Goal: Task Accomplishment & Management: Use online tool/utility

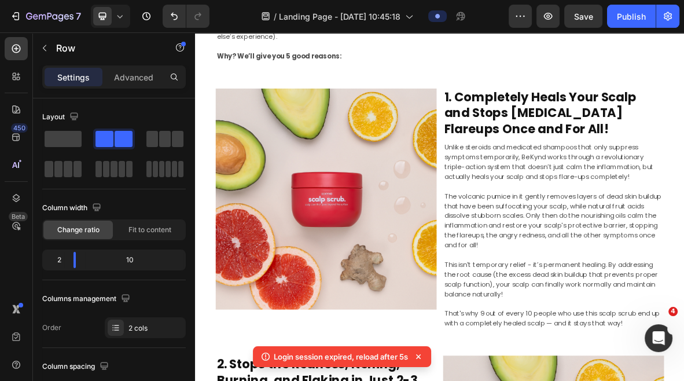
scroll to position [242, 0]
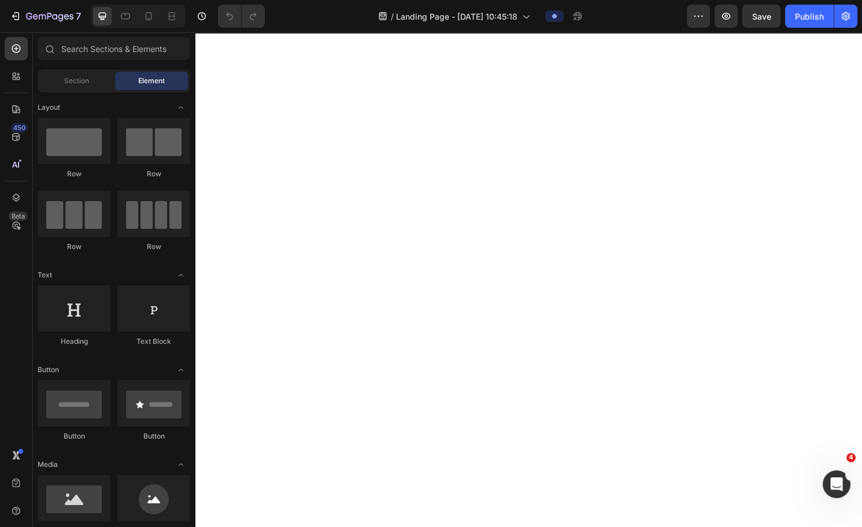
scroll to position [3406, 0]
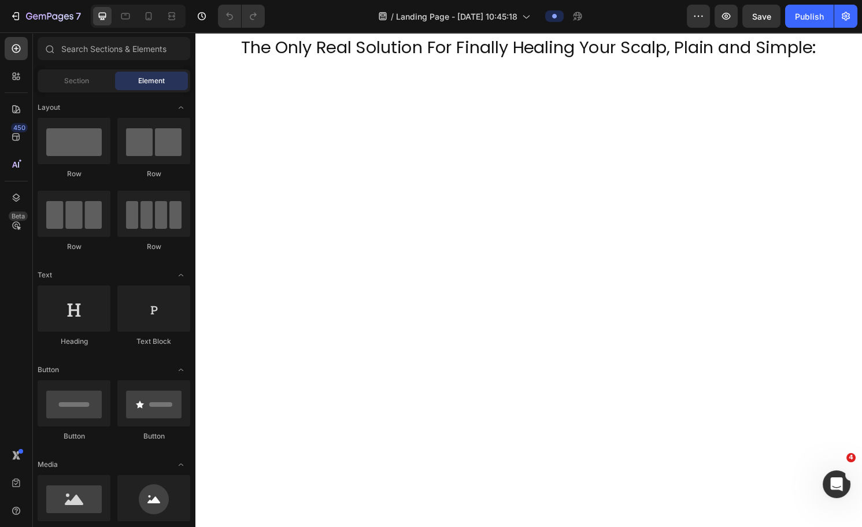
scroll to position [3186, 0]
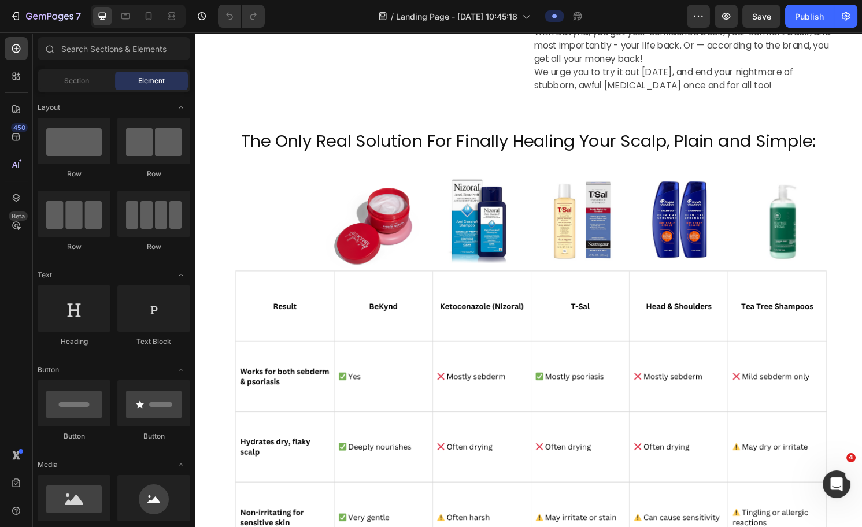
click at [239, 139] on h2 "The Only Real Solution For Finally Healing Your Scalp, Plain and Simple:" at bounding box center [542, 145] width 636 height 25
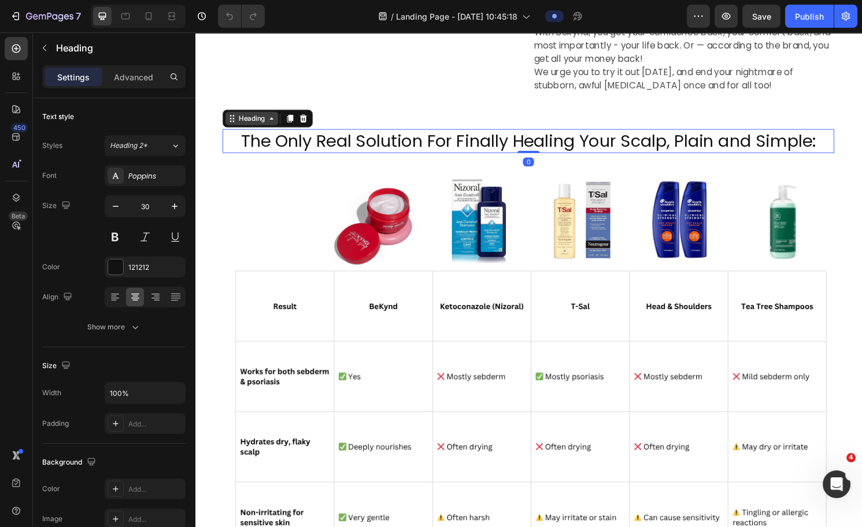
click at [250, 122] on div "Heading" at bounding box center [254, 122] width 32 height 10
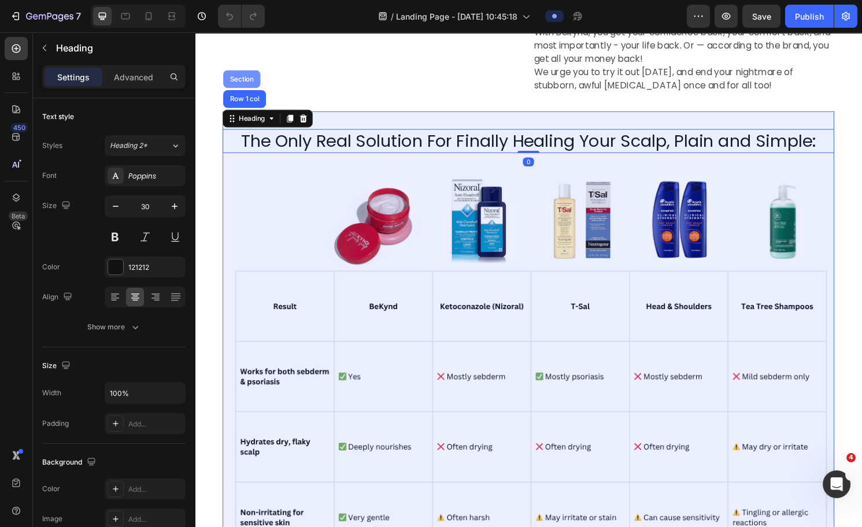
click at [245, 83] on div "Section" at bounding box center [243, 80] width 29 height 7
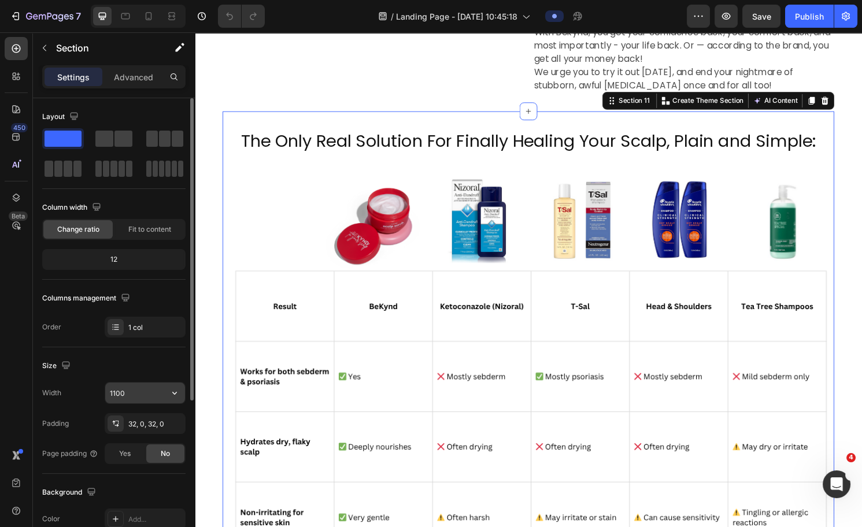
click at [127, 380] on input "1100" at bounding box center [145, 393] width 80 height 21
click at [173, 380] on icon "button" at bounding box center [175, 393] width 12 height 12
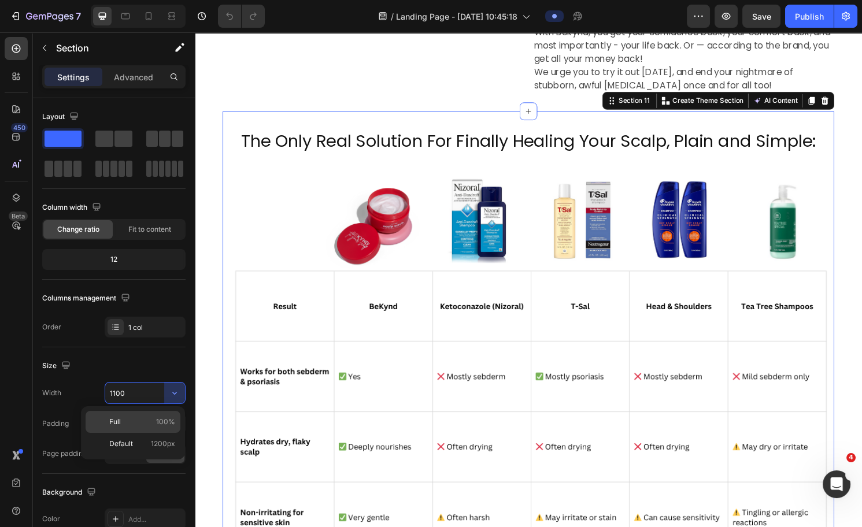
click at [129, 380] on p "Full 100%" at bounding box center [142, 422] width 66 height 10
type input "100%"
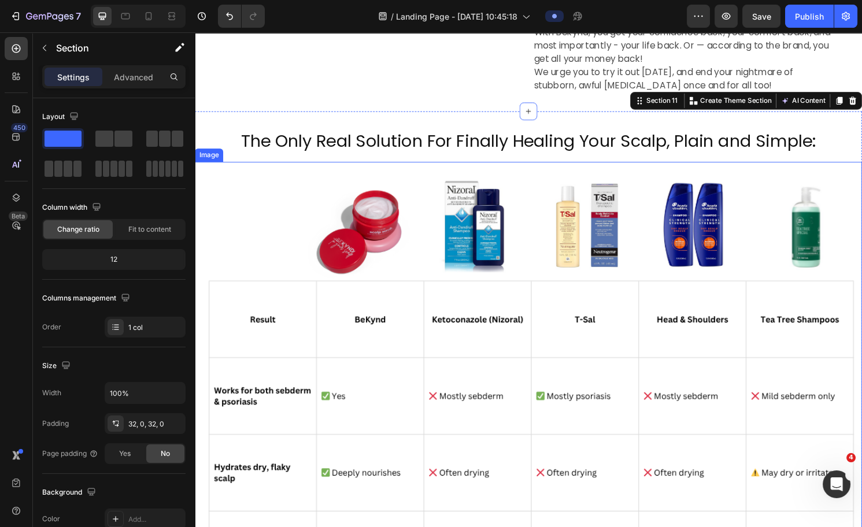
click at [267, 215] on img at bounding box center [542, 514] width 694 height 694
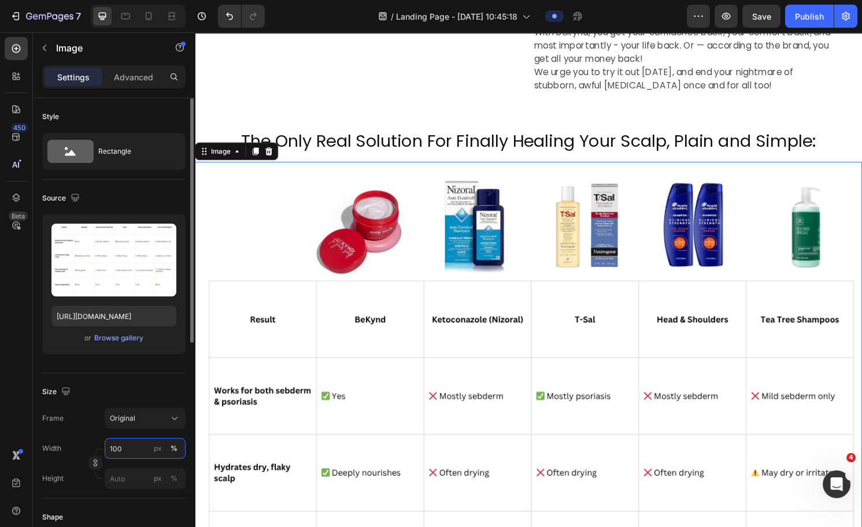
click at [128, 380] on input "100" at bounding box center [145, 448] width 81 height 21
type input "90"
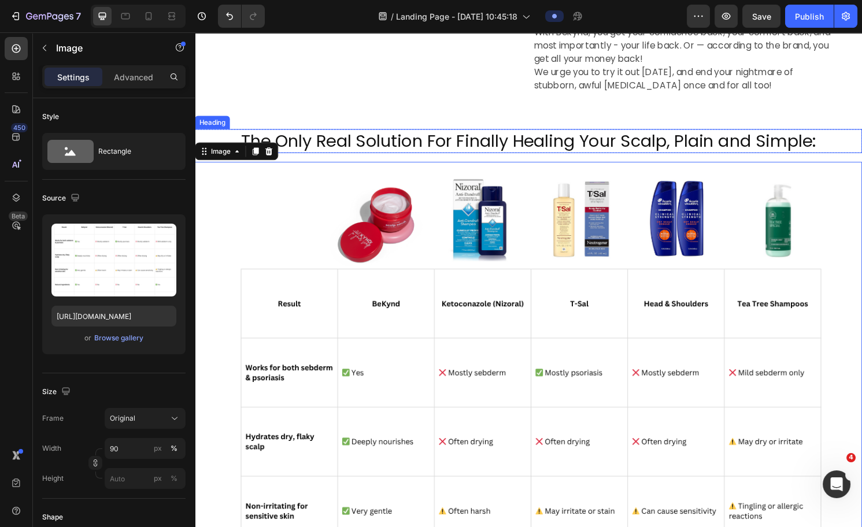
click at [398, 131] on div "The Only Real Solution For Finally Healing Your Scalp, Plain and Simple: Headin…" at bounding box center [542, 463] width 694 height 696
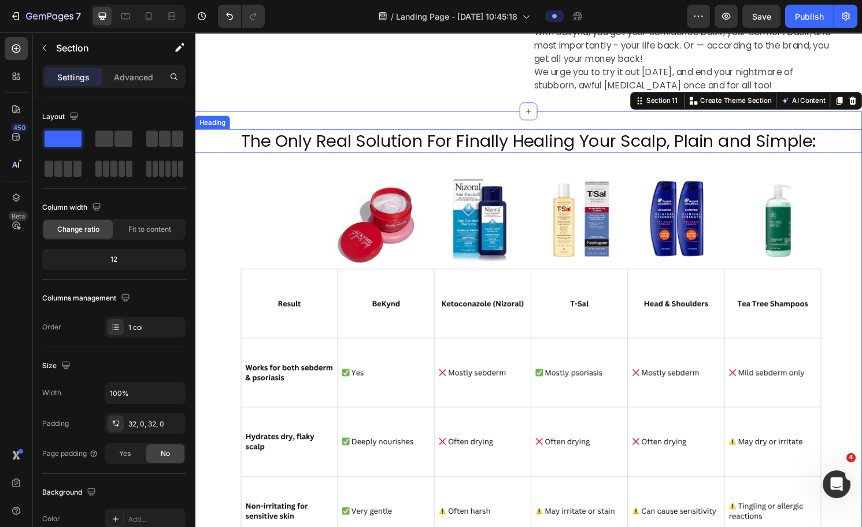
click at [400, 138] on h2 "The Only Real Solution For Finally Healing Your Scalp, Plain and Simple:" at bounding box center [542, 145] width 694 height 25
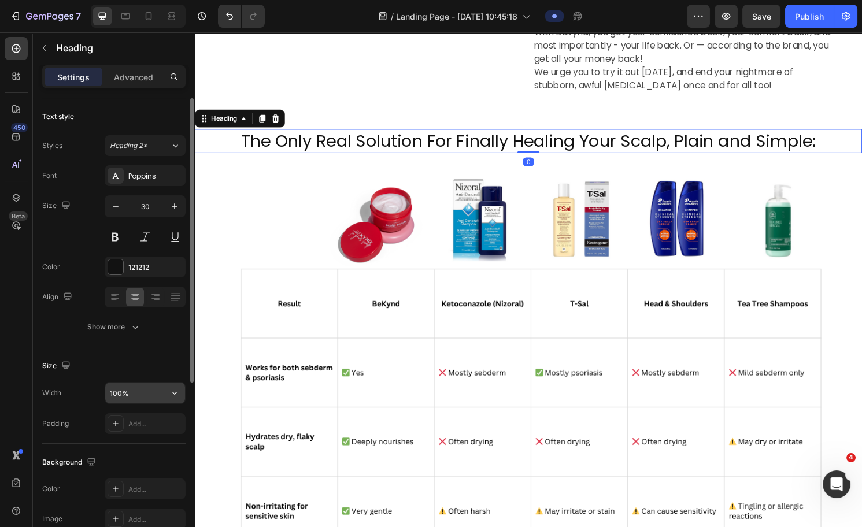
click at [140, 380] on input "100%" at bounding box center [145, 393] width 80 height 21
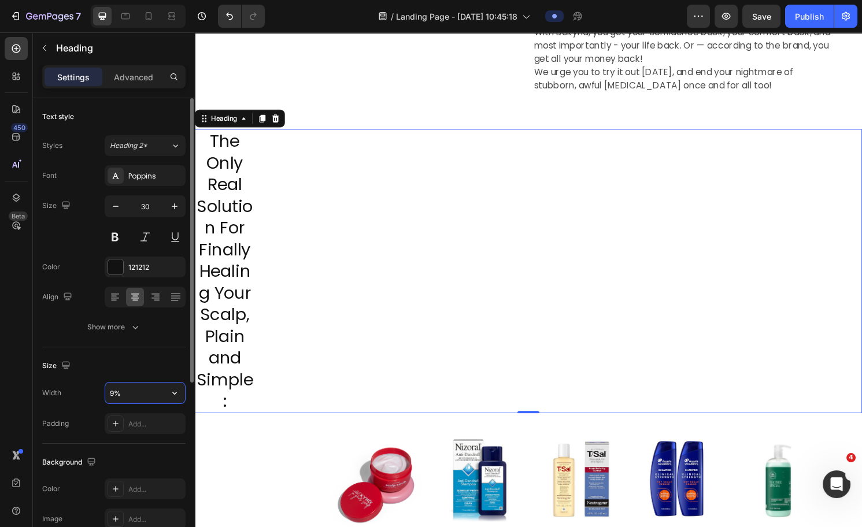
type input "90%"
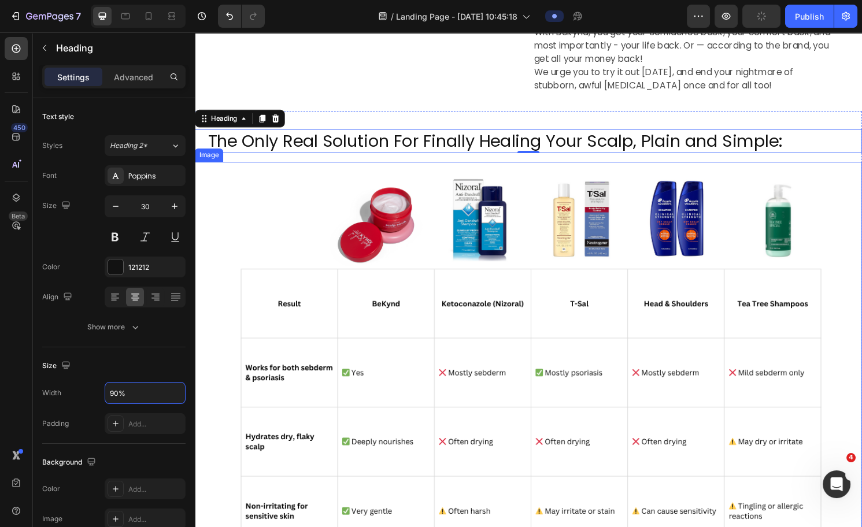
click at [495, 206] on img at bounding box center [542, 479] width 625 height 625
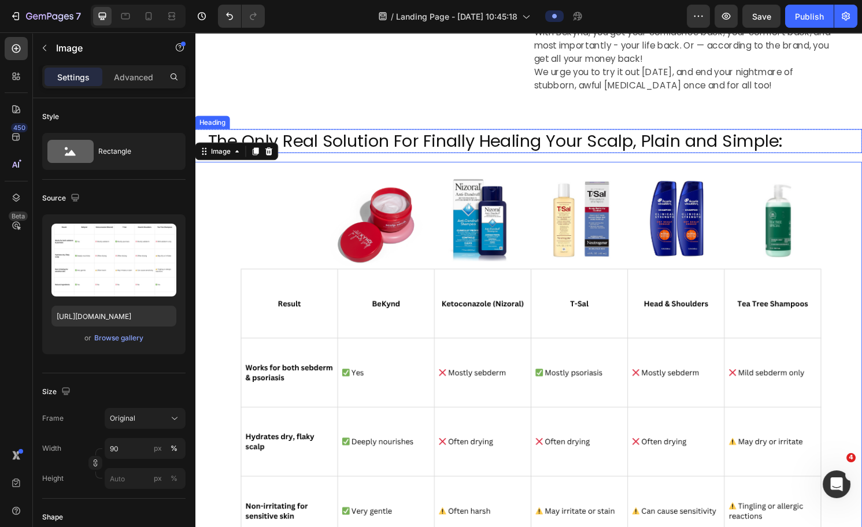
click at [465, 142] on h2 "The Only Real Solution For Finally Healing Your Scalp, Plain and Simple:" at bounding box center [507, 145] width 625 height 25
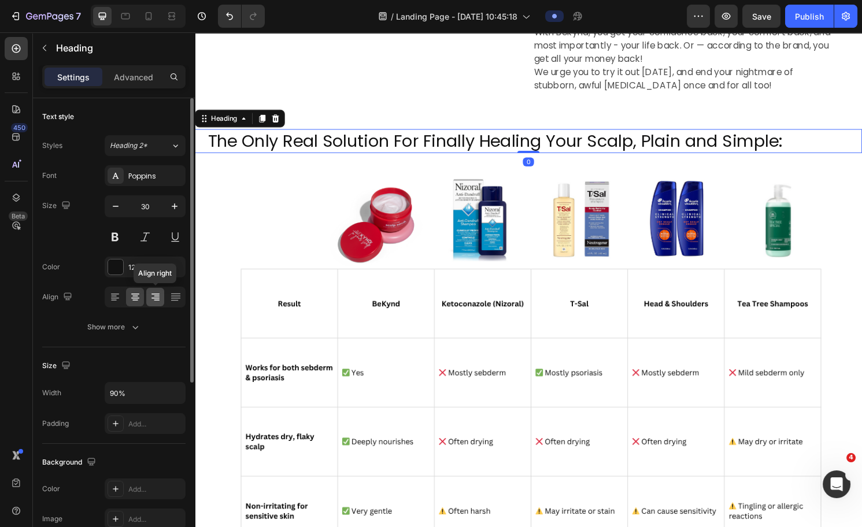
click at [154, 299] on icon at bounding box center [156, 297] width 12 height 12
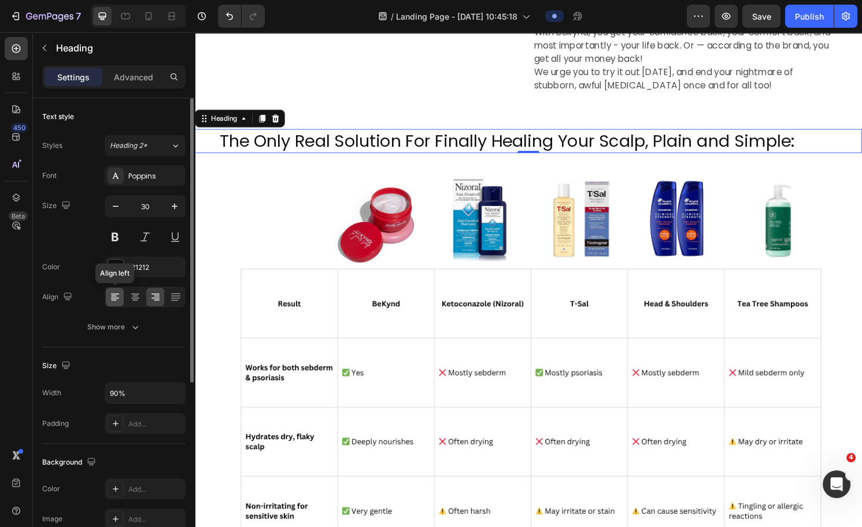
click at [117, 298] on icon at bounding box center [115, 298] width 8 height 1
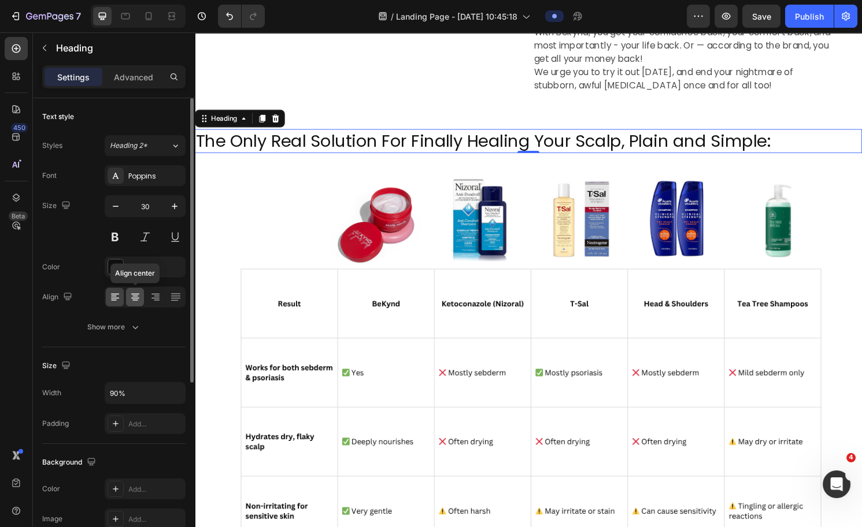
click at [130, 301] on icon at bounding box center [136, 297] width 12 height 12
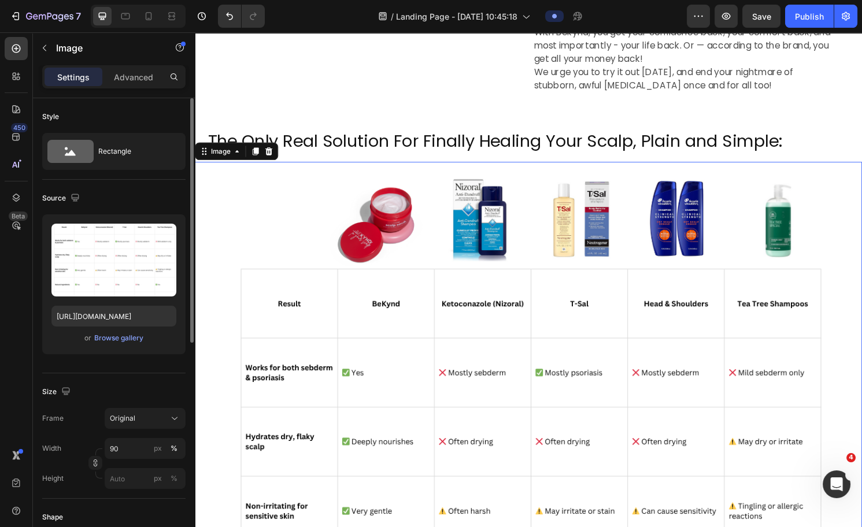
click at [384, 306] on img at bounding box center [542, 479] width 625 height 625
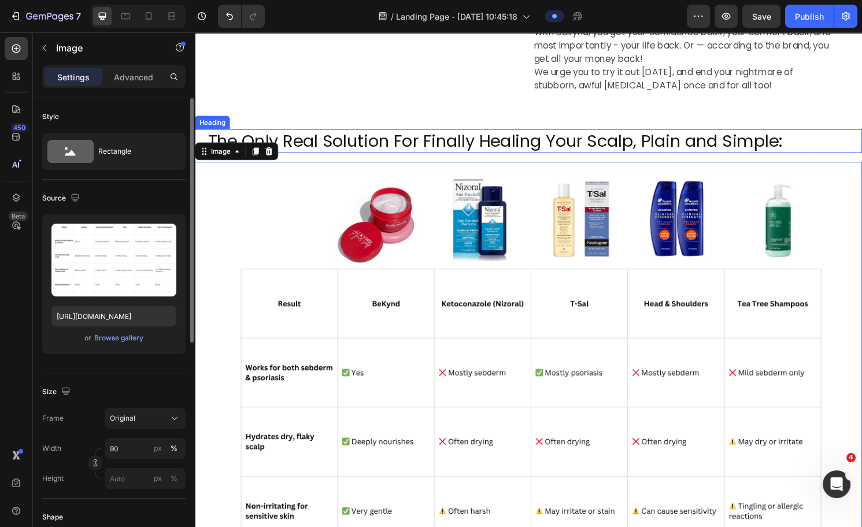
click at [280, 136] on h2 "The Only Real Solution For Finally Healing Your Scalp, Plain and Simple:" at bounding box center [507, 145] width 625 height 25
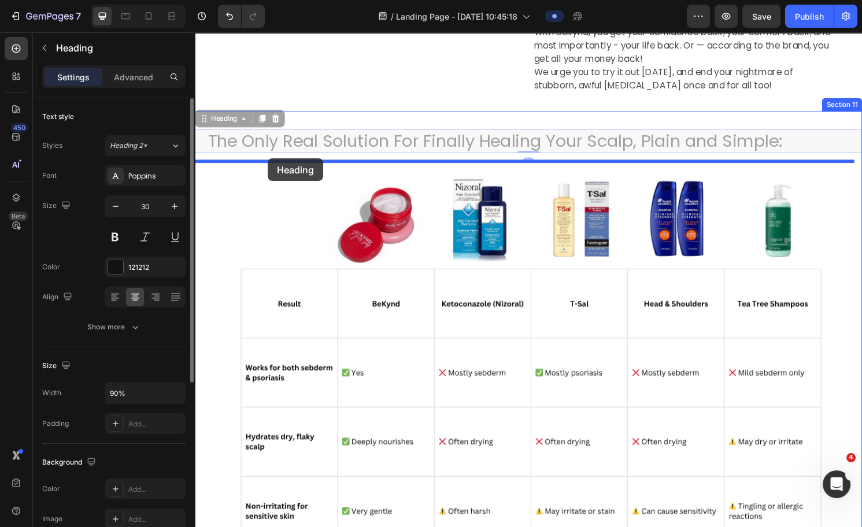
drag, startPoint x: 242, startPoint y: 120, endPoint x: 272, endPoint y: 164, distance: 53.3
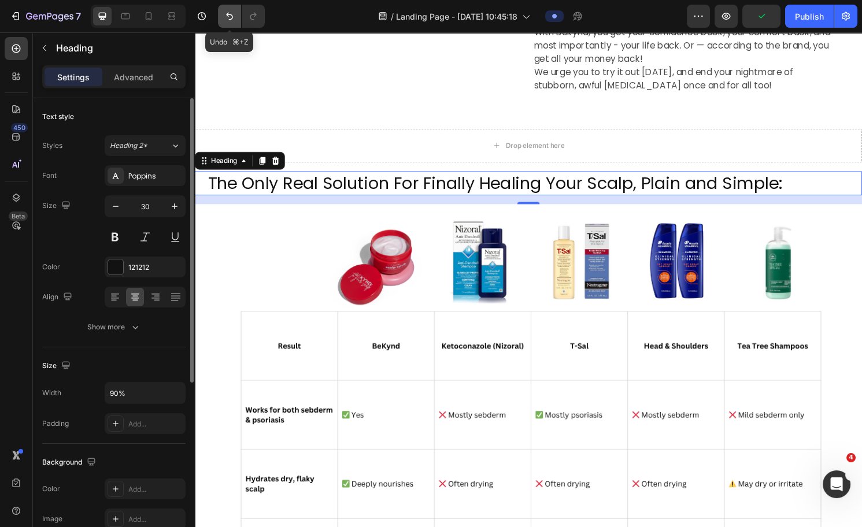
click at [228, 19] on icon "Undo/Redo" at bounding box center [230, 16] width 12 height 12
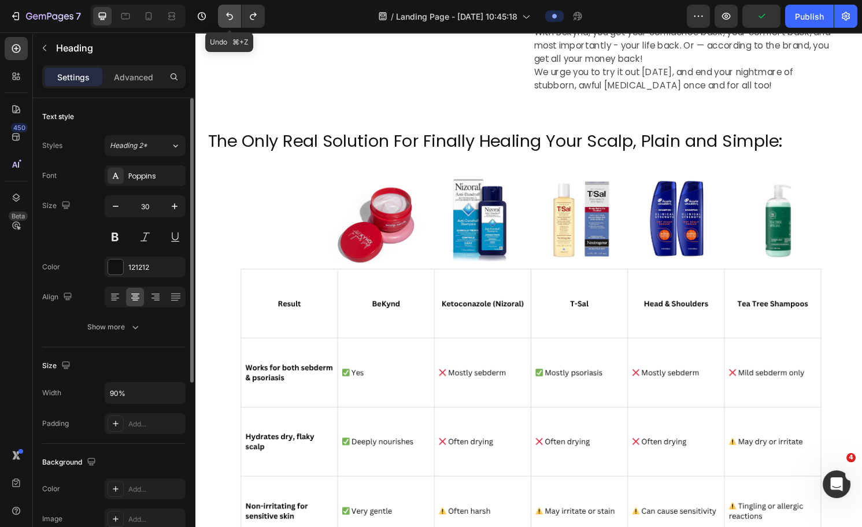
click at [232, 10] on icon "Undo/Redo" at bounding box center [230, 16] width 12 height 12
click at [228, 17] on icon "Undo/Redo" at bounding box center [230, 16] width 12 height 12
click at [228, 16] on icon "Undo/Redo" at bounding box center [229, 17] width 7 height 8
click at [232, 14] on icon "Undo/Redo" at bounding box center [230, 16] width 12 height 12
type input "100%"
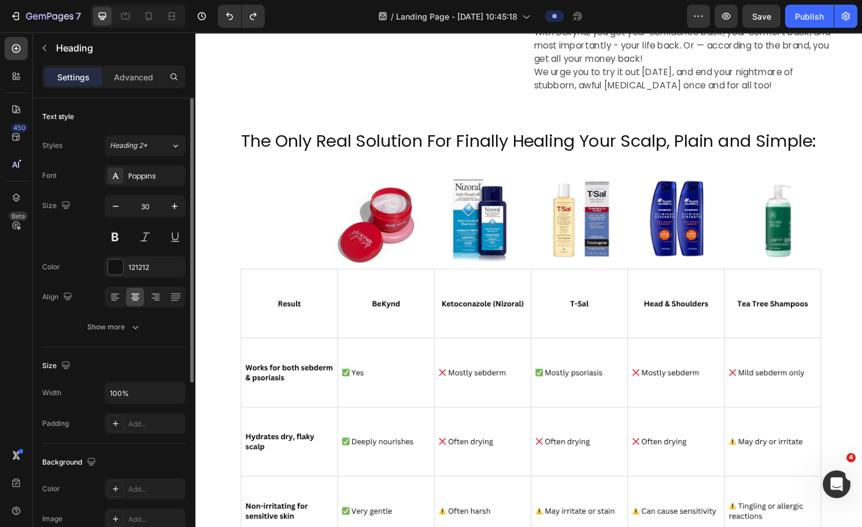
click at [342, 139] on h2 "The Only Real Solution For Finally Healing Your Scalp, Plain and Simple:" at bounding box center [542, 145] width 694 height 25
click at [349, 150] on p "The Only Real Solution For Finally Healing Your Scalp, Plain and Simple:" at bounding box center [542, 145] width 692 height 23
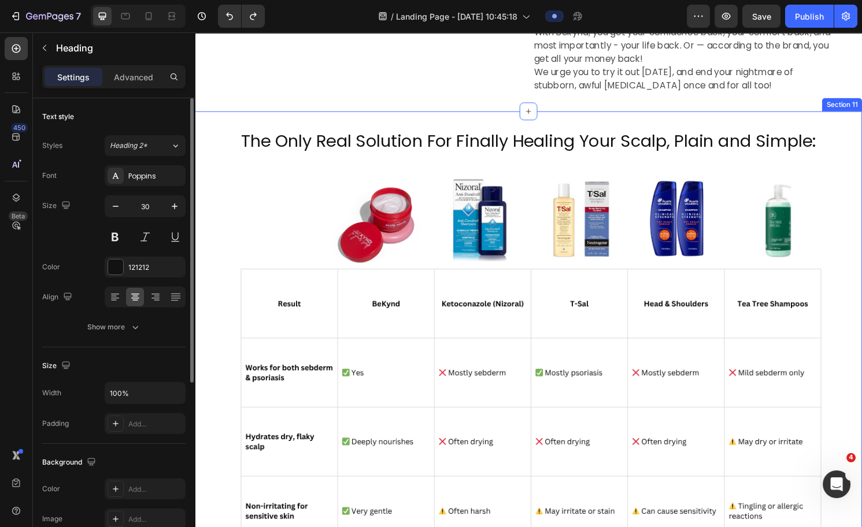
click at [221, 123] on div "The Only Real Solution For Finally Healing Your Scalp, Plain and Simple: Headin…" at bounding box center [542, 463] width 694 height 696
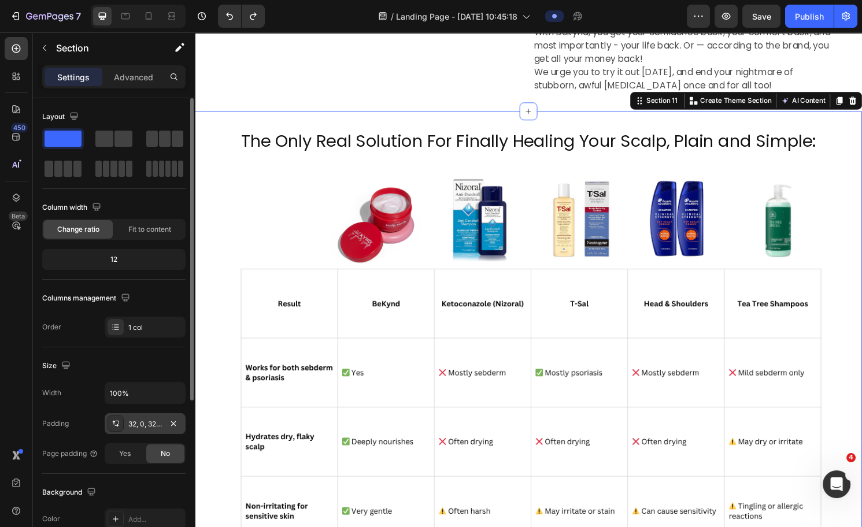
scroll to position [216, 0]
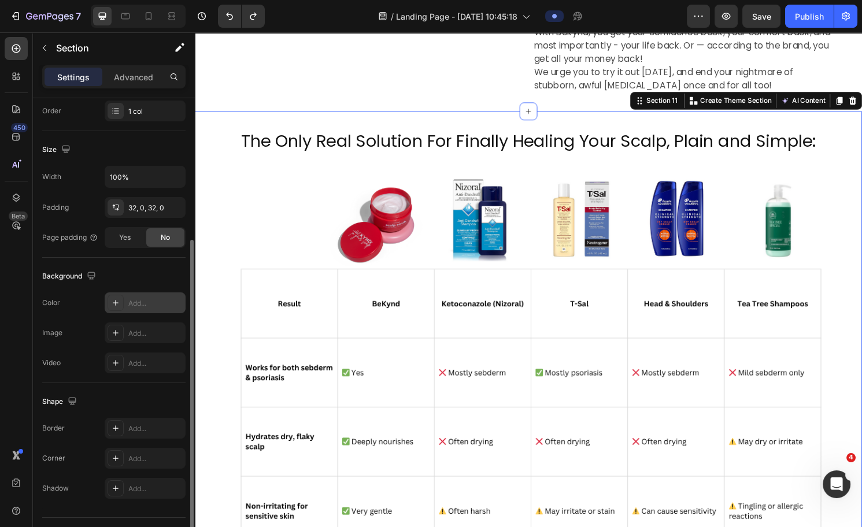
click at [120, 303] on div at bounding box center [116, 303] width 16 height 16
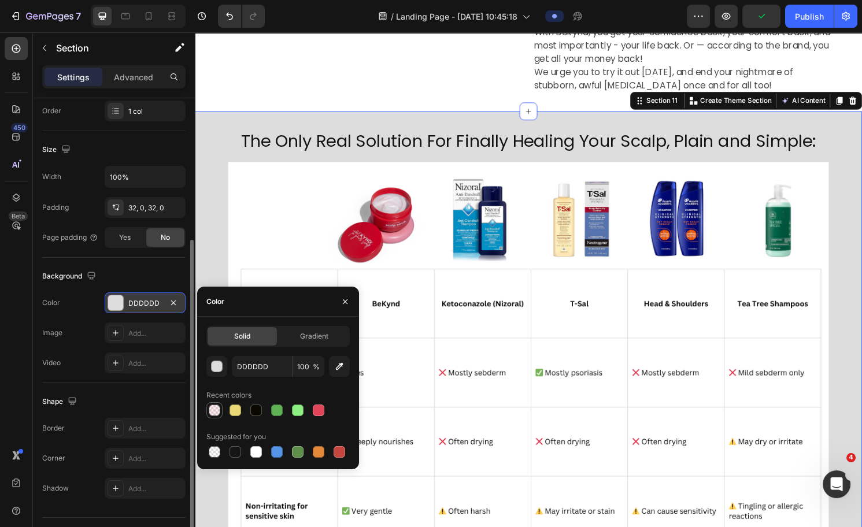
click at [213, 380] on div at bounding box center [215, 411] width 12 height 12
type input "DF4557"
type input "10"
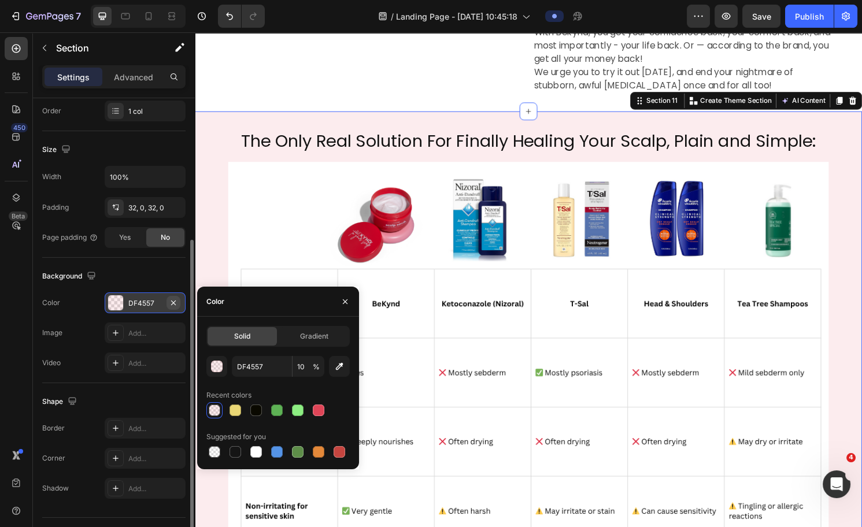
click at [177, 301] on icon "button" at bounding box center [173, 302] width 9 height 9
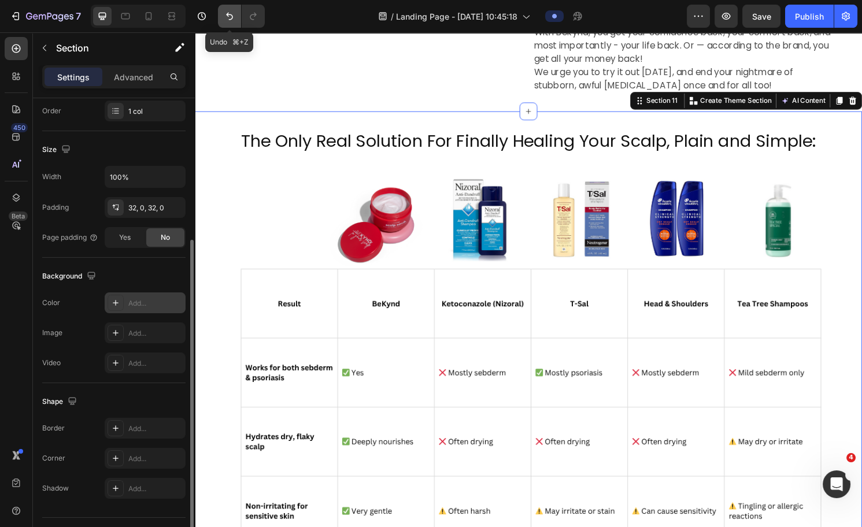
click at [230, 14] on icon "Undo/Redo" at bounding box center [230, 16] width 12 height 12
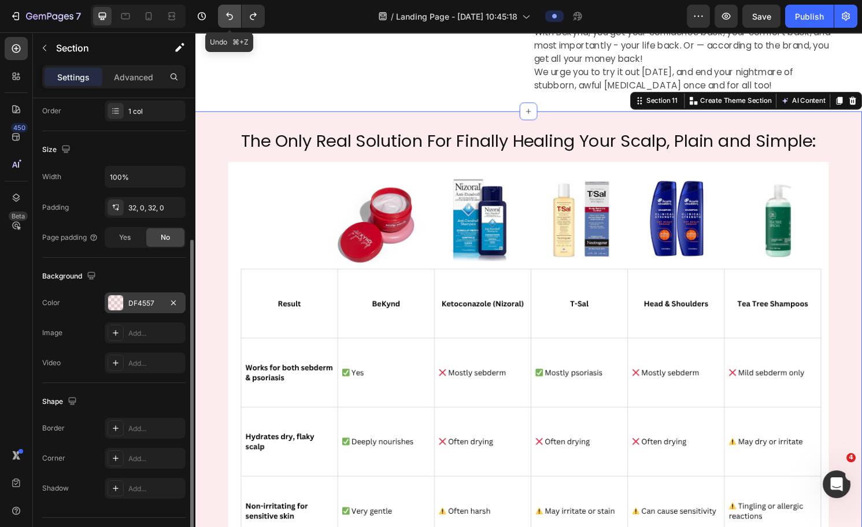
click at [229, 13] on icon "Undo/Redo" at bounding box center [230, 16] width 12 height 12
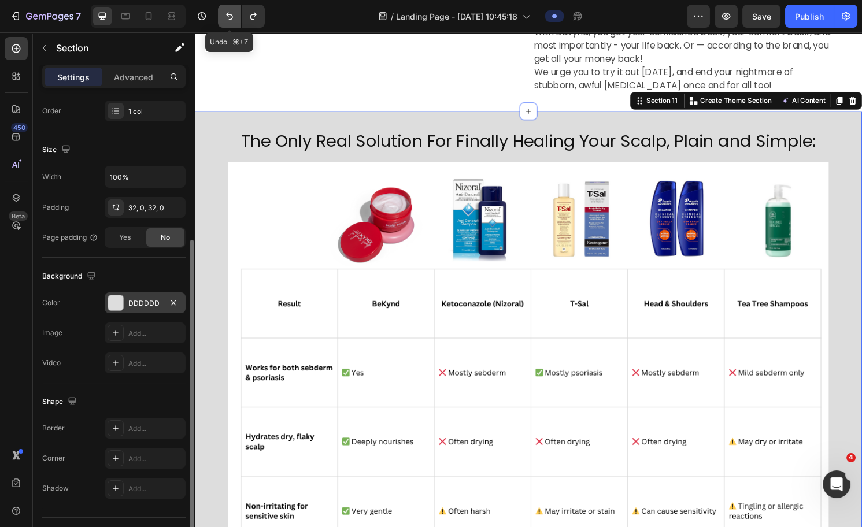
click at [229, 14] on icon "Undo/Redo" at bounding box center [230, 16] width 12 height 12
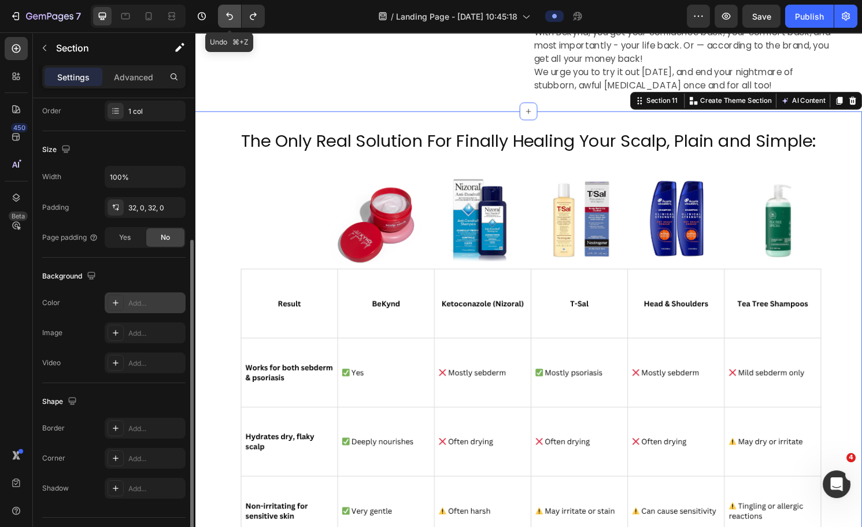
click at [229, 14] on icon "Undo/Redo" at bounding box center [229, 17] width 7 height 8
click at [227, 14] on icon "Undo/Redo" at bounding box center [229, 17] width 7 height 8
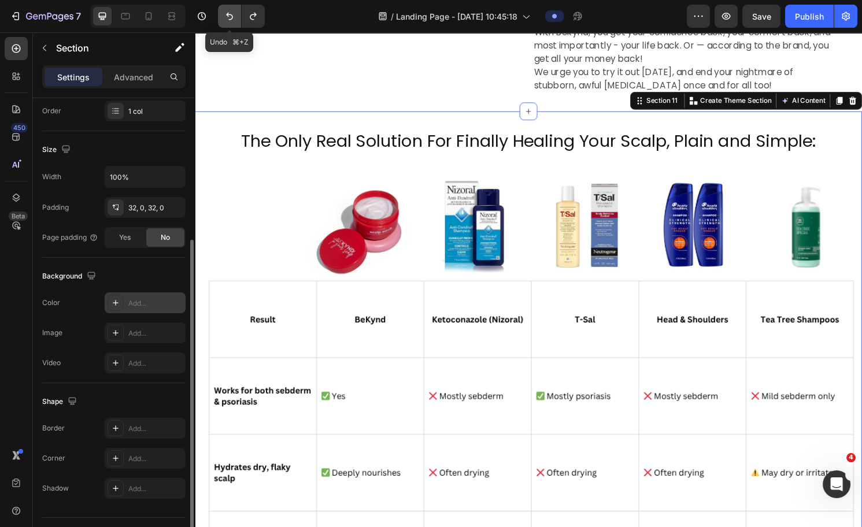
click at [228, 17] on icon "Undo/Redo" at bounding box center [230, 16] width 12 height 12
type input "1100"
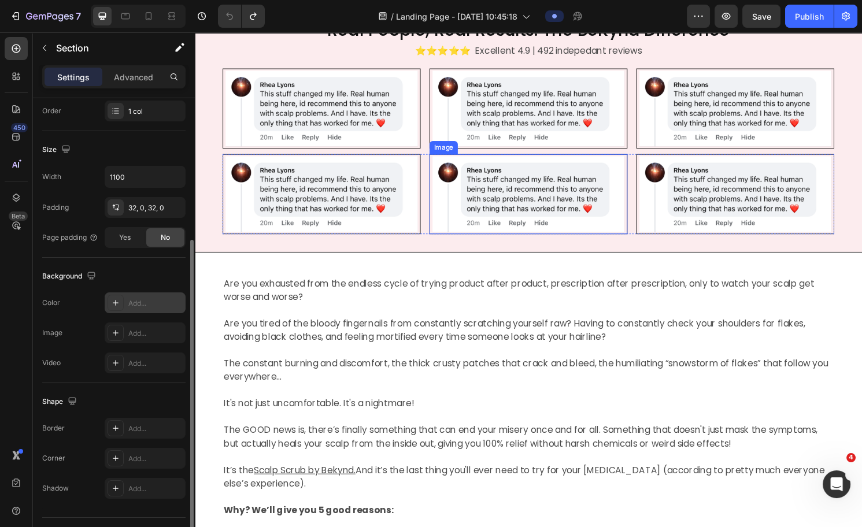
scroll to position [342, 0]
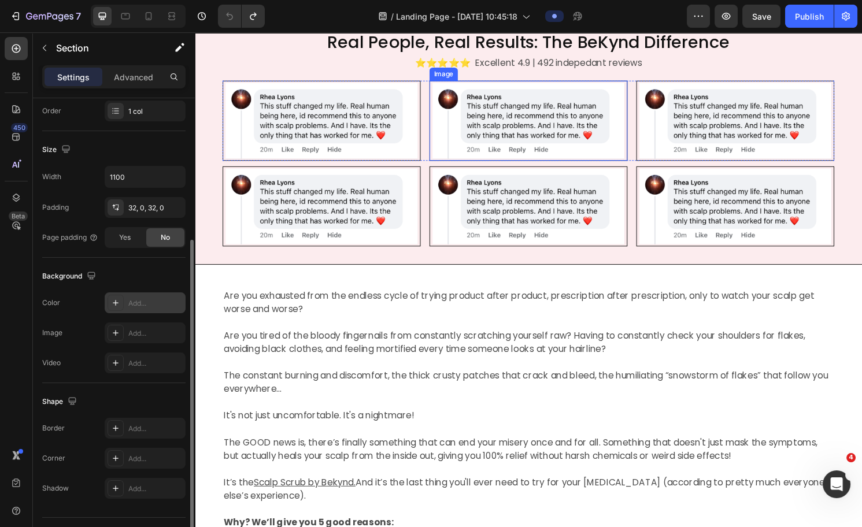
click at [312, 137] on img at bounding box center [327, 124] width 206 height 83
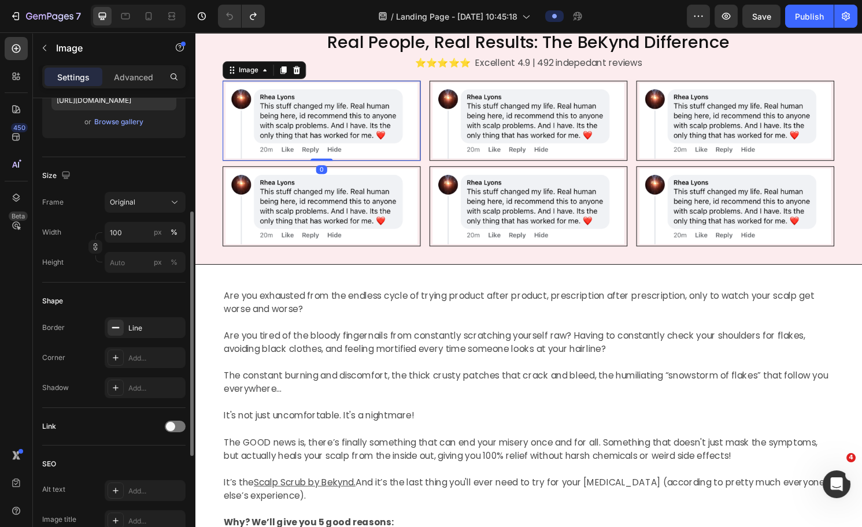
scroll to position [0, 0]
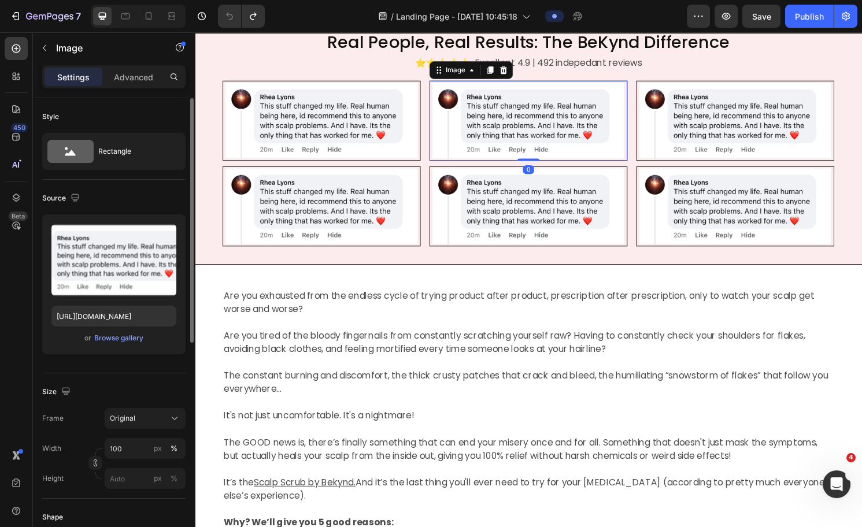
click at [577, 127] on img at bounding box center [542, 124] width 206 height 83
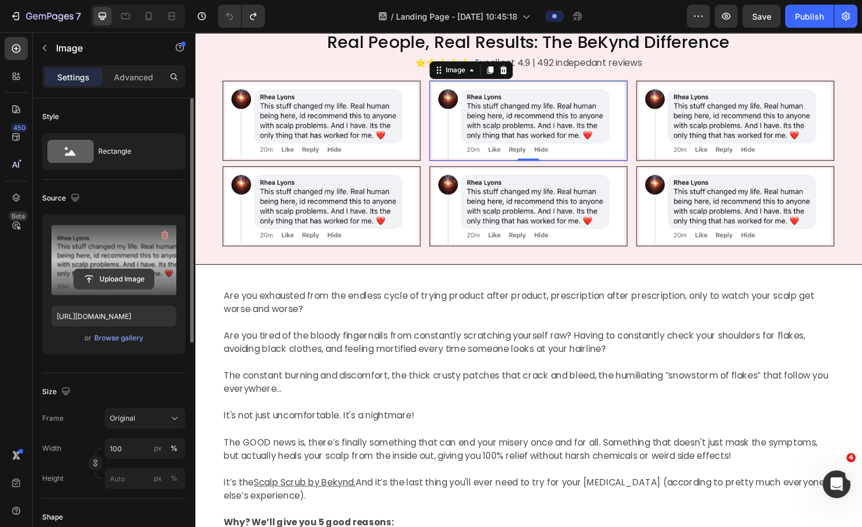
click at [123, 278] on input "file" at bounding box center [114, 279] width 80 height 20
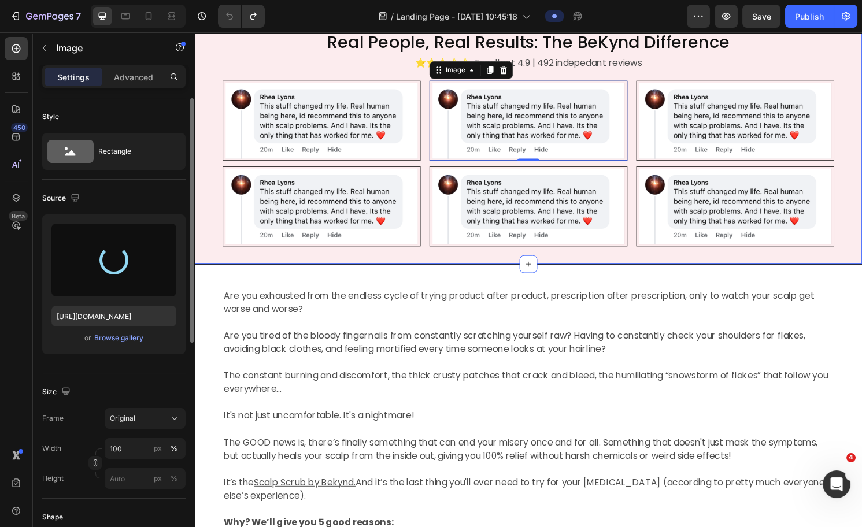
type input "https://cdn.shopify.com/s/files/1/0574/1366/4955/files/gempages_487139829310555…"
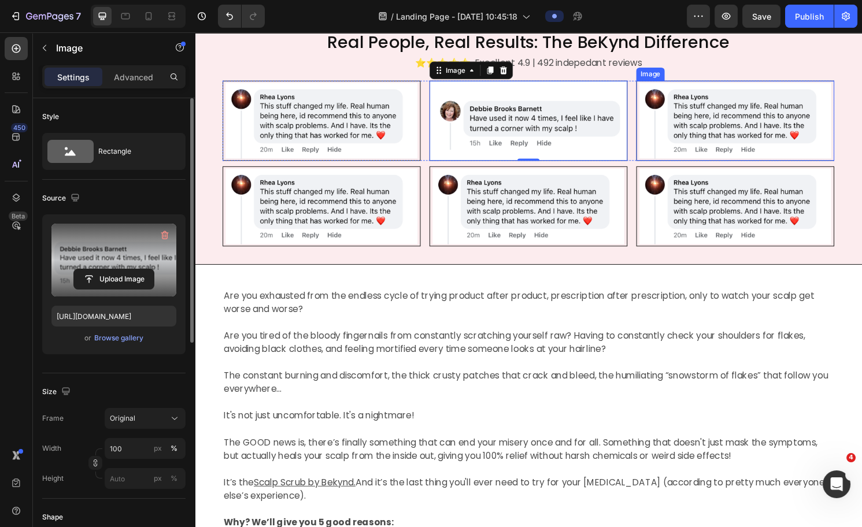
drag, startPoint x: 745, startPoint y: 131, endPoint x: 766, endPoint y: 157, distance: 33.3
click at [683, 131] on img at bounding box center [757, 124] width 206 height 83
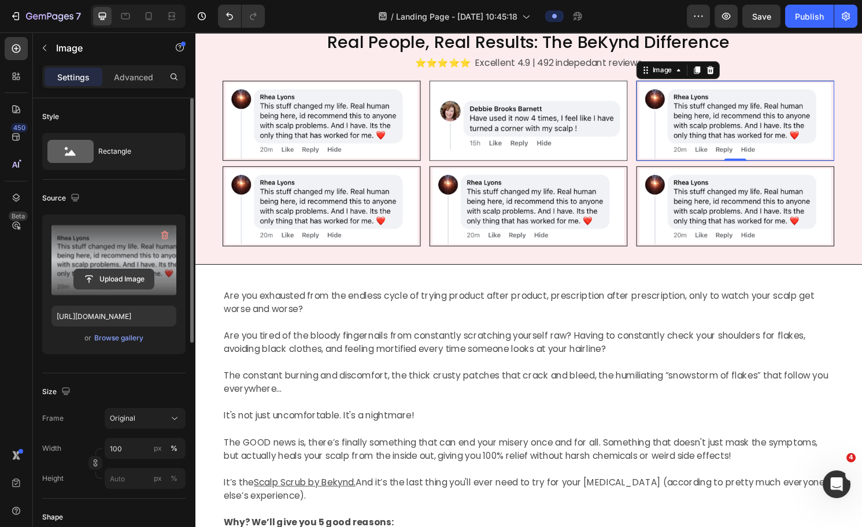
click at [102, 280] on input "file" at bounding box center [114, 279] width 80 height 20
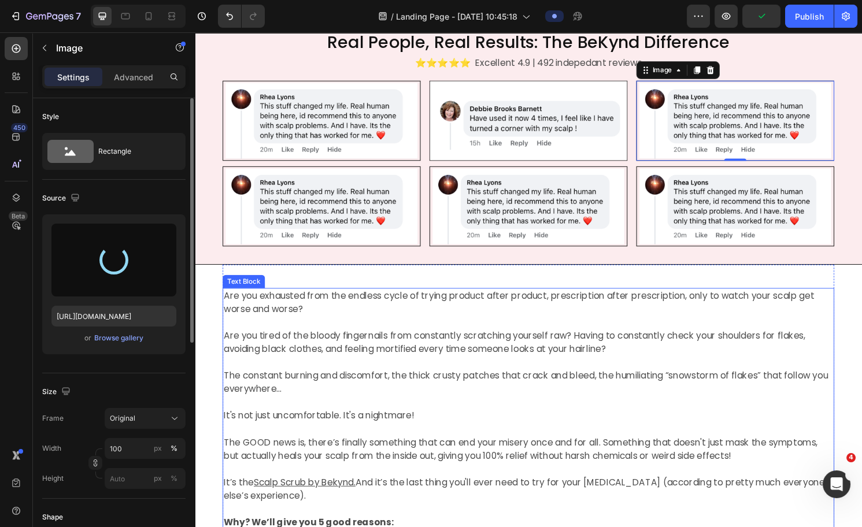
type input "https://cdn.shopify.com/s/files/1/0574/1366/4955/files/gempages_487139829310555…"
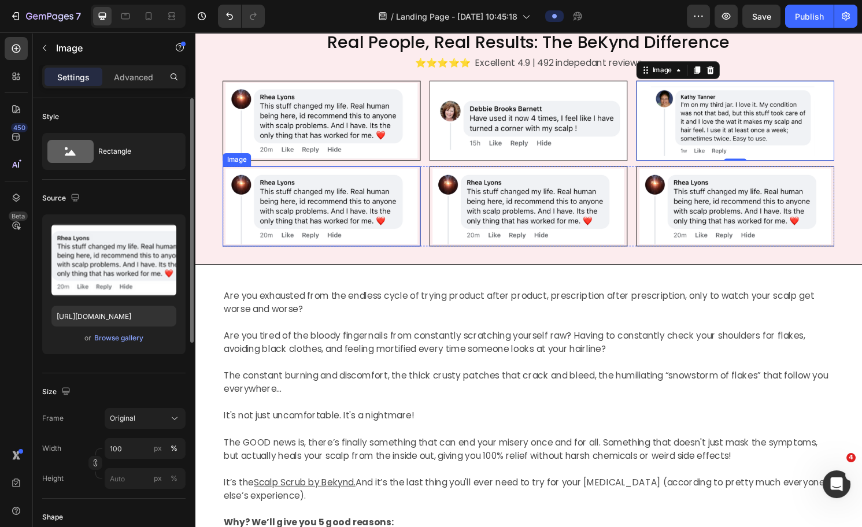
click at [365, 212] on img at bounding box center [327, 213] width 206 height 83
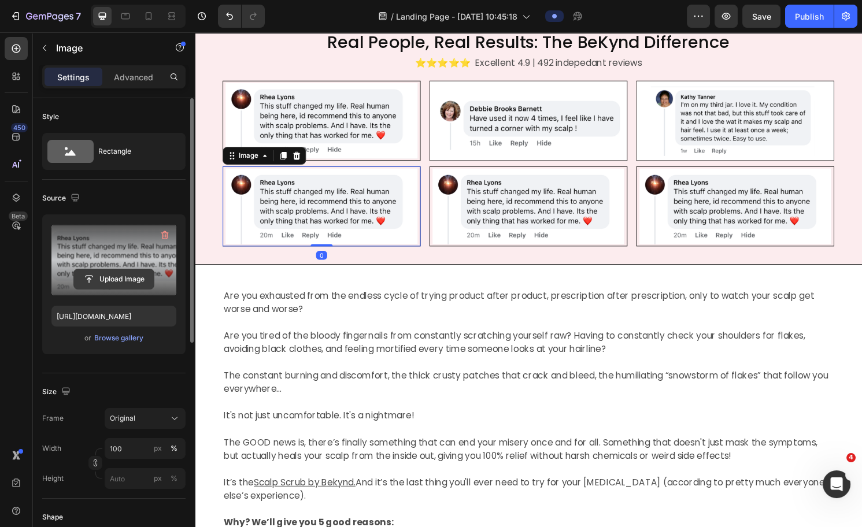
click at [113, 276] on input "file" at bounding box center [114, 279] width 80 height 20
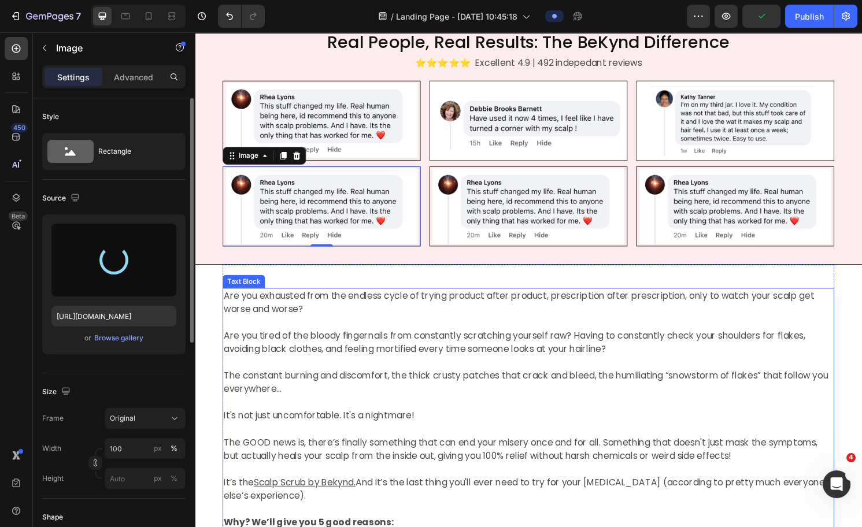
type input "https://cdn.shopify.com/s/files/1/0574/1366/4955/files/gempages_487139829310555…"
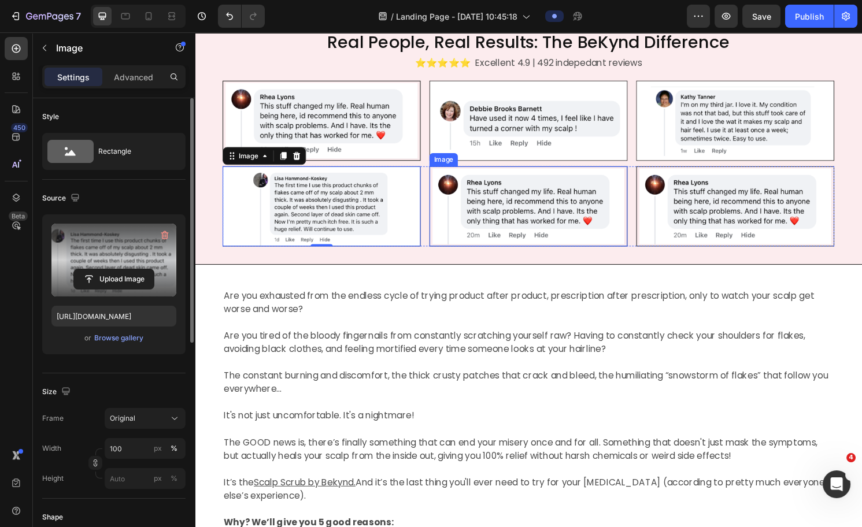
click at [541, 191] on img at bounding box center [542, 213] width 206 height 83
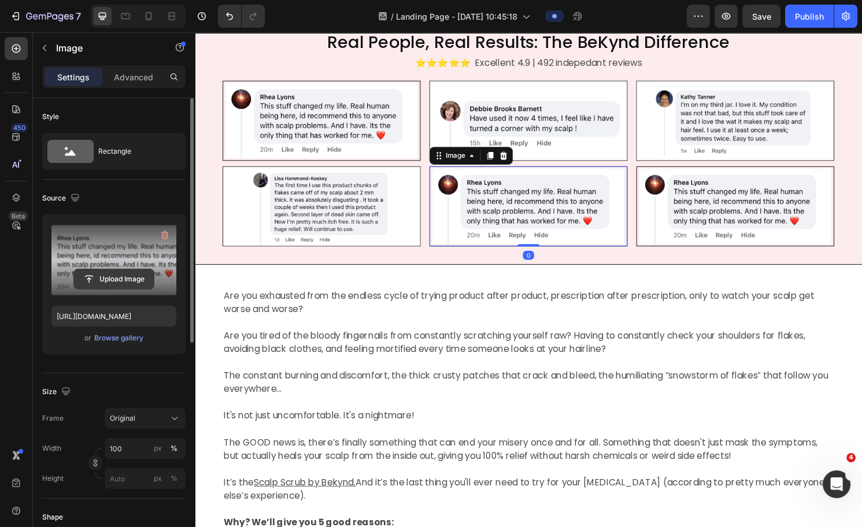
click at [124, 275] on input "file" at bounding box center [114, 279] width 80 height 20
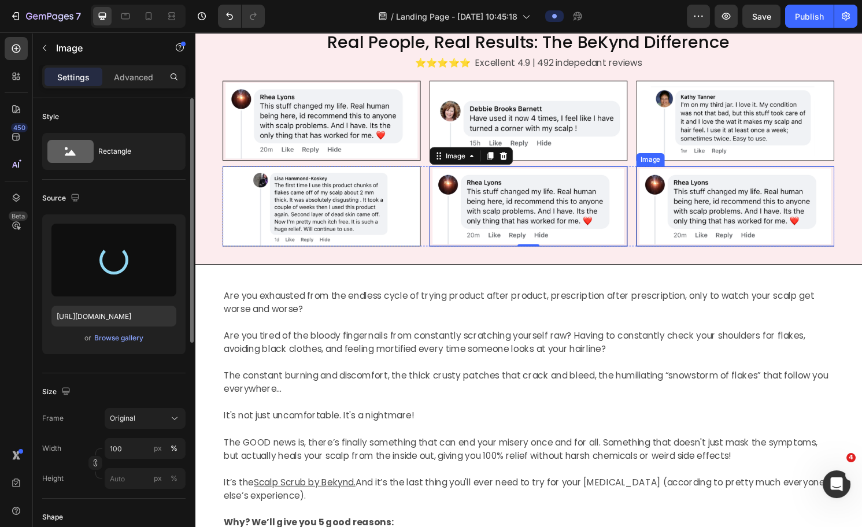
type input "https://cdn.shopify.com/s/files/1/0574/1366/4955/files/gempages_487139829310555…"
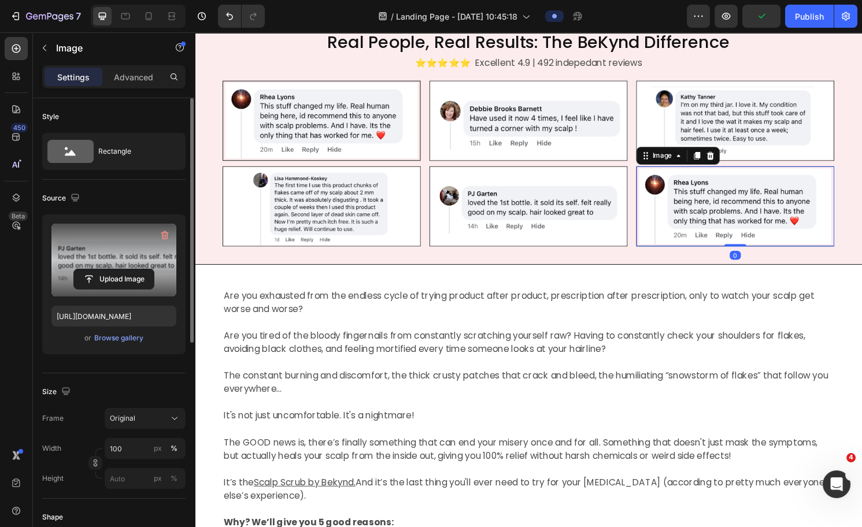
click at [683, 228] on img at bounding box center [757, 213] width 206 height 83
click at [111, 281] on input "file" at bounding box center [114, 279] width 80 height 20
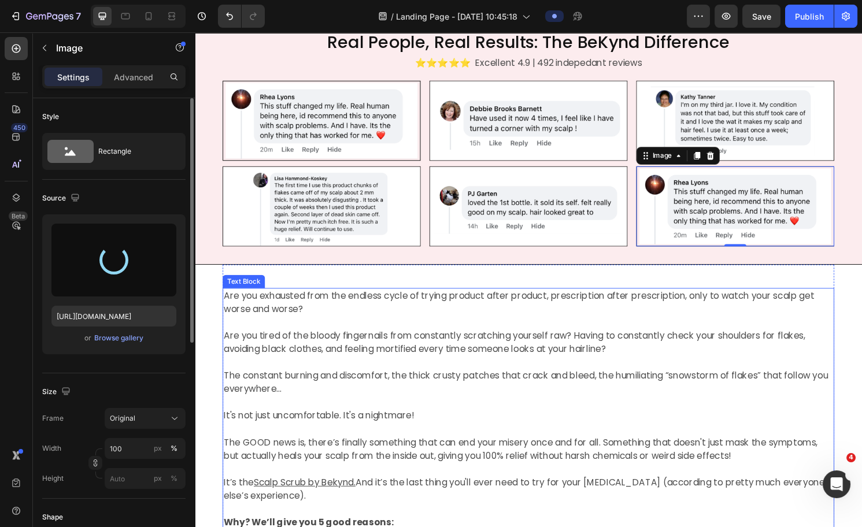
type input "https://cdn.shopify.com/s/files/1/0574/1366/4955/files/gempages_487139829310555…"
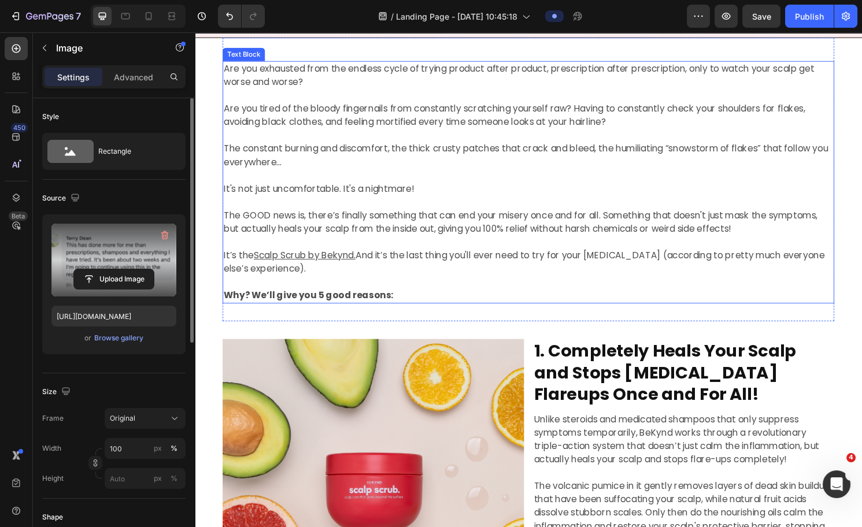
scroll to position [729, 0]
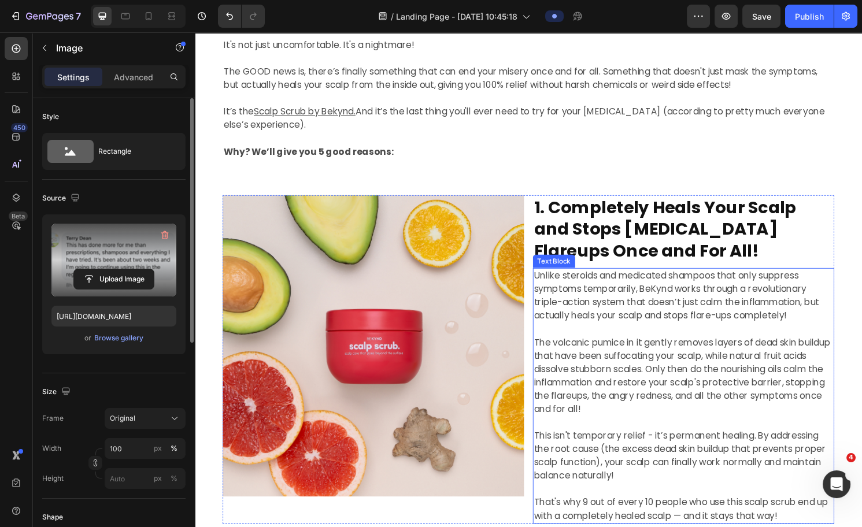
click at [636, 349] on p "The volcanic pumice in it gently removes layers of dead skin buildup that have …" at bounding box center [703, 382] width 311 height 97
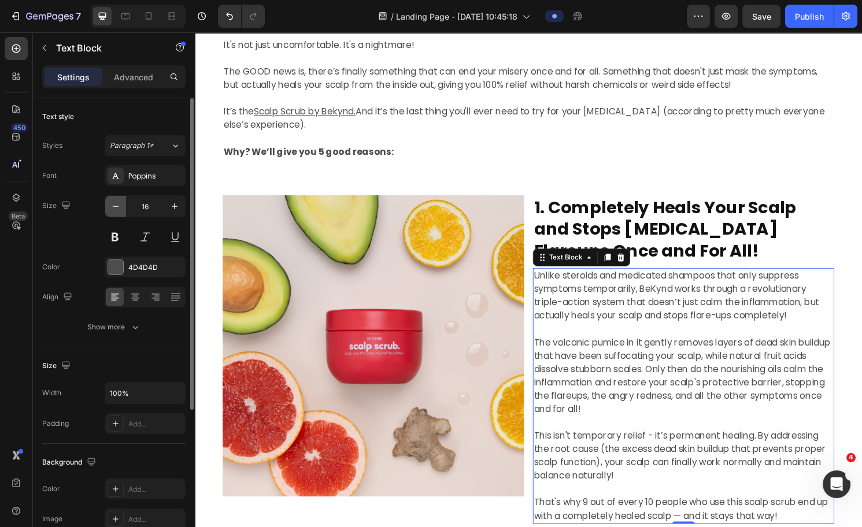
click at [117, 206] on icon "button" at bounding box center [116, 206] width 6 height 1
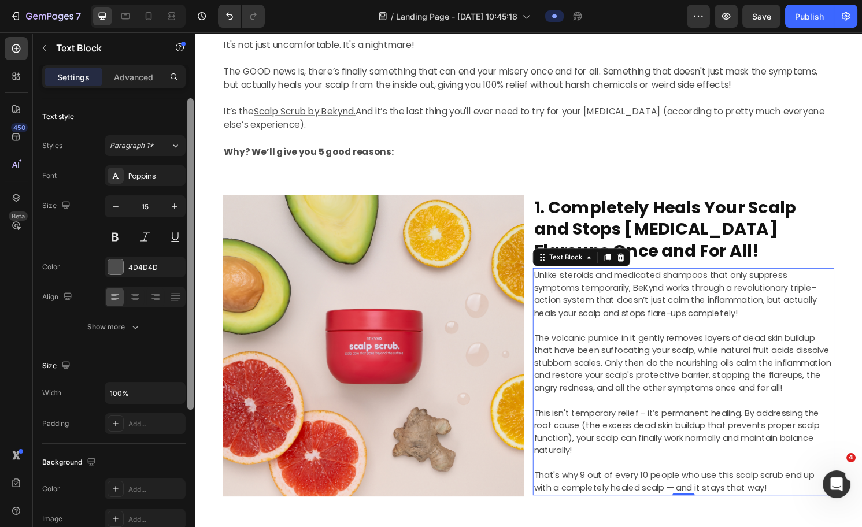
type input "14"
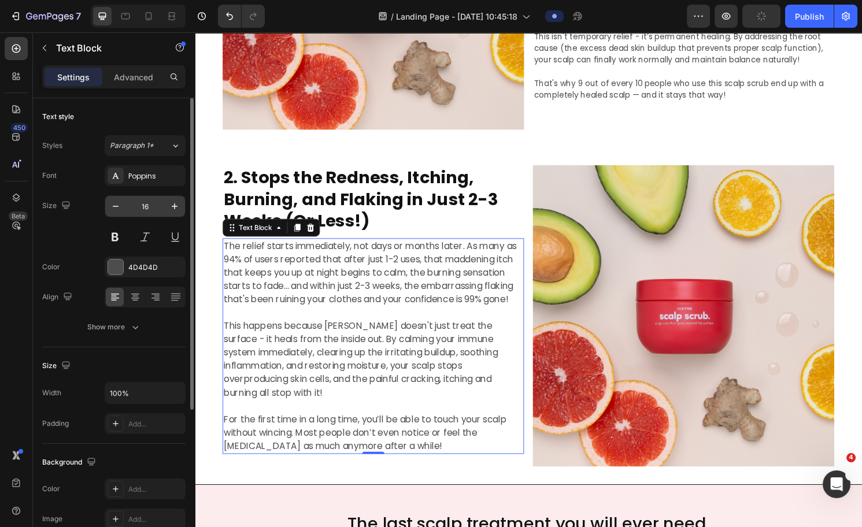
scroll to position [1115, 0]
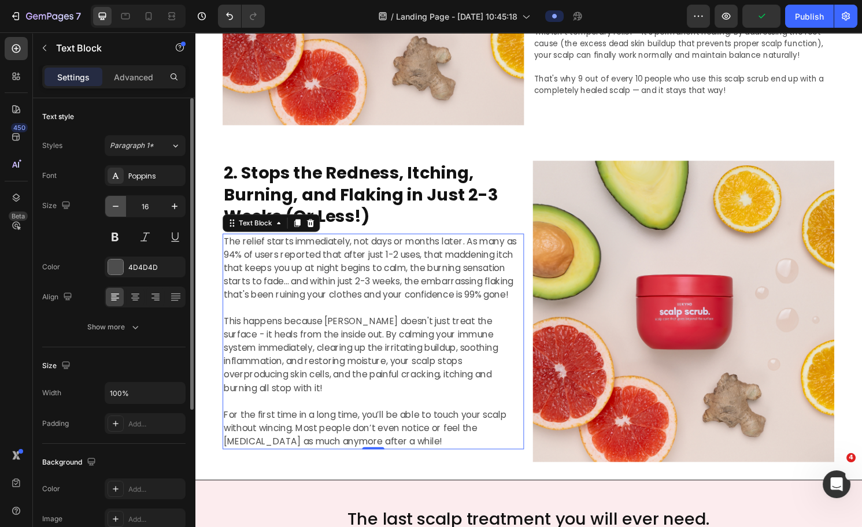
click at [115, 207] on icon "button" at bounding box center [116, 207] width 12 height 12
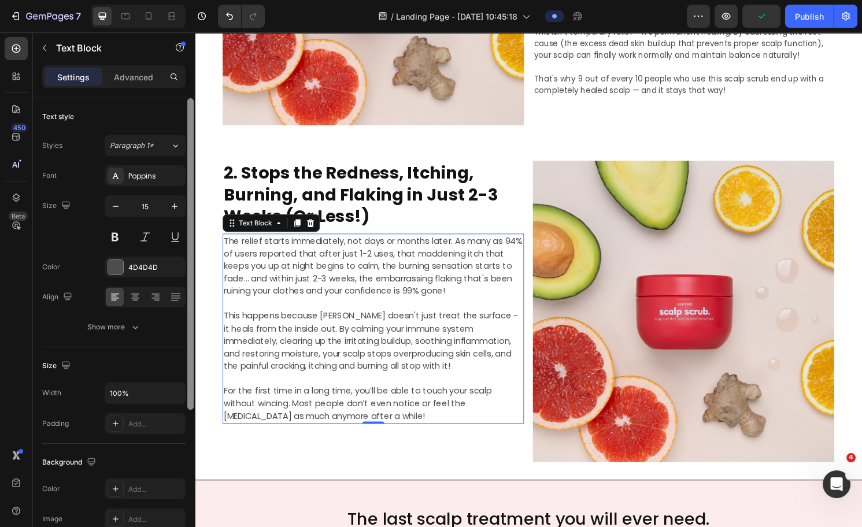
type input "14"
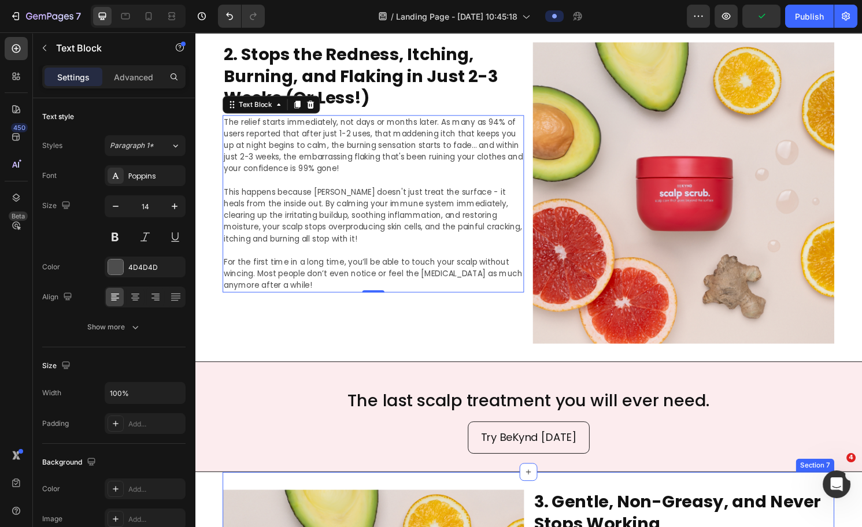
scroll to position [1420, 0]
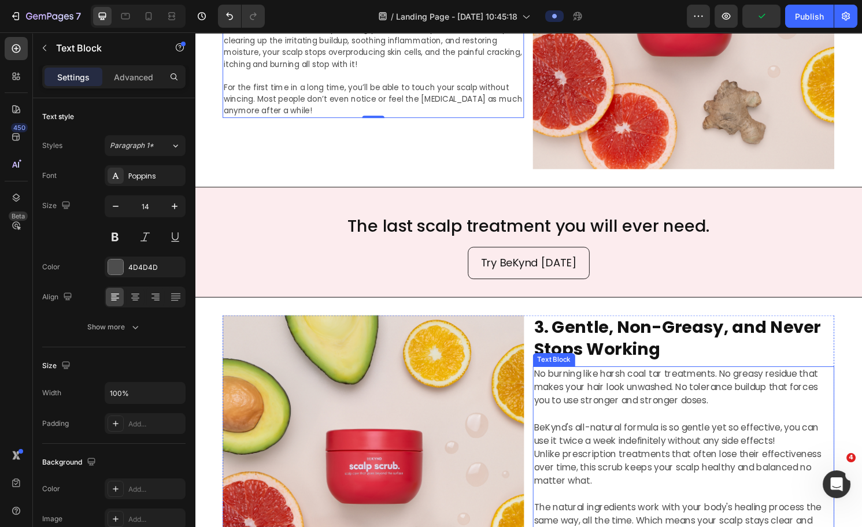
click at [646, 380] on p "BeKynd's all-natural formula is so gentle yet so effective, you can use it twic…" at bounding box center [703, 464] width 311 height 83
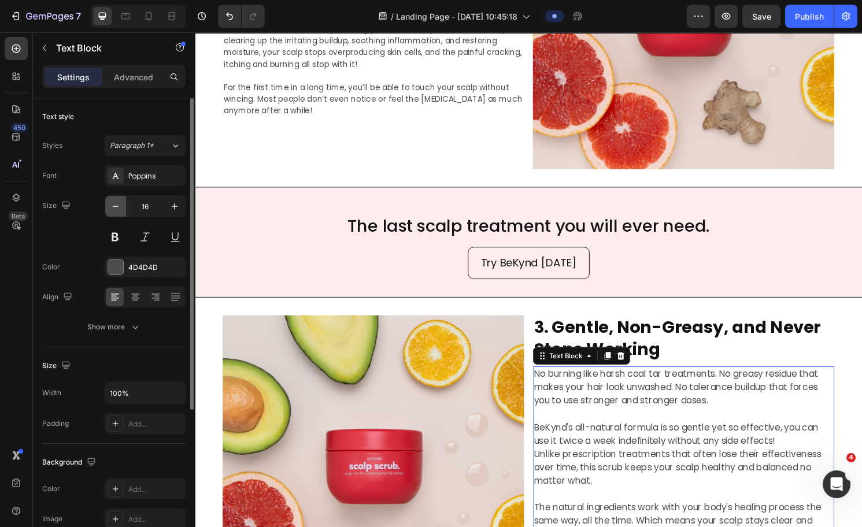
click at [118, 209] on icon "button" at bounding box center [116, 207] width 12 height 12
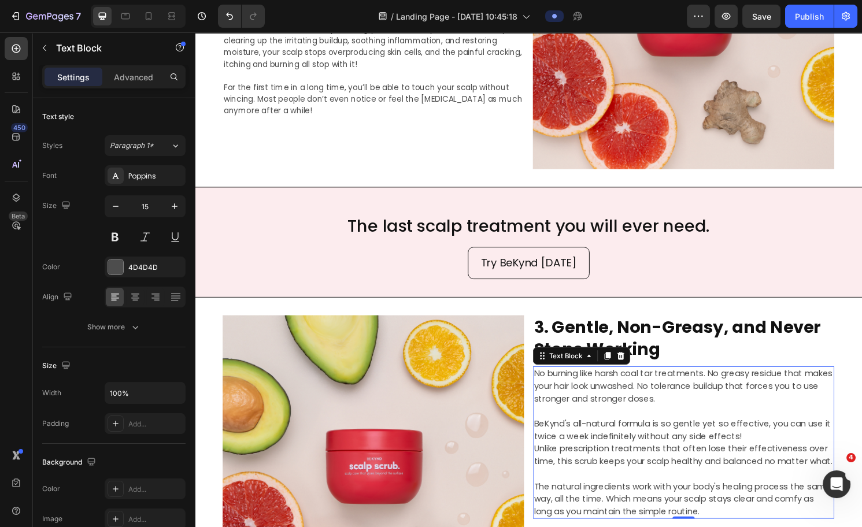
type input "14"
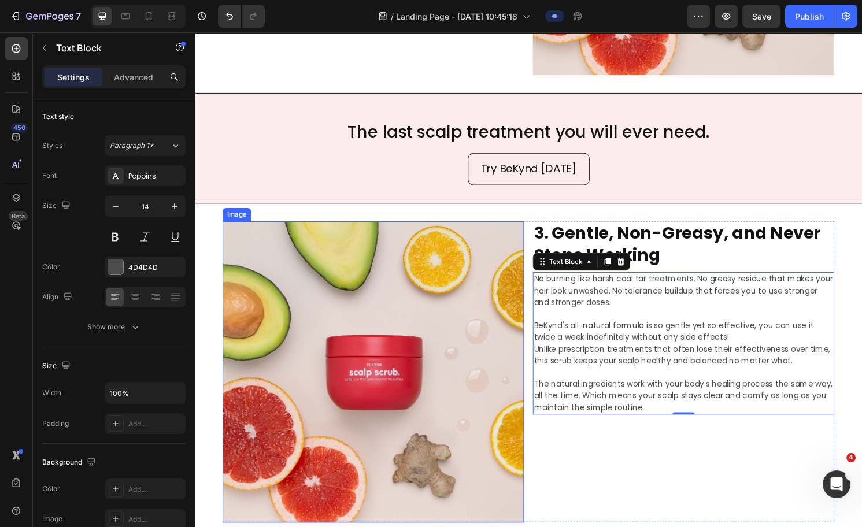
scroll to position [1871, 0]
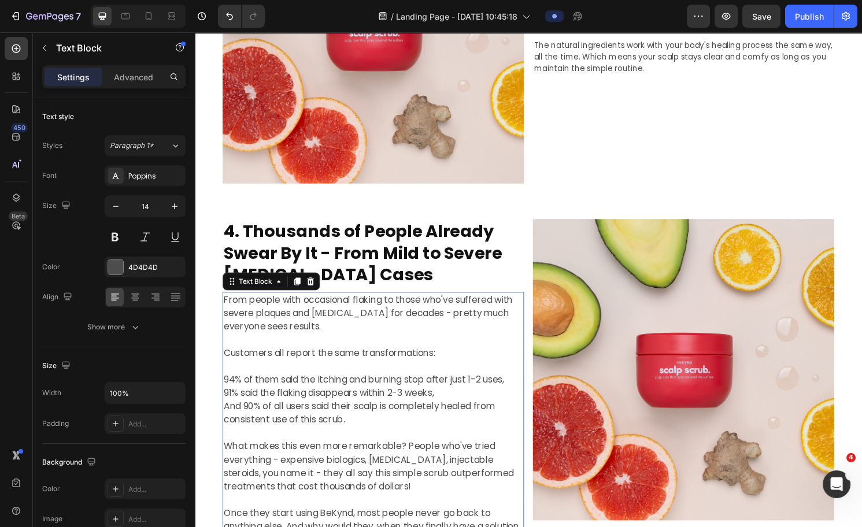
click at [408, 380] on p "94% of them said the itching and burning stop after just 1-2 uses, 91% said the…" at bounding box center [380, 407] width 311 height 69
click at [119, 202] on icon "button" at bounding box center [116, 207] width 12 height 12
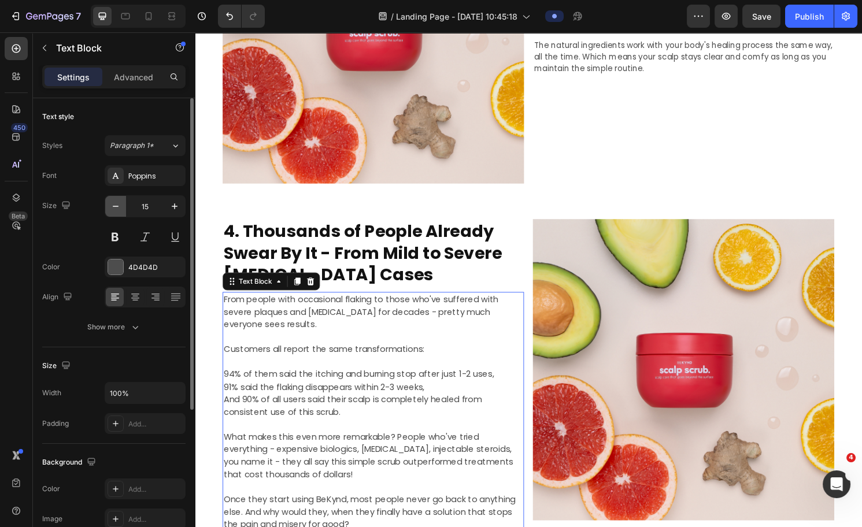
type input "14"
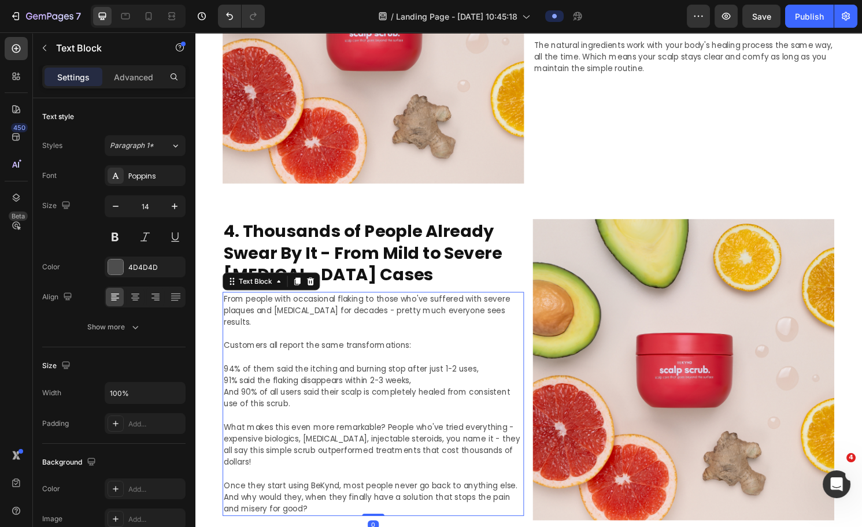
scroll to position [2211, 0]
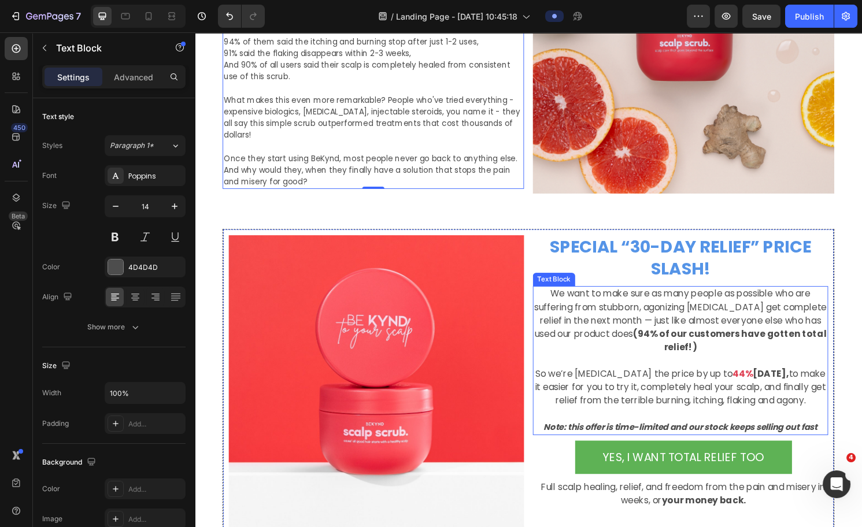
click at [667, 367] on p at bounding box center [700, 374] width 305 height 14
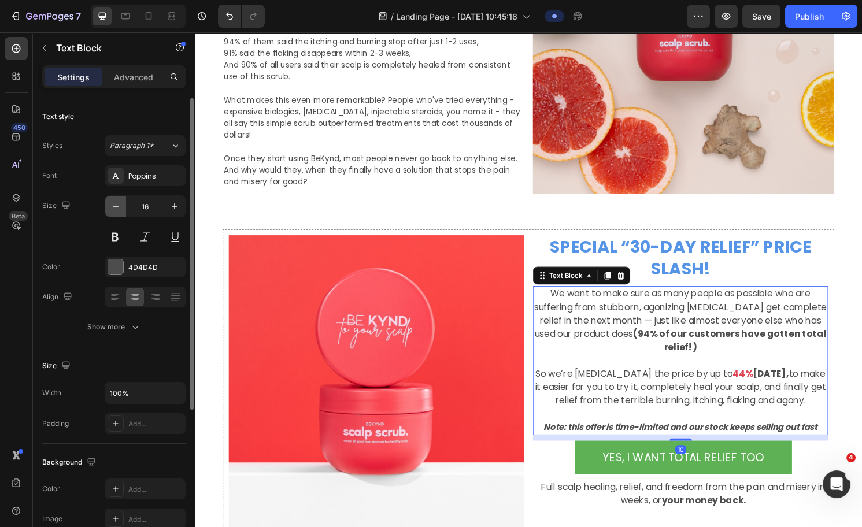
click at [120, 201] on icon "button" at bounding box center [116, 207] width 12 height 12
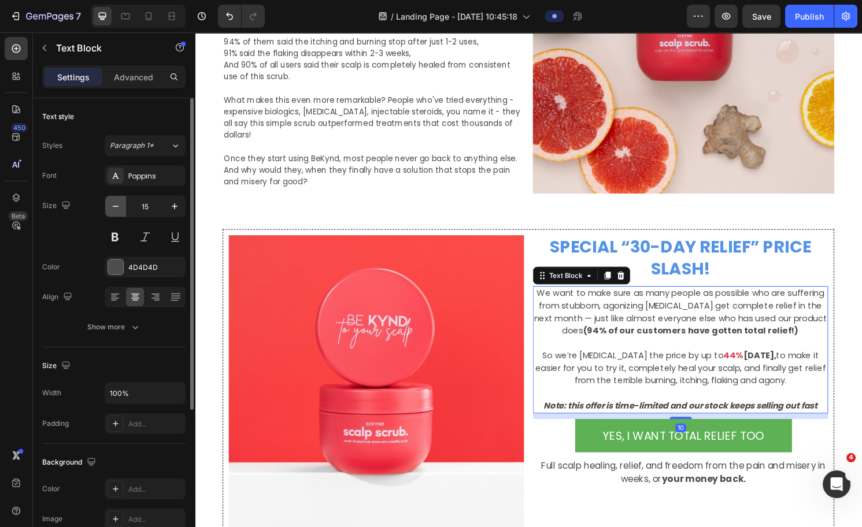
type input "14"
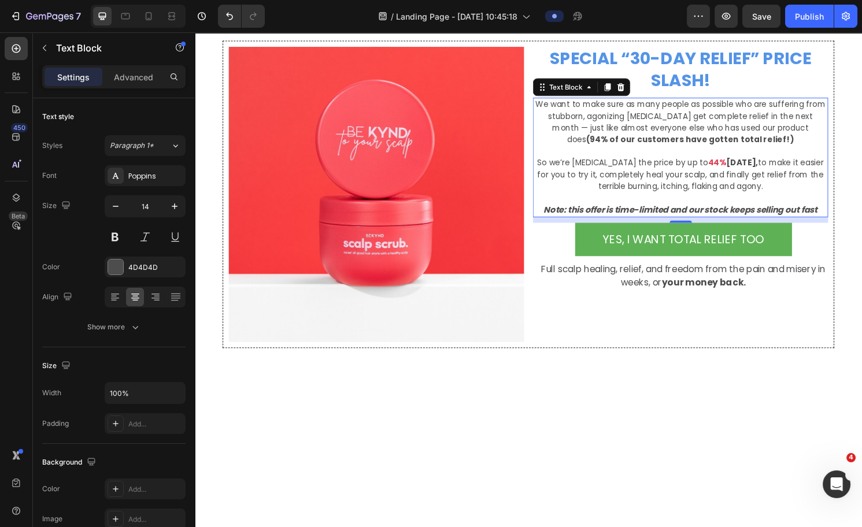
scroll to position [2509, 0]
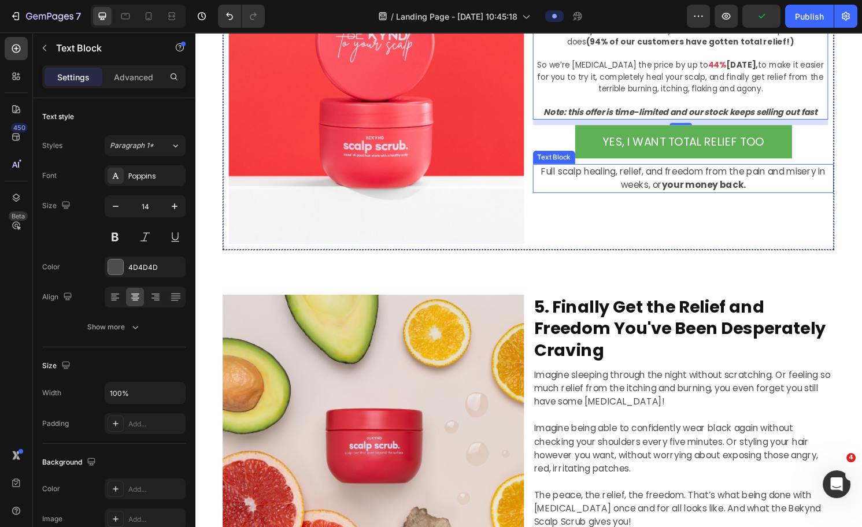
click at [667, 181] on p "Full scalp healing, relief, and freedom from the pain and misery in weeks, or y…" at bounding box center [703, 185] width 311 height 28
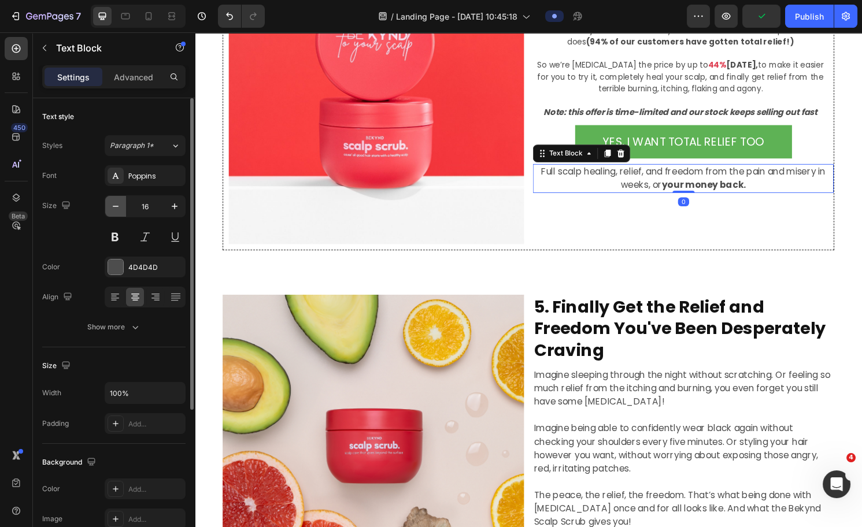
click at [117, 211] on icon "button" at bounding box center [116, 207] width 12 height 12
drag, startPoint x: 117, startPoint y: 211, endPoint x: 121, endPoint y: 218, distance: 8.3
click at [117, 211] on icon "button" at bounding box center [116, 207] width 12 height 12
type input "14"
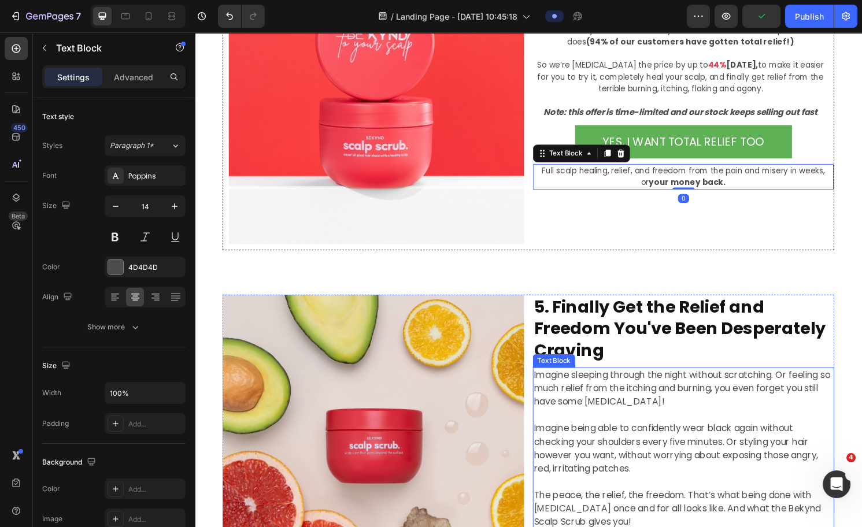
click at [683, 380] on p "Imagine being able to confidently wear black again without checking your should…" at bounding box center [703, 458] width 311 height 69
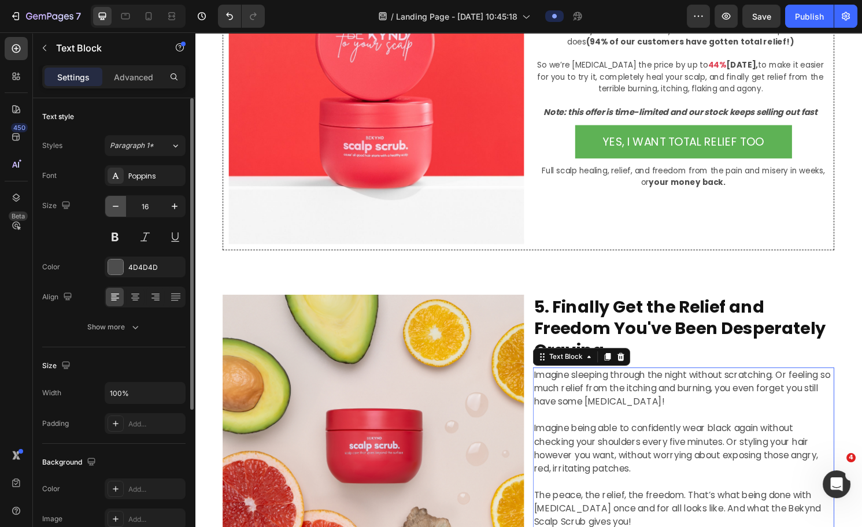
click at [121, 203] on icon "button" at bounding box center [116, 207] width 12 height 12
type input "14"
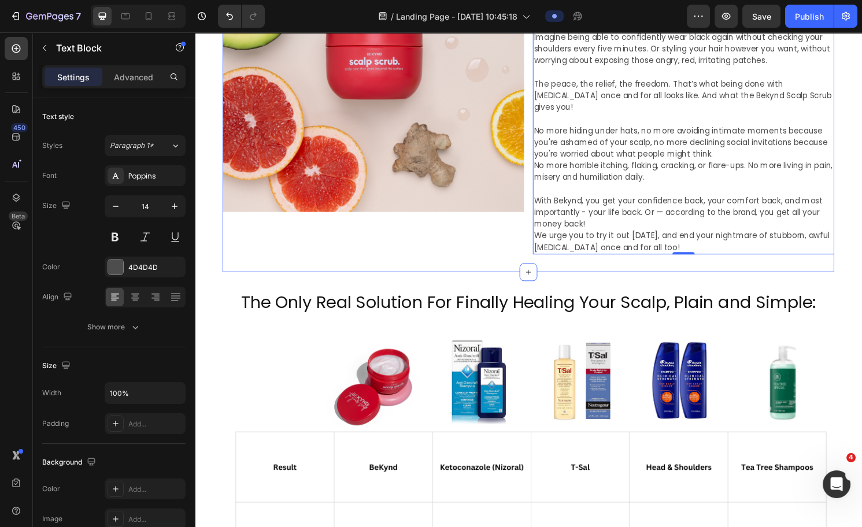
scroll to position [2908, 0]
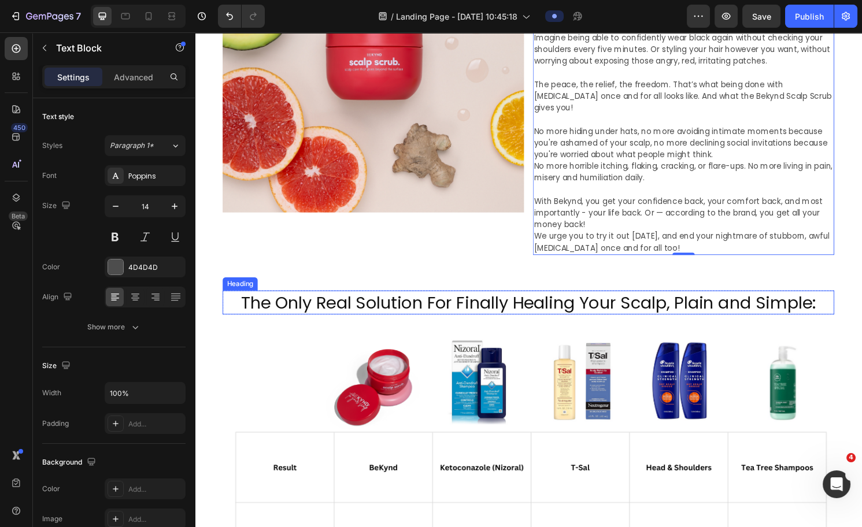
click at [515, 301] on h2 "The Only Real Solution For Finally Healing Your Scalp, Plain and Simple:" at bounding box center [542, 313] width 636 height 25
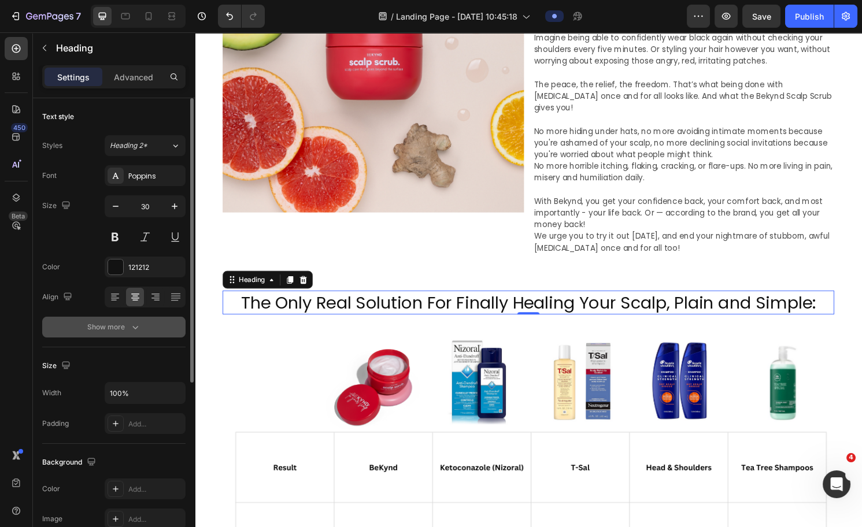
click at [136, 327] on icon "button" at bounding box center [135, 327] width 6 height 3
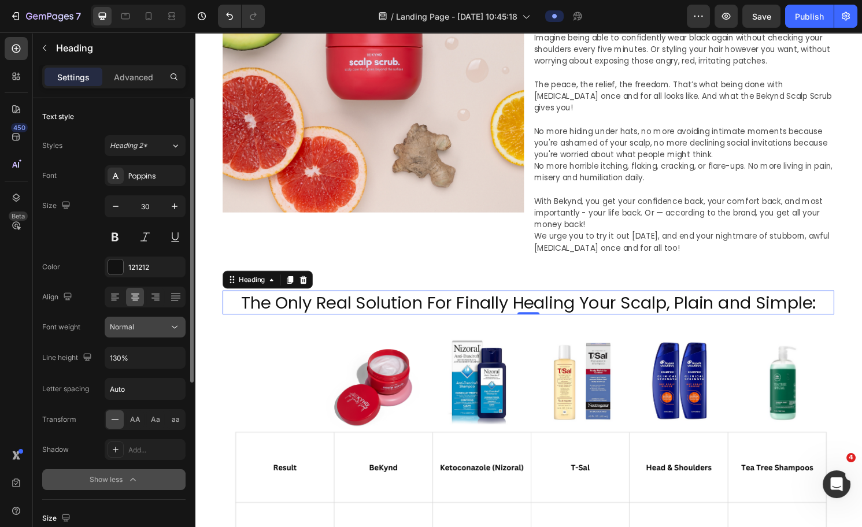
click at [156, 326] on div "Normal" at bounding box center [139, 327] width 59 height 10
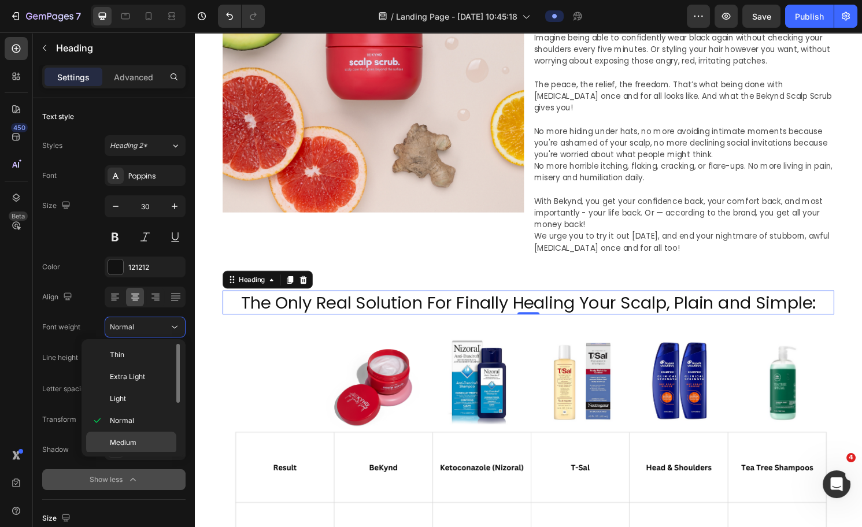
click at [145, 380] on p "Medium" at bounding box center [140, 443] width 61 height 10
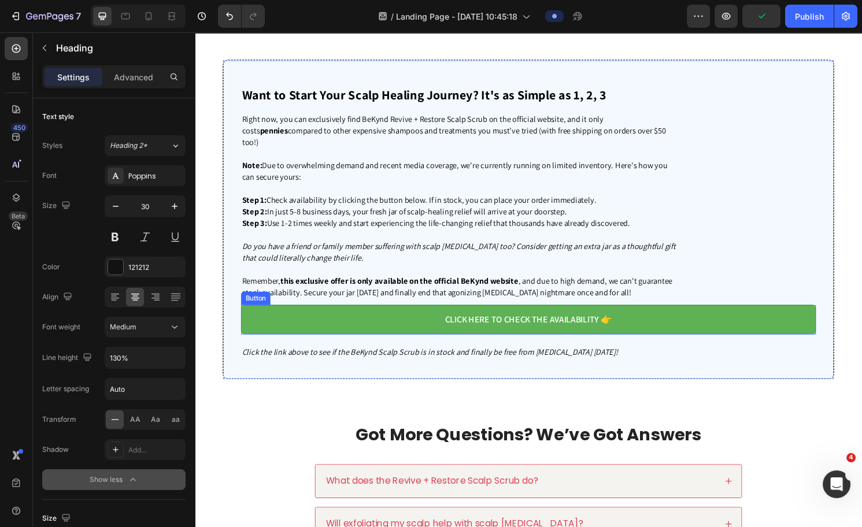
scroll to position [4038, 0]
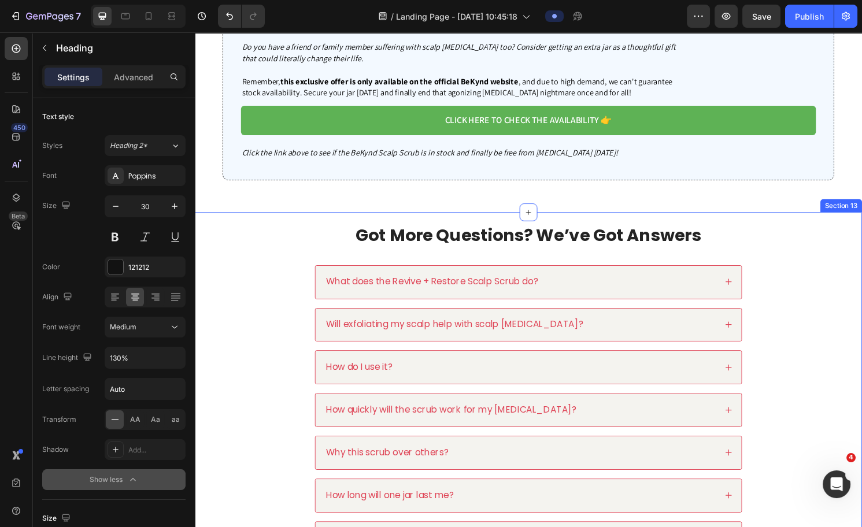
click at [264, 249] on div "Got More Questions? We’ve Got Answers Heading What does the Revive + Restore Sc…" at bounding box center [541, 429] width 671 height 419
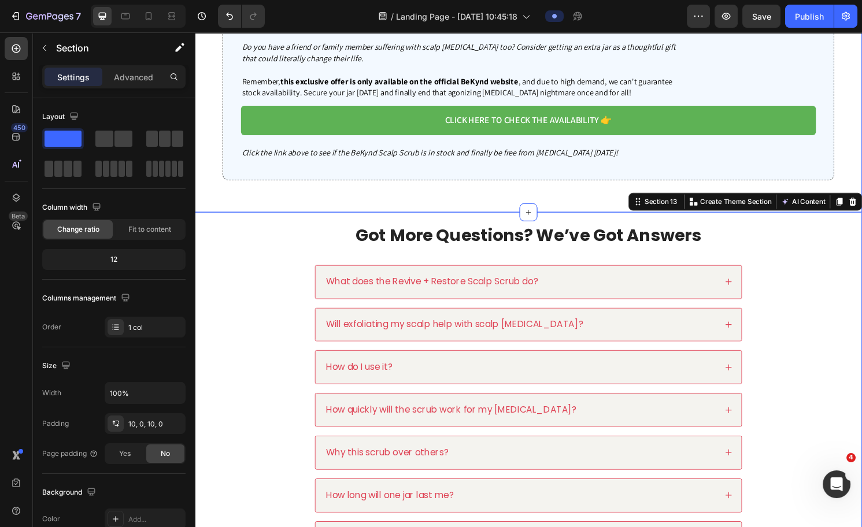
click at [538, 197] on div "Want to Start Your Scalp Healing Journey? It's as Simple as 1, 2, 3 Heading Rig…" at bounding box center [542, 34] width 694 height 360
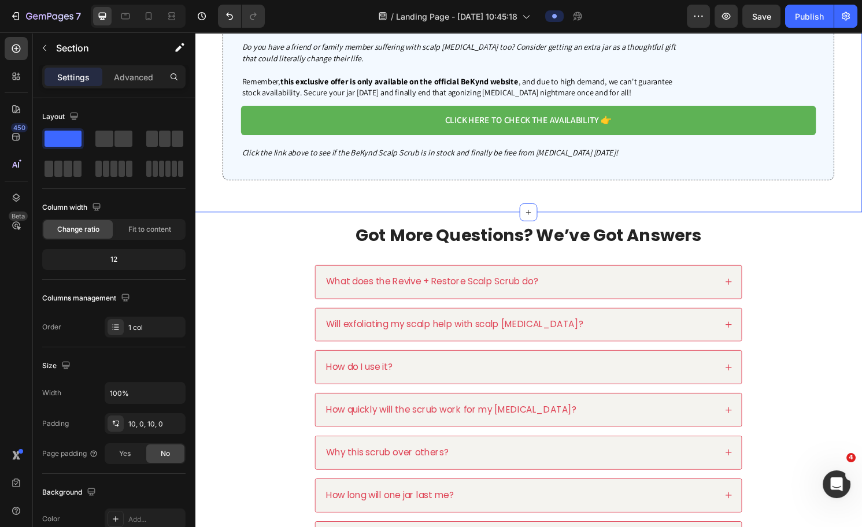
click at [304, 207] on div "Want to Start Your Scalp Healing Journey? It's as Simple as 1, 2, 3 Heading Rig…" at bounding box center [542, 34] width 694 height 372
click at [133, 76] on p "Advanced" at bounding box center [133, 77] width 39 height 12
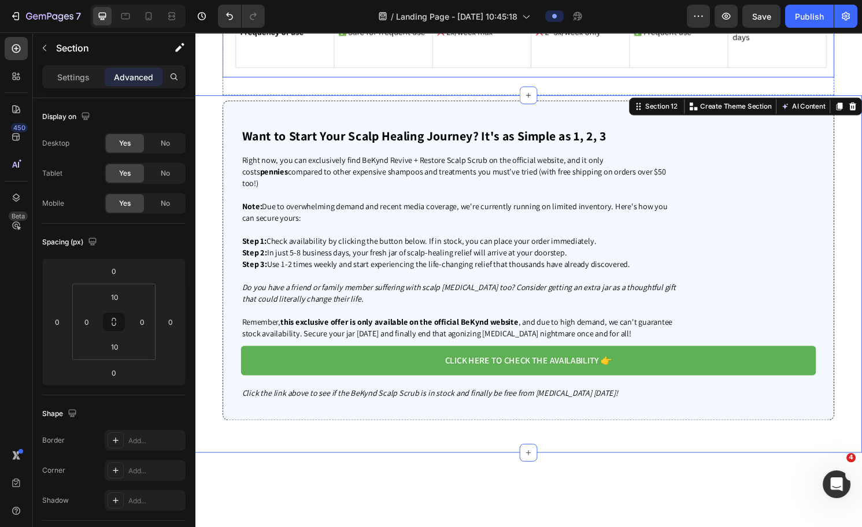
scroll to position [3546, 0]
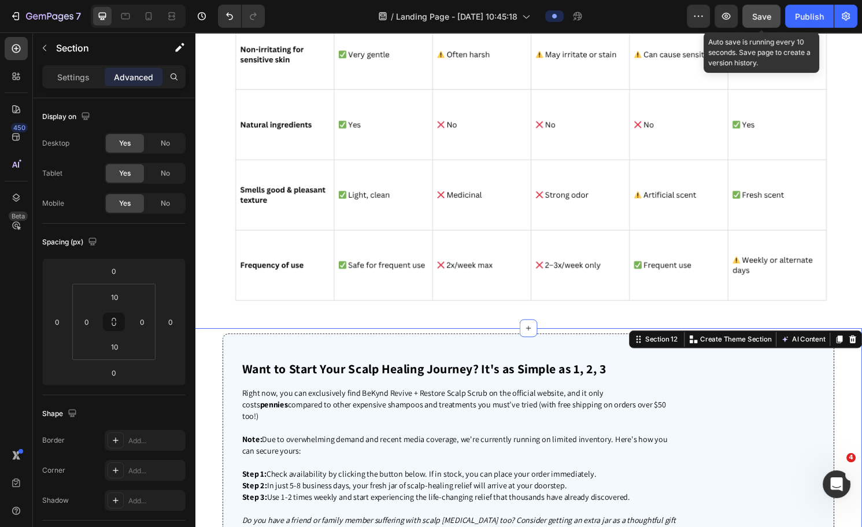
click at [683, 20] on span "Save" at bounding box center [761, 17] width 19 height 10
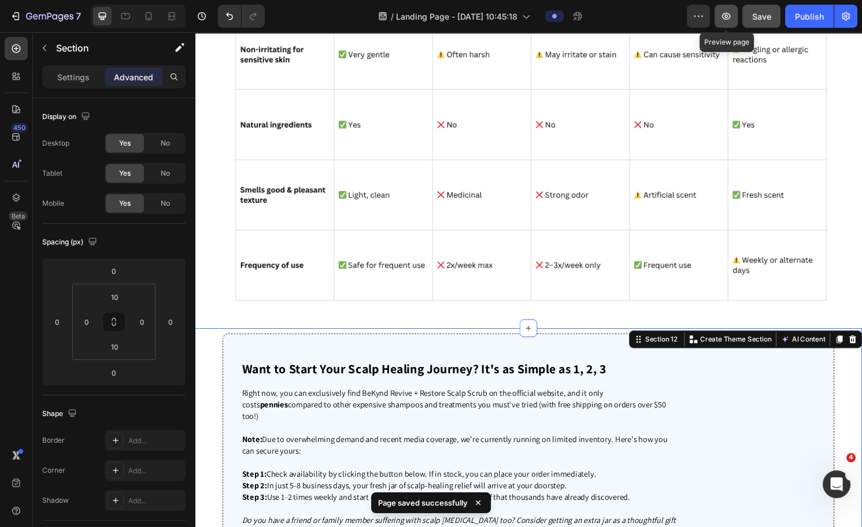
click at [683, 17] on icon "button" at bounding box center [726, 16] width 9 height 7
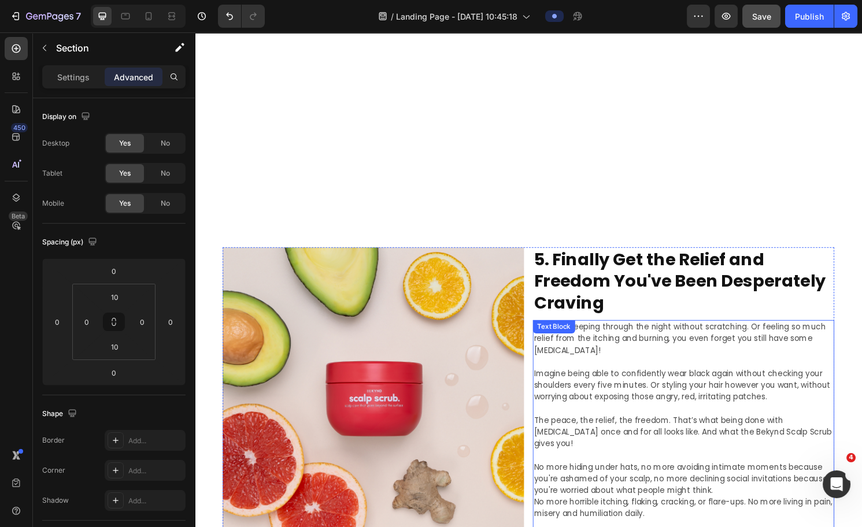
scroll to position [2533, 0]
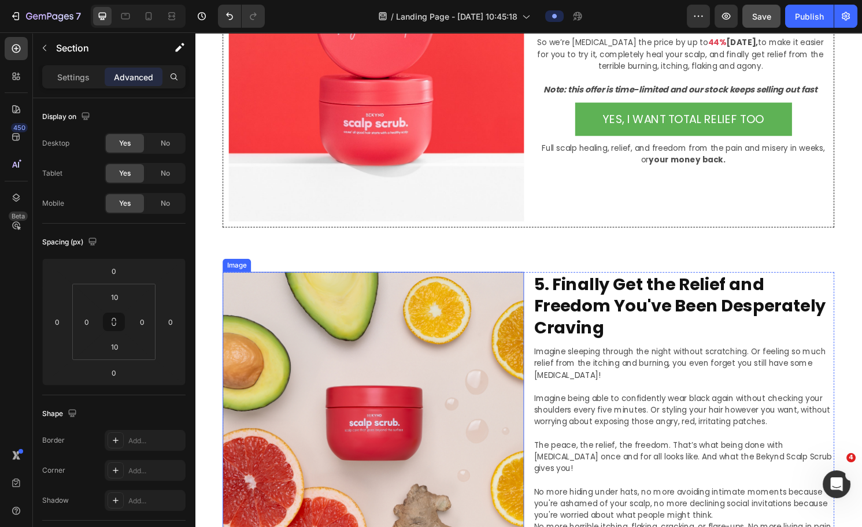
click at [404, 373] on img at bounding box center [380, 438] width 313 height 313
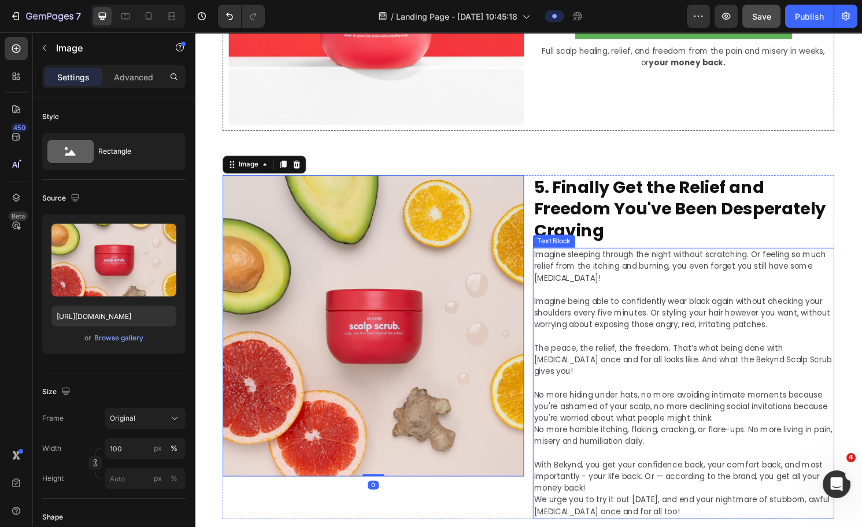
scroll to position [2713, 0]
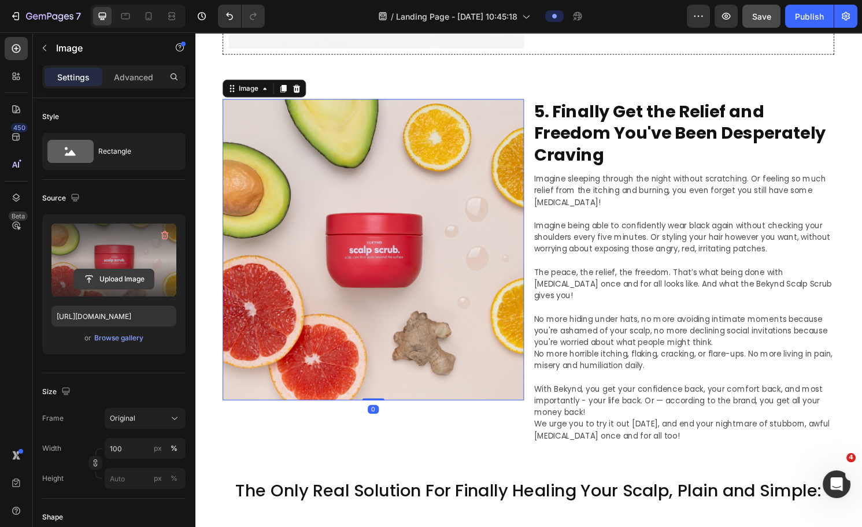
click at [123, 277] on input "file" at bounding box center [114, 279] width 80 height 20
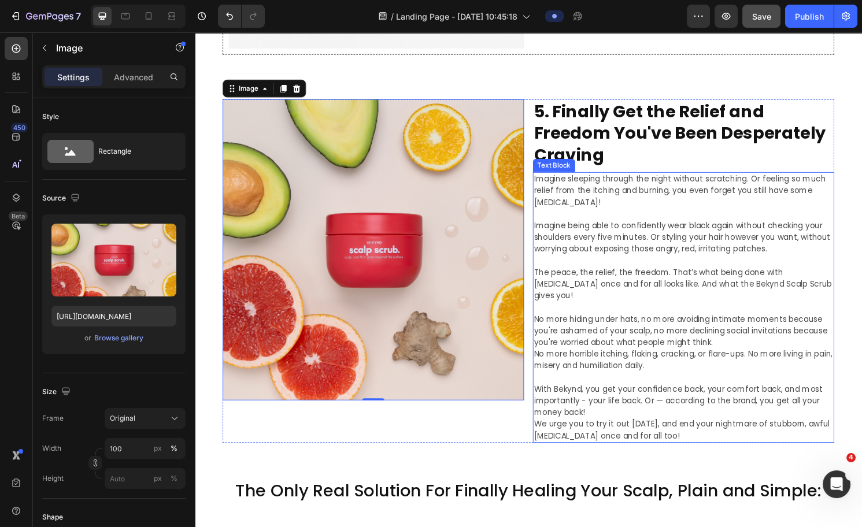
click at [610, 380] on p "With Bekynd, you get your confidence back, your comfort back, and most importan…" at bounding box center [703, 421] width 311 height 73
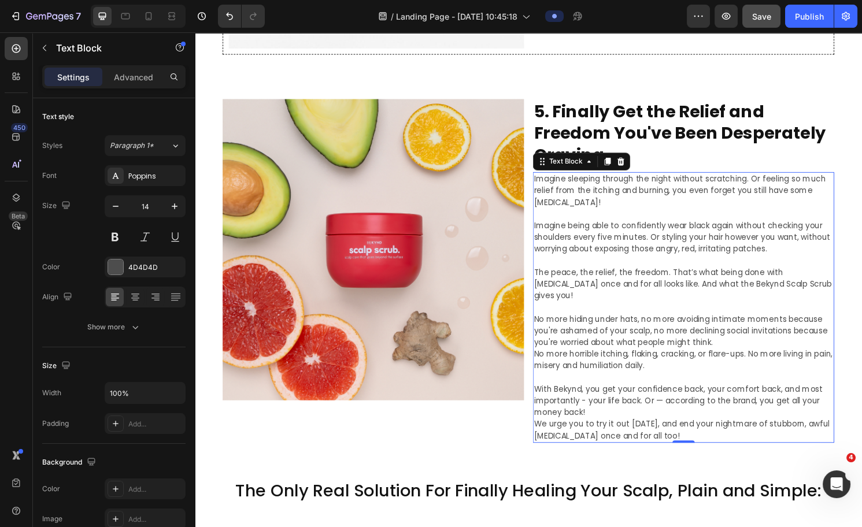
click at [614, 380] on p "With Bekynd, you get your confidence back, your comfort back, and most importan…" at bounding box center [703, 421] width 311 height 73
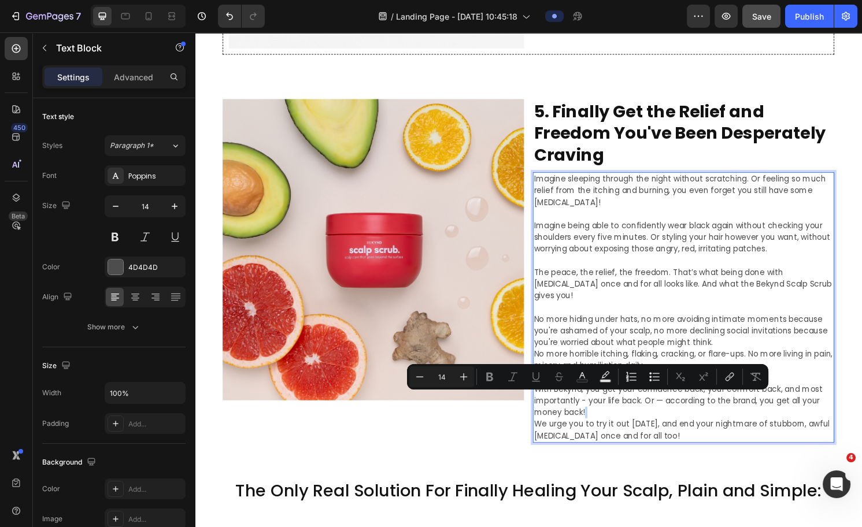
click at [617, 380] on p "With Bekynd, you get your confidence back, your comfort back, and most importan…" at bounding box center [703, 421] width 311 height 73
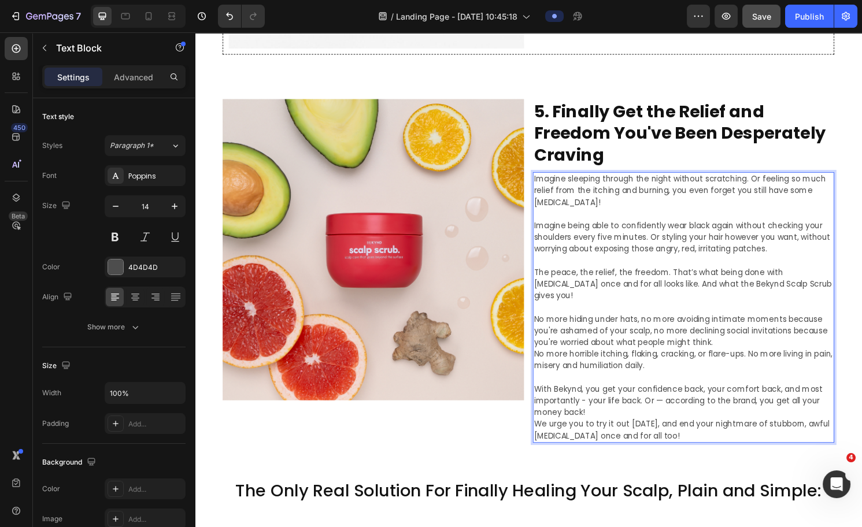
click at [621, 380] on p "With Bekynd, you get your confidence back, your comfort back, and most importan…" at bounding box center [703, 409] width 311 height 49
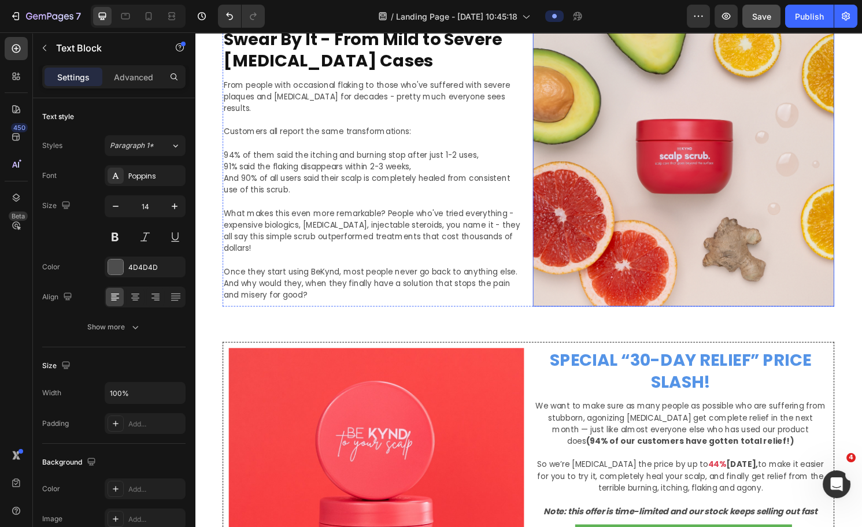
click at [654, 170] on img at bounding box center [703, 160] width 313 height 313
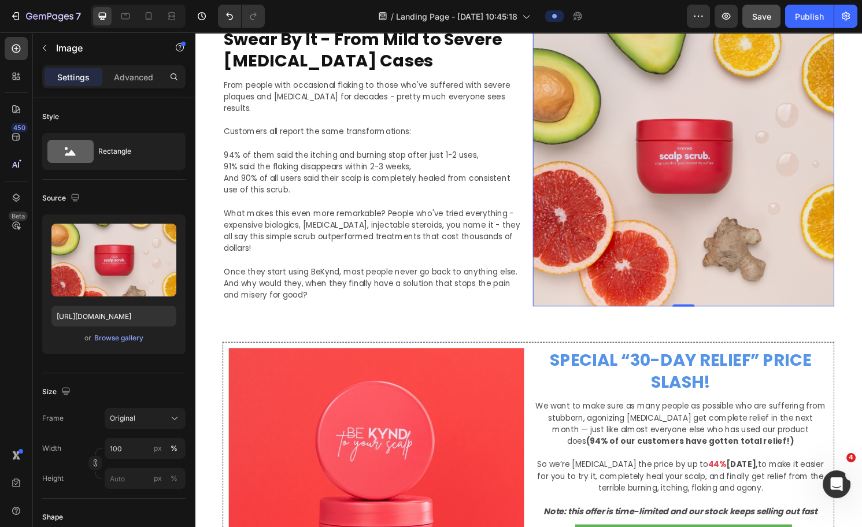
scroll to position [1940, 0]
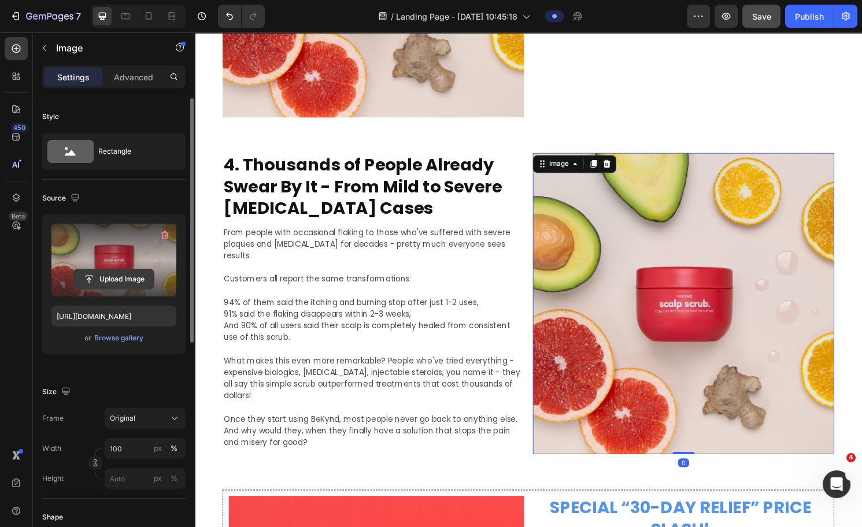
click at [125, 275] on input "file" at bounding box center [114, 279] width 80 height 20
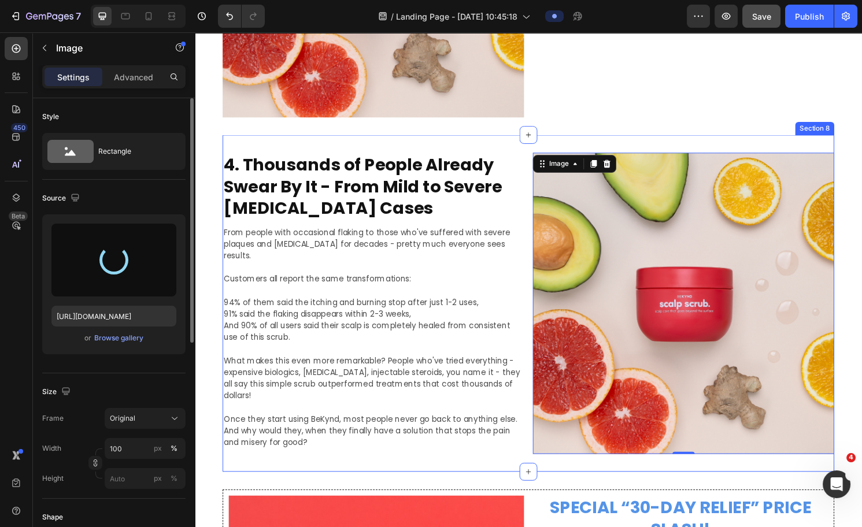
type input "[URL][DOMAIN_NAME]"
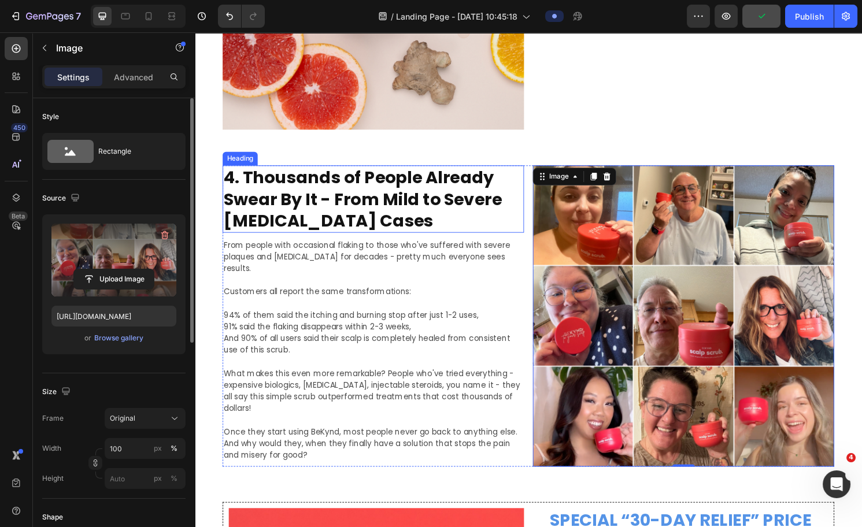
scroll to position [1765, 0]
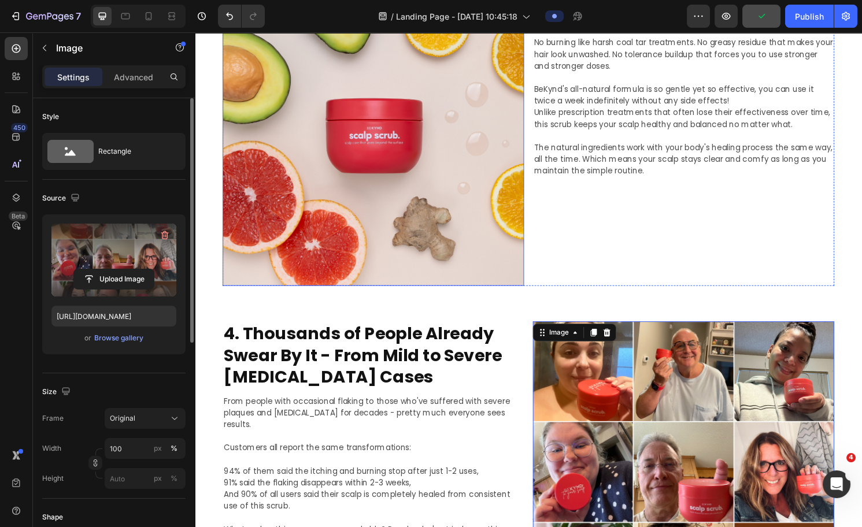
click at [405, 149] on img at bounding box center [380, 139] width 313 height 313
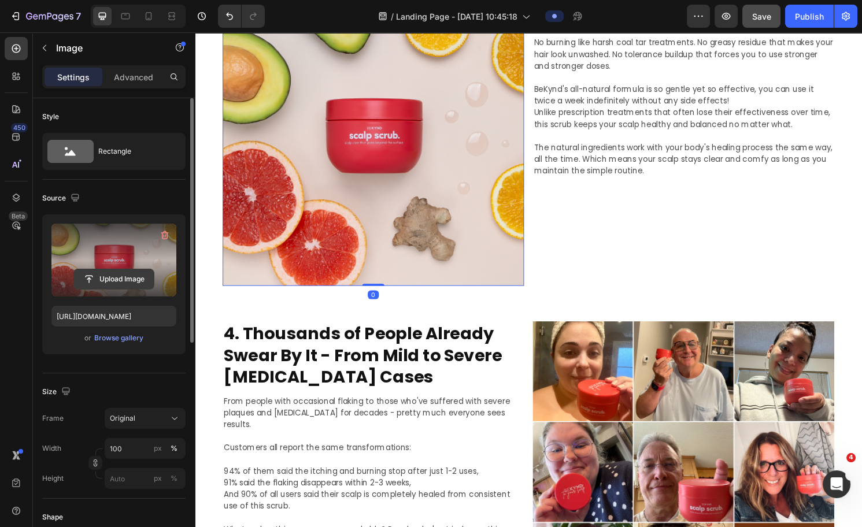
click at [95, 279] on input "file" at bounding box center [114, 279] width 80 height 20
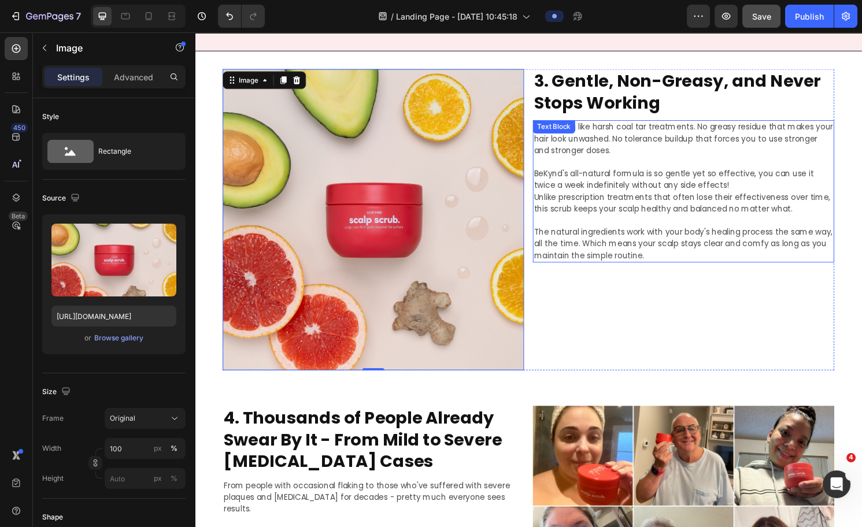
scroll to position [1635, 0]
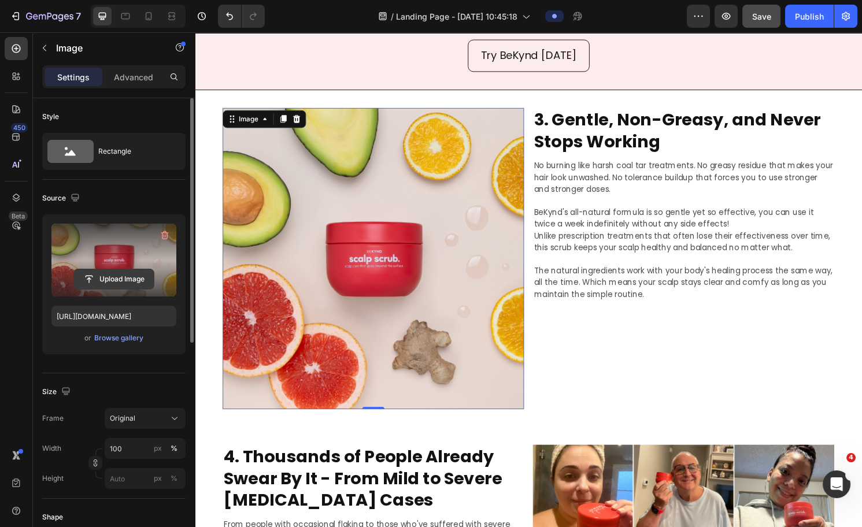
click at [107, 279] on input "file" at bounding box center [114, 279] width 80 height 20
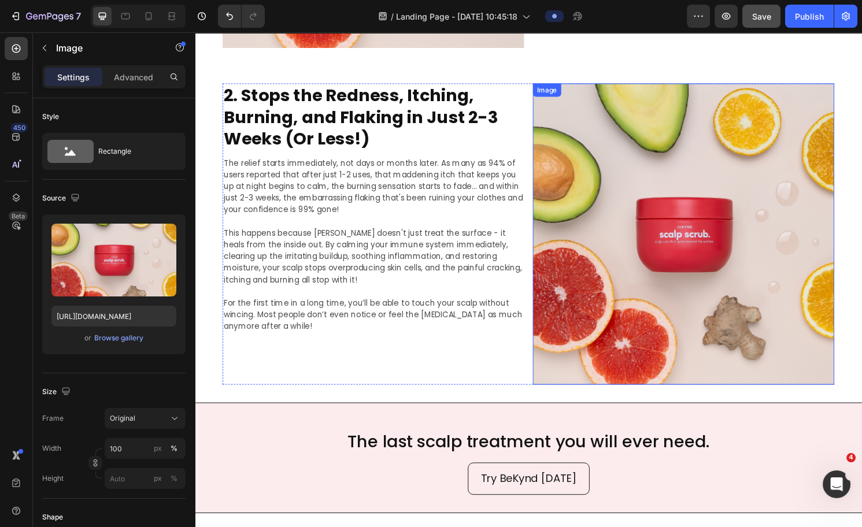
scroll to position [1195, 0]
click at [670, 219] on img at bounding box center [703, 242] width 313 height 313
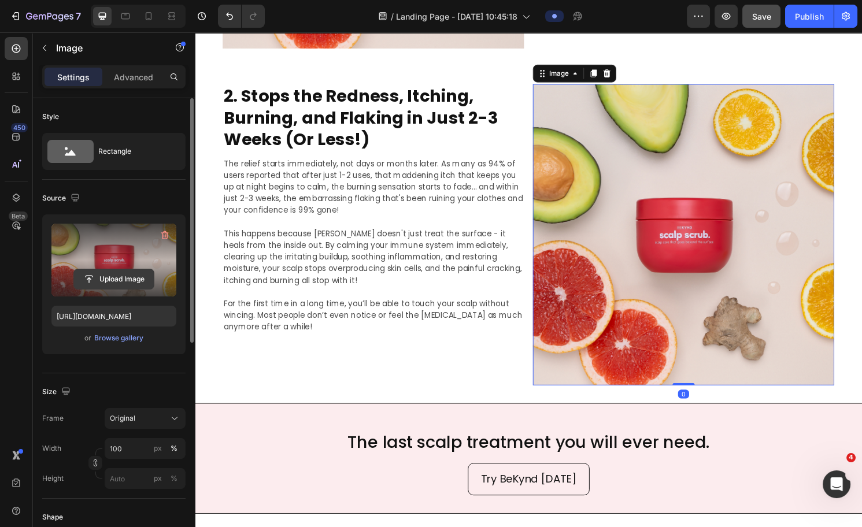
click at [142, 277] on input "file" at bounding box center [114, 279] width 80 height 20
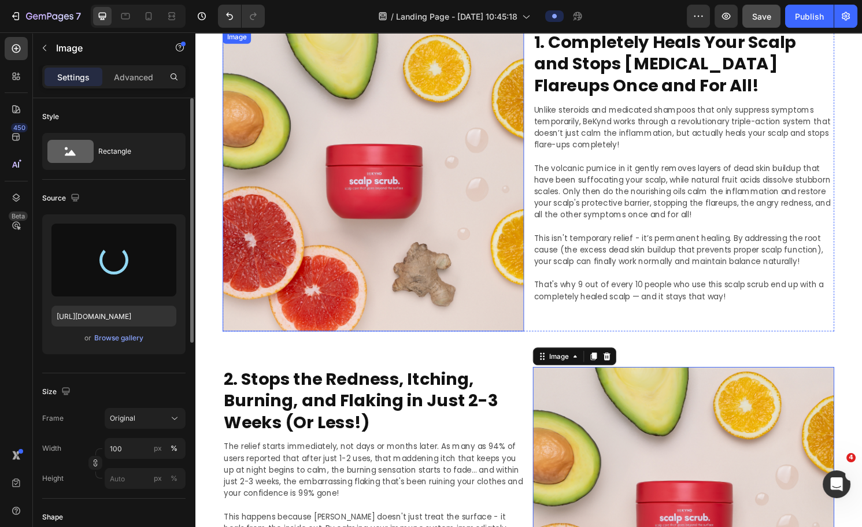
type input "https://cdn.shopify.com/s/files/1/0574/1366/4955/files/gempages_487139829310555…"
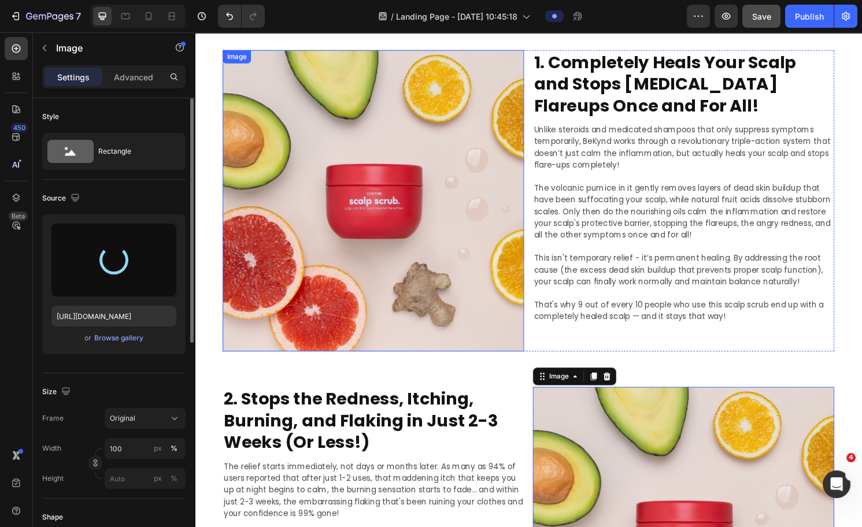
scroll to position [866, 0]
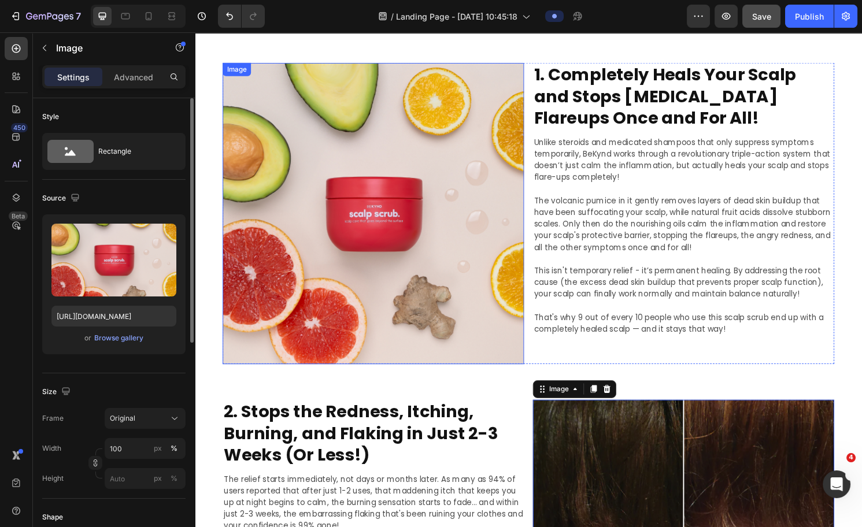
click at [377, 170] on img at bounding box center [380, 220] width 313 height 313
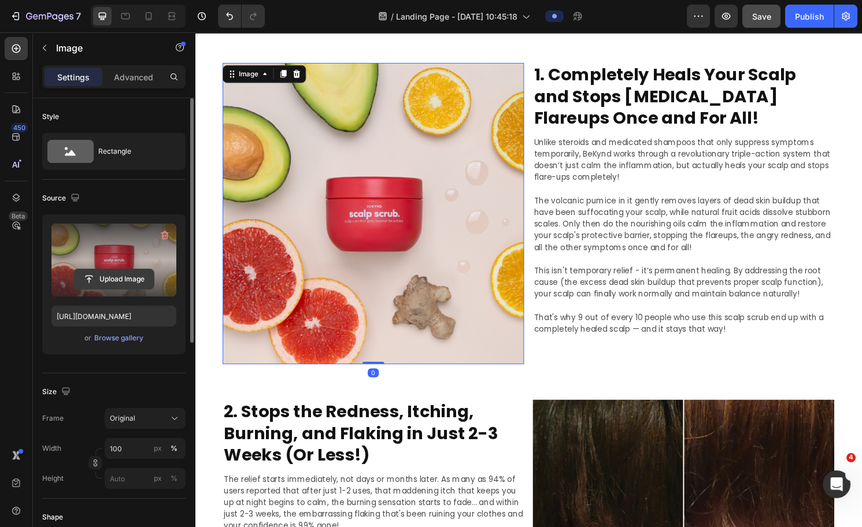
click at [117, 280] on input "file" at bounding box center [114, 279] width 80 height 20
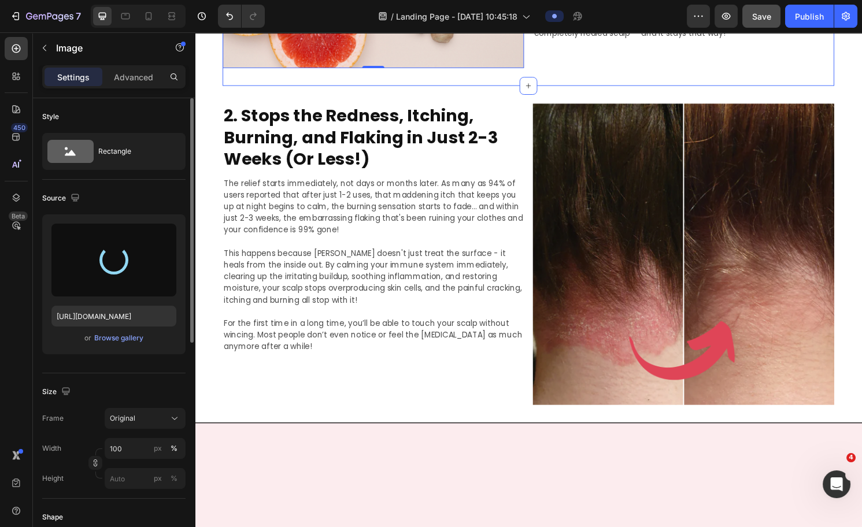
scroll to position [1177, 0]
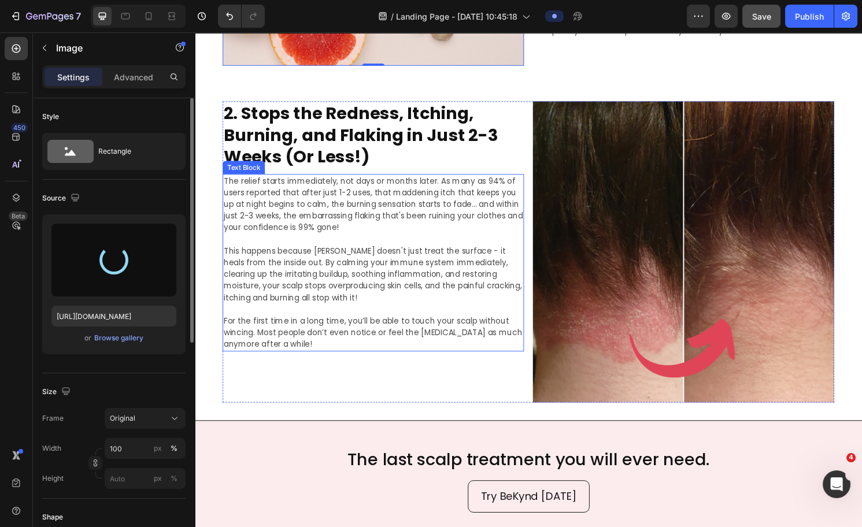
type input "https://cdn.shopify.com/s/files/1/0574/1366/4955/files/gempages_487139829310555…"
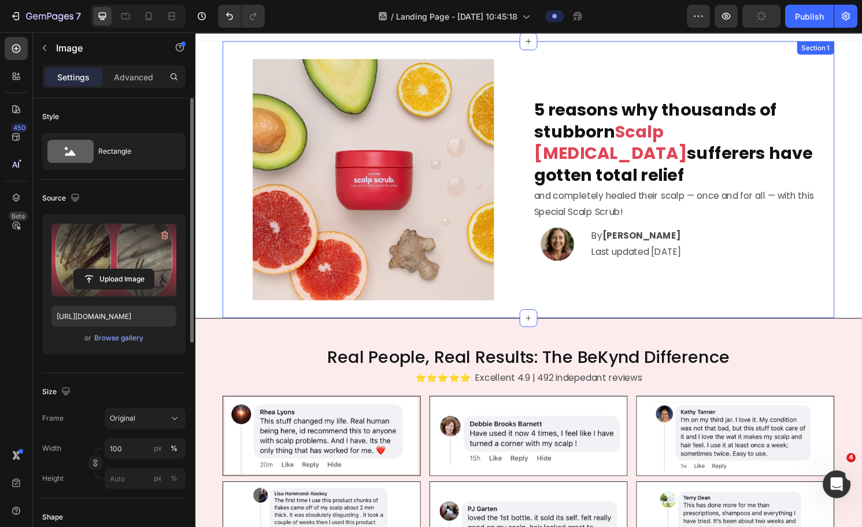
scroll to position [0, 0]
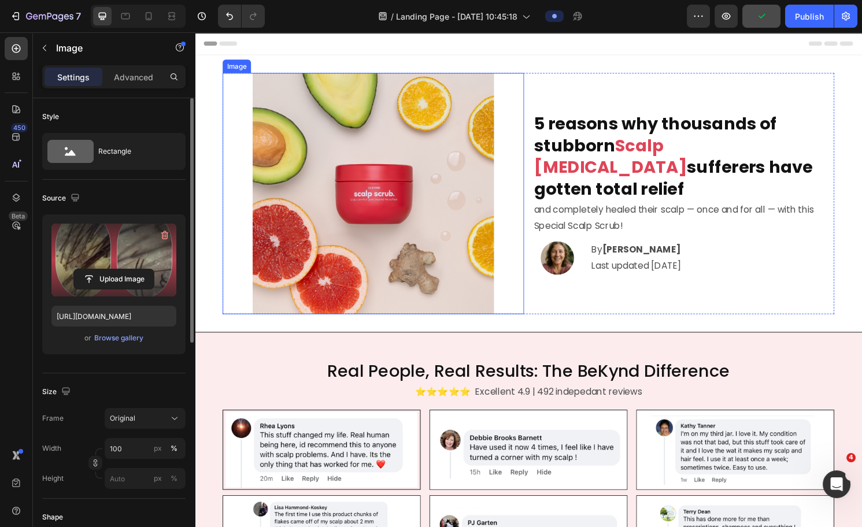
click at [370, 207] on img at bounding box center [380, 200] width 251 height 251
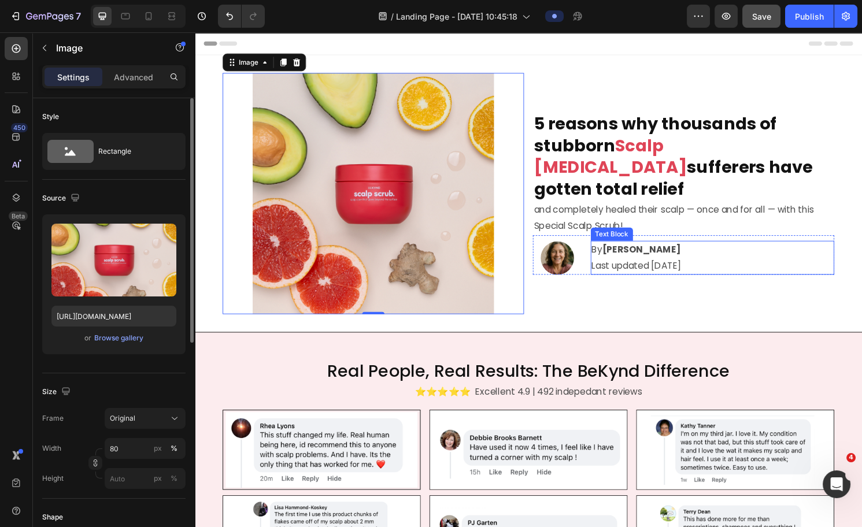
click at [608, 254] on p "By Dr. Kelly R." at bounding box center [733, 258] width 251 height 17
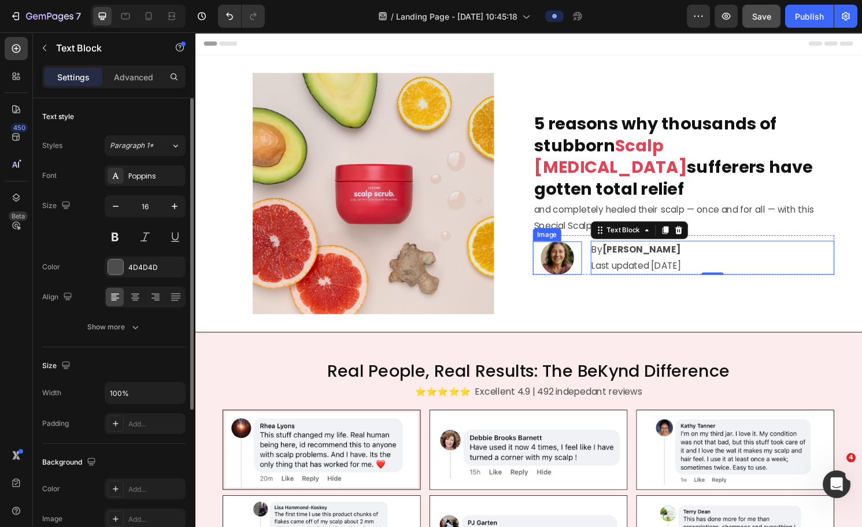
click at [588, 250] on div at bounding box center [572, 267] width 51 height 35
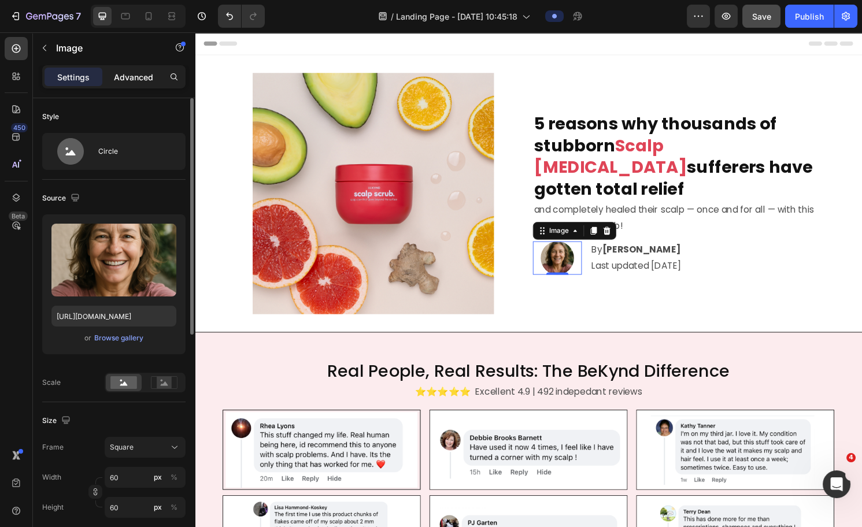
click at [147, 73] on p "Advanced" at bounding box center [133, 77] width 39 height 12
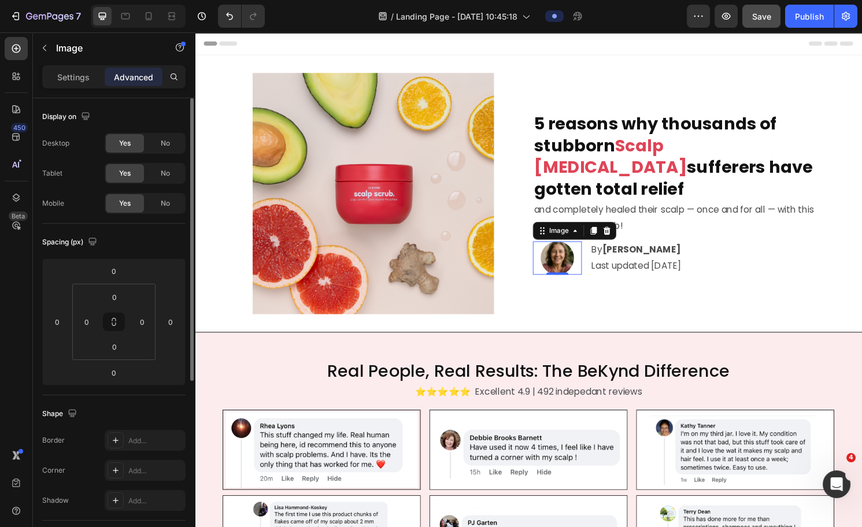
click at [65, 80] on p "Settings" at bounding box center [73, 77] width 32 height 12
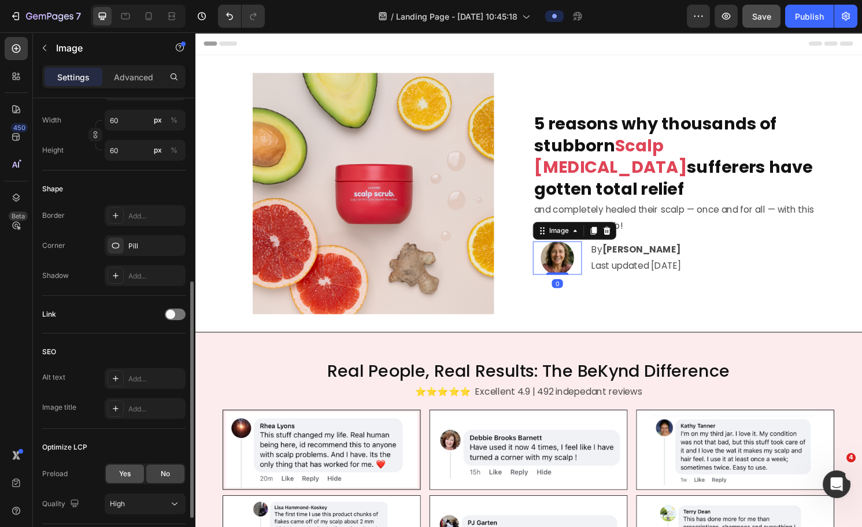
scroll to position [440, 0]
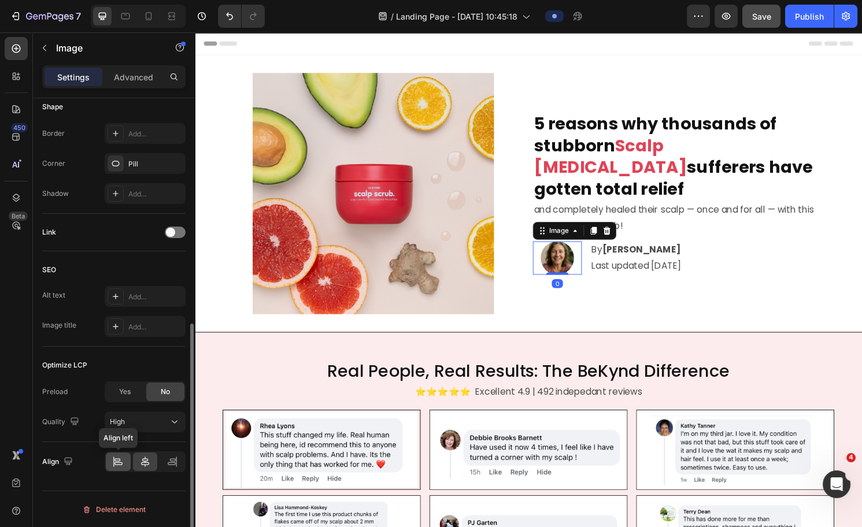
click at [121, 380] on icon at bounding box center [118, 462] width 12 height 12
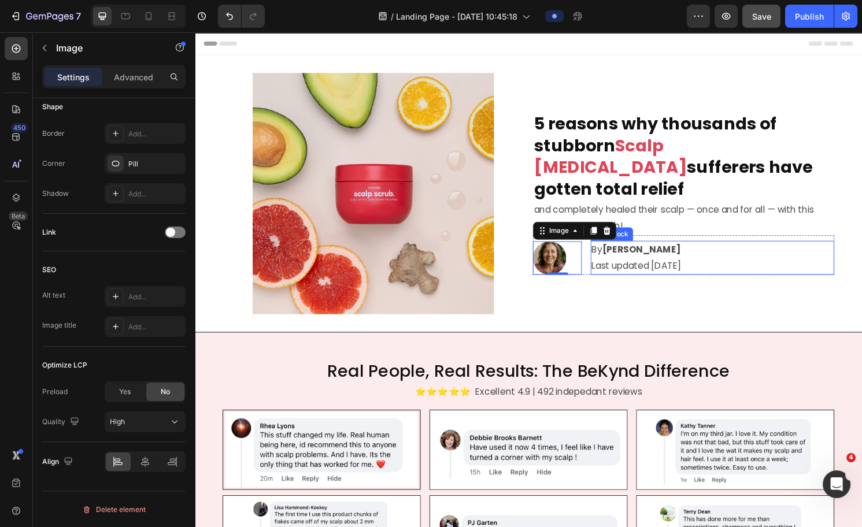
click at [614, 253] on p "By Dr. Kelly R." at bounding box center [733, 258] width 251 height 17
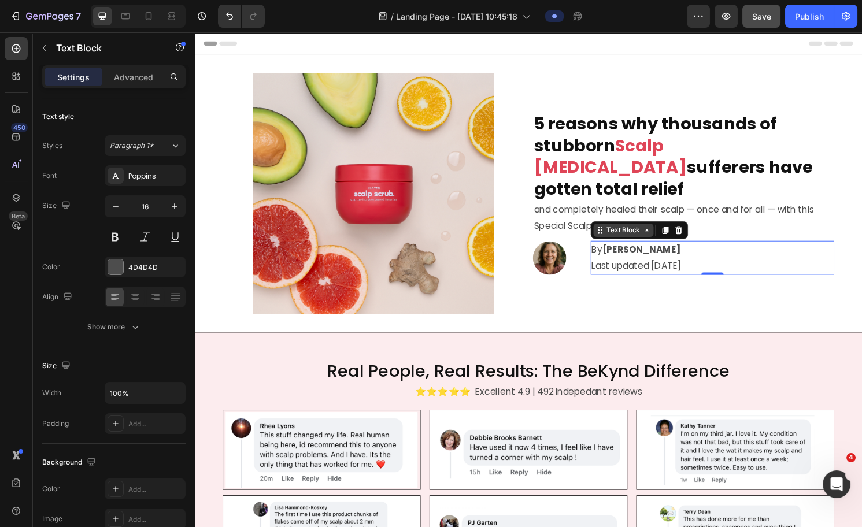
click at [660, 234] on icon at bounding box center [664, 238] width 9 height 9
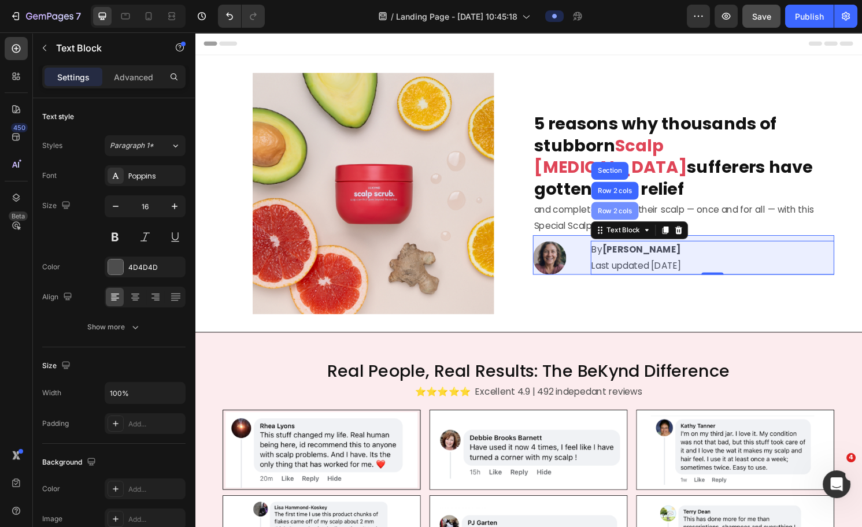
click at [612, 215] on div "Row 2 cols" at bounding box center [632, 218] width 40 height 7
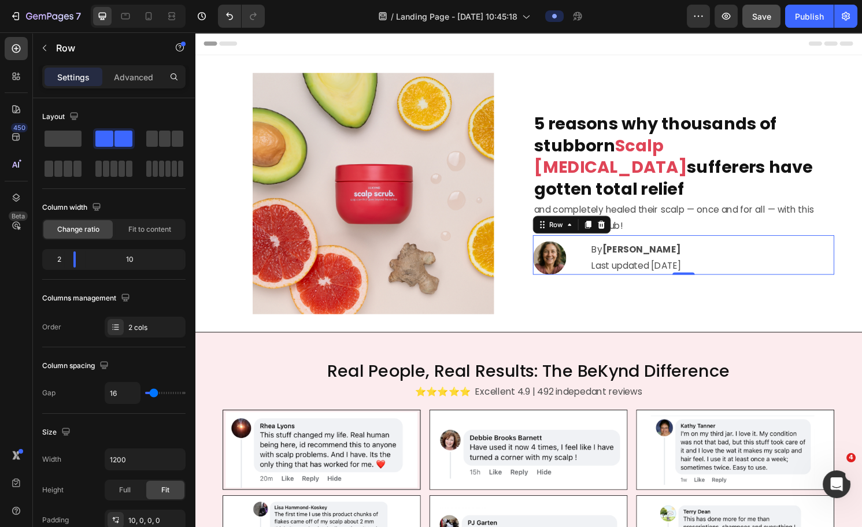
type input "0"
drag, startPoint x: 151, startPoint y: 392, endPoint x: 136, endPoint y: 390, distance: 15.1
type input "0"
click at [145, 380] on input "range" at bounding box center [165, 393] width 40 height 2
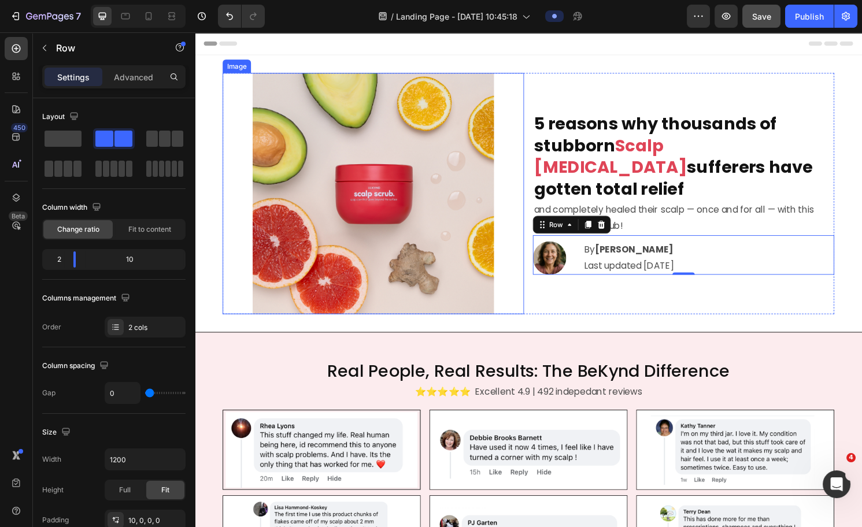
click at [395, 167] on img at bounding box center [380, 200] width 251 height 251
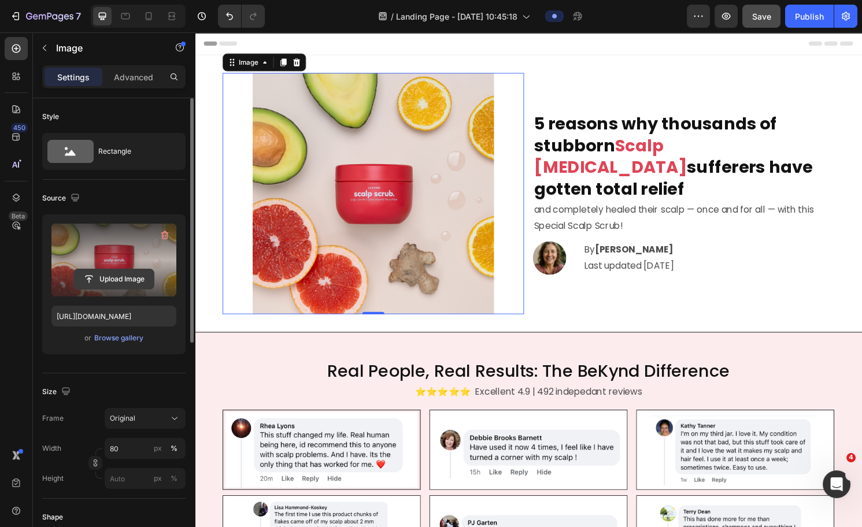
click at [118, 277] on input "file" at bounding box center [114, 279] width 80 height 20
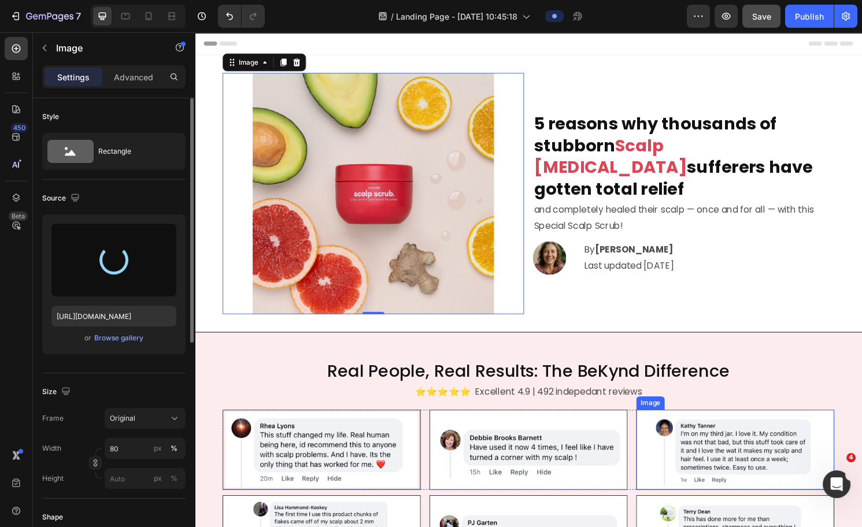
type input "https://cdn.shopify.com/s/files/1/0574/1366/4955/files/gempages_487139829310555…"
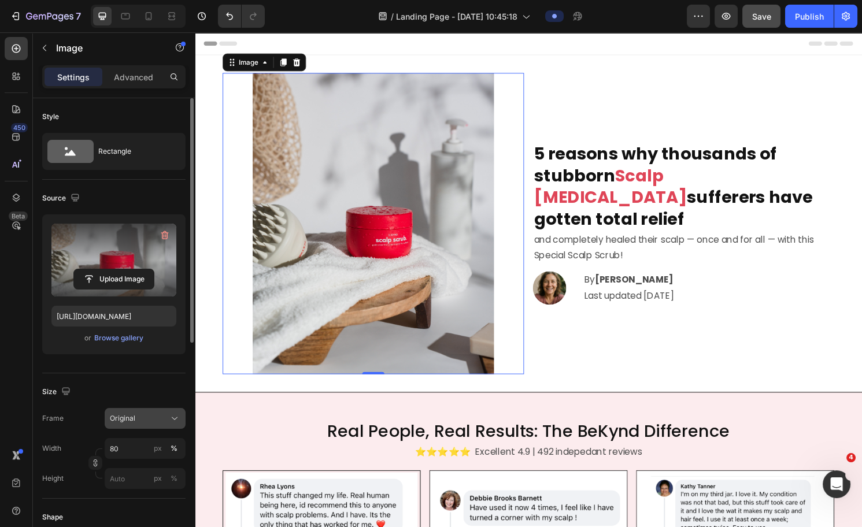
click at [152, 380] on div "Original" at bounding box center [138, 418] width 57 height 10
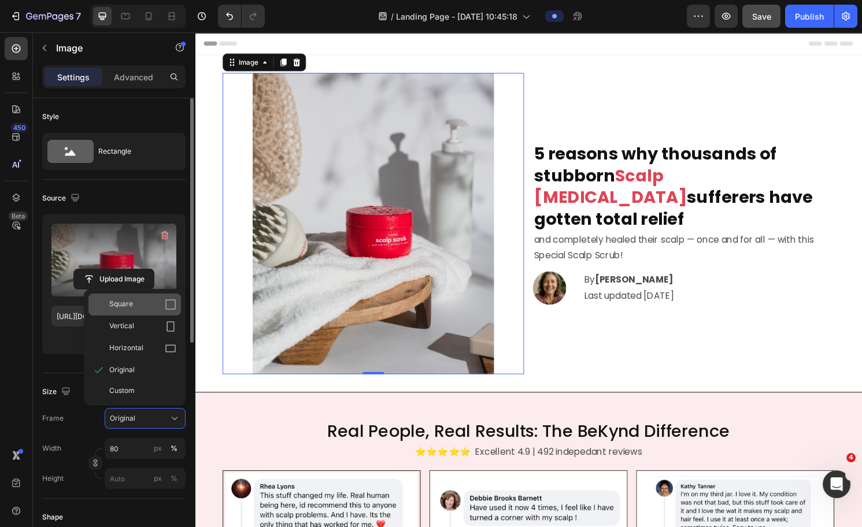
click at [136, 307] on div "Square" at bounding box center [142, 305] width 67 height 12
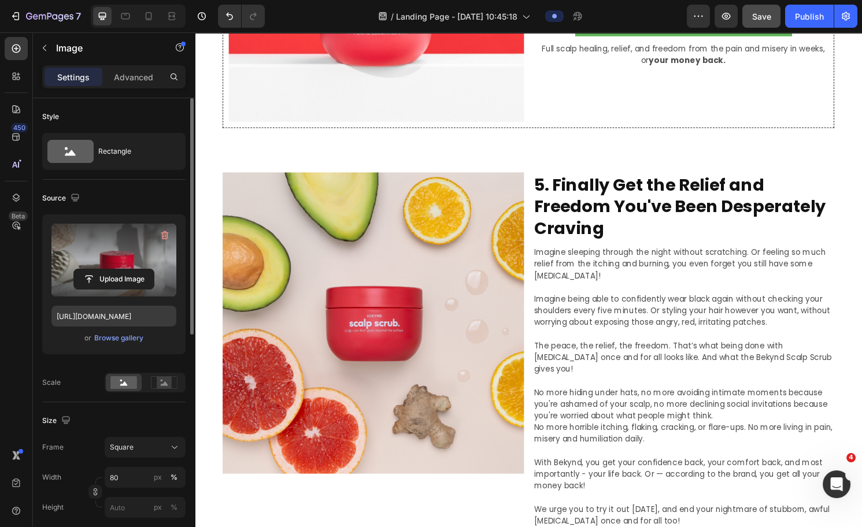
scroll to position [2634, 0]
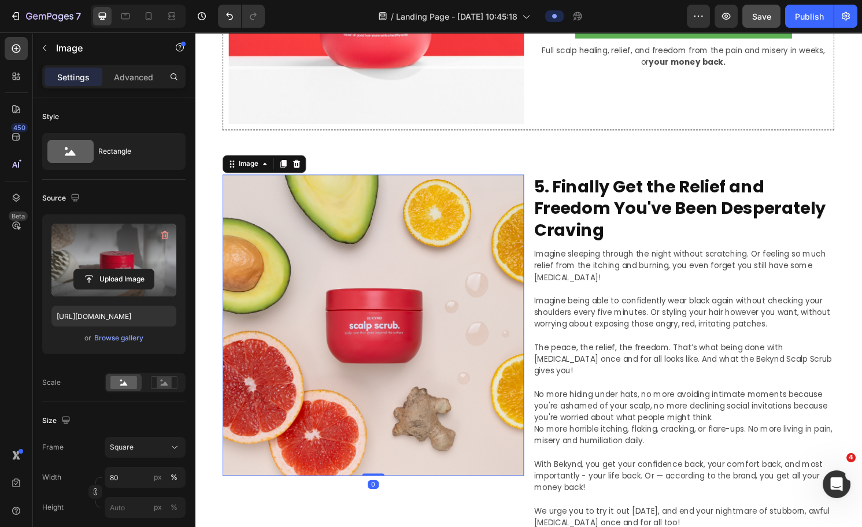
click at [404, 330] on img at bounding box center [380, 336] width 313 height 313
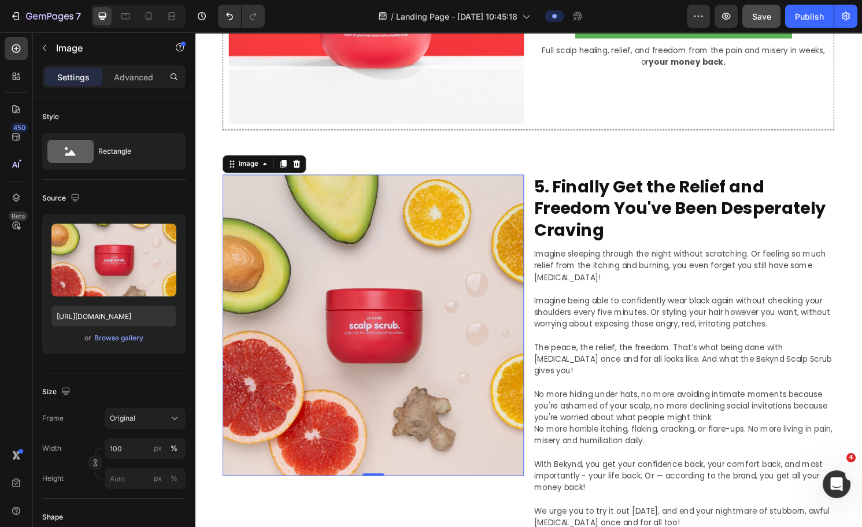
click at [412, 304] on img at bounding box center [380, 336] width 313 height 313
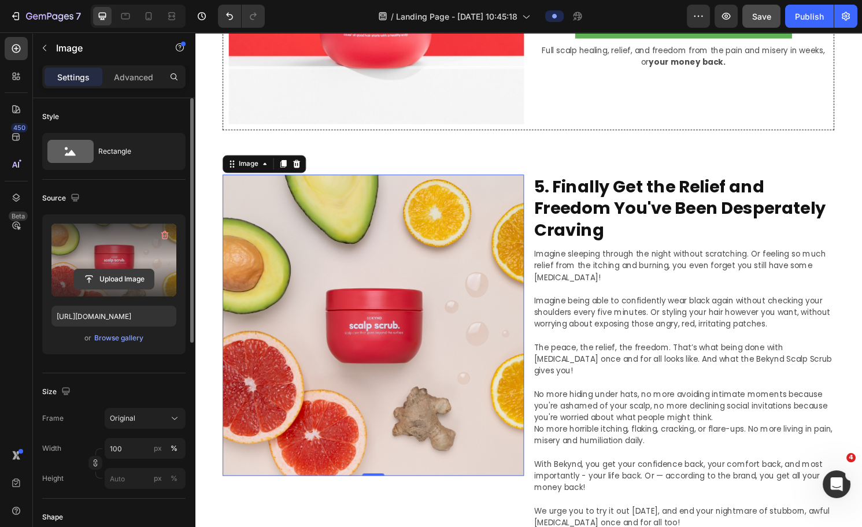
click at [130, 277] on input "file" at bounding box center [114, 279] width 80 height 20
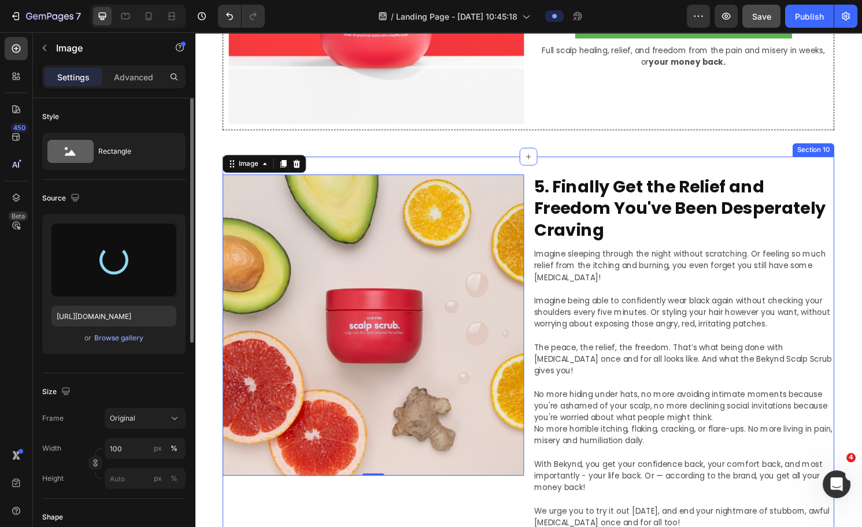
type input "[URL][DOMAIN_NAME]"
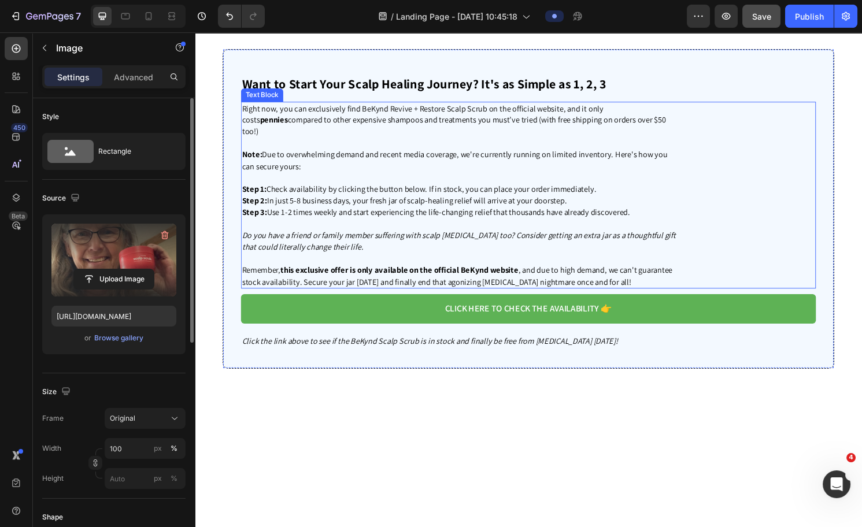
scroll to position [3860, 0]
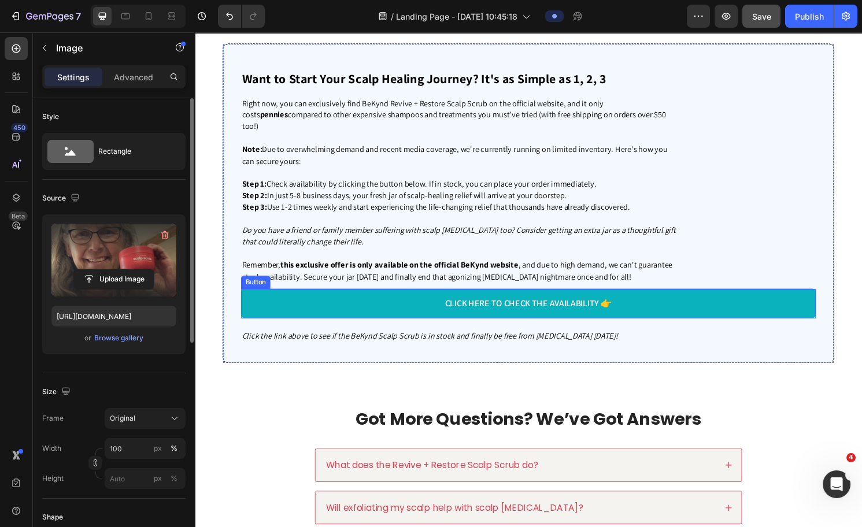
click at [655, 305] on link "CLICK HERE TO CHECK THE AVAILABILITY 👉" at bounding box center [542, 314] width 598 height 31
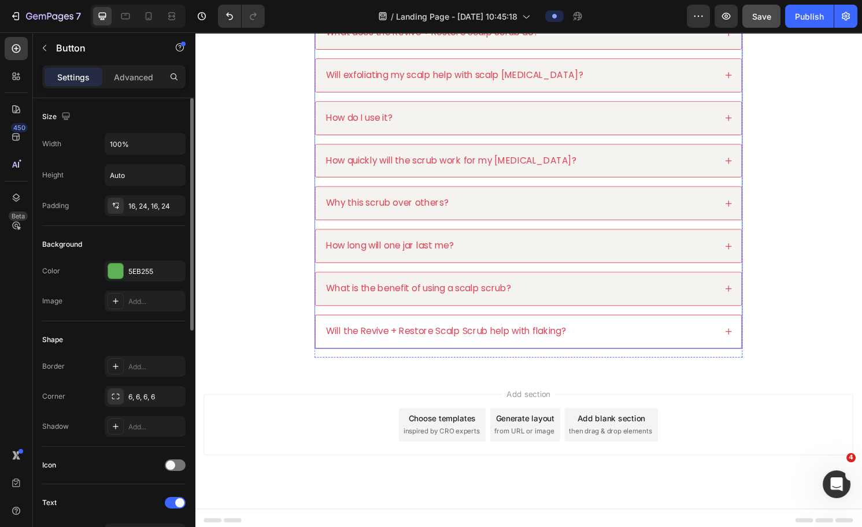
scroll to position [4306, 0]
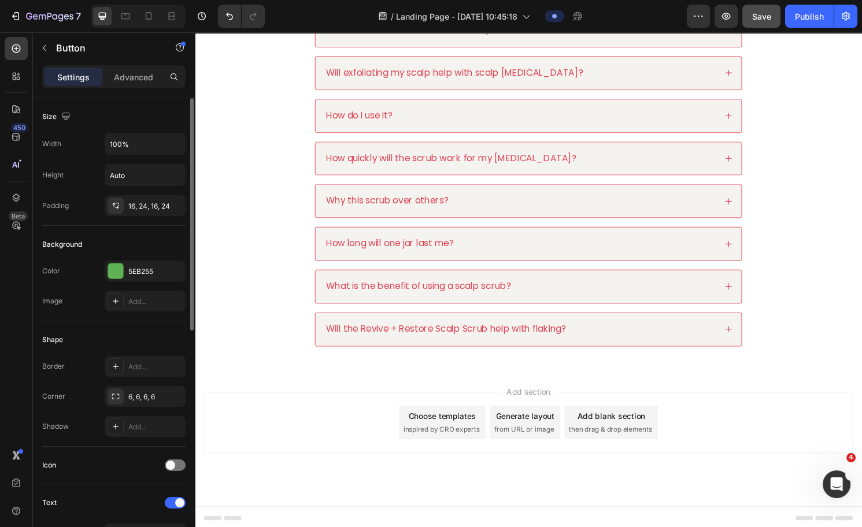
click at [683, 380] on div "Add section Choose templates inspired by CRO experts Generate layout from URL o…" at bounding box center [542, 454] width 694 height 142
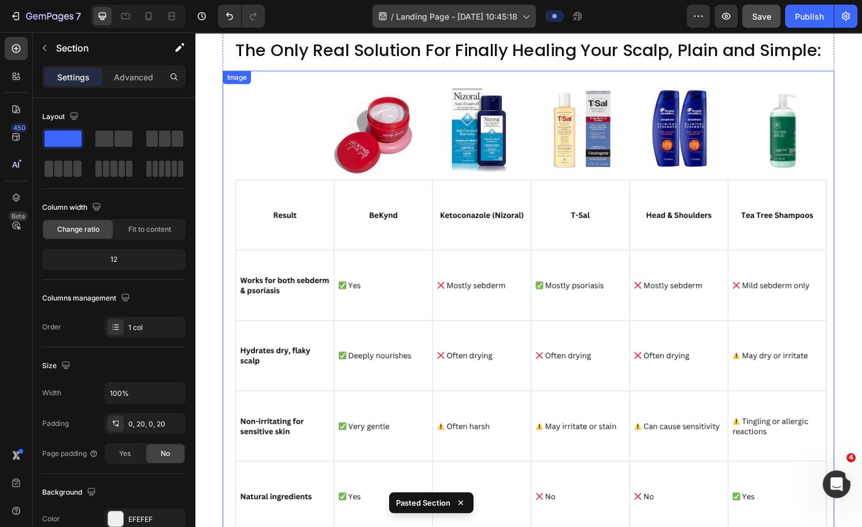
scroll to position [2960, 0]
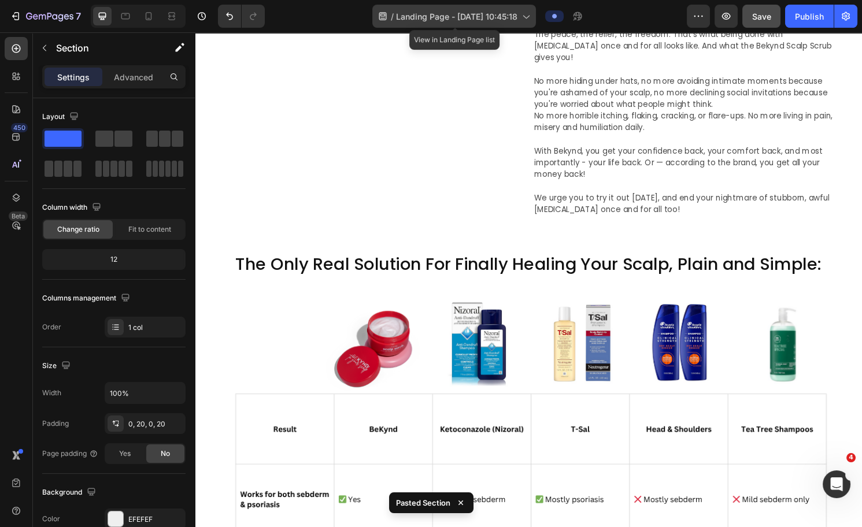
click at [426, 19] on span "Landing Page - Aug 27, 10:45:18" at bounding box center [456, 16] width 121 height 12
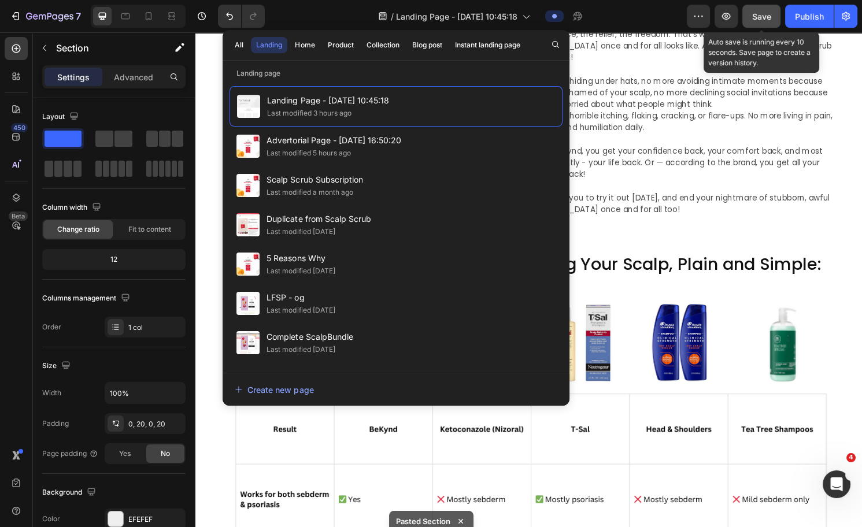
click at [683, 17] on span "Save" at bounding box center [761, 17] width 19 height 10
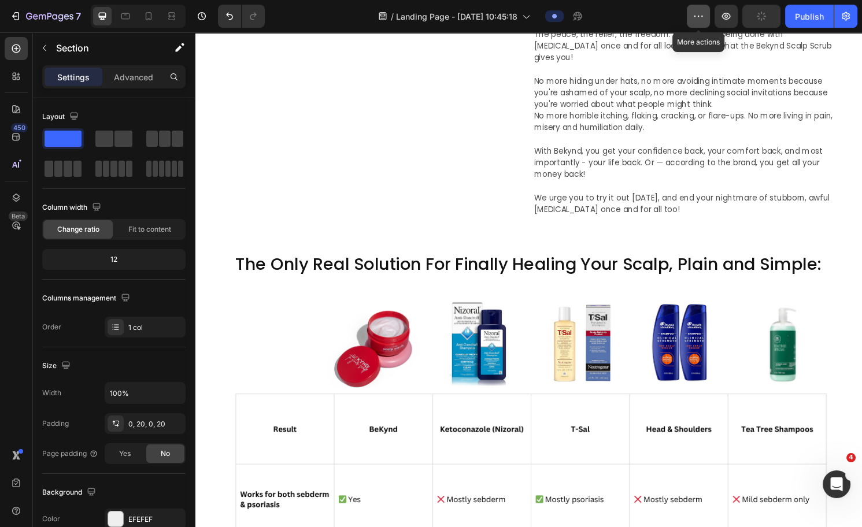
click at [683, 17] on icon "button" at bounding box center [699, 16] width 12 height 12
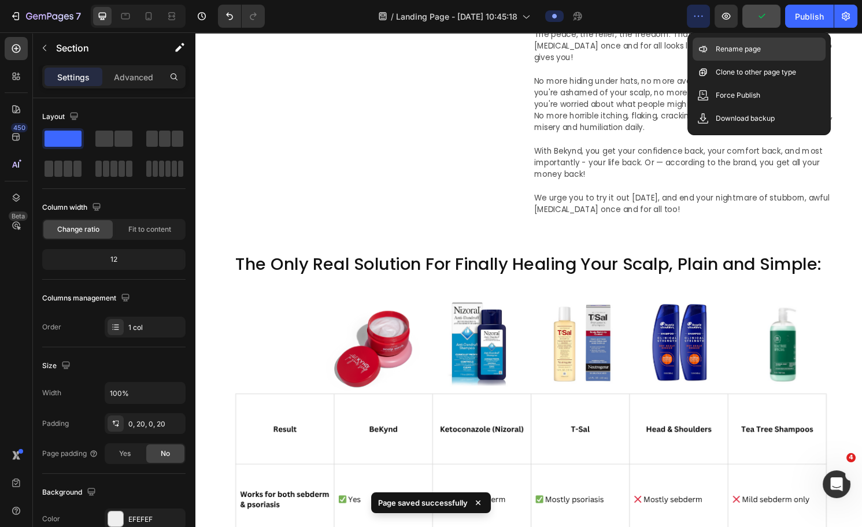
click at [683, 47] on p "Rename page" at bounding box center [738, 49] width 45 height 12
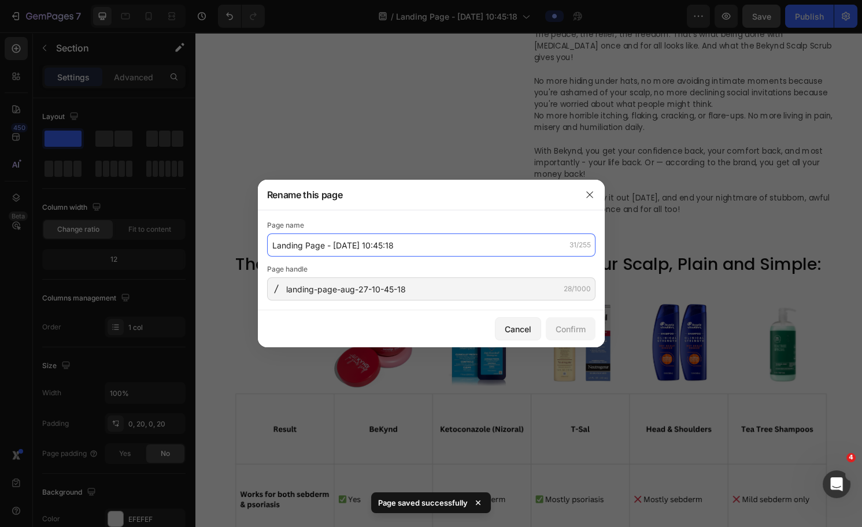
click at [350, 248] on input "Landing Page - Aug 27, 10:45:18" at bounding box center [431, 245] width 328 height 23
type input "5RW - Nectar Style"
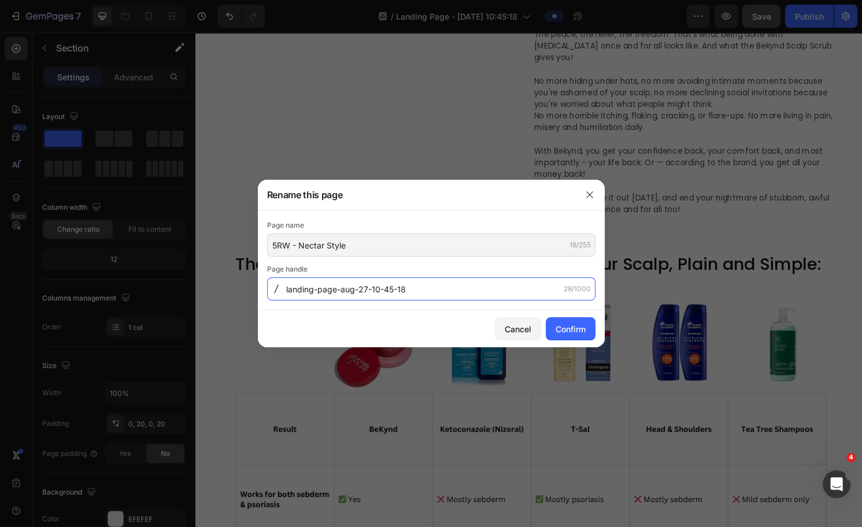
click at [407, 295] on input "landing-page-aug-27-10-45-18" at bounding box center [431, 289] width 328 height 23
type input "T"
type input "-"
type input "5reasonswhyv1"
click at [573, 326] on div "Confirm" at bounding box center [571, 329] width 30 height 12
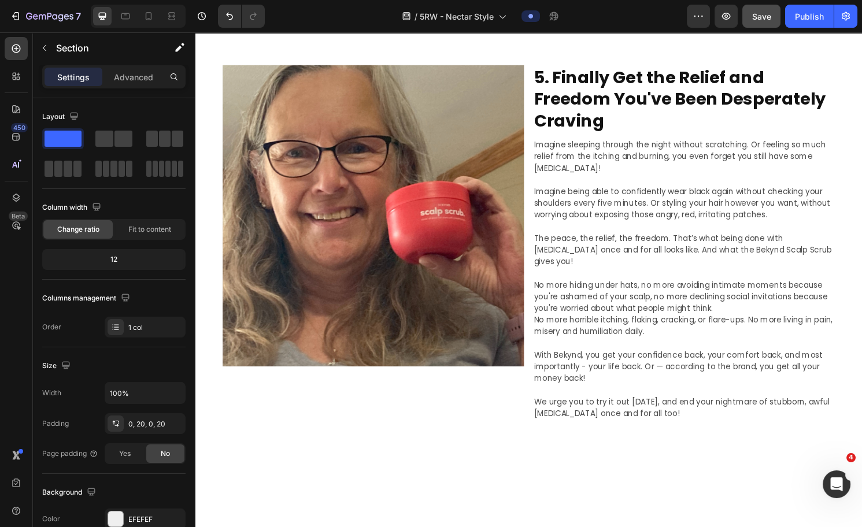
scroll to position [2298, 0]
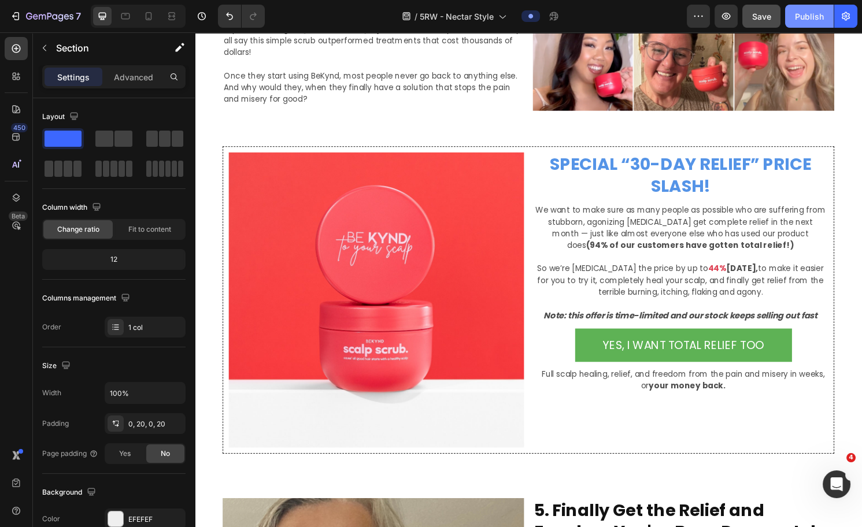
click at [683, 20] on div "Publish" at bounding box center [809, 16] width 29 height 12
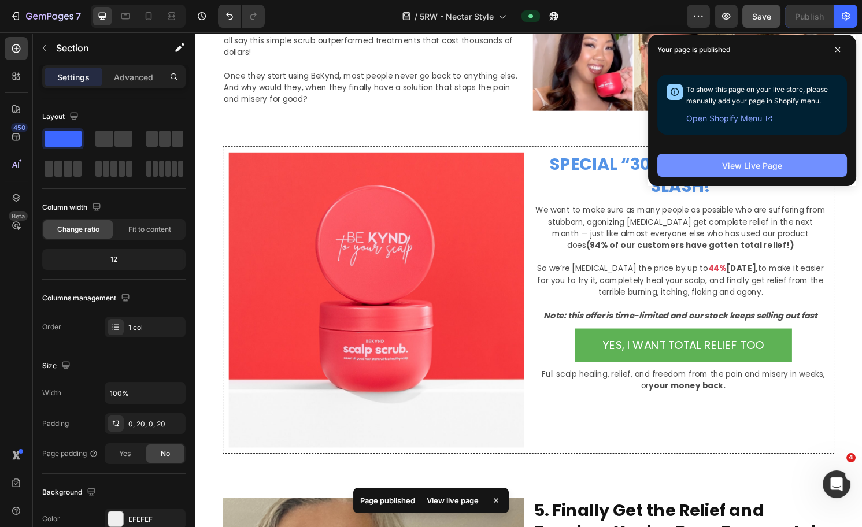
click at [683, 161] on div "View Live Page" at bounding box center [752, 166] width 60 height 12
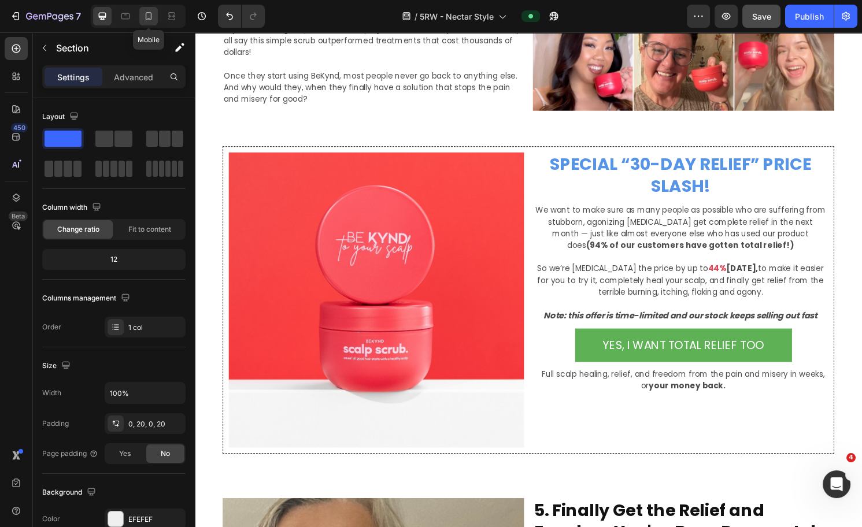
drag, startPoint x: 147, startPoint y: 17, endPoint x: 87, endPoint y: 83, distance: 90.1
click at [147, 17] on icon at bounding box center [149, 16] width 12 height 12
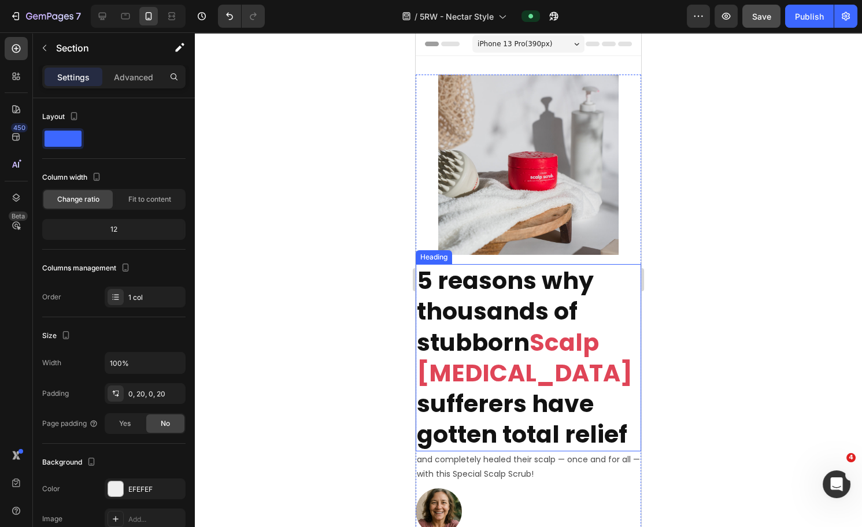
click at [548, 300] on h2 "5 reasons why thousands of stubborn Scalp [MEDICAL_DATA] sufferers have gotten …" at bounding box center [529, 357] width 226 height 187
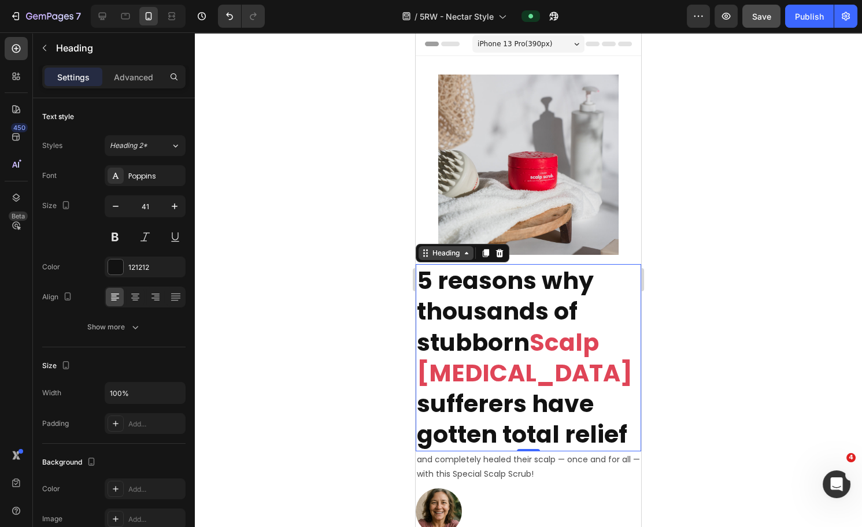
click at [470, 249] on icon at bounding box center [466, 253] width 9 height 9
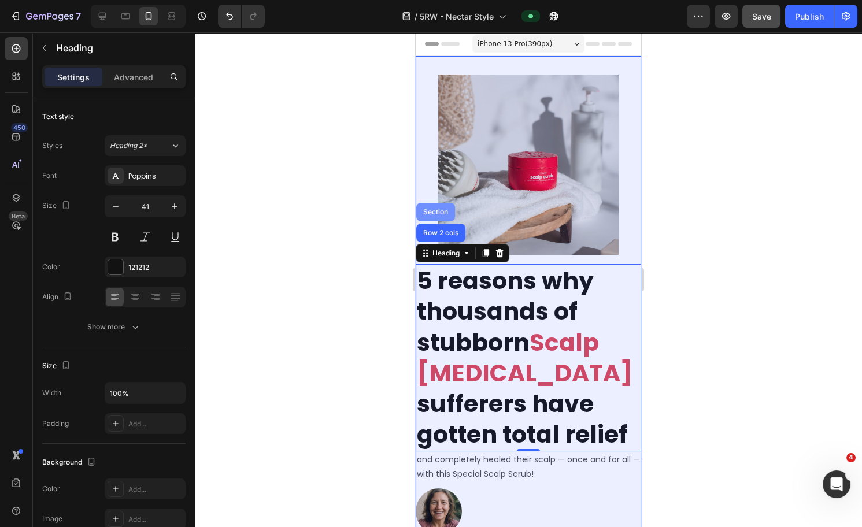
click at [430, 209] on div "Section" at bounding box center [435, 212] width 29 height 7
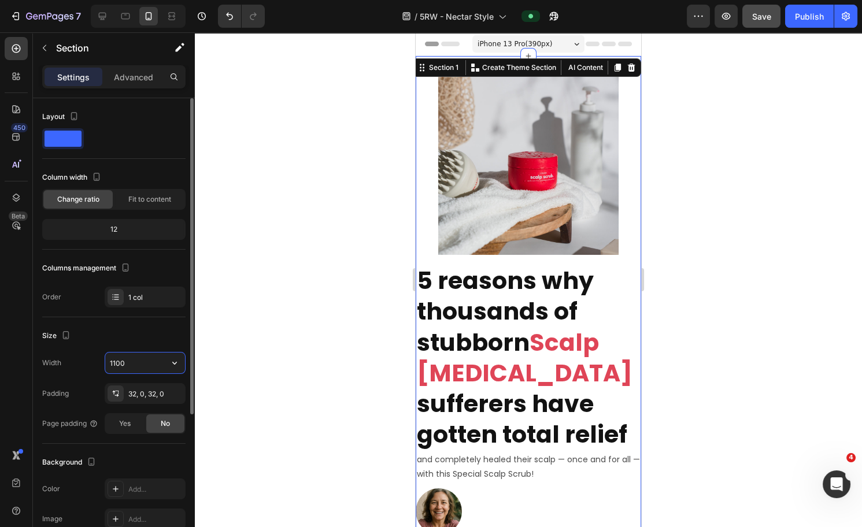
click at [130, 364] on input "1100" at bounding box center [145, 363] width 80 height 21
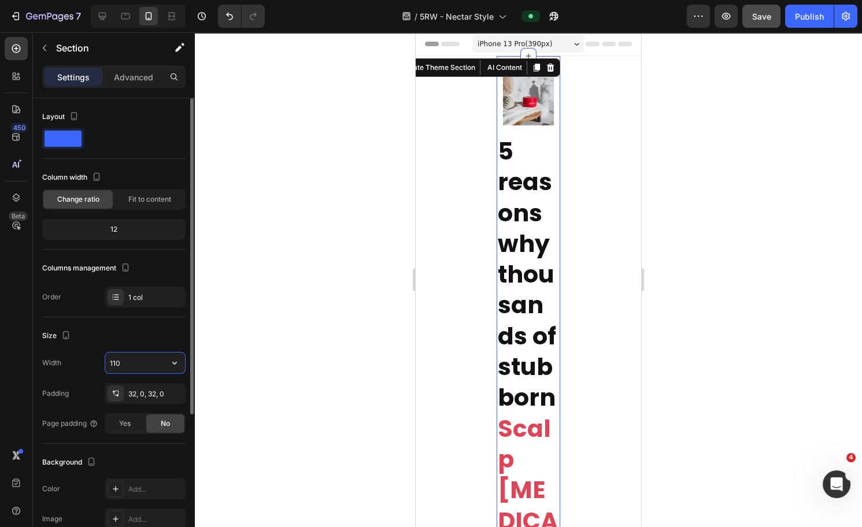
type input "1100"
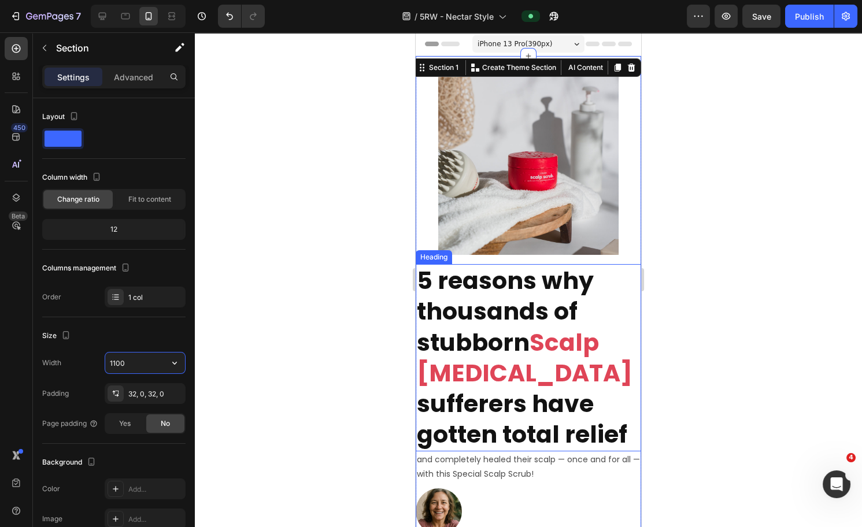
click at [560, 305] on h2 "5 reasons why thousands of stubborn Scalp [MEDICAL_DATA] sufferers have gotten …" at bounding box center [529, 357] width 226 height 187
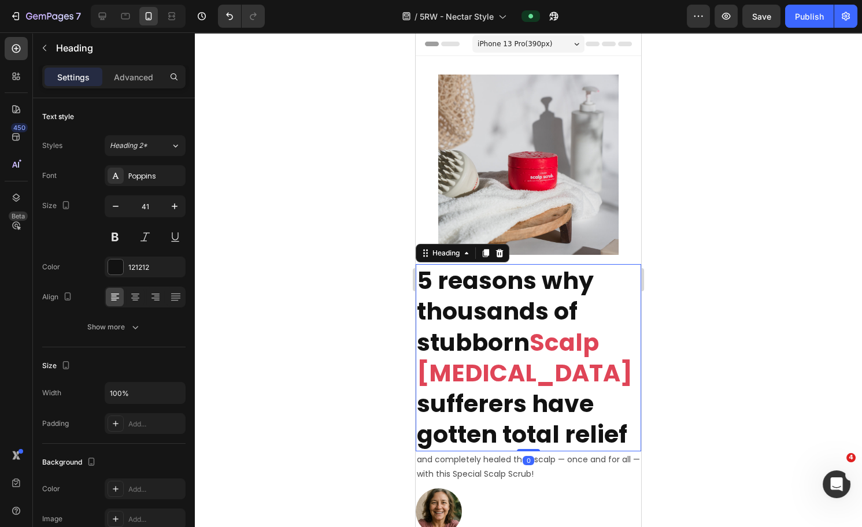
click at [530, 190] on img at bounding box center [528, 165] width 180 height 180
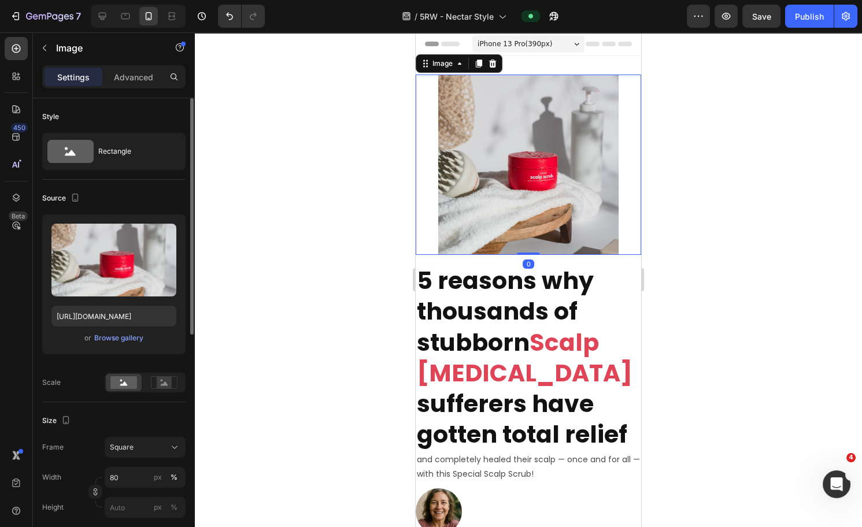
scroll to position [88, 0]
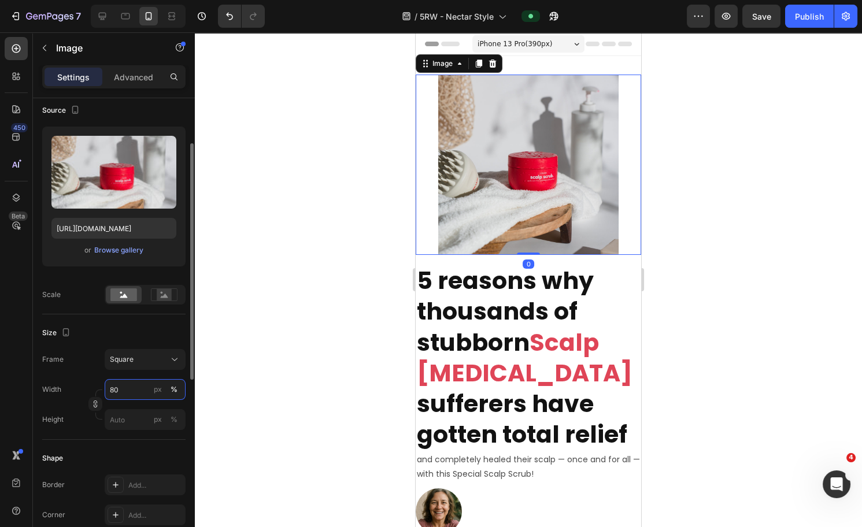
click at [135, 380] on input "80" at bounding box center [145, 389] width 81 height 21
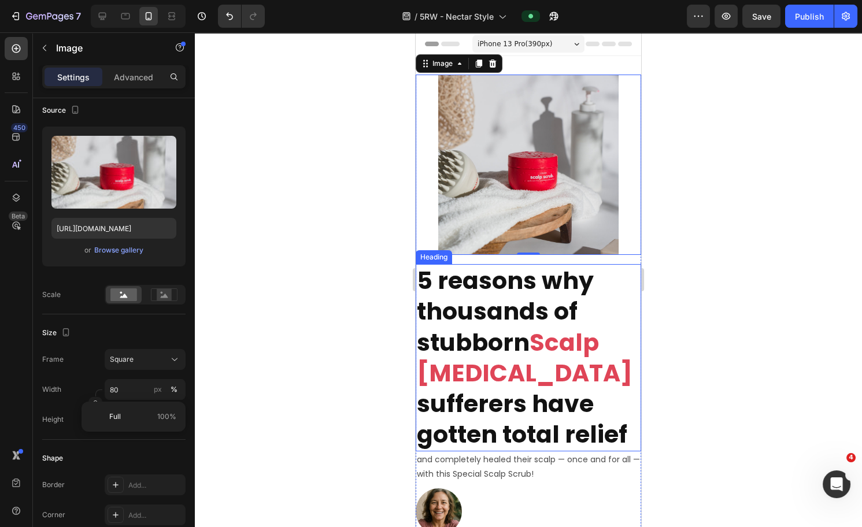
click at [501, 298] on h2 "5 reasons why thousands of stubborn Scalp [MEDICAL_DATA] sufferers have gotten …" at bounding box center [529, 357] width 226 height 187
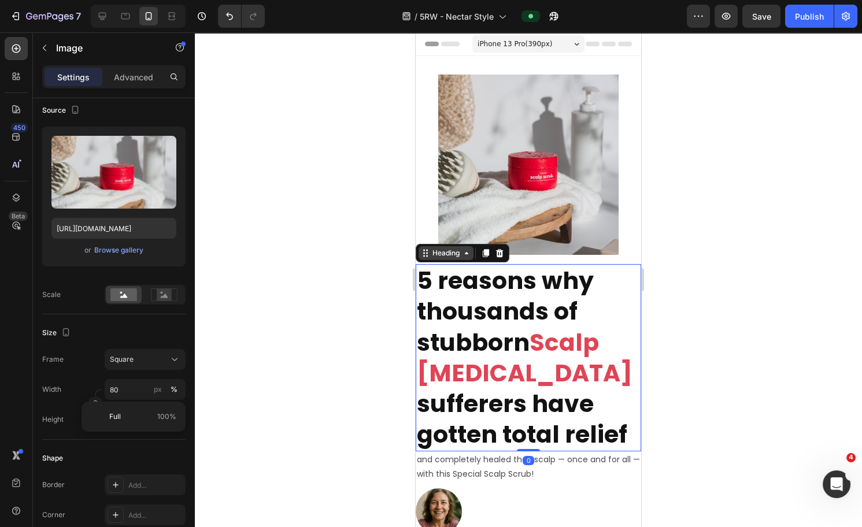
scroll to position [0, 0]
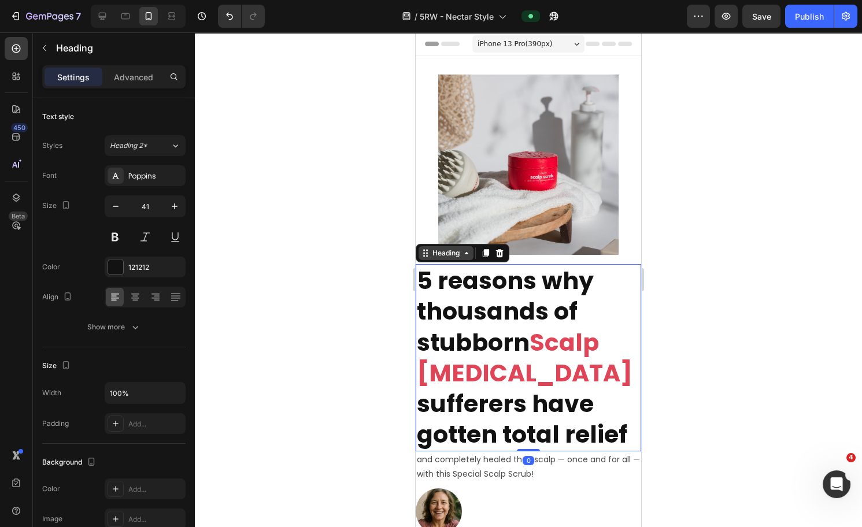
click at [457, 249] on div "Heading" at bounding box center [446, 253] width 32 height 10
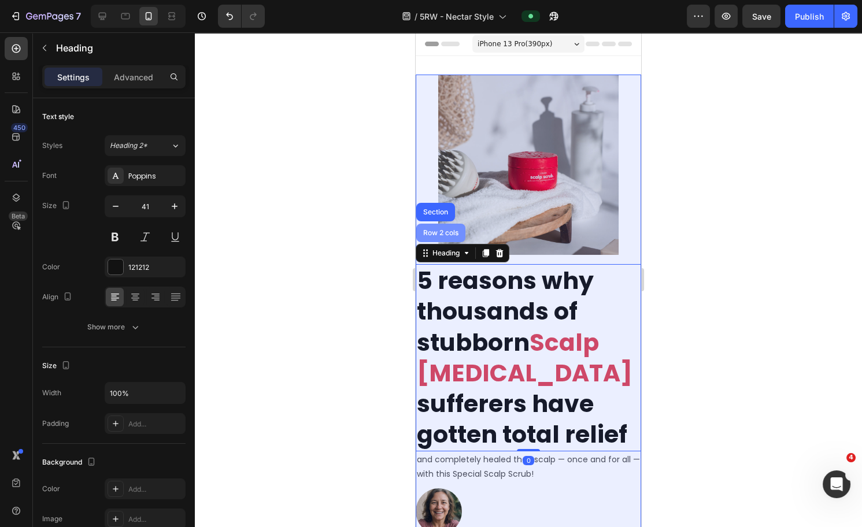
click at [450, 230] on div "Row 2 cols" at bounding box center [441, 233] width 40 height 7
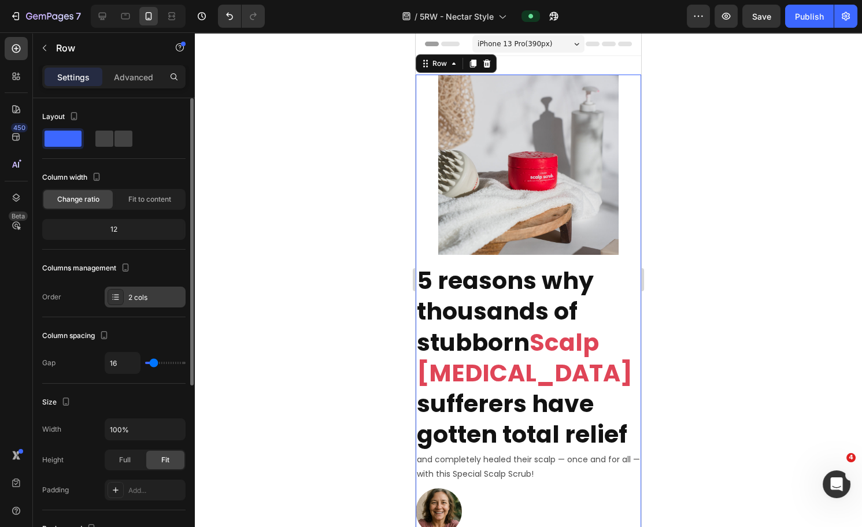
click at [124, 297] on div "2 cols" at bounding box center [145, 297] width 81 height 21
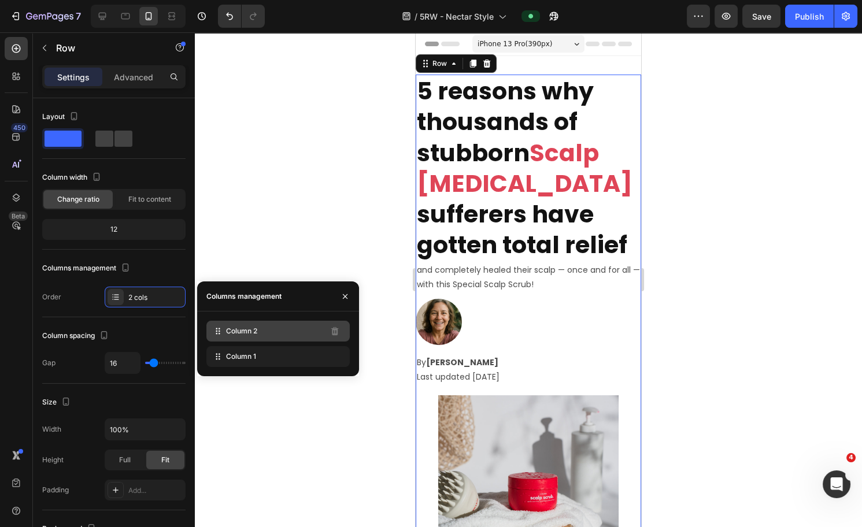
drag, startPoint x: 242, startPoint y: 360, endPoint x: 243, endPoint y: 327, distance: 33.0
click at [338, 155] on div at bounding box center [528, 279] width 667 height 495
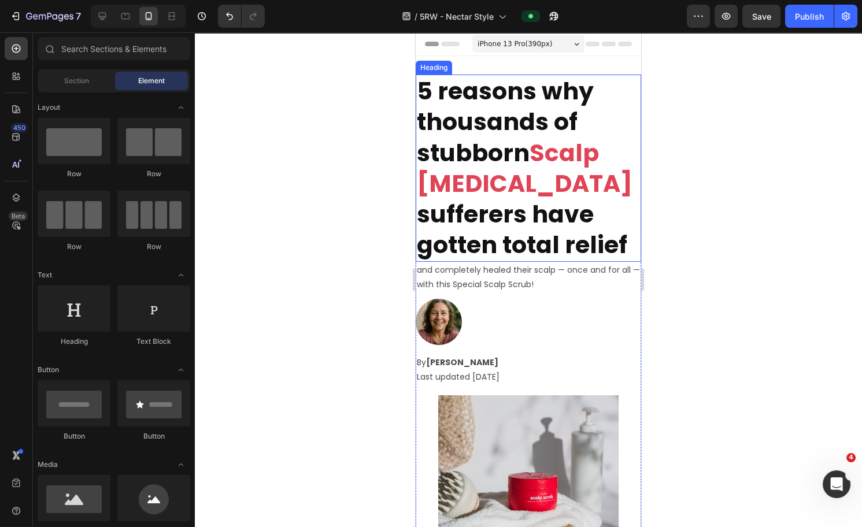
click at [460, 167] on span "Scalp [MEDICAL_DATA]" at bounding box center [525, 168] width 216 height 64
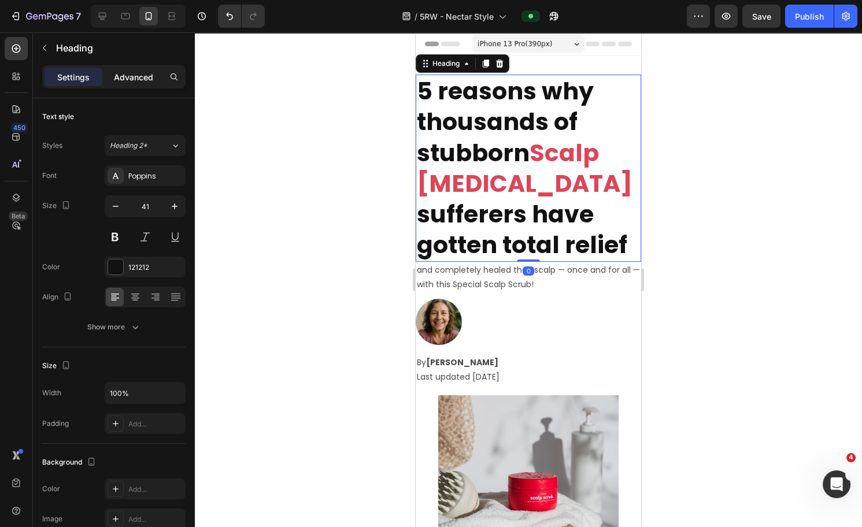
click at [147, 75] on p "Advanced" at bounding box center [133, 77] width 39 height 12
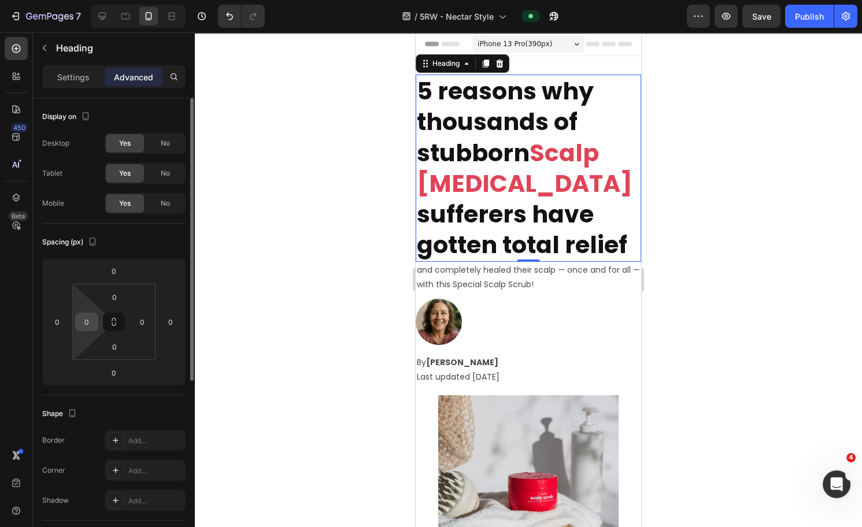
click at [88, 317] on input "0" at bounding box center [86, 321] width 17 height 17
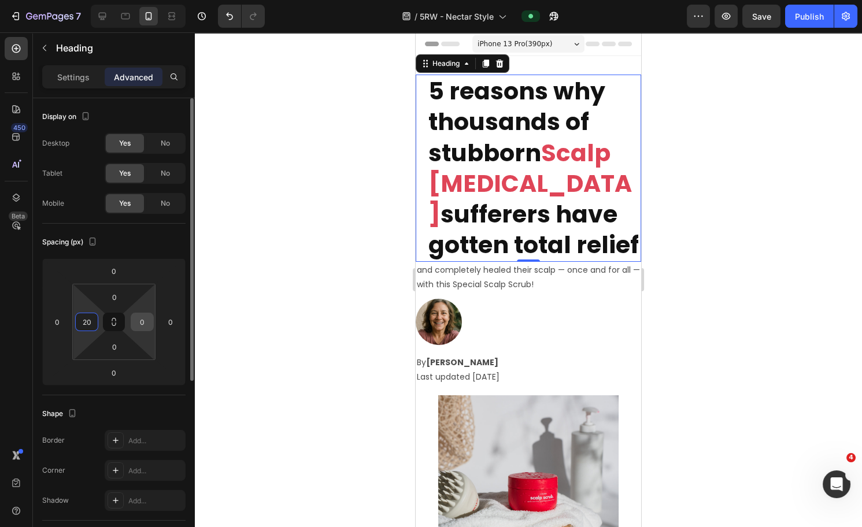
type input "20"
click at [135, 322] on input "0" at bounding box center [142, 321] width 17 height 17
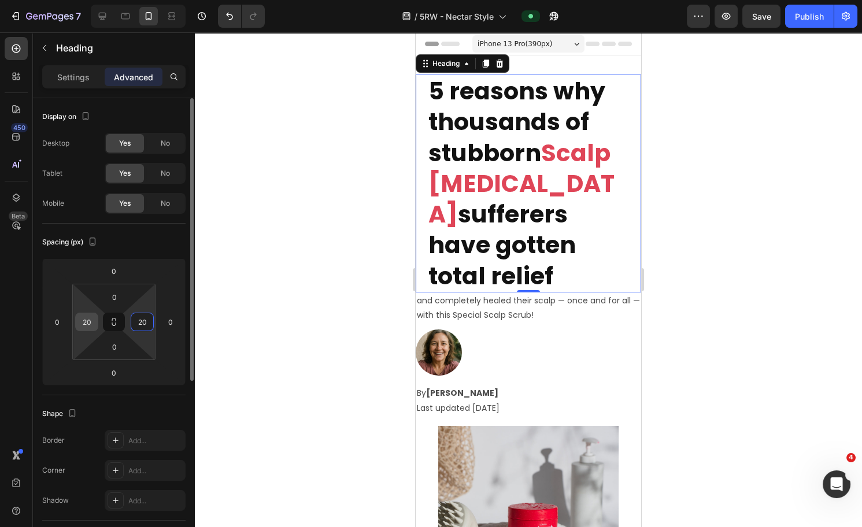
type input "20"
click at [89, 316] on input "20" at bounding box center [86, 321] width 17 height 17
type input "0"
click at [141, 315] on input "20" at bounding box center [142, 321] width 17 height 17
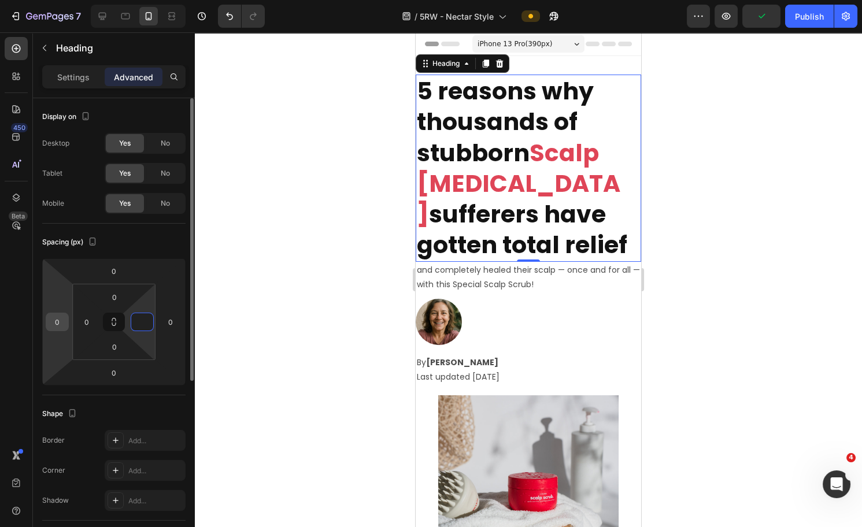
type input "0"
click at [57, 313] on input "0" at bounding box center [57, 321] width 17 height 17
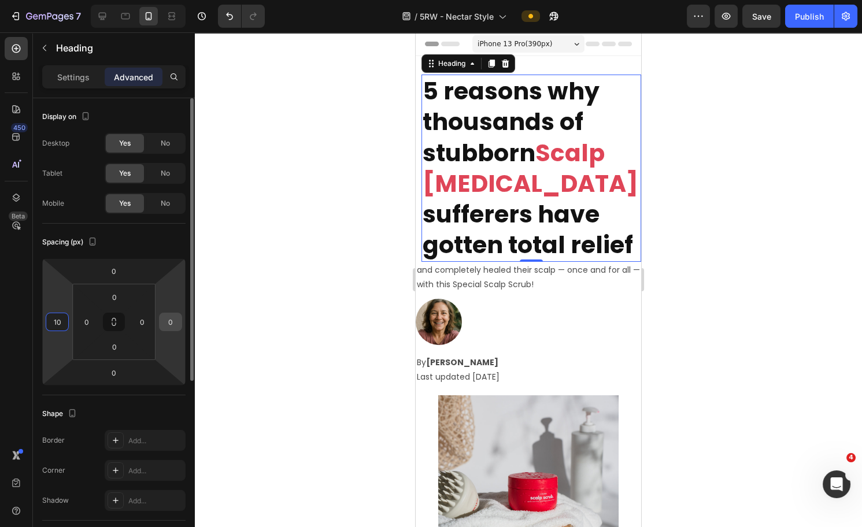
type input "10"
click at [162, 319] on input "0" at bounding box center [170, 321] width 17 height 17
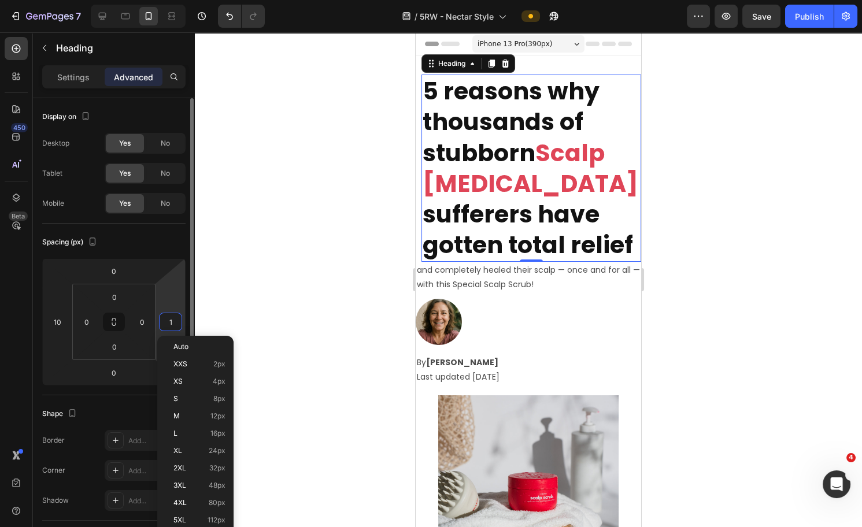
type input "10"
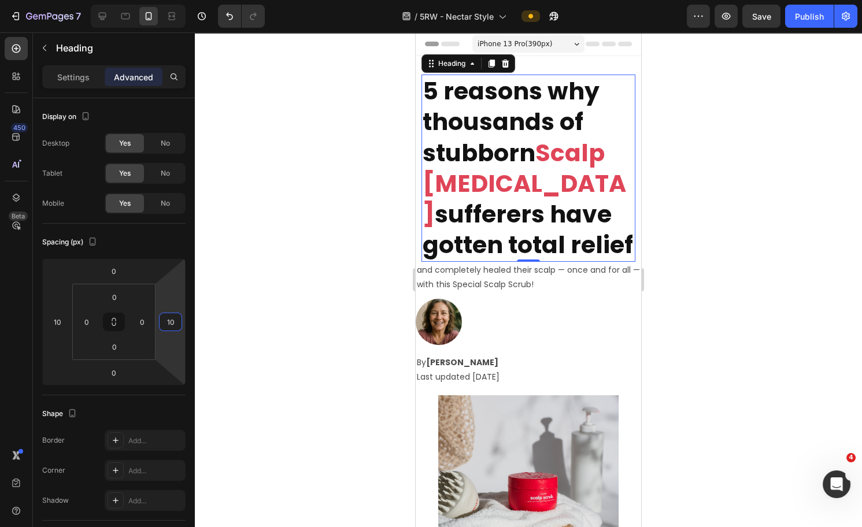
click at [683, 250] on div at bounding box center [528, 279] width 667 height 495
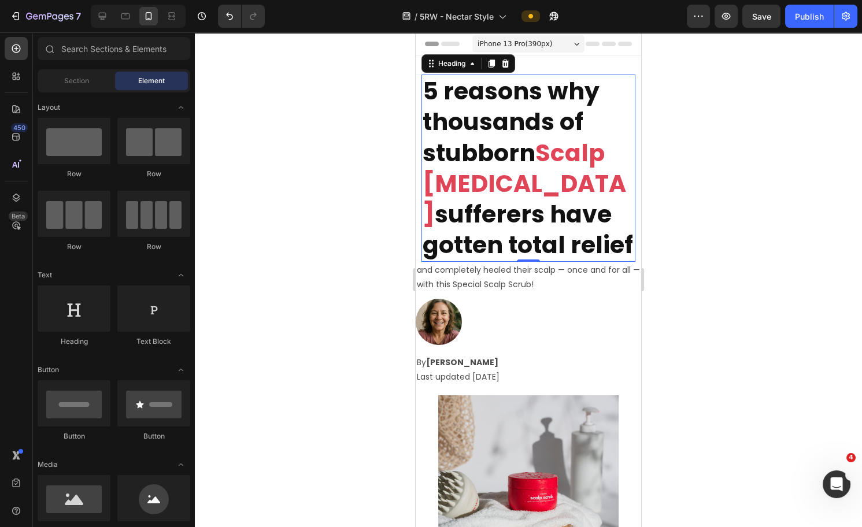
click at [476, 180] on span "Scalp [MEDICAL_DATA]" at bounding box center [525, 183] width 204 height 95
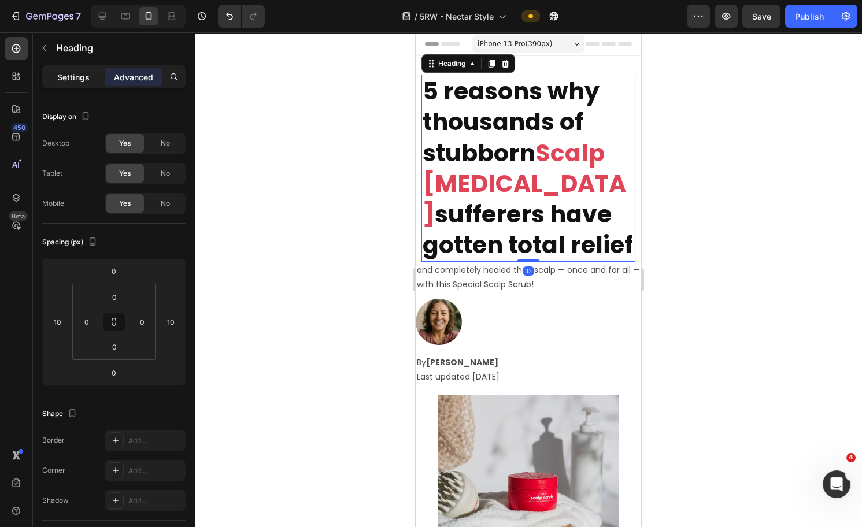
click at [61, 72] on p "Settings" at bounding box center [73, 77] width 32 height 12
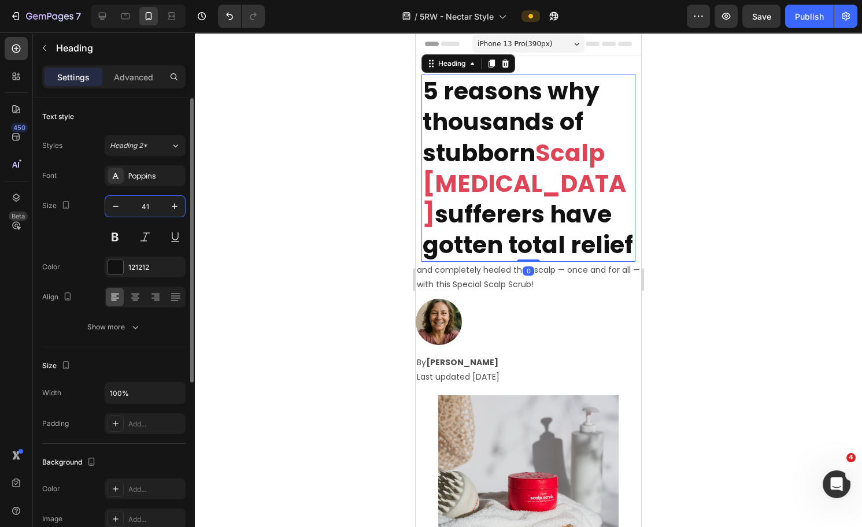
click at [147, 206] on input "41" at bounding box center [145, 206] width 38 height 21
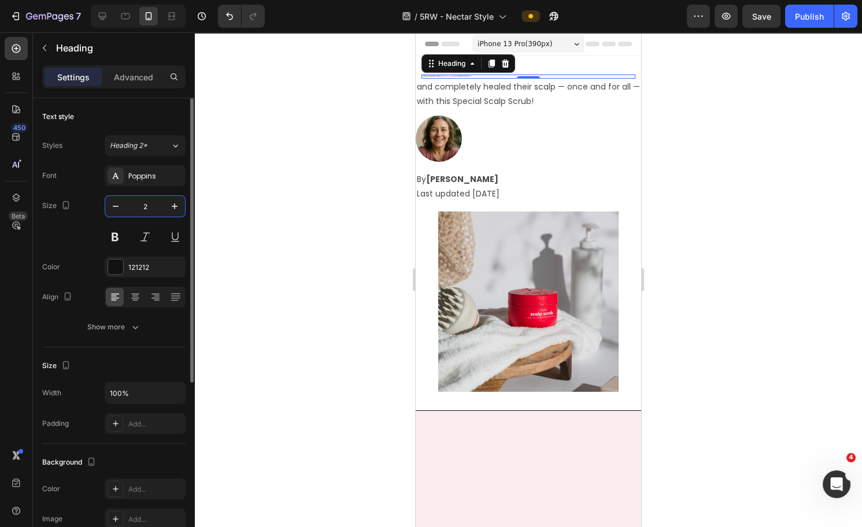
type input "24"
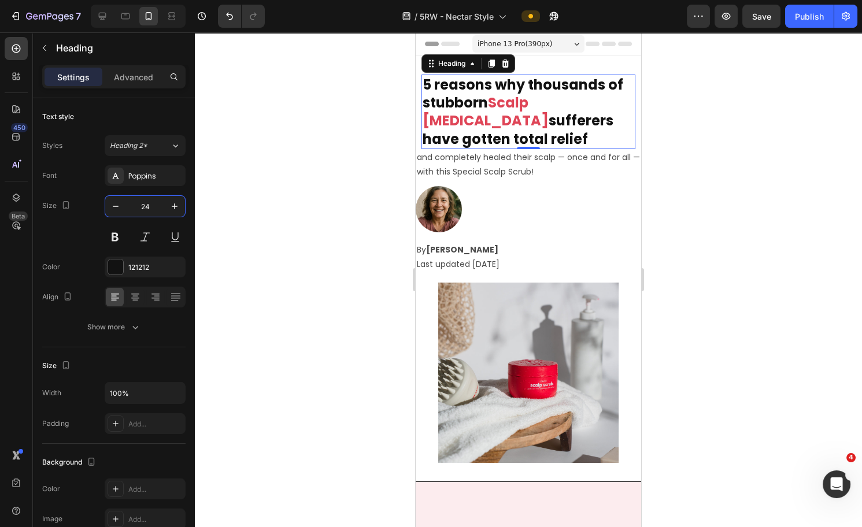
click at [683, 198] on div at bounding box center [528, 279] width 667 height 495
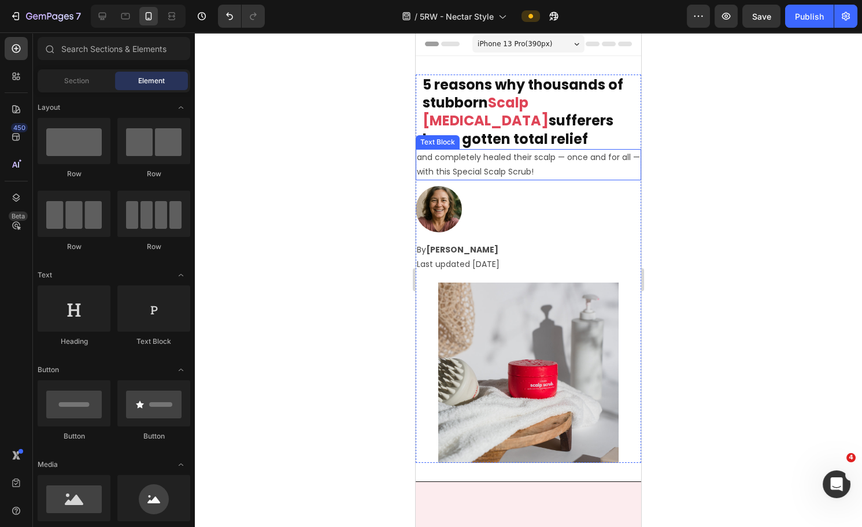
click at [525, 164] on p "and completely healed their scalp — once and for all — with this Special Scalp …" at bounding box center [528, 164] width 223 height 29
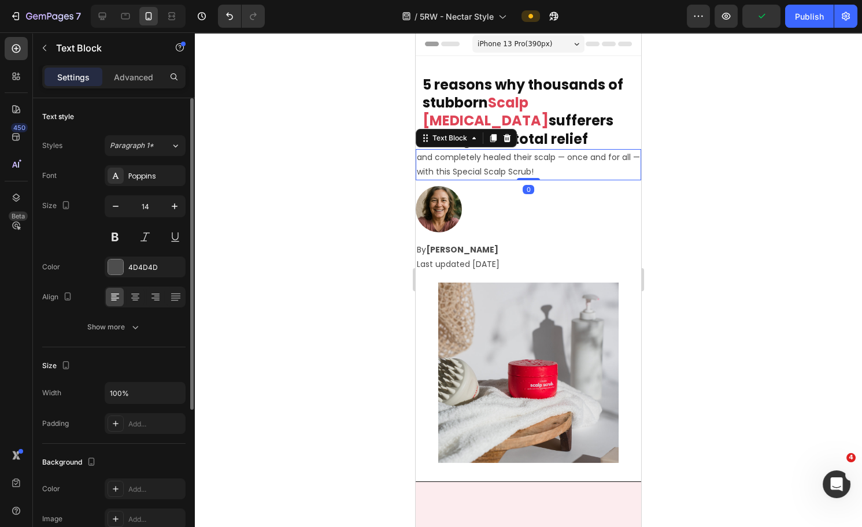
drag, startPoint x: 146, startPoint y: 76, endPoint x: 145, endPoint y: 101, distance: 24.3
click at [146, 76] on p "Advanced" at bounding box center [133, 77] width 39 height 12
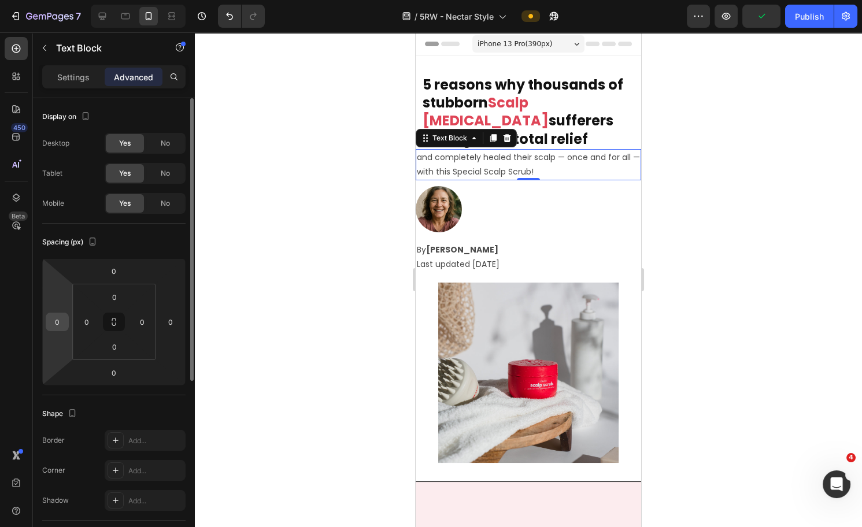
click at [57, 323] on input "0" at bounding box center [57, 321] width 17 height 17
type input "10"
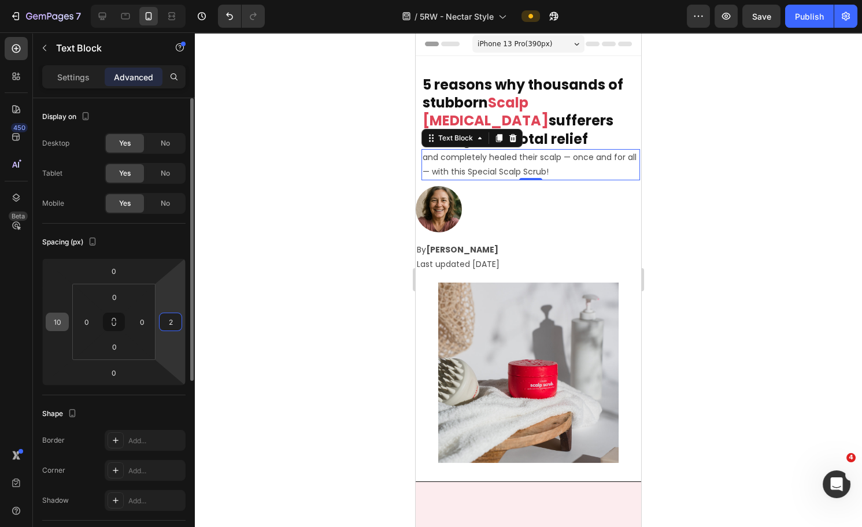
type input "20"
click at [56, 80] on div "Settings" at bounding box center [74, 77] width 58 height 19
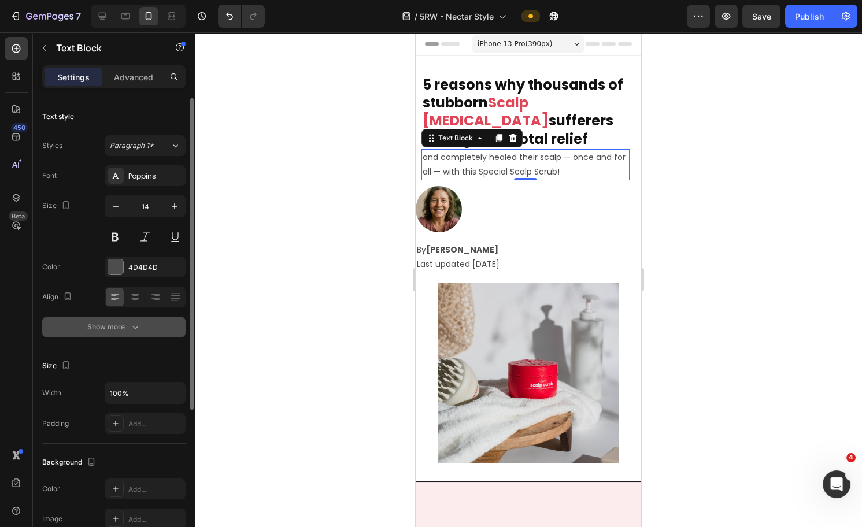
click at [123, 332] on div "Show more" at bounding box center [114, 328] width 54 height 12
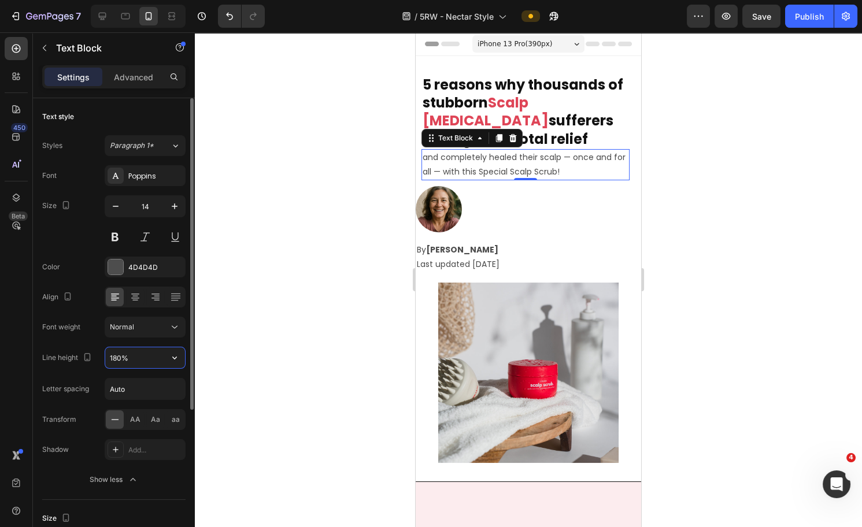
click at [117, 357] on input "180%" at bounding box center [145, 358] width 80 height 21
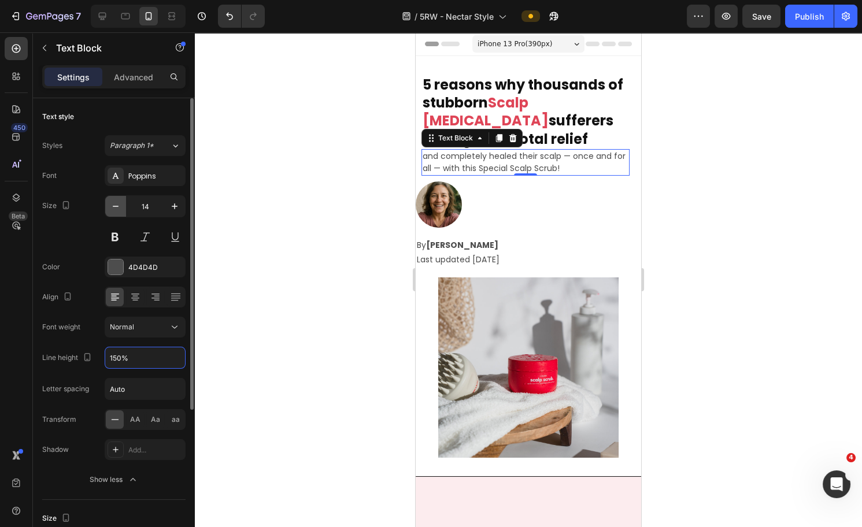
type input "150%"
click at [118, 209] on icon "button" at bounding box center [116, 207] width 12 height 12
type input "13"
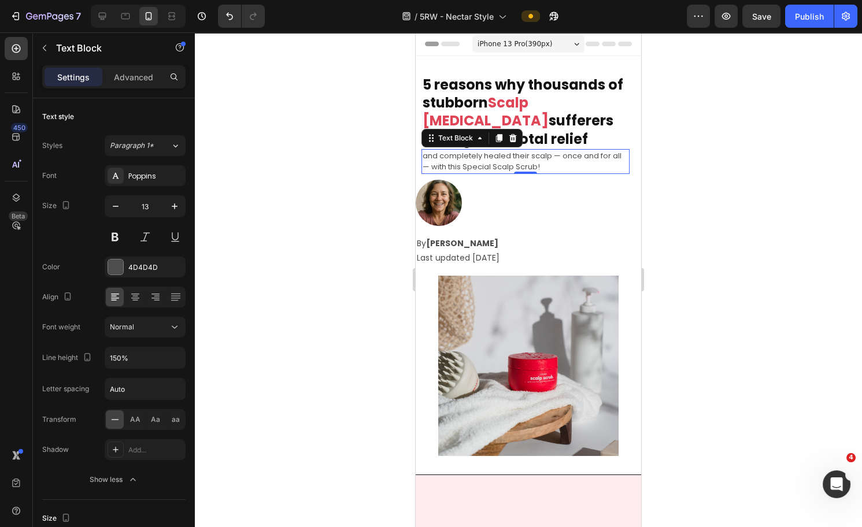
click at [683, 263] on div at bounding box center [528, 279] width 667 height 495
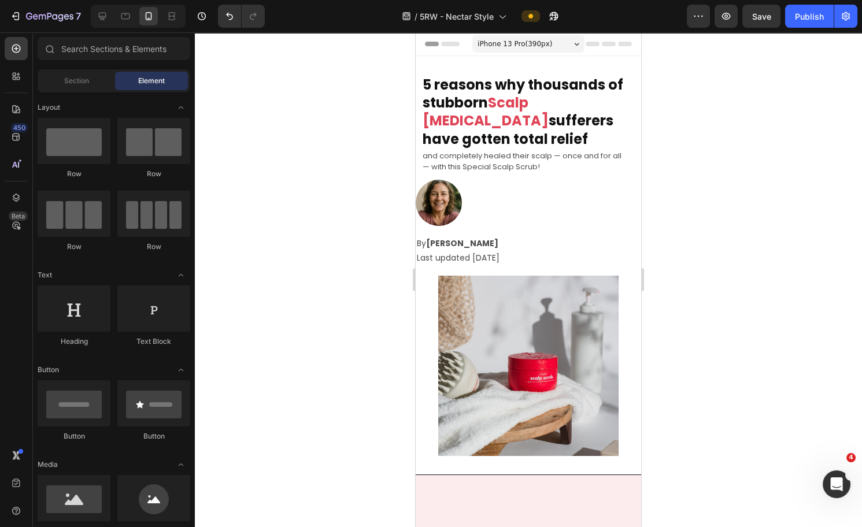
click at [578, 202] on div at bounding box center [529, 203] width 226 height 46
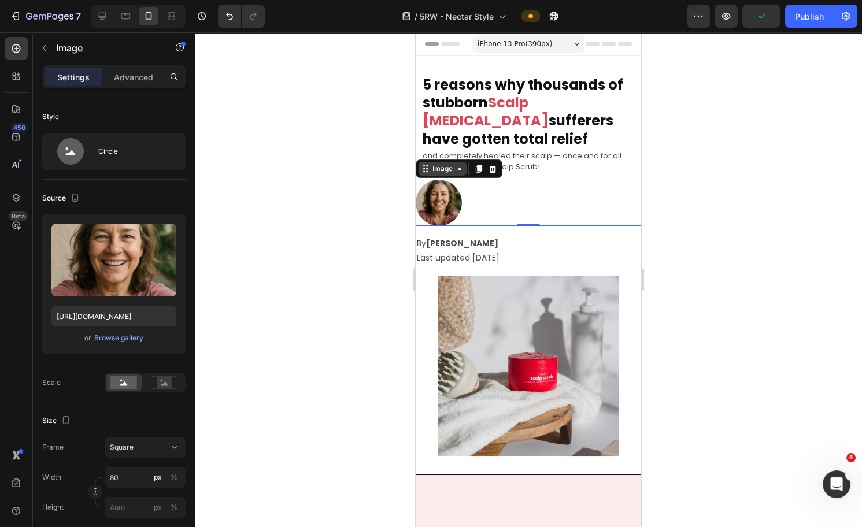
click at [459, 169] on icon at bounding box center [459, 169] width 3 height 2
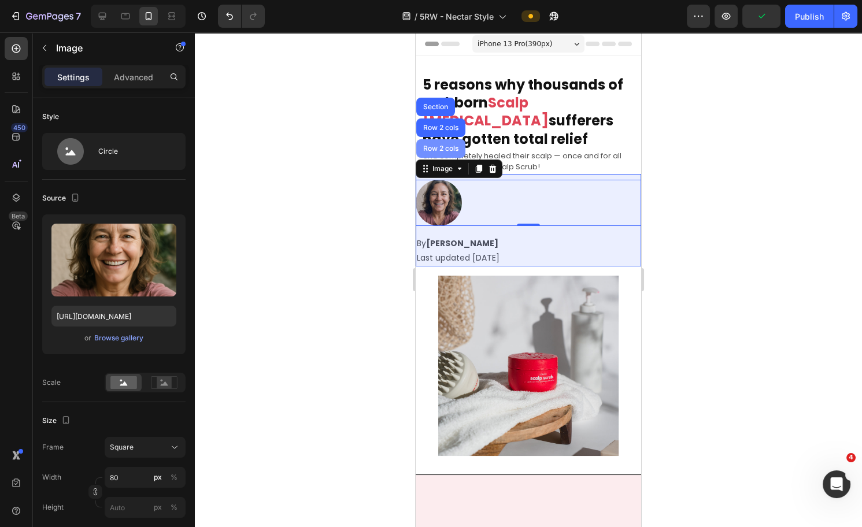
click at [441, 150] on div "Row 2 cols" at bounding box center [441, 148] width 40 height 7
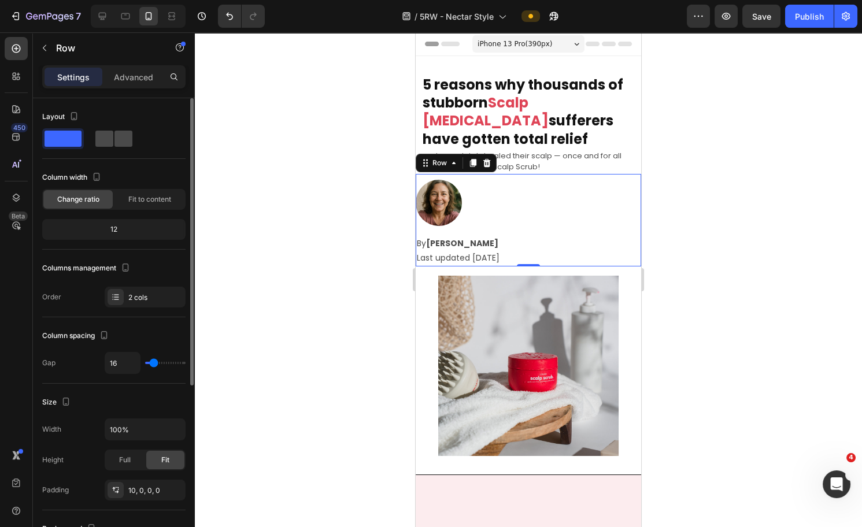
click at [119, 136] on span at bounding box center [124, 139] width 18 height 16
type input "0"
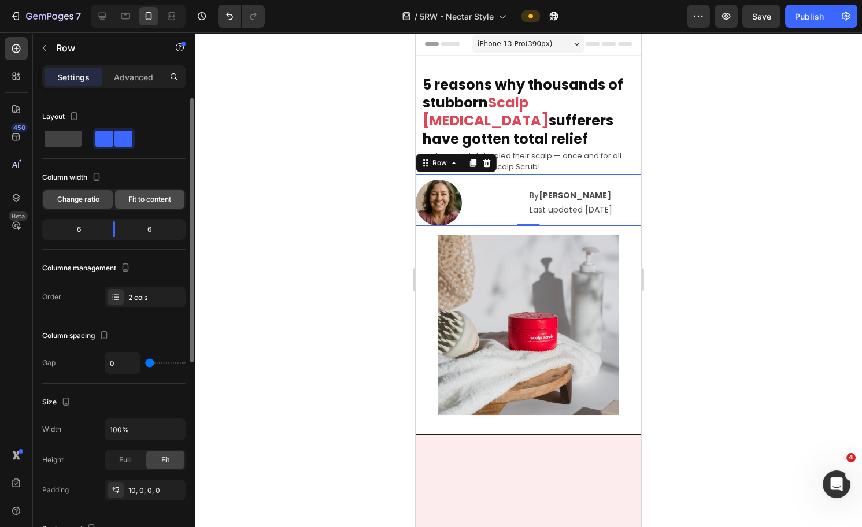
click at [138, 198] on span "Fit to content" at bounding box center [149, 199] width 43 height 10
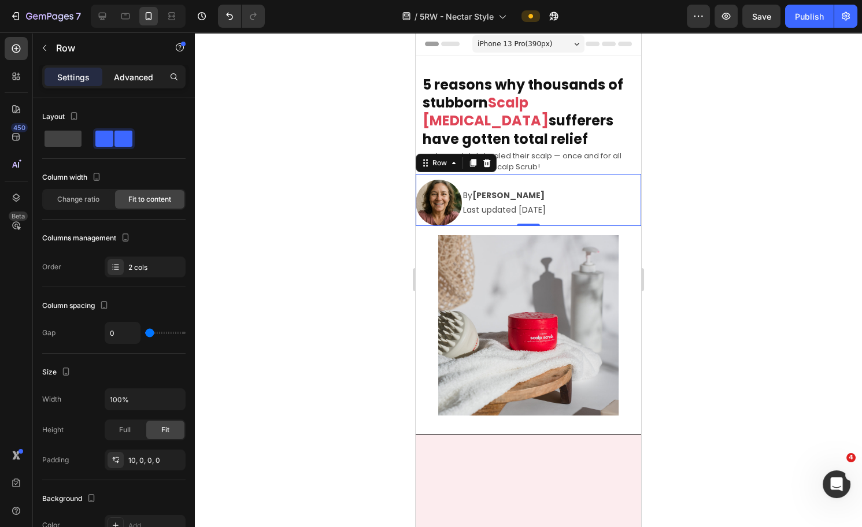
click at [131, 77] on p "Advanced" at bounding box center [133, 77] width 39 height 12
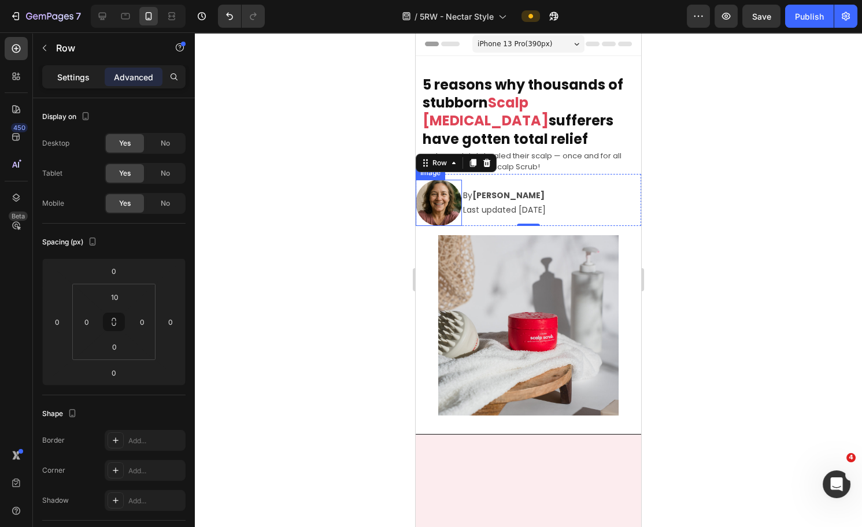
click at [64, 79] on p "Settings" at bounding box center [73, 77] width 32 height 12
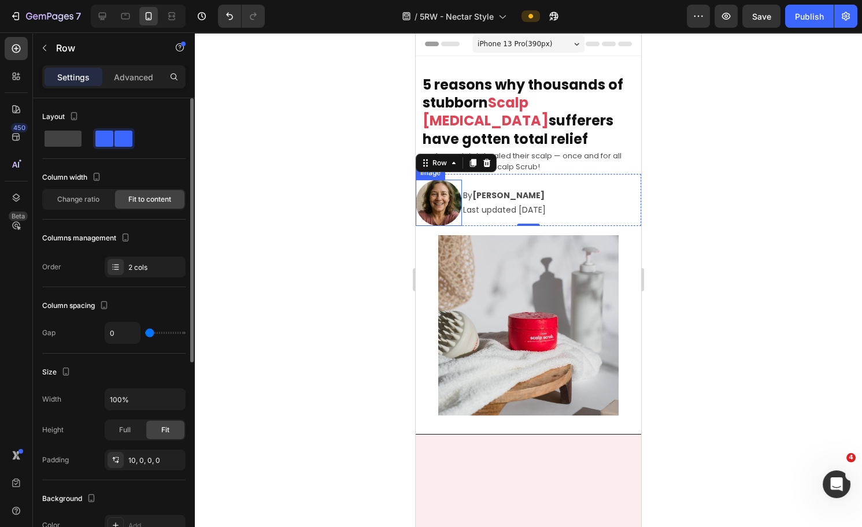
type input "12"
type input "14"
type input "16"
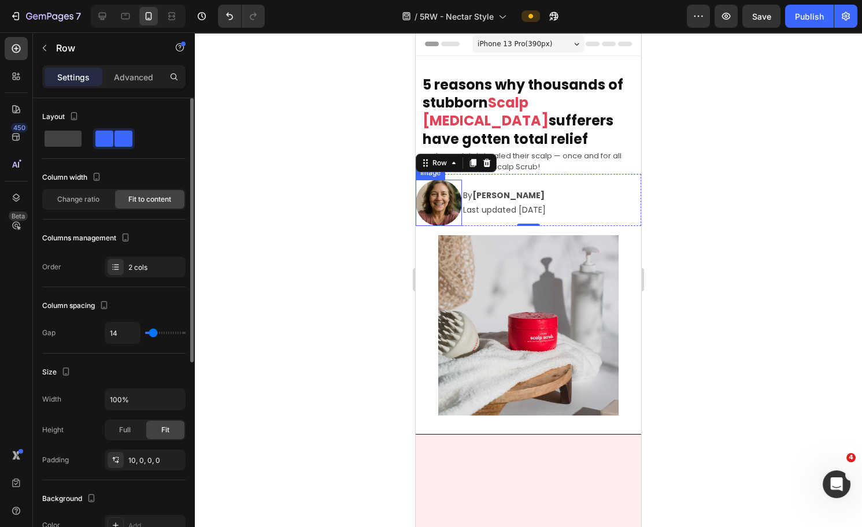
type input "16"
type input "19"
type input "20"
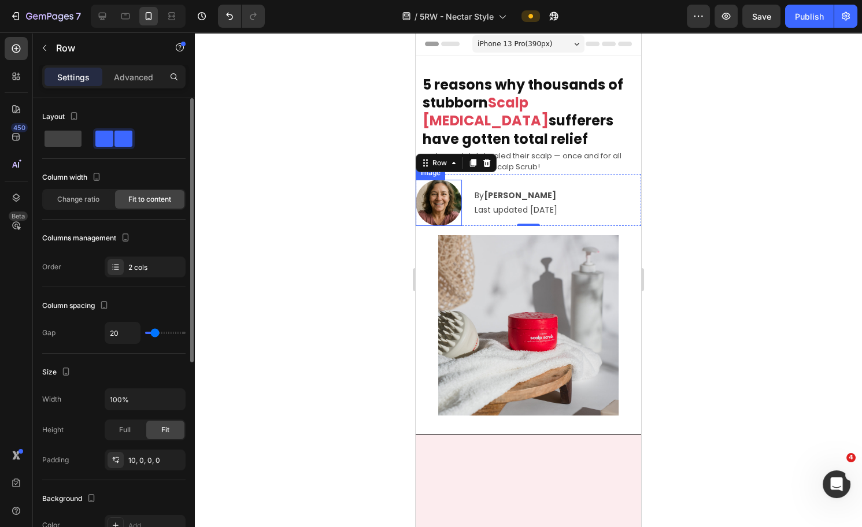
type input "19"
type input "18"
type input "17"
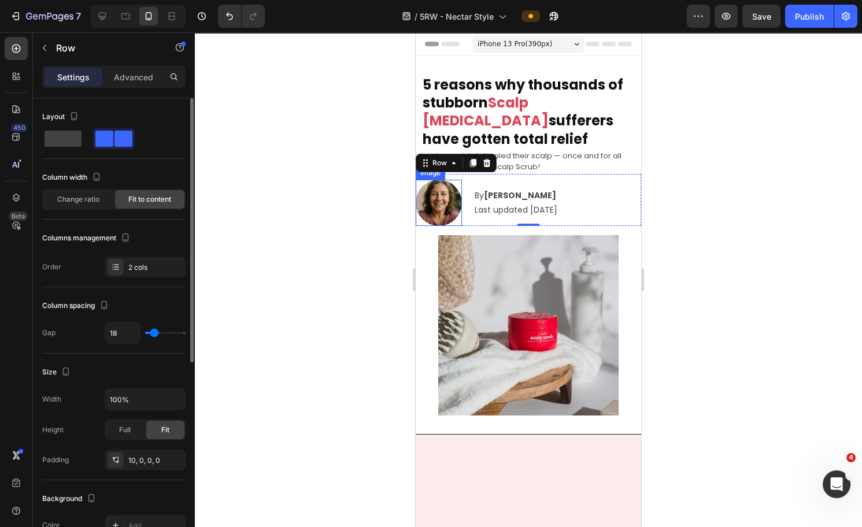
type input "17"
type input "16"
type input "15"
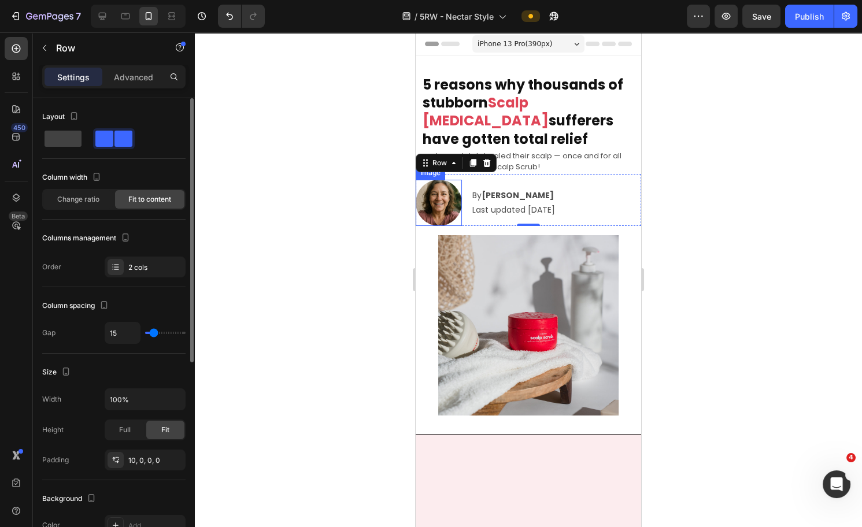
type input "14"
type input "13"
type input "12"
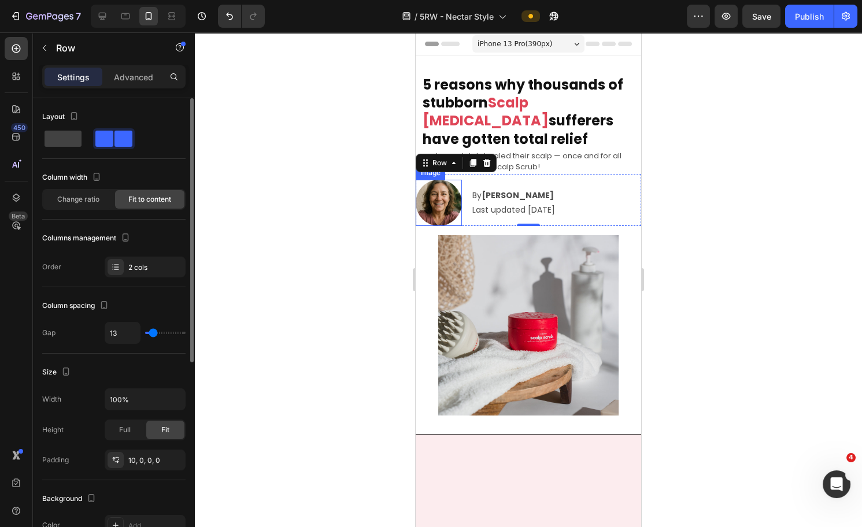
type input "12"
type input "11"
type input "10"
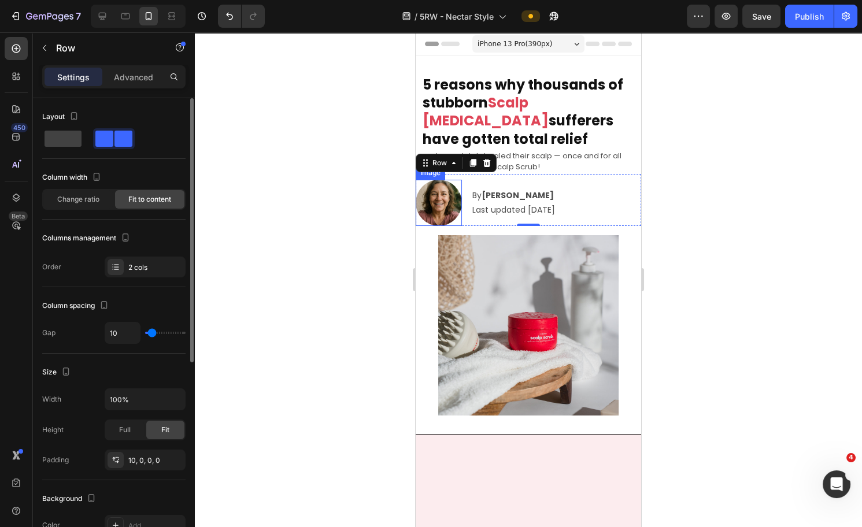
type input "9"
type input "8"
type input "7"
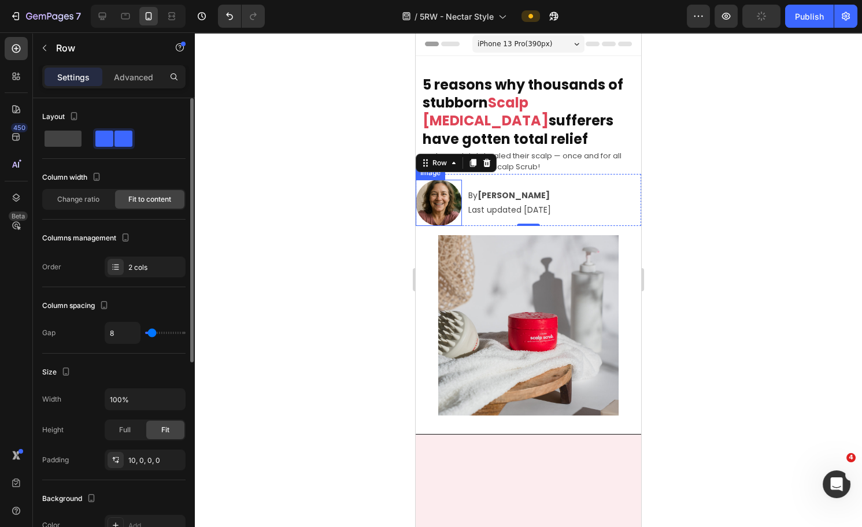
type input "7"
type input "6"
type input "5"
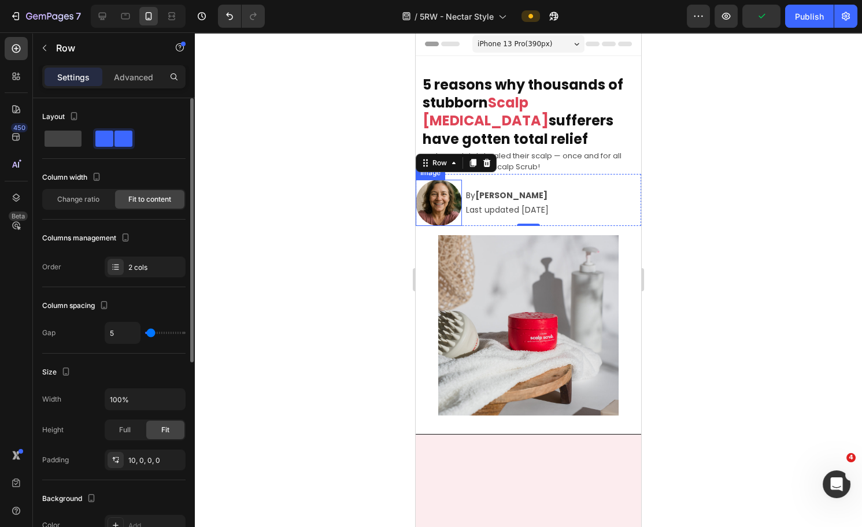
type input "6"
type input "7"
type input "8"
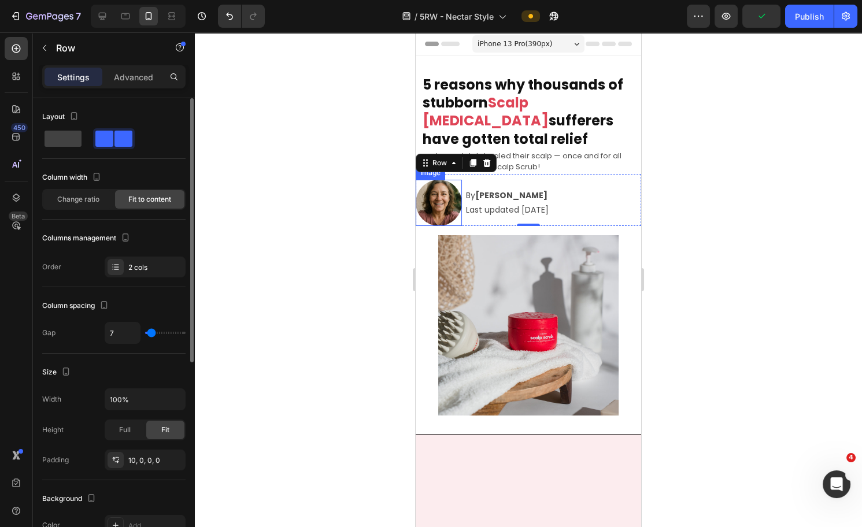
type input "8"
type input "9"
type input "10"
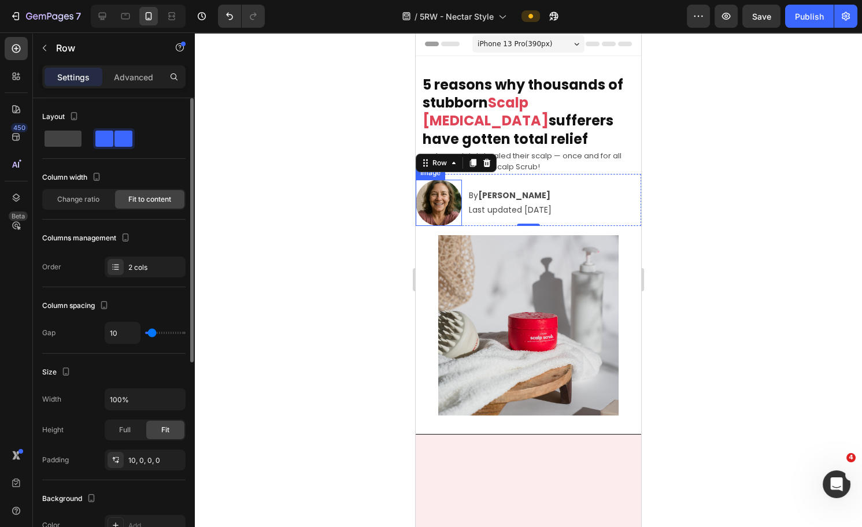
type input "11"
type input "10"
type input "9"
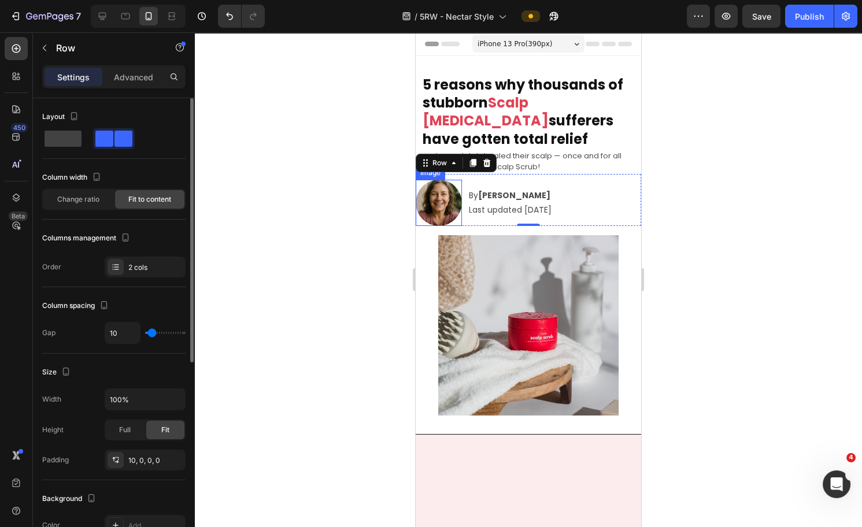
type input "9"
type input "11"
type input "12"
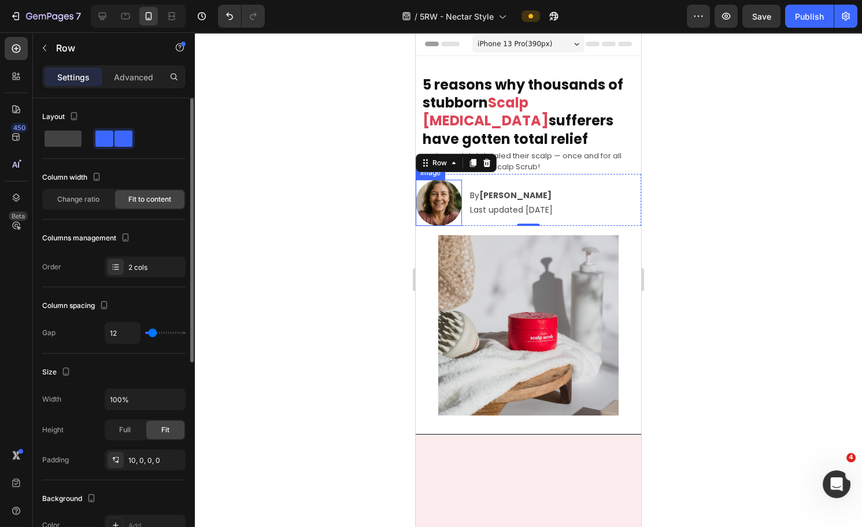
click at [153, 333] on input "range" at bounding box center [165, 333] width 40 height 2
click at [128, 328] on input "12" at bounding box center [122, 333] width 35 height 21
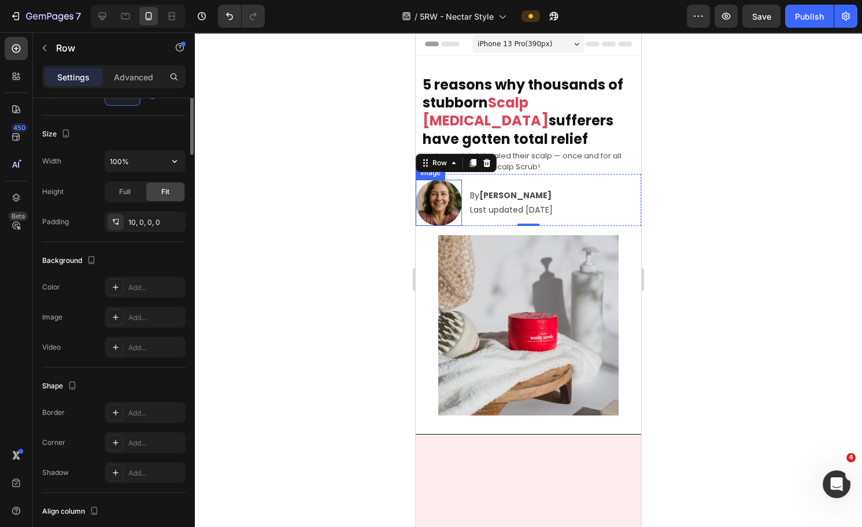
scroll to position [344, 0]
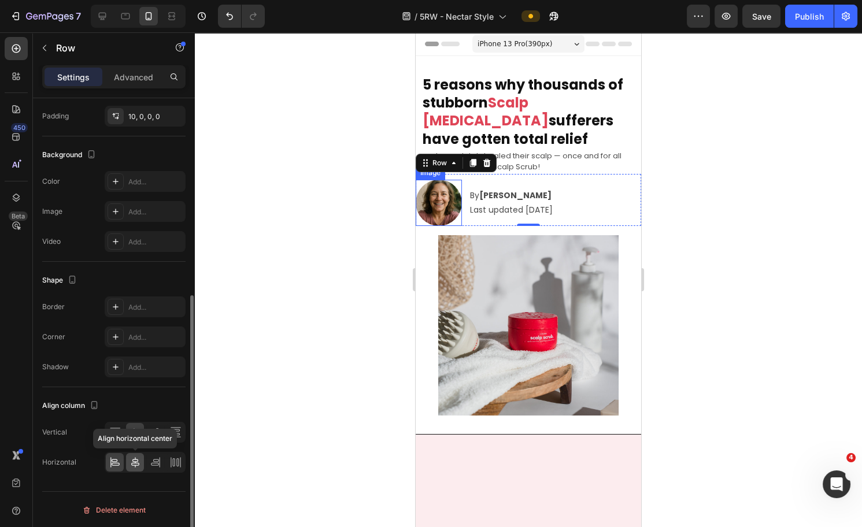
click at [133, 380] on icon at bounding box center [136, 463] width 12 height 12
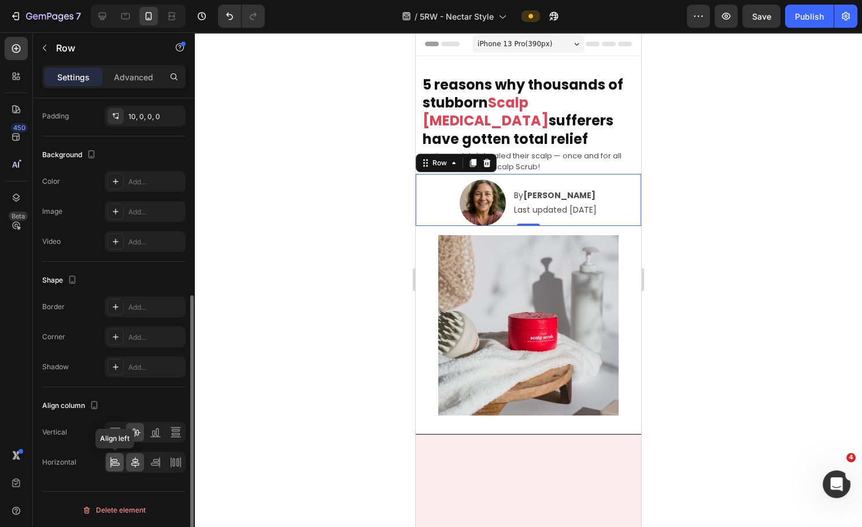
click at [115, 380] on icon at bounding box center [115, 463] width 12 height 12
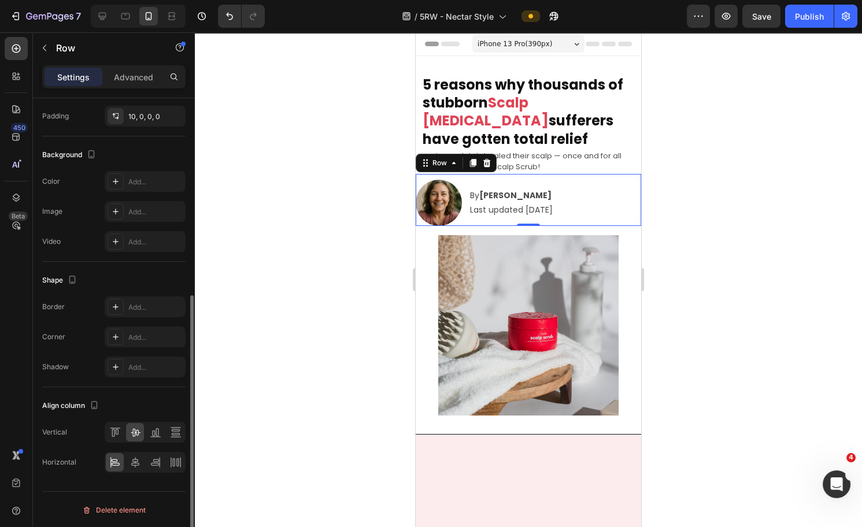
click at [131, 75] on p "Advanced" at bounding box center [133, 77] width 39 height 12
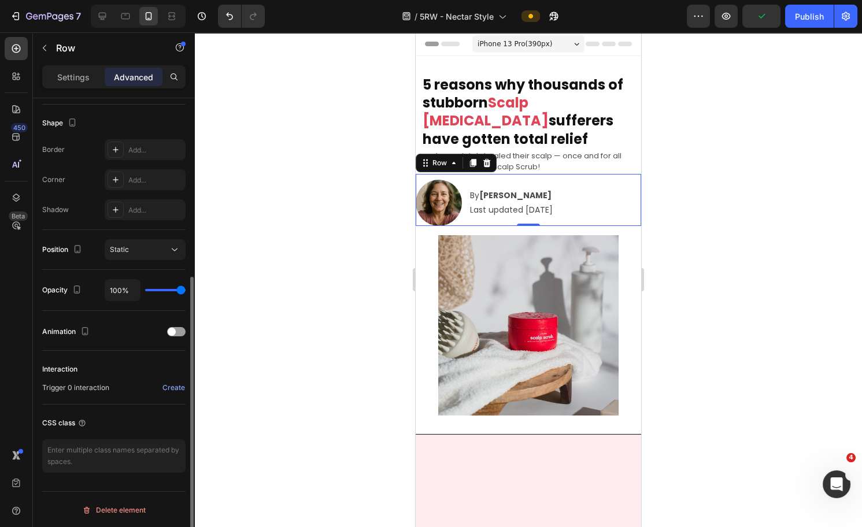
scroll to position [0, 0]
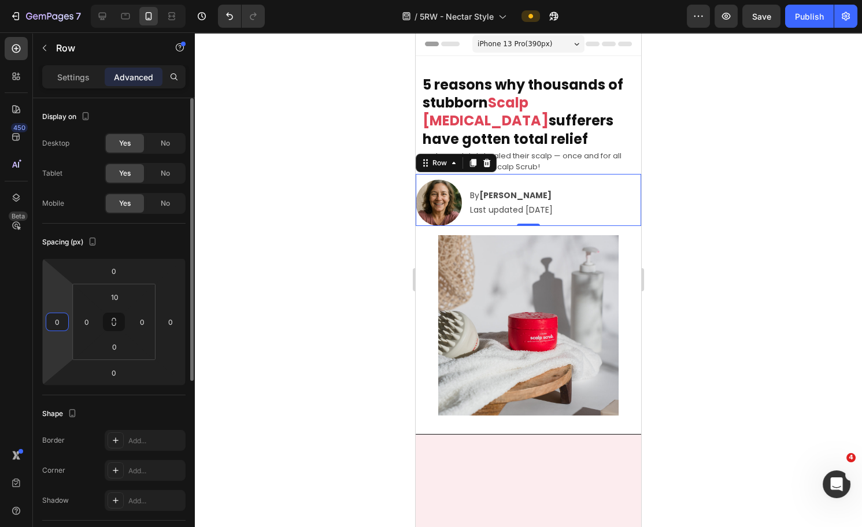
click at [63, 322] on input "0" at bounding box center [57, 321] width 17 height 17
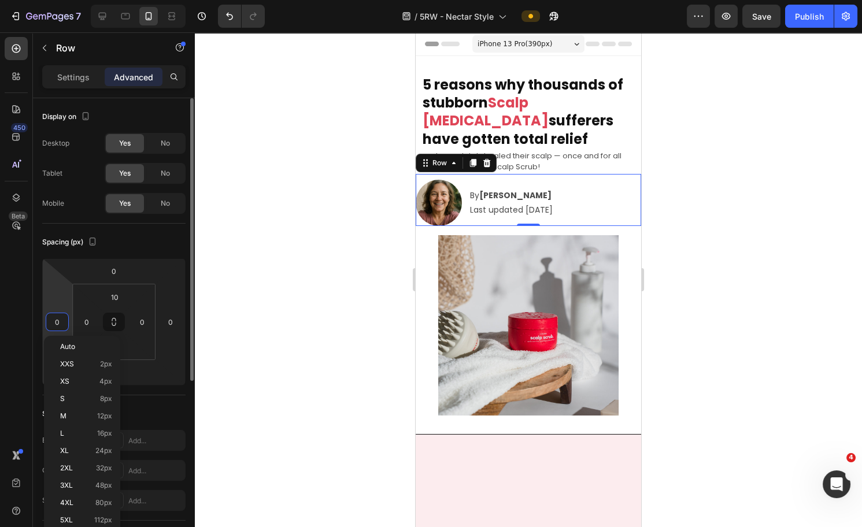
type input "1"
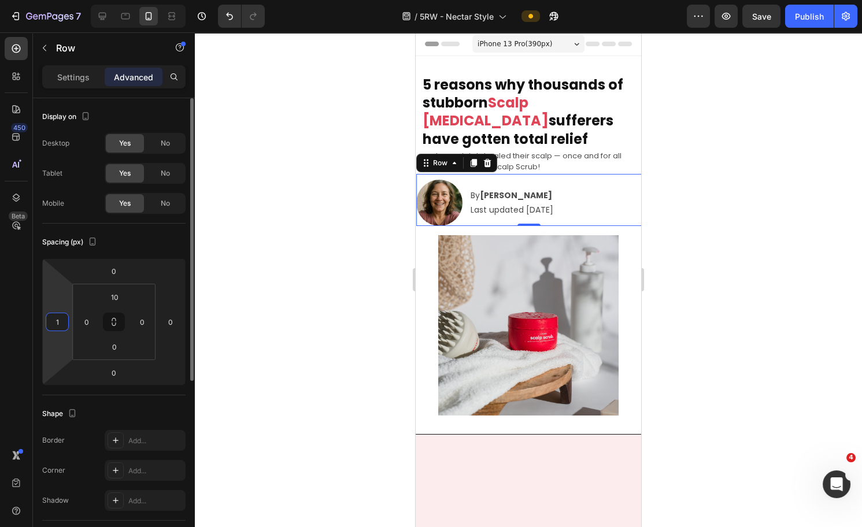
type input "10"
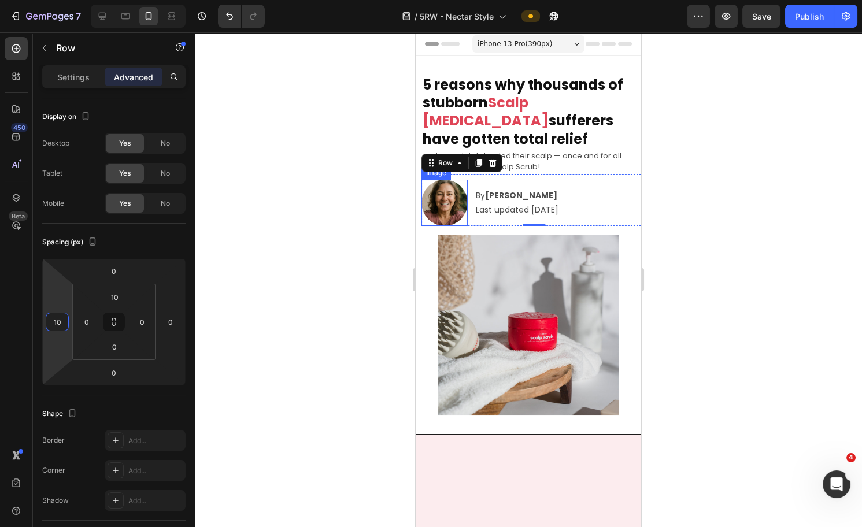
click at [455, 198] on img at bounding box center [445, 203] width 46 height 46
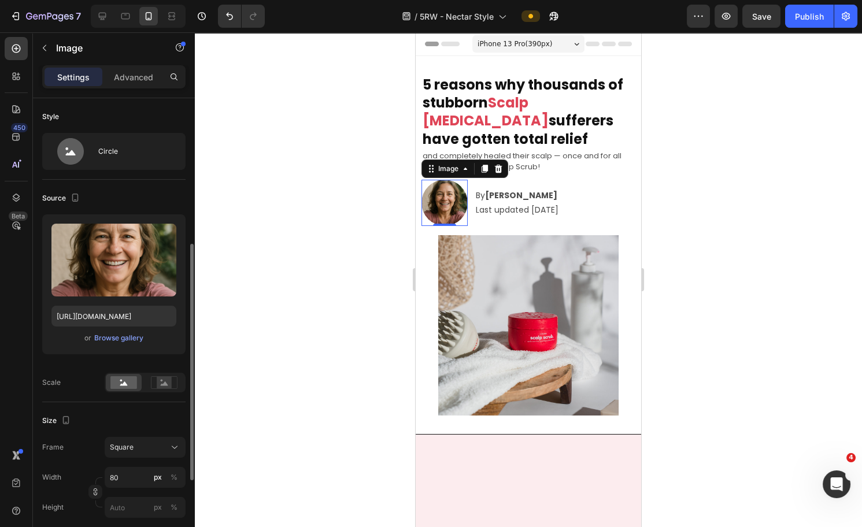
scroll to position [97, 0]
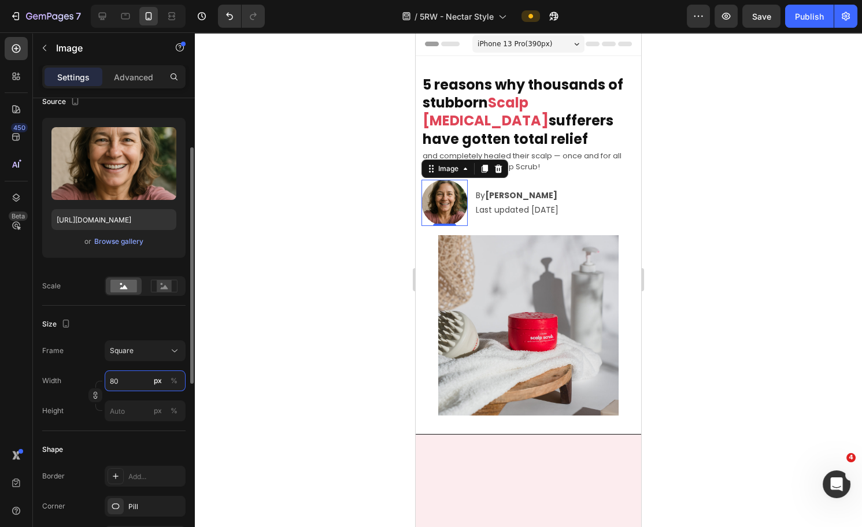
click at [126, 376] on input "80" at bounding box center [145, 381] width 81 height 21
type input "0"
type input "60"
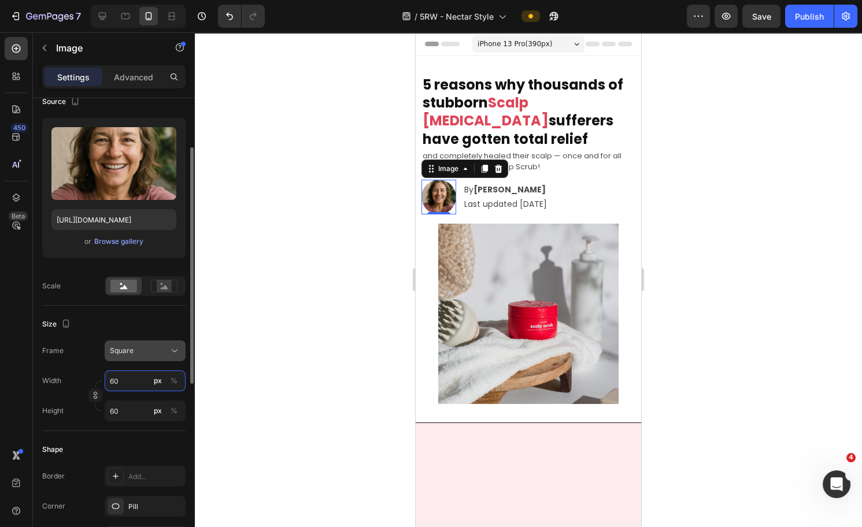
type input "0"
type input "50"
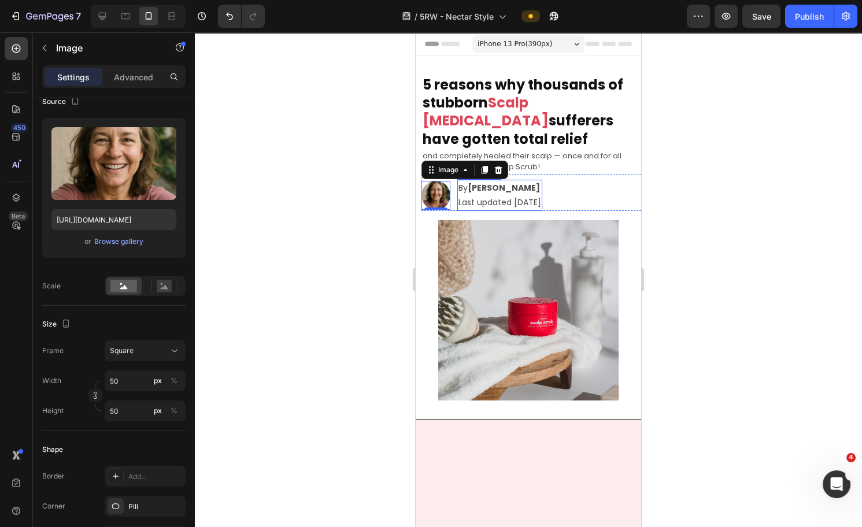
click at [507, 206] on p "Last updated [DATE]" at bounding box center [500, 202] width 83 height 14
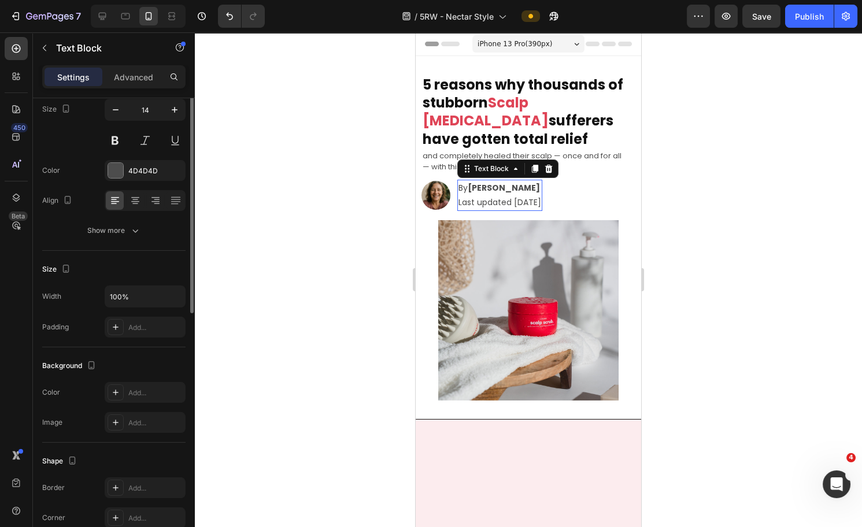
scroll to position [0, 0]
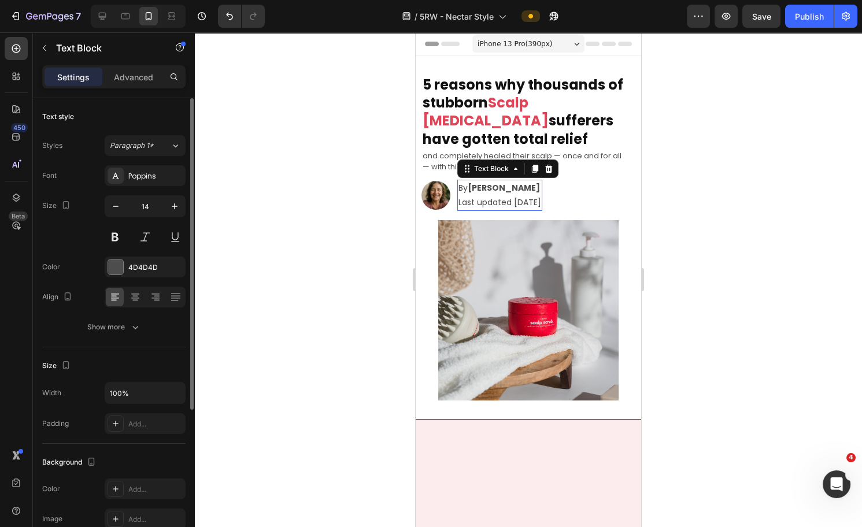
click at [508, 200] on p "Last updated [DATE]" at bounding box center [500, 202] width 83 height 14
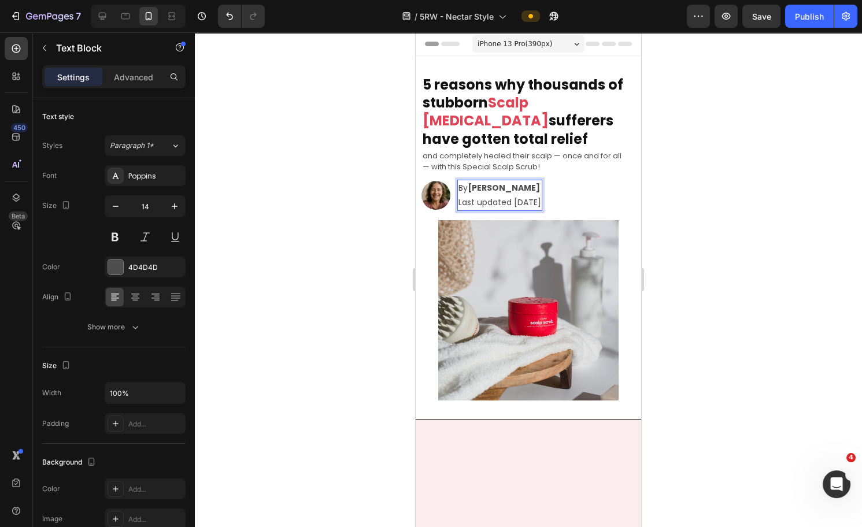
click at [489, 202] on p "Last updated [DATE]" at bounding box center [500, 202] width 83 height 14
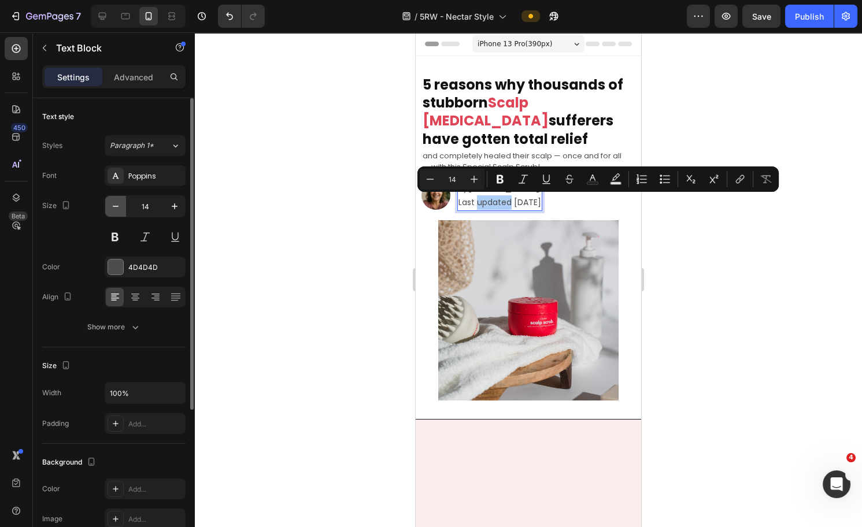
click at [114, 207] on icon "button" at bounding box center [116, 207] width 12 height 12
type input "13"
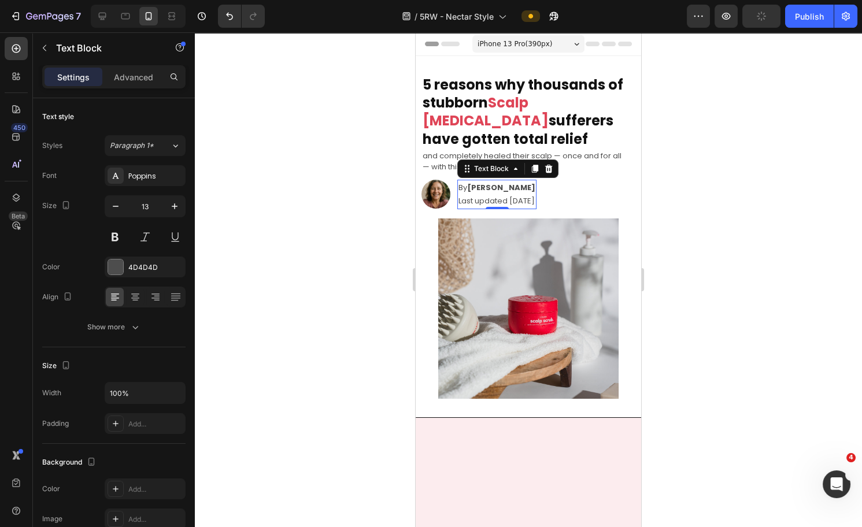
click at [683, 220] on div at bounding box center [528, 279] width 667 height 495
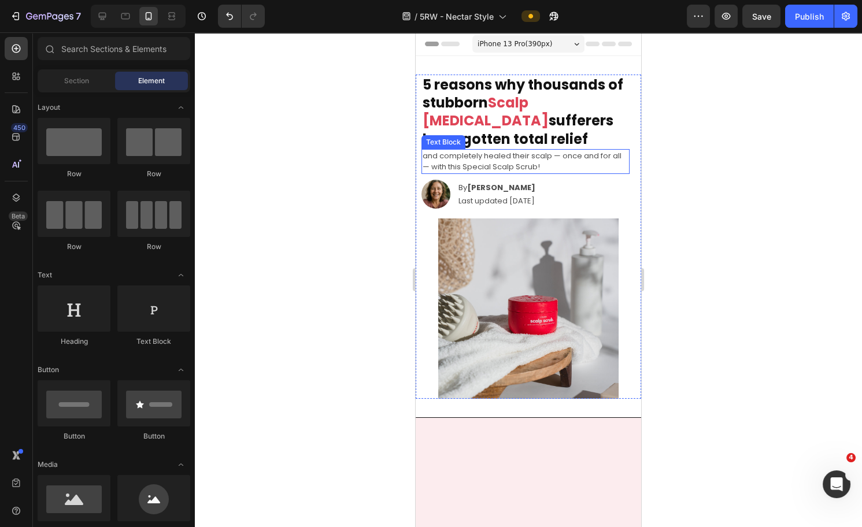
click at [514, 154] on p "and completely healed their scalp — once and for all — with this Special Scalp …" at bounding box center [526, 161] width 206 height 23
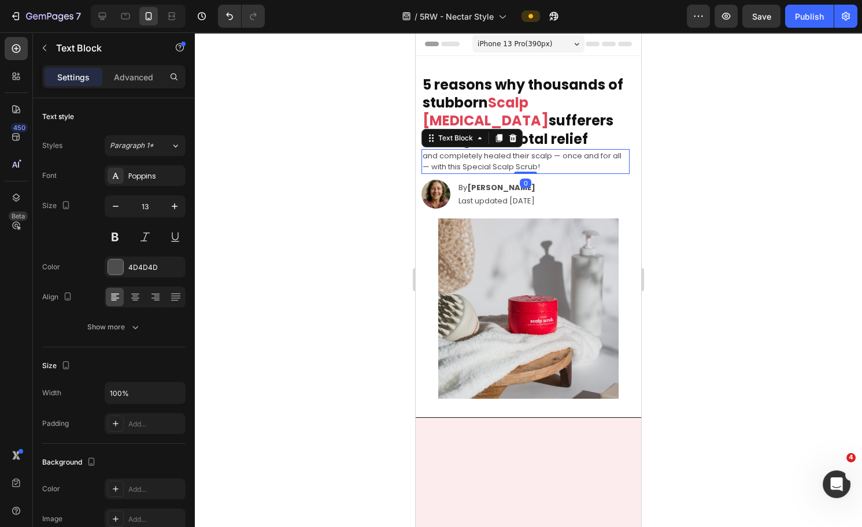
click at [683, 147] on div at bounding box center [528, 279] width 667 height 495
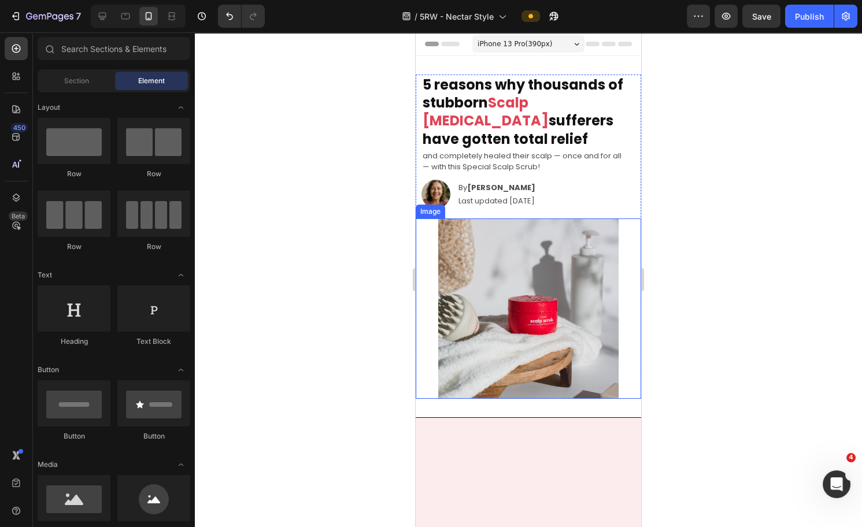
click at [525, 254] on img at bounding box center [528, 309] width 180 height 180
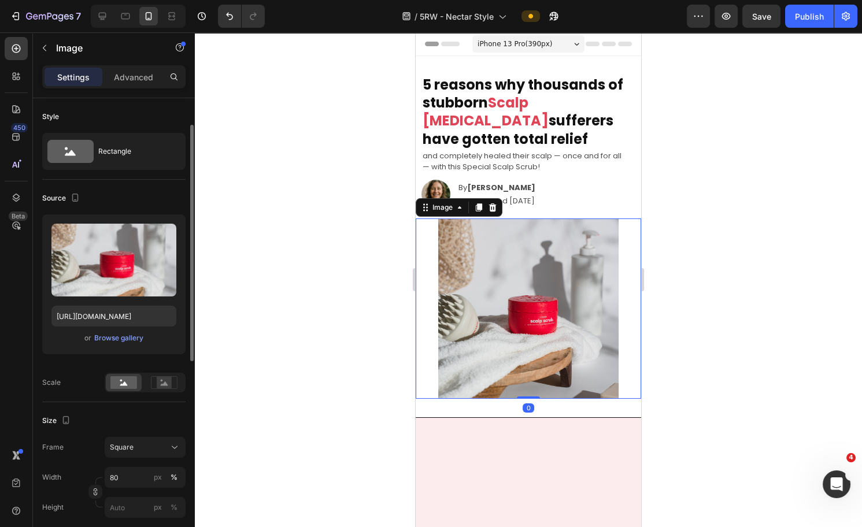
scroll to position [77, 0]
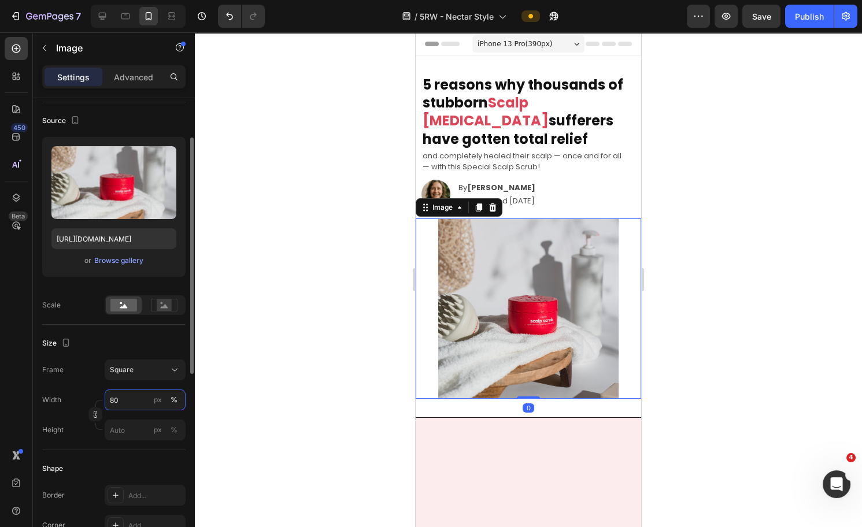
click at [125, 380] on input "80" at bounding box center [145, 400] width 81 height 21
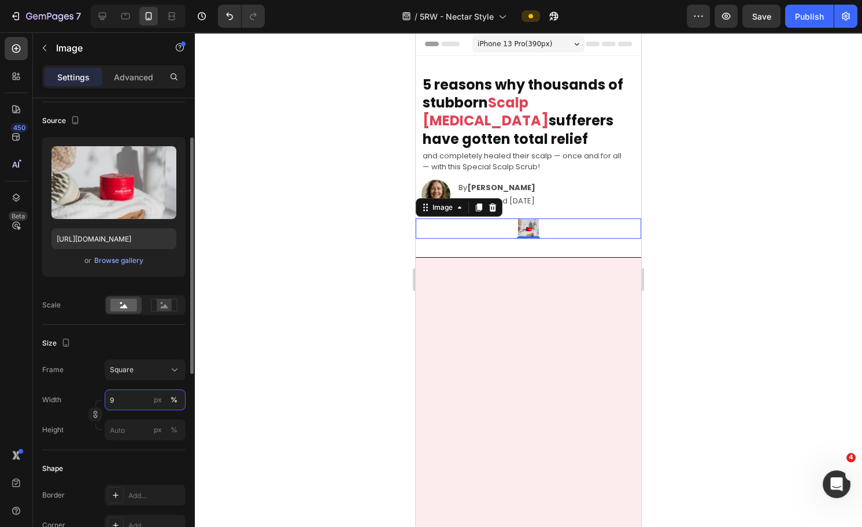
type input "90"
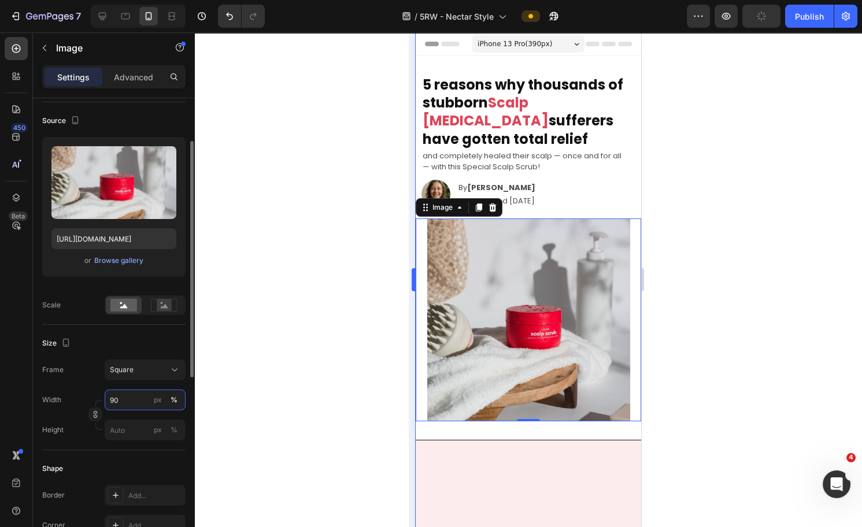
scroll to position [80, 0]
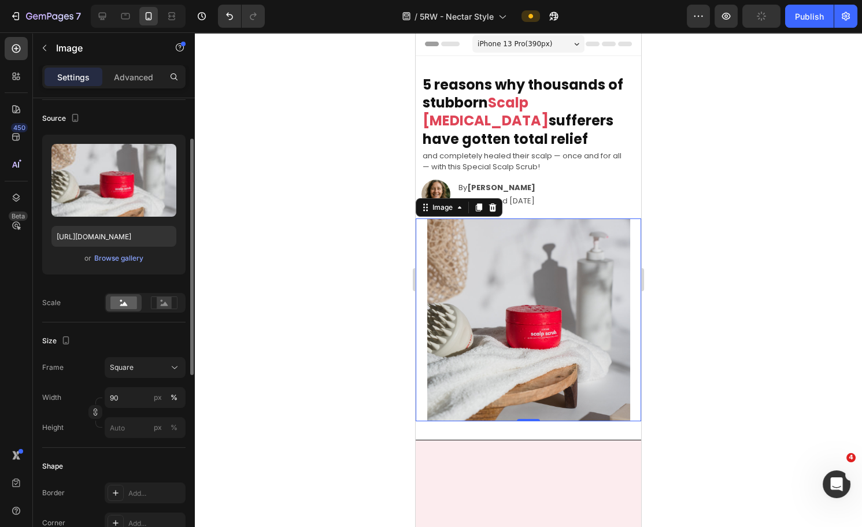
click at [683, 251] on div at bounding box center [528, 279] width 667 height 495
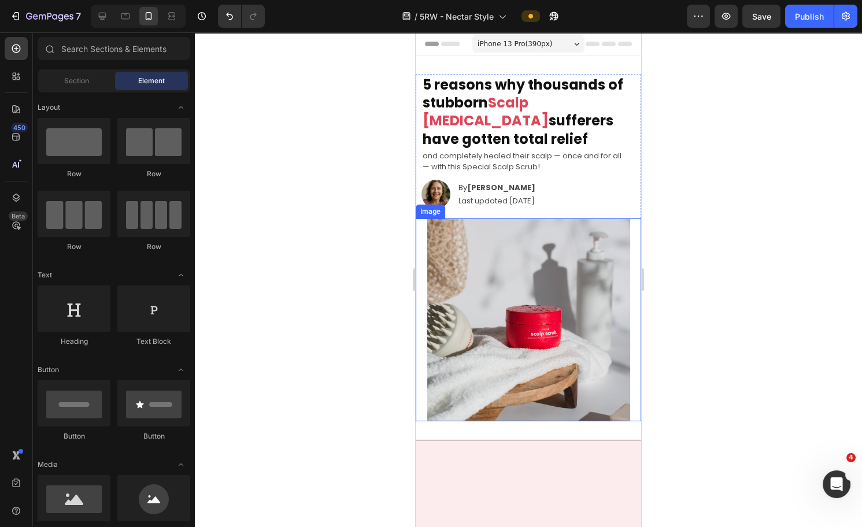
click at [551, 294] on img at bounding box center [528, 320] width 203 height 203
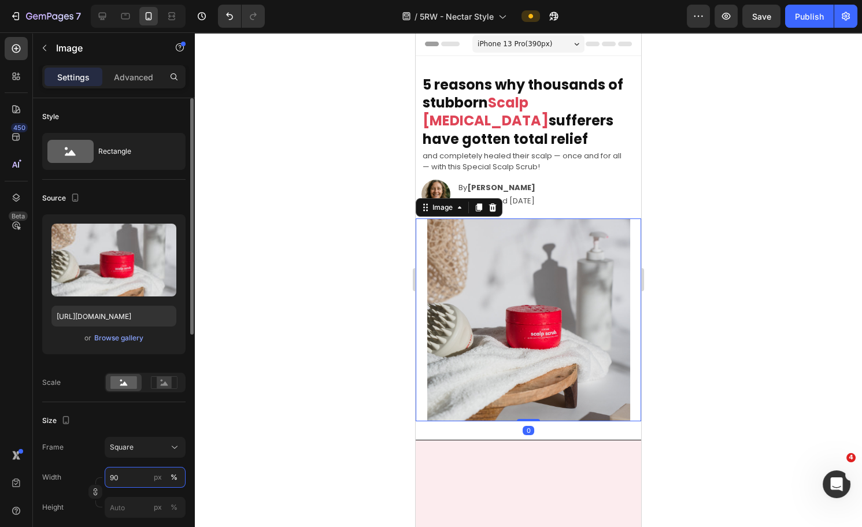
click at [127, 380] on input "90" at bounding box center [145, 477] width 81 height 21
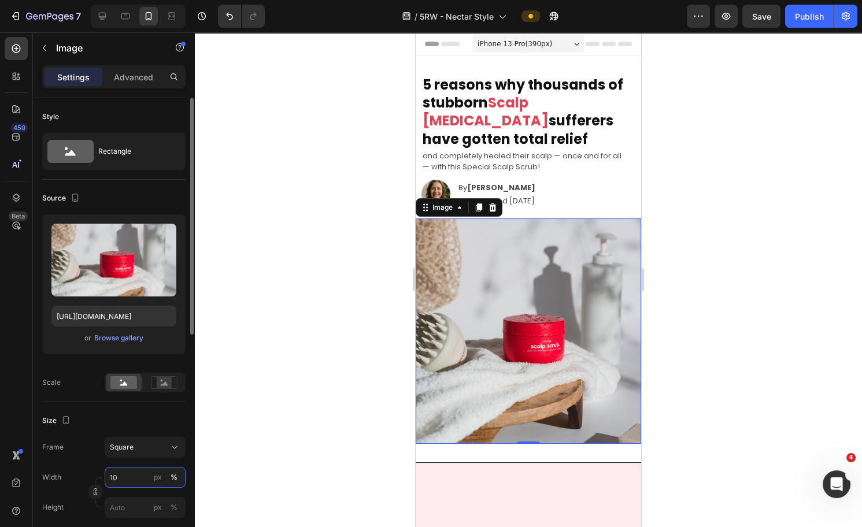
type input "1"
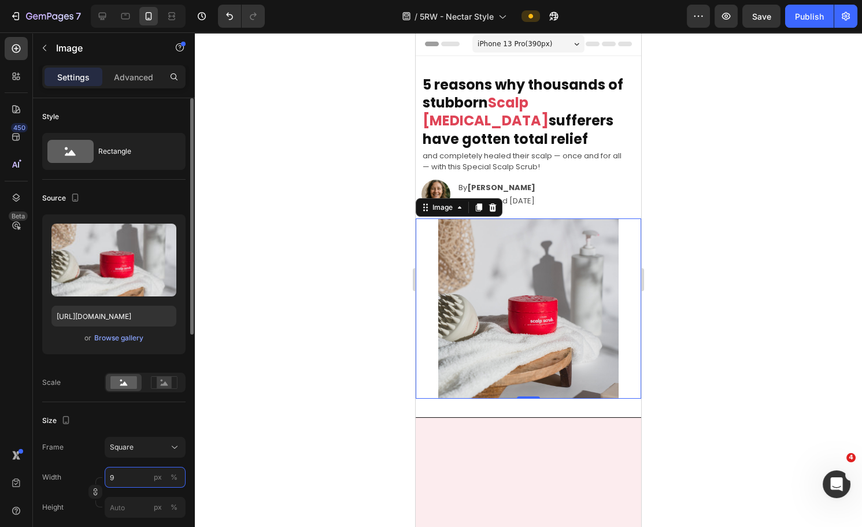
type input "95"
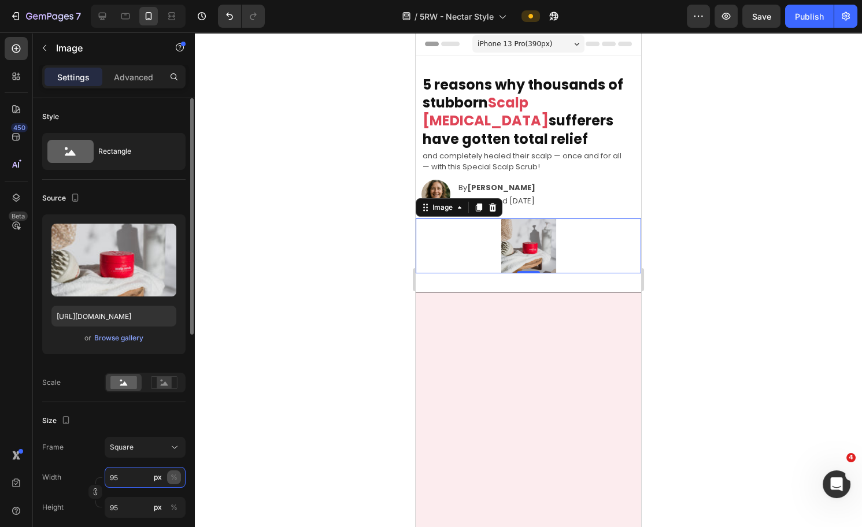
type input "95"
click at [173, 380] on div "%" at bounding box center [174, 477] width 7 height 10
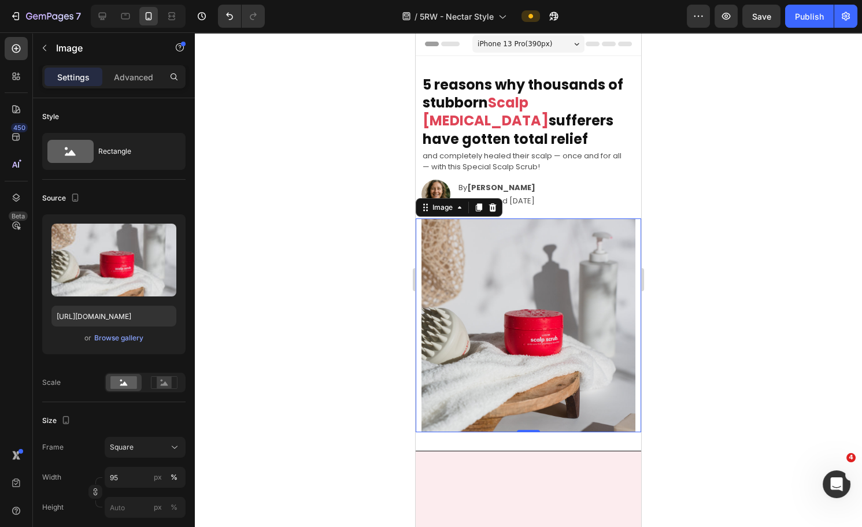
click at [683, 268] on div at bounding box center [528, 279] width 667 height 495
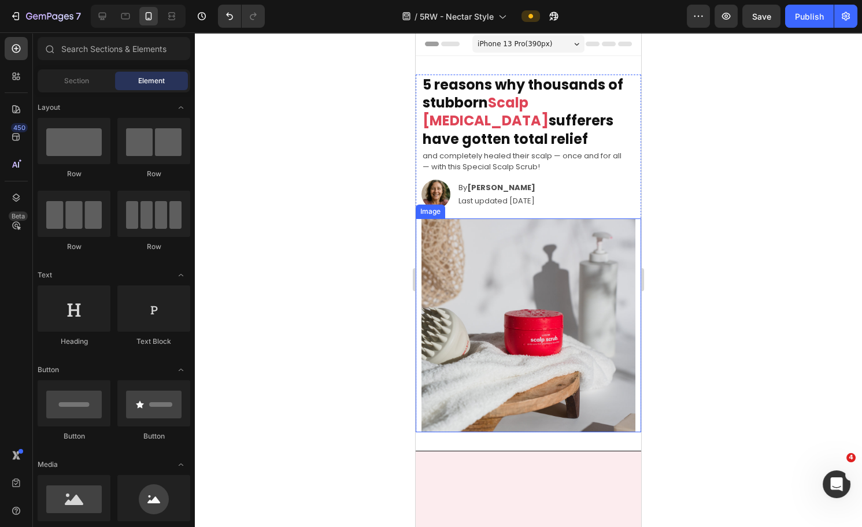
scroll to position [216, 0]
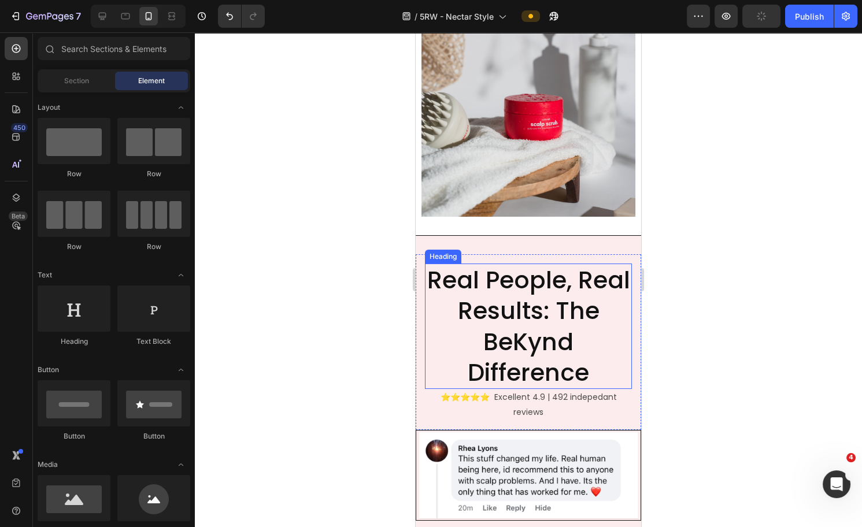
click at [518, 283] on h2 "Real People, Real Results: The BeKynd Difference" at bounding box center [528, 326] width 207 height 125
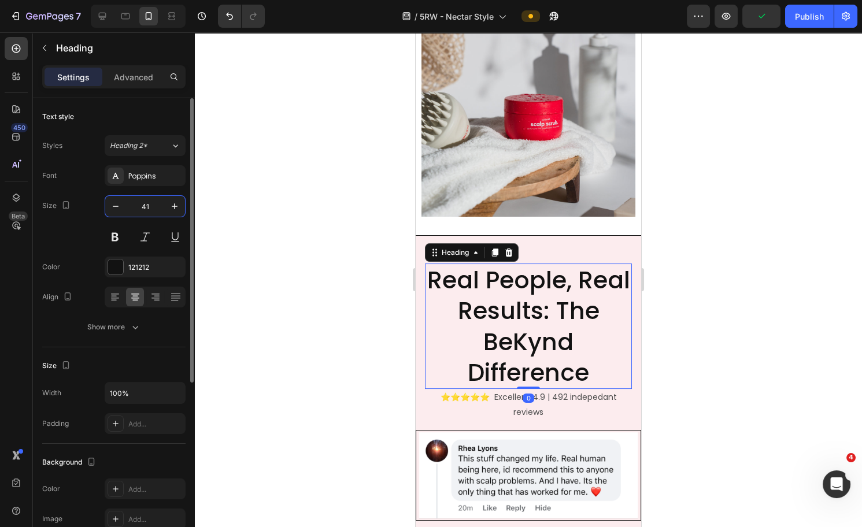
click at [144, 203] on input "41" at bounding box center [145, 206] width 38 height 21
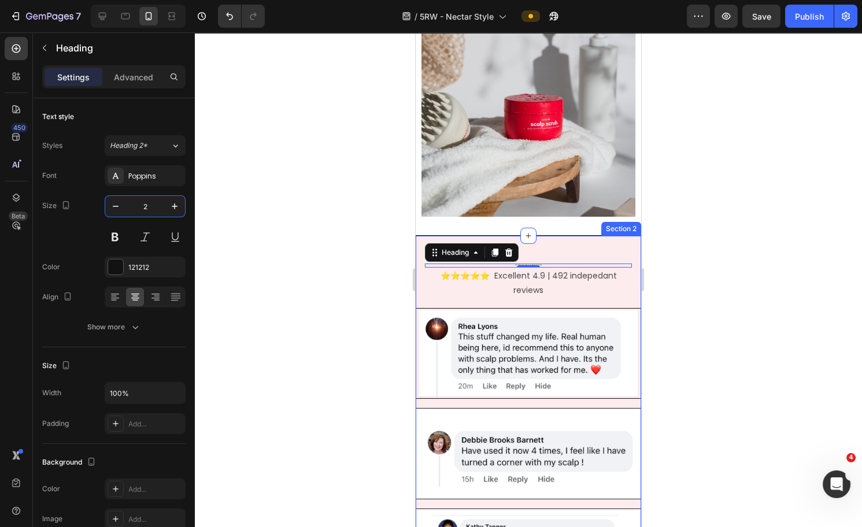
type input "20"
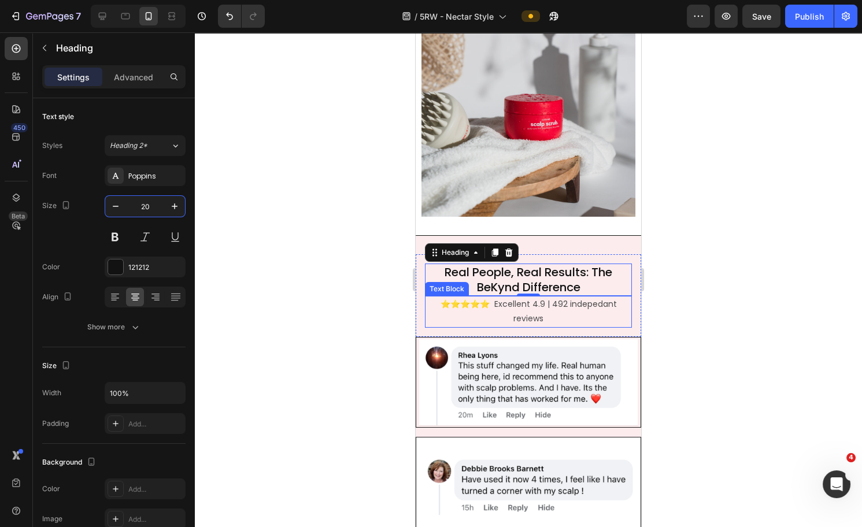
click at [556, 297] on p "⭐️⭐️⭐️⭐️⭐️ Excellent 4.9 | 492 indepedant reviews" at bounding box center [528, 311] width 205 height 29
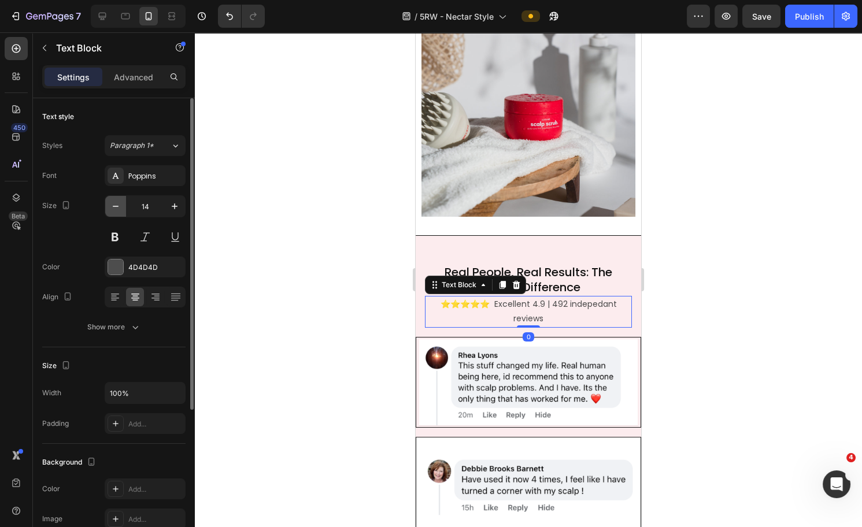
click at [114, 208] on icon "button" at bounding box center [116, 207] width 12 height 12
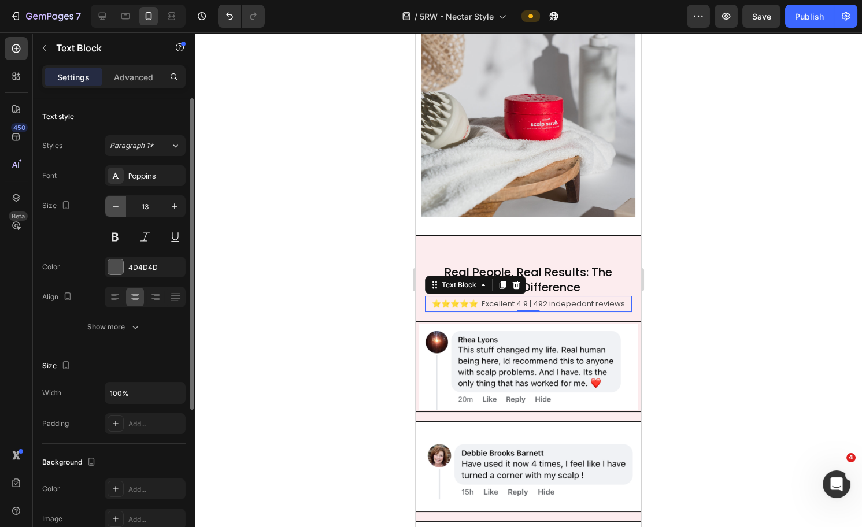
click at [117, 201] on icon "button" at bounding box center [116, 207] width 12 height 12
type input "12"
click at [567, 297] on p "⭐️⭐️⭐️⭐️⭐️ Excellent 4.9 | 492 indepedant reviews" at bounding box center [528, 303] width 205 height 13
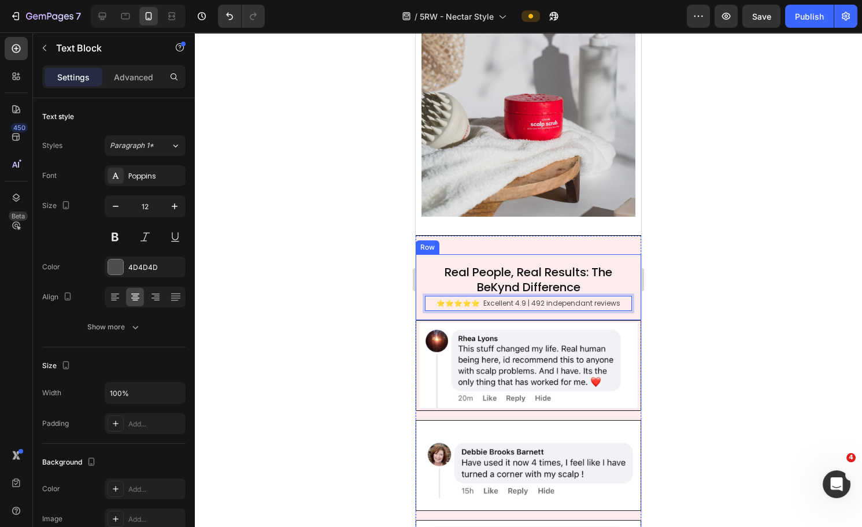
click at [683, 295] on div at bounding box center [528, 279] width 667 height 495
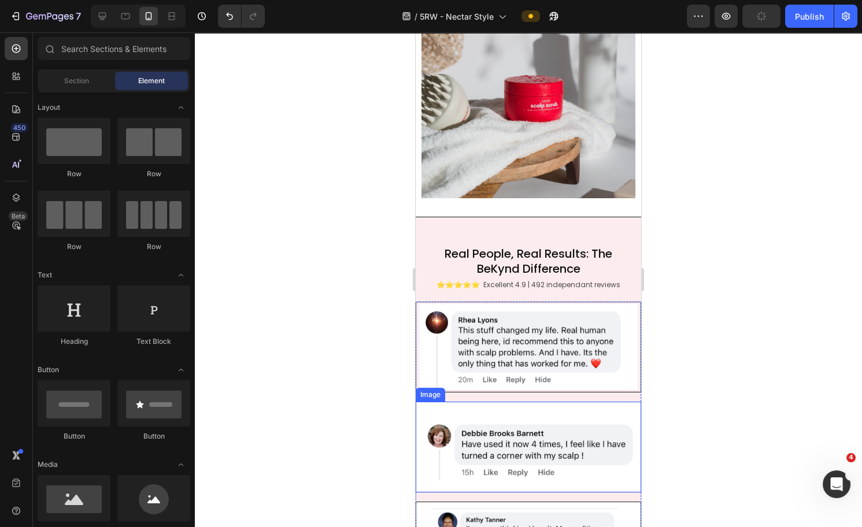
scroll to position [309, 0]
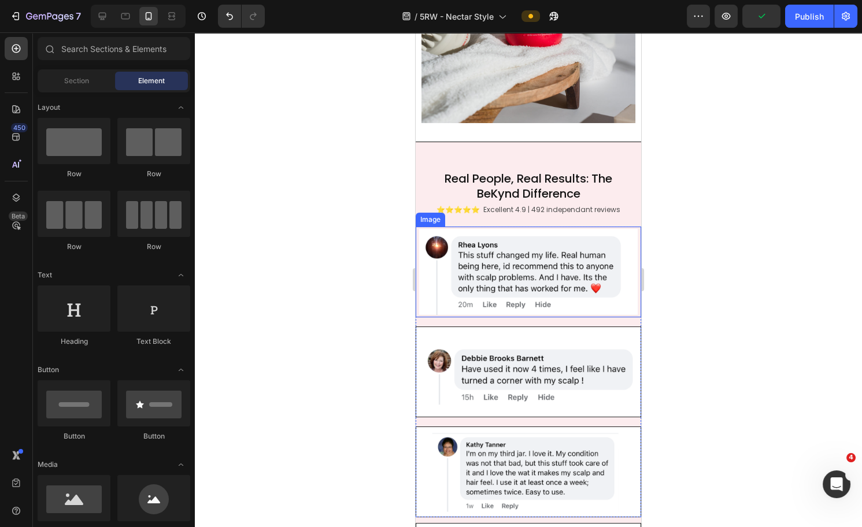
click at [552, 280] on img at bounding box center [529, 272] width 226 height 91
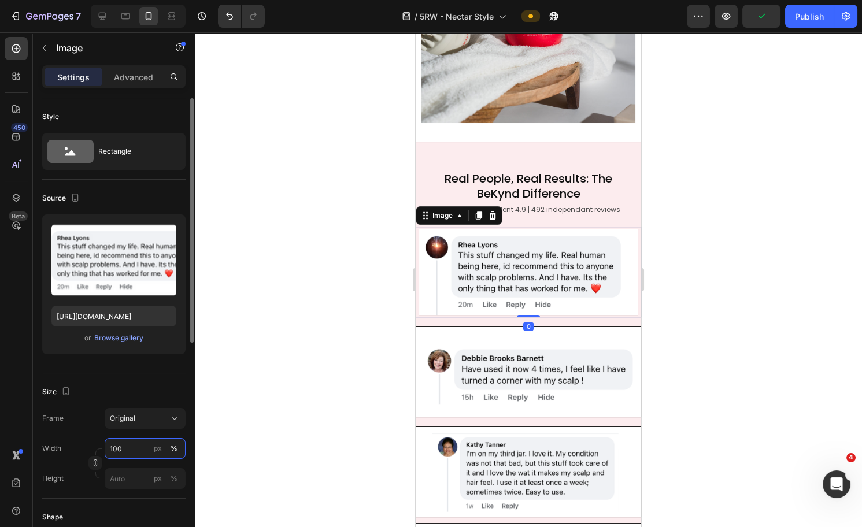
click at [136, 380] on input "100" at bounding box center [145, 448] width 81 height 21
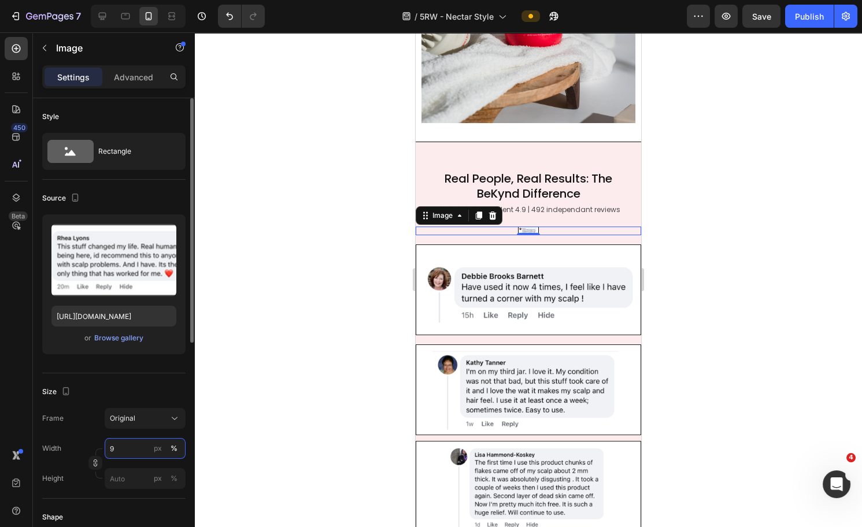
type input "90"
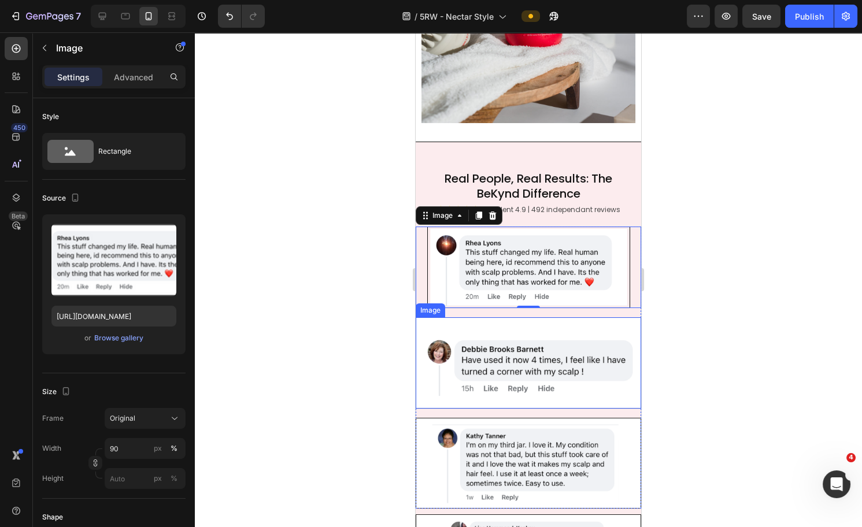
click at [531, 338] on img at bounding box center [529, 362] width 226 height 91
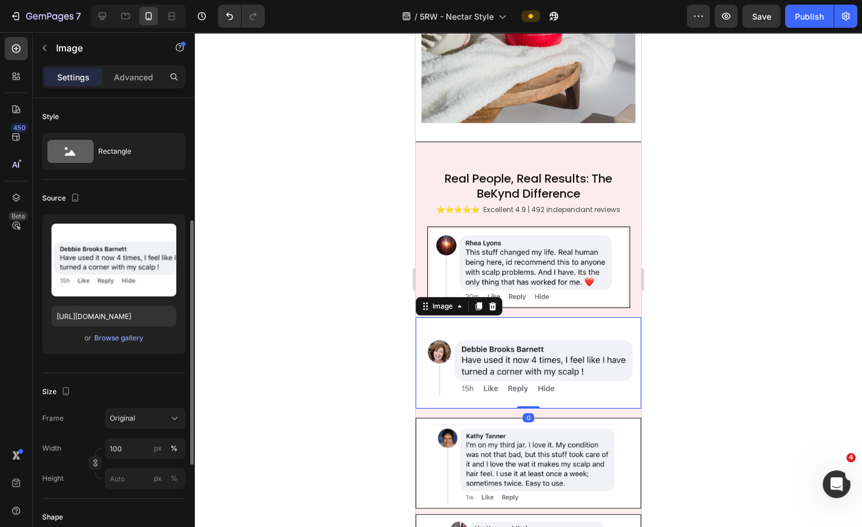
scroll to position [80, 0]
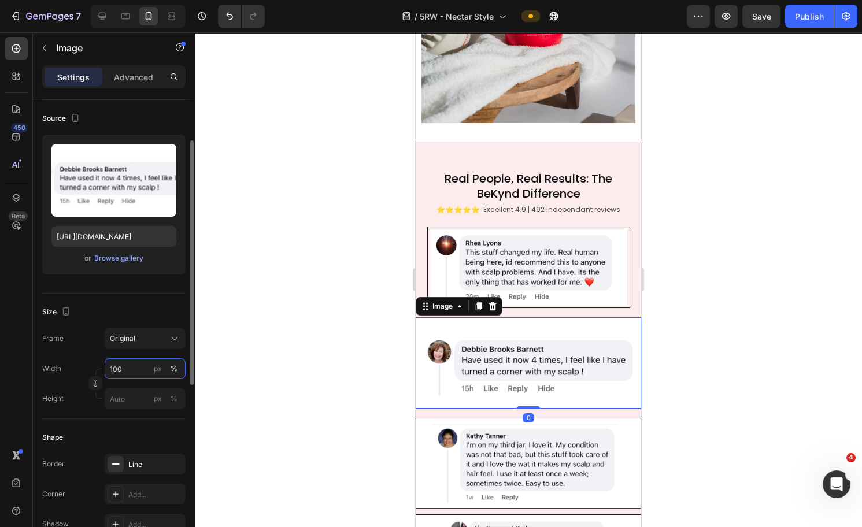
click at [121, 371] on input "100" at bounding box center [145, 369] width 81 height 21
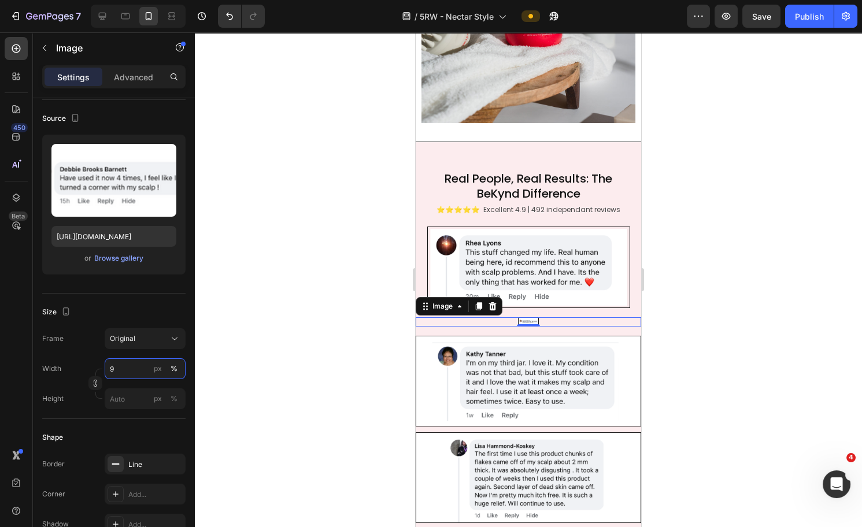
type input "90"
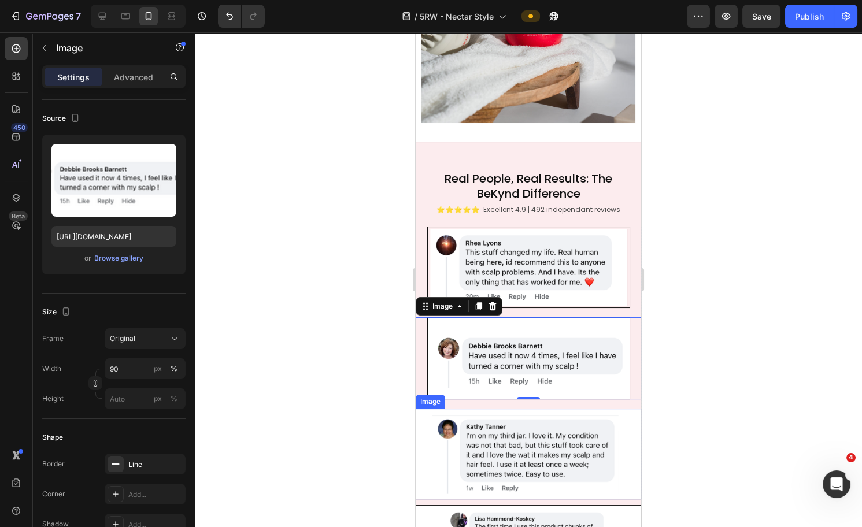
click at [553, 380] on img at bounding box center [529, 454] width 226 height 91
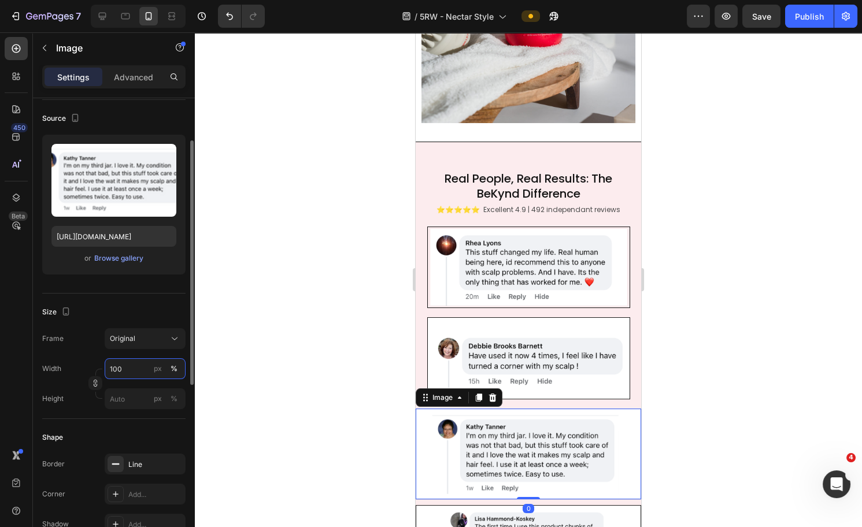
click at [131, 367] on input "100" at bounding box center [145, 369] width 81 height 21
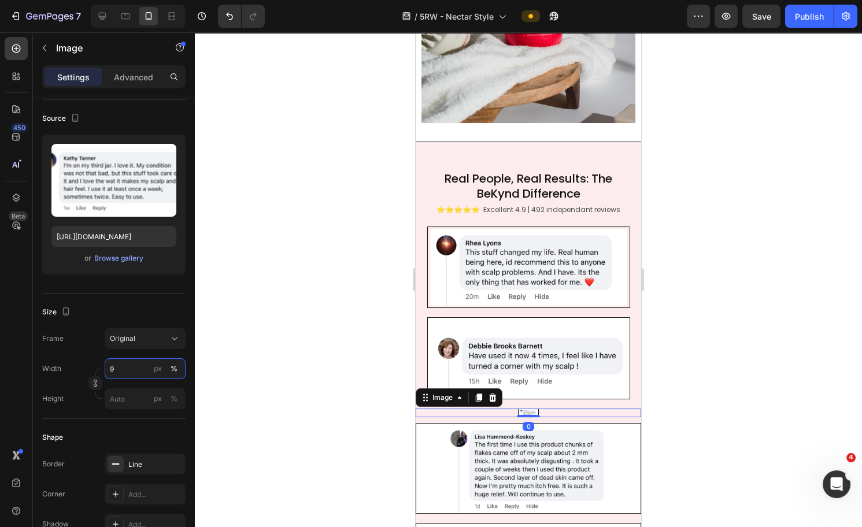
type input "90"
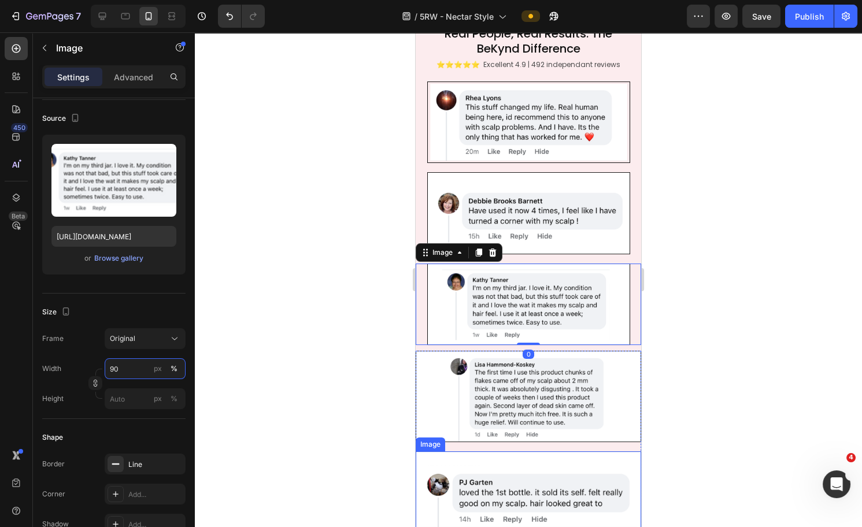
scroll to position [488, 0]
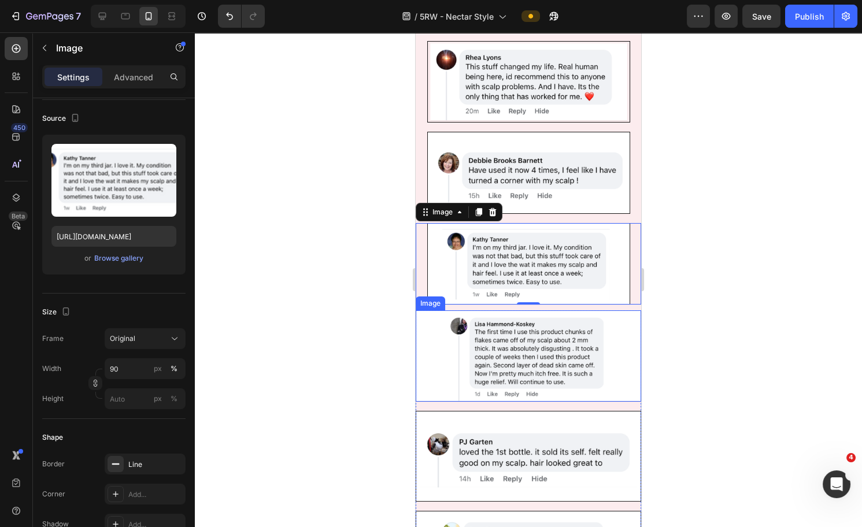
click at [499, 364] on img at bounding box center [529, 356] width 226 height 91
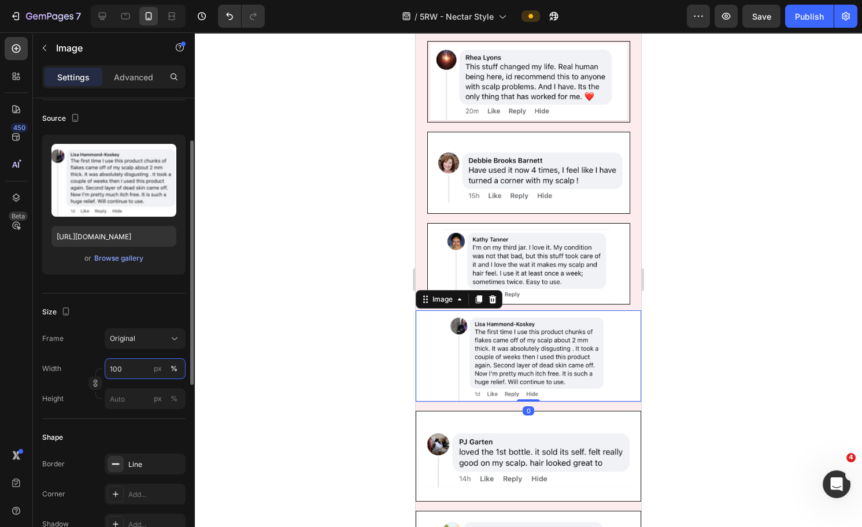
click at [123, 369] on input "100" at bounding box center [145, 369] width 81 height 21
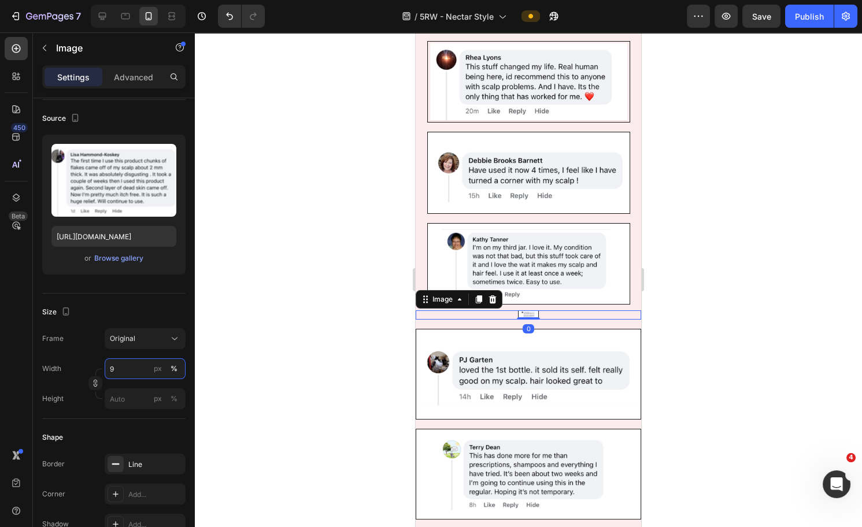
type input "90"
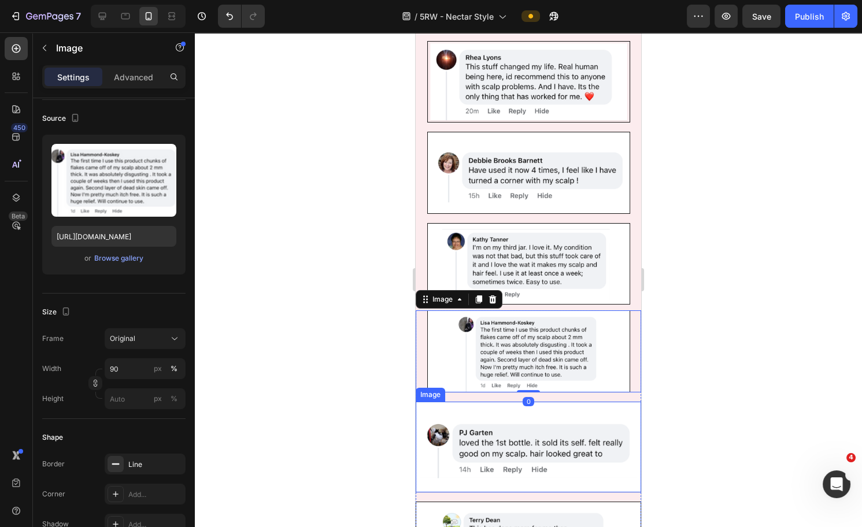
click at [534, 380] on img at bounding box center [529, 447] width 226 height 91
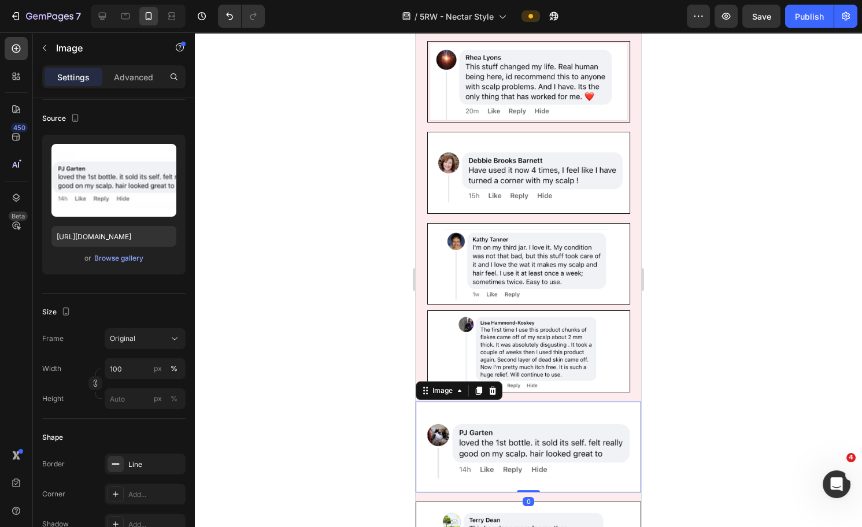
click at [449, 380] on img at bounding box center [529, 447] width 226 height 91
click at [125, 369] on input "100" at bounding box center [145, 369] width 81 height 21
type input "90"
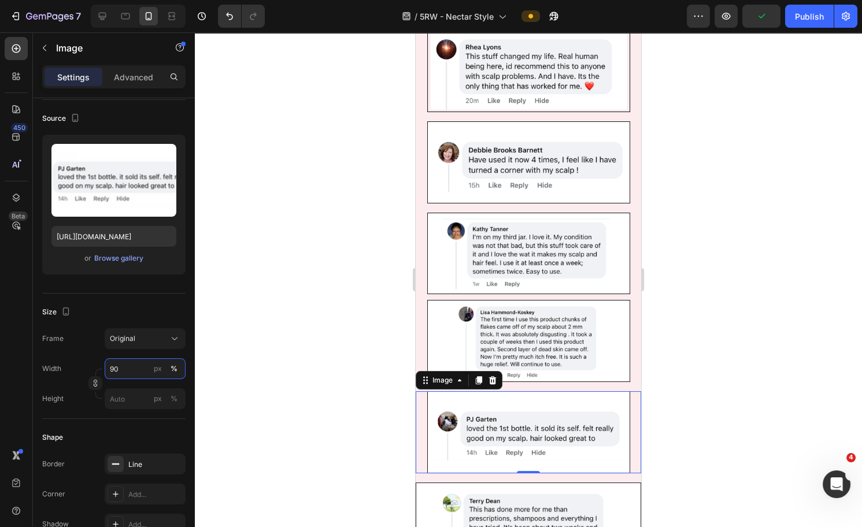
scroll to position [508, 0]
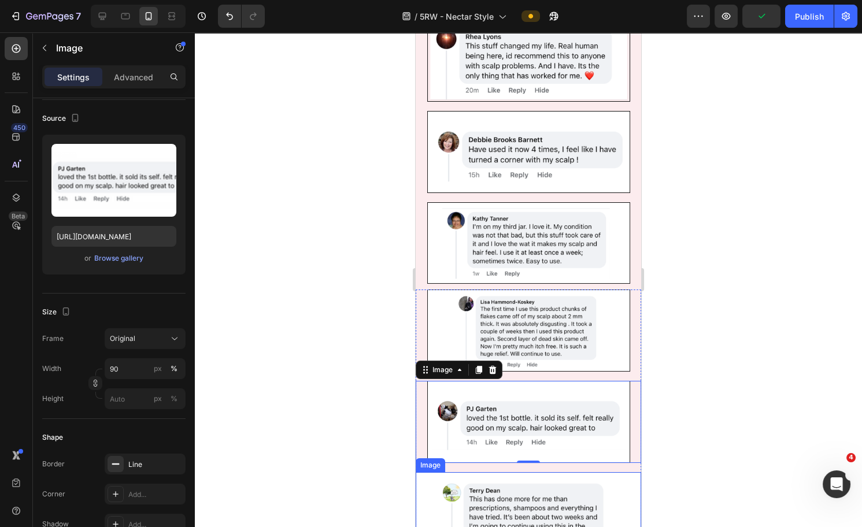
click at [503, 380] on img at bounding box center [529, 517] width 226 height 91
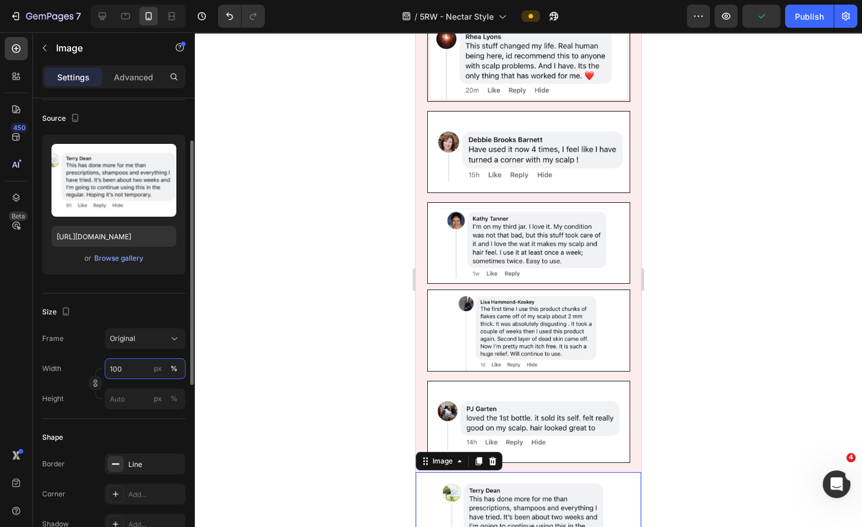
click at [129, 367] on input "100" at bounding box center [145, 369] width 81 height 21
type input "90"
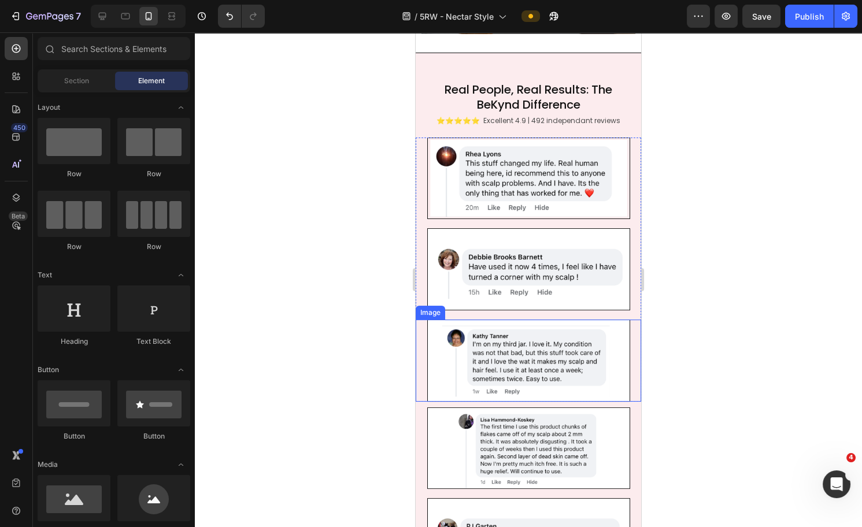
scroll to position [260, 0]
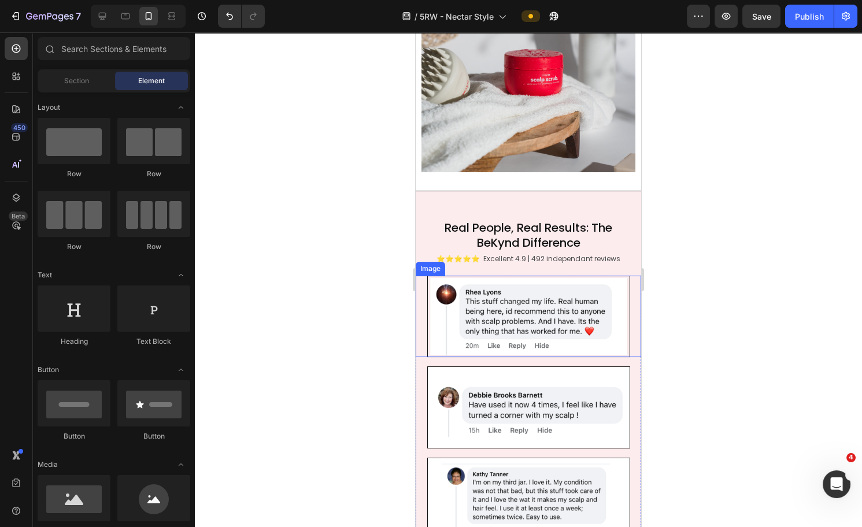
click at [608, 291] on img at bounding box center [528, 317] width 203 height 82
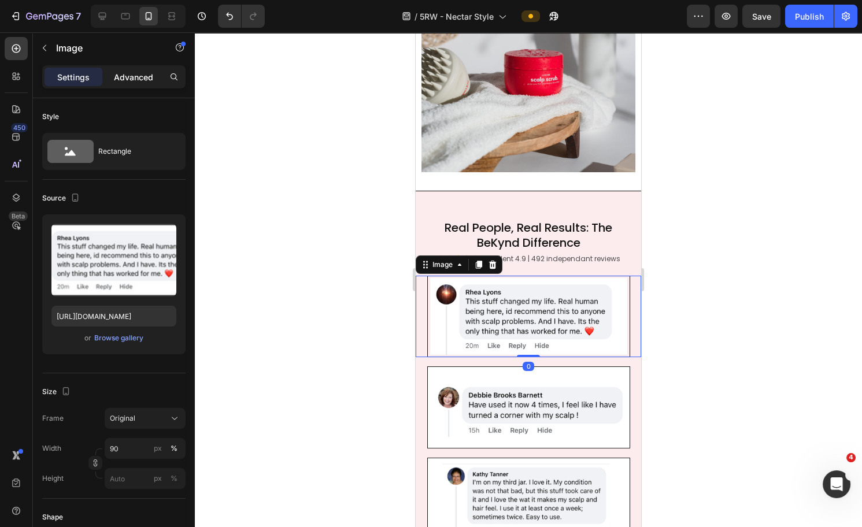
click at [149, 86] on div "Advanced" at bounding box center [134, 77] width 58 height 19
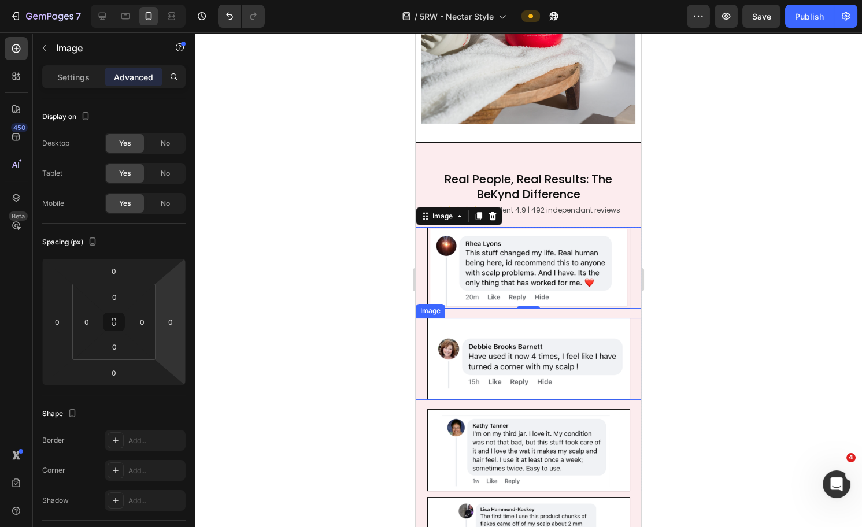
scroll to position [324, 0]
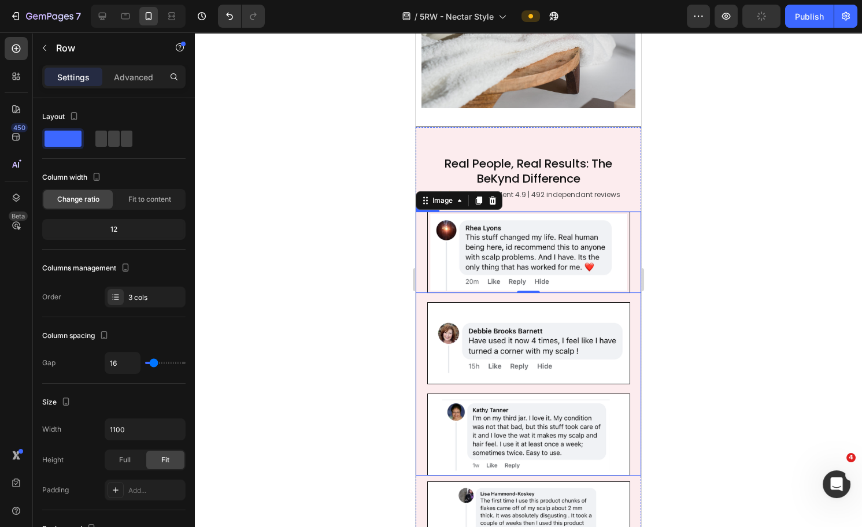
click at [473, 286] on div "Image 0 Image Image Row" at bounding box center [529, 344] width 226 height 264
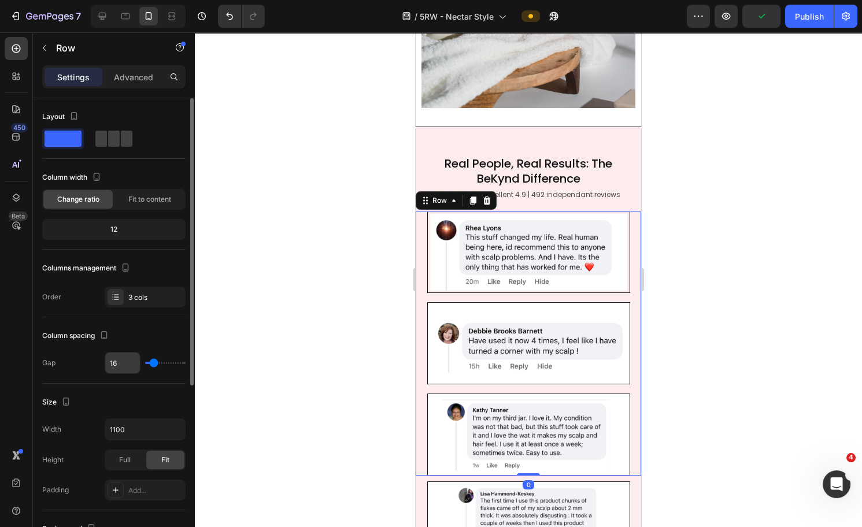
click at [122, 364] on input "16" at bounding box center [122, 363] width 35 height 21
type input "5"
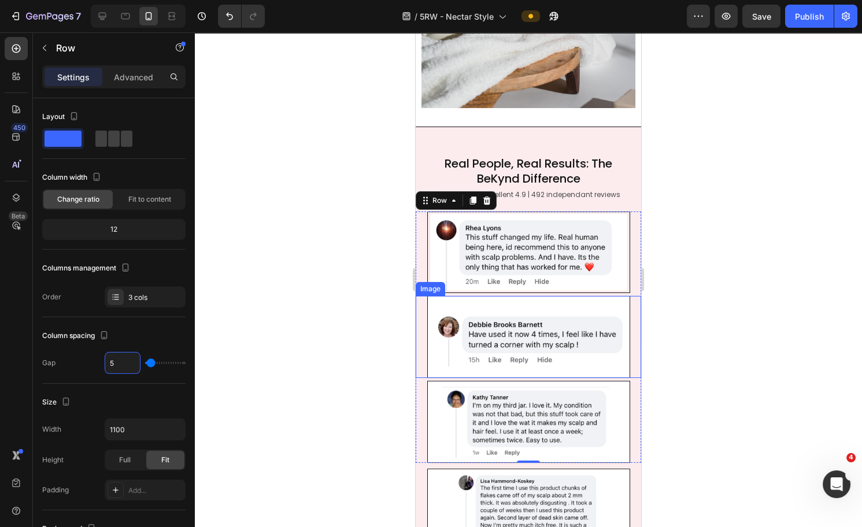
scroll to position [551, 0]
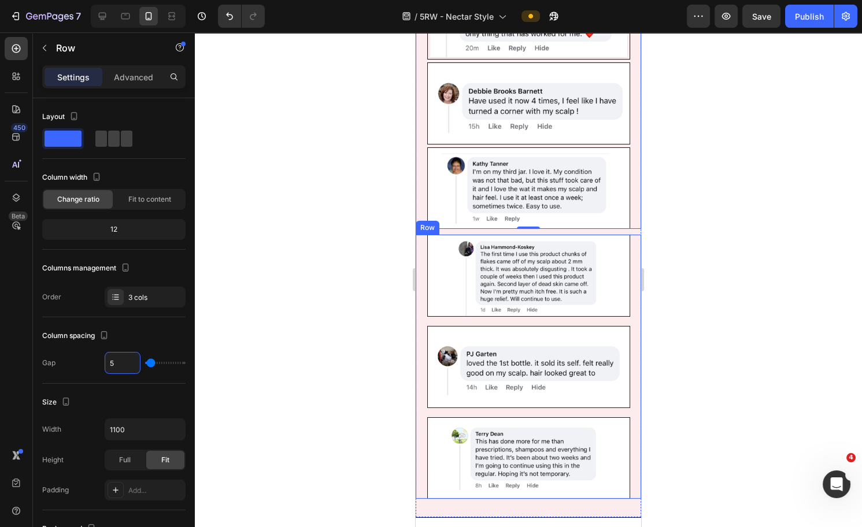
click at [461, 309] on div "Image Image Image Row" at bounding box center [529, 367] width 226 height 264
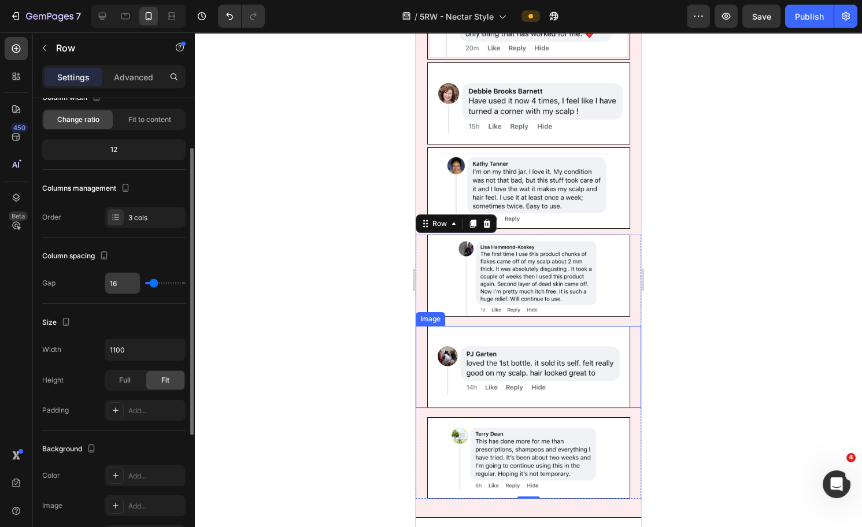
click at [126, 286] on input "16" at bounding box center [122, 283] width 35 height 21
type input "5"
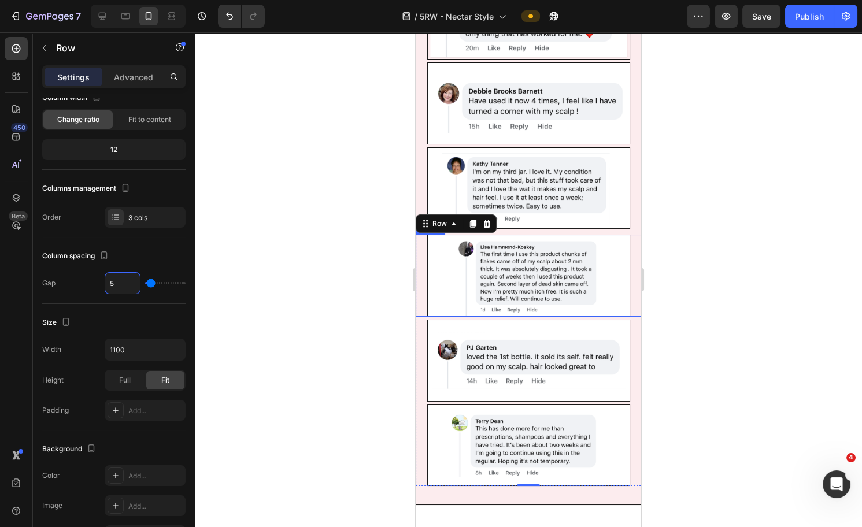
click at [683, 268] on div at bounding box center [528, 279] width 667 height 495
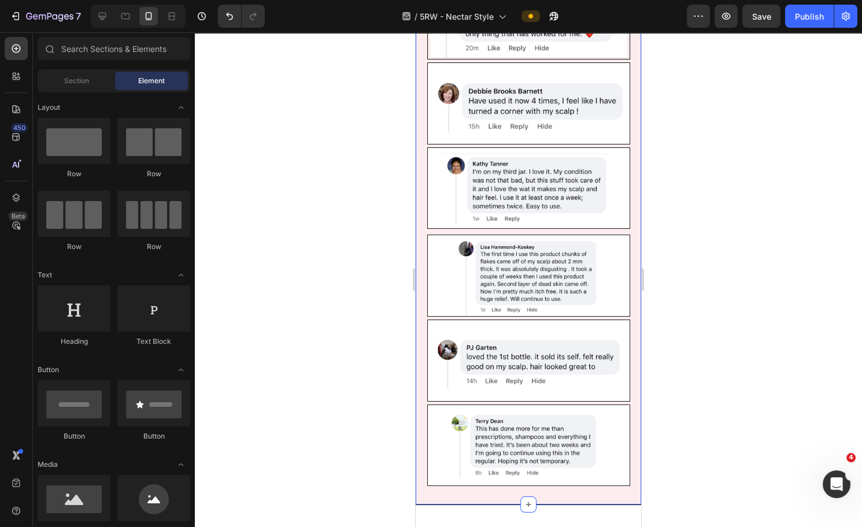
click at [577, 223] on div "Real People, Real Results: The BeKynd Difference Heading ⭐️⭐️⭐️⭐️⭐️ Excellent 4…" at bounding box center [529, 199] width 226 height 574
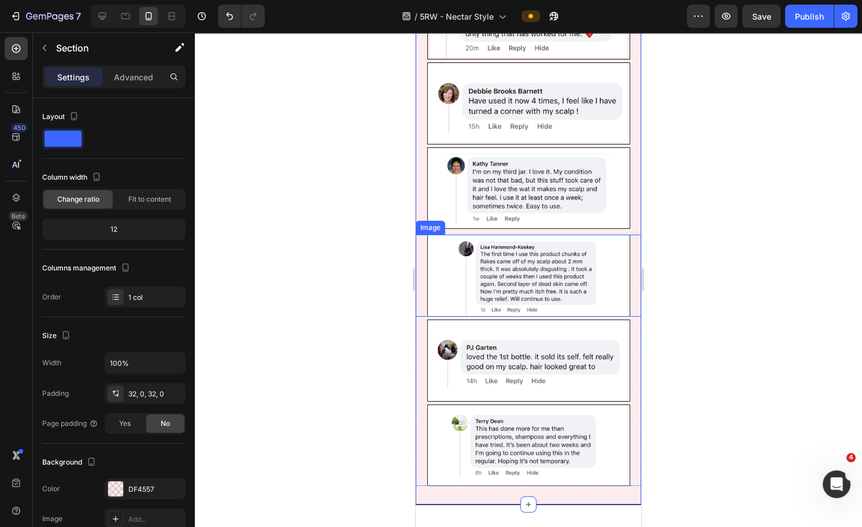
click at [579, 235] on img at bounding box center [528, 276] width 203 height 82
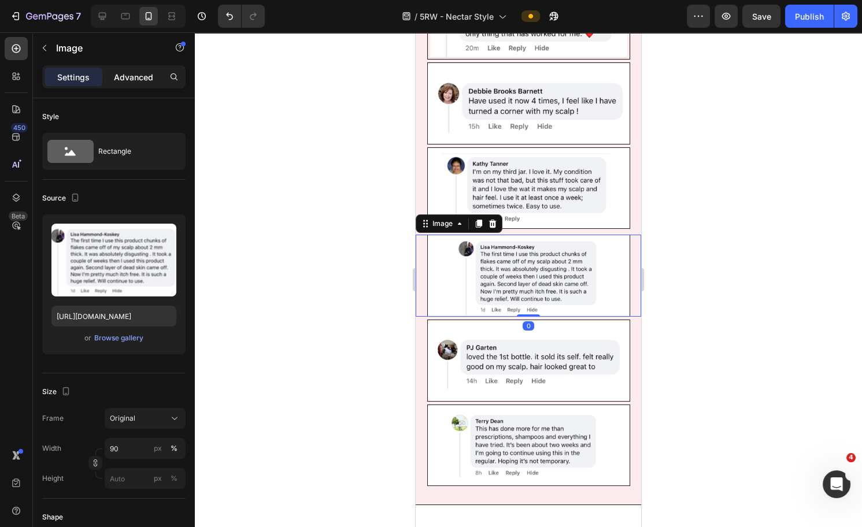
click at [132, 76] on p "Advanced" at bounding box center [133, 77] width 39 height 12
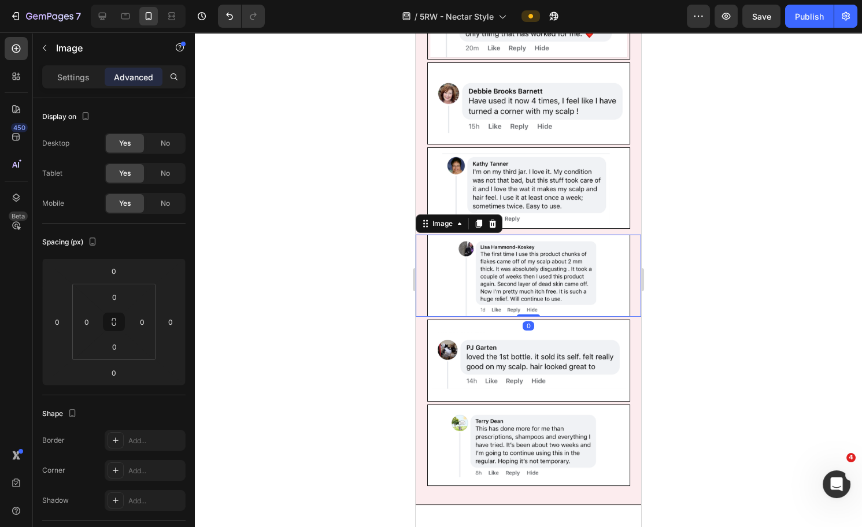
click at [683, 303] on div at bounding box center [528, 279] width 667 height 495
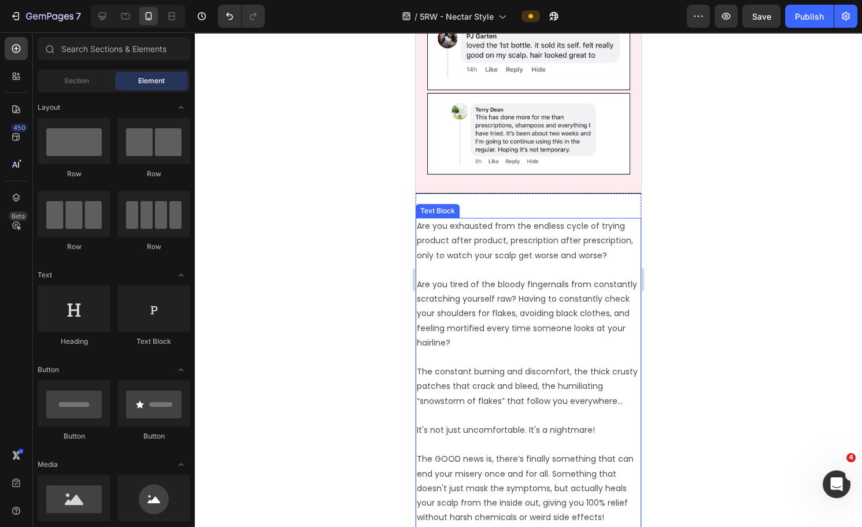
scroll to position [863, 0]
click at [497, 300] on p "Are you tired of the bloody fingernails from constantly scratching yourself raw…" at bounding box center [528, 306] width 223 height 87
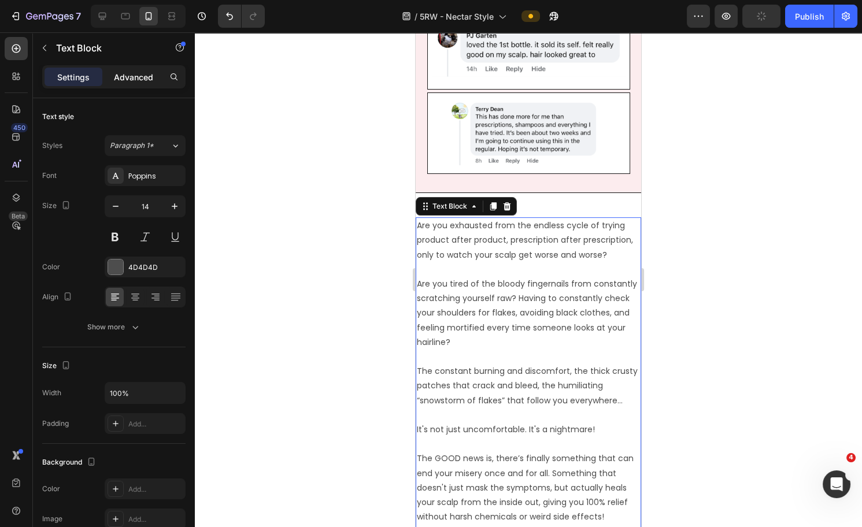
click at [146, 80] on p "Advanced" at bounding box center [133, 77] width 39 height 12
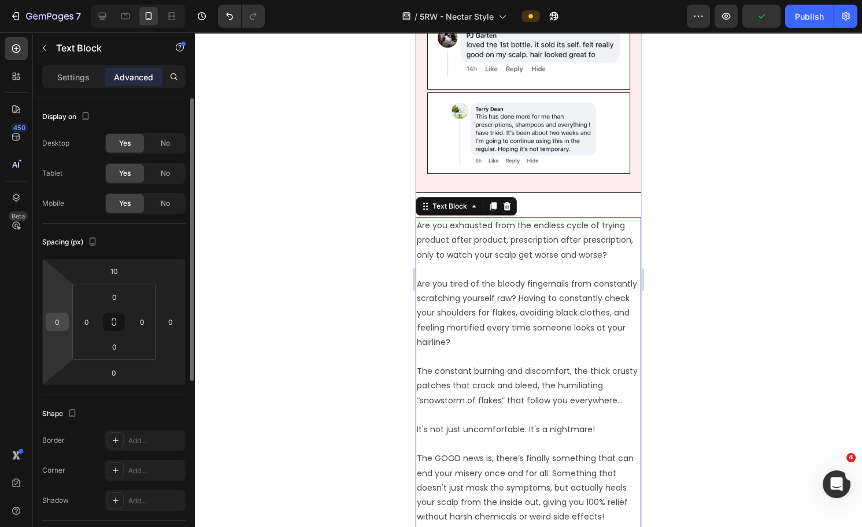
click at [60, 316] on input "0" at bounding box center [57, 321] width 17 height 17
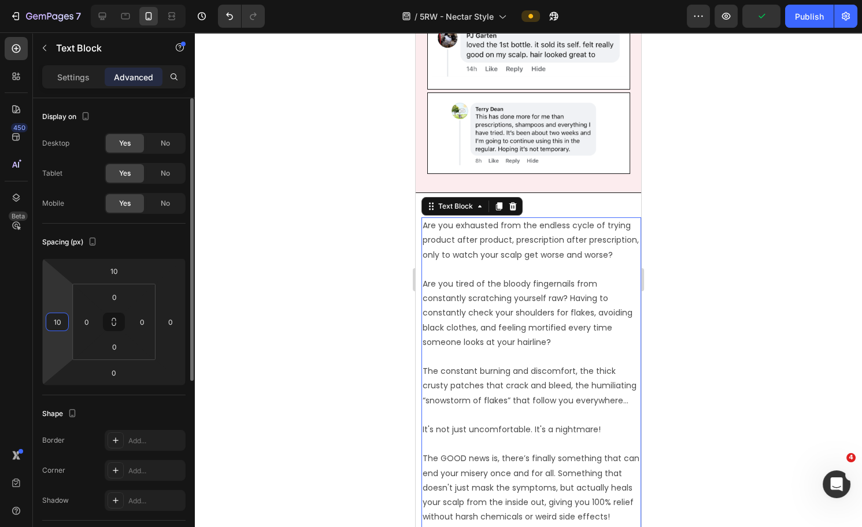
type input "10"
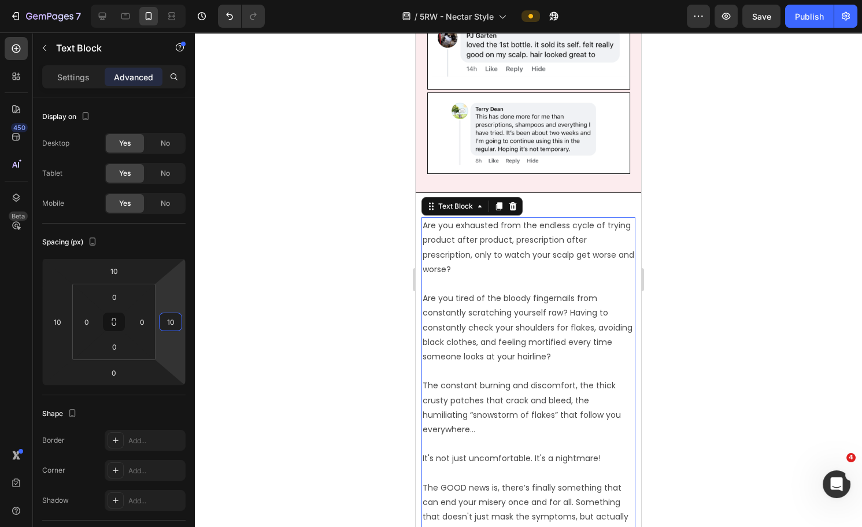
type input "10"
click at [544, 277] on p "Are you tired of the bloody fingernails from constantly scratching yourself raw…" at bounding box center [529, 320] width 212 height 87
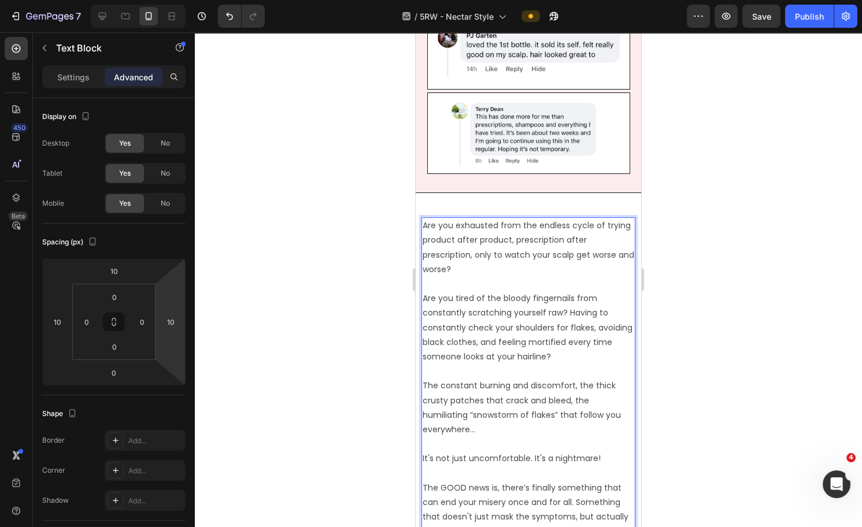
click at [64, 86] on div "Settings Advanced" at bounding box center [113, 76] width 143 height 23
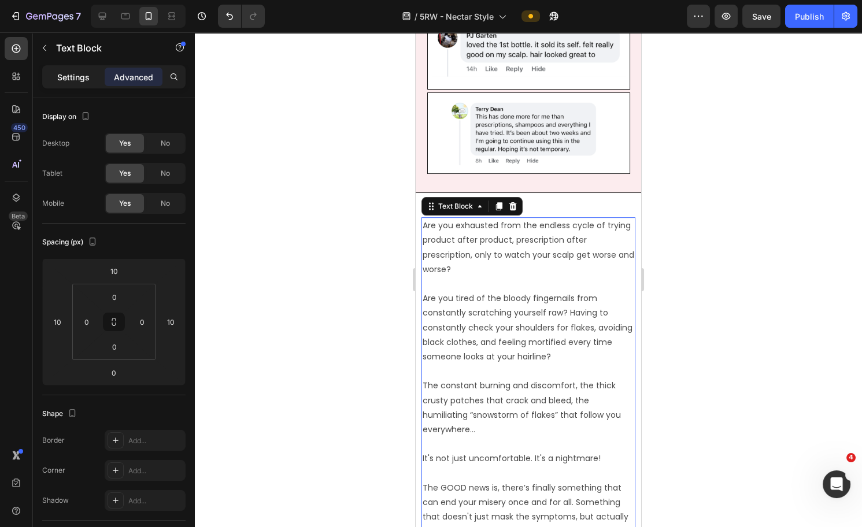
click at [69, 69] on div "Settings" at bounding box center [74, 77] width 58 height 19
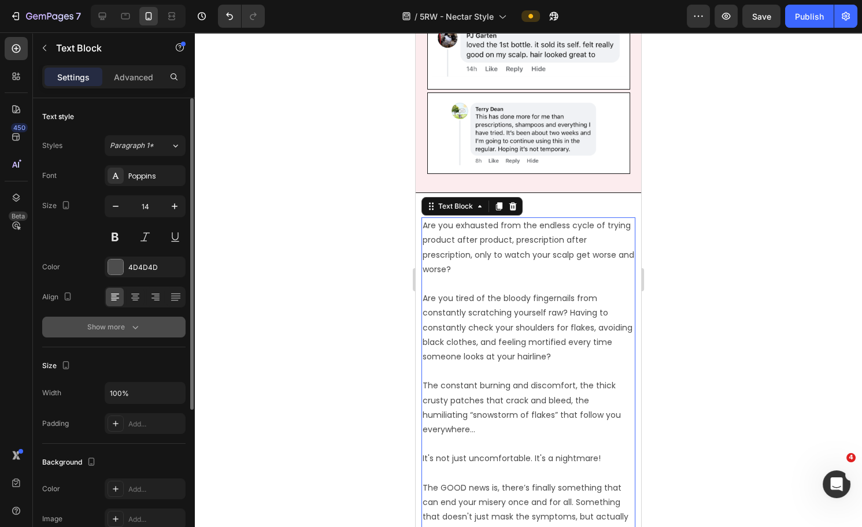
click at [142, 327] on button "Show more" at bounding box center [113, 327] width 143 height 21
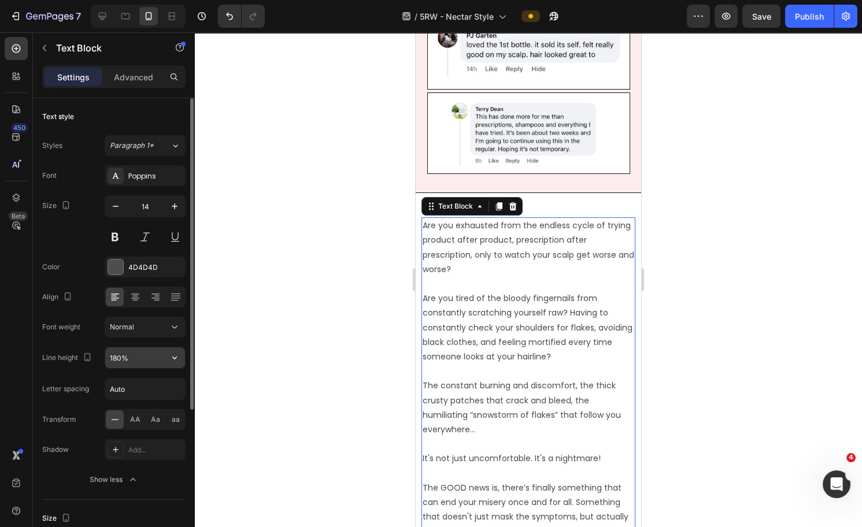
click at [115, 358] on input "180%" at bounding box center [145, 358] width 80 height 21
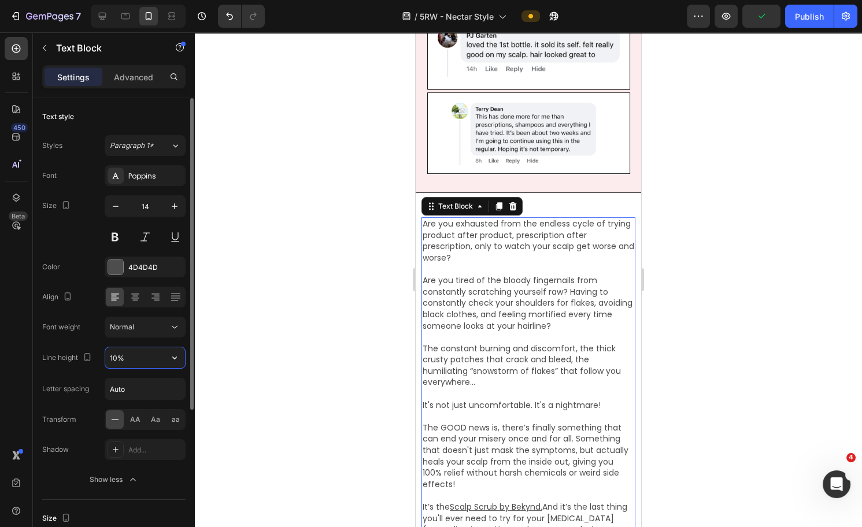
type input "150%"
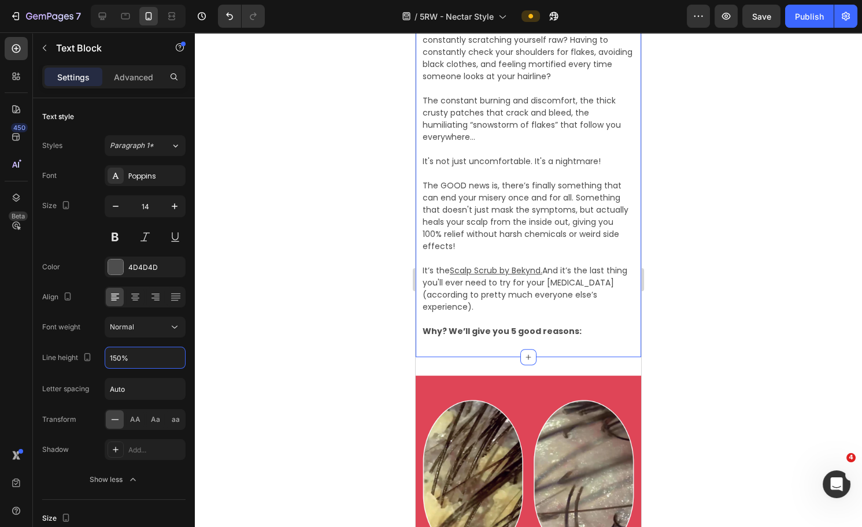
scroll to position [1105, 0]
click at [537, 342] on div "Are you exhausted from the endless cycle of trying product after product, presc…" at bounding box center [529, 146] width 226 height 422
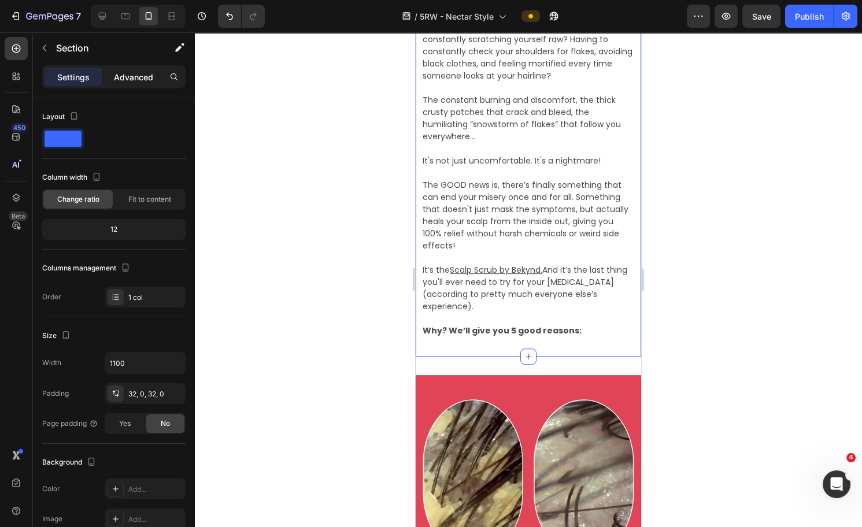
click at [141, 79] on p "Advanced" at bounding box center [133, 77] width 39 height 12
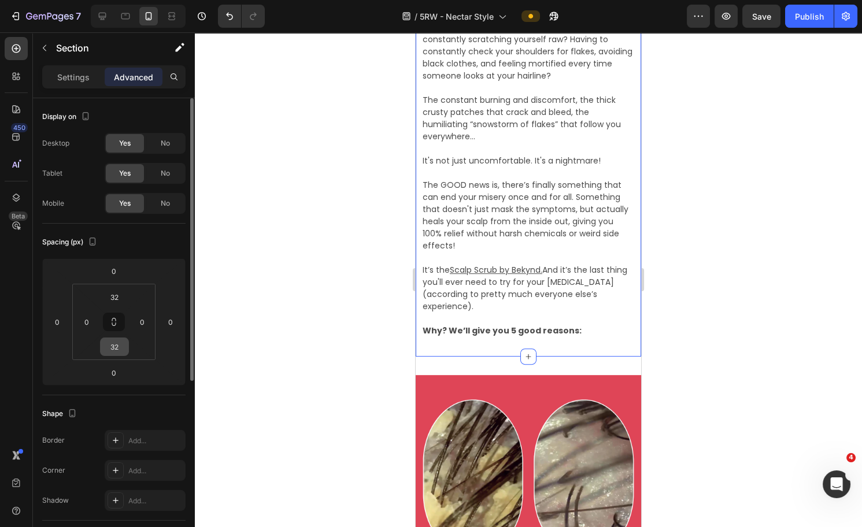
click at [117, 352] on input "32" at bounding box center [114, 346] width 23 height 17
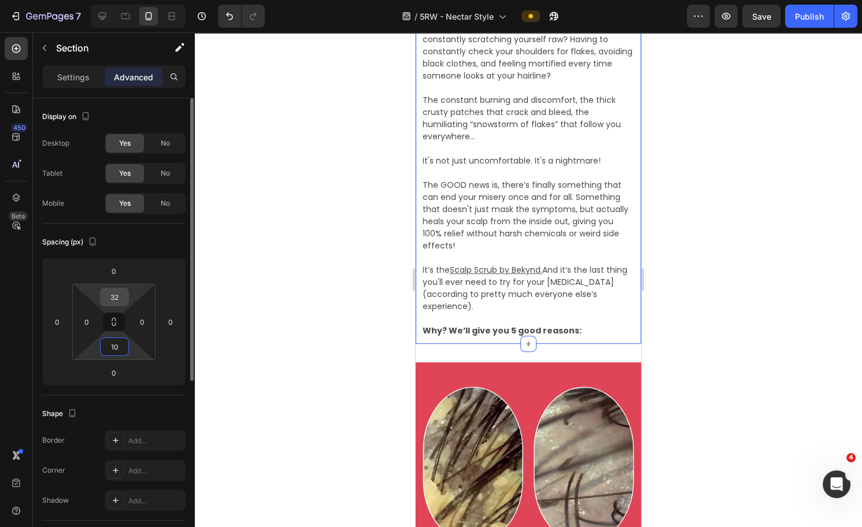
type input "10"
click at [114, 301] on input "32" at bounding box center [114, 297] width 23 height 17
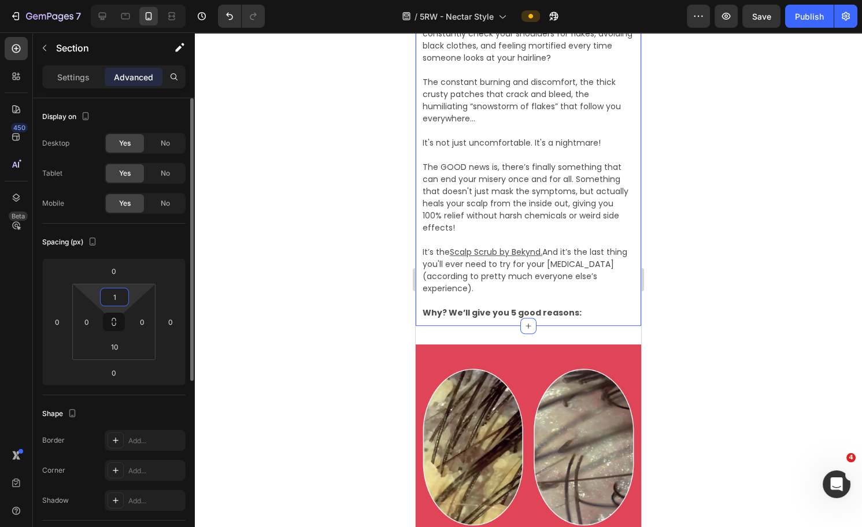
type input "10"
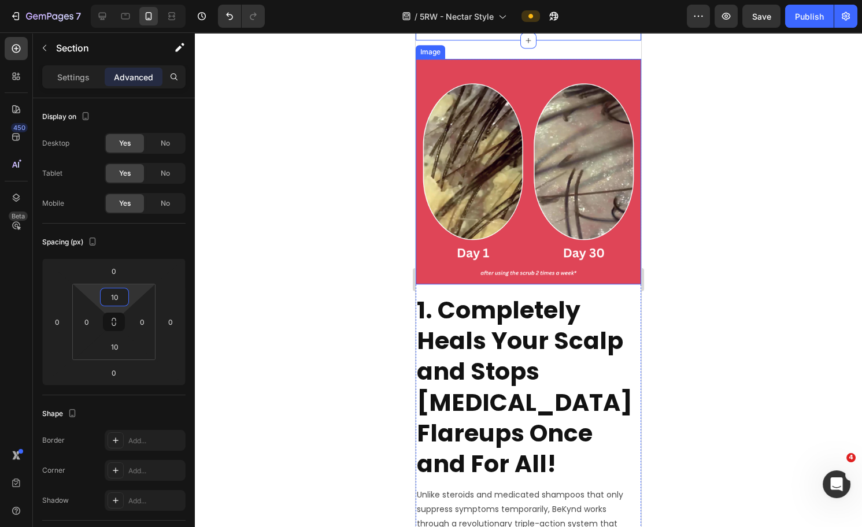
scroll to position [1398, 0]
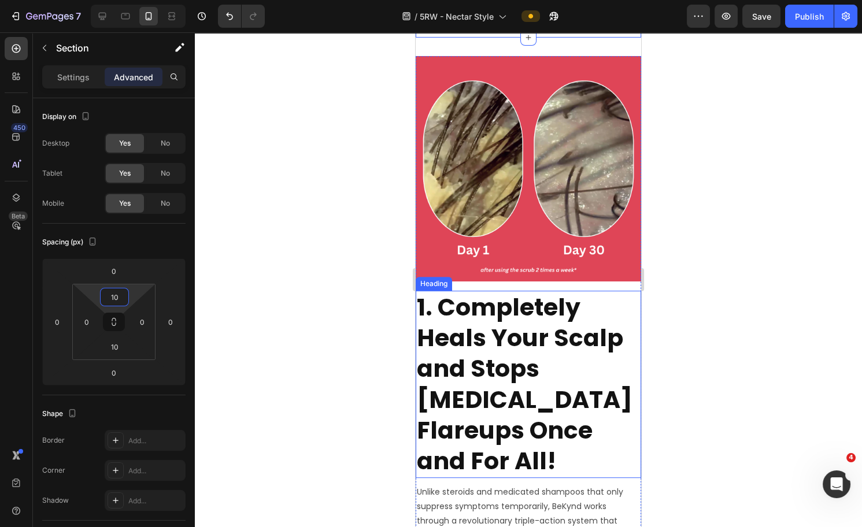
click at [508, 348] on h2 "1. Completely Heals Your Scalp and Stops [MEDICAL_DATA] Flareups Once and For A…" at bounding box center [529, 384] width 226 height 187
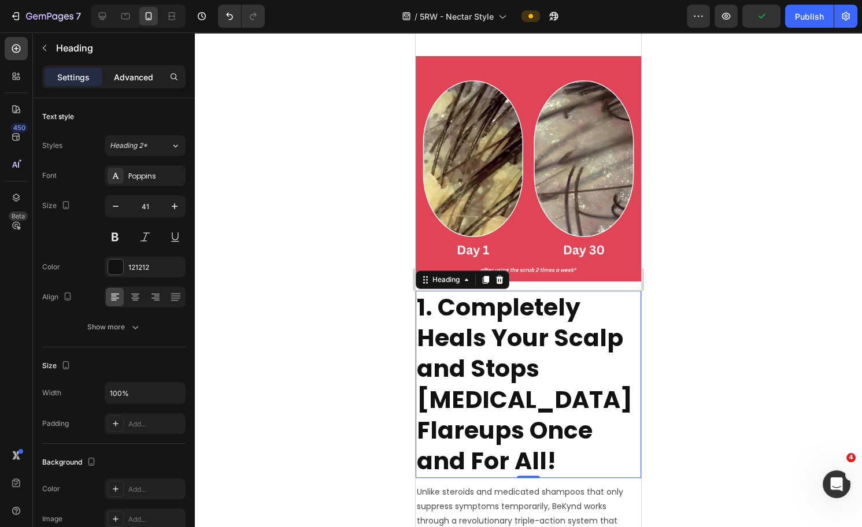
click at [131, 79] on p "Advanced" at bounding box center [133, 77] width 39 height 12
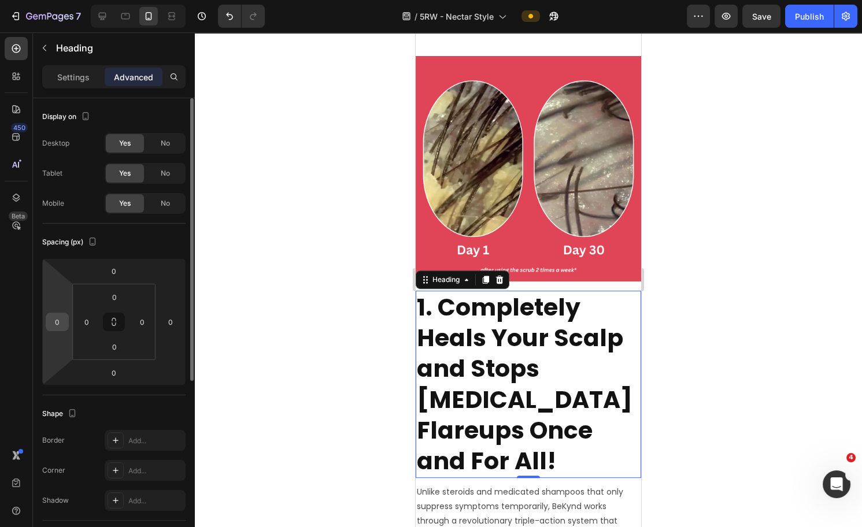
click at [55, 322] on input "0" at bounding box center [57, 321] width 17 height 17
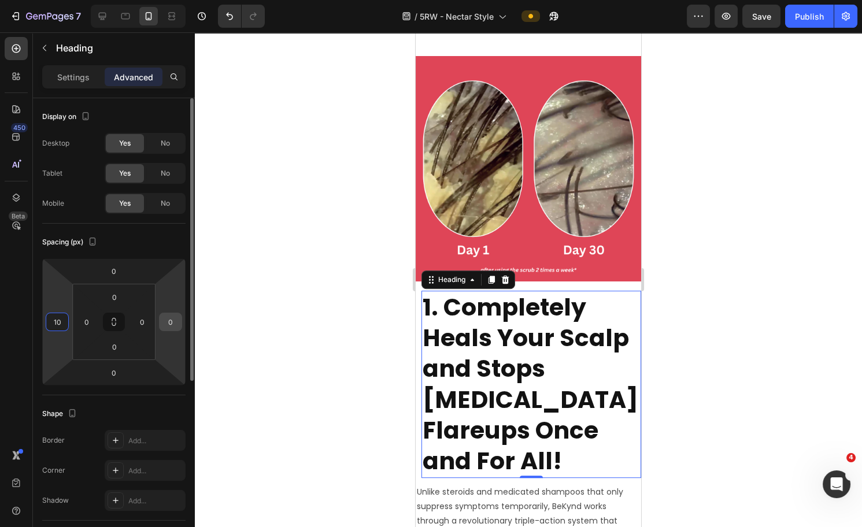
type input "10"
click at [173, 321] on input "0" at bounding box center [170, 321] width 17 height 17
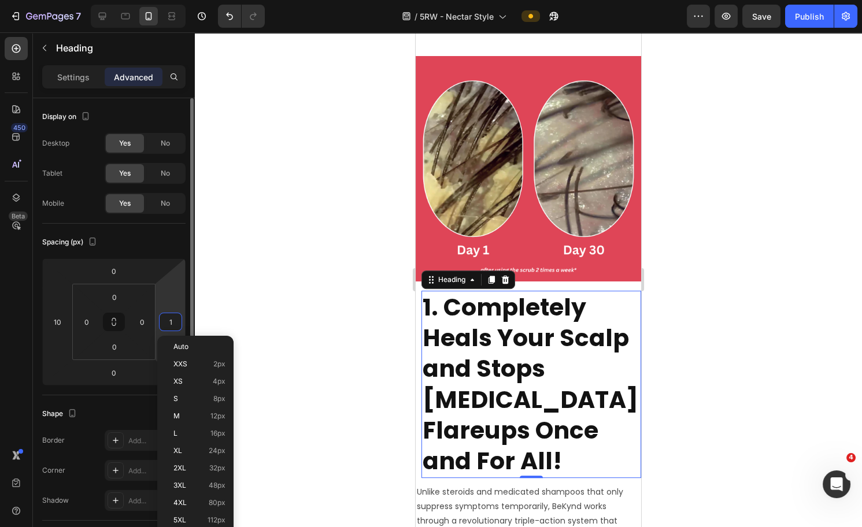
type input "10"
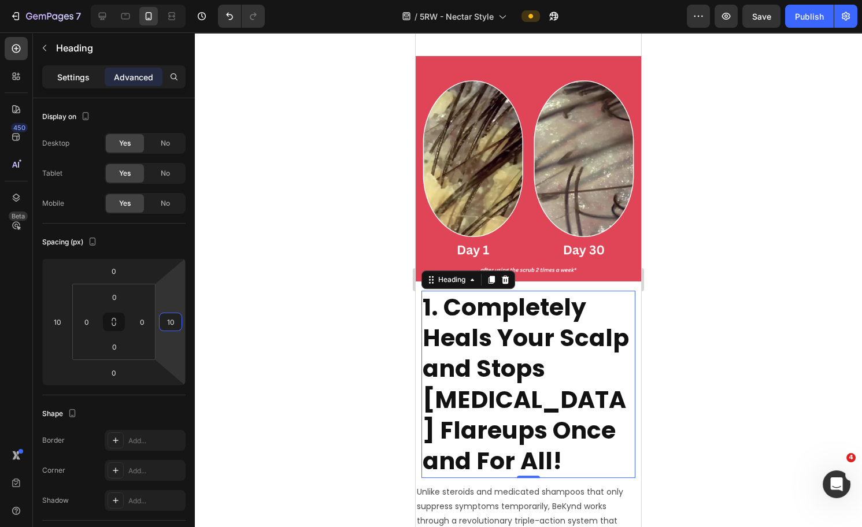
click at [70, 83] on div "Settings" at bounding box center [74, 77] width 58 height 19
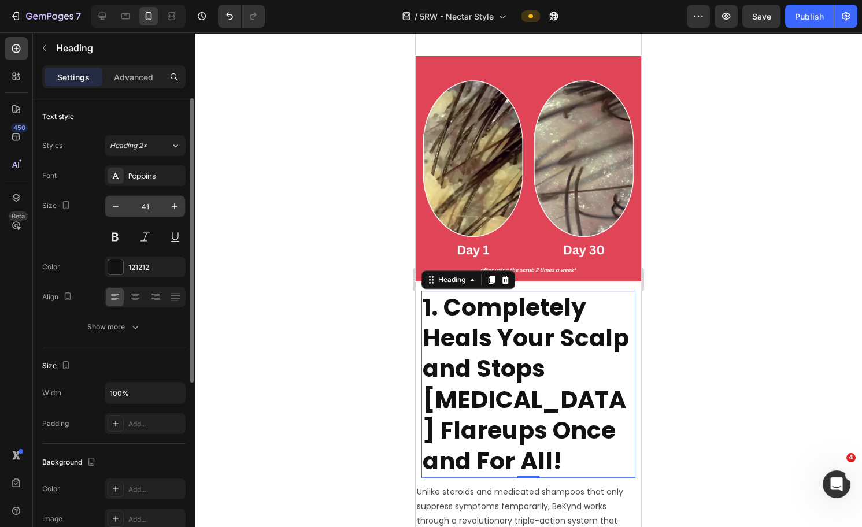
click at [152, 201] on input "41" at bounding box center [145, 206] width 38 height 21
type input "4"
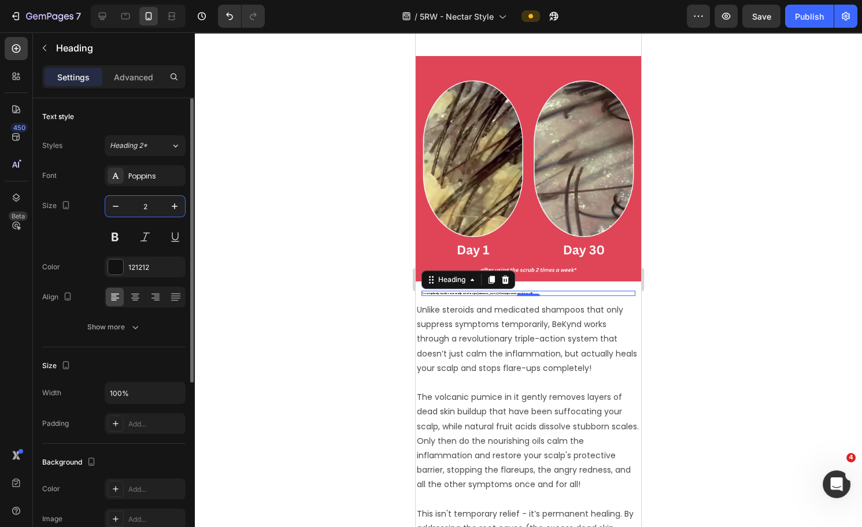
type input "20"
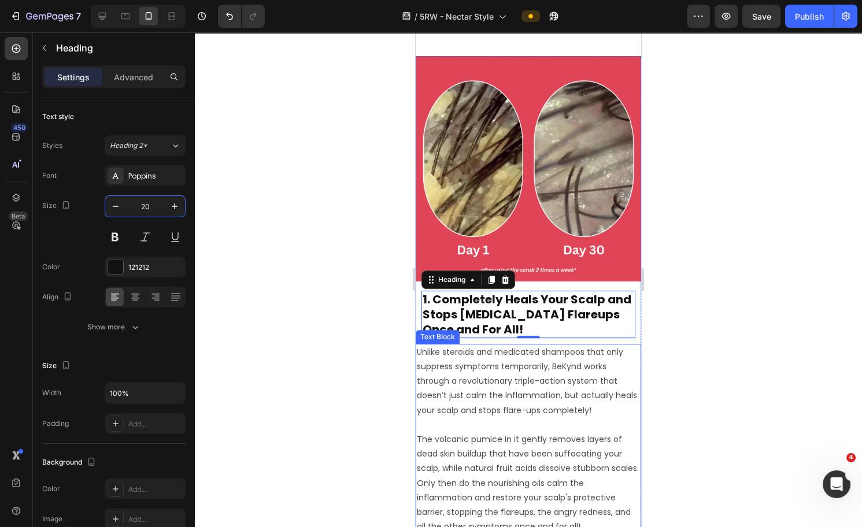
click at [566, 380] on p "Unlike steroids and medicated shampoos that only suppress symptoms temporarily,…" at bounding box center [528, 381] width 223 height 73
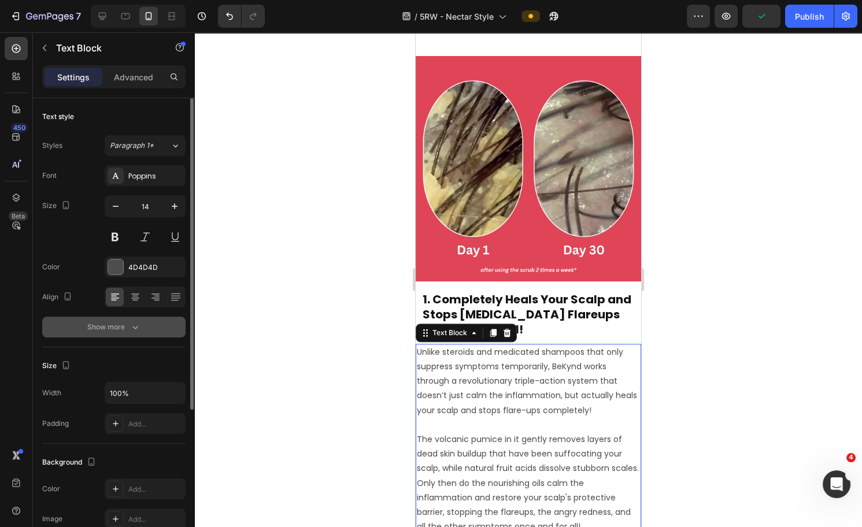
click at [131, 328] on icon "button" at bounding box center [136, 328] width 12 height 12
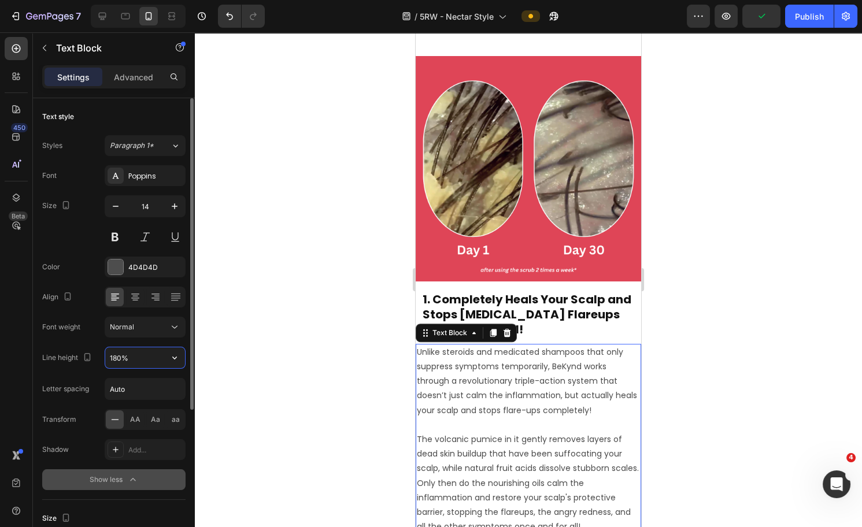
click at [120, 356] on input "180%" at bounding box center [145, 358] width 80 height 21
click at [117, 354] on input "180%" at bounding box center [145, 358] width 80 height 21
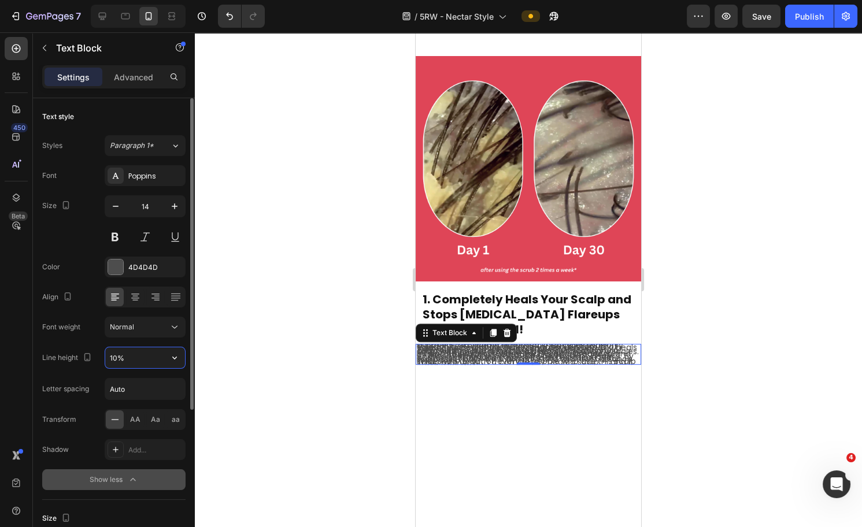
type input "150%"
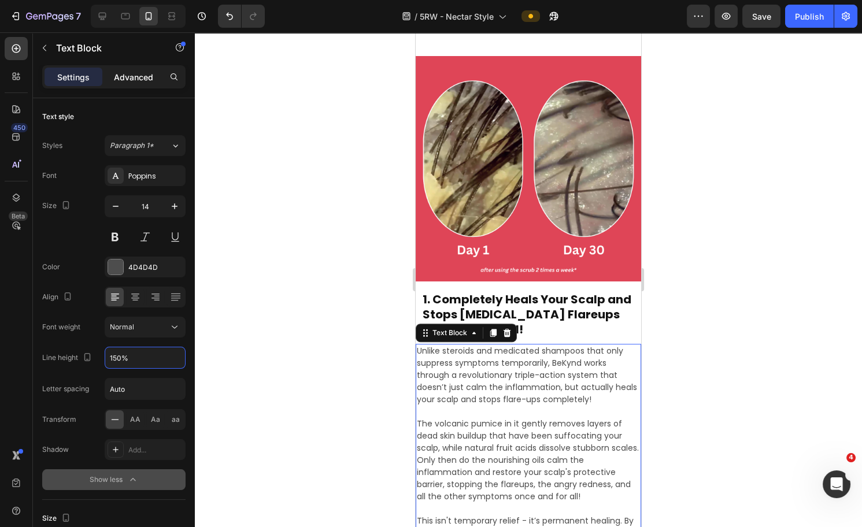
click at [137, 71] on p "Advanced" at bounding box center [133, 77] width 39 height 12
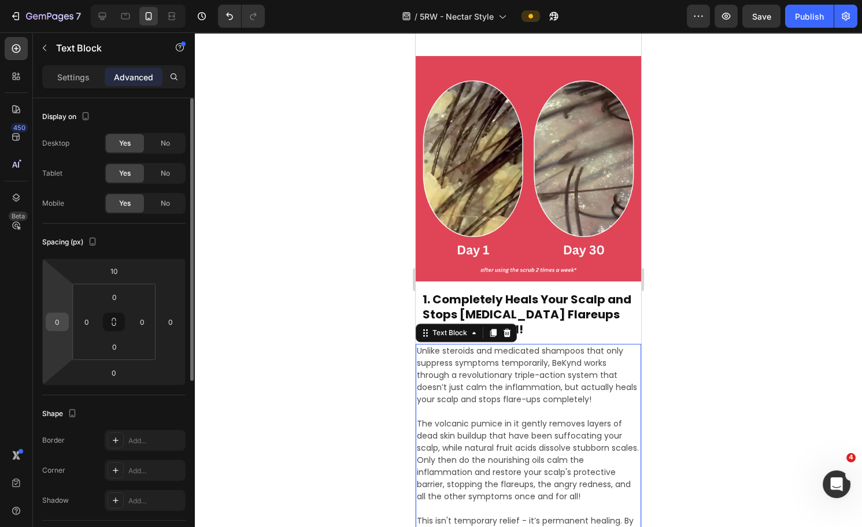
click at [55, 323] on input "0" at bounding box center [57, 321] width 17 height 17
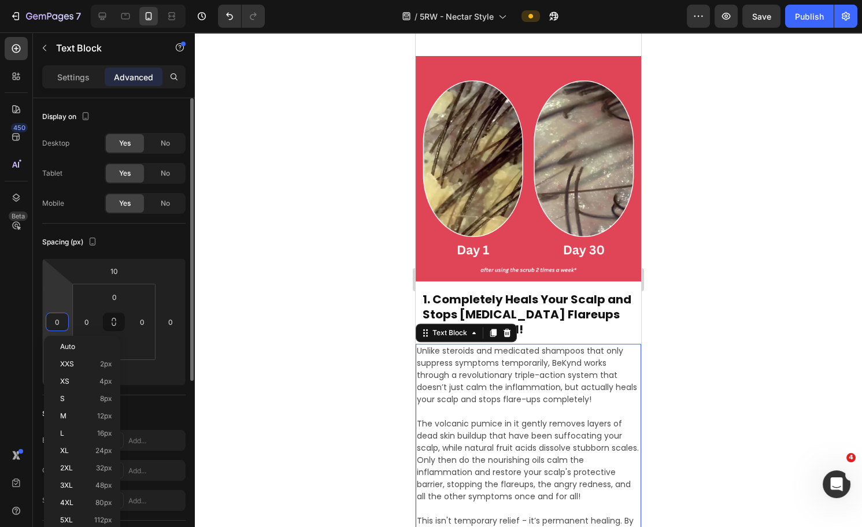
type input "1"
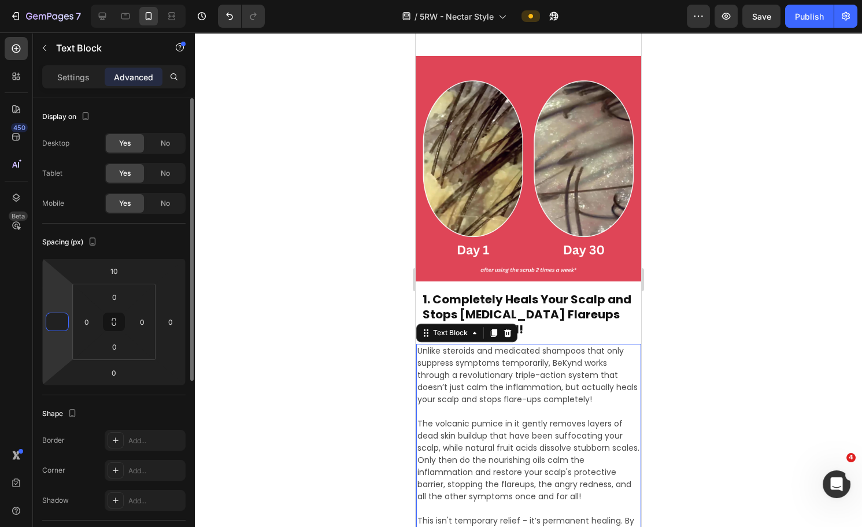
type input "0"
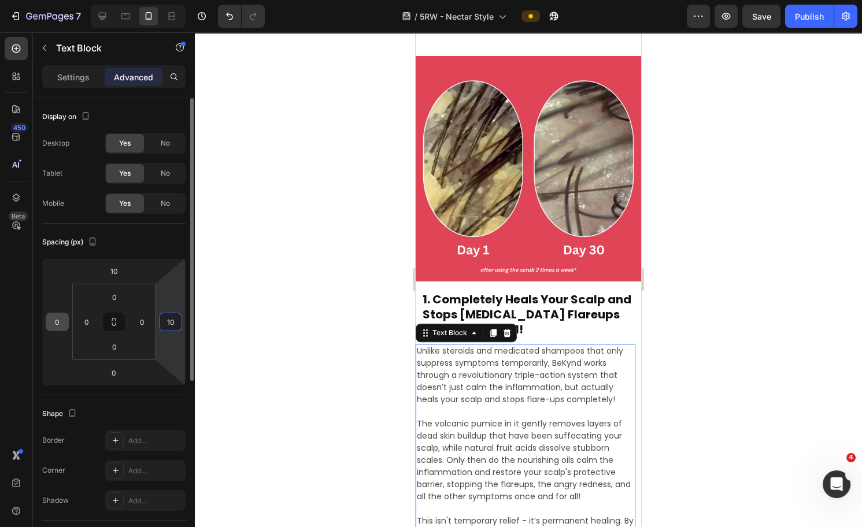
type input "10"
click at [54, 317] on input "0" at bounding box center [57, 321] width 17 height 17
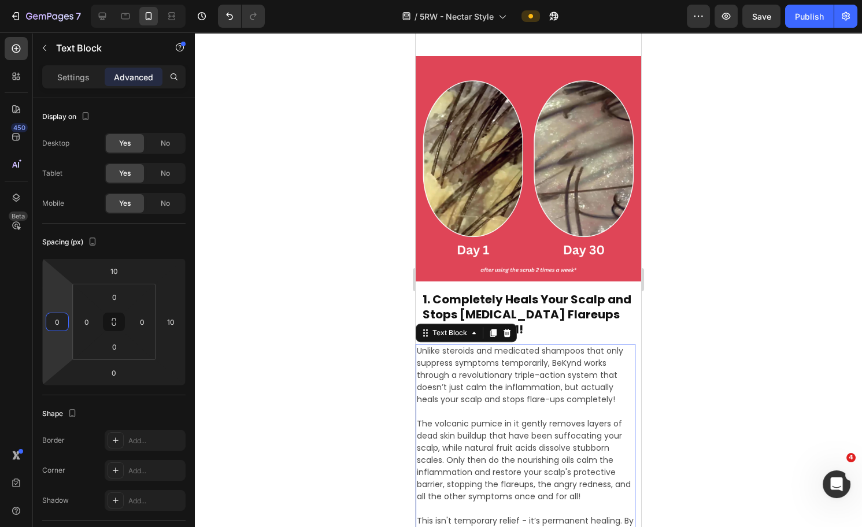
click at [23, 305] on div "450 Beta" at bounding box center [16, 240] width 23 height 407
click at [335, 380] on div at bounding box center [528, 279] width 667 height 495
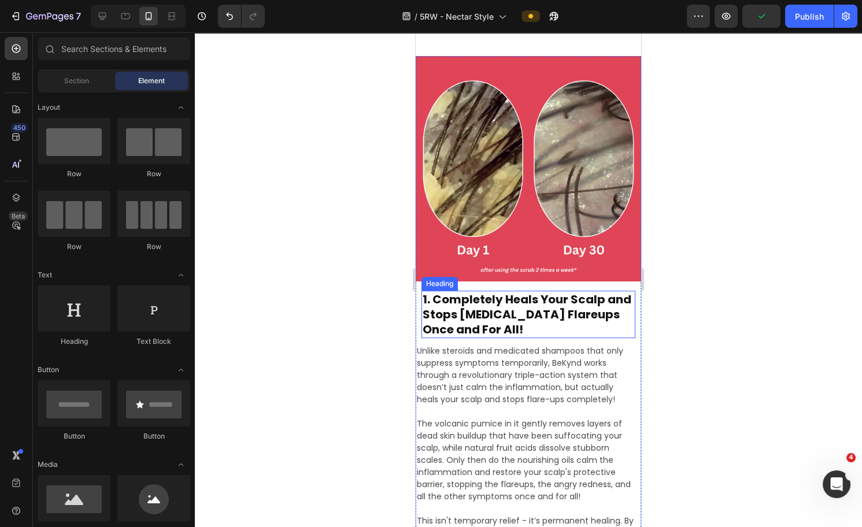
click at [467, 323] on h2 "1. Completely Heals Your Scalp and Stops [MEDICAL_DATA] Flareups Once and For A…" at bounding box center [529, 314] width 214 height 47
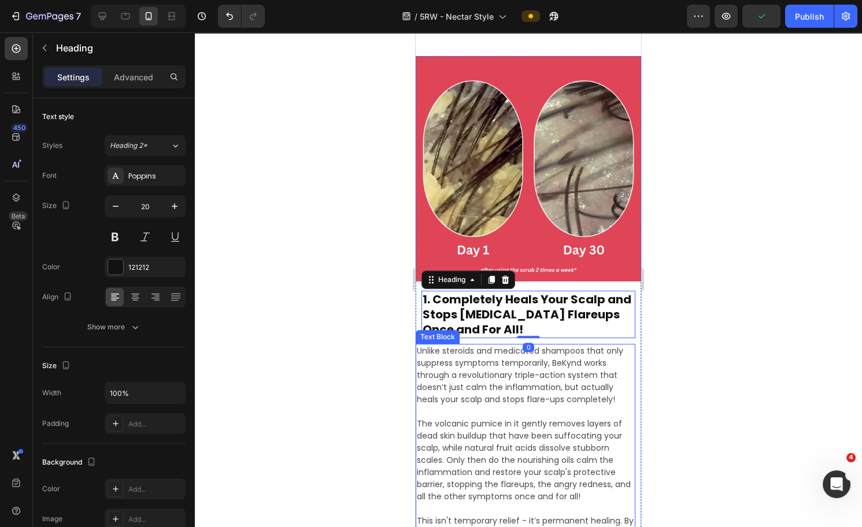
click at [490, 380] on p "Unlike steroids and medicated shampoos that only suppress symptoms temporarily,…" at bounding box center [525, 375] width 217 height 61
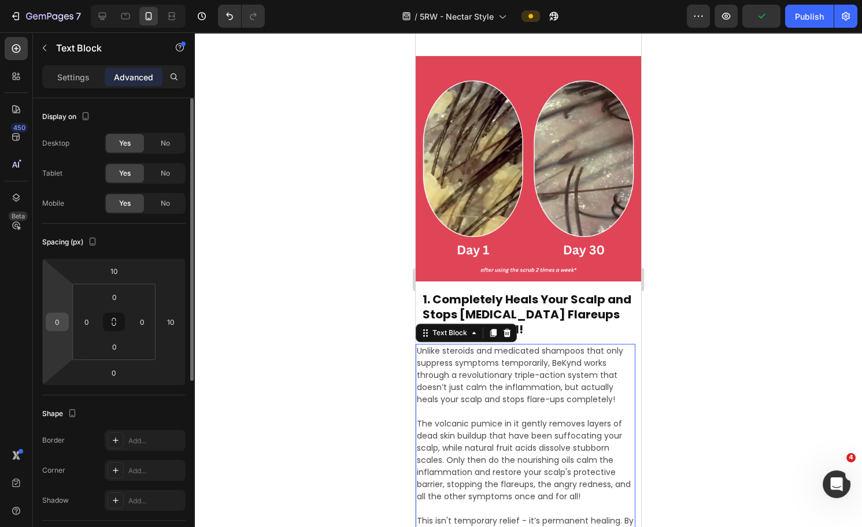
click at [62, 316] on input "0" at bounding box center [57, 321] width 17 height 17
type input "10"
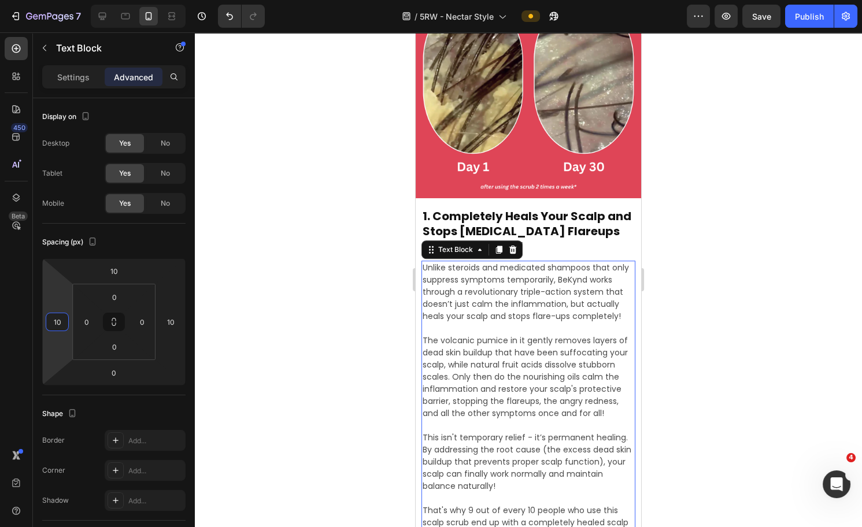
click at [683, 280] on div at bounding box center [528, 279] width 667 height 495
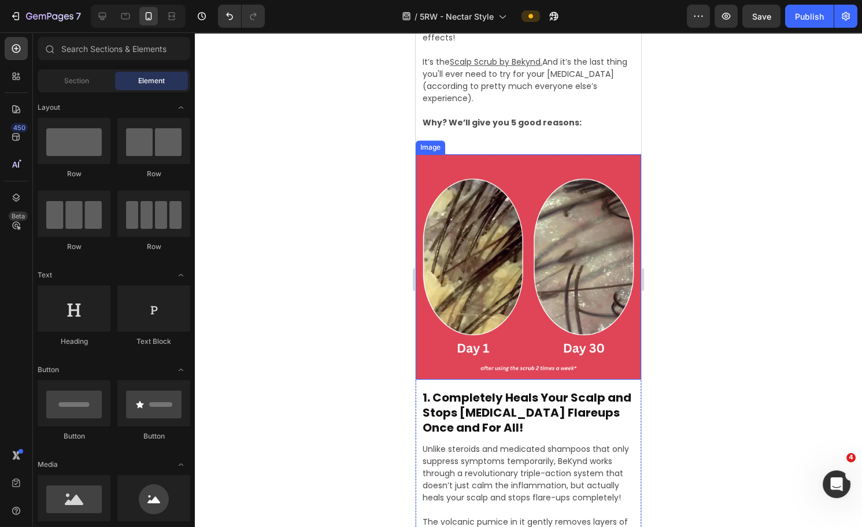
scroll to position [1299, 0]
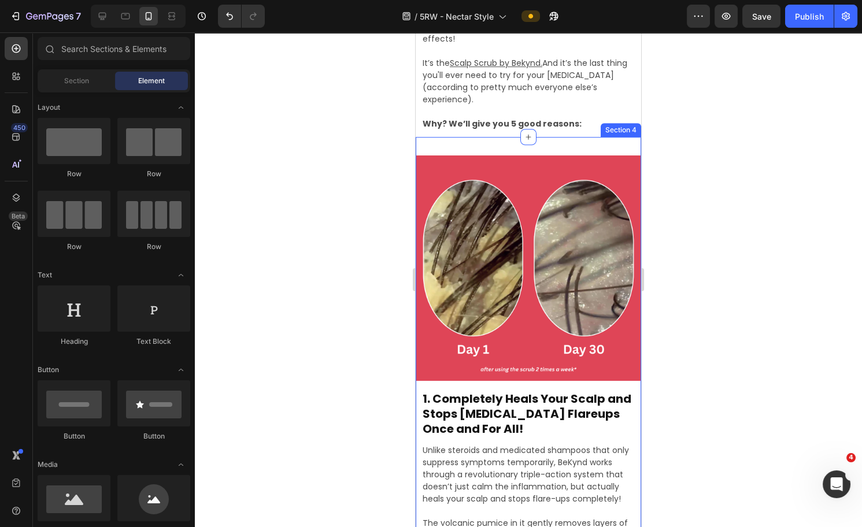
click at [526, 147] on div "Image 1. Completely Heals Your Scalp and Stops Psoriasis Flareups Once and For …" at bounding box center [529, 440] width 226 height 607
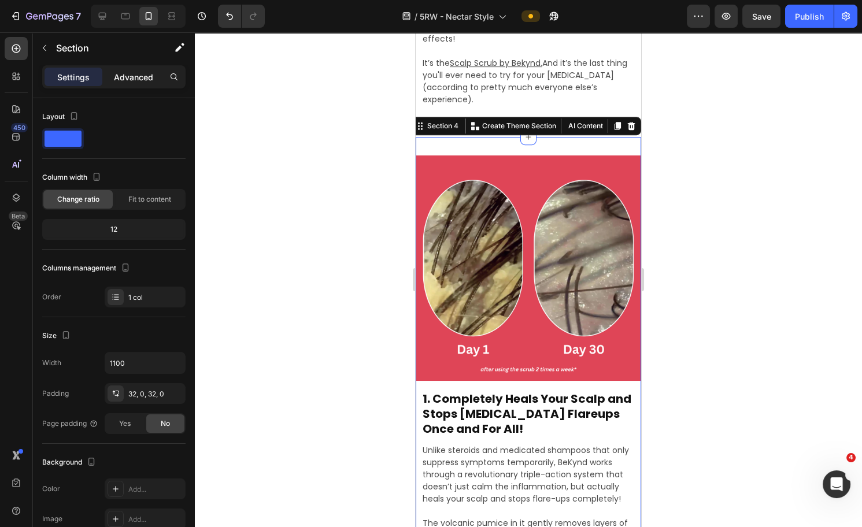
click at [135, 71] on p "Advanced" at bounding box center [133, 77] width 39 height 12
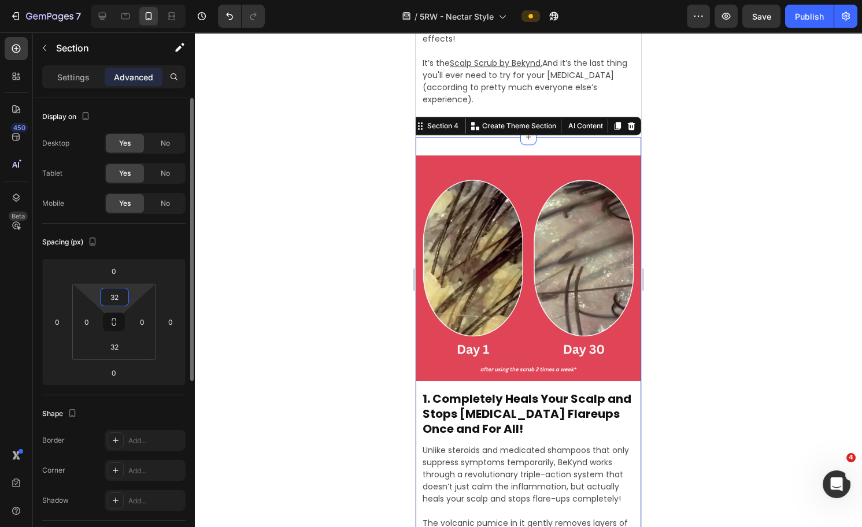
click at [117, 297] on input "32" at bounding box center [114, 297] width 23 height 17
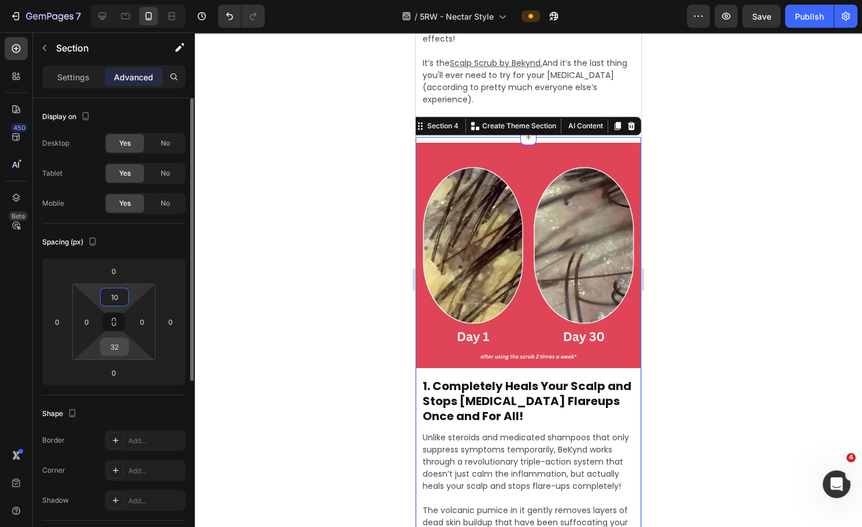
type input "10"
click at [115, 340] on input "32" at bounding box center [114, 346] width 23 height 17
type input "10"
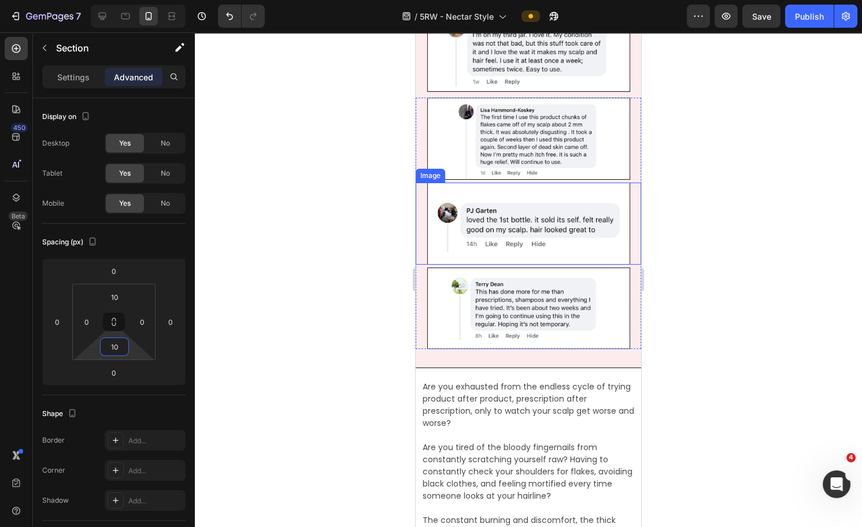
scroll to position [344, 0]
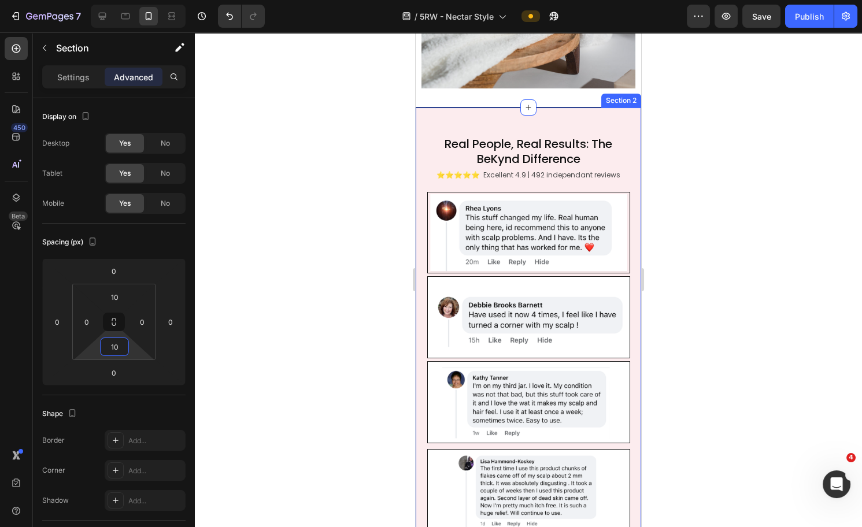
click at [483, 115] on div "Real People, Real Results: The BeKynd Difference Heading ⭐️⭐️⭐️⭐️⭐️ Excellent 4…" at bounding box center [529, 413] width 226 height 612
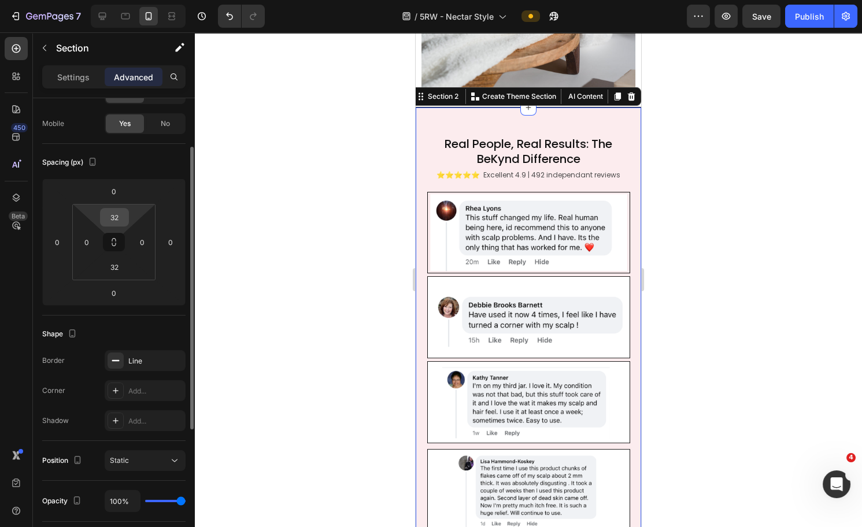
click at [115, 213] on input "32" at bounding box center [114, 217] width 23 height 17
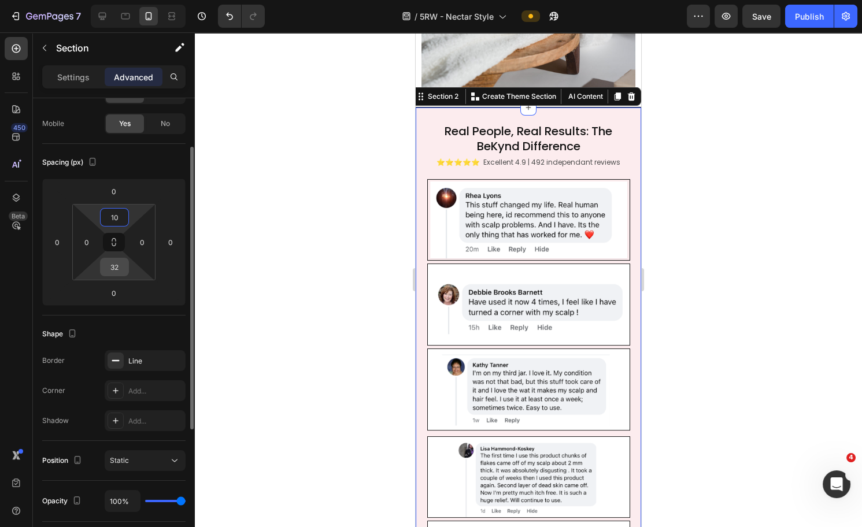
type input "10"
click at [110, 266] on input "32" at bounding box center [114, 267] width 23 height 17
type input "10"
drag, startPoint x: 51, startPoint y: 50, endPoint x: 106, endPoint y: 12, distance: 66.9
click at [106, 11] on icon at bounding box center [103, 16] width 12 height 12
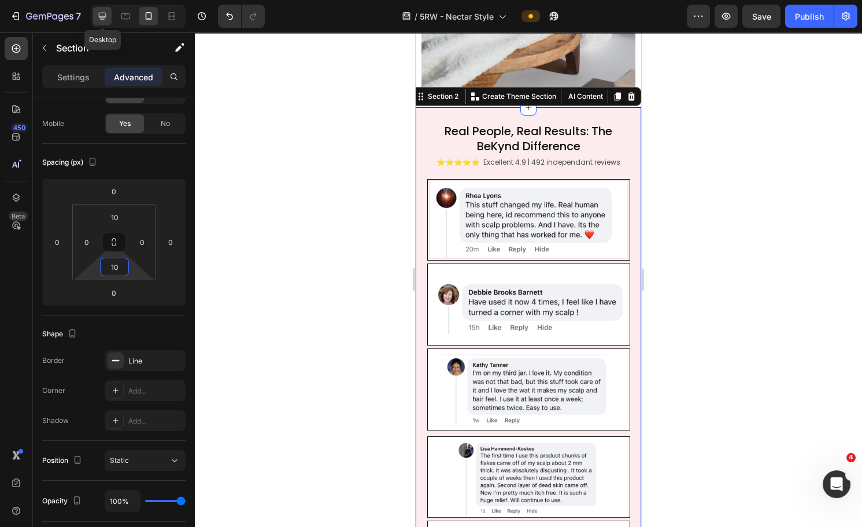
type input "32"
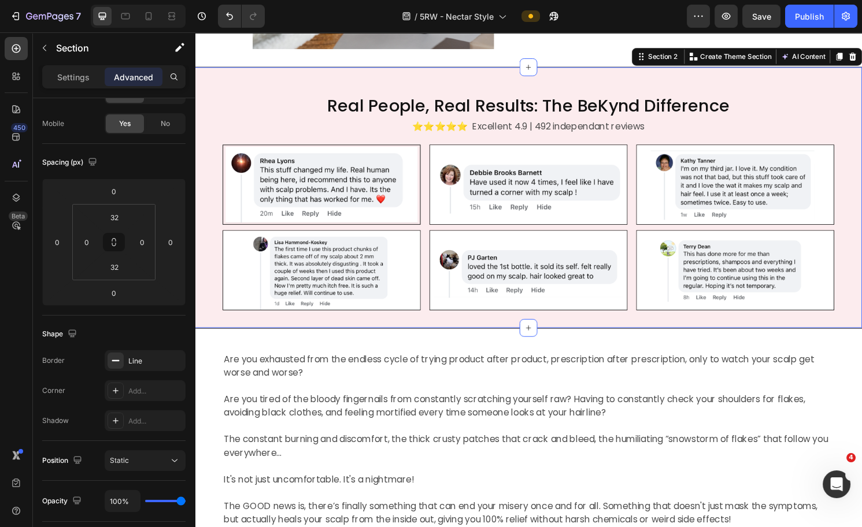
scroll to position [1, 0]
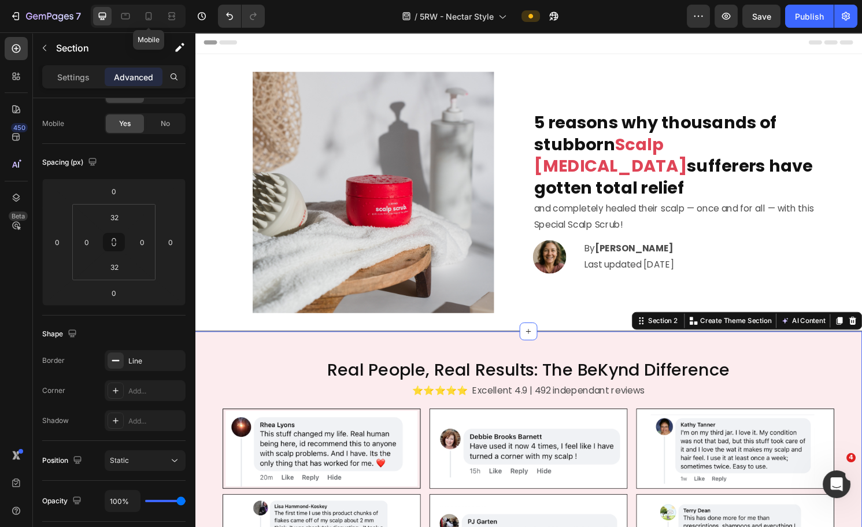
drag, startPoint x: 145, startPoint y: 16, endPoint x: 171, endPoint y: 29, distance: 29.2
click at [145, 16] on icon at bounding box center [149, 16] width 12 height 12
type input "10"
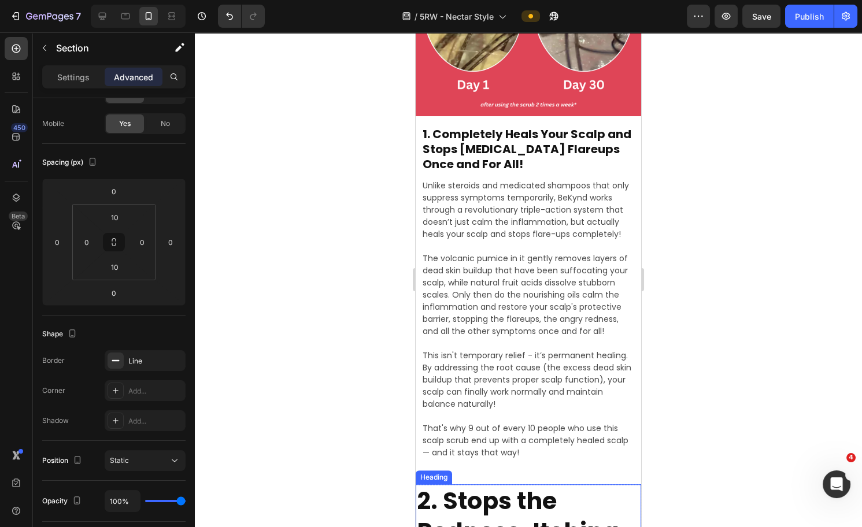
scroll to position [1491, 0]
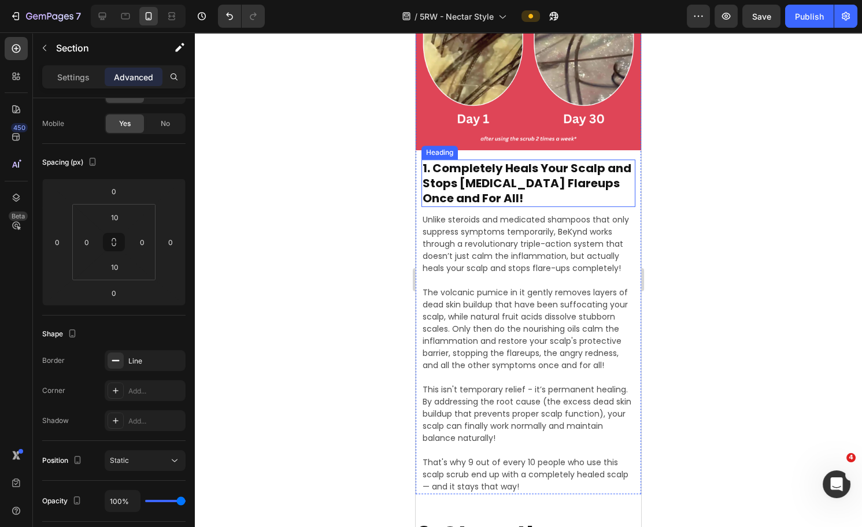
click at [448, 147] on div "Heading" at bounding box center [440, 152] width 32 height 10
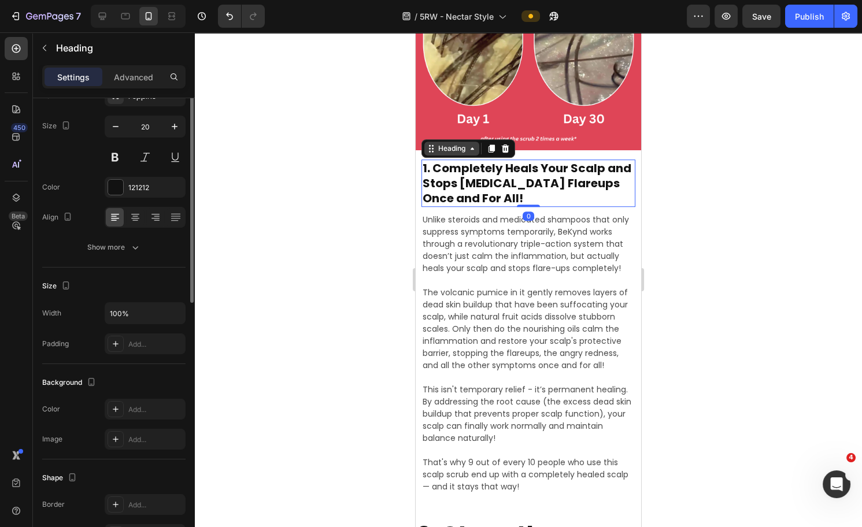
scroll to position [0, 0]
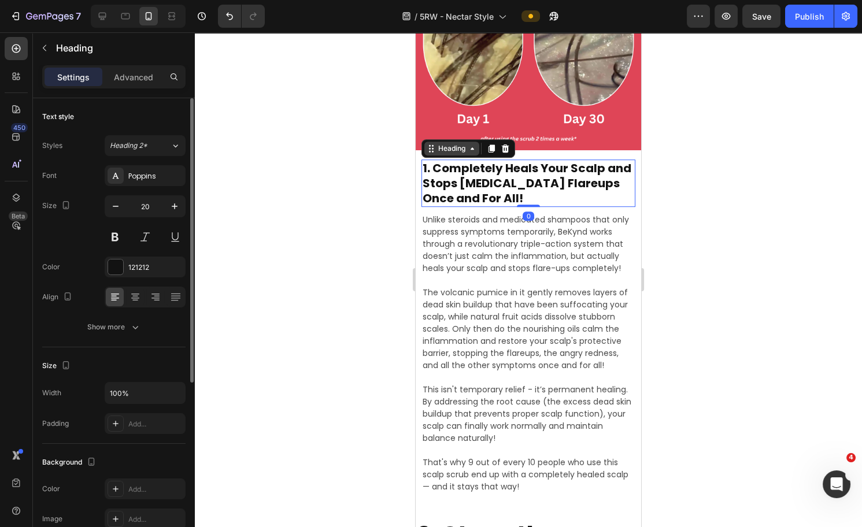
click at [475, 144] on icon at bounding box center [472, 148] width 9 height 9
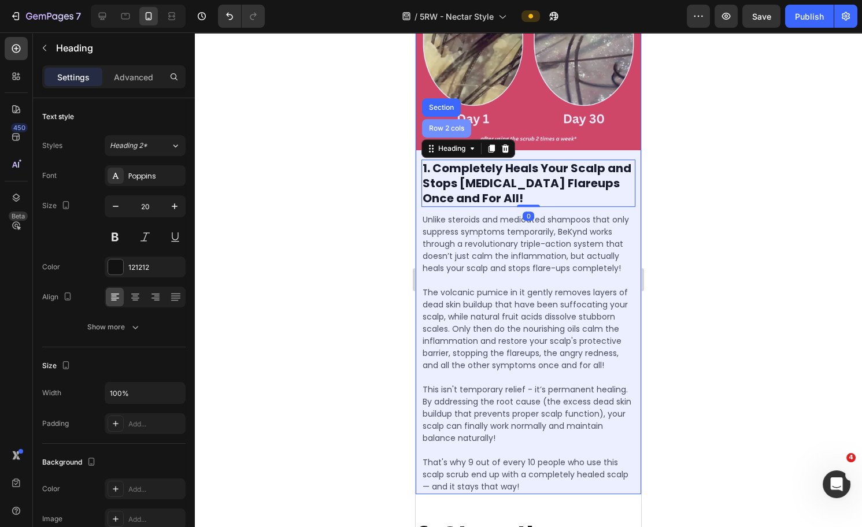
click at [459, 125] on div "Row 2 cols" at bounding box center [446, 128] width 49 height 19
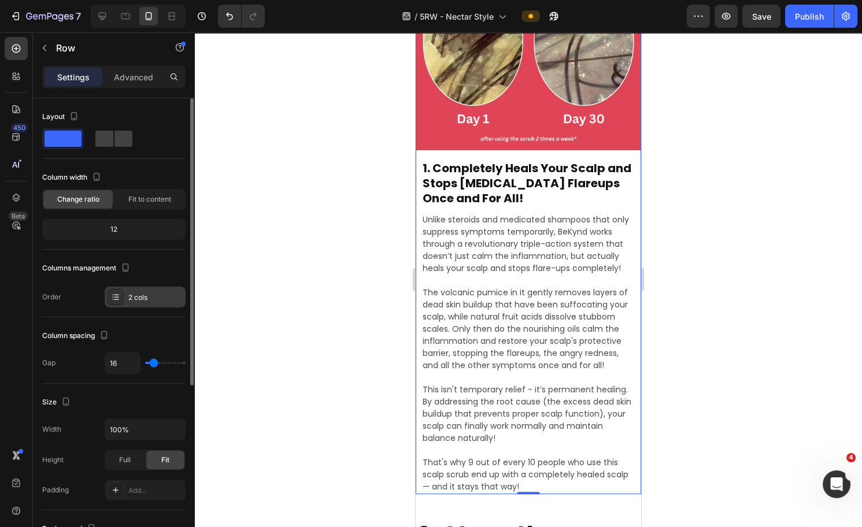
click at [149, 299] on div "2 cols" at bounding box center [155, 298] width 54 height 10
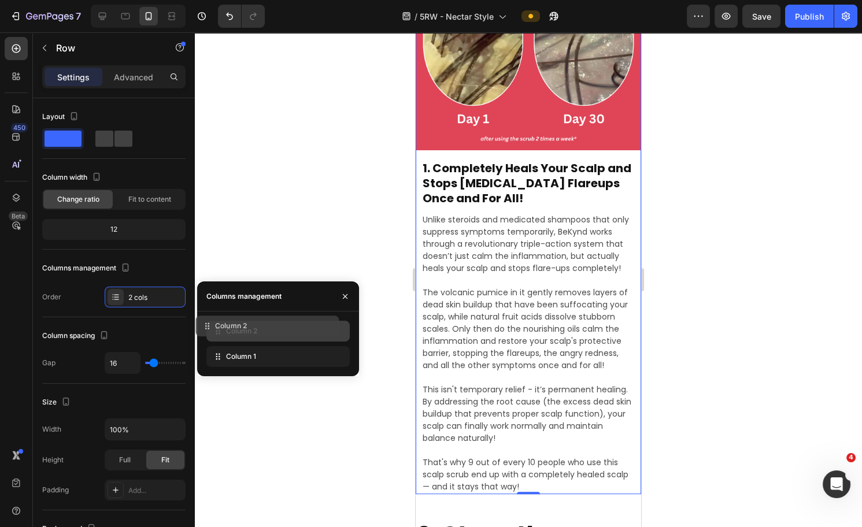
scroll to position [1859, 0]
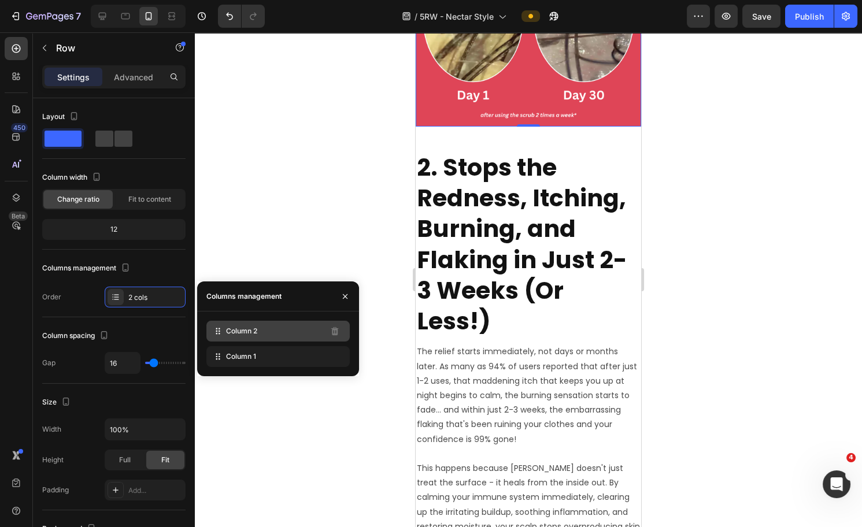
drag, startPoint x: 286, startPoint y: 356, endPoint x: 277, endPoint y: 327, distance: 29.6
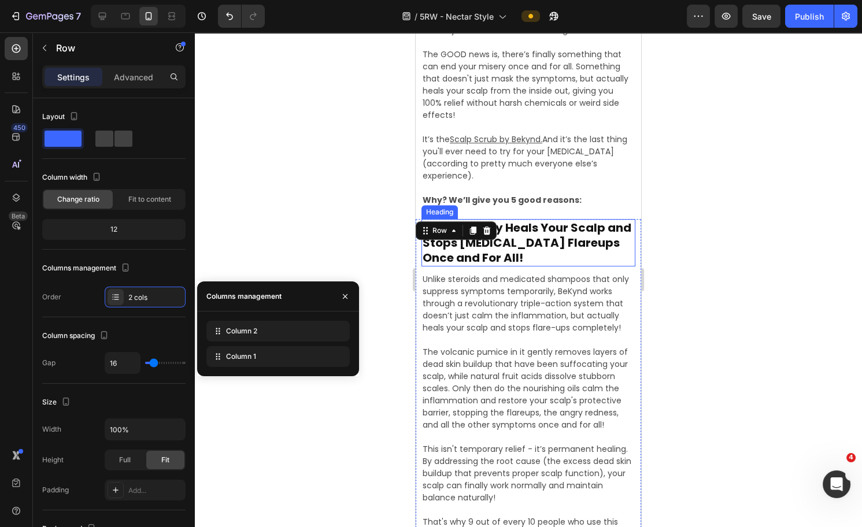
scroll to position [1162, 0]
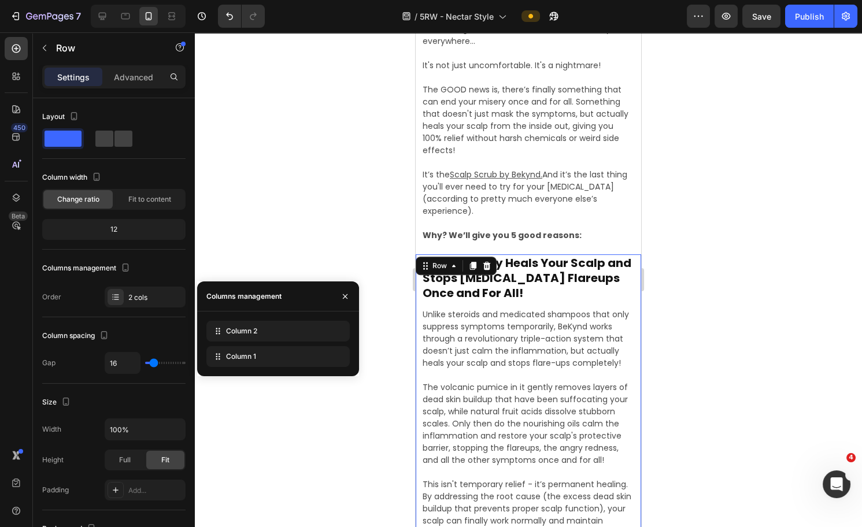
click at [683, 235] on div at bounding box center [528, 279] width 667 height 495
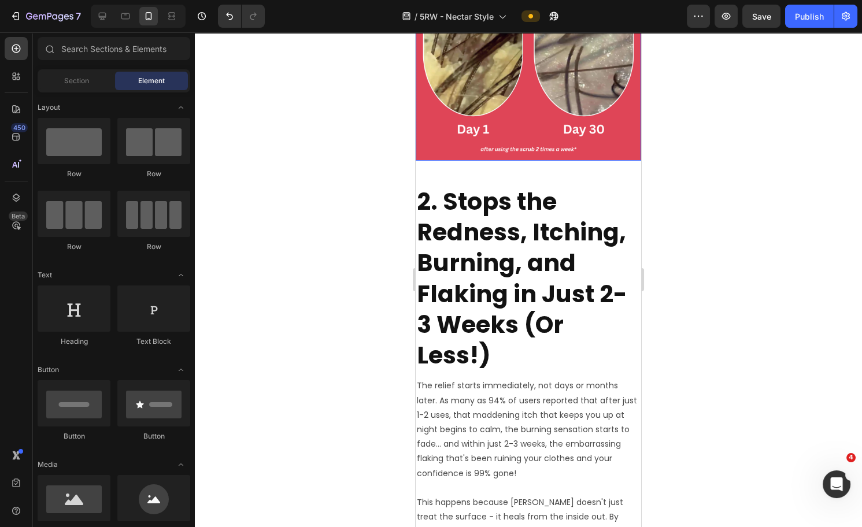
scroll to position [1840, 0]
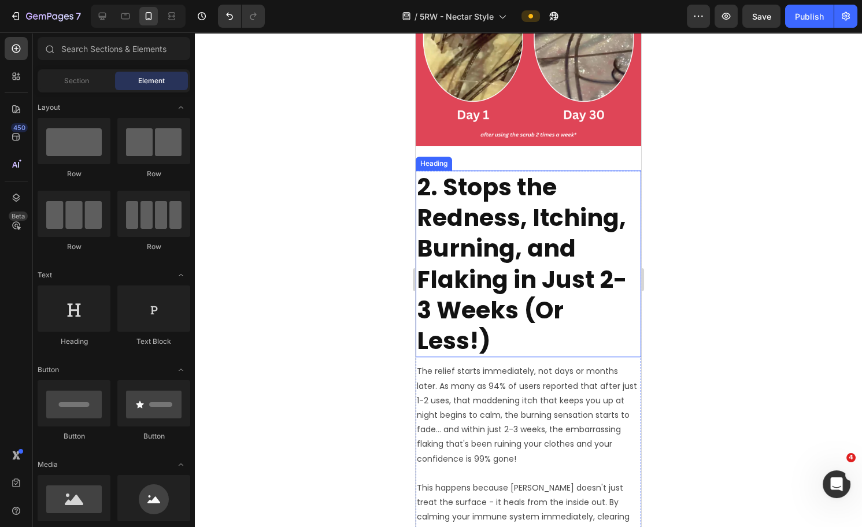
click at [531, 318] on h2 "2. Stops the Redness, Itching, Burning, and Flaking in Just 2-3 Weeks (Or Less!)" at bounding box center [529, 264] width 226 height 187
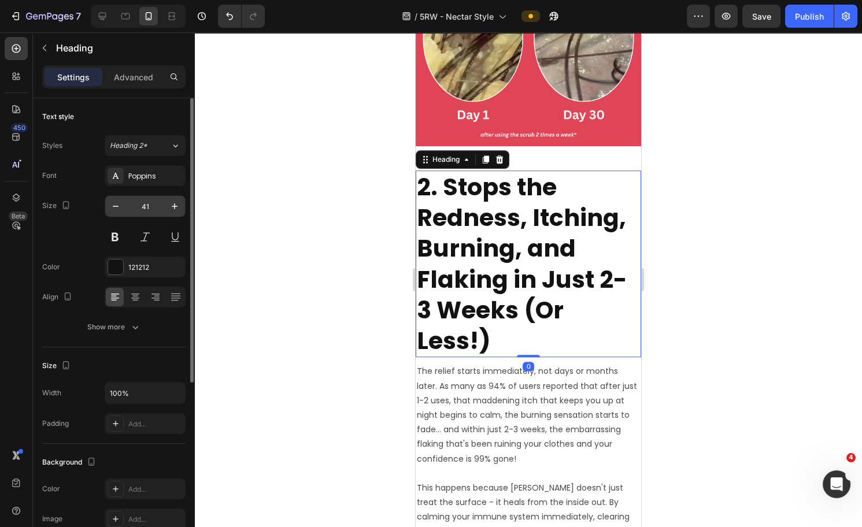
drag, startPoint x: 135, startPoint y: 195, endPoint x: 142, endPoint y: 200, distance: 8.7
click at [136, 196] on div "Font Poppins Size 41 Color 121212 Align Show more" at bounding box center [113, 251] width 143 height 172
click at [144, 202] on input "41" at bounding box center [145, 206] width 38 height 21
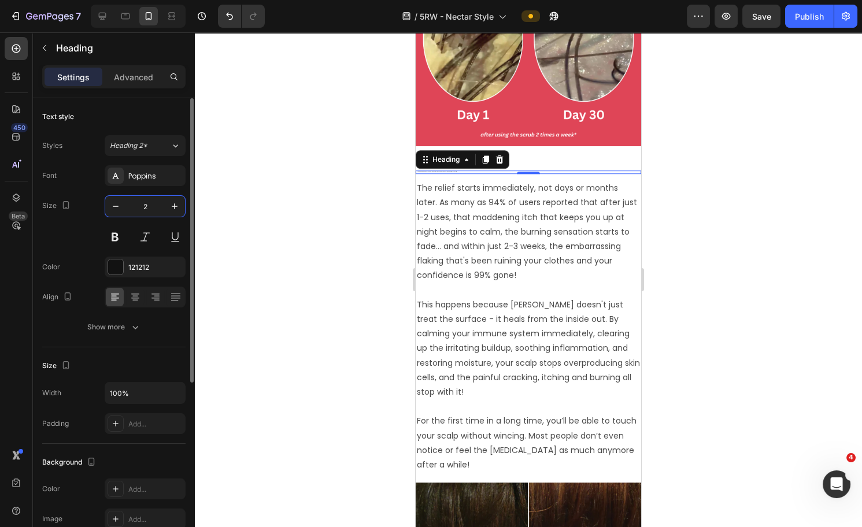
type input "20"
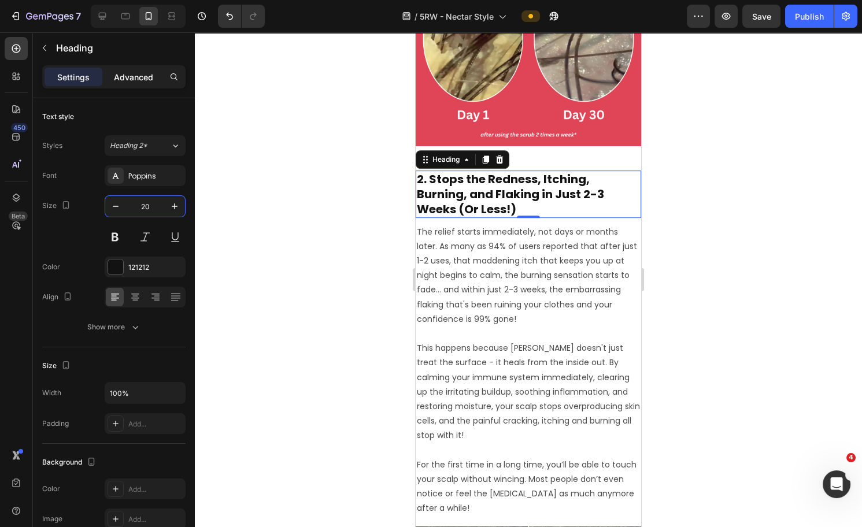
click at [135, 80] on p "Advanced" at bounding box center [133, 77] width 39 height 12
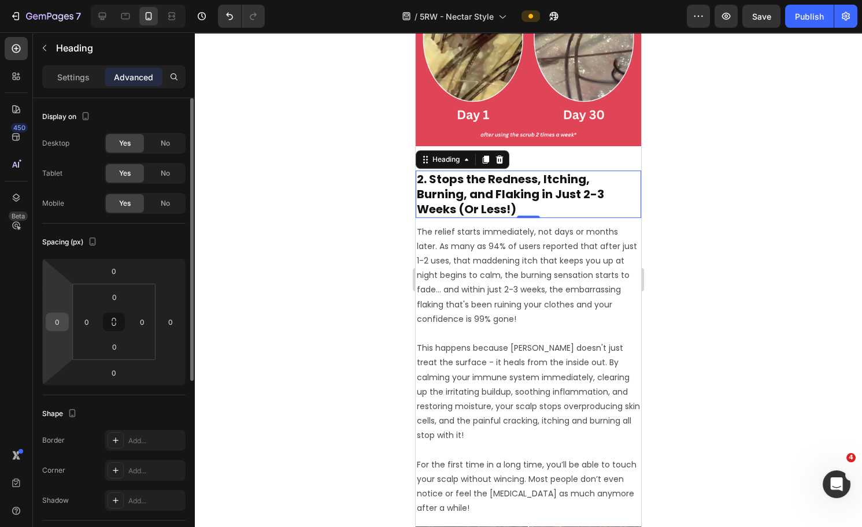
click at [52, 315] on input "0" at bounding box center [57, 321] width 17 height 17
type input "10"
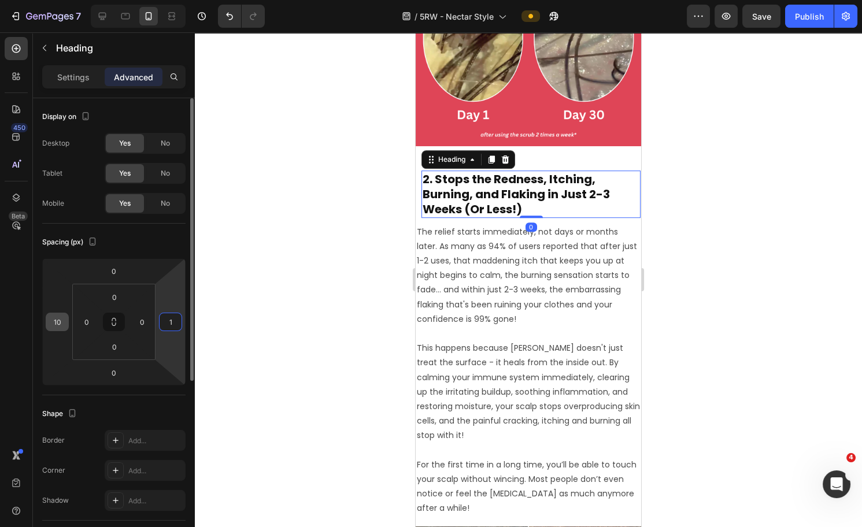
type input "10"
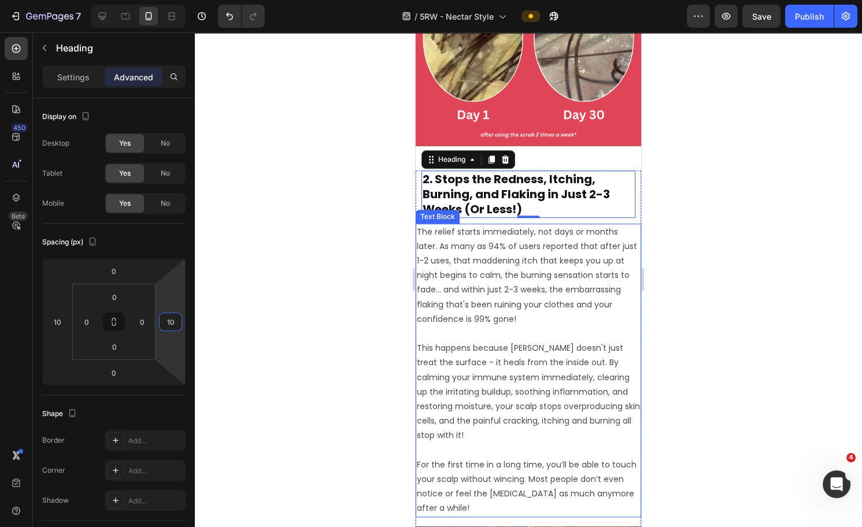
click at [546, 293] on p "The relief starts immediately, not days or months later. As many as 94% of user…" at bounding box center [528, 276] width 223 height 102
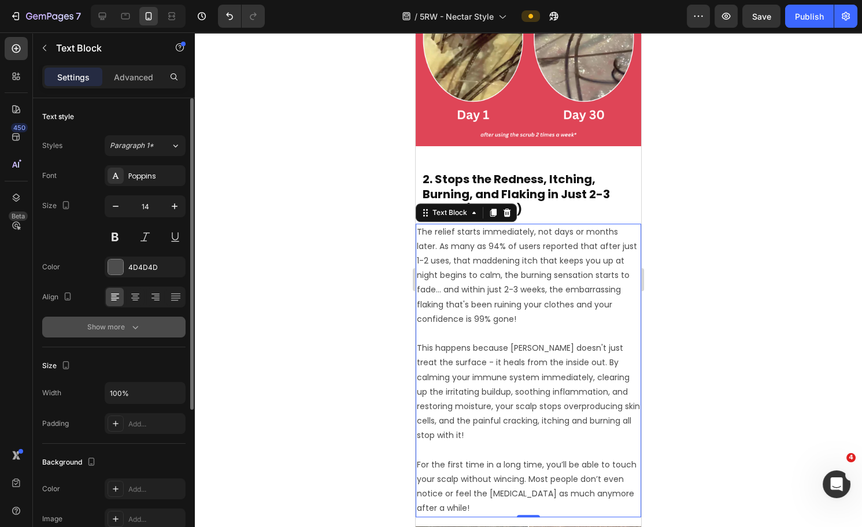
click at [137, 335] on button "Show more" at bounding box center [113, 327] width 143 height 21
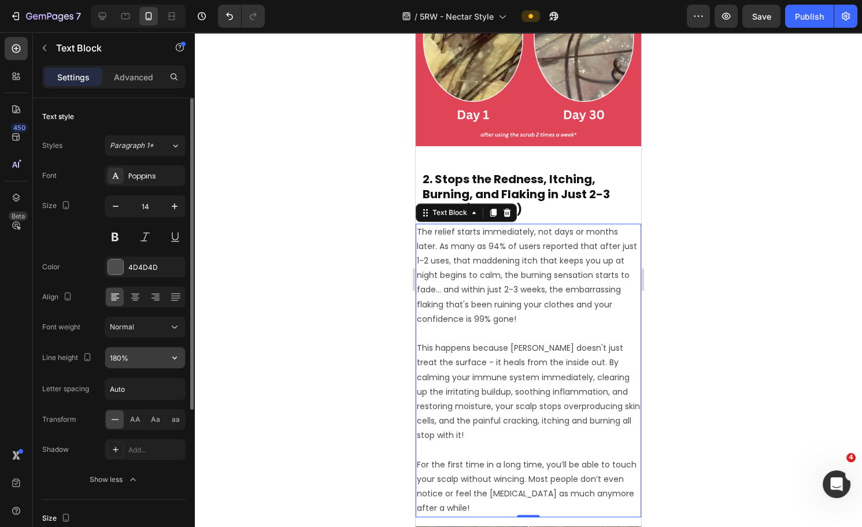
click at [120, 356] on input "180%" at bounding box center [145, 358] width 80 height 21
click at [117, 353] on input "180%" at bounding box center [145, 358] width 80 height 21
type input "150%"
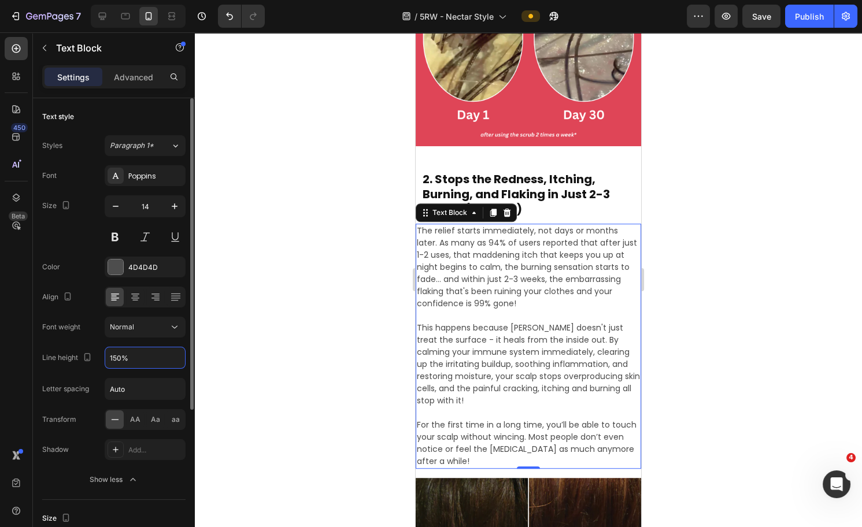
click at [136, 78] on p "Advanced" at bounding box center [133, 77] width 39 height 12
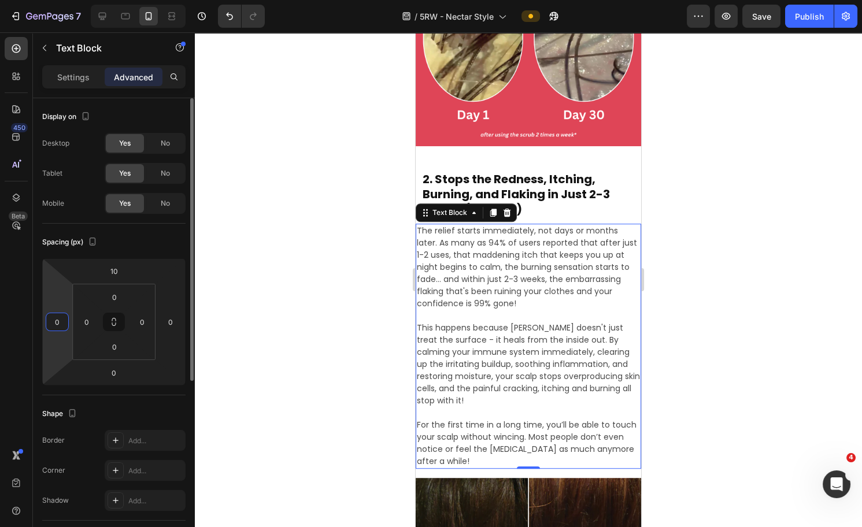
click at [62, 315] on input "0" at bounding box center [57, 321] width 17 height 17
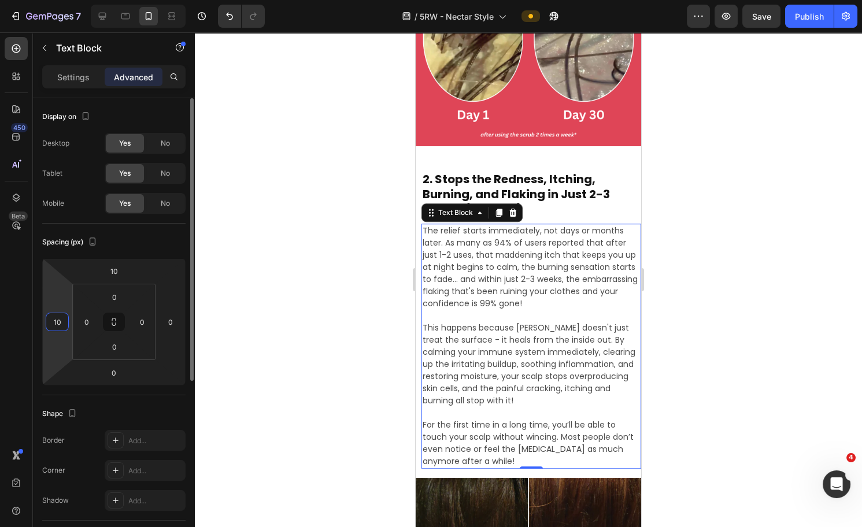
type input "10"
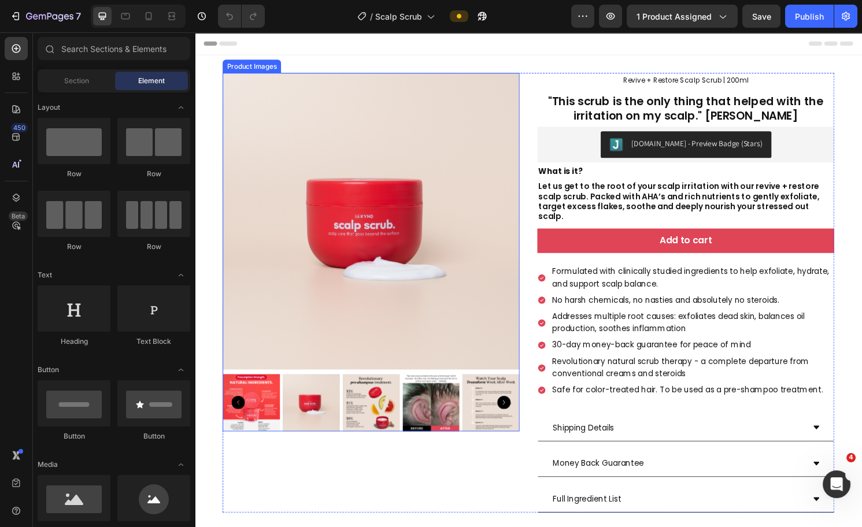
click at [416, 177] on img at bounding box center [378, 229] width 309 height 309
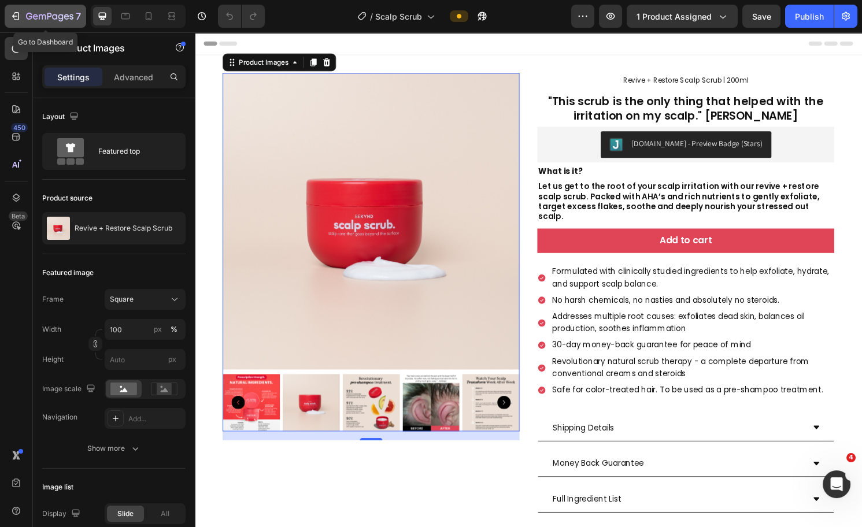
click at [53, 6] on button "7" at bounding box center [46, 16] width 82 height 23
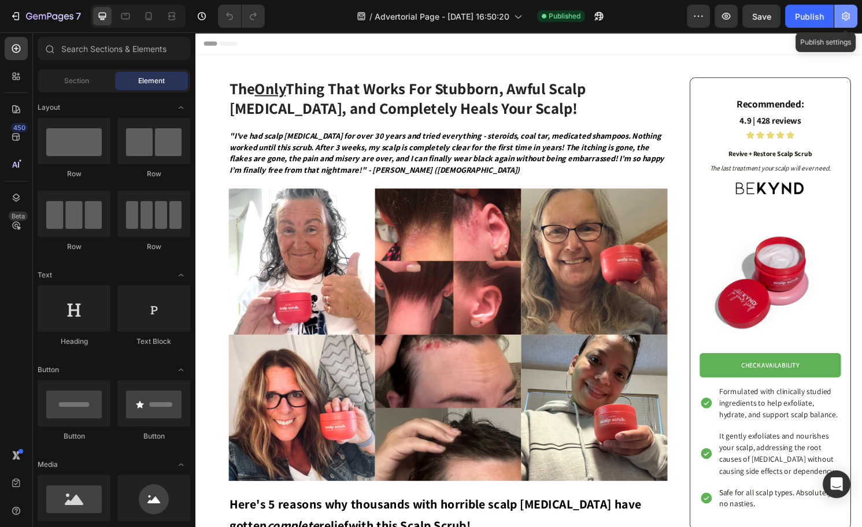
click at [840, 14] on icon "button" at bounding box center [846, 16] width 12 height 12
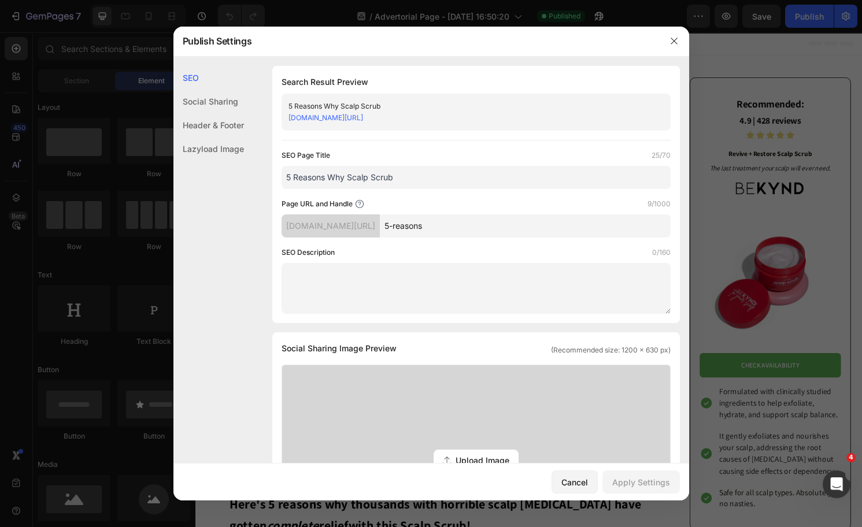
click at [341, 102] on div "5 Reasons Why Scalp Scrub" at bounding box center [467, 107] width 356 height 12
copy div "5 Reasons Why Scalp Scrub"
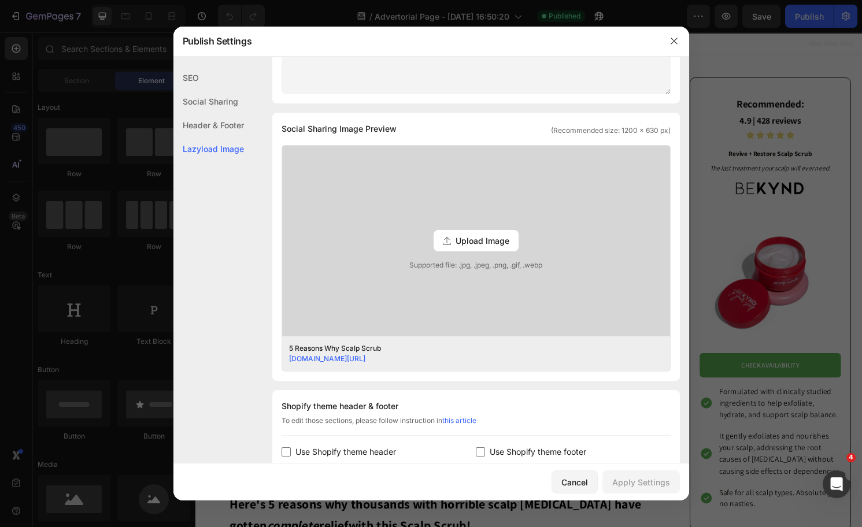
scroll to position [435, 0]
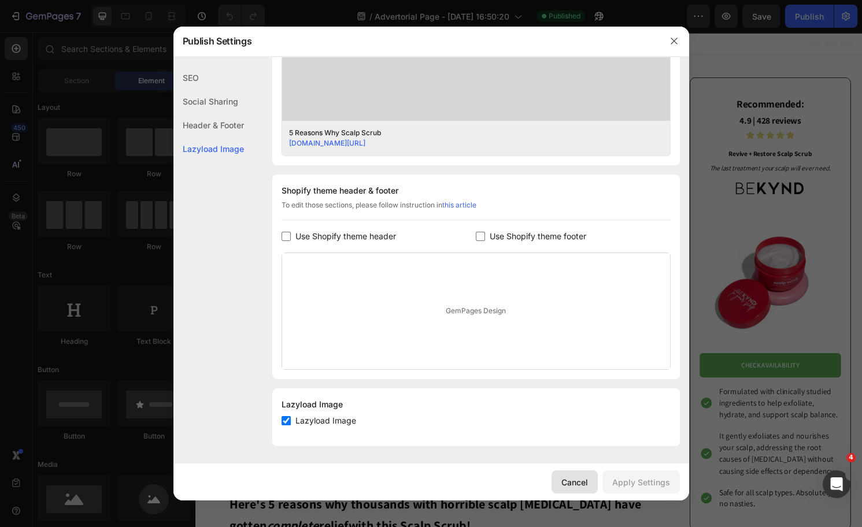
click at [584, 479] on div "Cancel" at bounding box center [575, 483] width 27 height 12
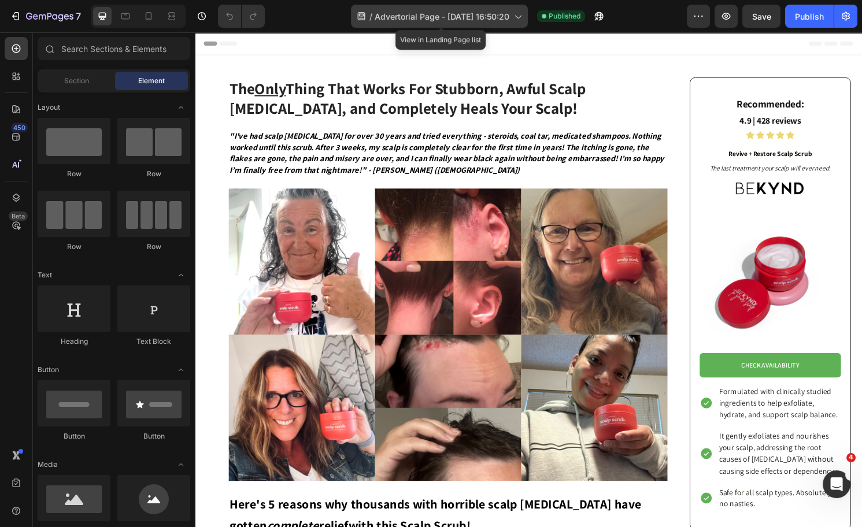
click at [453, 10] on span "Advertorial Page - [DATE] 16:50:20" at bounding box center [442, 16] width 135 height 12
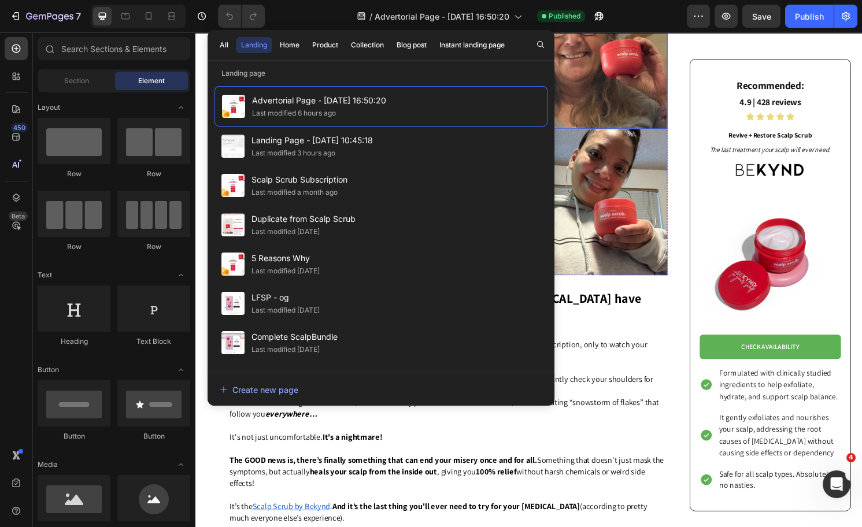
scroll to position [515, 0]
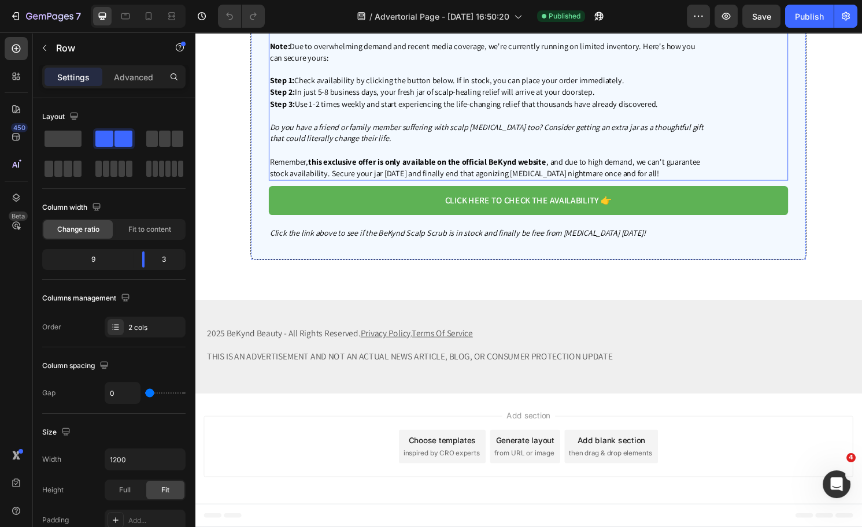
scroll to position [2983, 0]
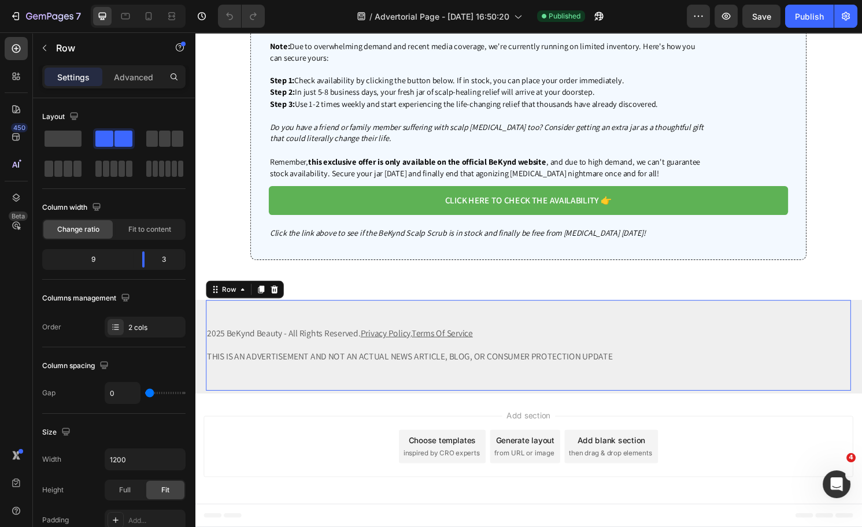
click at [703, 326] on div "2025 BeKynd Beauty - All Rights Reserved. Privacy Policy . Terms Of Service THI…" at bounding box center [541, 358] width 671 height 94
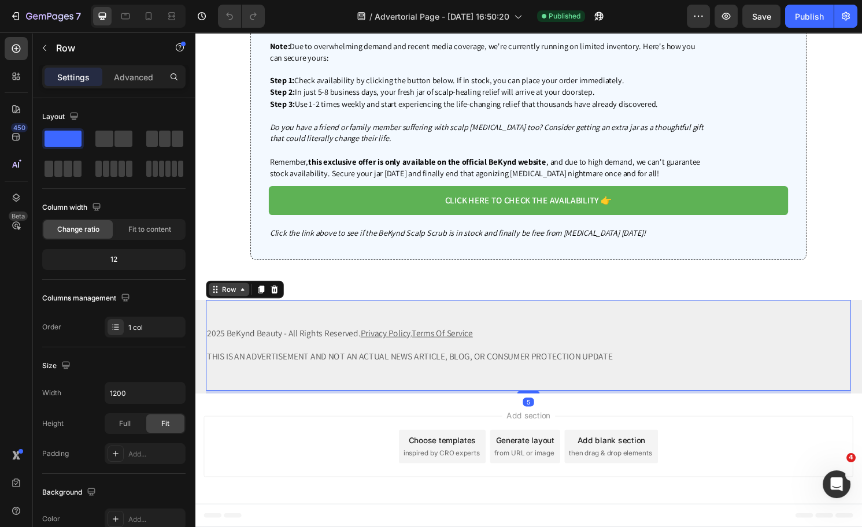
click at [248, 301] on icon at bounding box center [244, 300] width 9 height 9
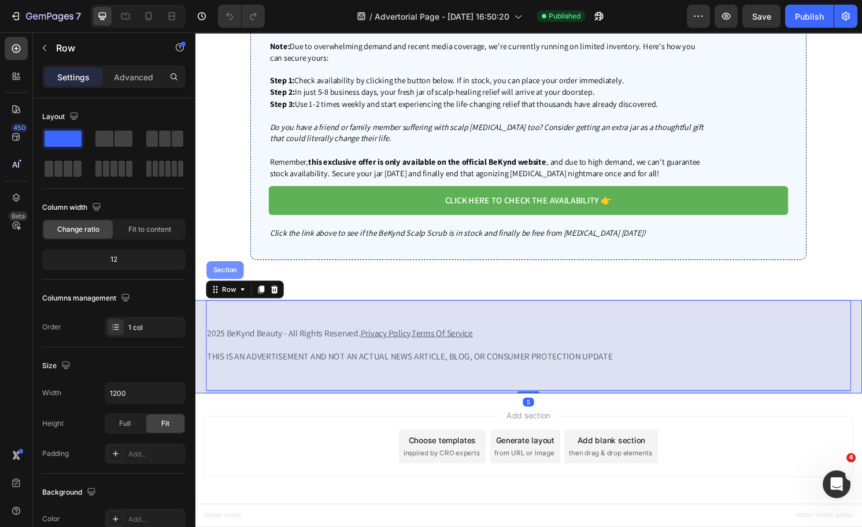
click at [227, 283] on div "Section" at bounding box center [226, 279] width 29 height 7
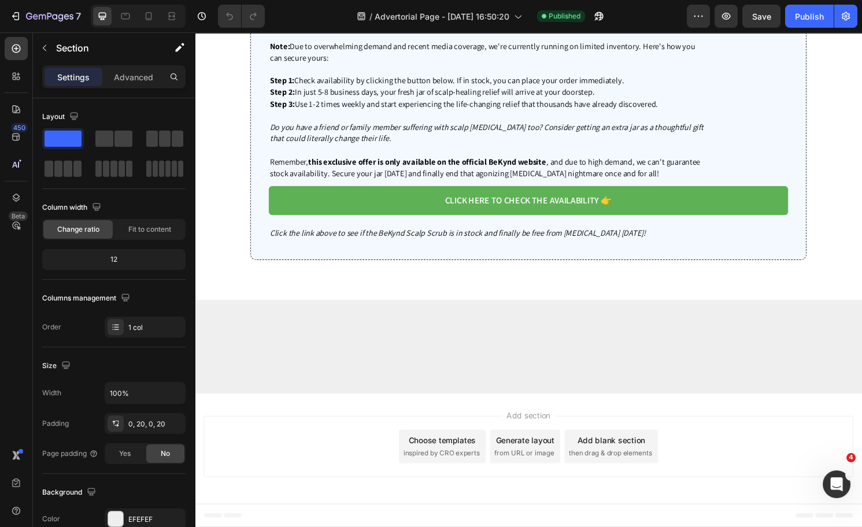
scroll to position [2499, 0]
click at [149, 13] on icon at bounding box center [149, 16] width 12 height 12
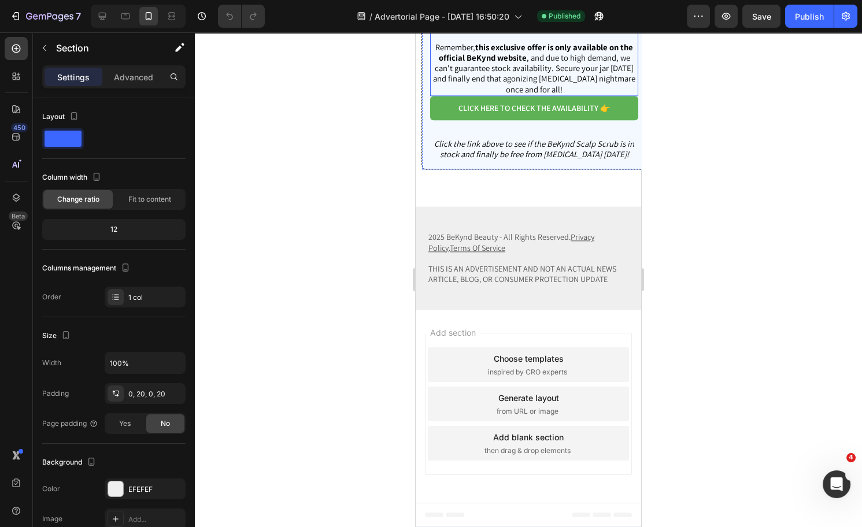
scroll to position [3930, 0]
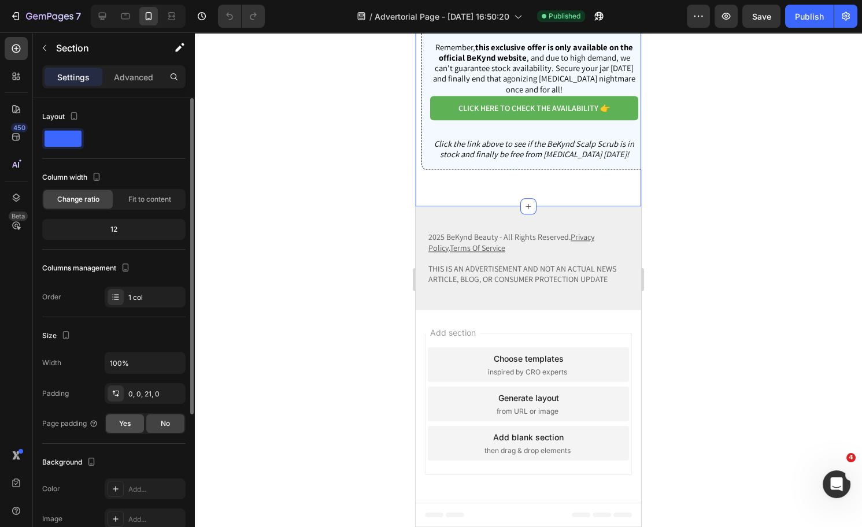
click at [127, 422] on span "Yes" at bounding box center [125, 424] width 12 height 10
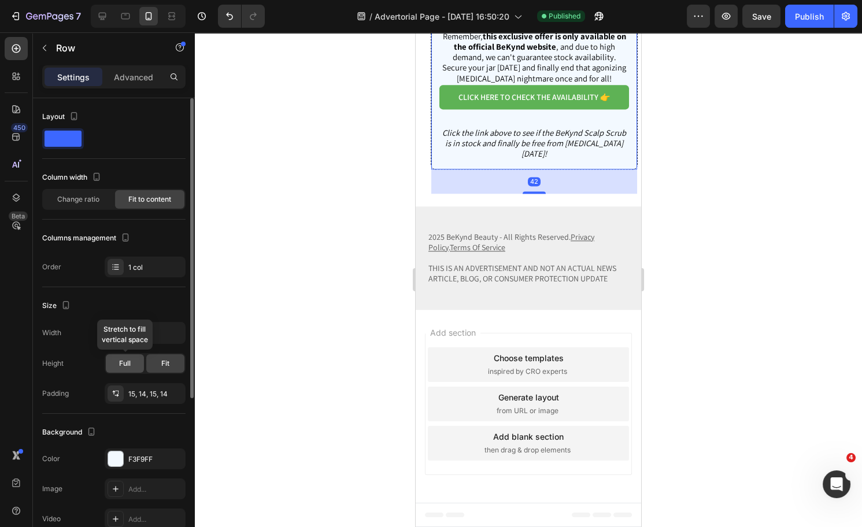
click at [119, 365] on span "Full" at bounding box center [125, 364] width 12 height 10
click at [165, 363] on span "Fit" at bounding box center [165, 364] width 8 height 10
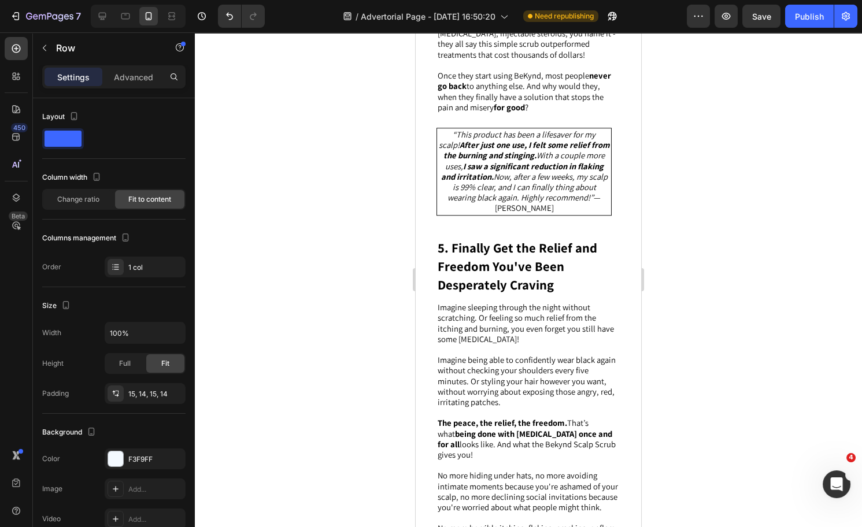
scroll to position [2085, 0]
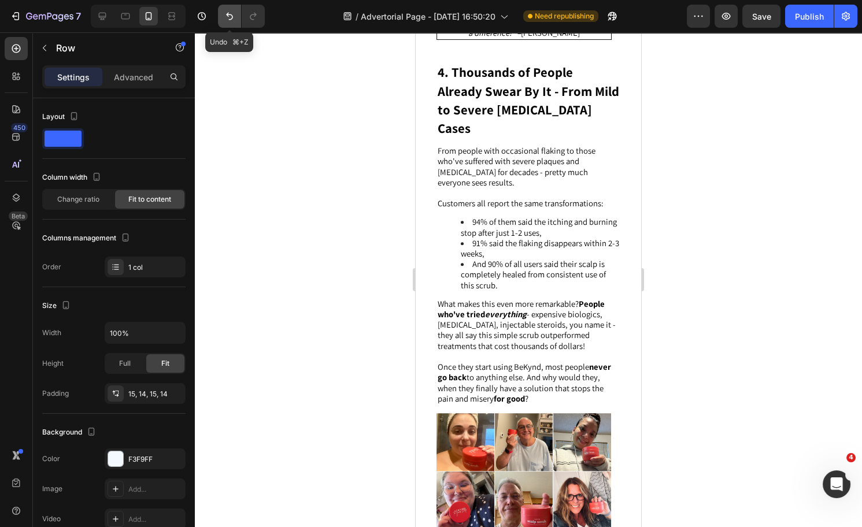
click at [231, 12] on icon "Undo/Redo" at bounding box center [230, 16] width 12 height 12
click at [230, 18] on icon "Undo/Redo" at bounding box center [230, 16] width 12 height 12
click at [227, 20] on icon "Undo/Redo" at bounding box center [230, 16] width 12 height 12
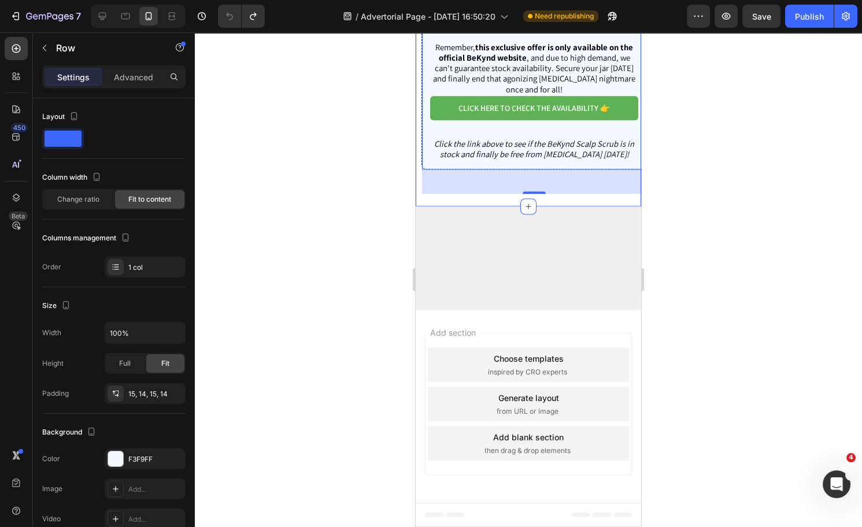
scroll to position [3824, 0]
click at [747, 368] on div at bounding box center [528, 279] width 667 height 495
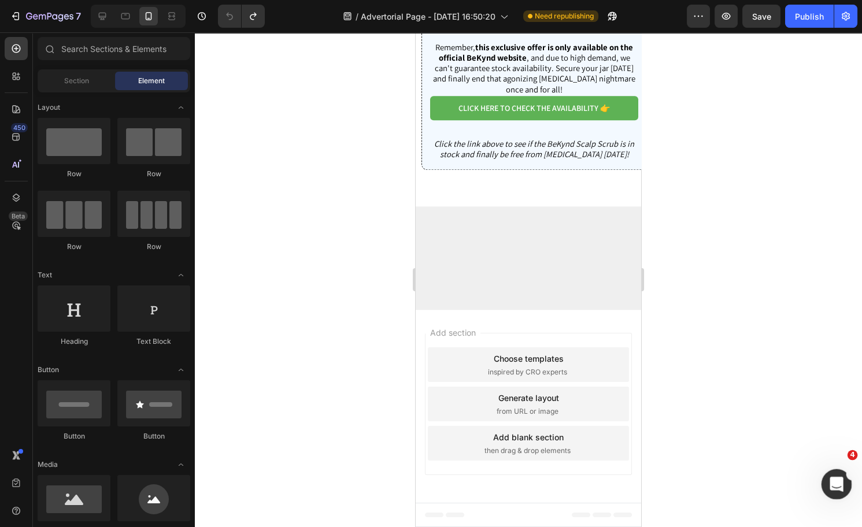
click at [825, 493] on div "Open Intercom Messenger" at bounding box center [835, 483] width 38 height 38
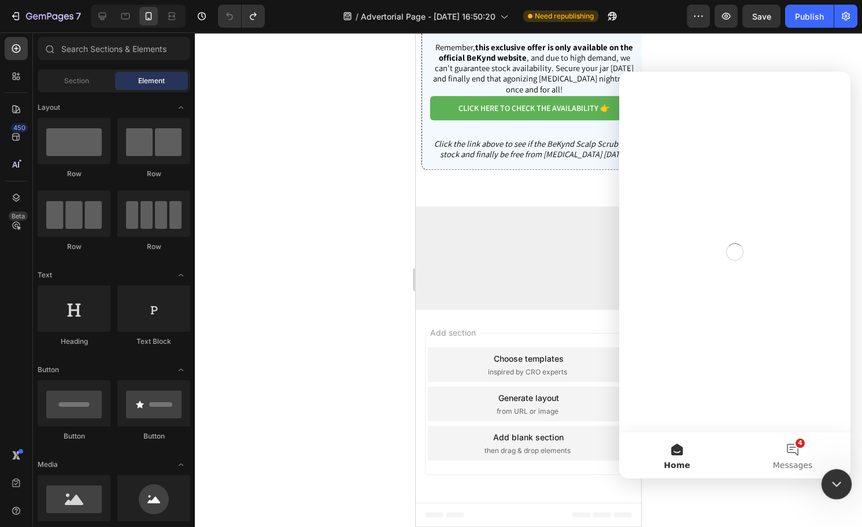
scroll to position [0, 0]
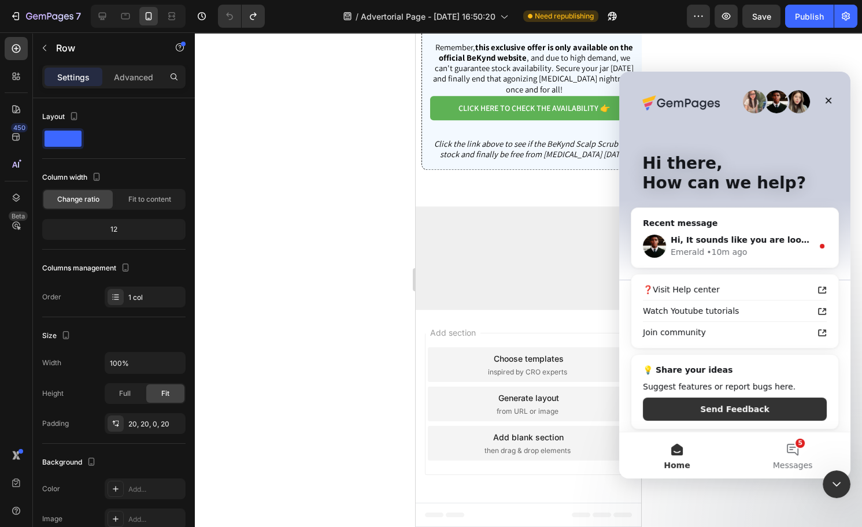
click at [392, 139] on div at bounding box center [528, 279] width 667 height 495
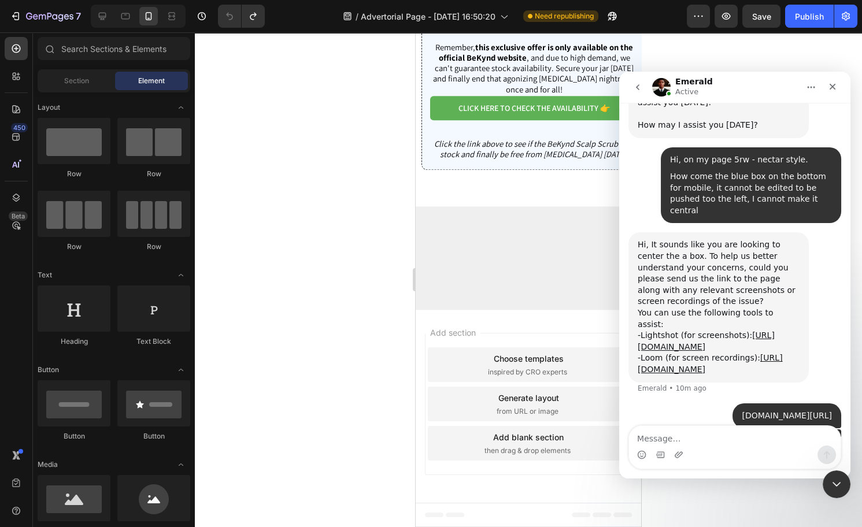
scroll to position [380, 0]
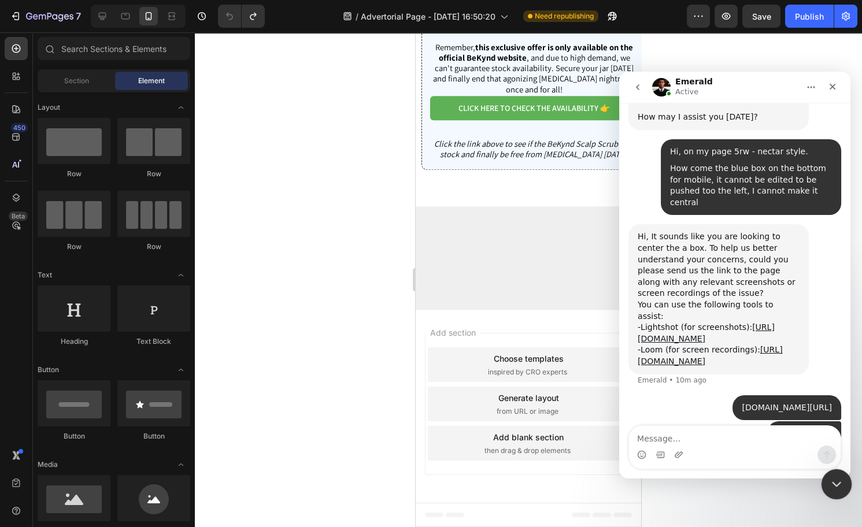
drag, startPoint x: 835, startPoint y: 484, endPoint x: 1558, endPoint y: 805, distance: 790.9
click at [835, 484] on icon "Close Intercom Messenger" at bounding box center [835, 483] width 8 height 5
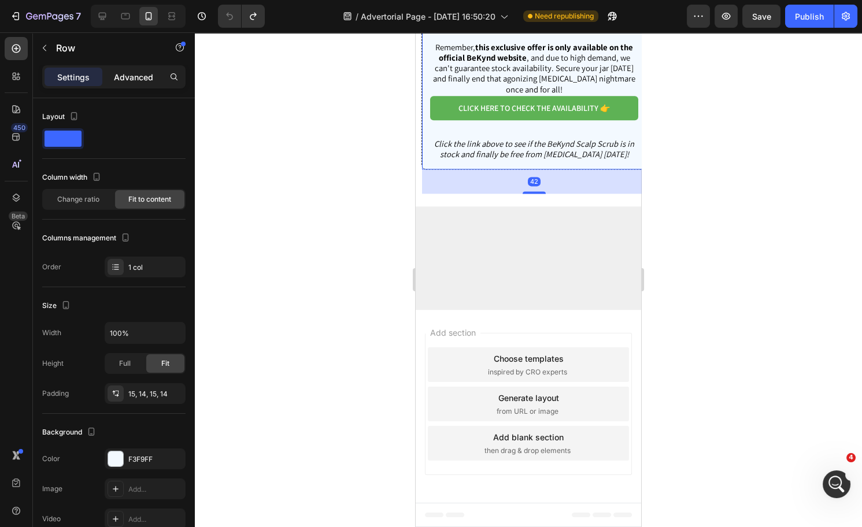
click at [135, 76] on p "Advanced" at bounding box center [133, 77] width 39 height 12
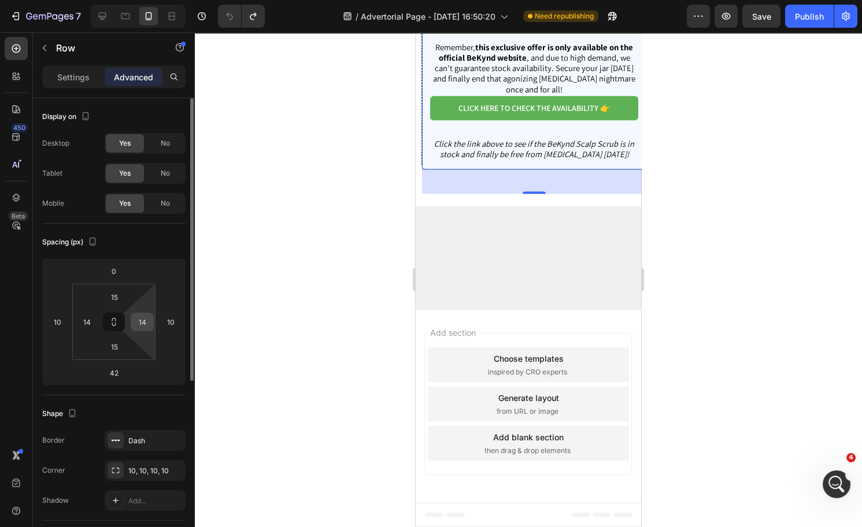
click at [146, 320] on input "14" at bounding box center [142, 321] width 17 height 17
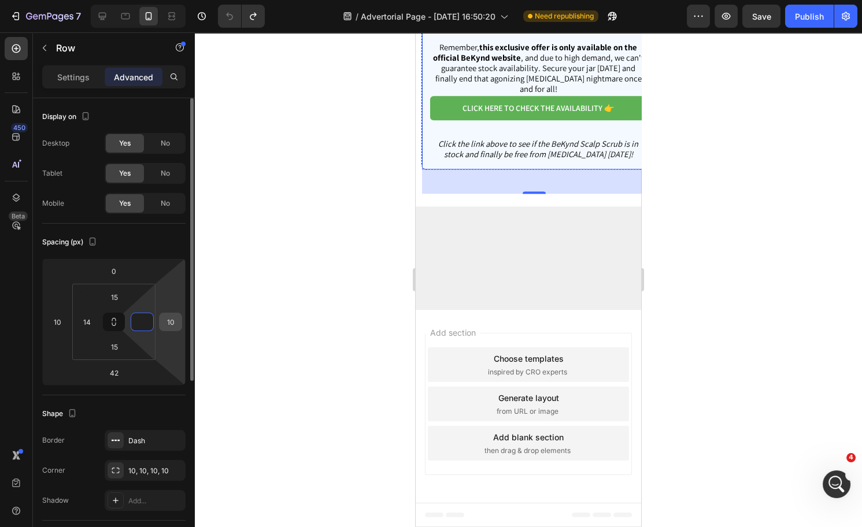
type input "0"
click at [170, 324] on input "10" at bounding box center [170, 321] width 17 height 17
type input "0"
click at [115, 374] on input "42" at bounding box center [113, 372] width 23 height 17
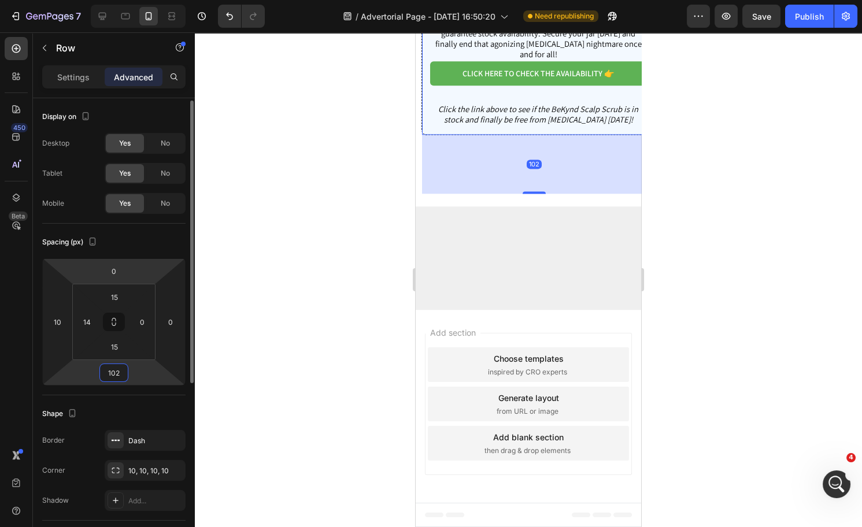
scroll to position [2, 0]
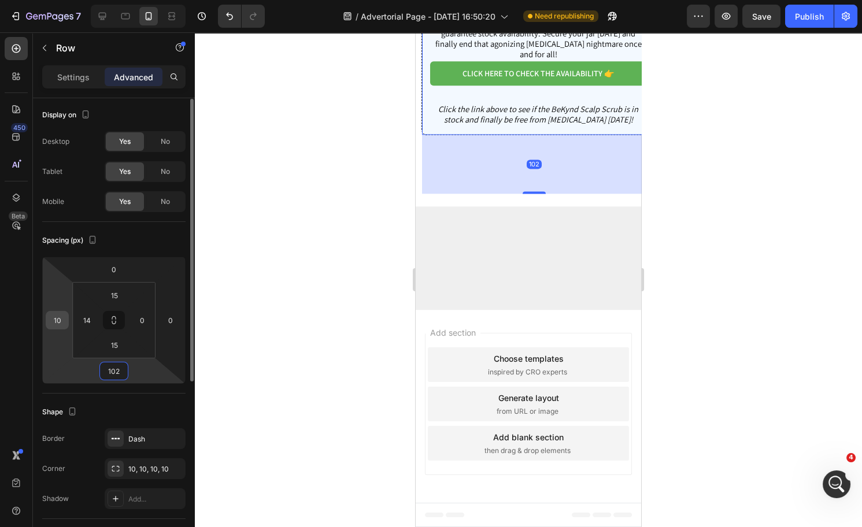
type input "102"
click at [62, 317] on input "10" at bounding box center [57, 320] width 17 height 17
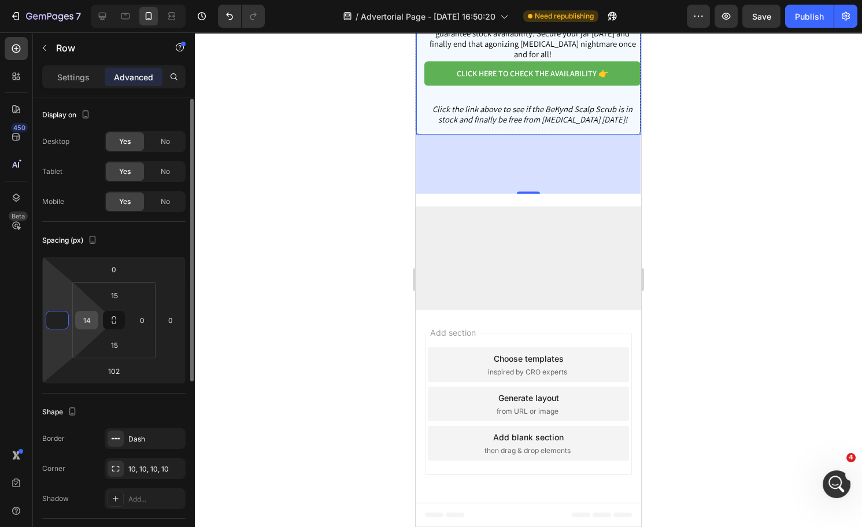
type input "0"
click at [97, 313] on div "14" at bounding box center [86, 320] width 23 height 19
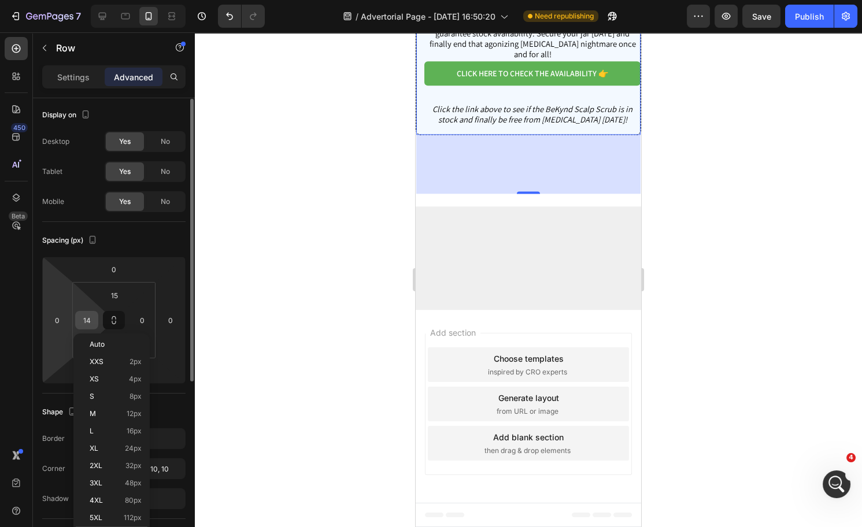
click at [90, 320] on input "14" at bounding box center [86, 320] width 17 height 17
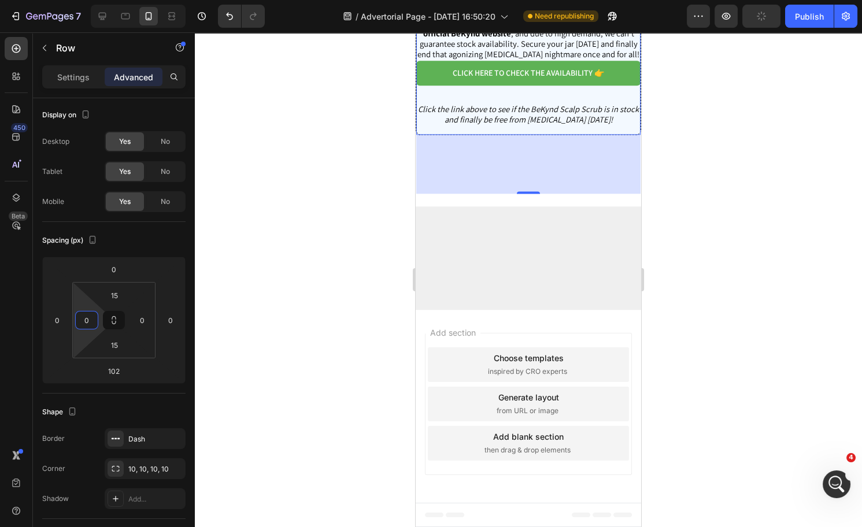
click at [719, 261] on div at bounding box center [528, 279] width 667 height 495
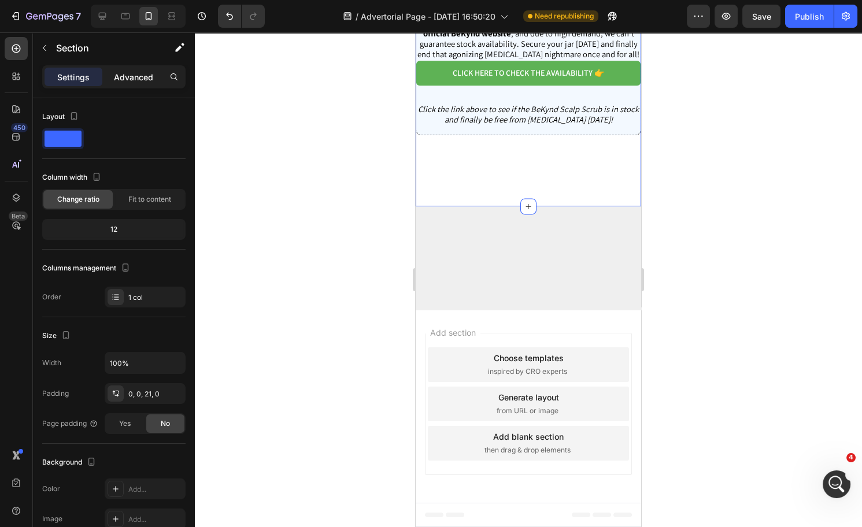
click at [140, 78] on p "Advanced" at bounding box center [133, 77] width 39 height 12
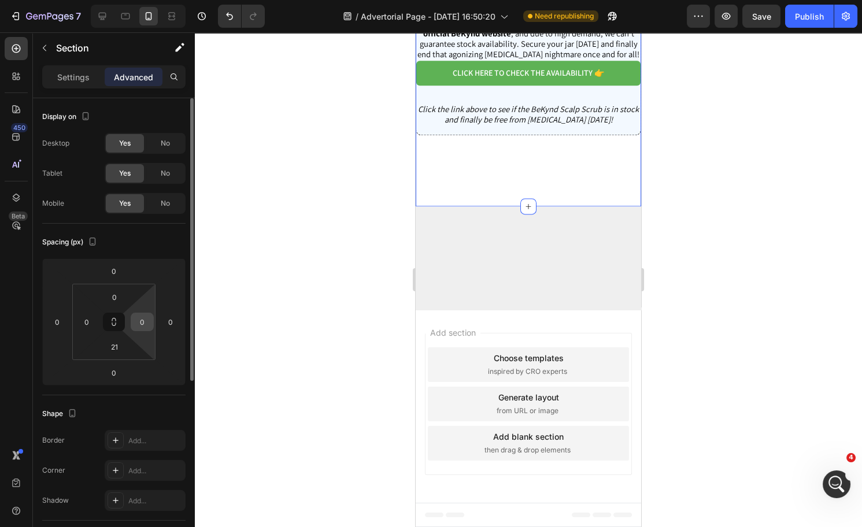
click at [136, 319] on input "0" at bounding box center [142, 321] width 17 height 17
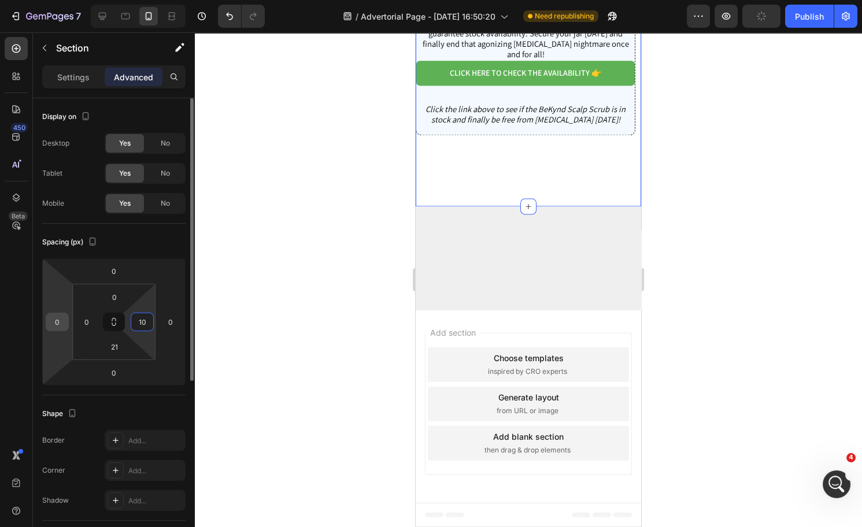
type input "10"
click at [56, 322] on input "0" at bounding box center [57, 321] width 17 height 17
type input "1"
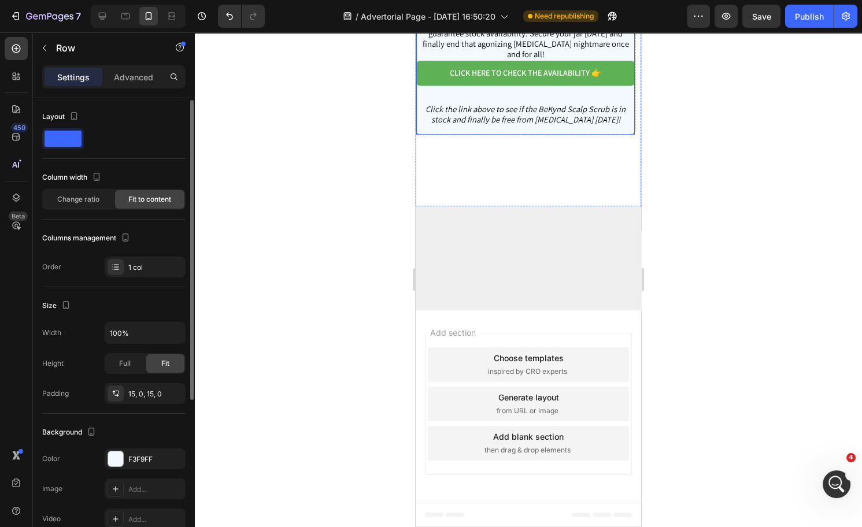
scroll to position [1, 0]
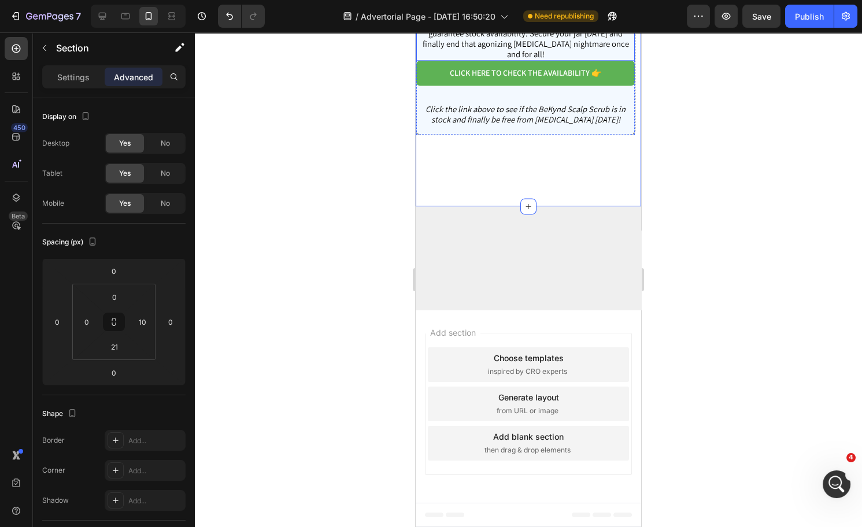
scroll to position [3806, 0]
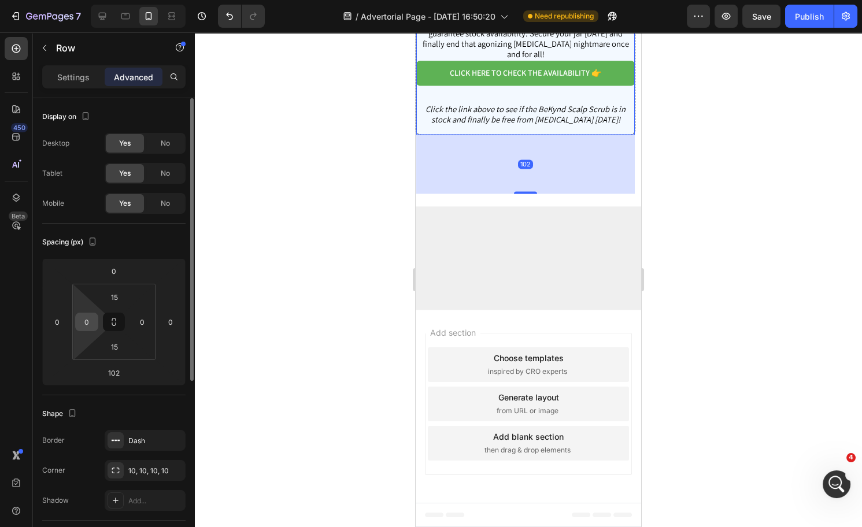
click at [91, 317] on input "0" at bounding box center [86, 321] width 17 height 17
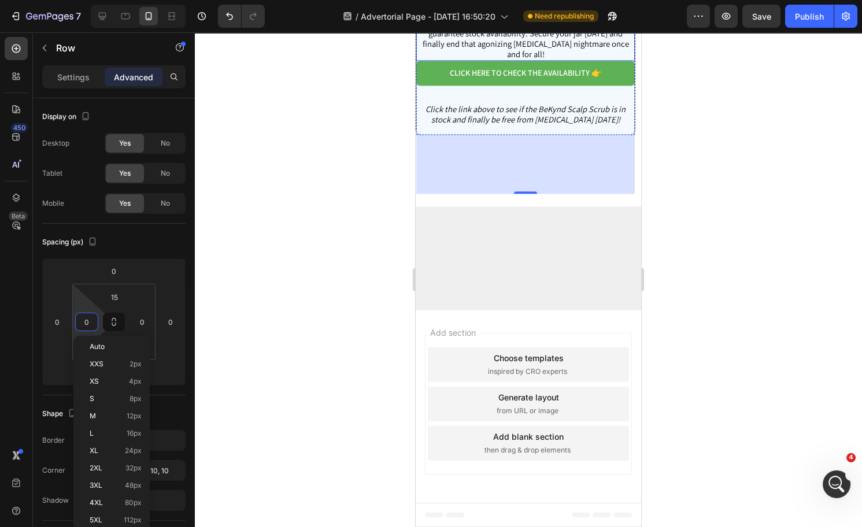
scroll to position [4035, 0]
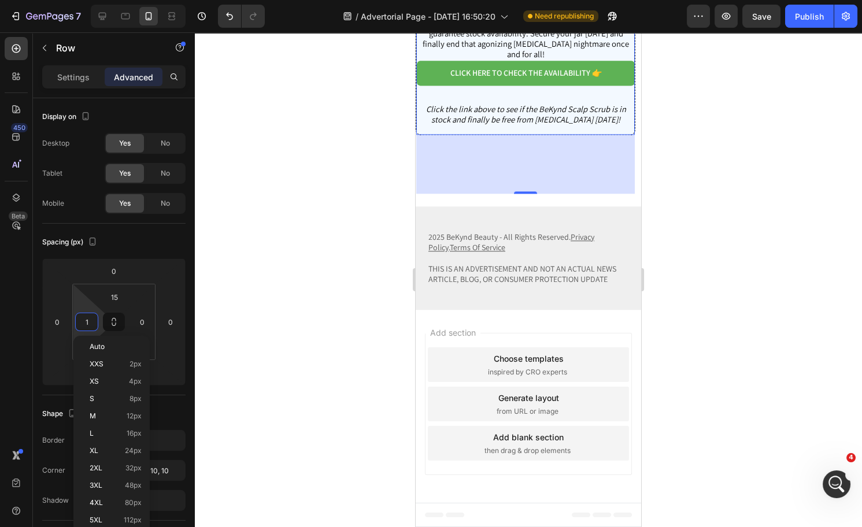
type input "10"
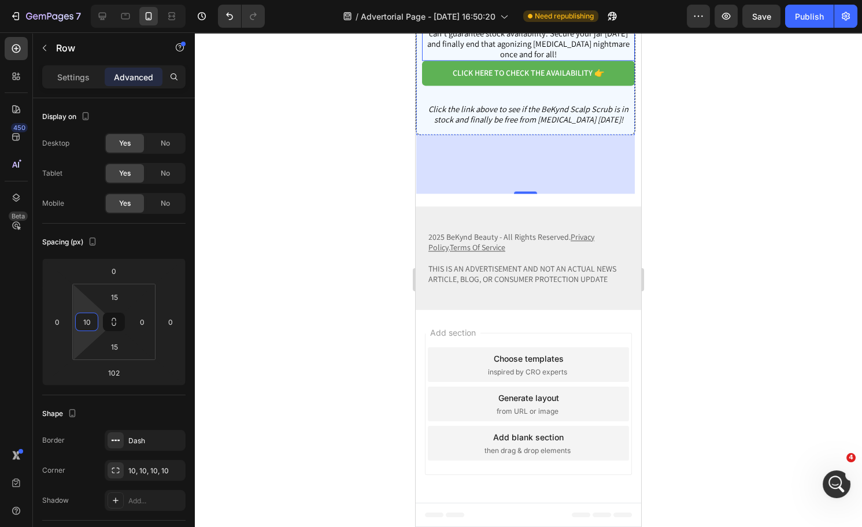
click at [361, 256] on div at bounding box center [528, 279] width 667 height 495
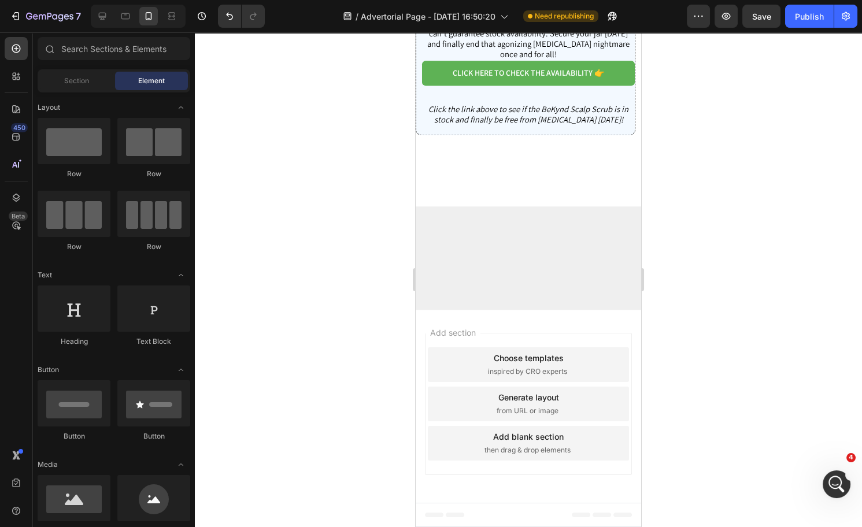
scroll to position [3941, 0]
click at [226, 14] on icon "Undo/Redo" at bounding box center [230, 16] width 12 height 12
click at [227, 15] on icon "Undo/Redo" at bounding box center [229, 17] width 7 height 8
click at [227, 16] on icon "Undo/Redo" at bounding box center [230, 16] width 12 height 12
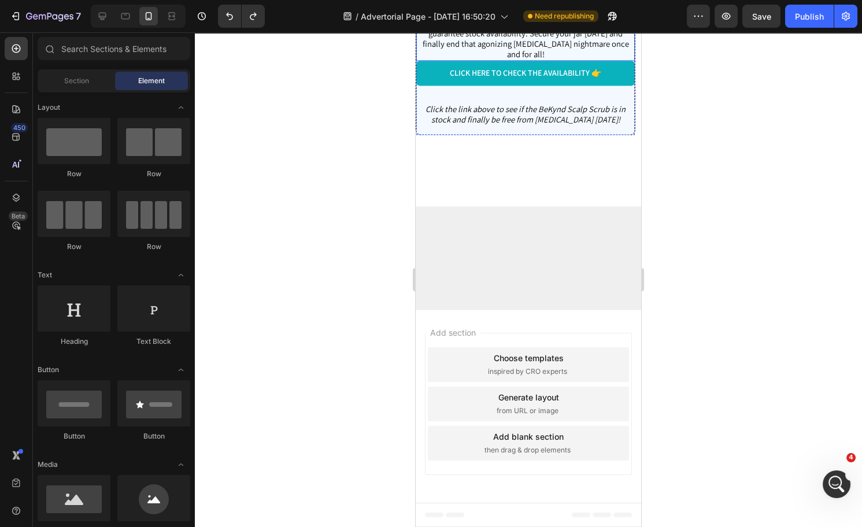
scroll to position [4023, 0]
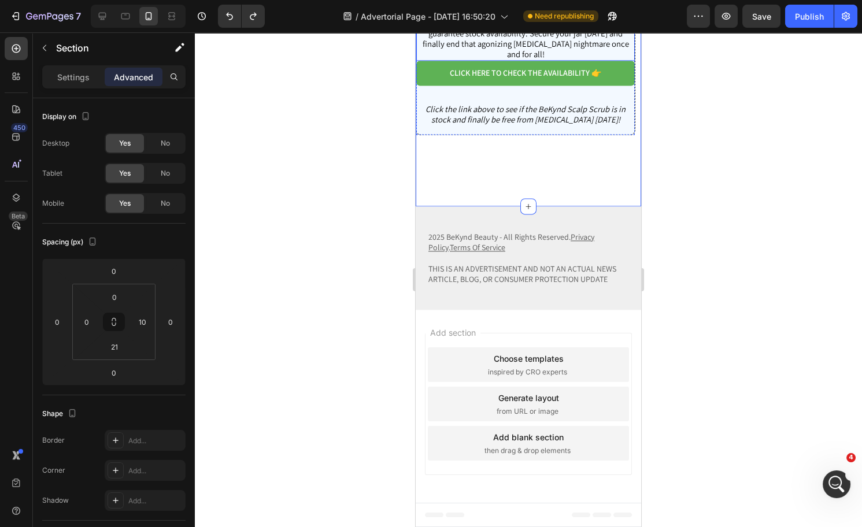
scroll to position [3951, 0]
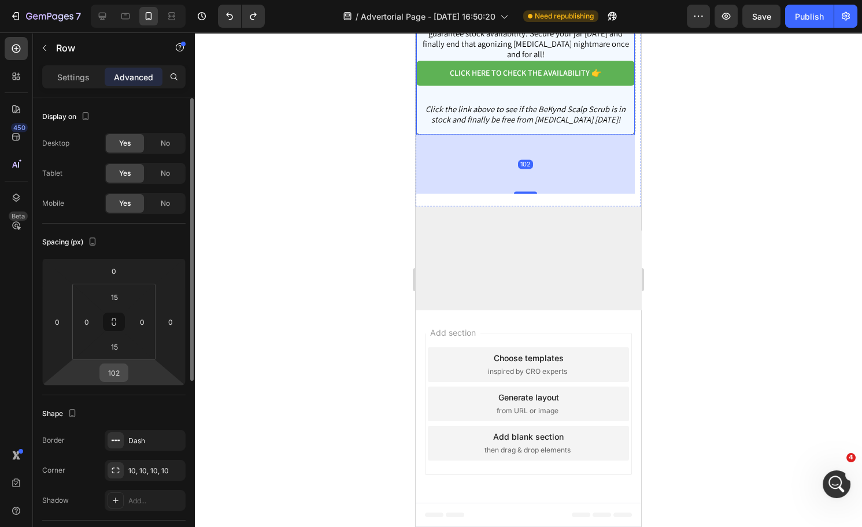
click at [120, 368] on input "102" at bounding box center [113, 372] width 23 height 17
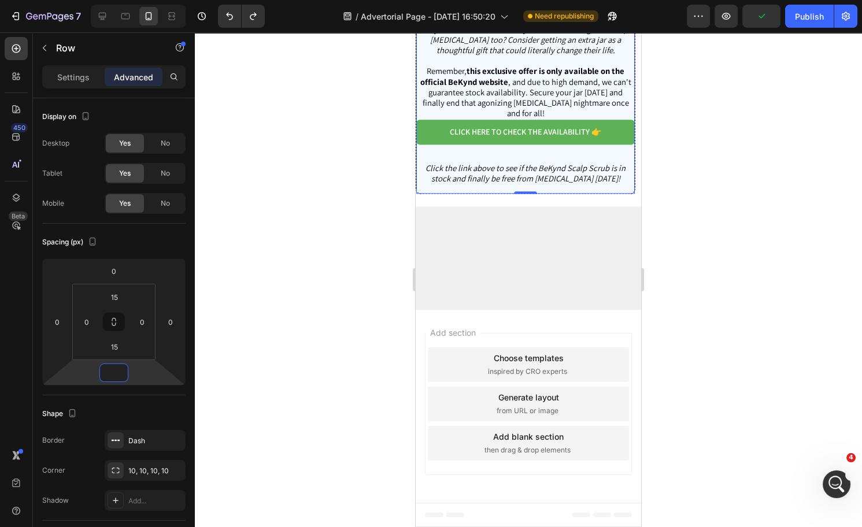
type input "0"
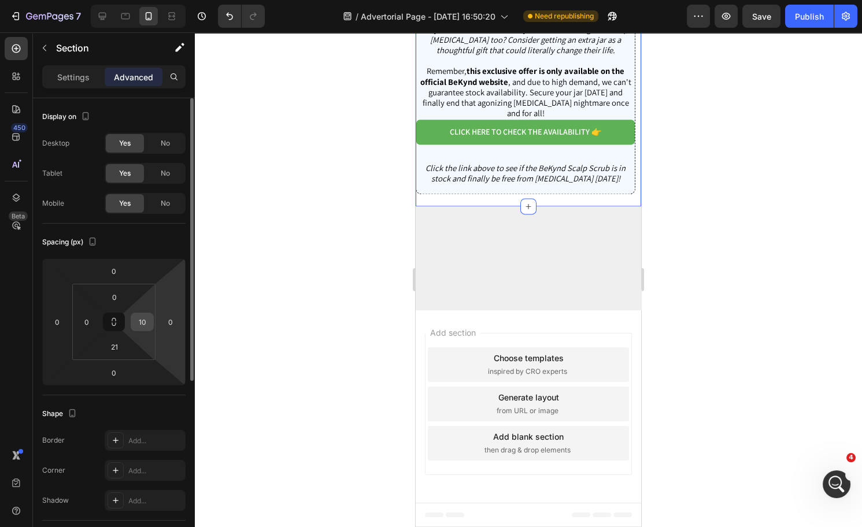
click at [139, 315] on input "10" at bounding box center [142, 321] width 17 height 17
click at [324, 226] on div at bounding box center [528, 279] width 667 height 495
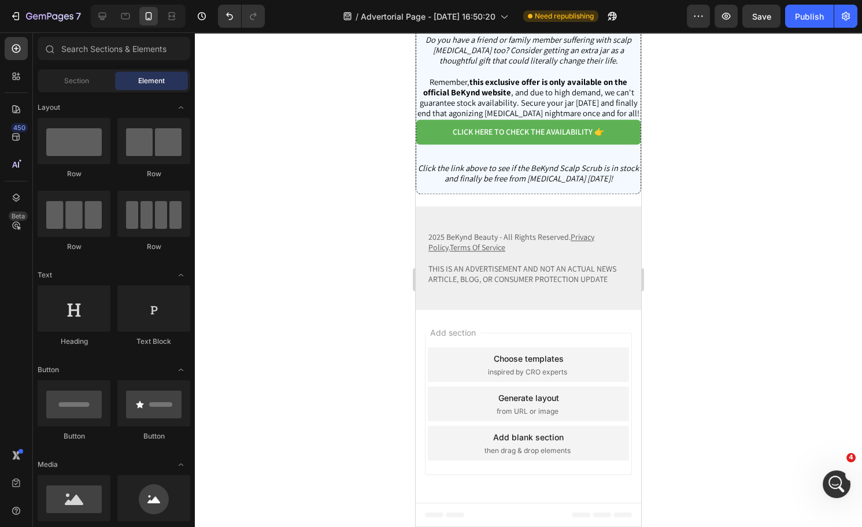
scroll to position [3869, 0]
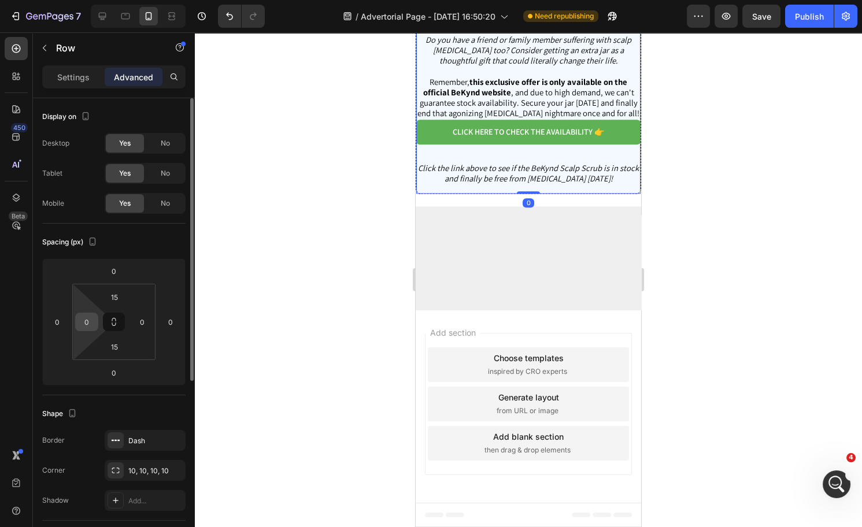
click at [76, 321] on div "0" at bounding box center [86, 322] width 23 height 19
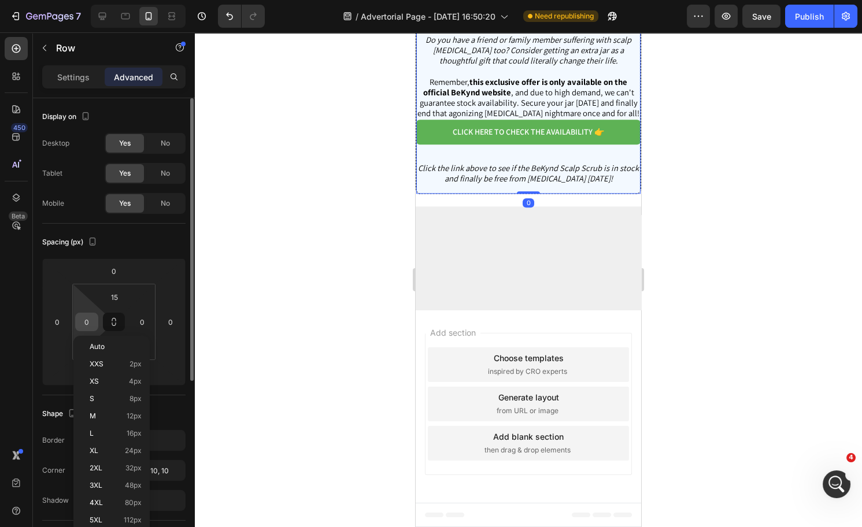
click at [84, 322] on input "0" at bounding box center [86, 321] width 17 height 17
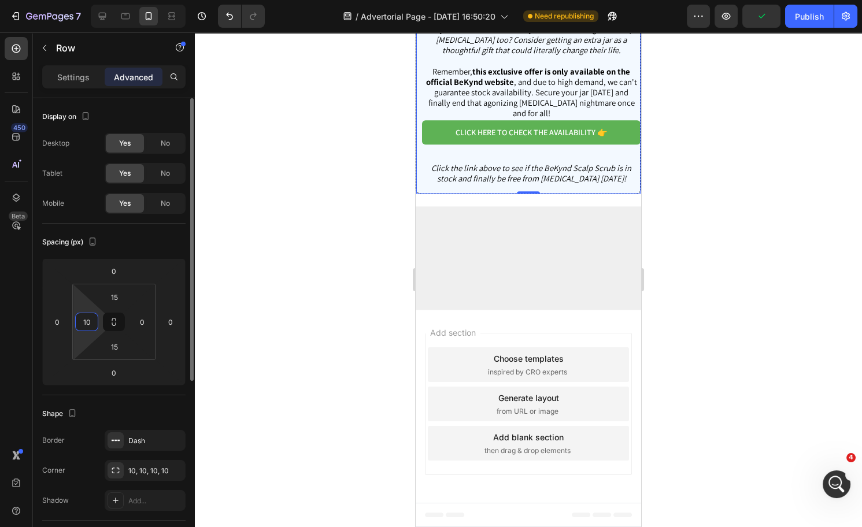
type input "1"
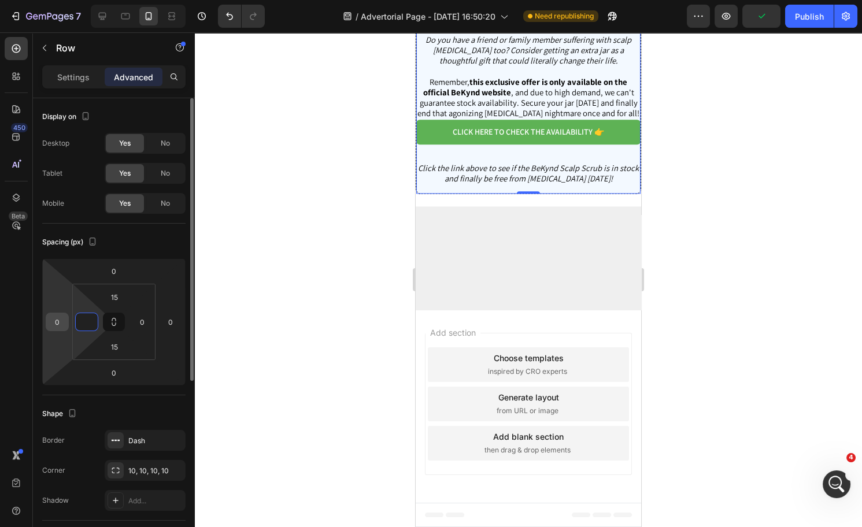
click at [62, 320] on div "0" at bounding box center [57, 322] width 23 height 19
type input "0"
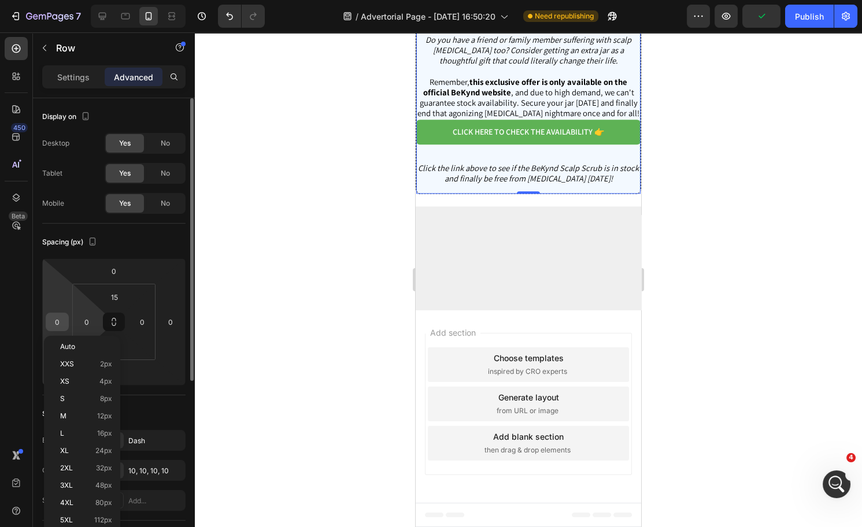
click at [60, 320] on input "0" at bounding box center [57, 321] width 17 height 17
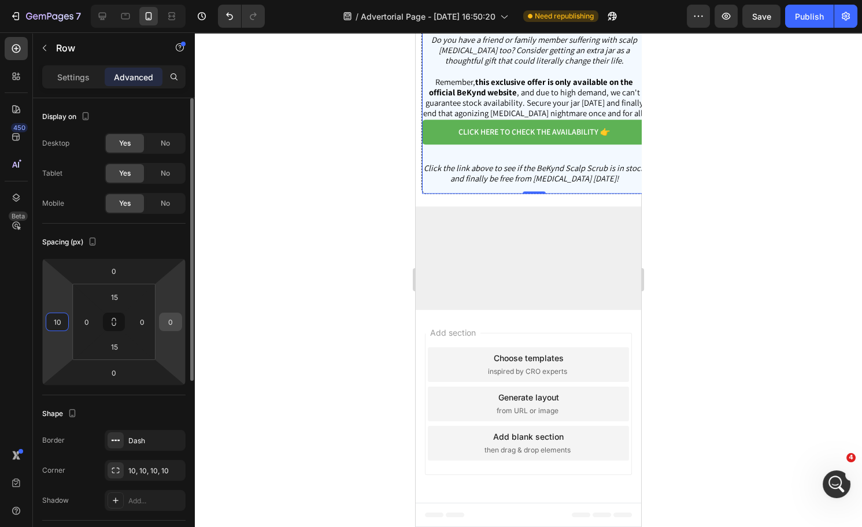
type input "10"
click at [171, 319] on input "0" at bounding box center [170, 321] width 17 height 17
type input "10"
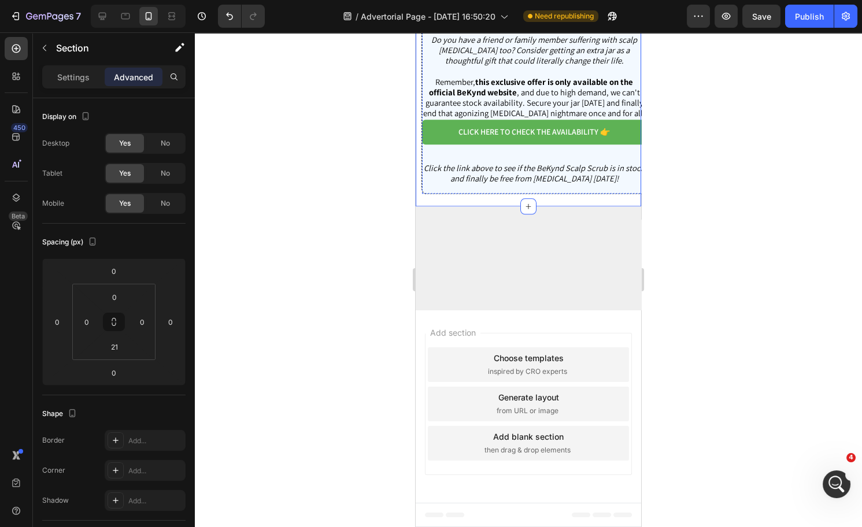
scroll to position [3641, 0]
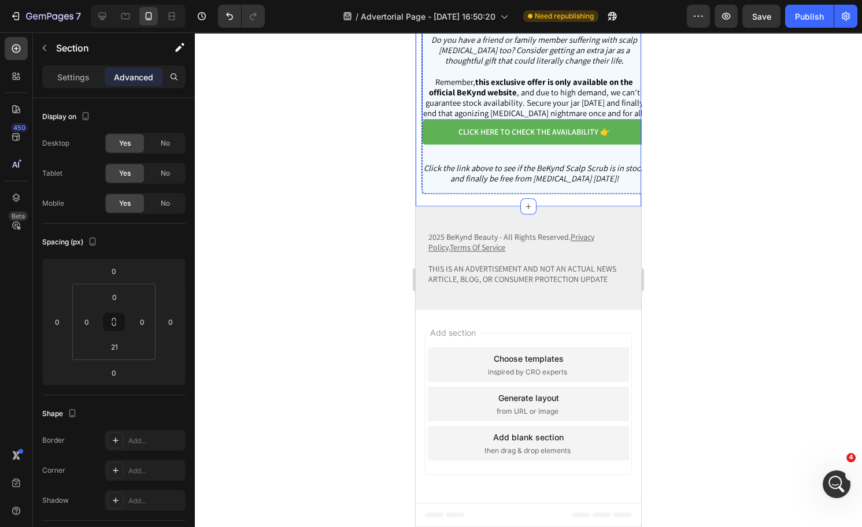
scroll to position [3753, 0]
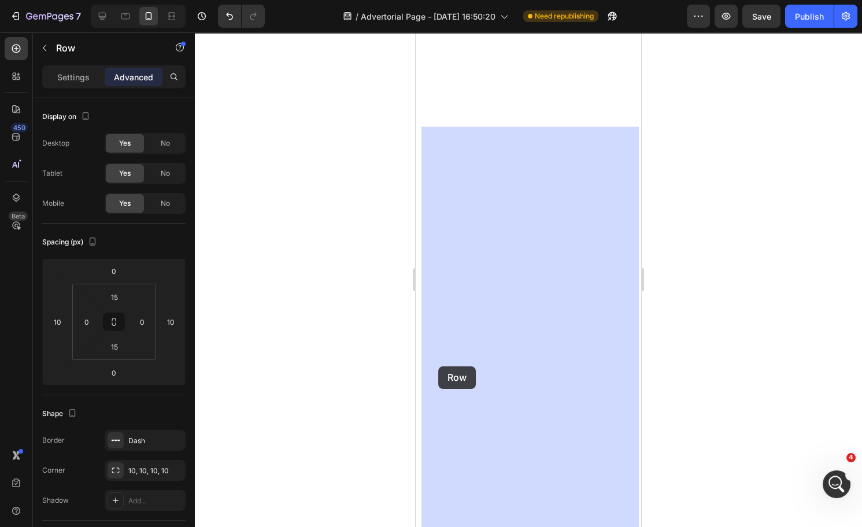
scroll to position [4190, 0]
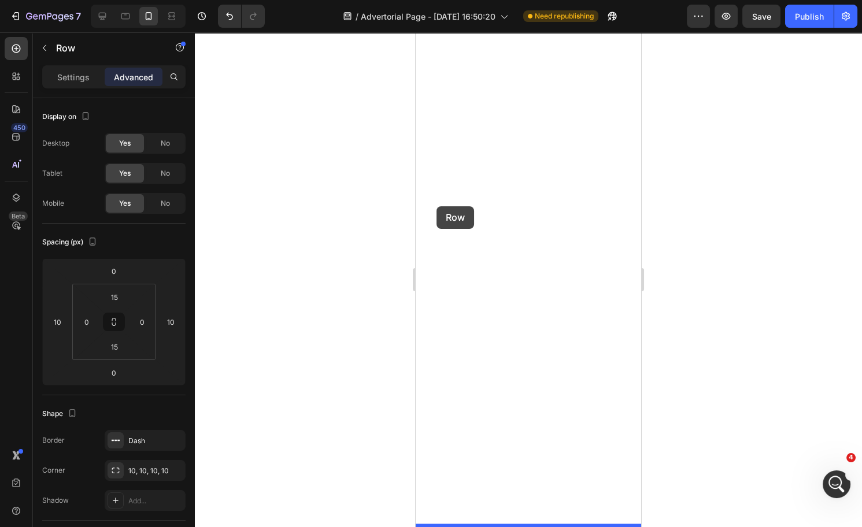
drag, startPoint x: 449, startPoint y: 221, endPoint x: 437, endPoint y: 206, distance: 18.9
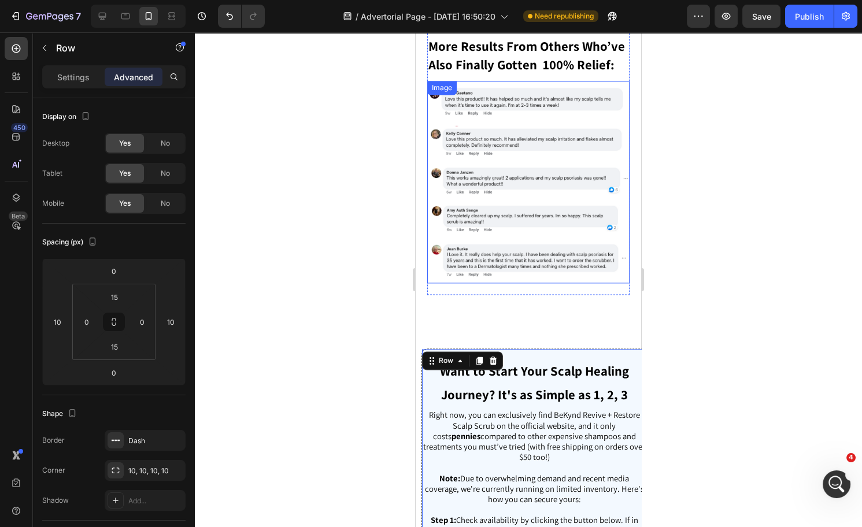
scroll to position [3506, 0]
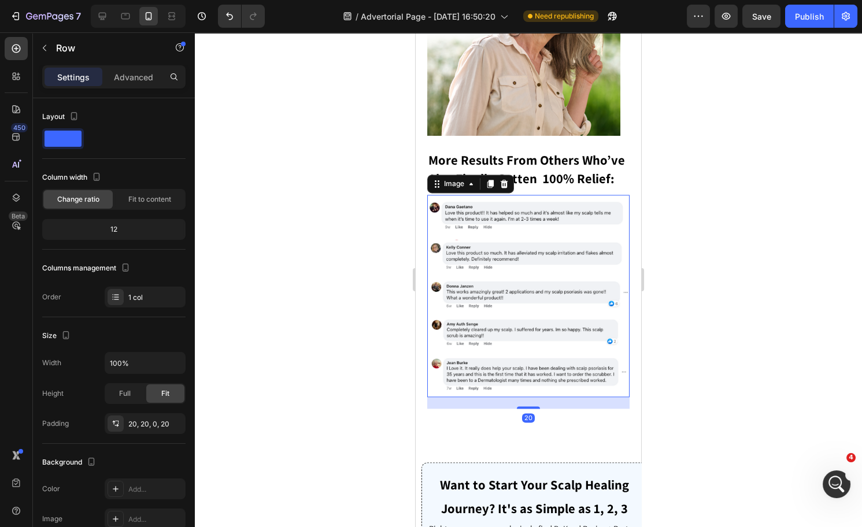
click at [477, 397] on img at bounding box center [528, 296] width 202 height 202
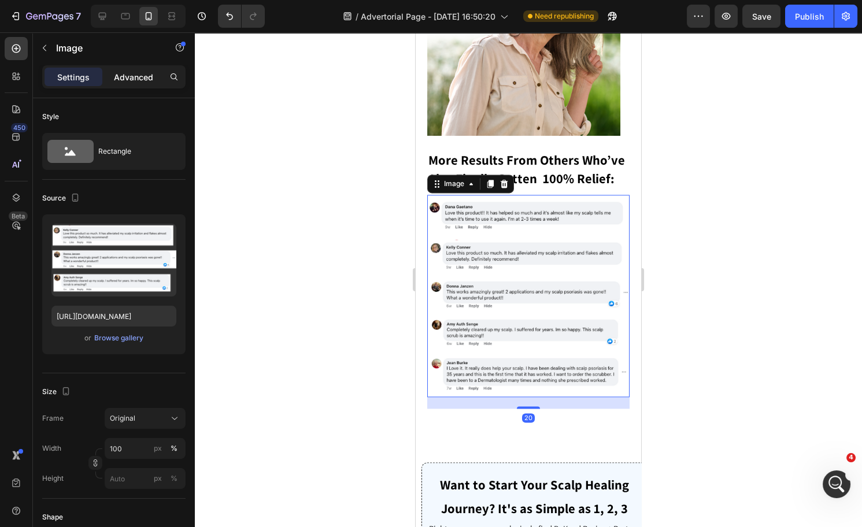
click at [132, 79] on p "Advanced" at bounding box center [133, 77] width 39 height 12
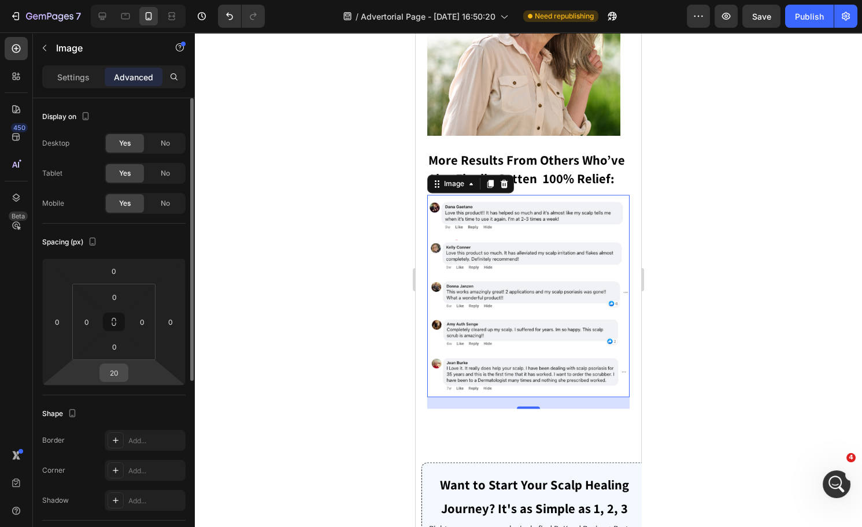
click at [125, 372] on div "20" at bounding box center [113, 373] width 29 height 19
click at [119, 370] on input "20" at bounding box center [113, 372] width 23 height 17
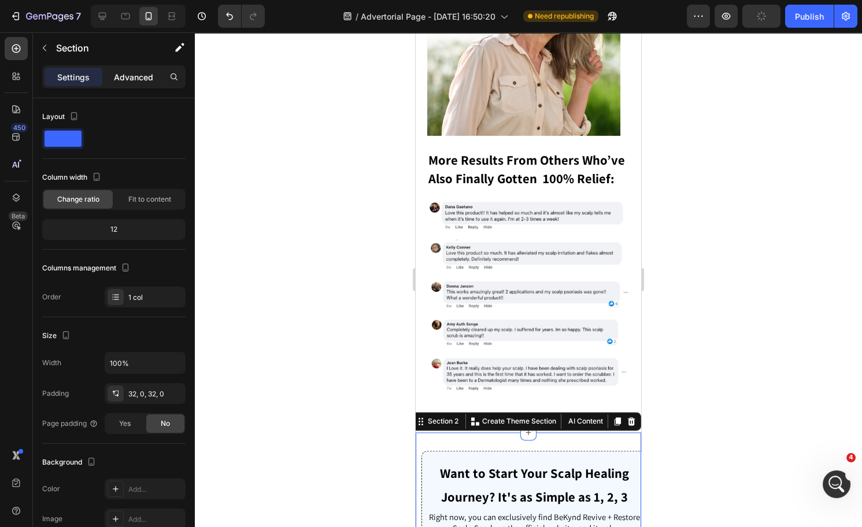
click at [131, 87] on div "Settings Advanced" at bounding box center [113, 76] width 143 height 23
click at [129, 80] on p "Advanced" at bounding box center [133, 77] width 39 height 12
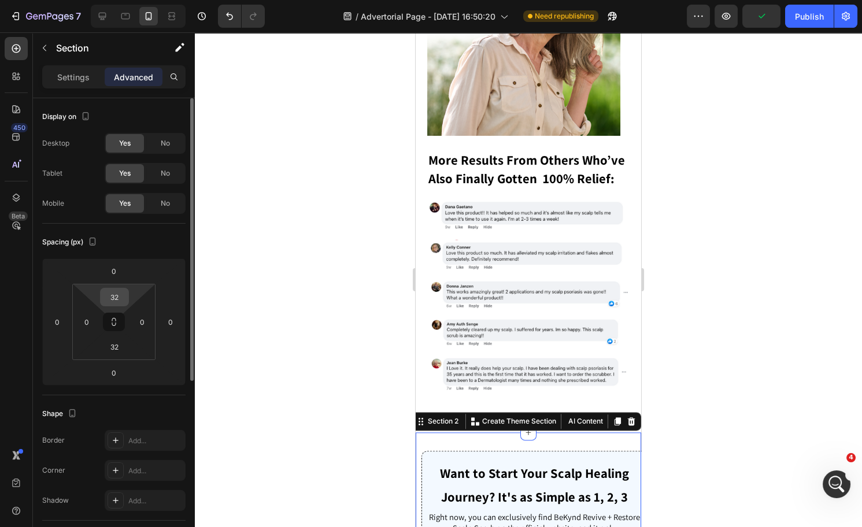
click at [113, 293] on input "32" at bounding box center [114, 297] width 23 height 17
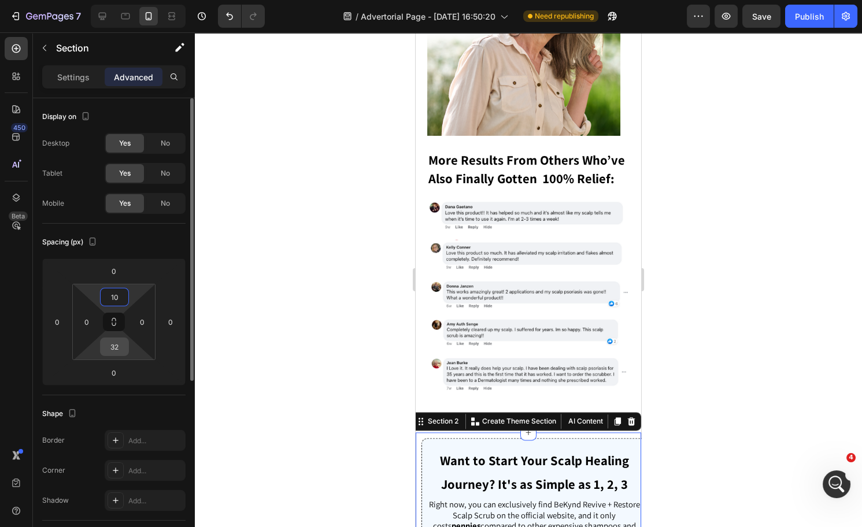
type input "10"
click at [108, 344] on input "32" at bounding box center [114, 346] width 23 height 17
type input "10"
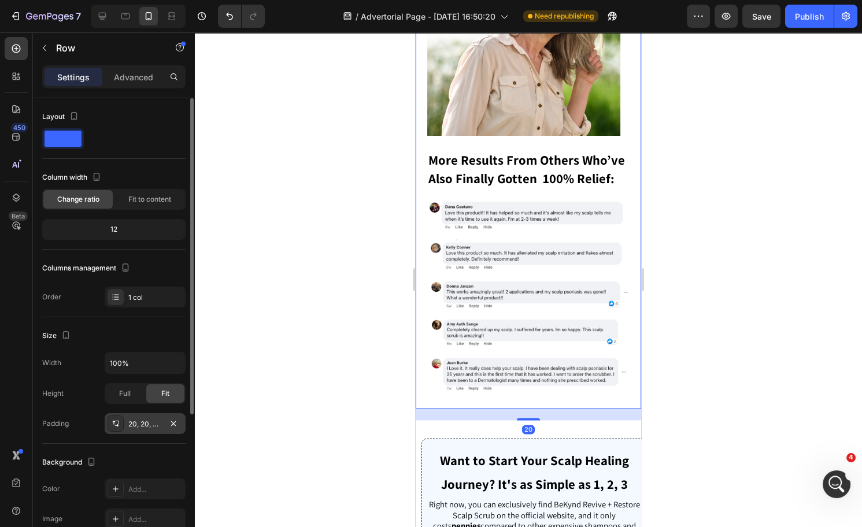
click at [143, 424] on div "20, 20, 0, 20" at bounding box center [145, 424] width 34 height 10
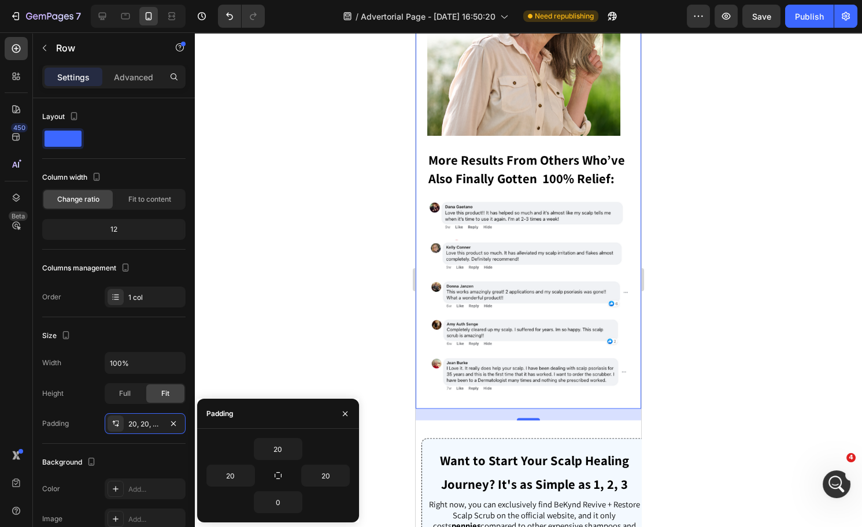
click at [717, 362] on div at bounding box center [528, 279] width 667 height 495
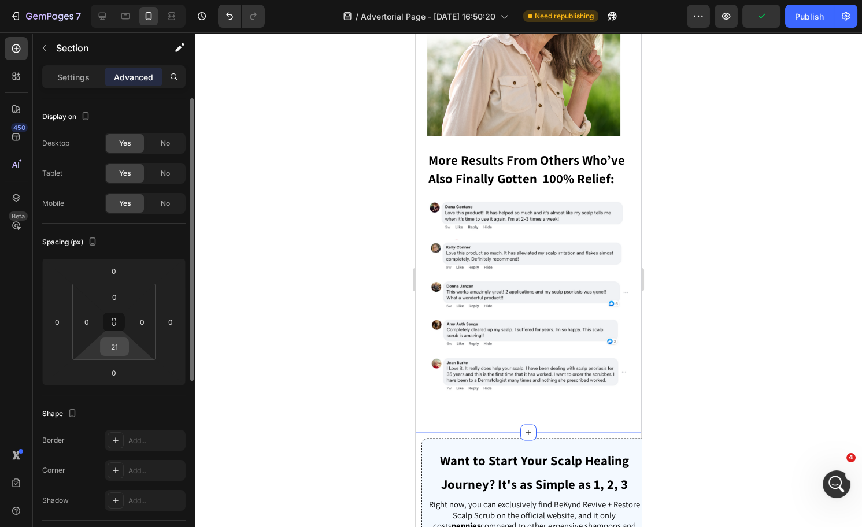
click at [122, 345] on input "21" at bounding box center [114, 346] width 23 height 17
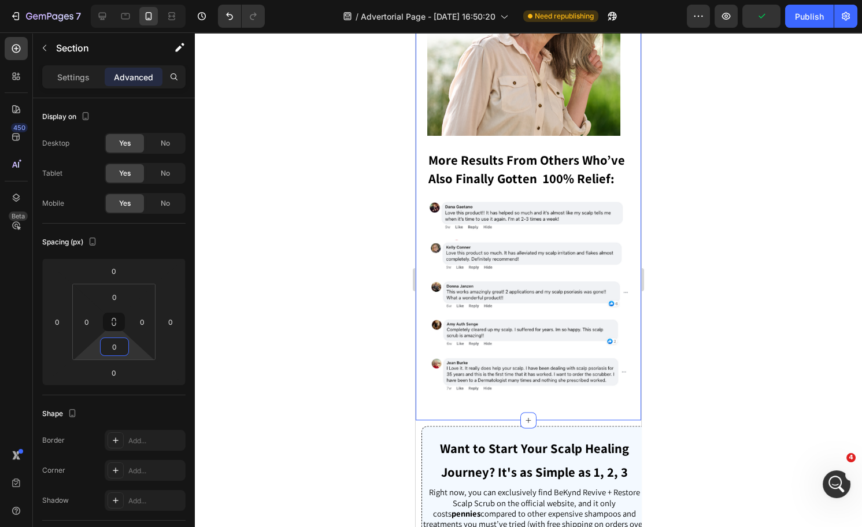
click at [832, 346] on div at bounding box center [528, 279] width 667 height 495
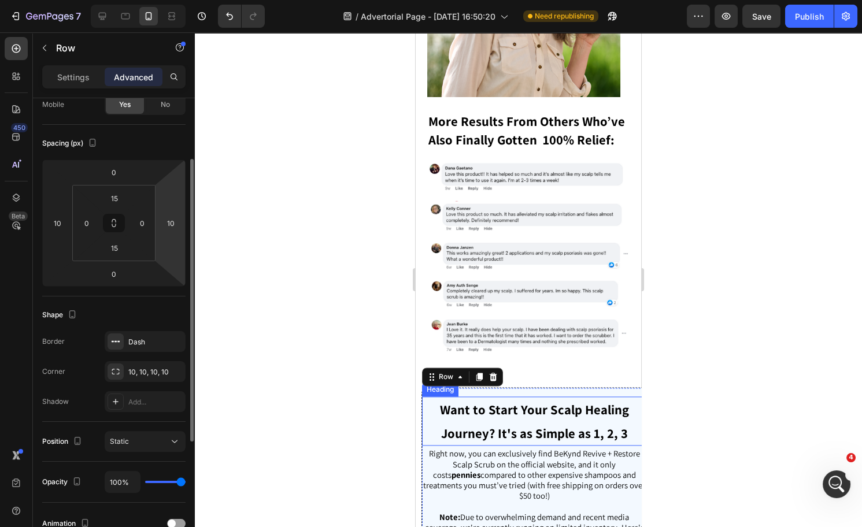
scroll to position [3605, 0]
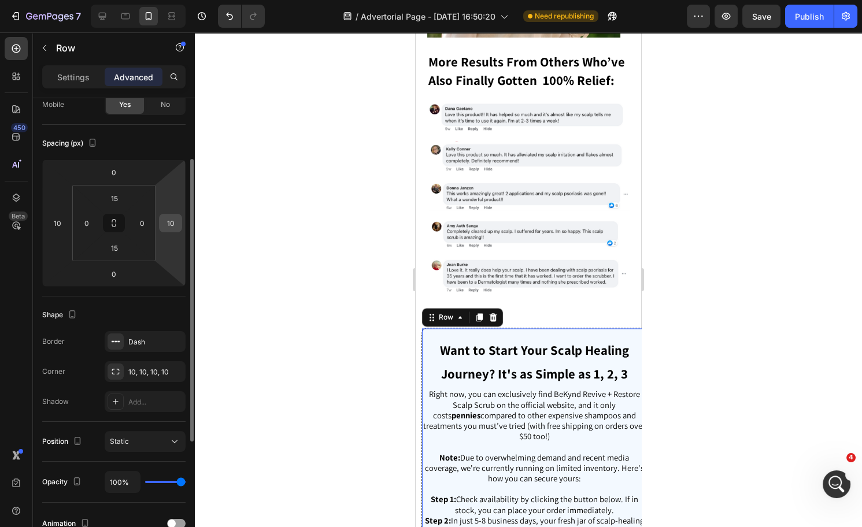
click at [172, 226] on input "10" at bounding box center [170, 223] width 17 height 17
type input "0"
click at [64, 224] on input "10" at bounding box center [57, 223] width 17 height 17
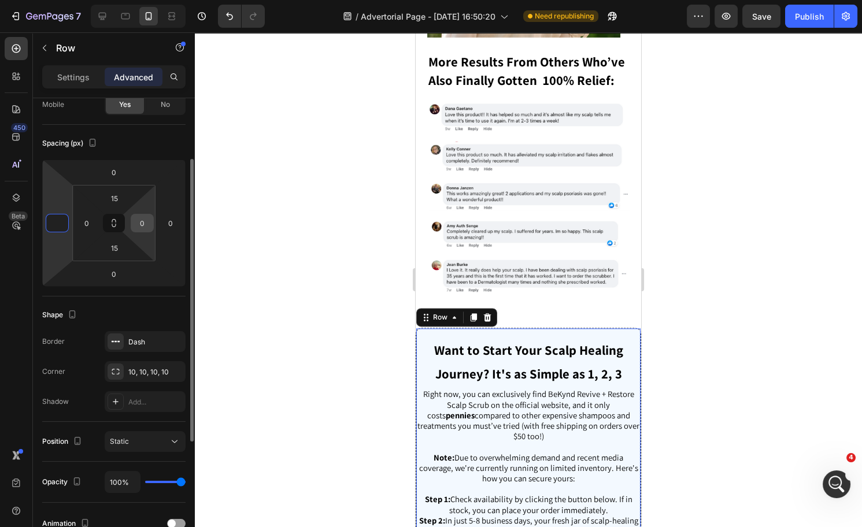
type input "0"
click at [134, 217] on input "0" at bounding box center [142, 223] width 17 height 17
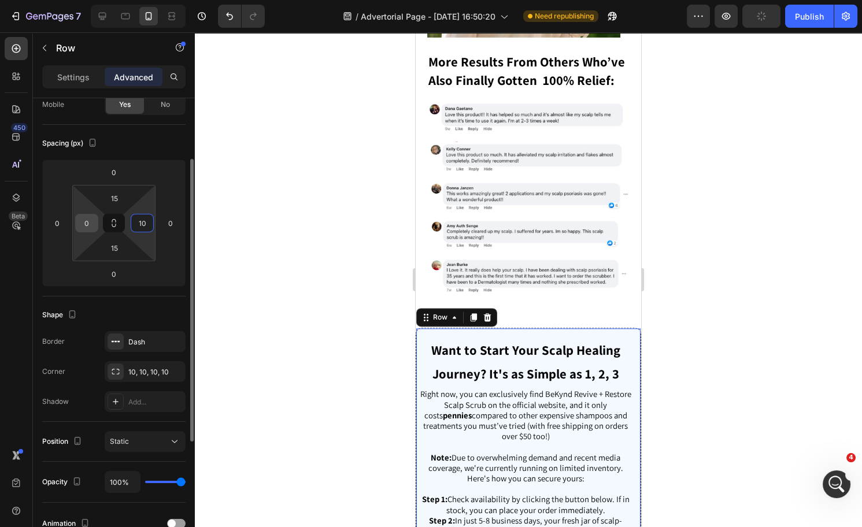
type input "10"
click at [91, 220] on input "0" at bounding box center [86, 223] width 17 height 17
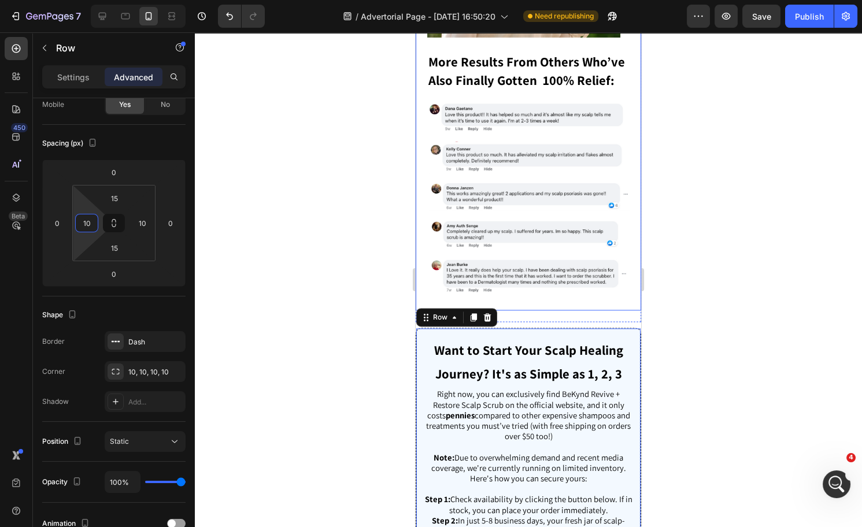
type input "1"
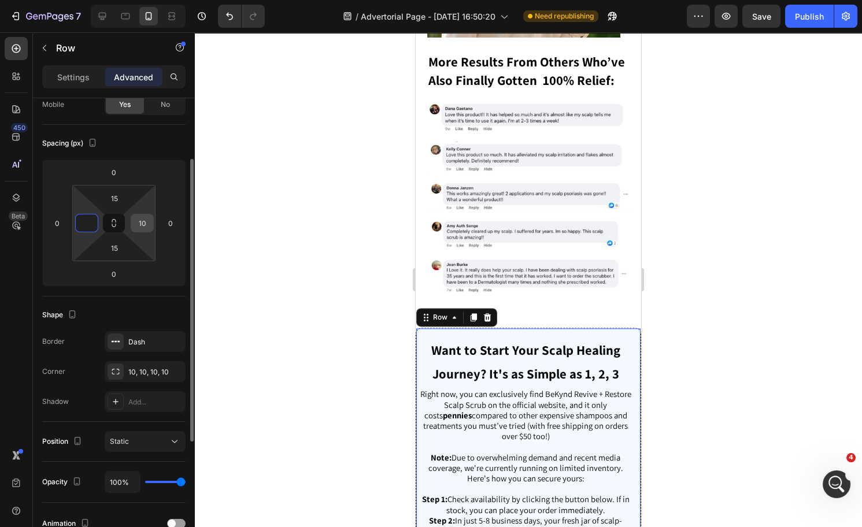
click at [142, 219] on input "10" at bounding box center [142, 223] width 17 height 17
type input "0"
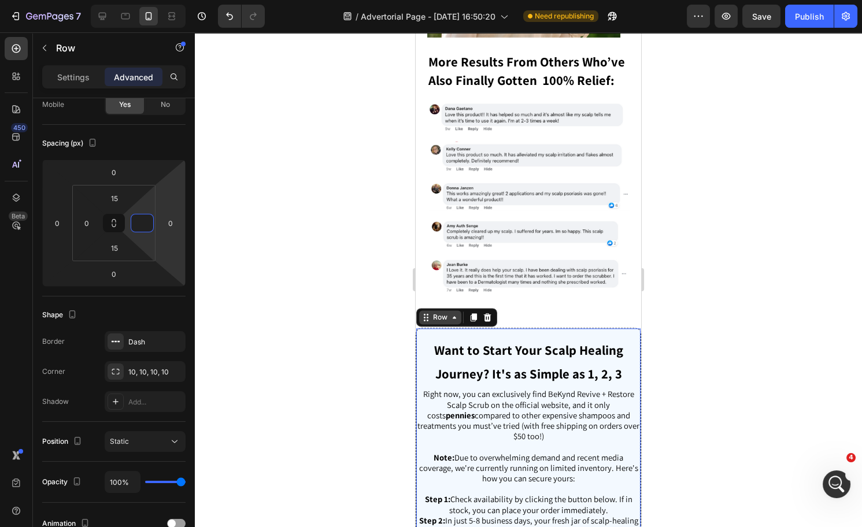
click at [451, 322] on icon at bounding box center [454, 317] width 9 height 9
type input "0"
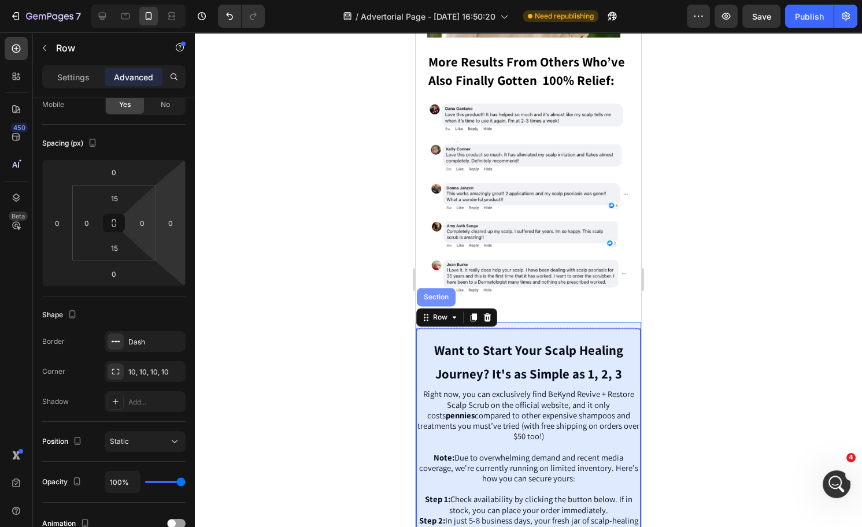
click at [441, 301] on div "Section" at bounding box center [436, 297] width 29 height 7
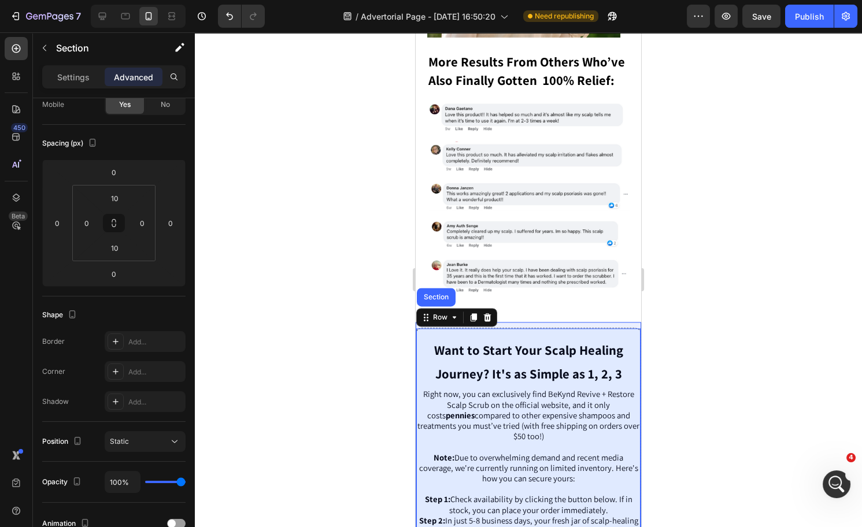
scroll to position [0, 0]
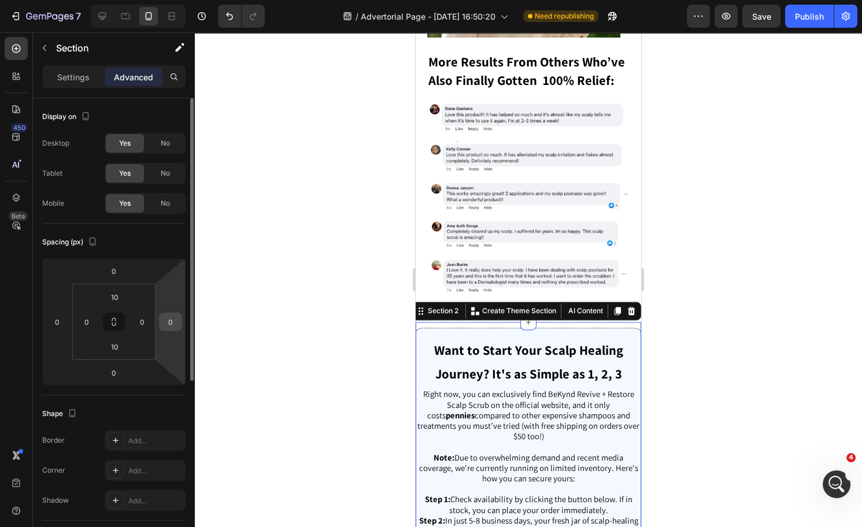
click at [163, 323] on input "0" at bounding box center [170, 321] width 17 height 17
type input "0"
click at [144, 320] on input "0" at bounding box center [142, 321] width 17 height 17
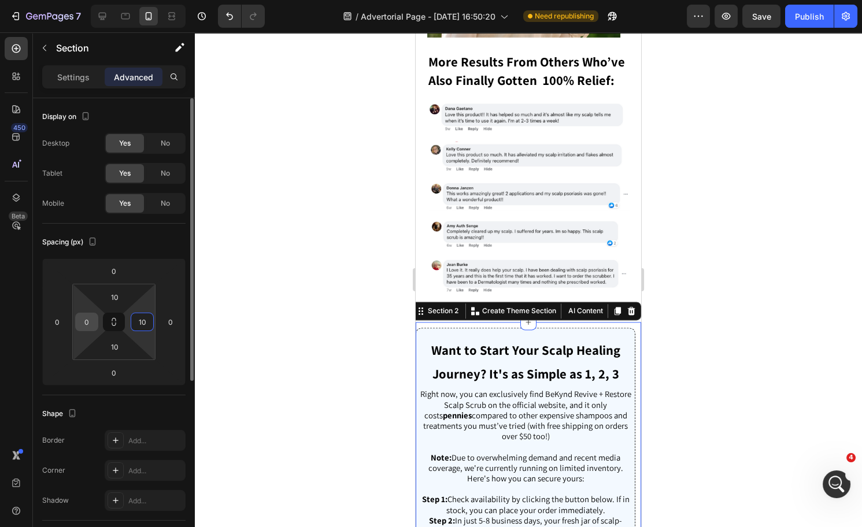
type input "10"
click at [87, 327] on input "0" at bounding box center [86, 321] width 17 height 17
type input "10"
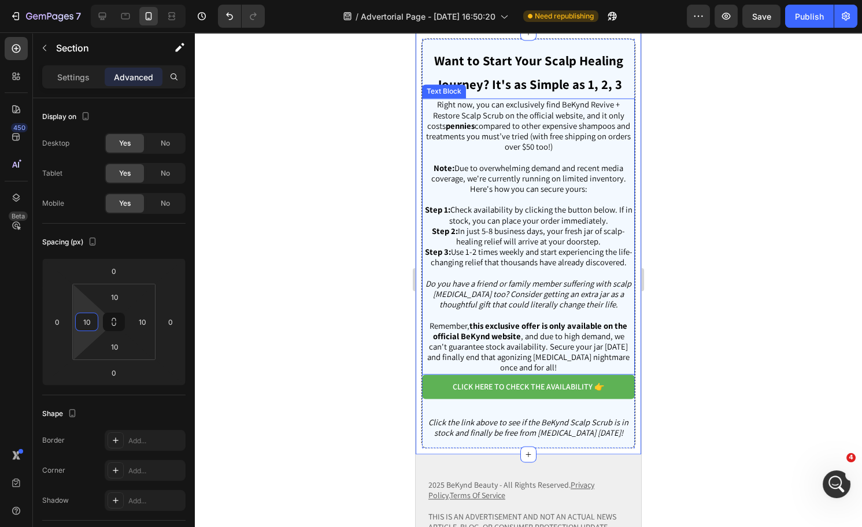
scroll to position [3895, 0]
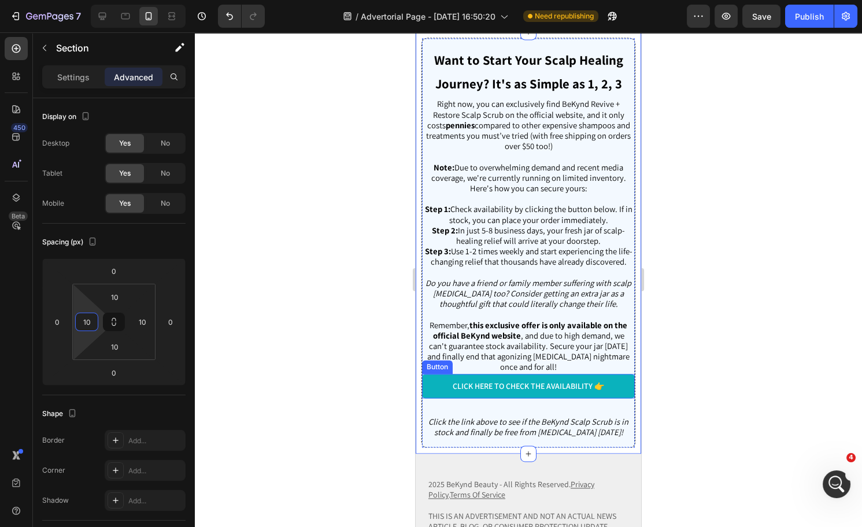
click at [441, 398] on link "CLICK HERE TO CHECK THE AVAILABILITY 👉" at bounding box center [528, 386] width 213 height 24
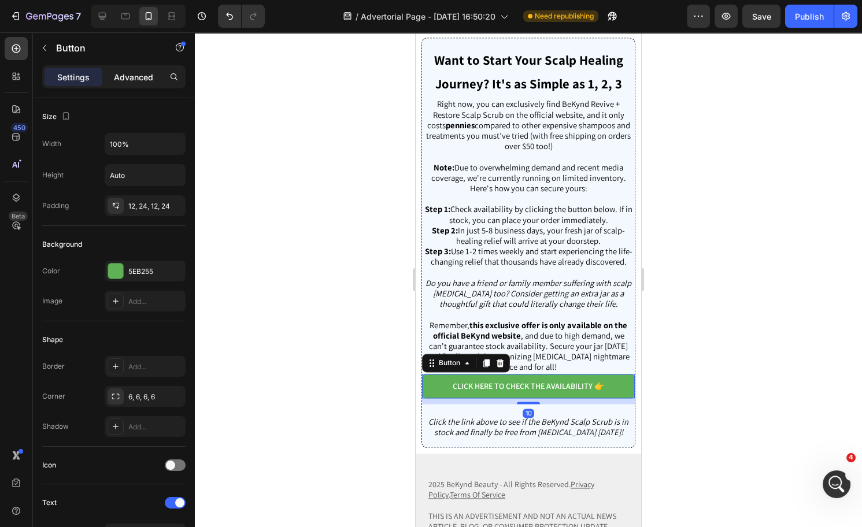
click at [132, 78] on p "Advanced" at bounding box center [133, 77] width 39 height 12
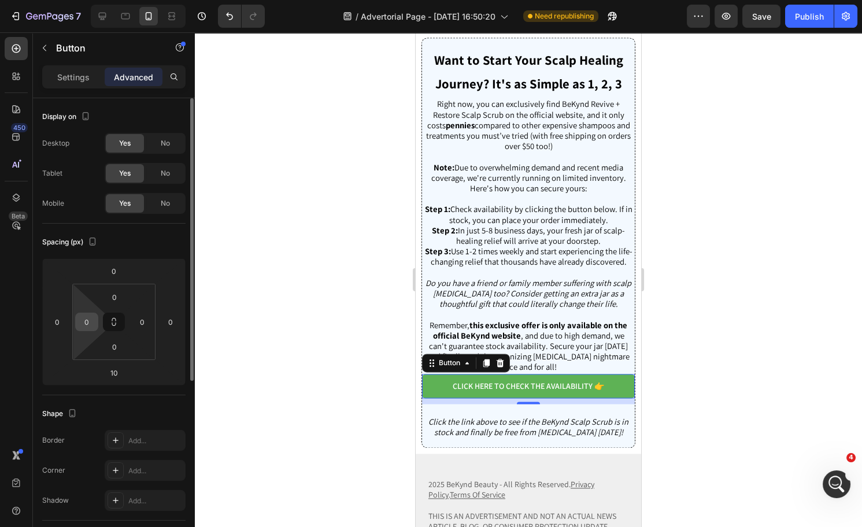
click at [93, 323] on input "0" at bounding box center [86, 321] width 17 height 17
type input "10"
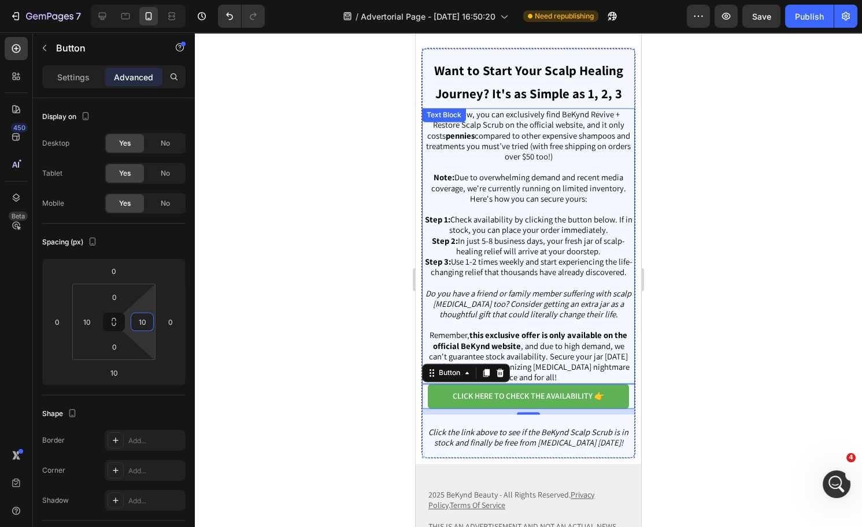
scroll to position [3736, 0]
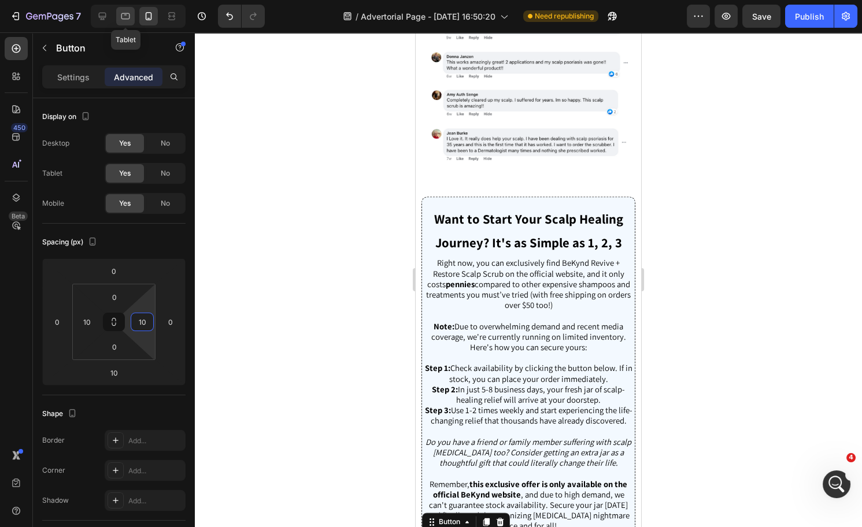
type input "10"
click at [129, 12] on icon at bounding box center [126, 16] width 12 height 12
type input "0"
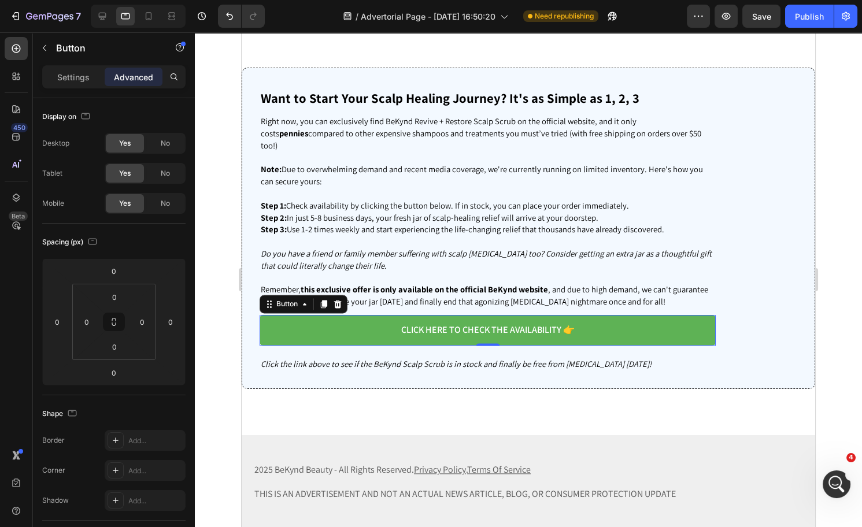
scroll to position [3202, 0]
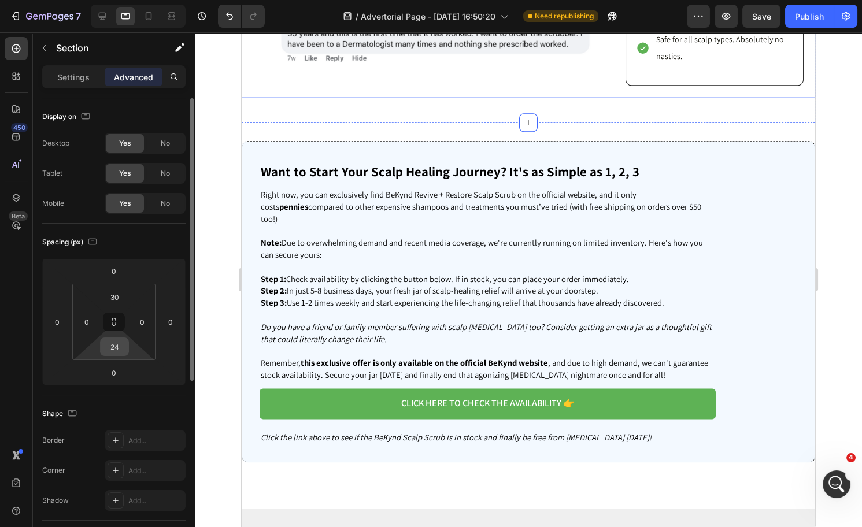
click at [109, 348] on input "24" at bounding box center [114, 346] width 23 height 17
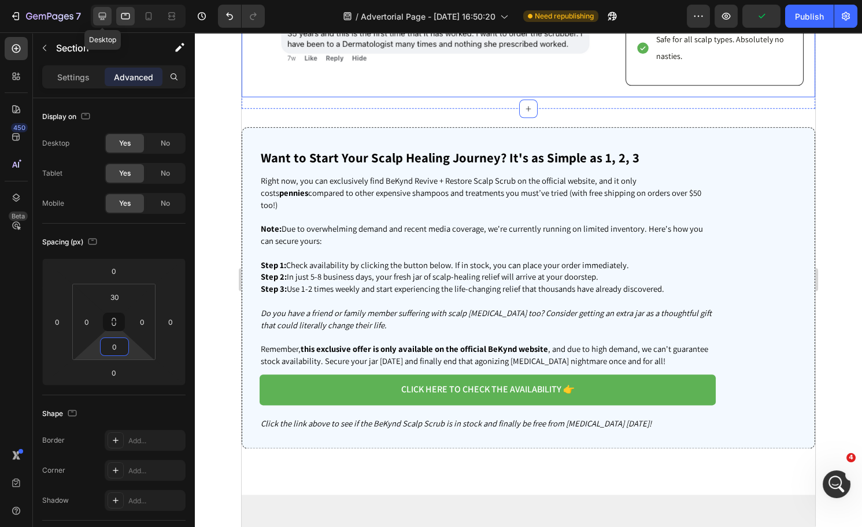
click at [104, 16] on icon at bounding box center [103, 16] width 12 height 12
type input "24"
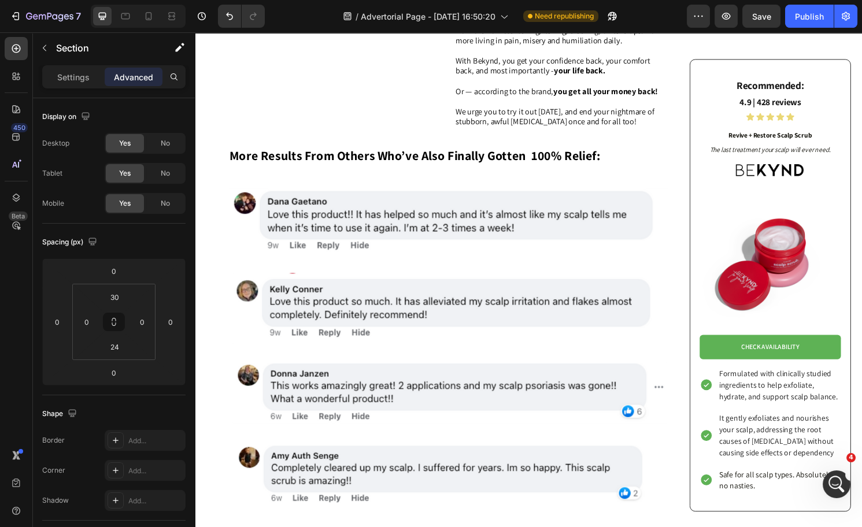
scroll to position [2670, 0]
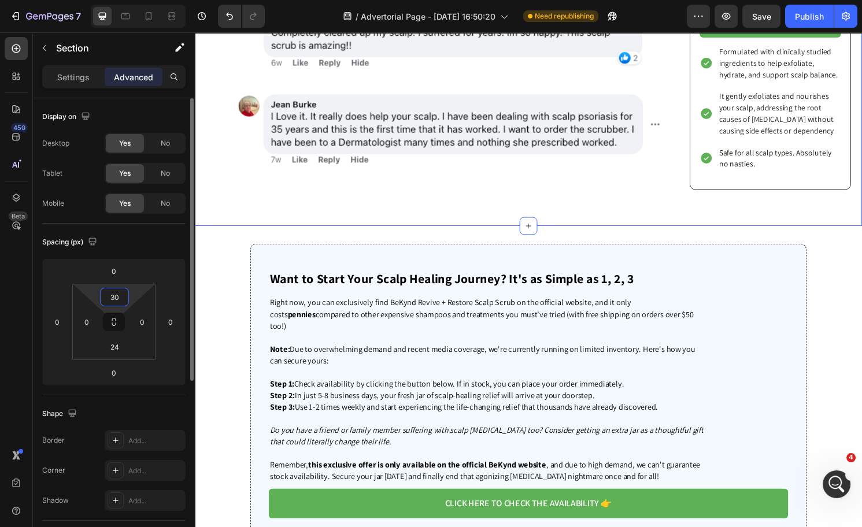
click at [104, 298] on input "30" at bounding box center [114, 297] width 23 height 17
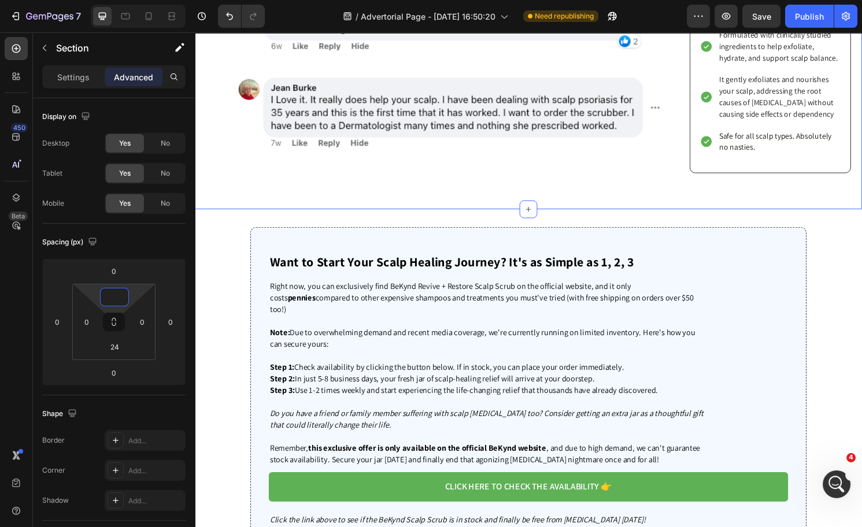
type input "0"
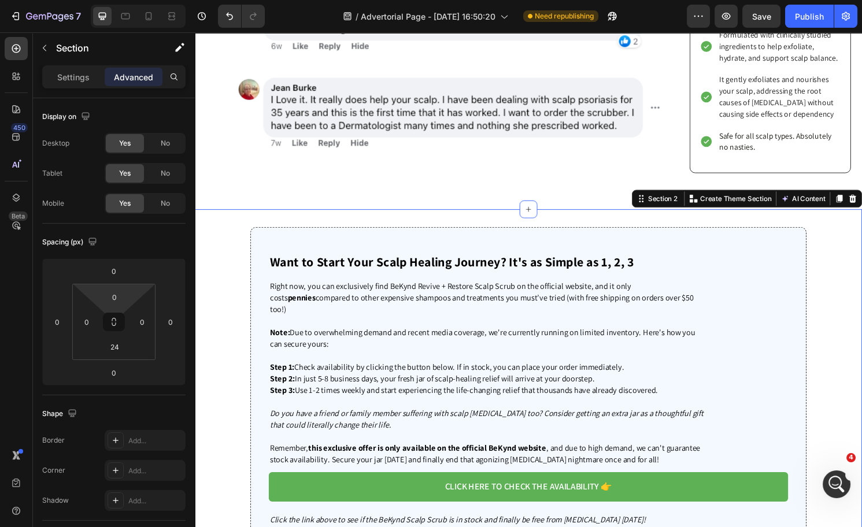
click at [424, 268] on div "Want to Start Your Scalp Healing Journey? It's as Simple as 1, 2, 3 Heading Rig…" at bounding box center [542, 414] width 694 height 397
click at [116, 299] on input "32" at bounding box center [114, 297] width 23 height 17
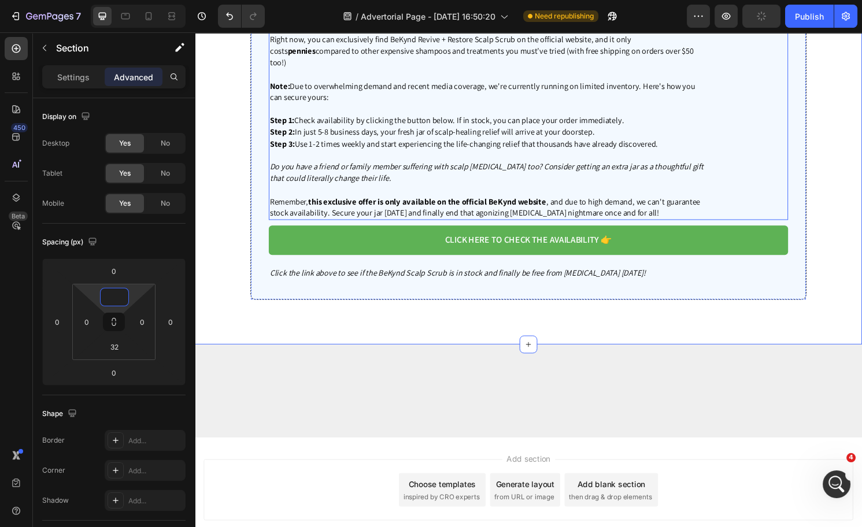
scroll to position [2909, 0]
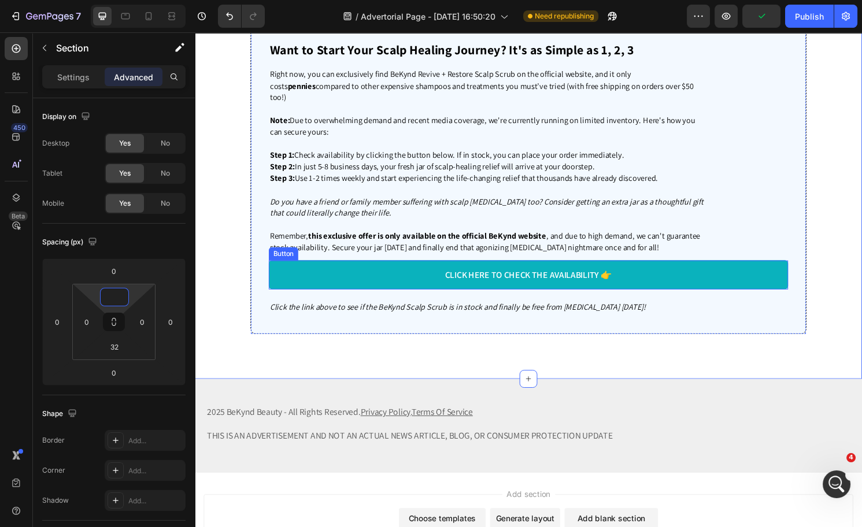
click at [632, 273] on link "CLICK HERE TO CHECK THE AVAILABILITY 👉" at bounding box center [542, 284] width 540 height 31
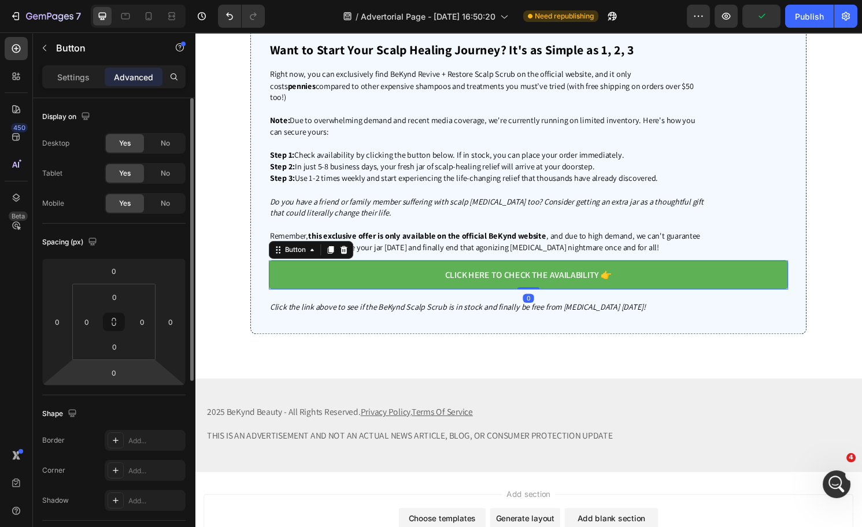
scroll to position [291, 0]
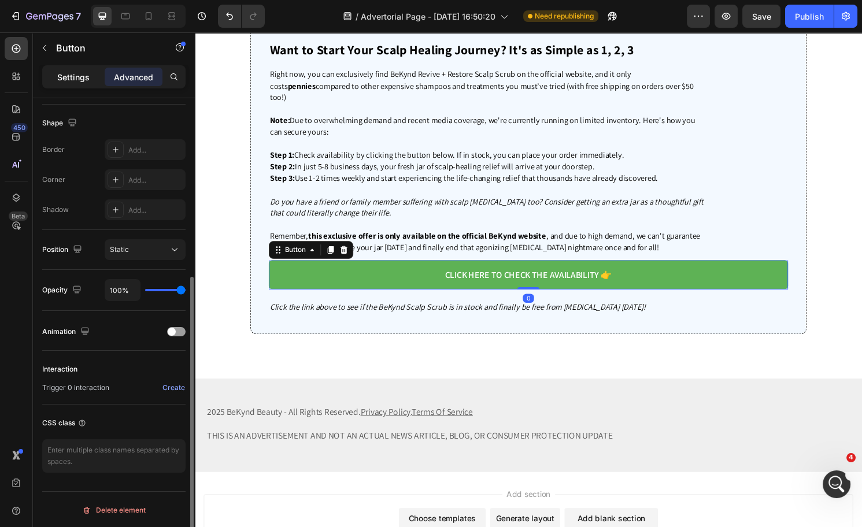
click at [73, 82] on p "Settings" at bounding box center [73, 77] width 32 height 12
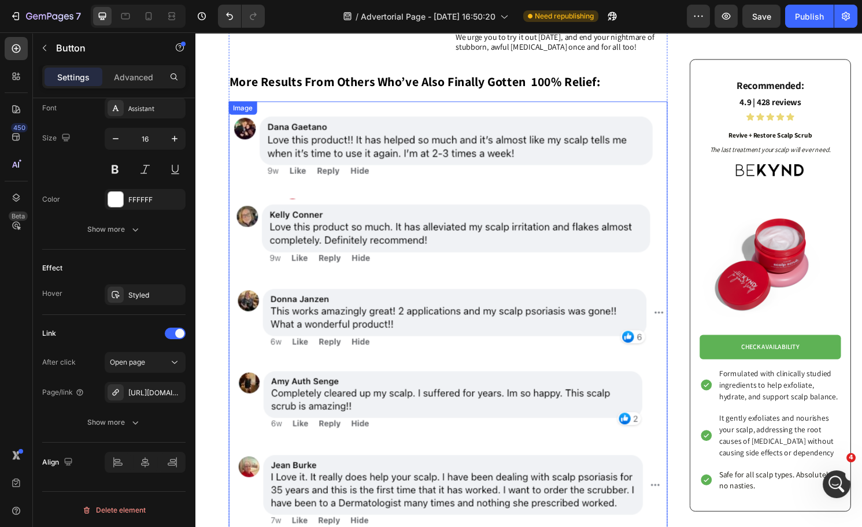
scroll to position [2177, 0]
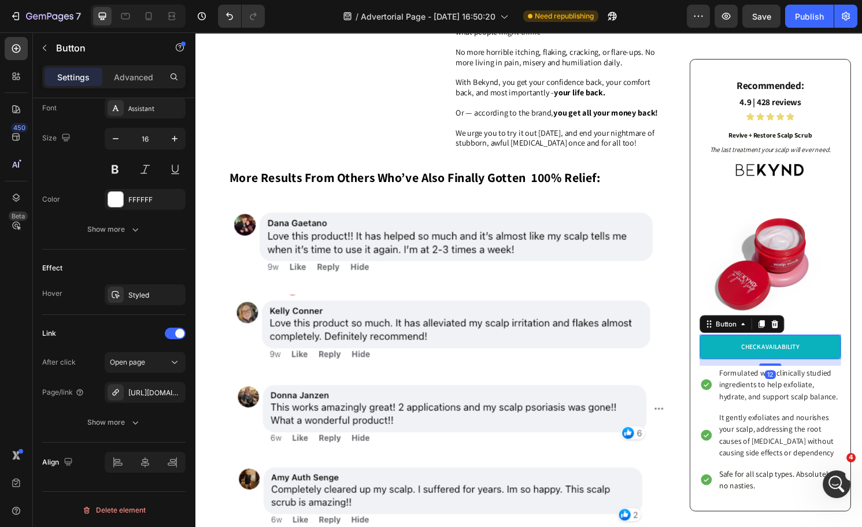
click at [782, 364] on link "CHECK AVAILABILITY" at bounding box center [793, 359] width 147 height 25
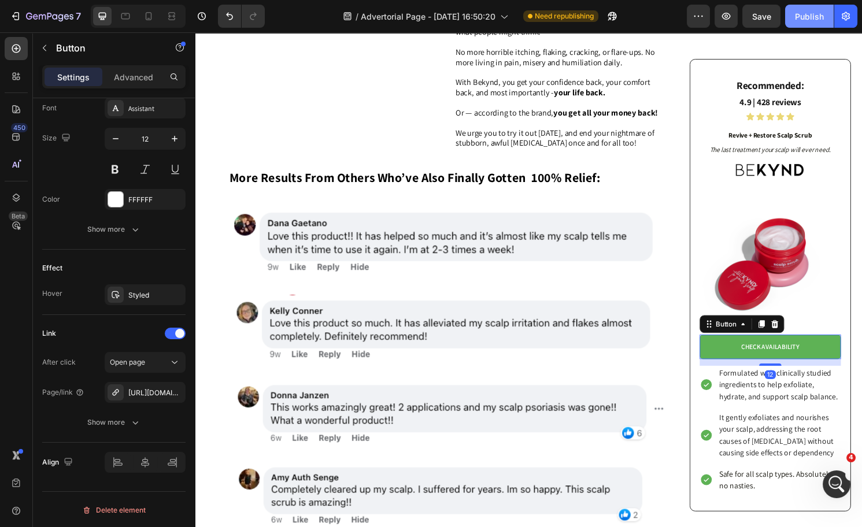
click at [796, 20] on div "Publish" at bounding box center [809, 16] width 29 height 12
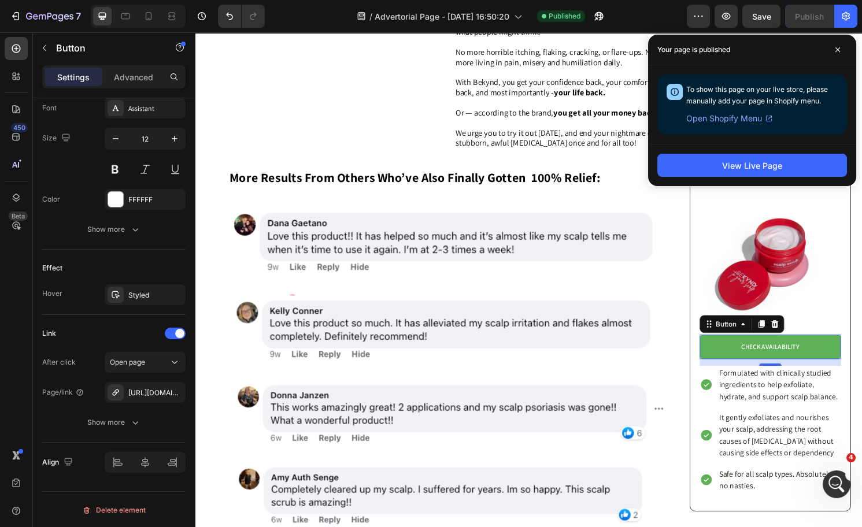
scroll to position [424, 0]
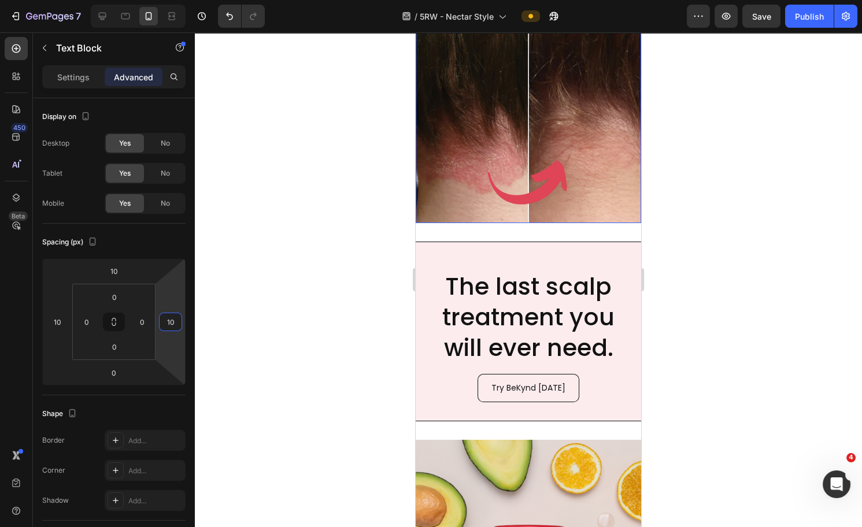
scroll to position [2447, 0]
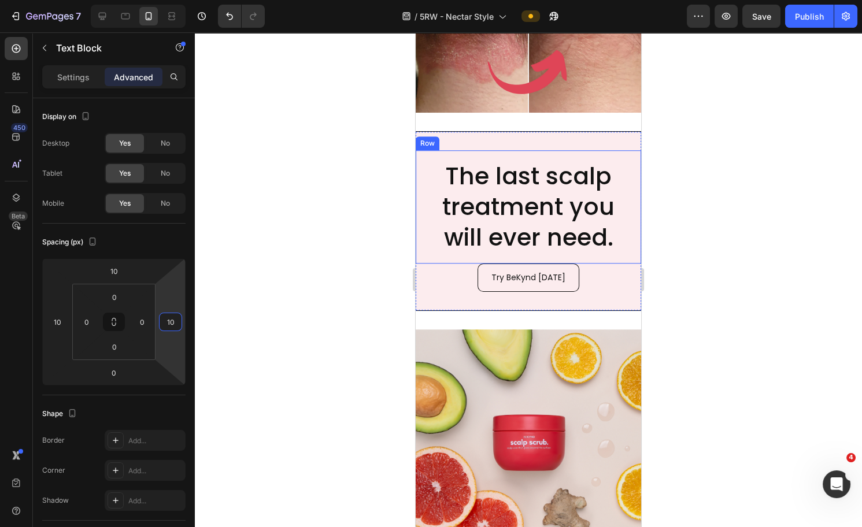
click at [491, 134] on div "The last scalp treatment you will ever need. Heading Row Try BeKynd [DATE] Butt…" at bounding box center [529, 221] width 226 height 180
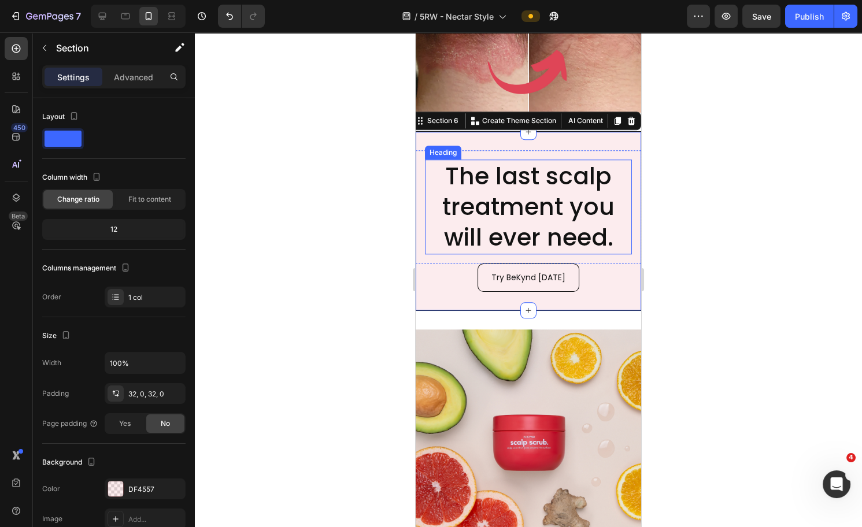
click at [551, 208] on h2 "The last scalp treatment you will ever need." at bounding box center [528, 207] width 207 height 95
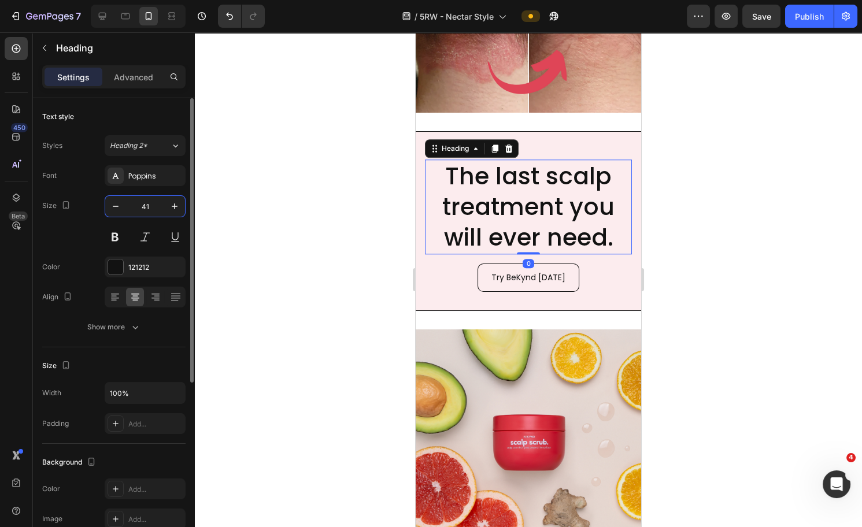
click at [153, 205] on input "41" at bounding box center [145, 206] width 38 height 21
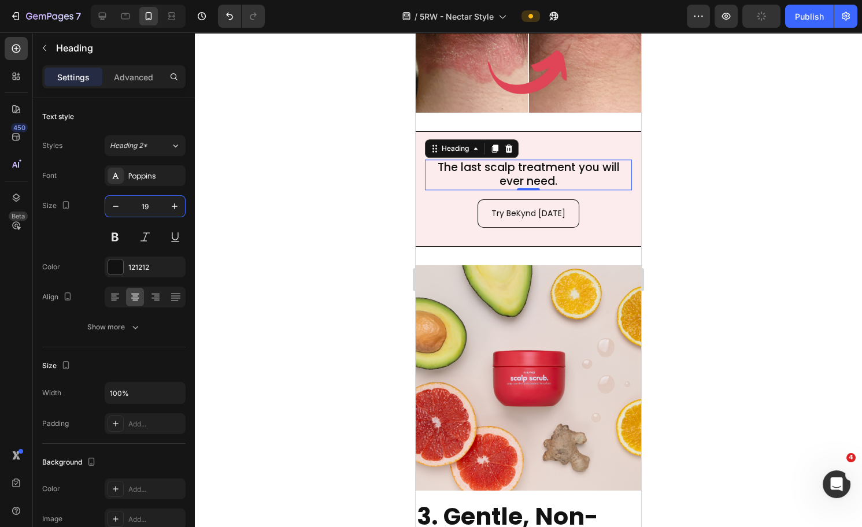
type input "19"
click at [737, 218] on div at bounding box center [528, 279] width 667 height 495
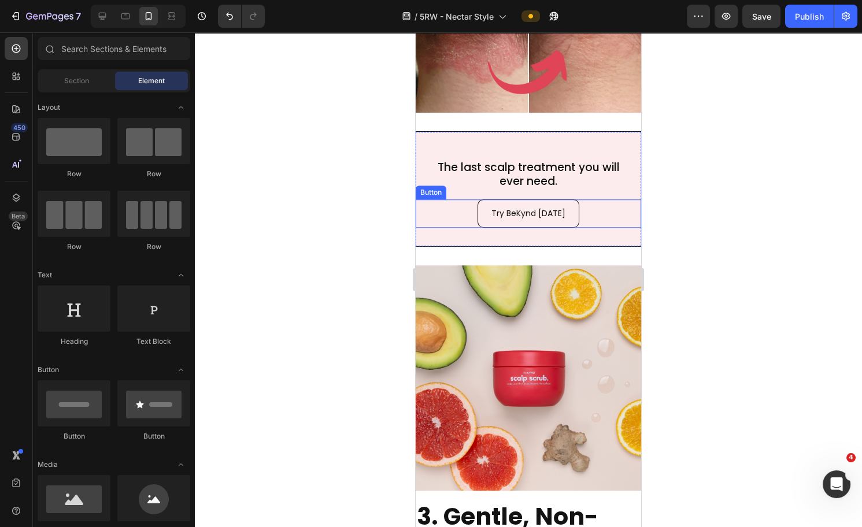
click at [574, 205] on div "Try BeKynd [DATE] Button" at bounding box center [529, 214] width 226 height 28
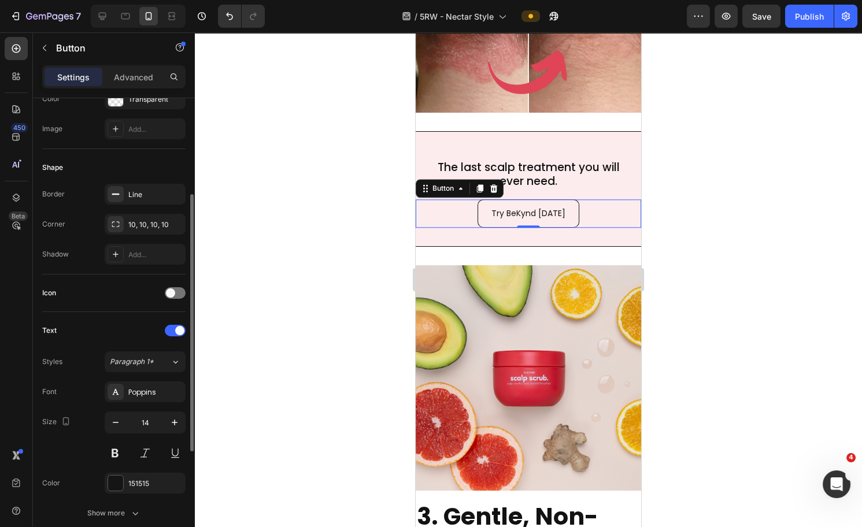
scroll to position [366, 0]
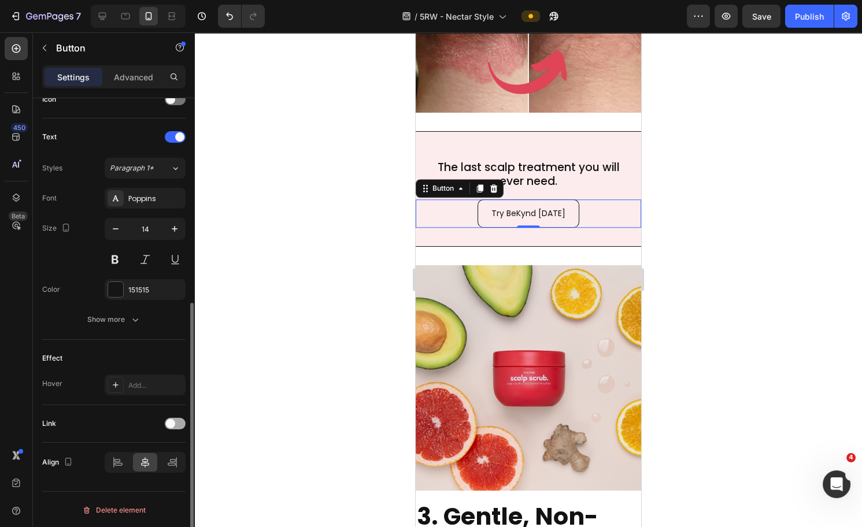
click at [173, 422] on span at bounding box center [170, 423] width 9 height 9
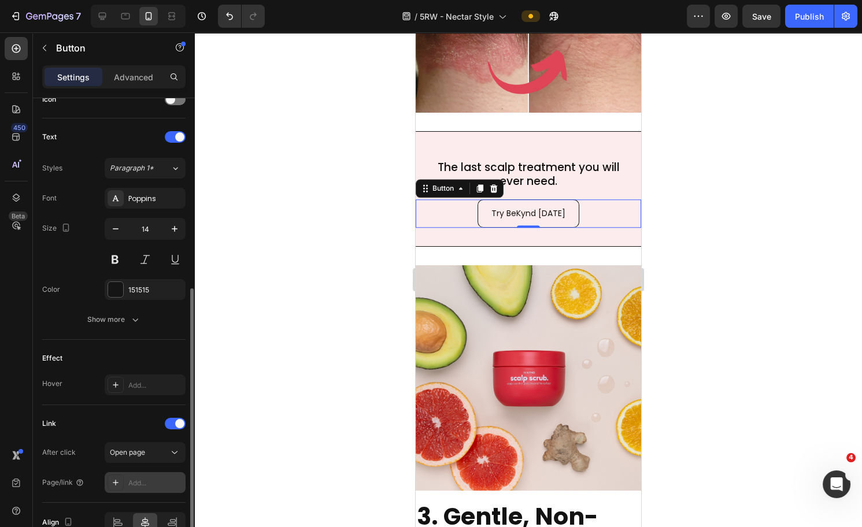
click at [136, 482] on div "Add..." at bounding box center [155, 483] width 54 height 10
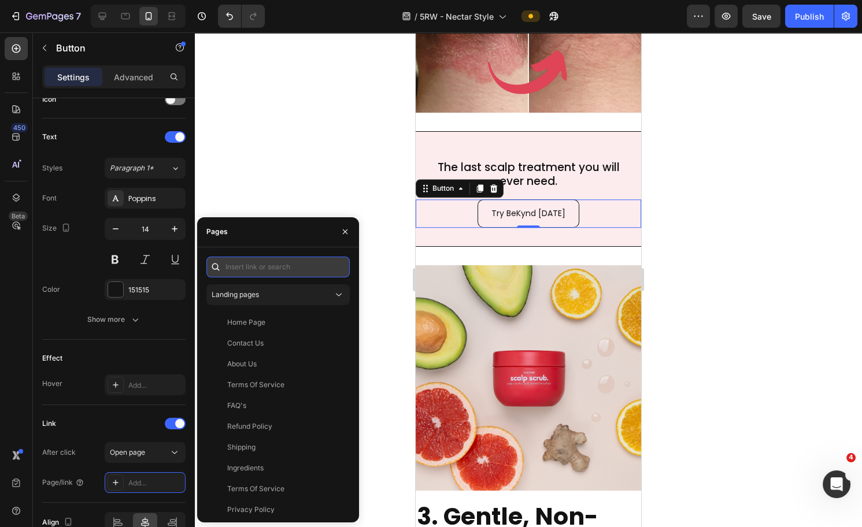
click at [263, 269] on input "text" at bounding box center [277, 267] width 143 height 21
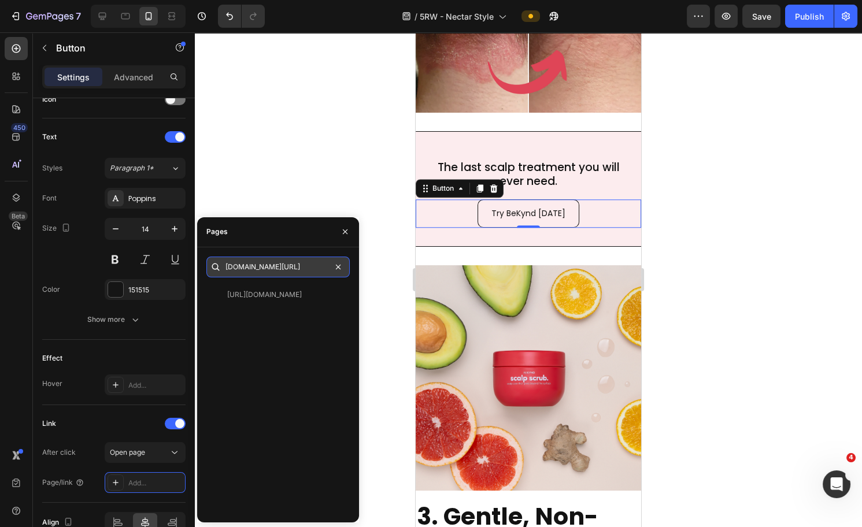
type input "[DOMAIN_NAME][URL]"
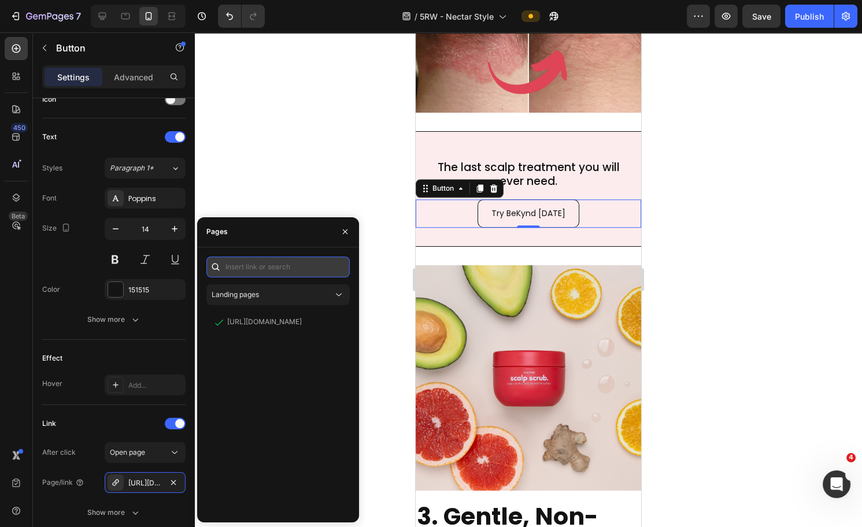
scroll to position [0, 0]
click at [691, 188] on div at bounding box center [528, 279] width 667 height 495
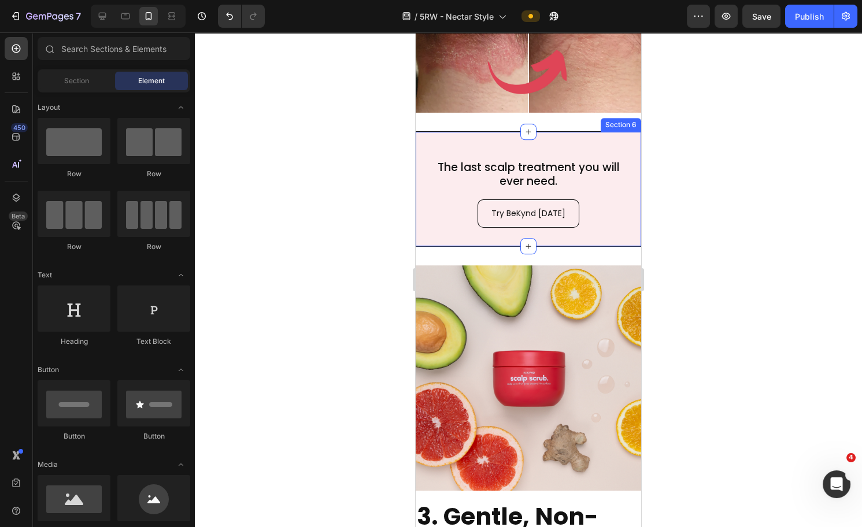
click at [610, 136] on div "The last scalp treatment you will ever need. Heading Row Try BeKynd [DATE] Butt…" at bounding box center [529, 189] width 226 height 116
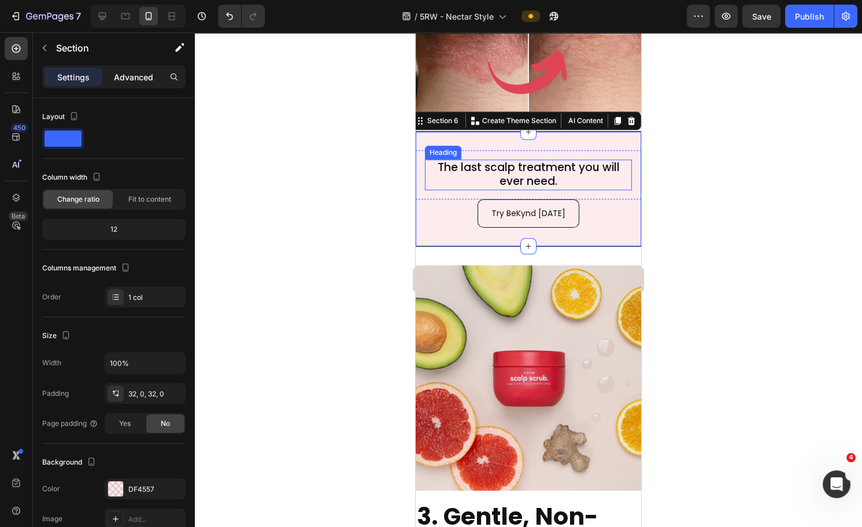
click at [128, 78] on p "Advanced" at bounding box center [133, 77] width 39 height 12
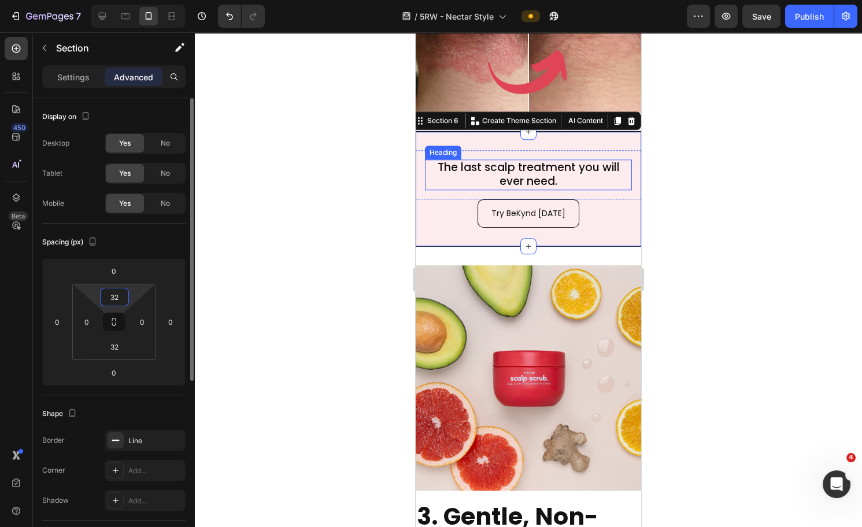
click at [116, 294] on input "32" at bounding box center [114, 297] width 23 height 17
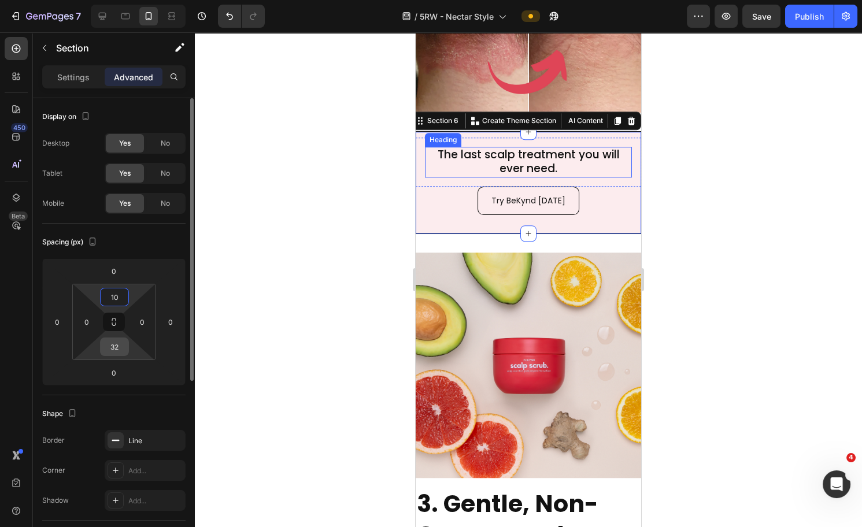
type input "10"
click at [117, 353] on input "32" at bounding box center [114, 346] width 23 height 17
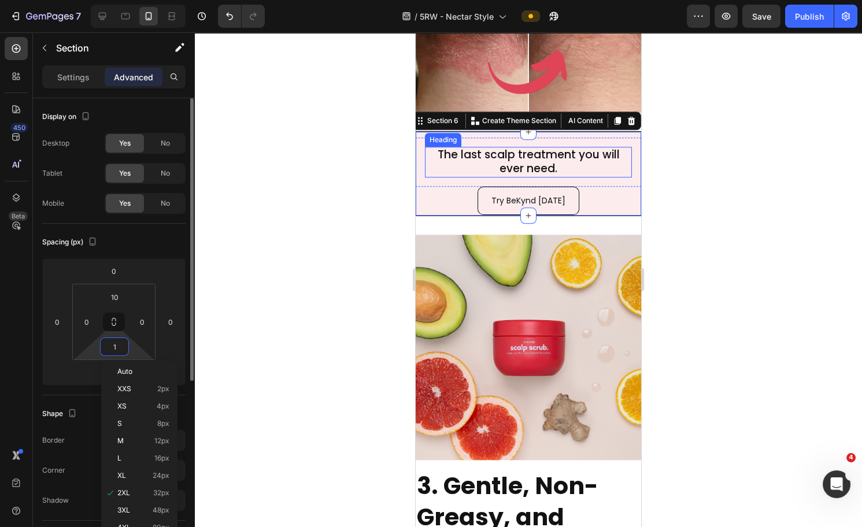
type input "10"
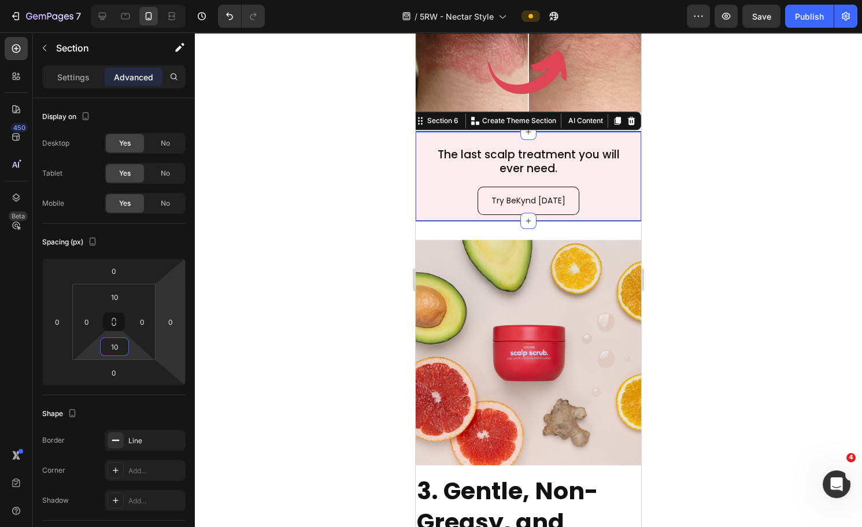
click at [771, 294] on div at bounding box center [528, 279] width 667 height 495
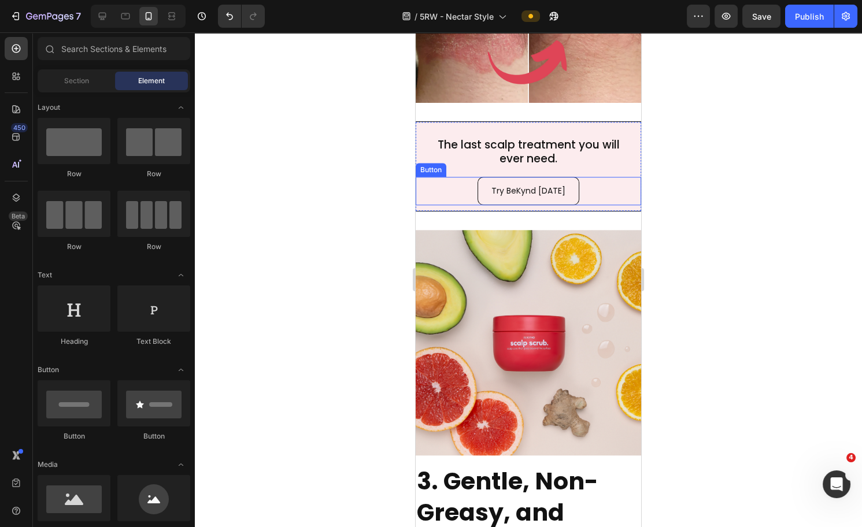
scroll to position [2458, 0]
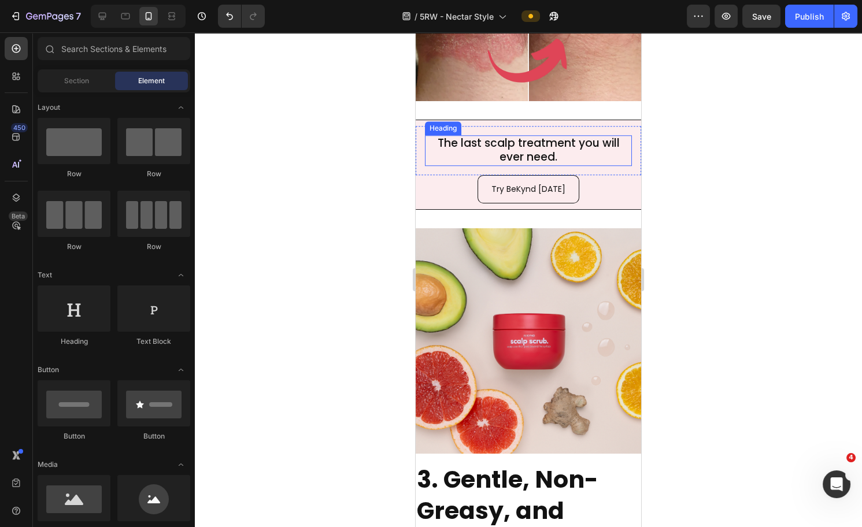
click at [553, 157] on h2 "The last scalp treatment you will ever need." at bounding box center [528, 150] width 207 height 31
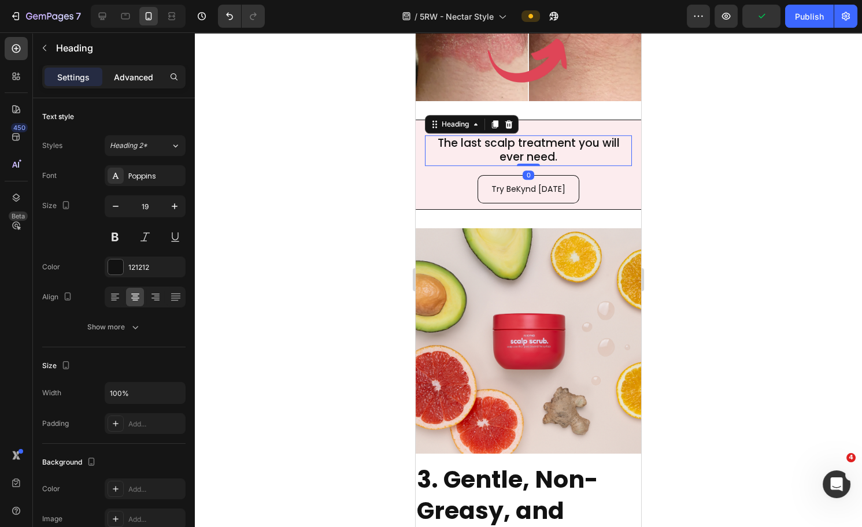
click at [150, 73] on p "Advanced" at bounding box center [133, 77] width 39 height 12
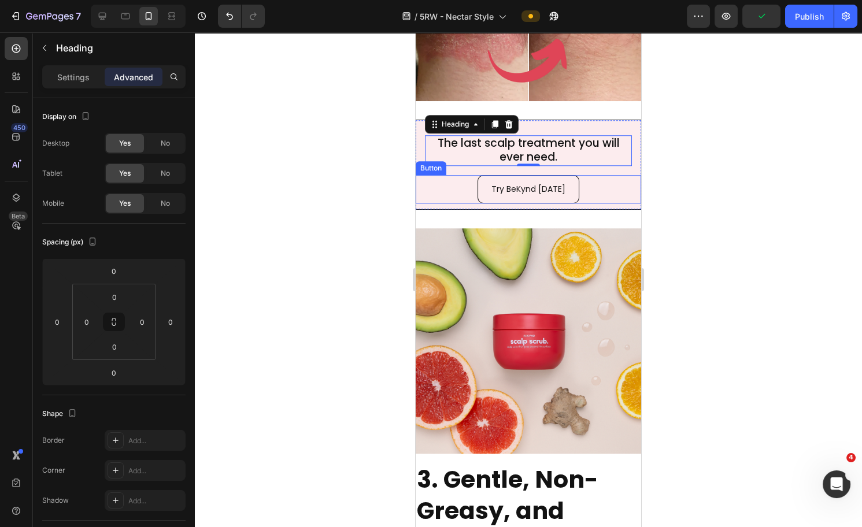
click at [456, 175] on div "Try BeKynd [DATE] Button" at bounding box center [529, 189] width 226 height 28
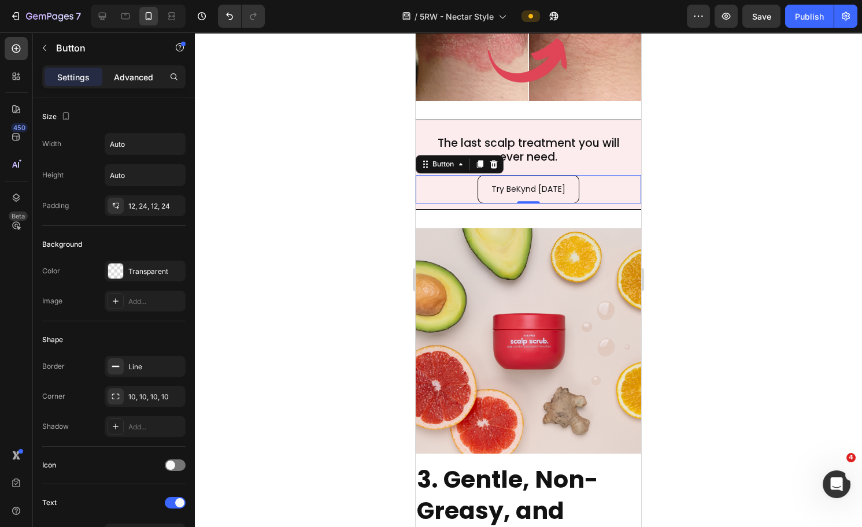
click at [124, 72] on p "Advanced" at bounding box center [133, 77] width 39 height 12
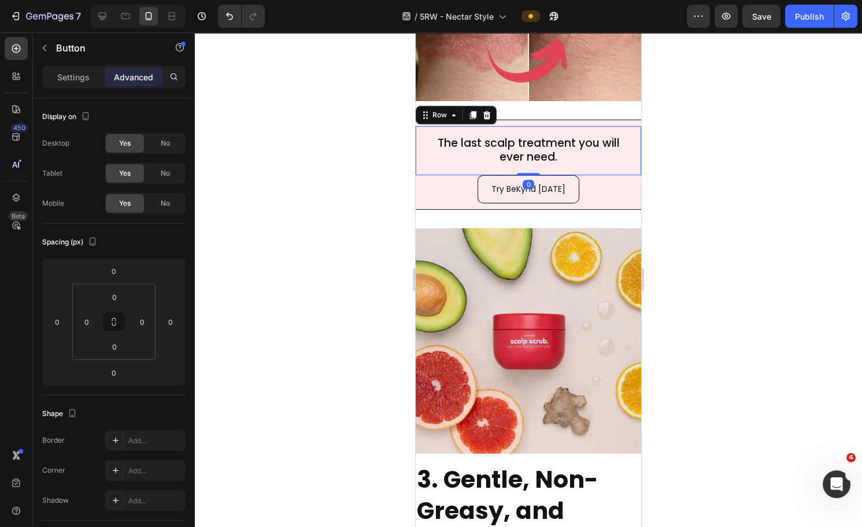
click at [556, 160] on div "The last scalp treatment you will ever need. Heading Row 0" at bounding box center [529, 150] width 226 height 49
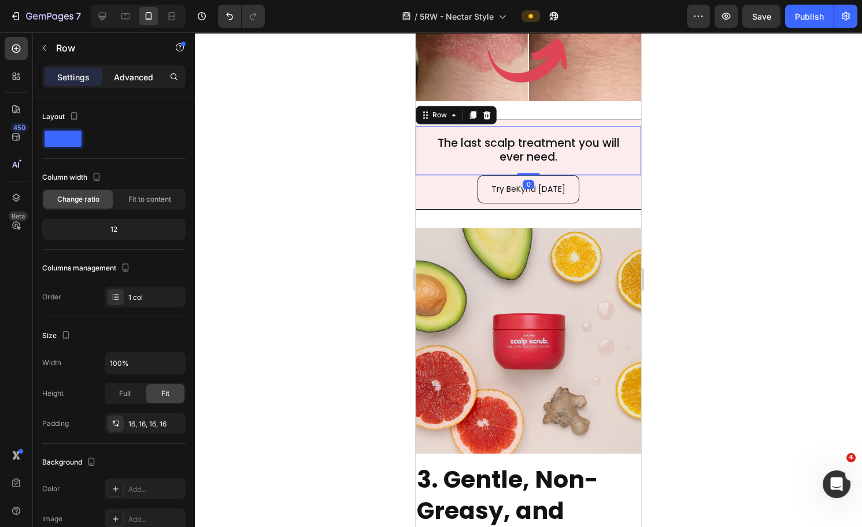
click at [132, 82] on p "Advanced" at bounding box center [133, 77] width 39 height 12
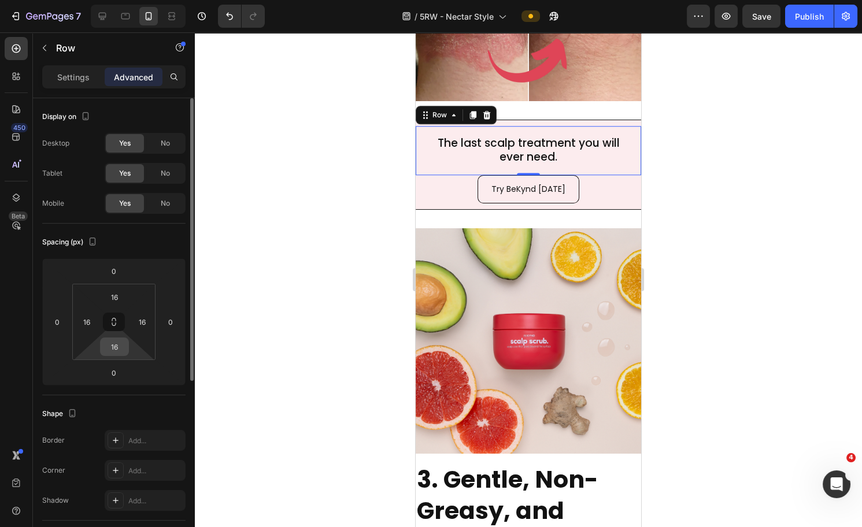
click at [119, 343] on input "16" at bounding box center [114, 346] width 23 height 17
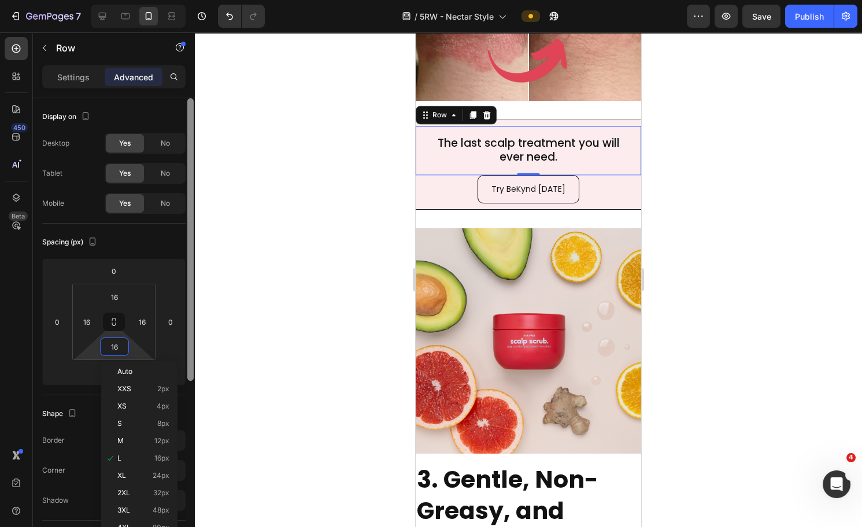
type input "5"
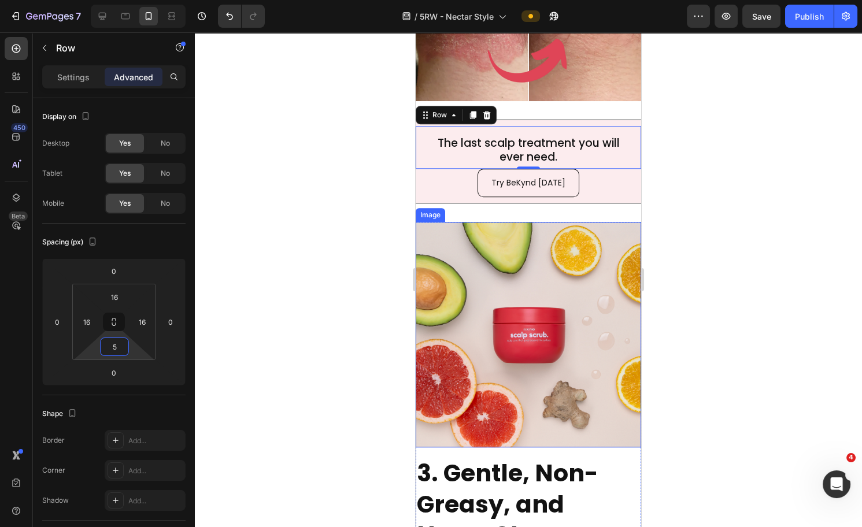
click at [750, 193] on div at bounding box center [528, 279] width 667 height 495
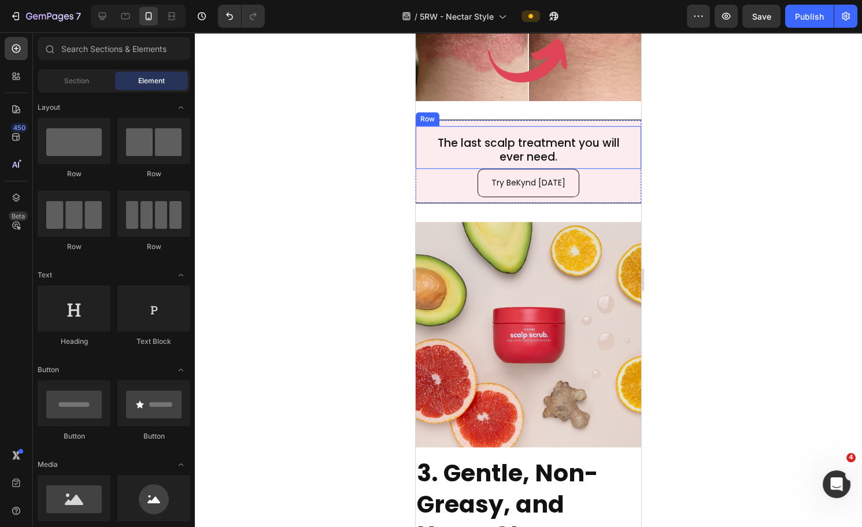
click at [538, 126] on div "The last scalp treatment you will ever need. Heading Row" at bounding box center [529, 147] width 226 height 43
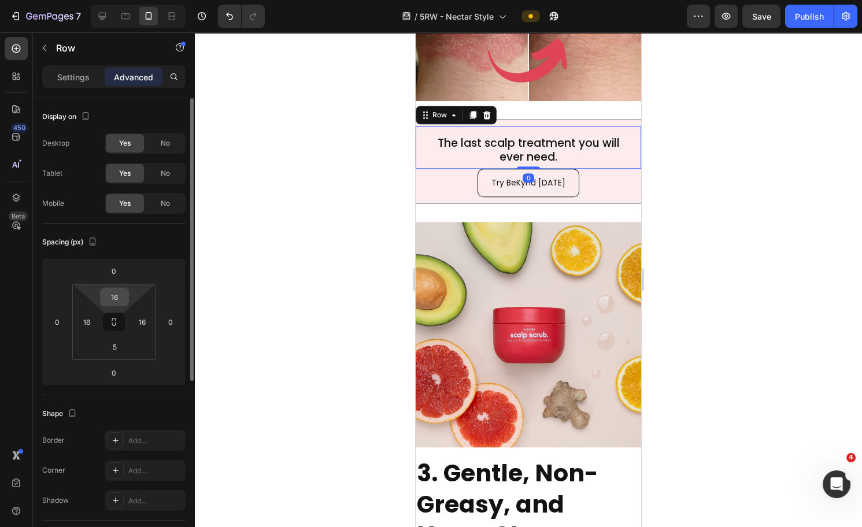
click at [110, 300] on input "16" at bounding box center [114, 297] width 23 height 17
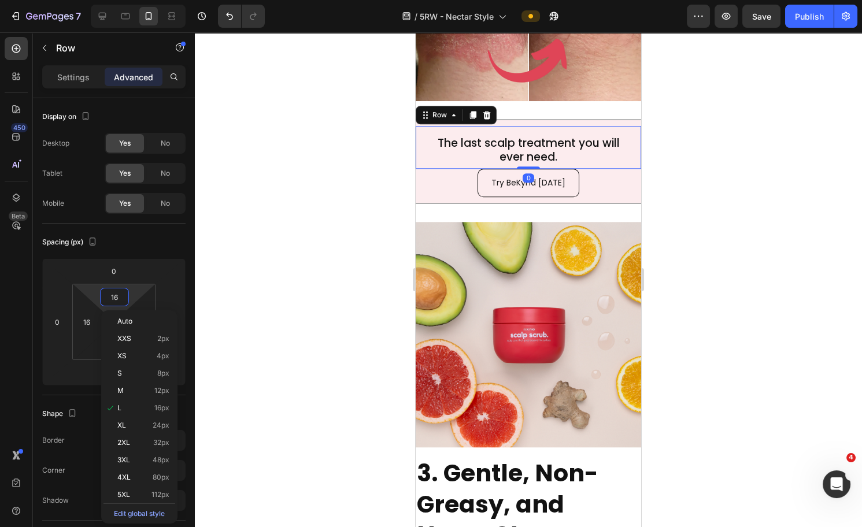
type input "5"
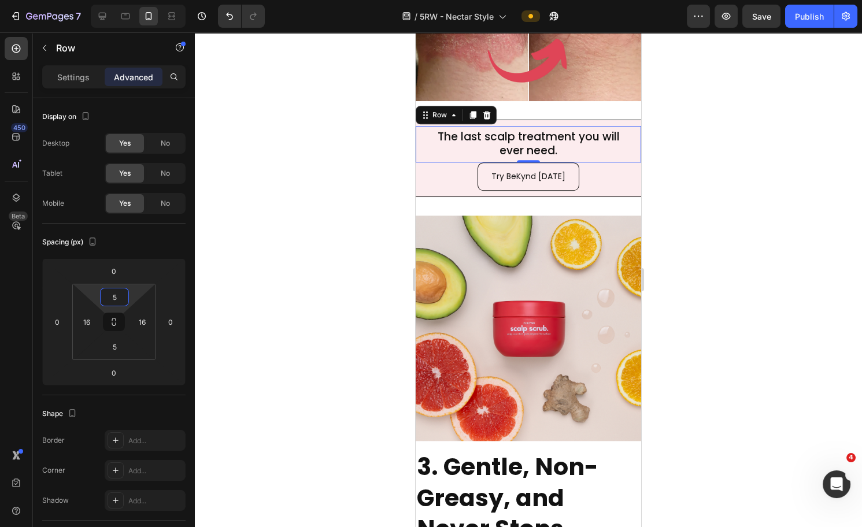
click at [746, 227] on div at bounding box center [528, 279] width 667 height 495
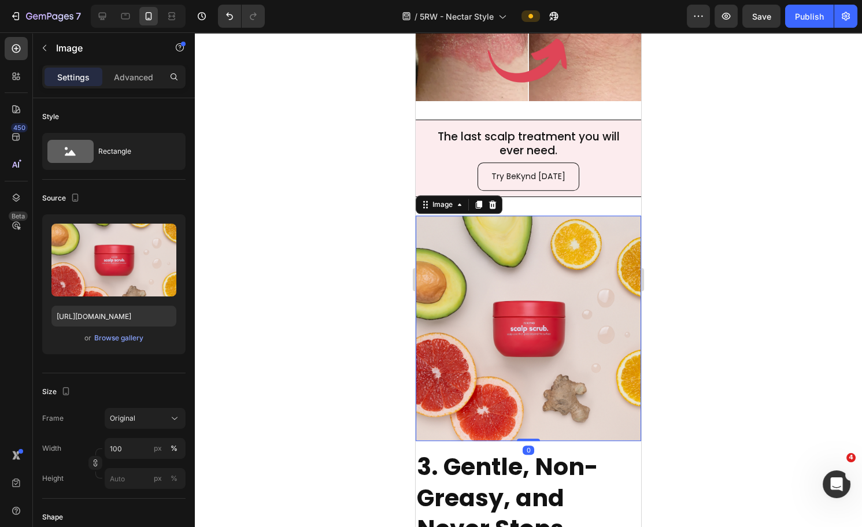
click at [510, 307] on img at bounding box center [529, 329] width 226 height 226
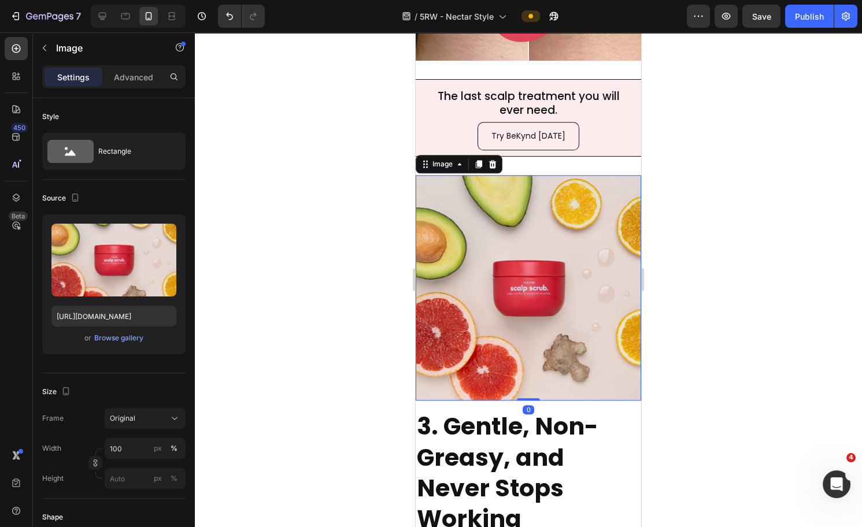
scroll to position [2432, 0]
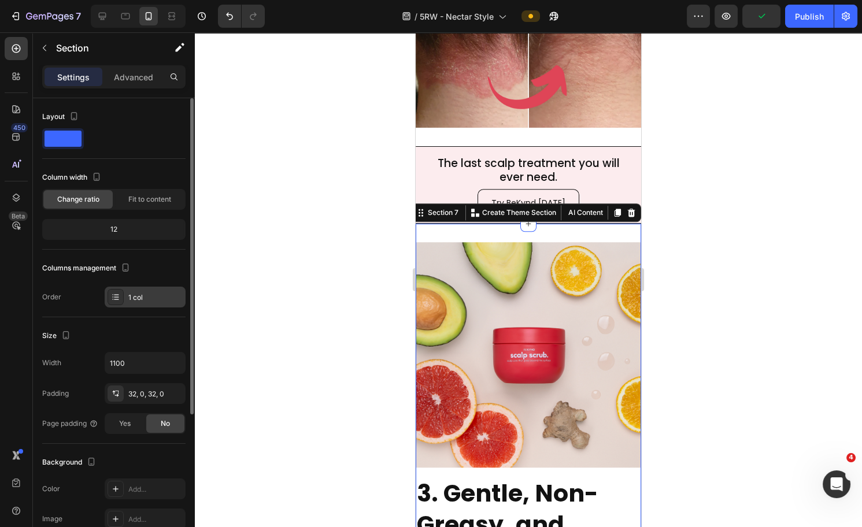
click at [136, 290] on div "1 col" at bounding box center [145, 297] width 81 height 21
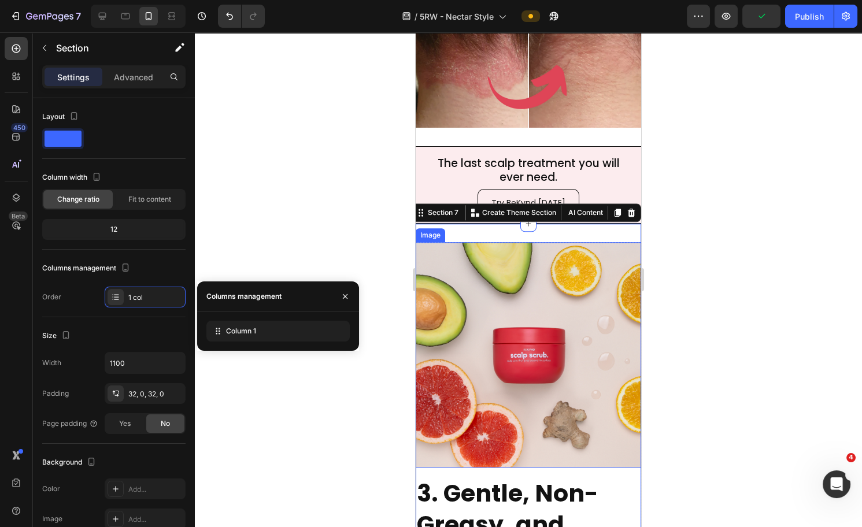
click at [555, 319] on img at bounding box center [529, 355] width 226 height 226
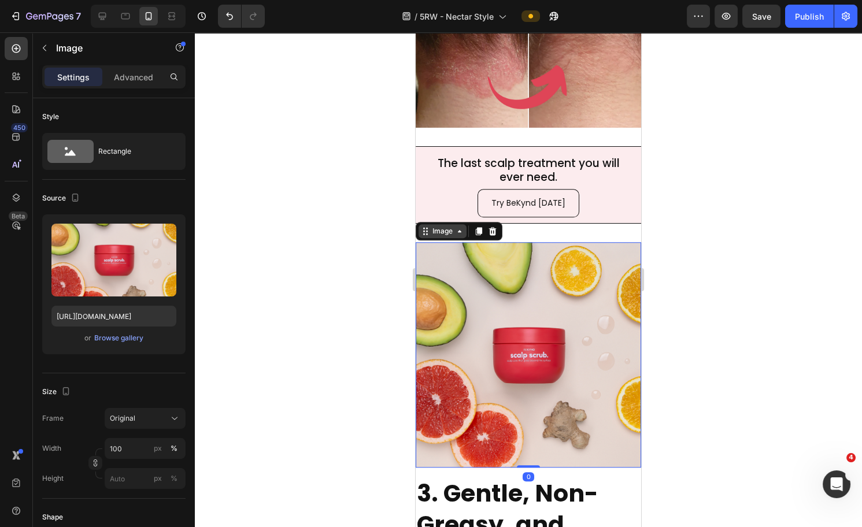
click at [458, 227] on icon at bounding box center [459, 231] width 9 height 9
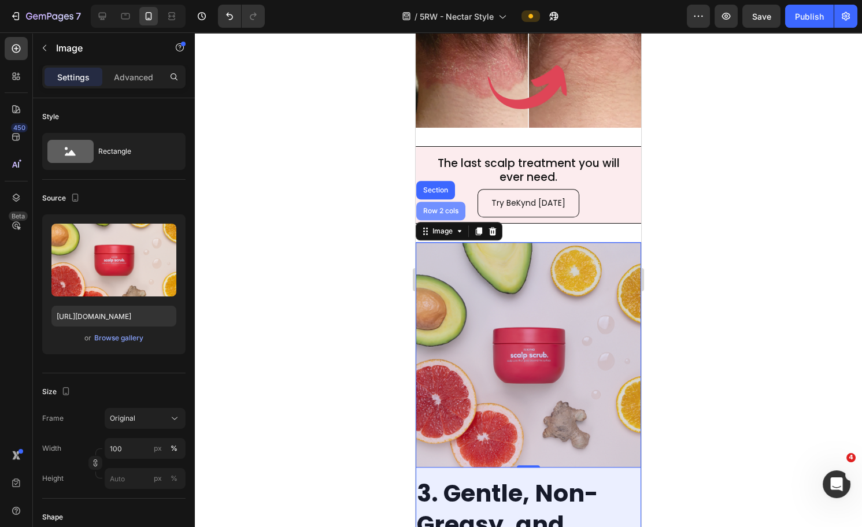
click at [442, 208] on div "Row 2 cols" at bounding box center [441, 211] width 40 height 7
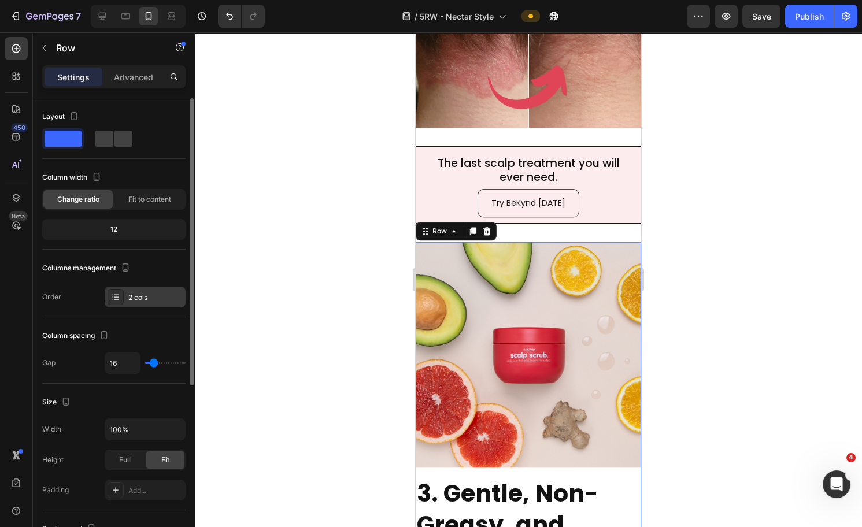
click at [134, 291] on div "2 cols" at bounding box center [145, 297] width 81 height 21
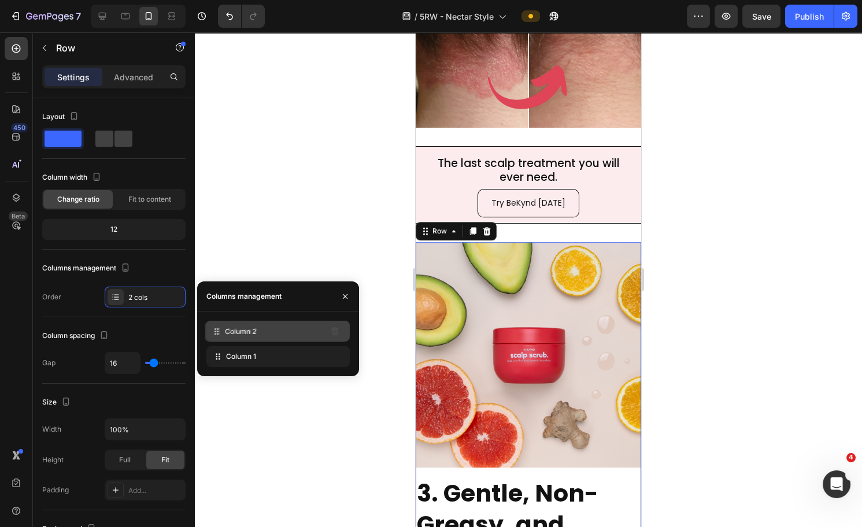
drag, startPoint x: 257, startPoint y: 359, endPoint x: 256, endPoint y: 327, distance: 31.8
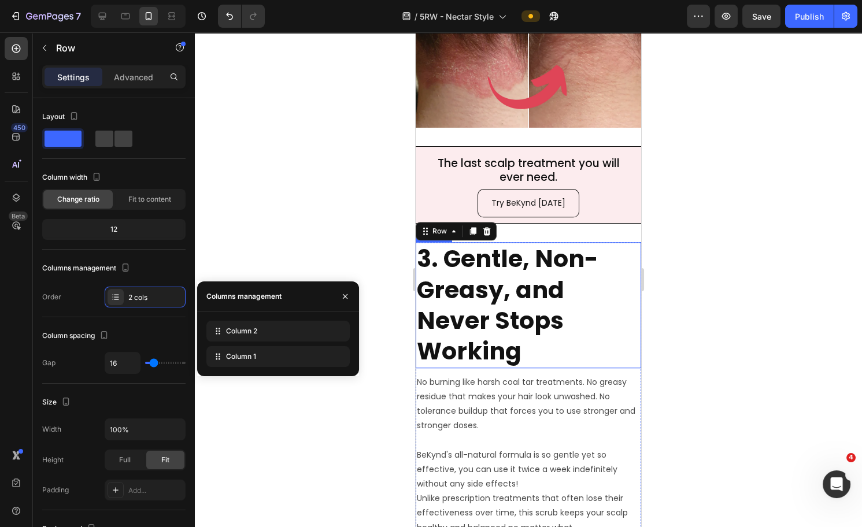
click at [479, 296] on h2 "3. Gentle, Non-Greasy, and Never Stops Working" at bounding box center [529, 304] width 226 height 125
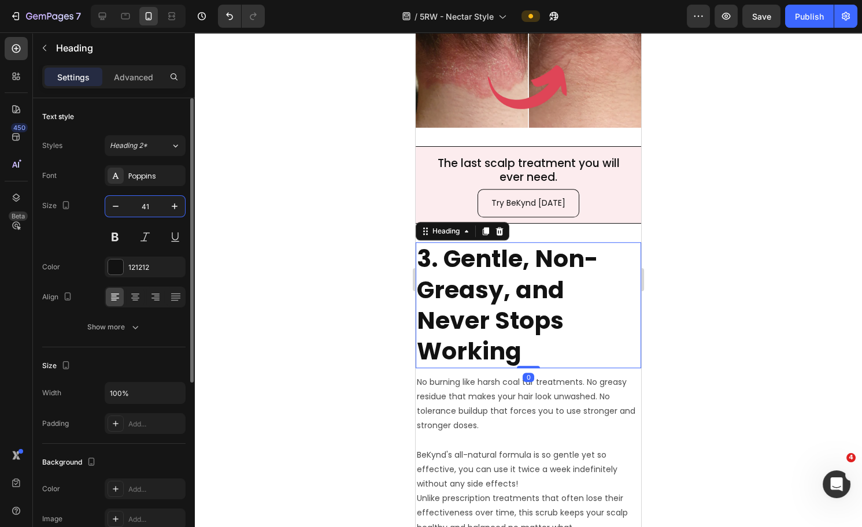
click at [149, 199] on input "41" at bounding box center [145, 206] width 38 height 21
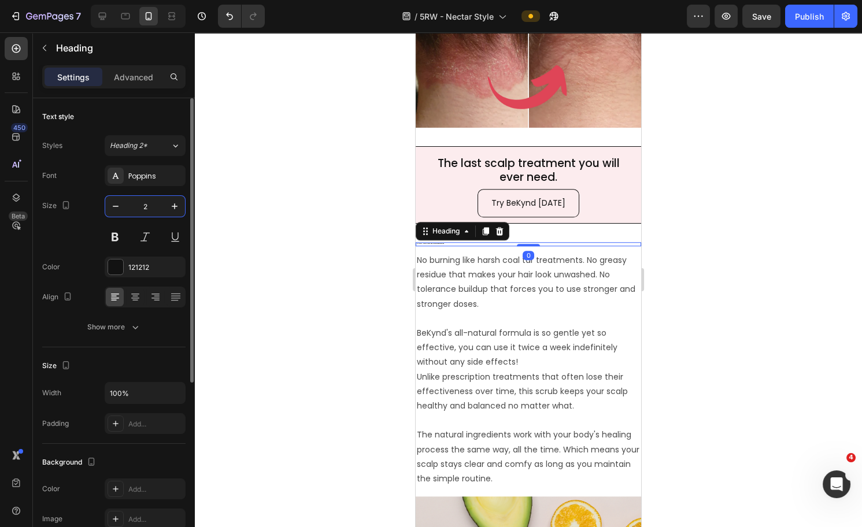
type input "20"
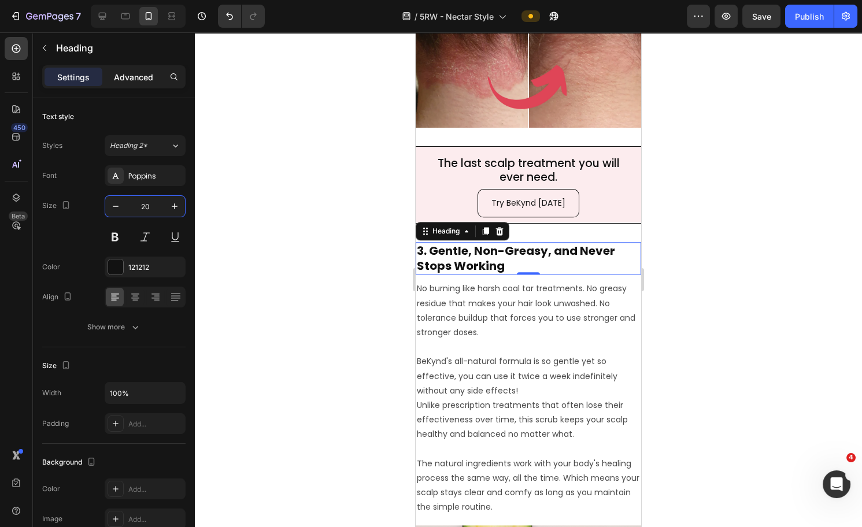
click at [143, 73] on p "Advanced" at bounding box center [133, 77] width 39 height 12
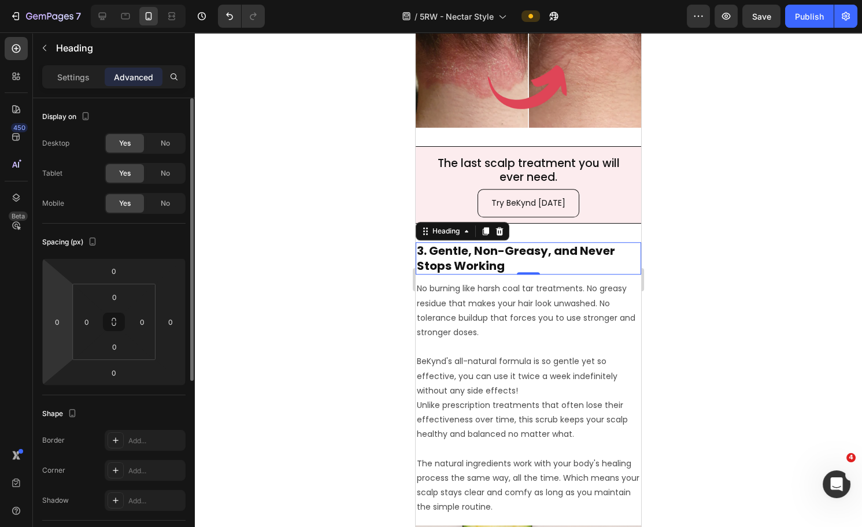
click at [60, 0] on html "7 Version history / 5RW - Nectar Style Preview Save Publish 450 Beta Sections(1…" at bounding box center [431, 0] width 862 height 0
type input "10"
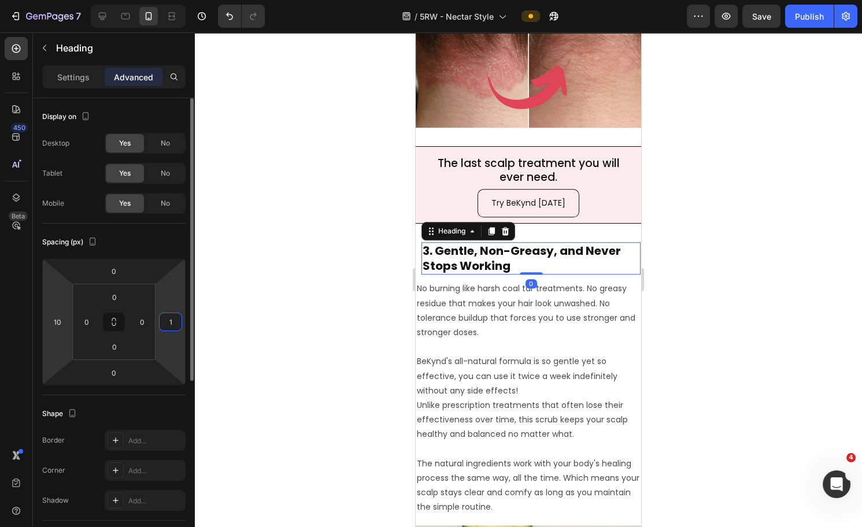
type input "10"
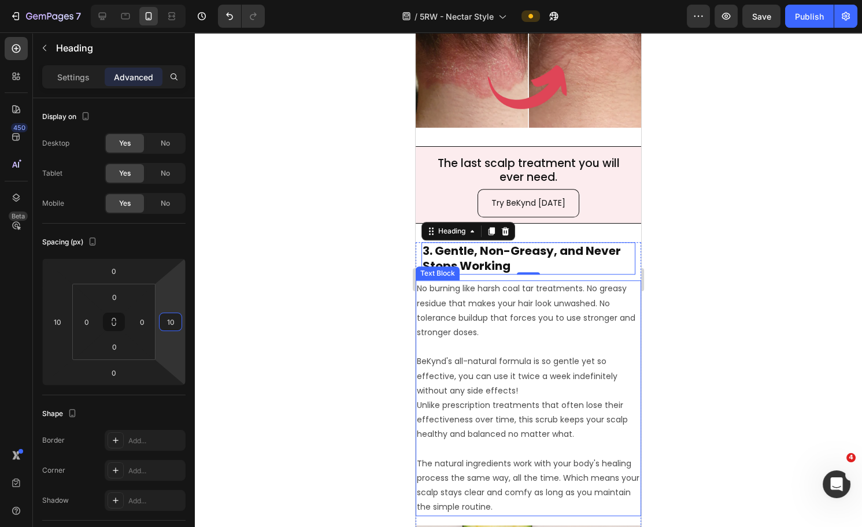
click at [480, 350] on p "BeKynd's all-natural formula is so gentle yet so effective, you can use it twic…" at bounding box center [528, 391] width 223 height 102
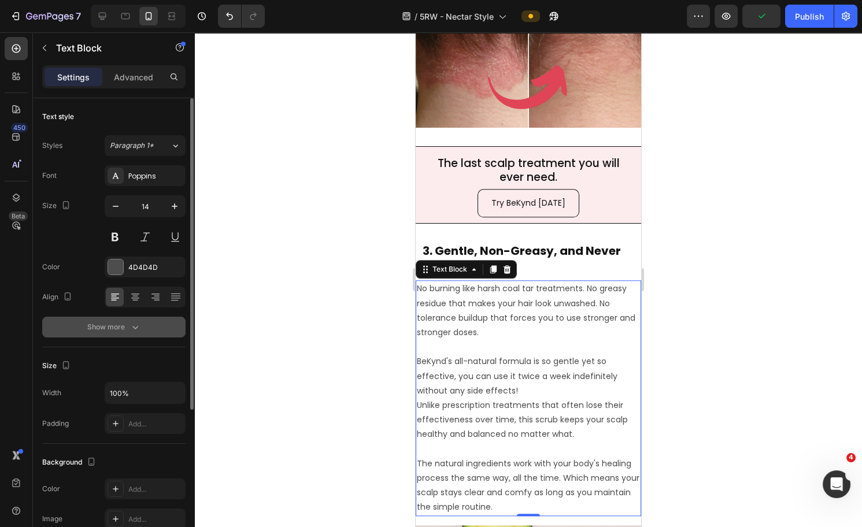
click at [143, 328] on button "Show more" at bounding box center [113, 327] width 143 height 21
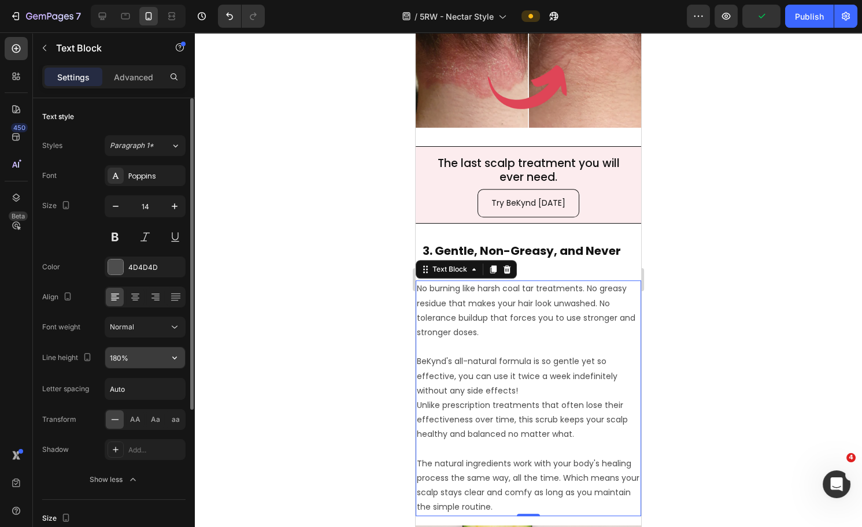
click at [118, 361] on input "180%" at bounding box center [145, 358] width 80 height 21
click at [117, 358] on input "180%" at bounding box center [145, 358] width 80 height 21
type input "150%"
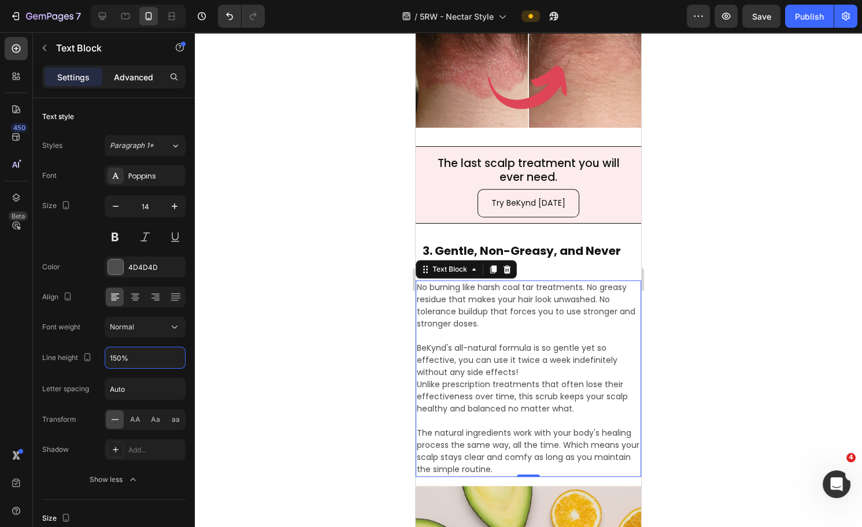
click at [131, 80] on p "Advanced" at bounding box center [133, 77] width 39 height 12
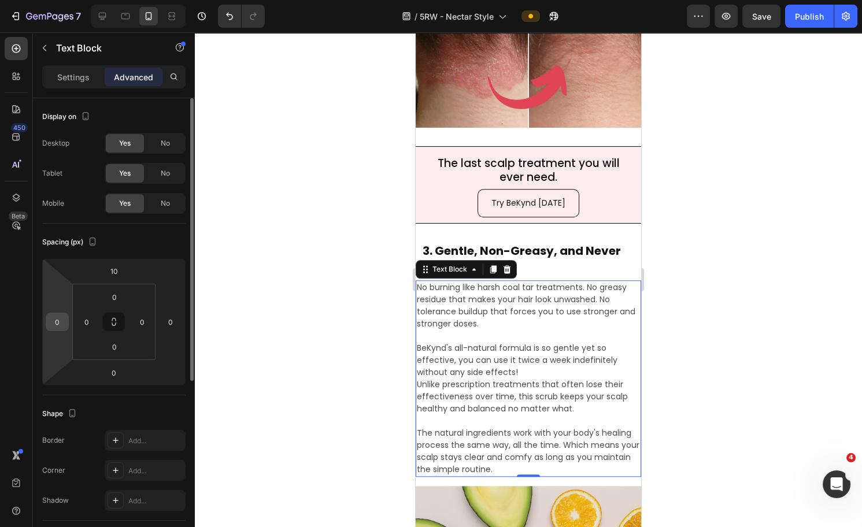
click at [63, 325] on input "0" at bounding box center [57, 321] width 17 height 17
type input "10"
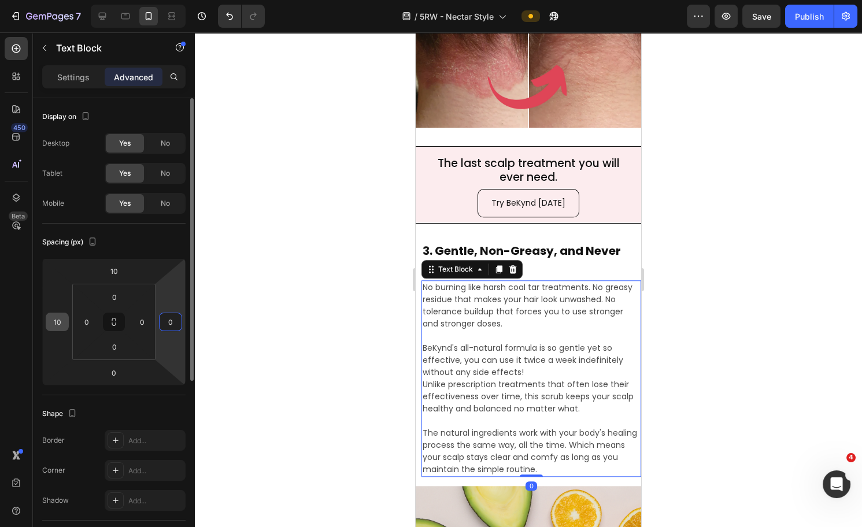
type input "2"
type input "10"
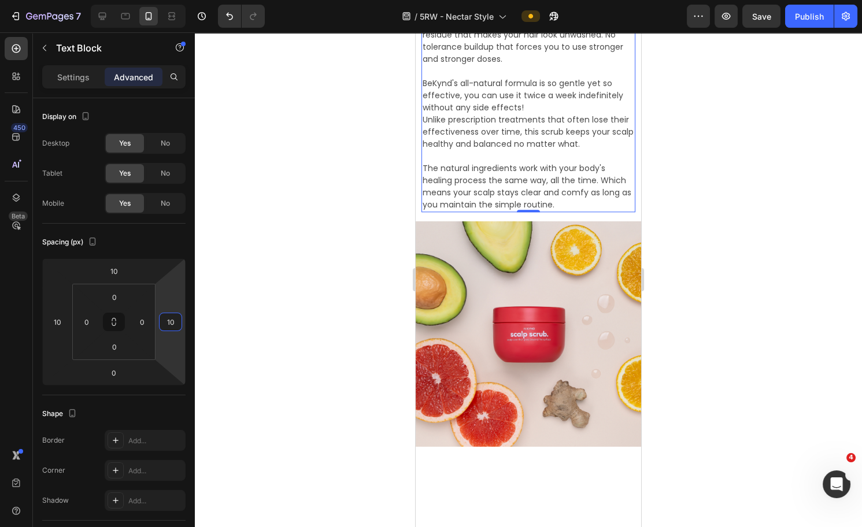
click at [562, 342] on img at bounding box center [529, 334] width 226 height 226
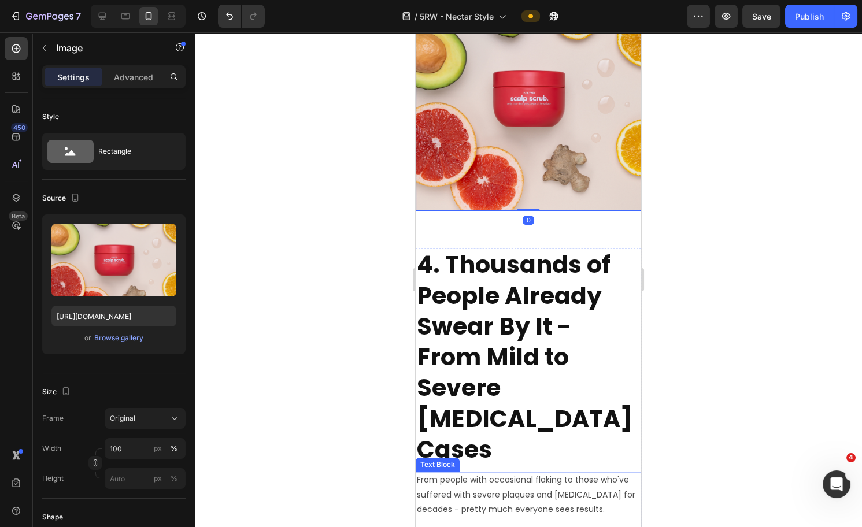
scroll to position [3007, 0]
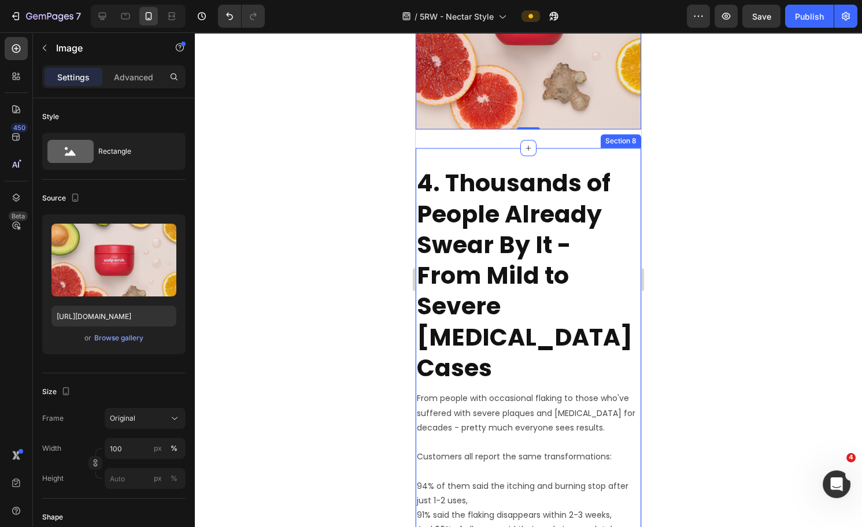
click at [498, 149] on div "Image 4. Thousands of People Already Swear By It - From Mild to Severe [MEDICAL…" at bounding box center [529, 444] width 226 height 593
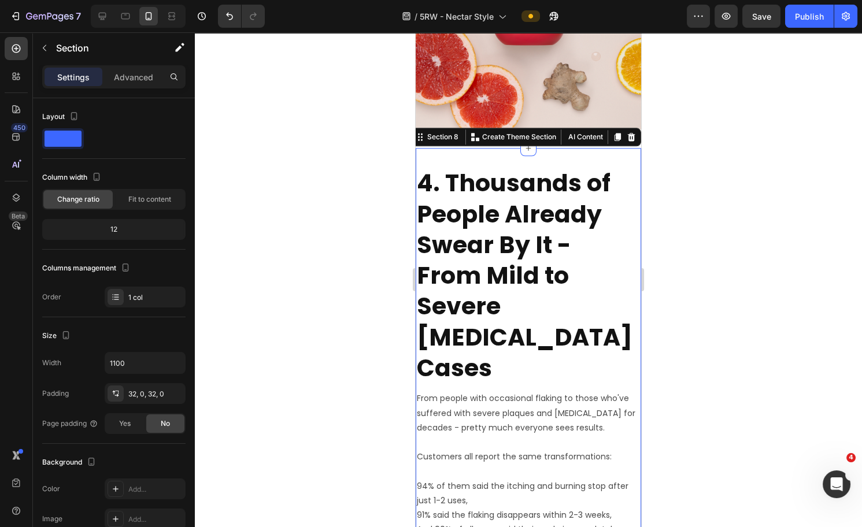
drag, startPoint x: 131, startPoint y: 78, endPoint x: 132, endPoint y: 96, distance: 18.0
click at [131, 78] on p "Advanced" at bounding box center [133, 77] width 39 height 12
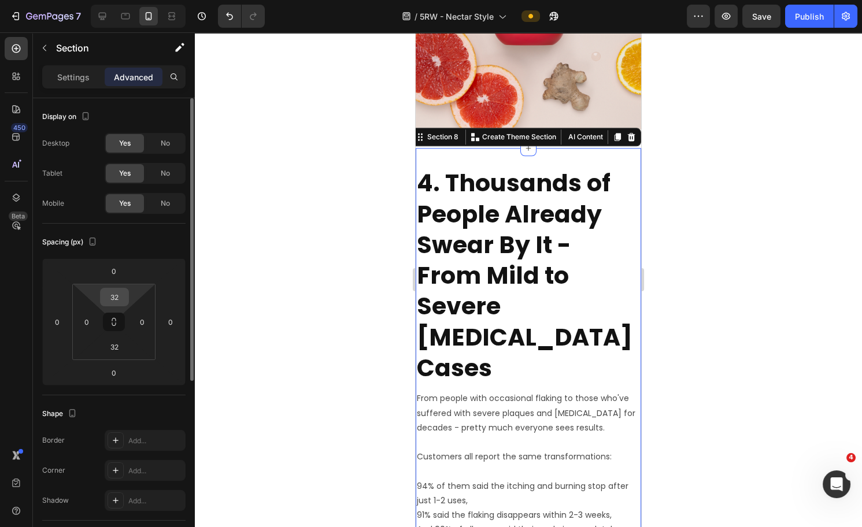
click at [124, 298] on div "32" at bounding box center [114, 297] width 29 height 19
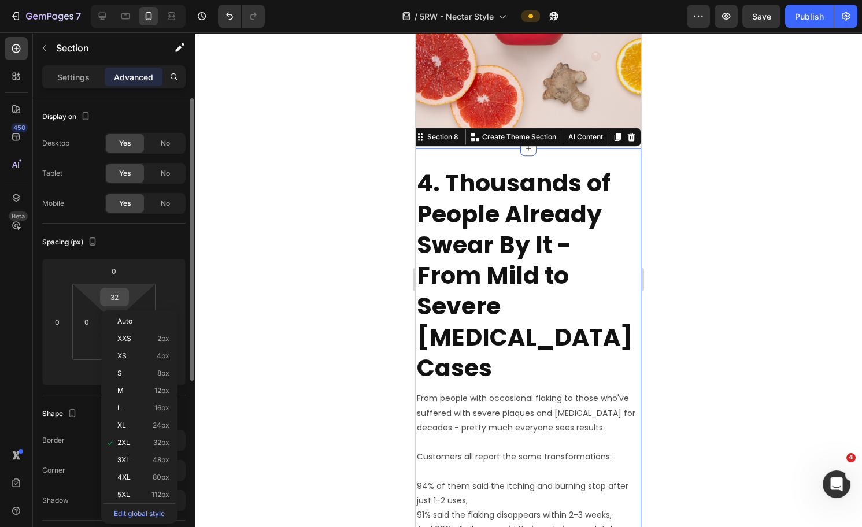
click at [120, 294] on input "32" at bounding box center [114, 297] width 23 height 17
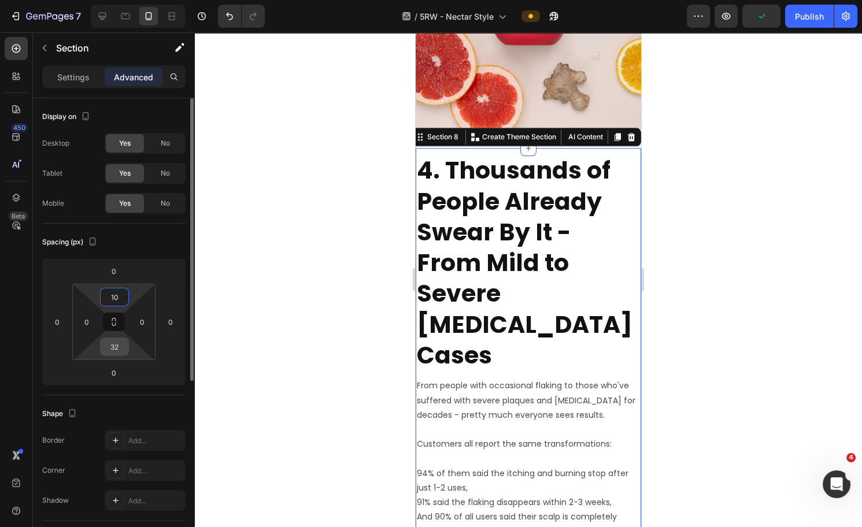
type input "10"
click at [112, 345] on input "32" at bounding box center [114, 346] width 23 height 17
type input "10"
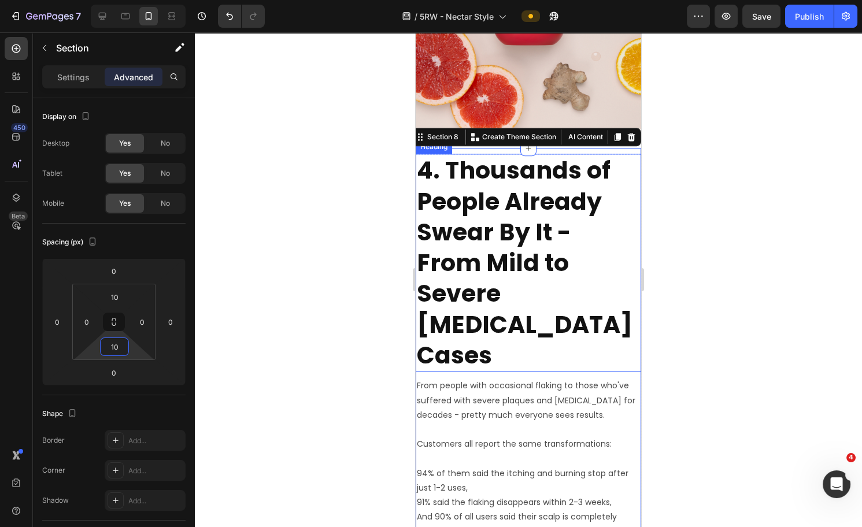
click at [512, 203] on h2 "4. Thousands of People Already Swear By It - From Mild to Severe [MEDICAL_DATA]…" at bounding box center [529, 263] width 226 height 218
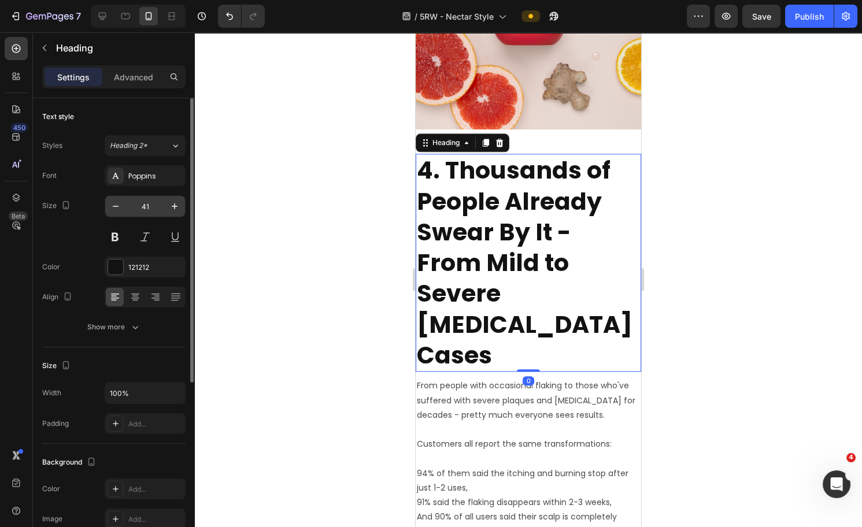
click at [142, 207] on input "41" at bounding box center [145, 206] width 38 height 21
type input "4"
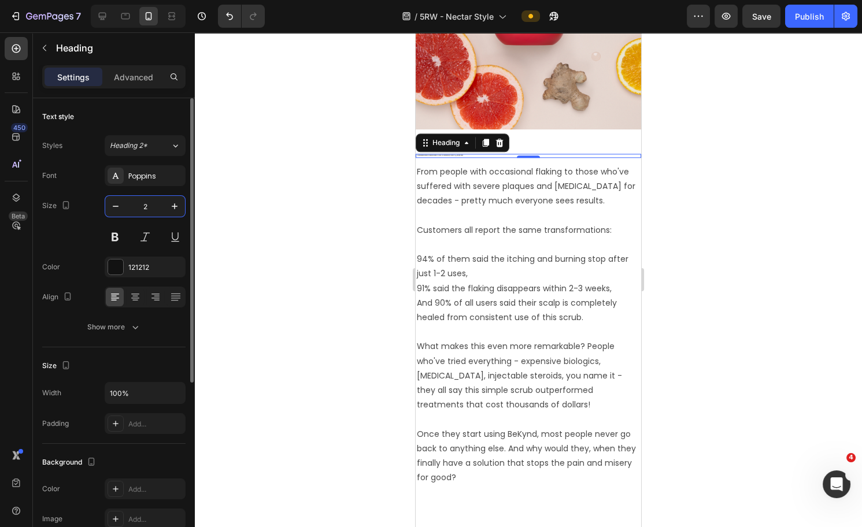
type input "20"
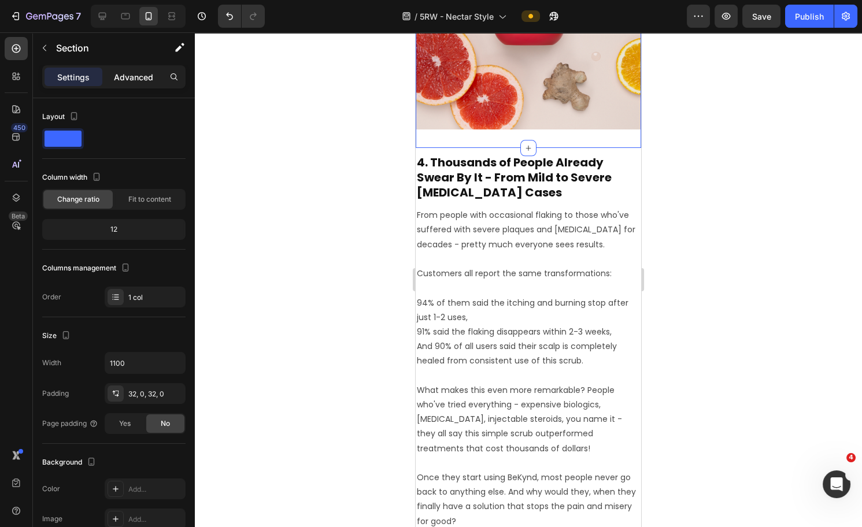
click at [125, 68] on div "Advanced" at bounding box center [134, 77] width 58 height 19
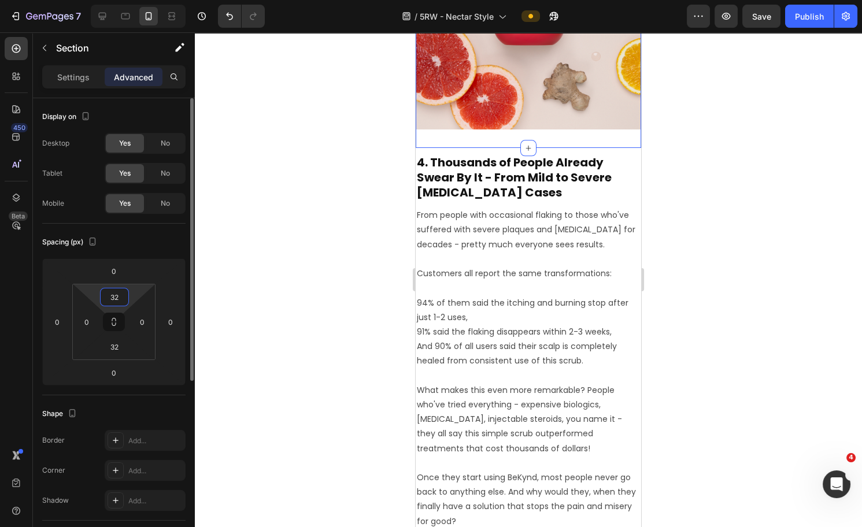
click at [116, 302] on input "32" at bounding box center [114, 297] width 23 height 17
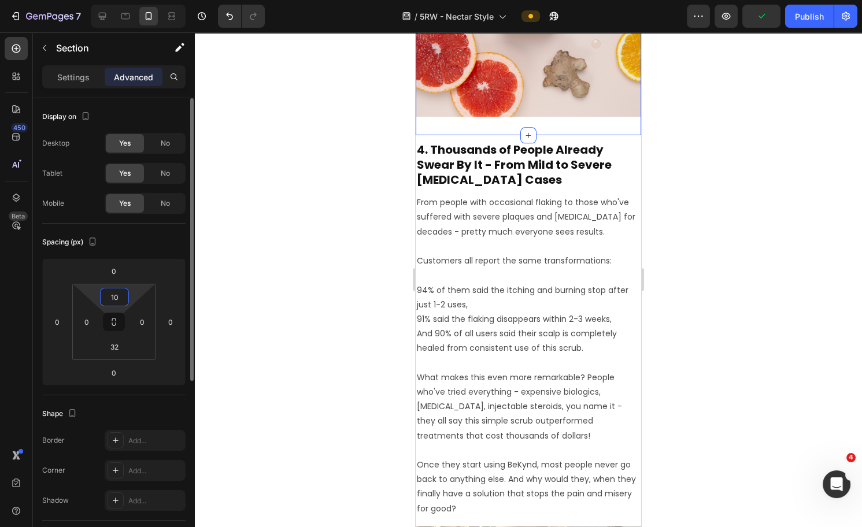
type input "10"
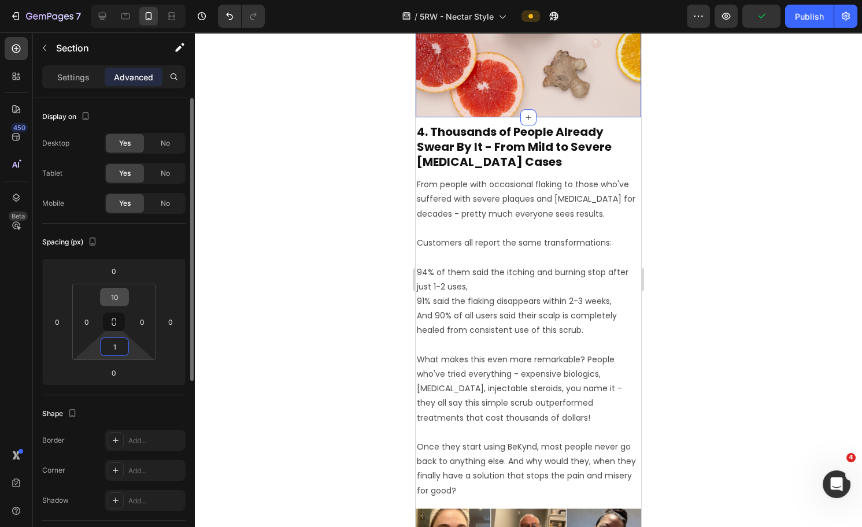
type input "10"
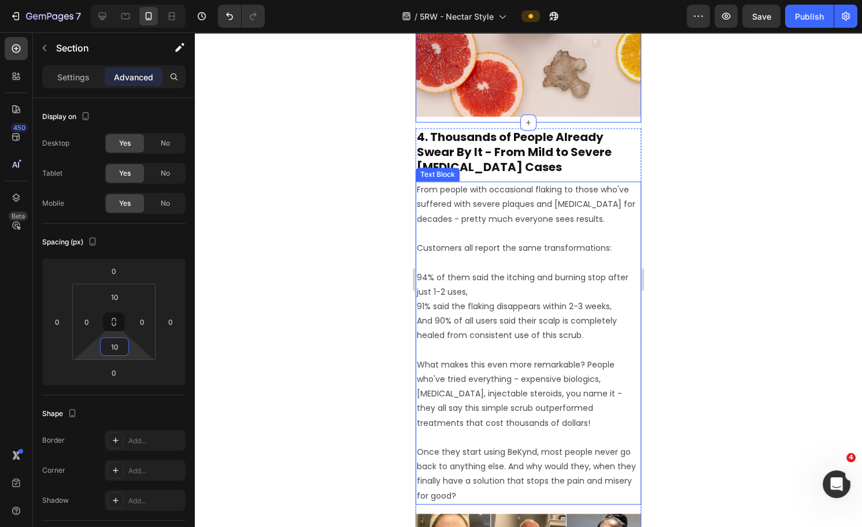
click at [519, 266] on p "94% of them said the itching and burning stop after just 1-2 uses, 91% said the…" at bounding box center [528, 299] width 223 height 87
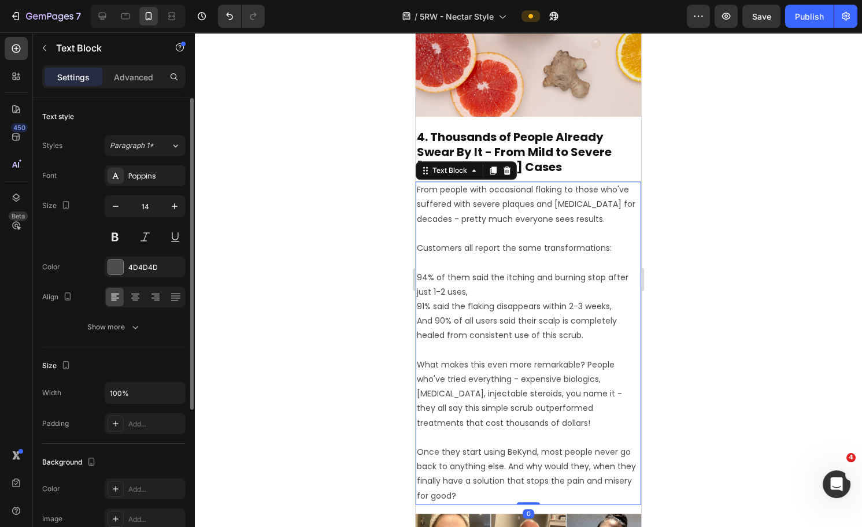
drag, startPoint x: 133, startPoint y: 75, endPoint x: 138, endPoint y: 123, distance: 47.6
click at [133, 75] on p "Advanced" at bounding box center [133, 77] width 39 height 12
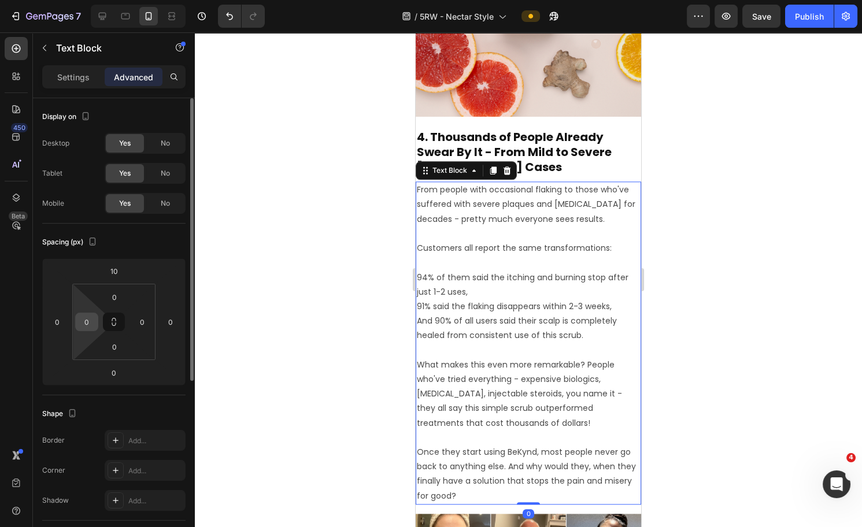
click at [90, 316] on input "0" at bounding box center [86, 321] width 17 height 17
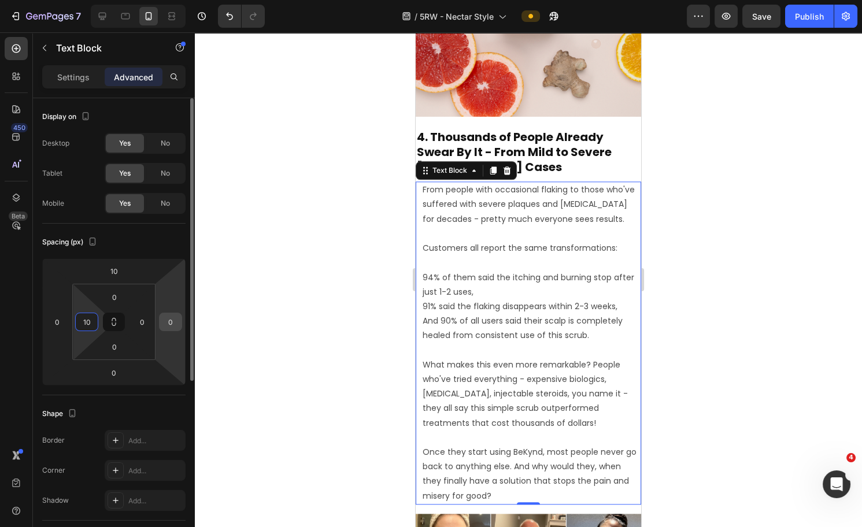
type input "10"
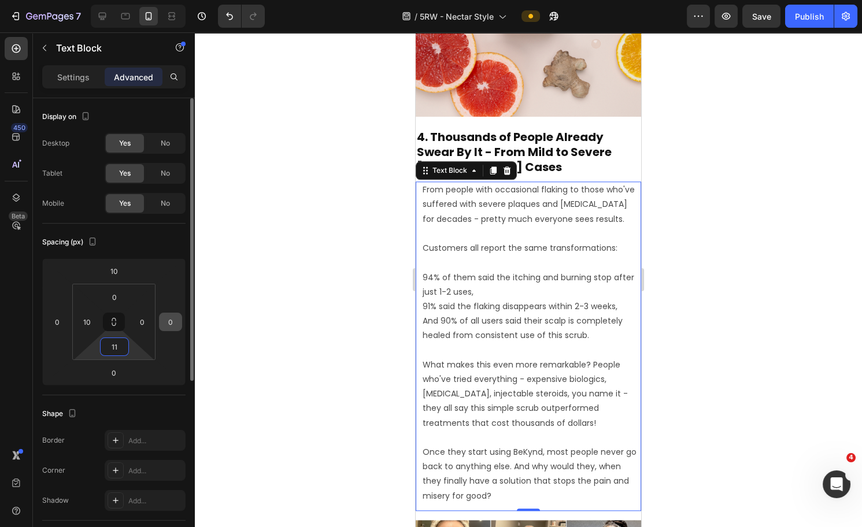
type input "1"
type input "0"
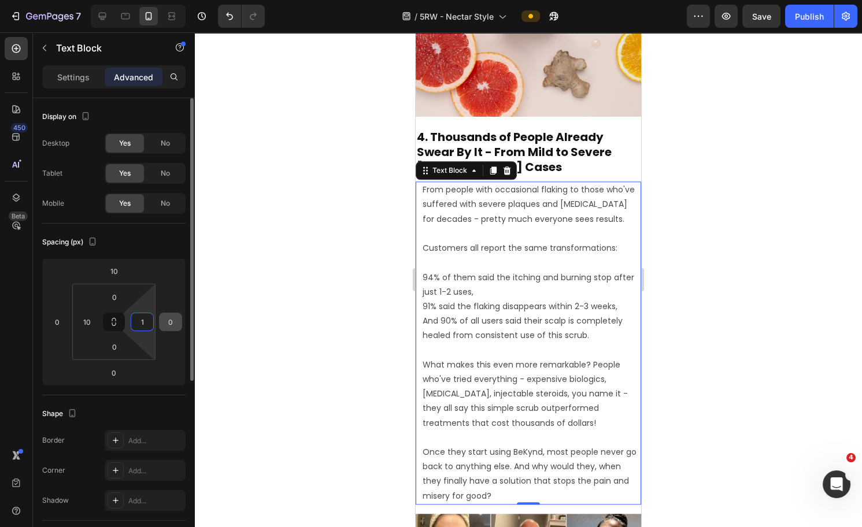
type input "10"
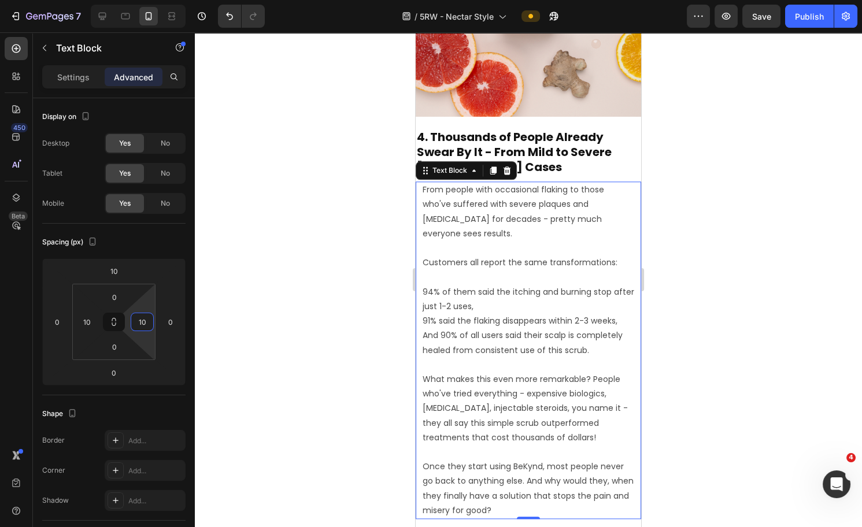
click at [722, 283] on div at bounding box center [528, 279] width 667 height 495
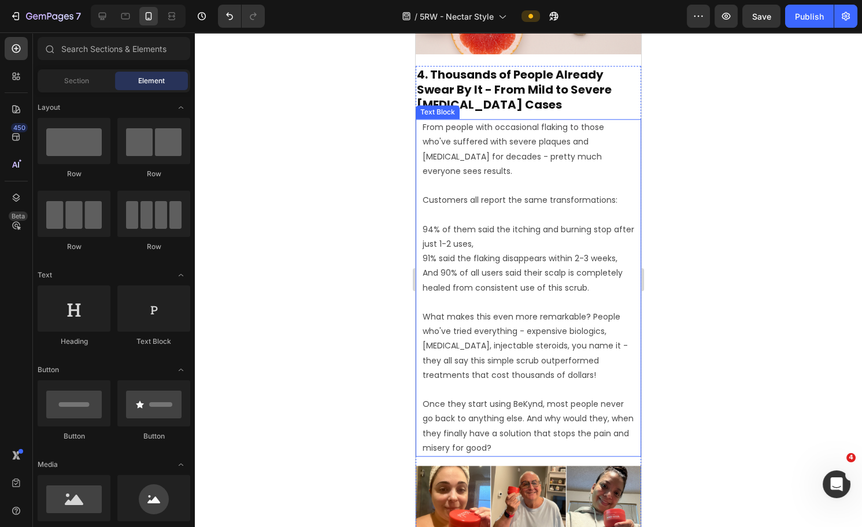
scroll to position [3256, 0]
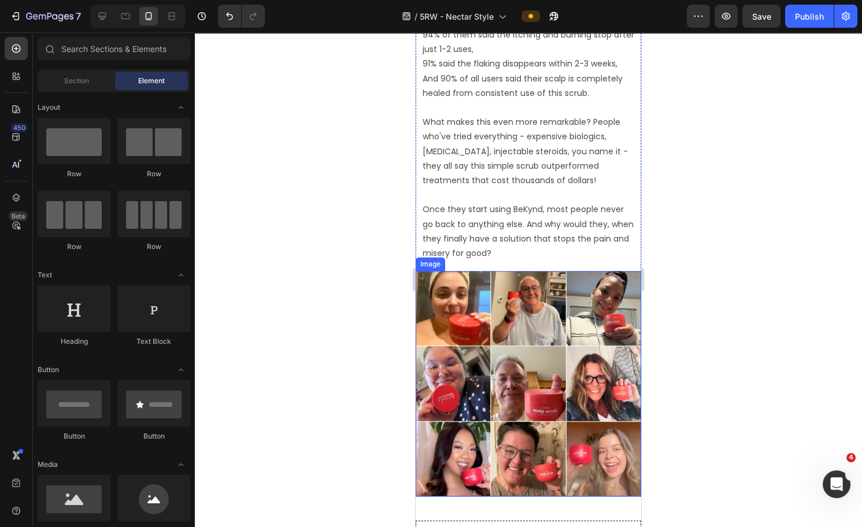
click at [534, 328] on img at bounding box center [529, 384] width 226 height 226
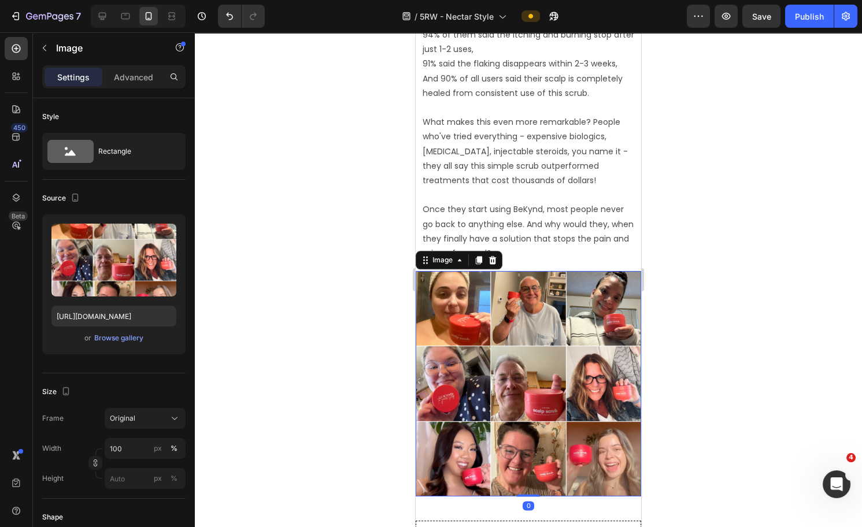
scroll to position [3469, 0]
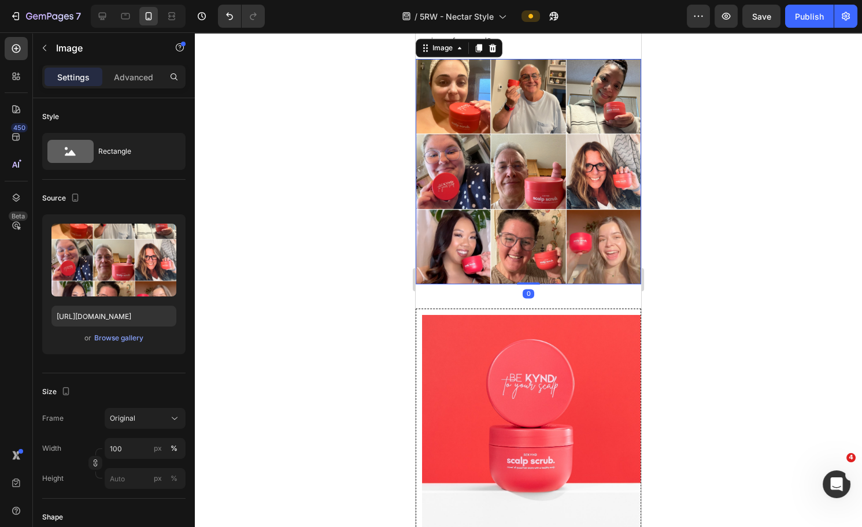
click at [509, 201] on img at bounding box center [529, 172] width 226 height 226
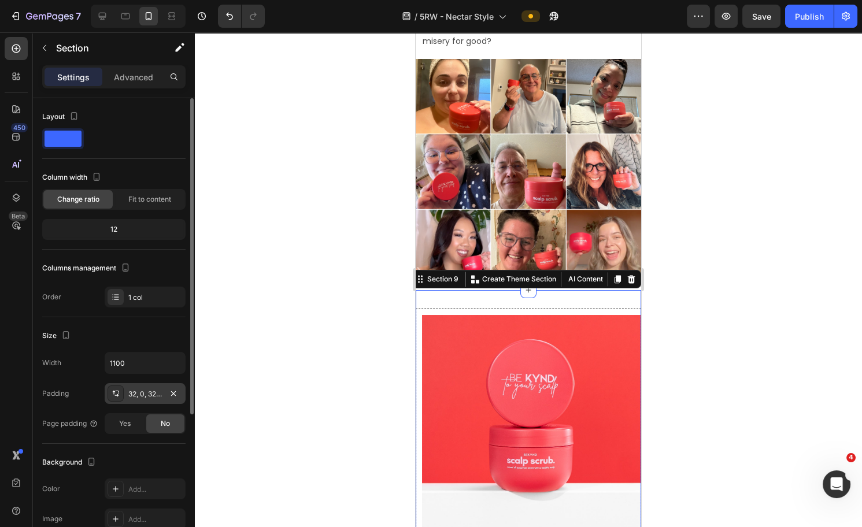
click at [134, 396] on div "32, 0, 32, 0" at bounding box center [145, 394] width 34 height 10
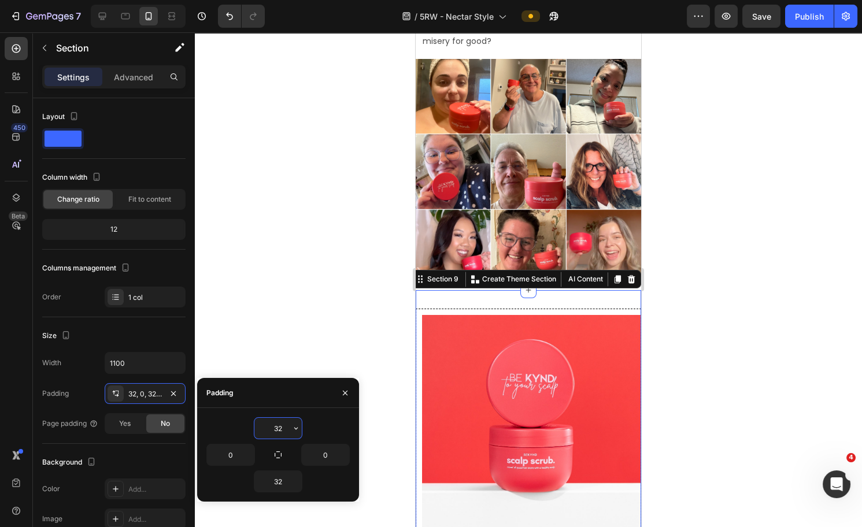
click at [272, 427] on input "32" at bounding box center [277, 428] width 47 height 21
type input "3"
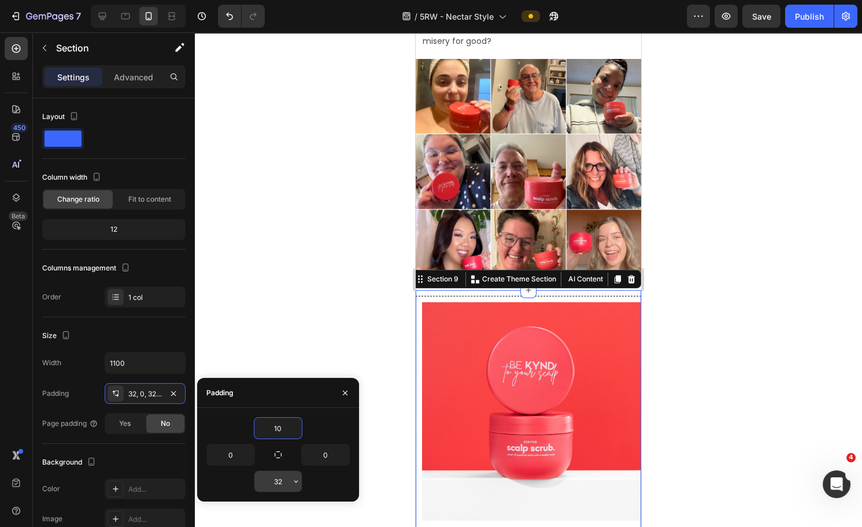
type input "10"
click at [279, 486] on input "32" at bounding box center [277, 481] width 47 height 21
type input "10"
click at [805, 275] on div at bounding box center [528, 279] width 667 height 495
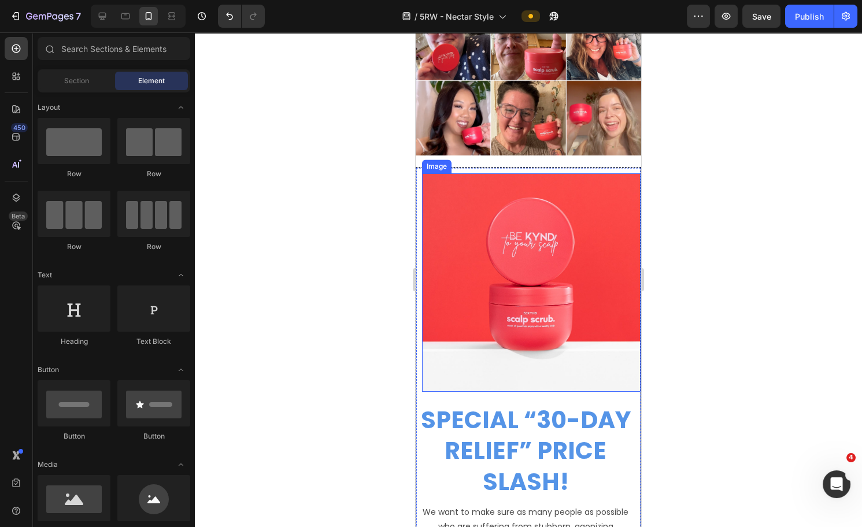
scroll to position [3661, 0]
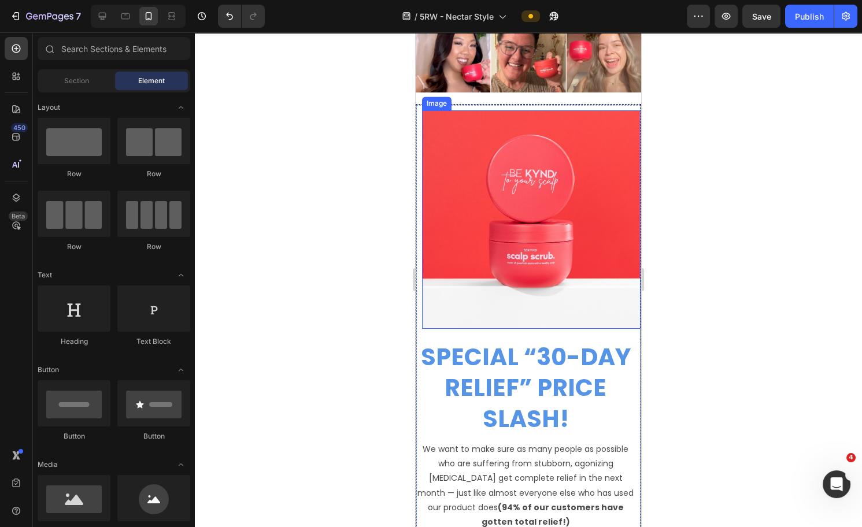
click at [505, 341] on h2 "SPECIAL “30-DAY RELIEF” PRICE SLASH!" at bounding box center [525, 388] width 219 height 95
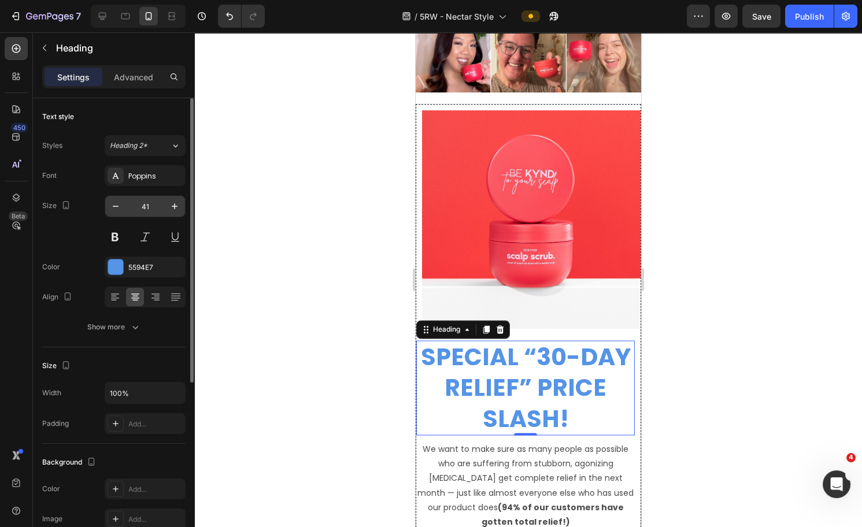
click at [152, 202] on input "41" at bounding box center [145, 206] width 38 height 21
type input "20"
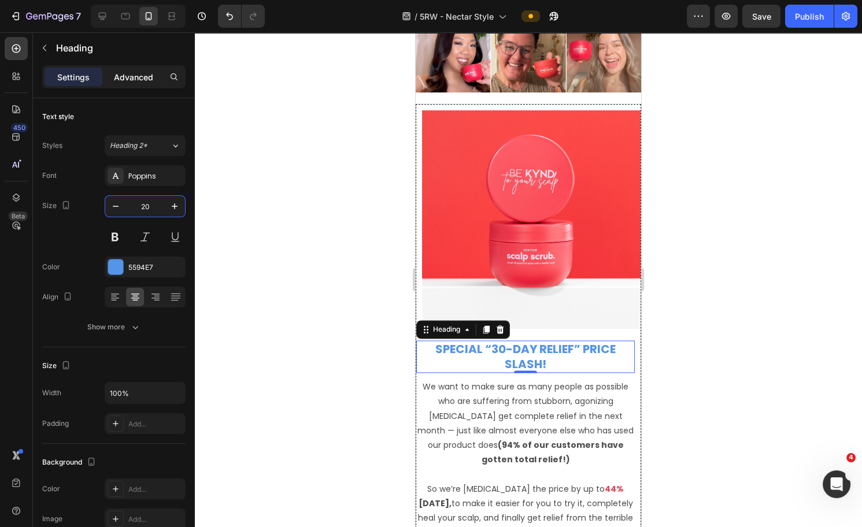
click at [142, 77] on p "Advanced" at bounding box center [133, 77] width 39 height 12
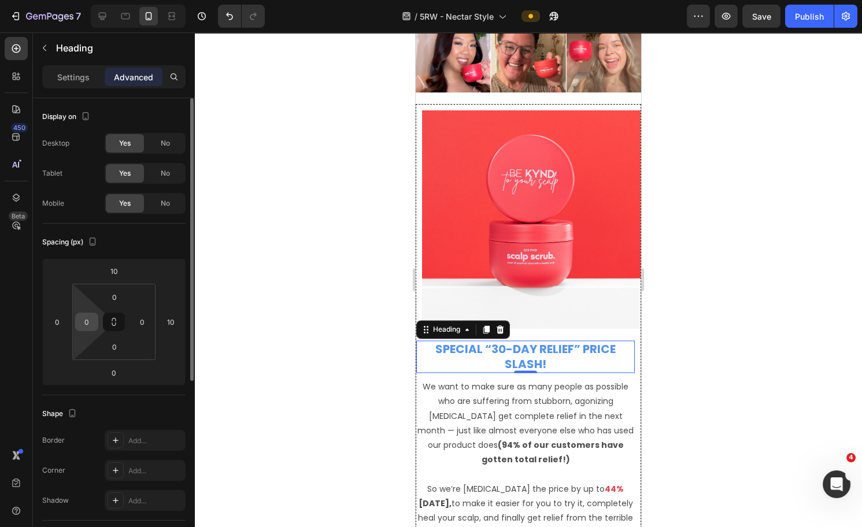
click at [93, 318] on input "0" at bounding box center [86, 321] width 17 height 17
type input "1"
click at [60, 328] on input "0" at bounding box center [57, 321] width 17 height 17
type input "0"
type input "10"
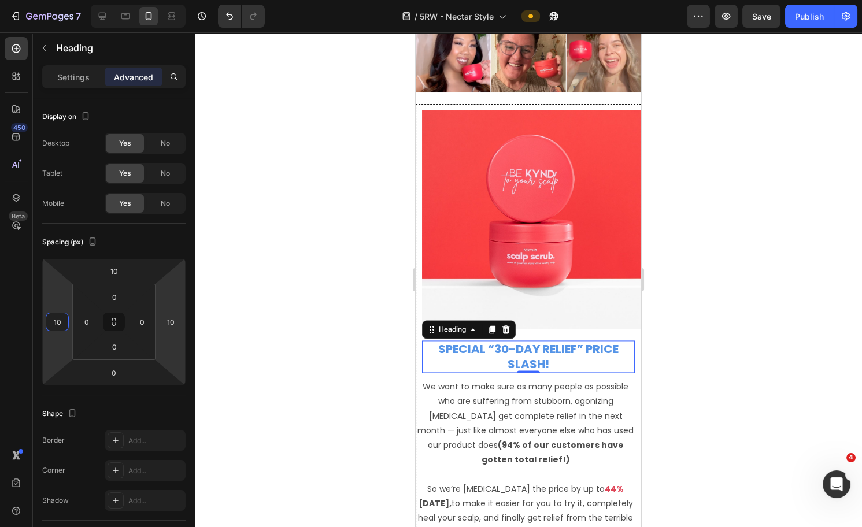
click at [517, 380] on p "We want to make sure as many people as possible who are suffering from stubborn…" at bounding box center [526, 423] width 216 height 87
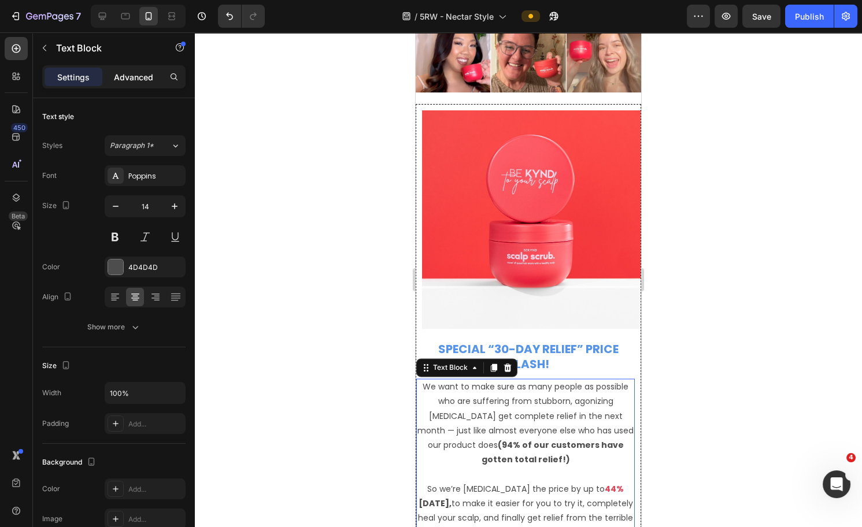
click at [130, 82] on p "Advanced" at bounding box center [133, 77] width 39 height 12
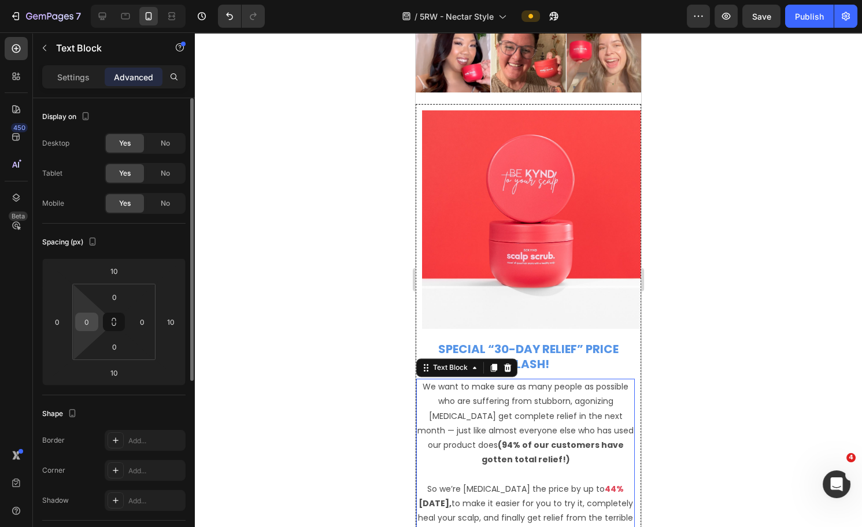
click at [87, 324] on input "0" at bounding box center [86, 321] width 17 height 17
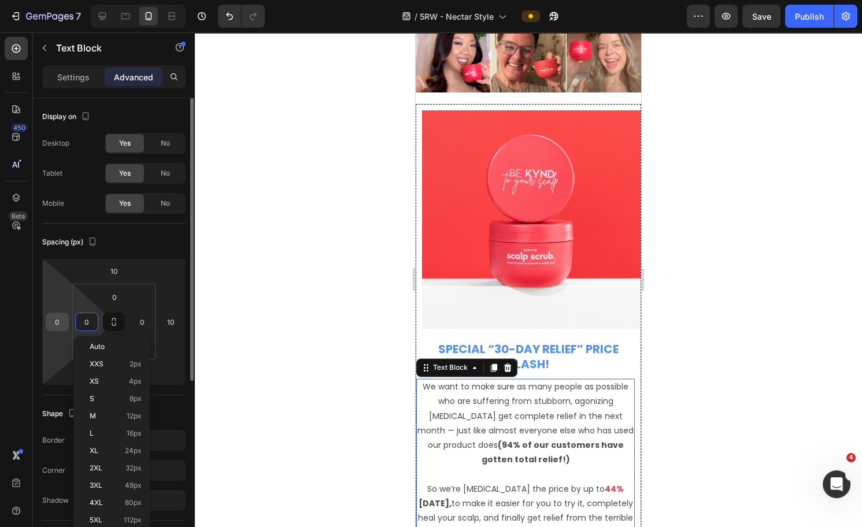
click at [62, 322] on input "0" at bounding box center [57, 321] width 17 height 17
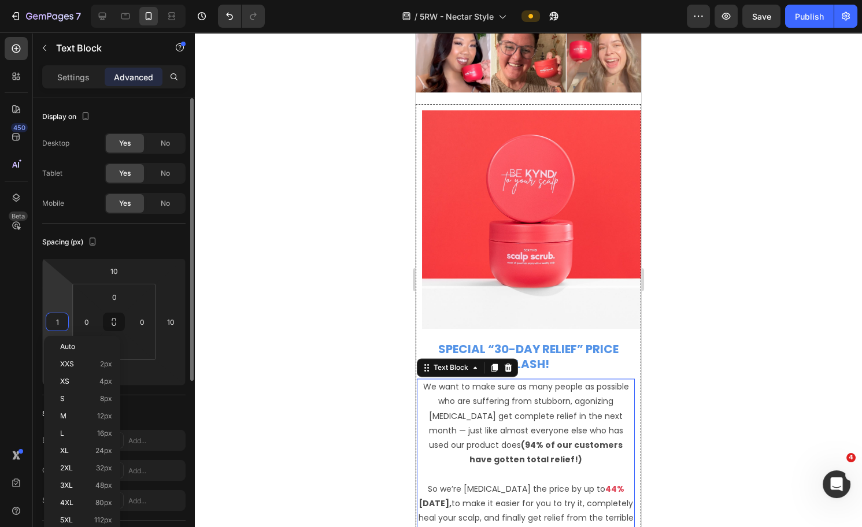
type input "10"
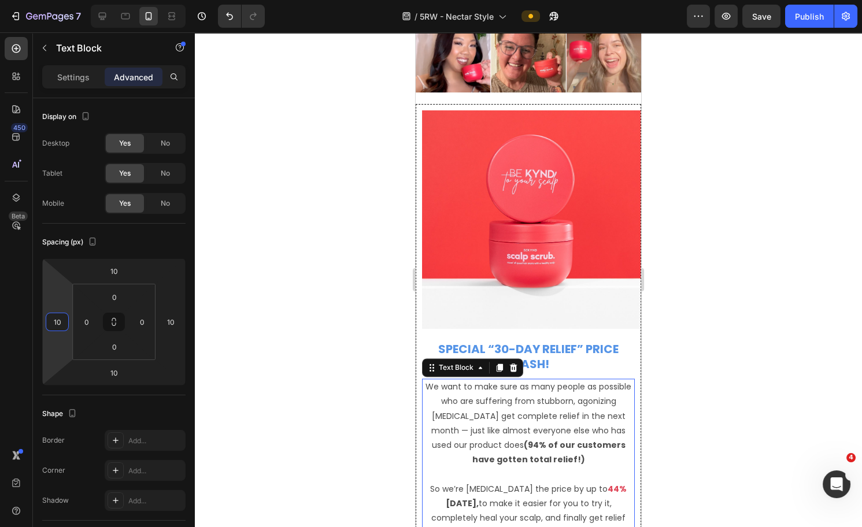
click at [769, 316] on div at bounding box center [528, 279] width 667 height 495
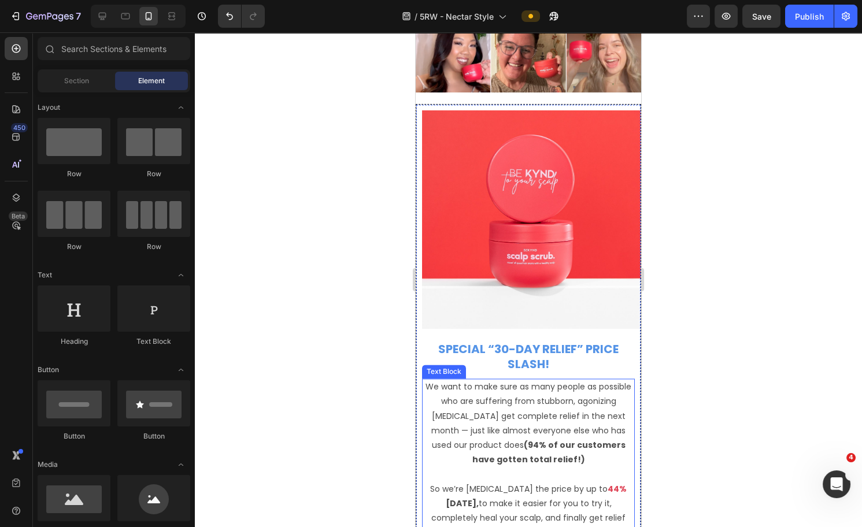
click at [515, 408] on p "We want to make sure as many people as possible who are suffering from stubborn…" at bounding box center [528, 423] width 211 height 87
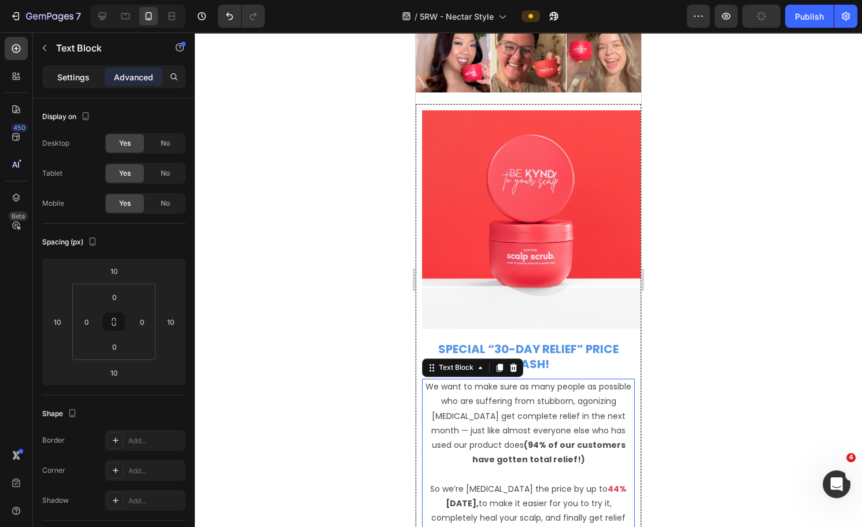
click at [77, 84] on div "Settings" at bounding box center [74, 77] width 58 height 19
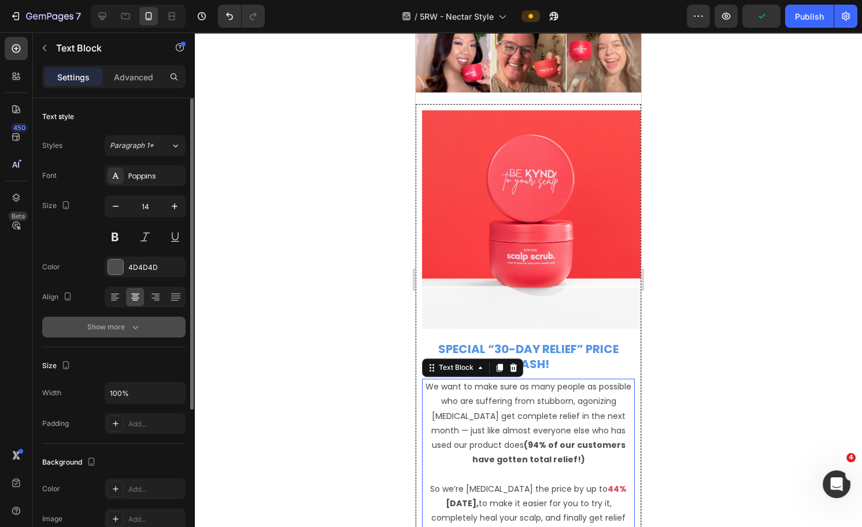
click at [131, 317] on button "Show more" at bounding box center [113, 327] width 143 height 21
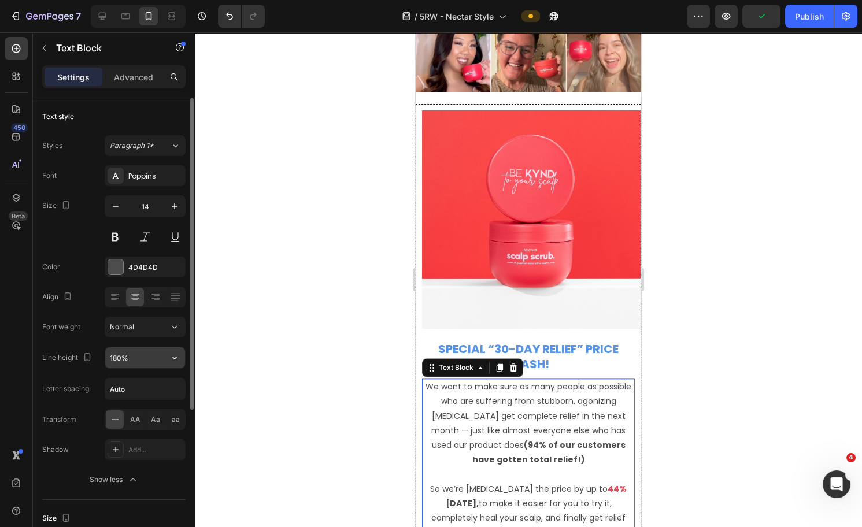
click at [118, 356] on input "180%" at bounding box center [145, 358] width 80 height 21
click at [118, 355] on input "180%" at bounding box center [145, 358] width 80 height 21
click at [118, 357] on input "180%" at bounding box center [145, 358] width 80 height 21
type input "150%"
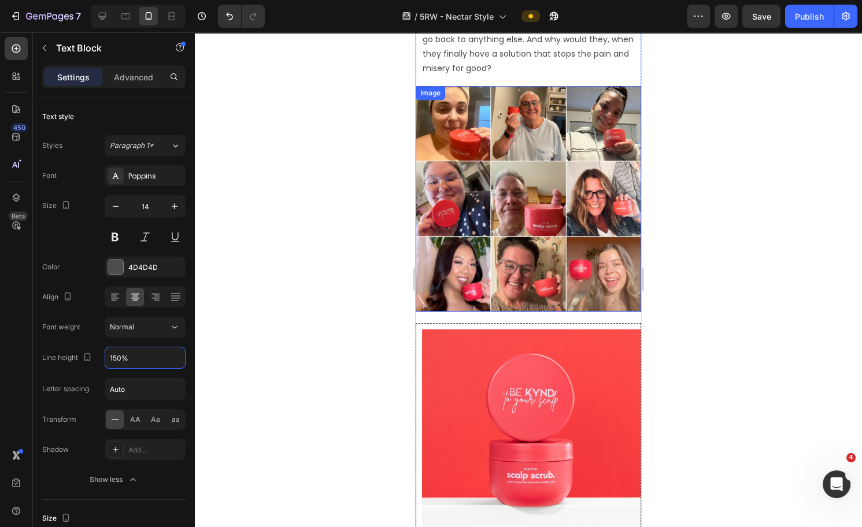
scroll to position [3343, 0]
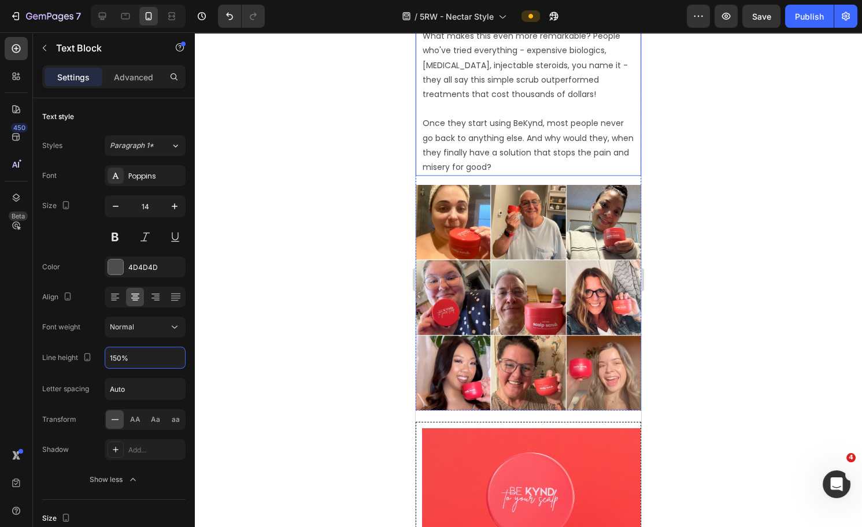
click at [511, 121] on p "Once they start using BeKynd, most people never go back to anything else. And w…" at bounding box center [529, 138] width 212 height 73
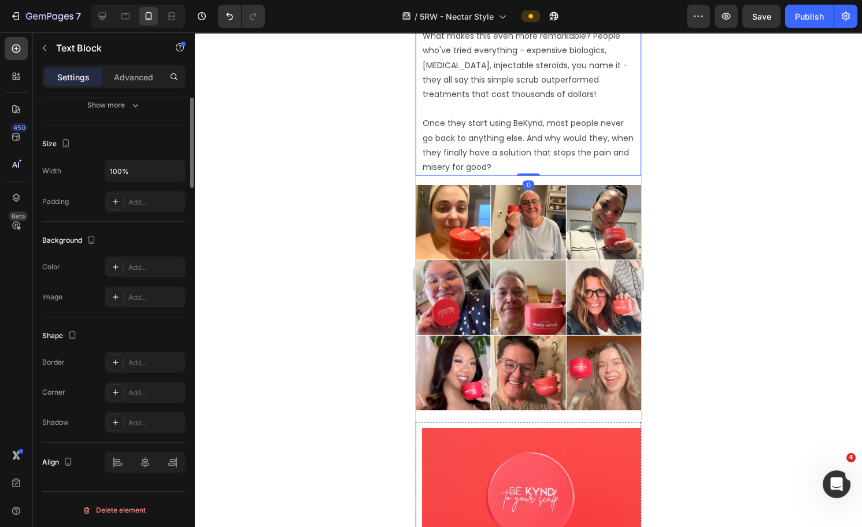
scroll to position [0, 0]
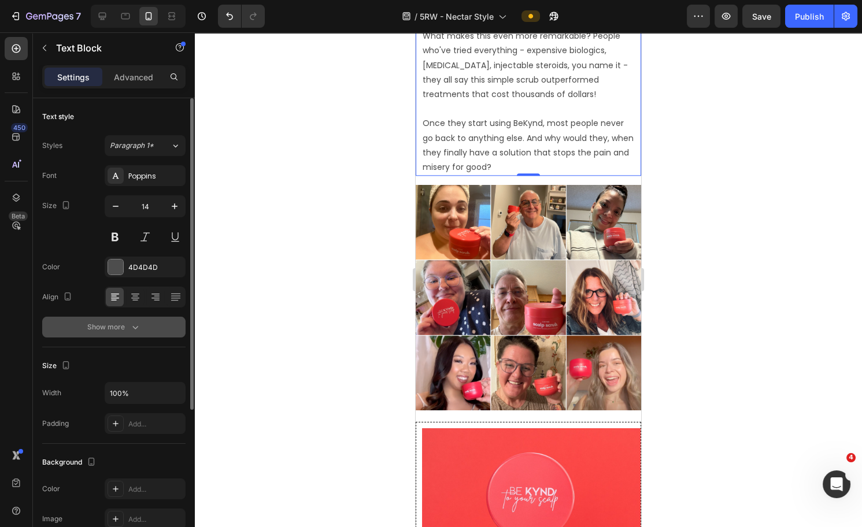
click at [133, 329] on icon "button" at bounding box center [136, 328] width 12 height 12
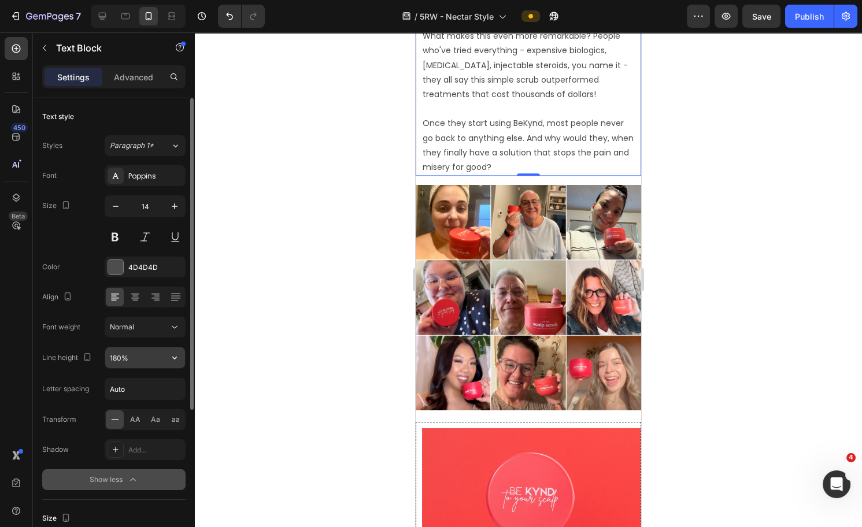
click at [116, 356] on input "180%" at bounding box center [145, 358] width 80 height 21
click at [117, 357] on input "180%" at bounding box center [145, 358] width 80 height 21
type input "150%"
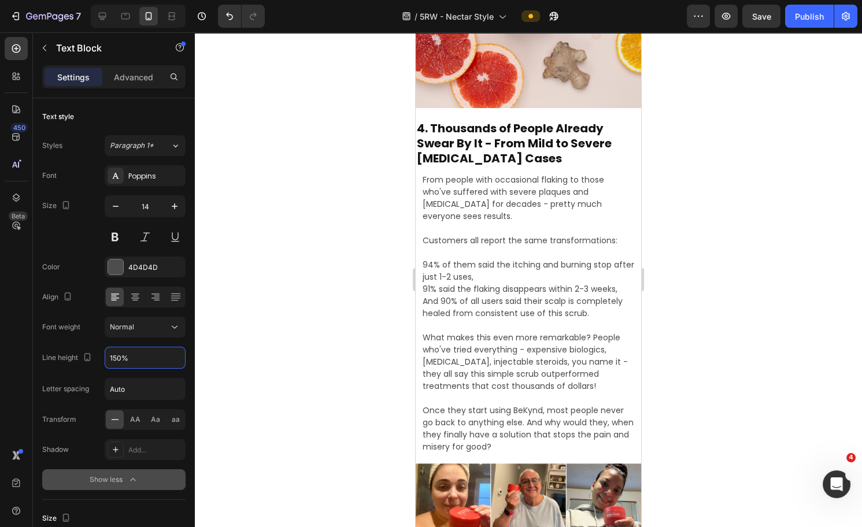
scroll to position [2790, 0]
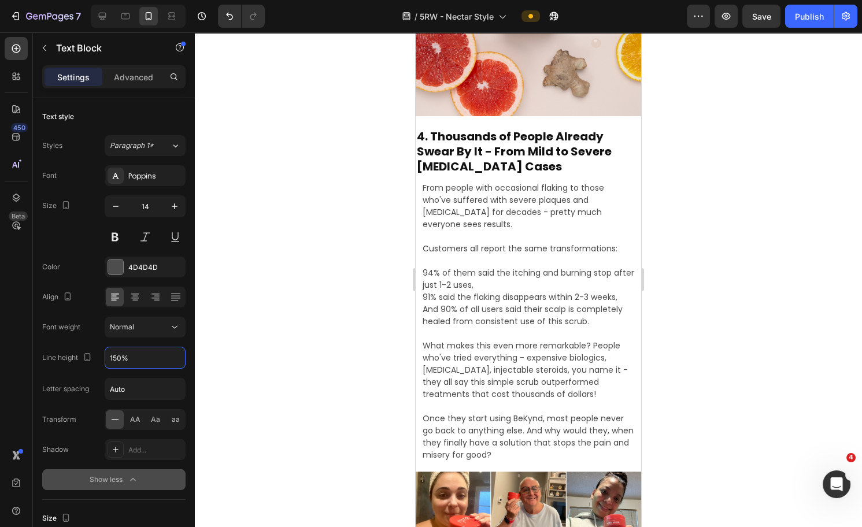
click at [448, 151] on h2 "4. Thousands of People Already Swear By It - From Mild to Severe [MEDICAL_DATA]…" at bounding box center [529, 151] width 226 height 47
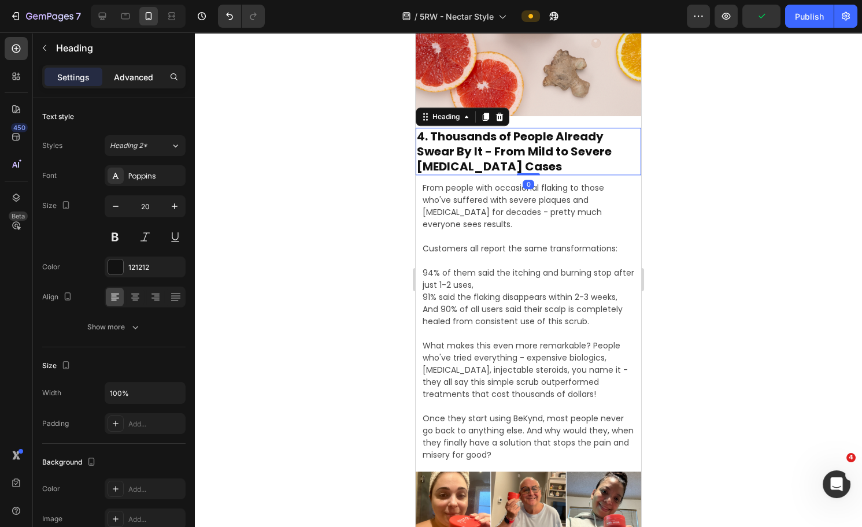
click at [125, 82] on p "Advanced" at bounding box center [133, 77] width 39 height 12
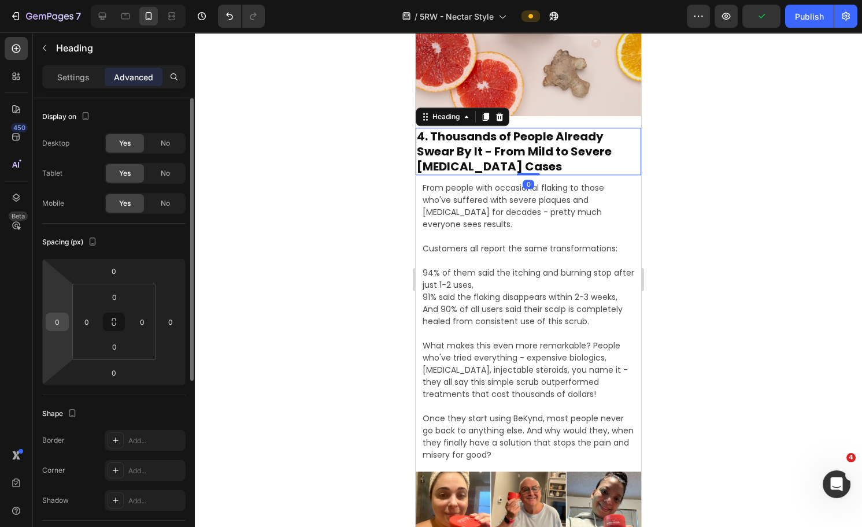
click at [59, 324] on input "0" at bounding box center [57, 321] width 17 height 17
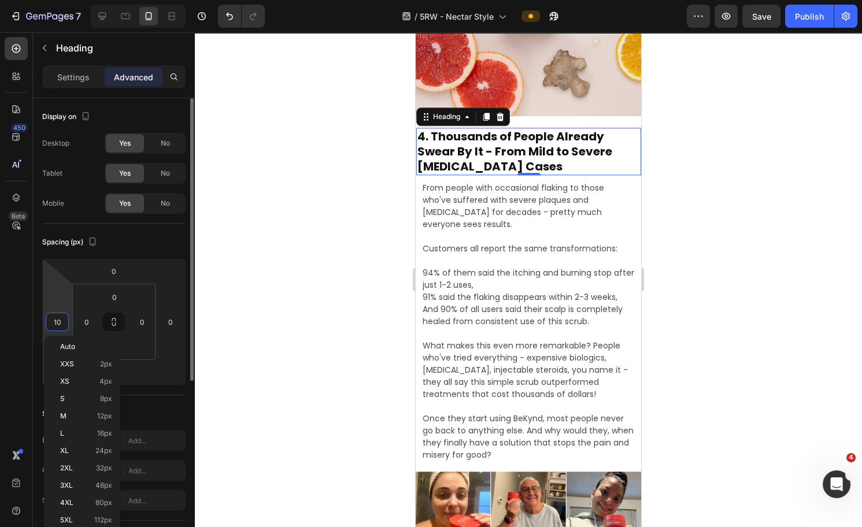
type input "10"
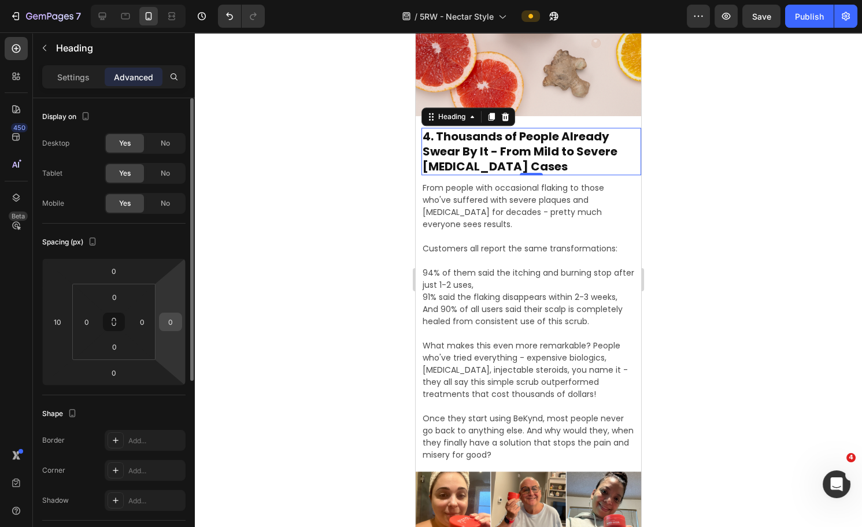
click at [175, 320] on input "0" at bounding box center [170, 321] width 17 height 17
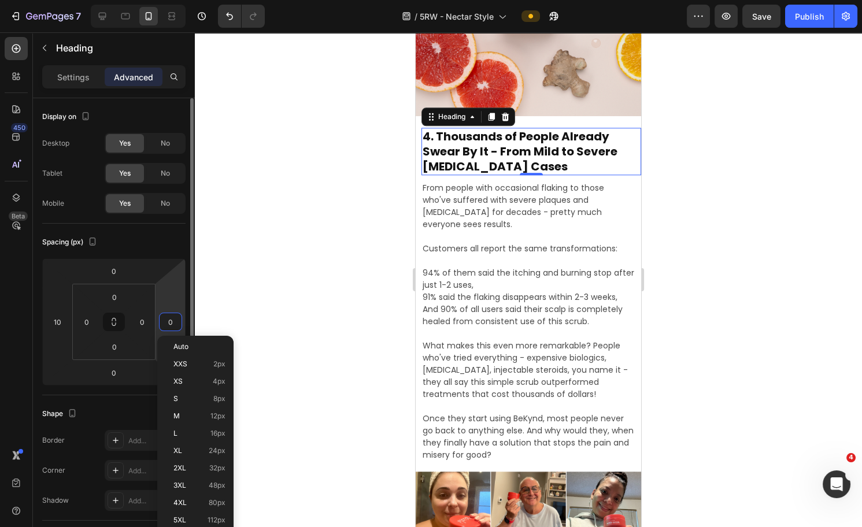
type input "10"
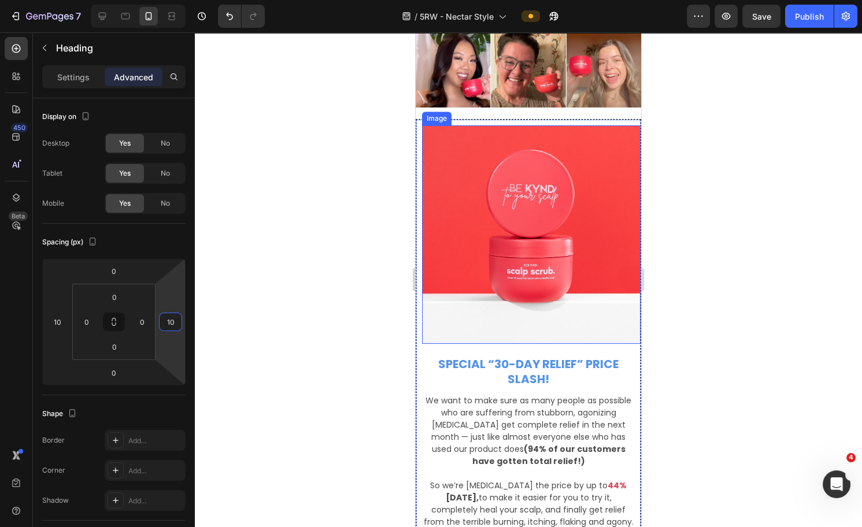
scroll to position [3374, 0]
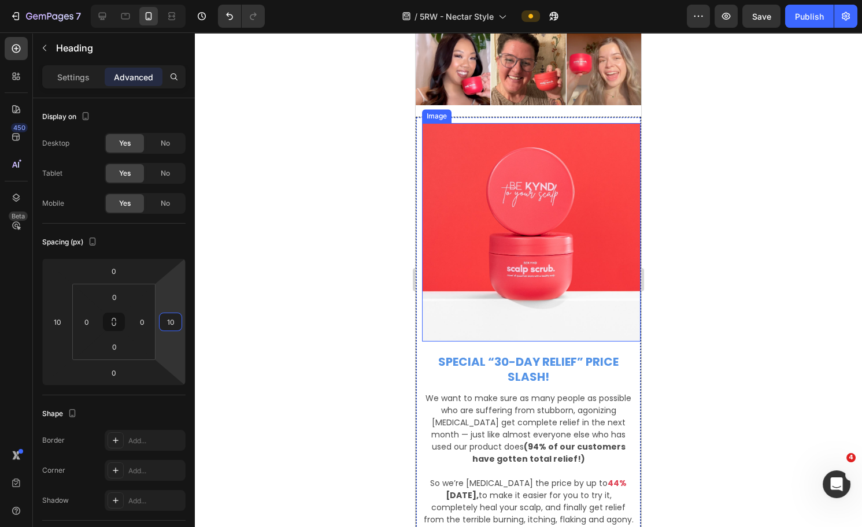
click at [571, 227] on img at bounding box center [531, 232] width 219 height 219
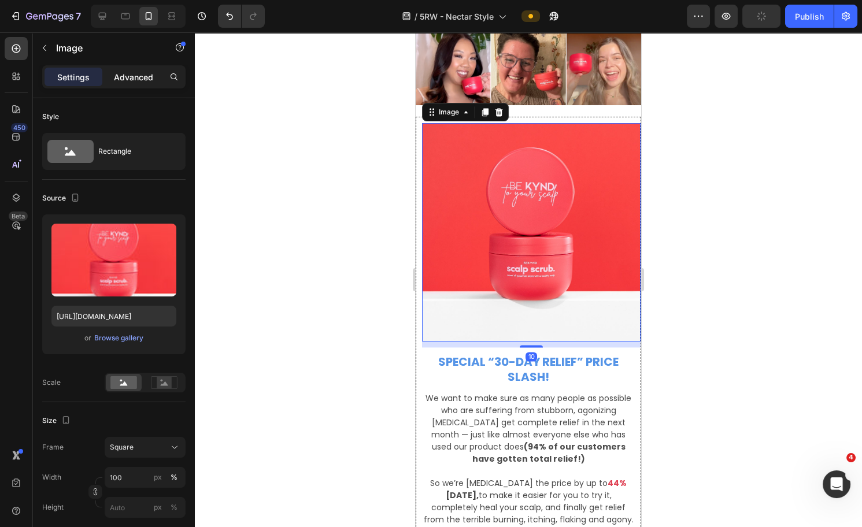
click at [142, 76] on p "Advanced" at bounding box center [133, 77] width 39 height 12
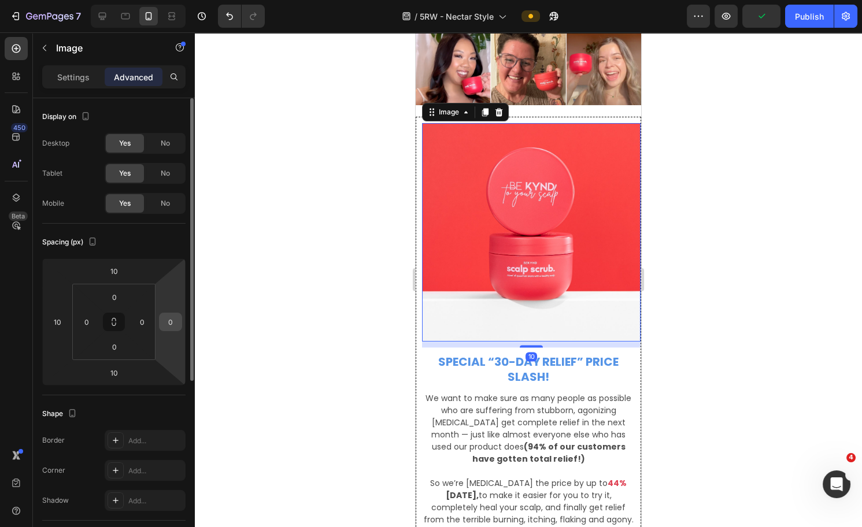
click at [174, 318] on input "0" at bounding box center [170, 321] width 17 height 17
type input "10"
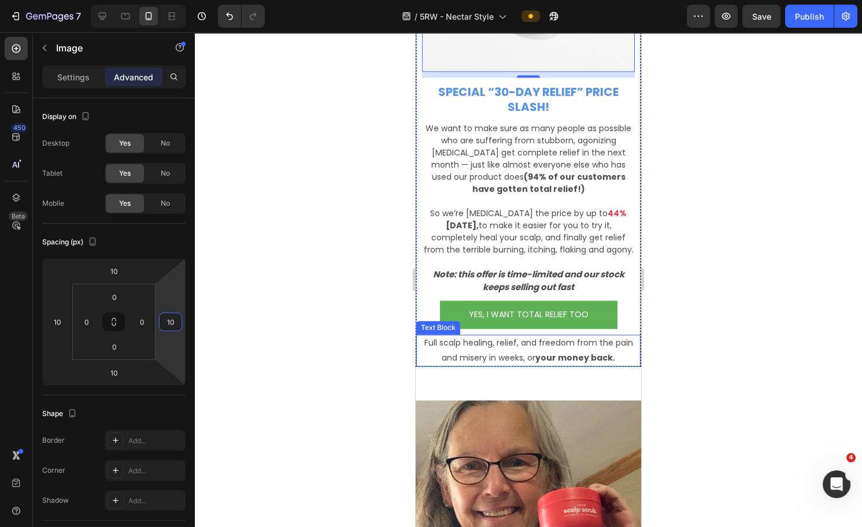
scroll to position [3587, 0]
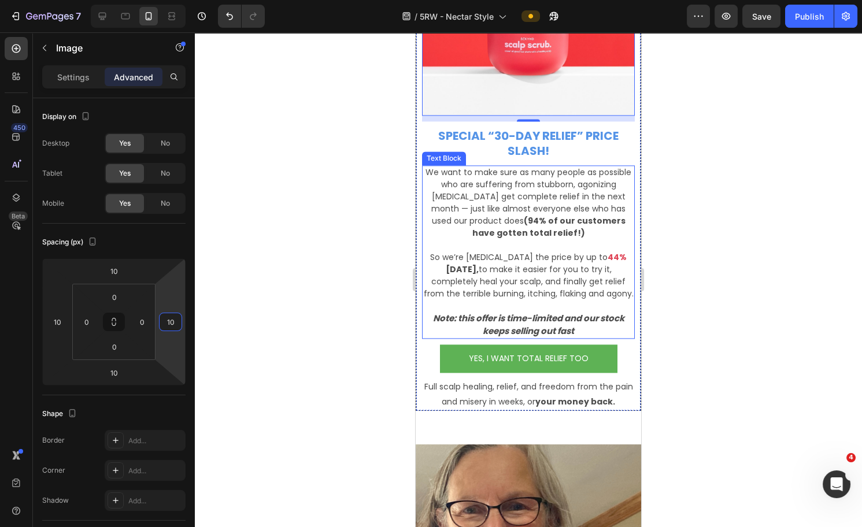
click at [461, 177] on p "We want to make sure as many people as possible who are suffering from stubborn…" at bounding box center [528, 203] width 211 height 73
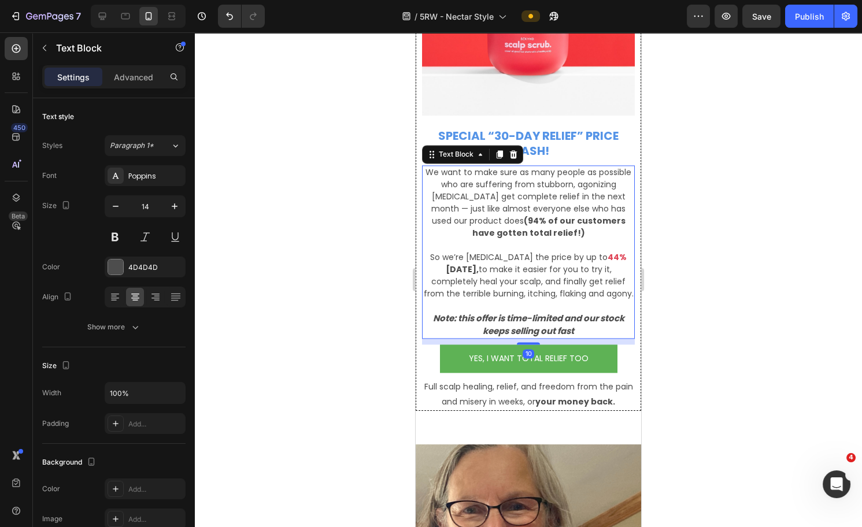
click at [456, 154] on div "Text Block" at bounding box center [472, 154] width 101 height 19
click at [458, 149] on div "Text Block" at bounding box center [456, 154] width 39 height 10
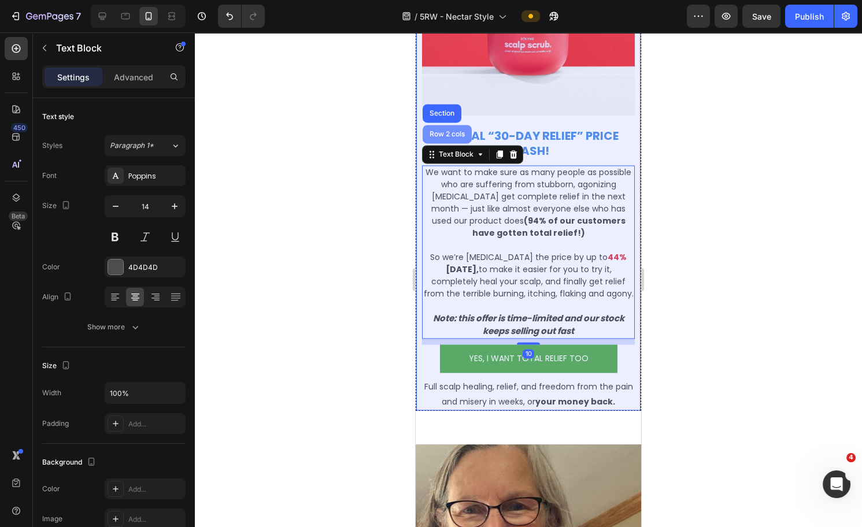
click at [449, 131] on div "Row 2 cols" at bounding box center [447, 134] width 40 height 7
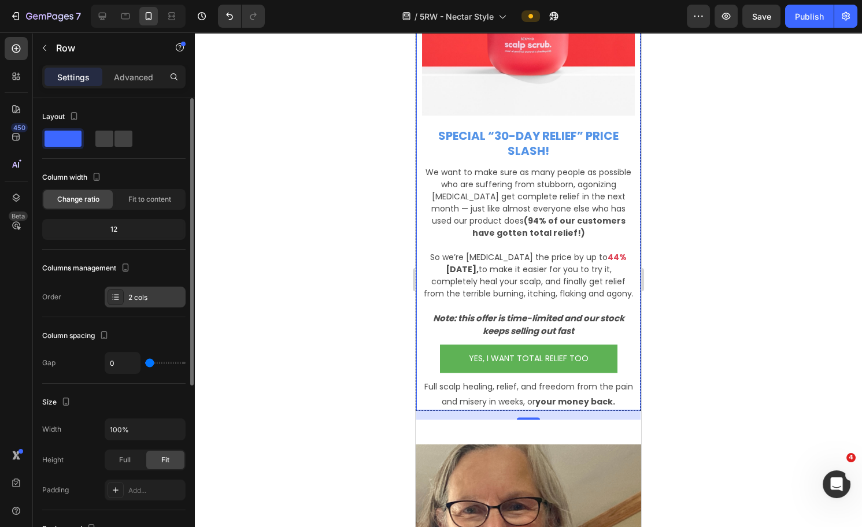
click at [132, 296] on div "2 cols" at bounding box center [155, 298] width 54 height 10
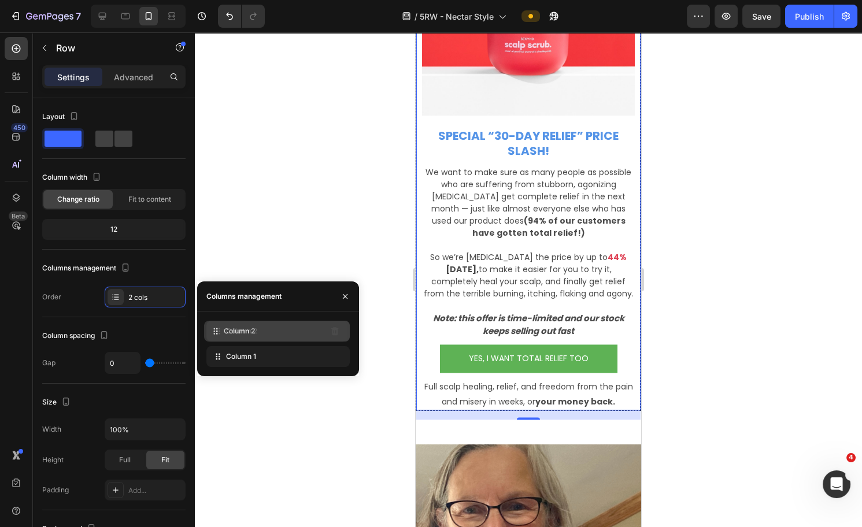
drag, startPoint x: 260, startPoint y: 355, endPoint x: 257, endPoint y: 330, distance: 25.0
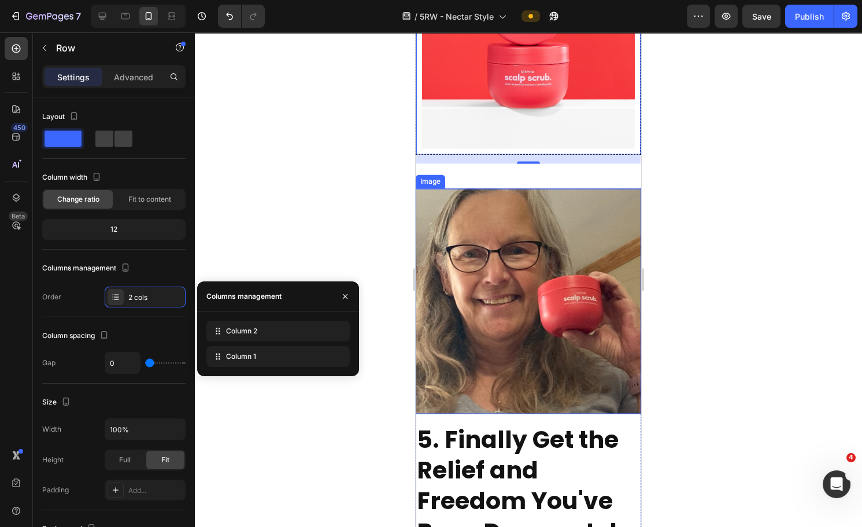
scroll to position [3673, 0]
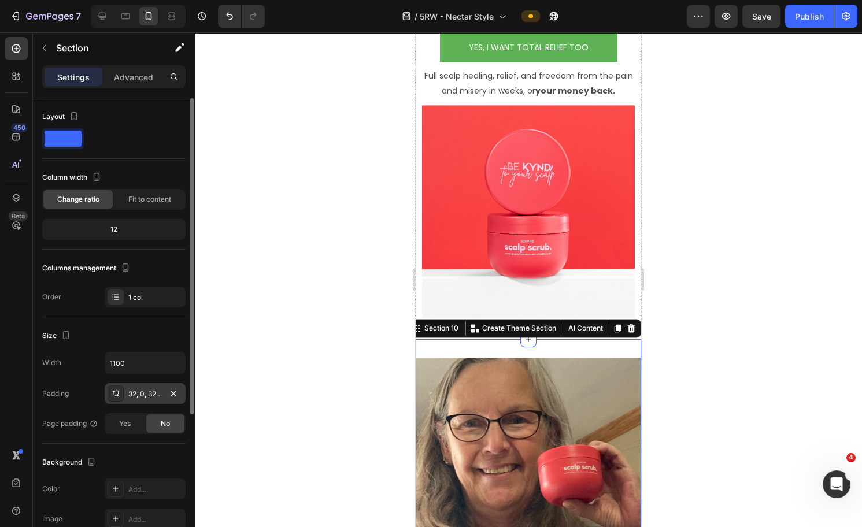
click at [132, 393] on div "32, 0, 32, 0" at bounding box center [145, 394] width 34 height 10
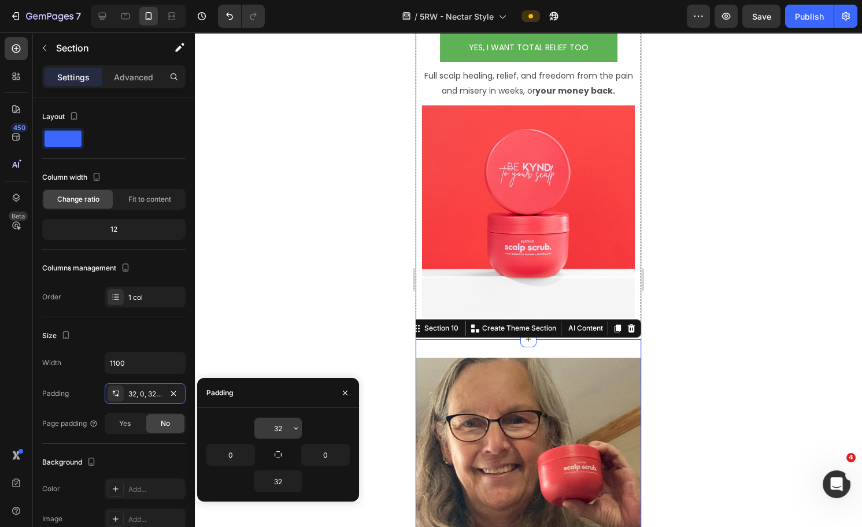
click at [279, 425] on input "32" at bounding box center [277, 428] width 47 height 21
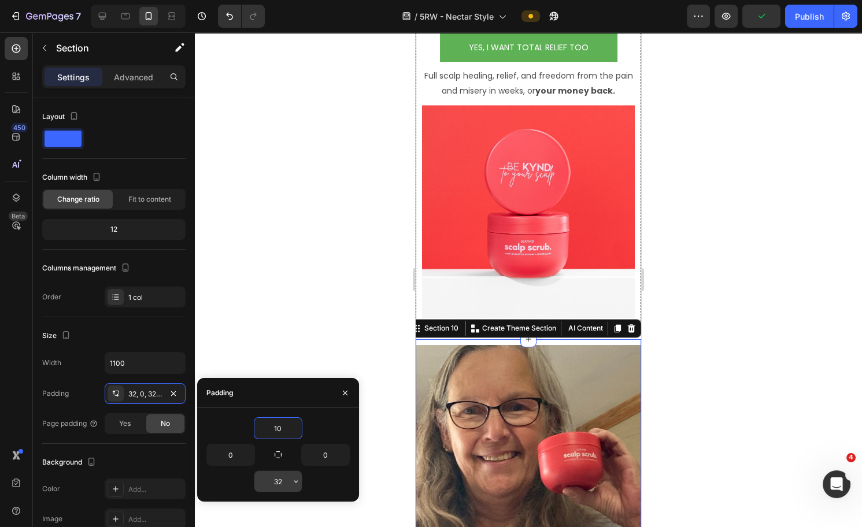
type input "10"
click at [281, 478] on input "32" at bounding box center [277, 481] width 47 height 21
type input "10"
click at [782, 323] on div at bounding box center [528, 279] width 667 height 495
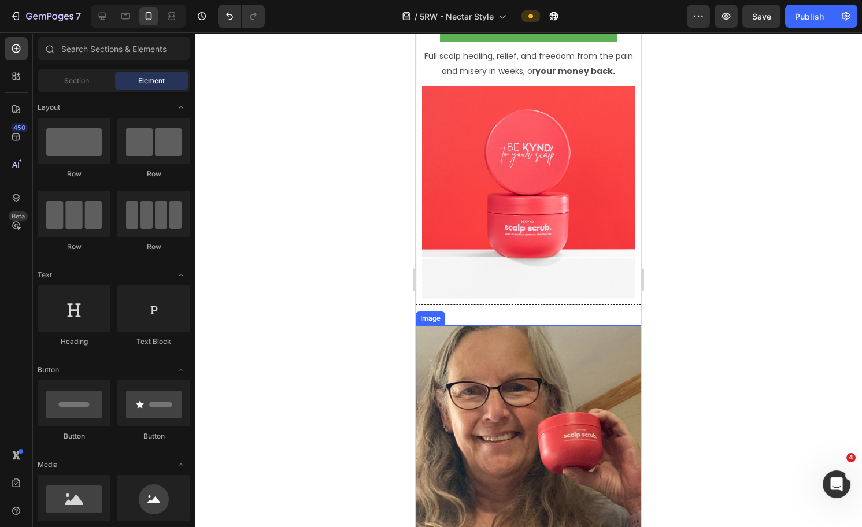
scroll to position [3901, 0]
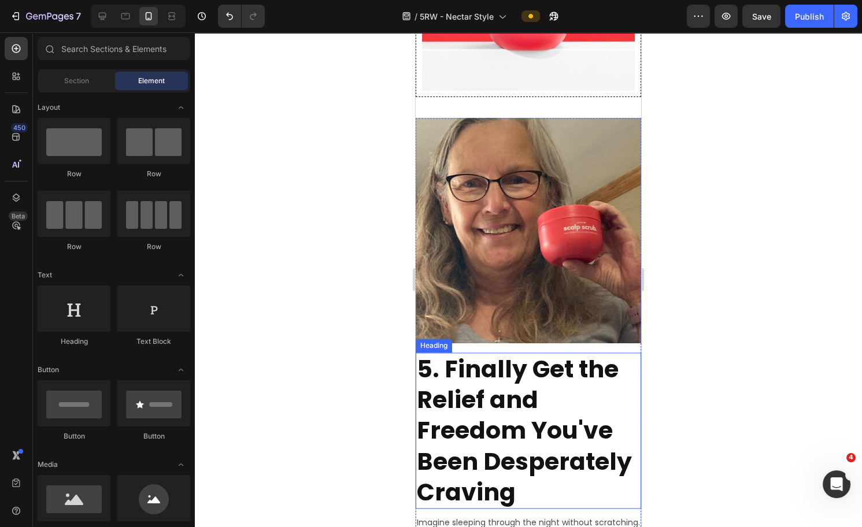
click at [510, 407] on h2 "5. Finally Get the Relief and Freedom You've Been Desperately Craving" at bounding box center [529, 431] width 226 height 156
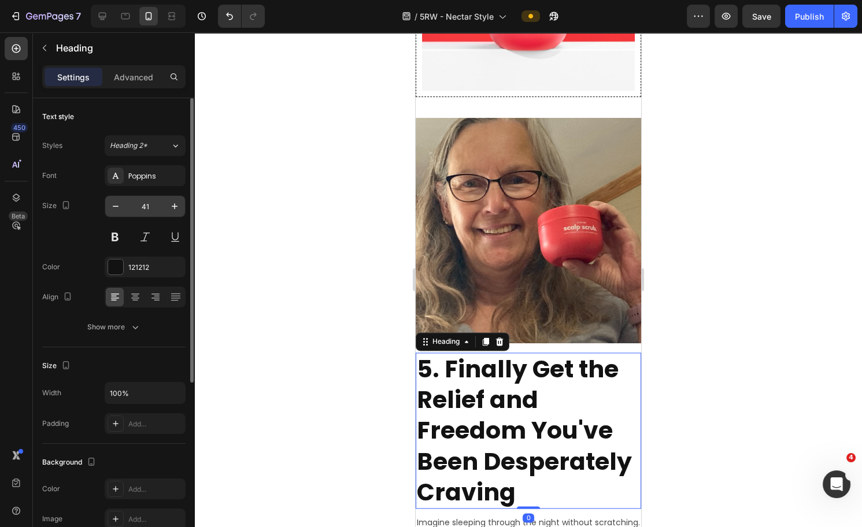
click at [148, 205] on input "41" at bounding box center [145, 206] width 38 height 21
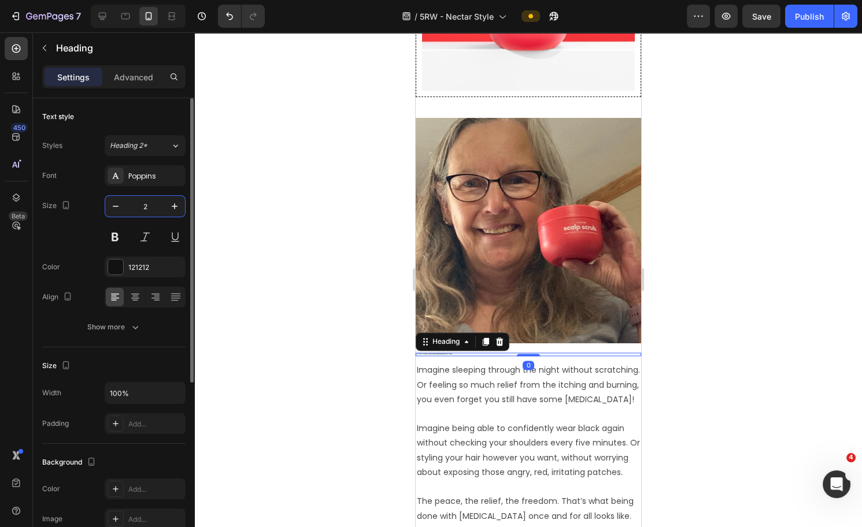
type input "20"
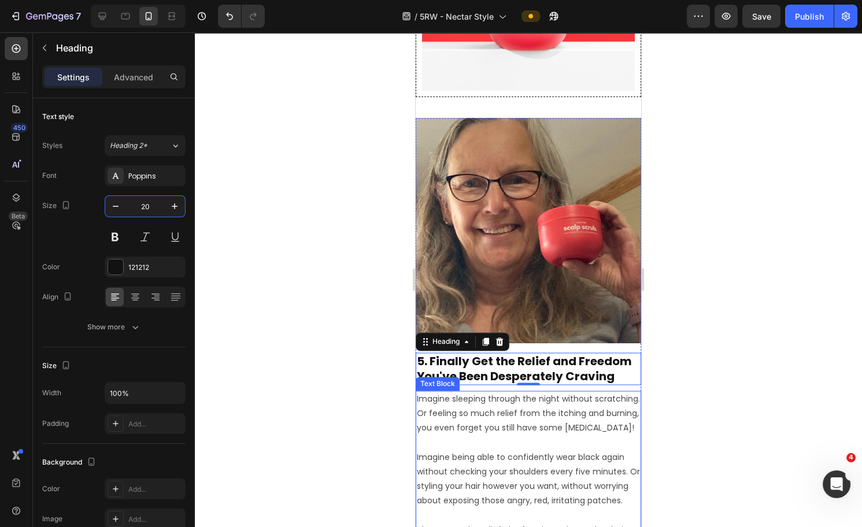
click at [509, 392] on p "Imagine sleeping through the night without scratching. Or feeling so much relie…" at bounding box center [528, 414] width 223 height 44
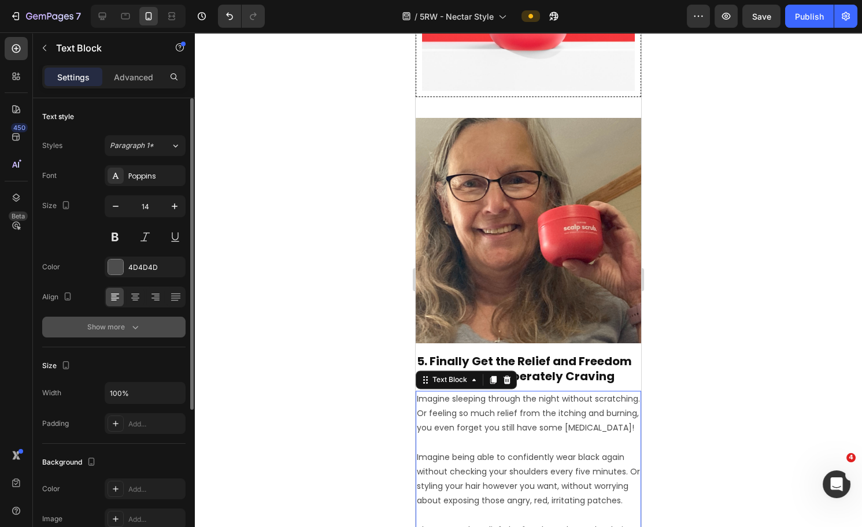
click at [134, 333] on button "Show more" at bounding box center [113, 327] width 143 height 21
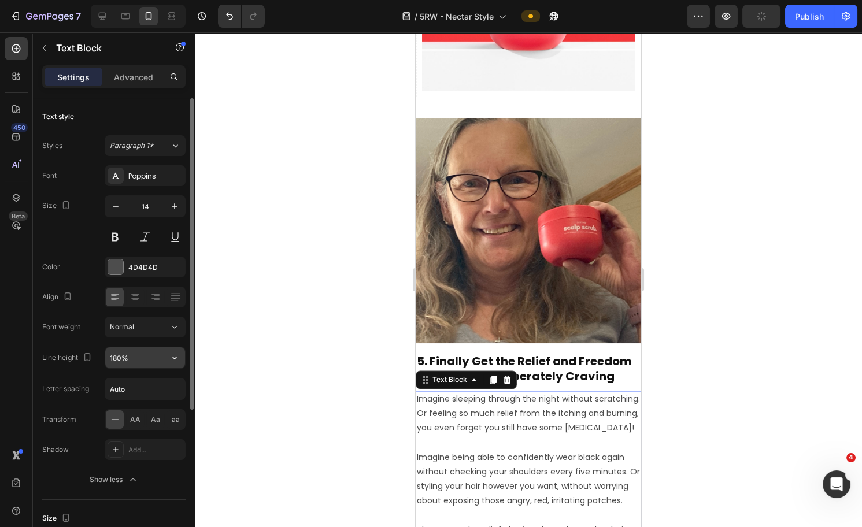
click at [130, 354] on input "180%" at bounding box center [145, 358] width 80 height 21
click at [118, 355] on input "180%" at bounding box center [145, 358] width 80 height 21
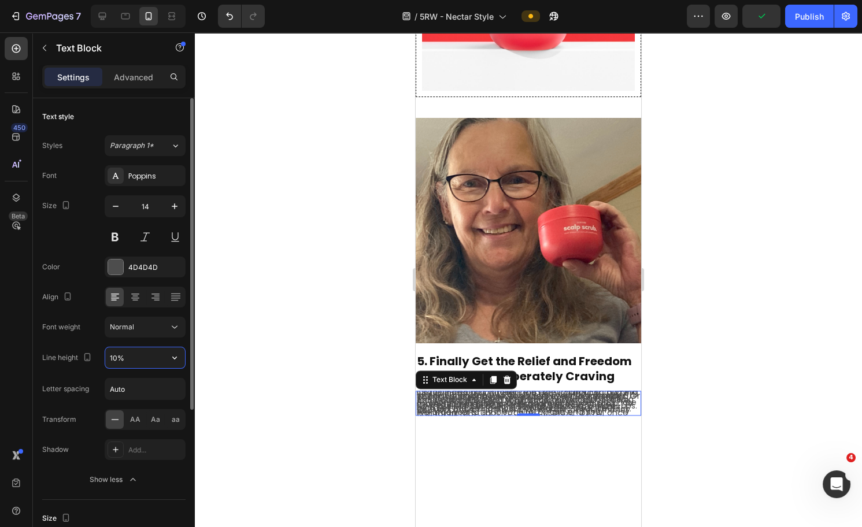
type input "150%"
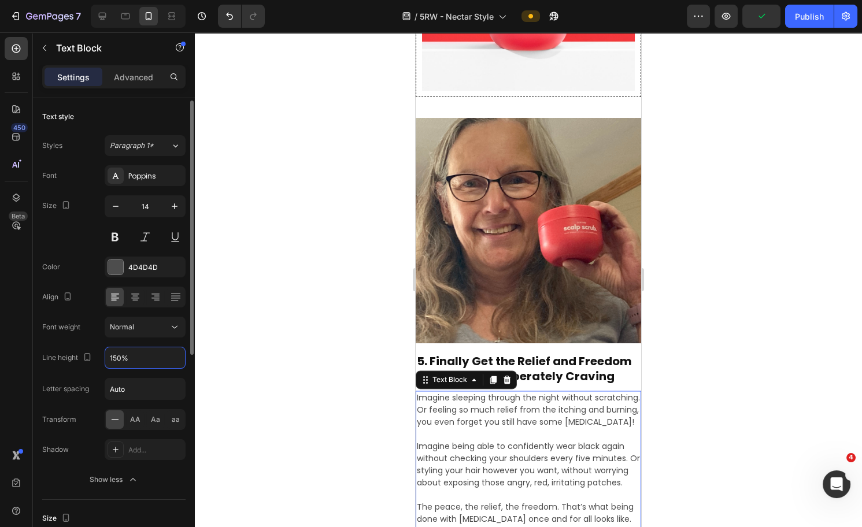
scroll to position [202, 0]
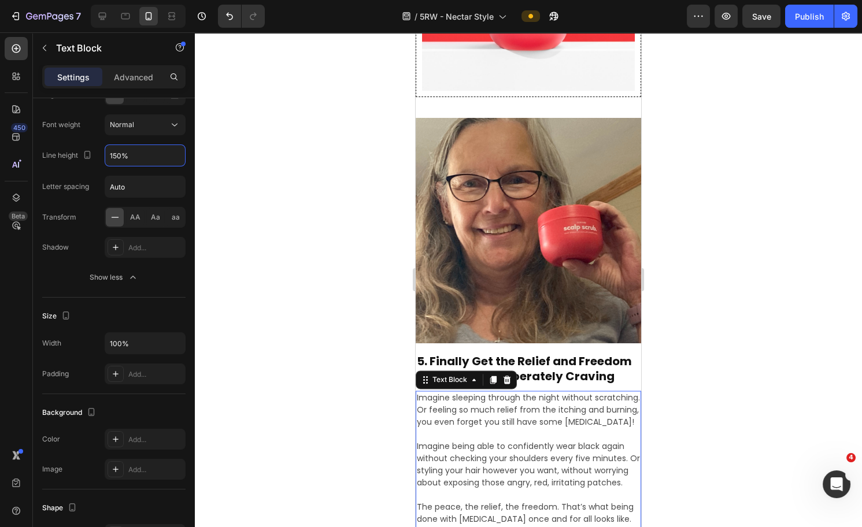
click at [131, 75] on p "Advanced" at bounding box center [133, 77] width 39 height 12
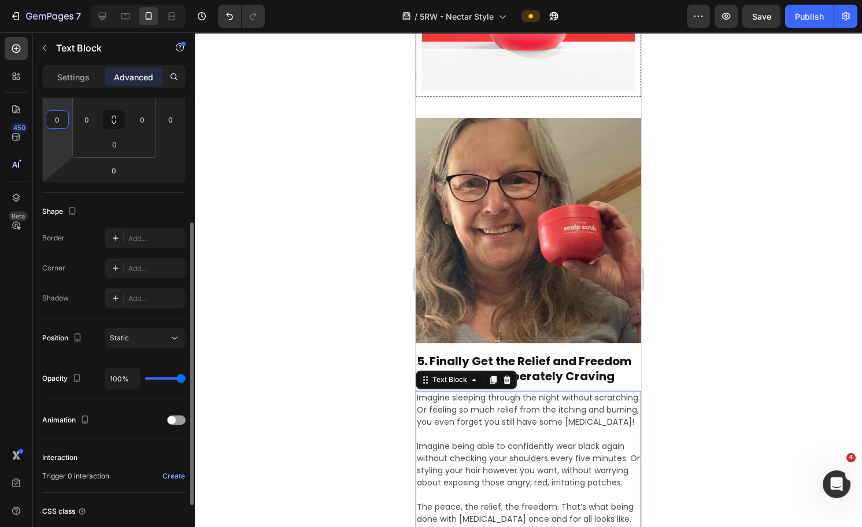
click at [63, 120] on input "0" at bounding box center [57, 119] width 17 height 17
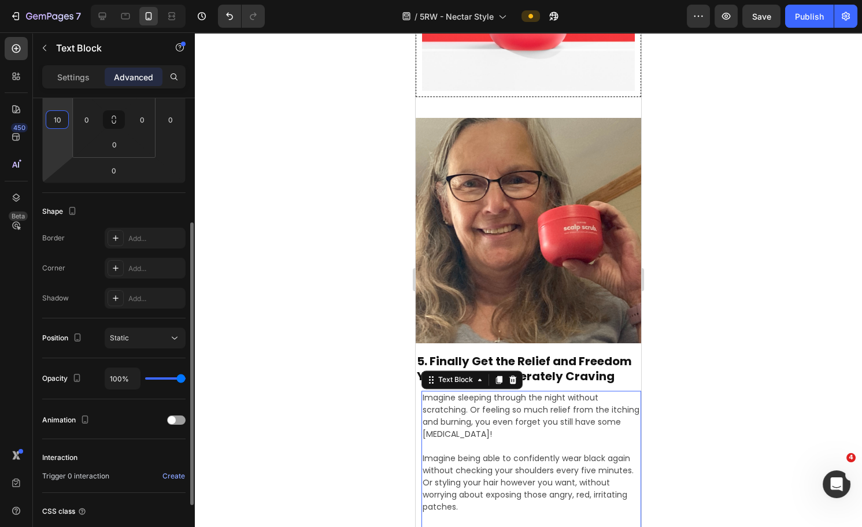
type input "10"
click at [169, 117] on input "0" at bounding box center [170, 119] width 17 height 17
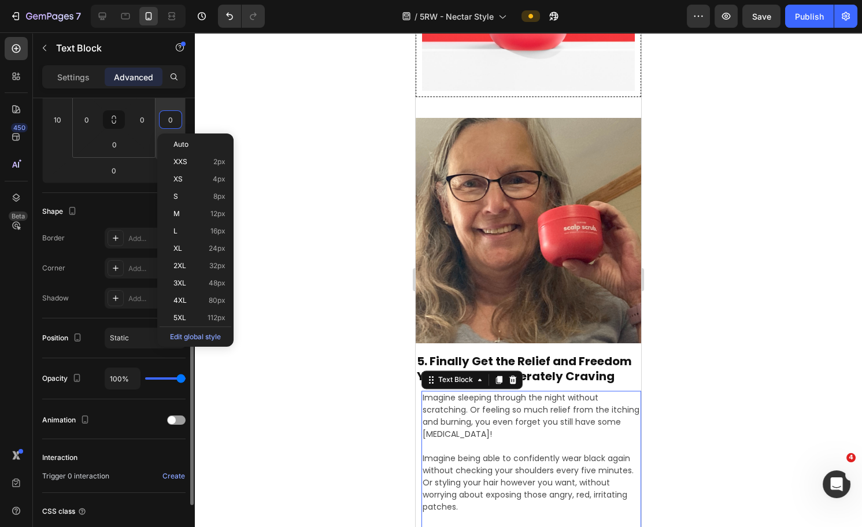
type input "10"
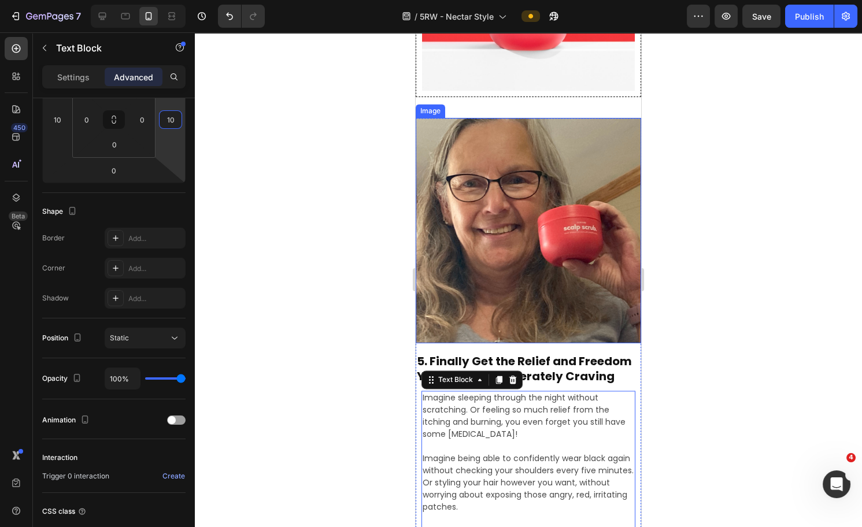
click at [471, 237] on img at bounding box center [529, 231] width 226 height 226
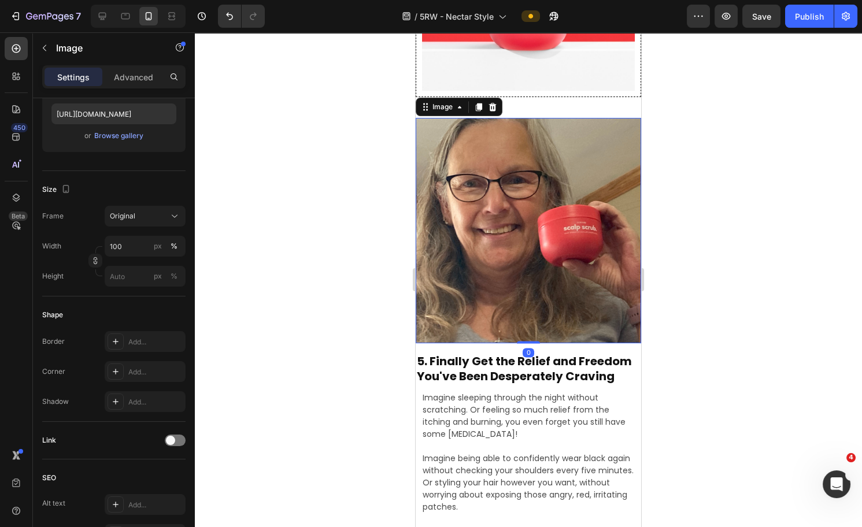
scroll to position [0, 0]
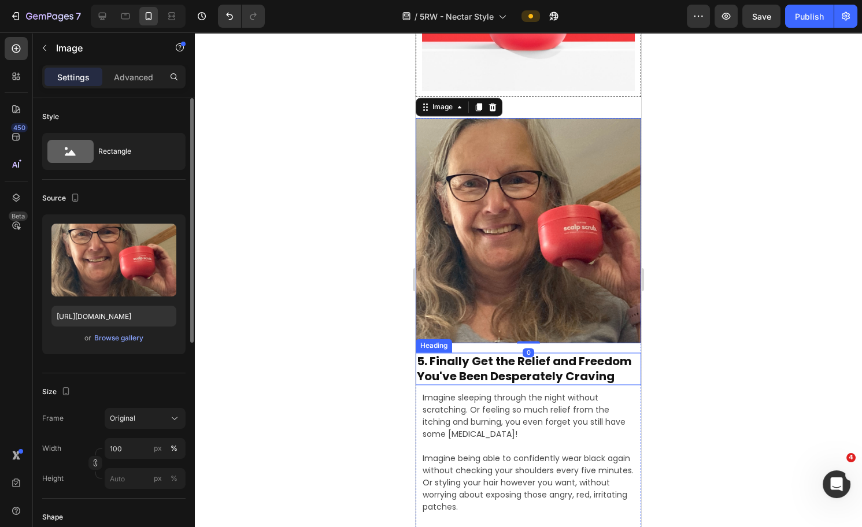
click at [500, 353] on h2 "5. Finally Get the Relief and Freedom You've Been Desperately Craving" at bounding box center [529, 369] width 226 height 32
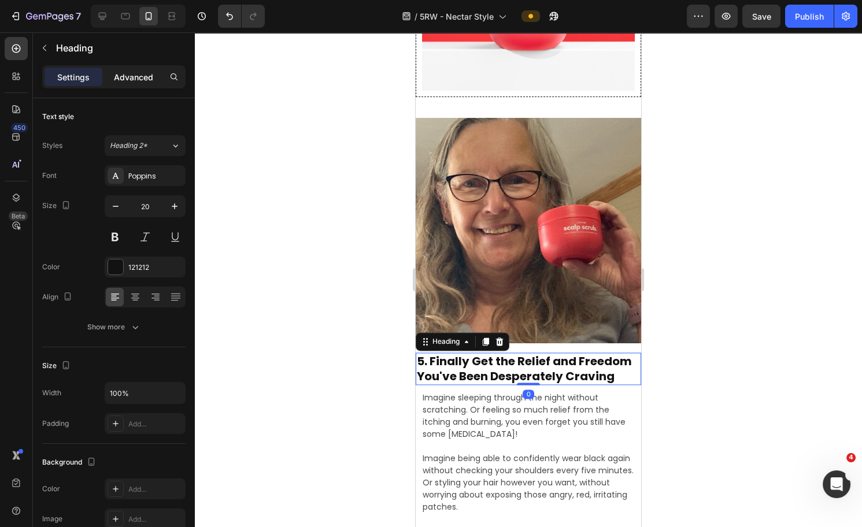
click at [139, 80] on p "Advanced" at bounding box center [133, 77] width 39 height 12
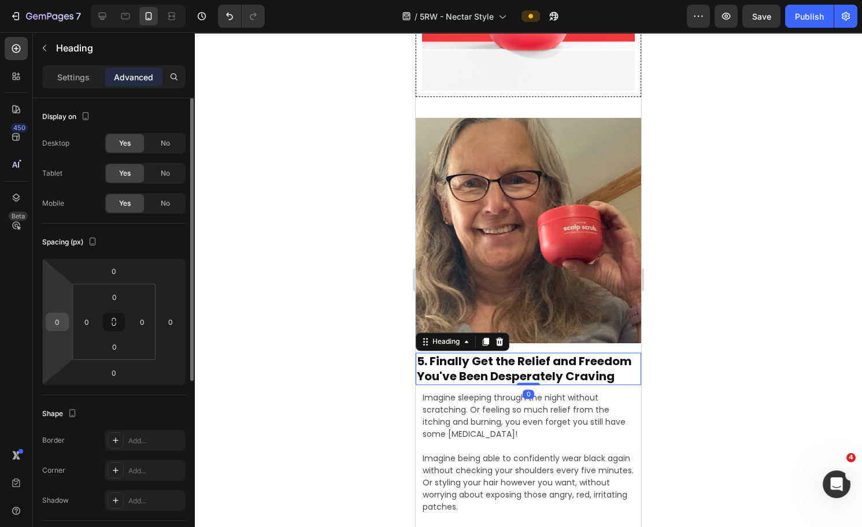
click at [55, 0] on html "7 Version history / 5RW - Nectar Style Preview Save Publish 450 Beta Sections(1…" at bounding box center [431, 0] width 862 height 0
click at [53, 323] on input "2" at bounding box center [57, 321] width 17 height 17
type input "10"
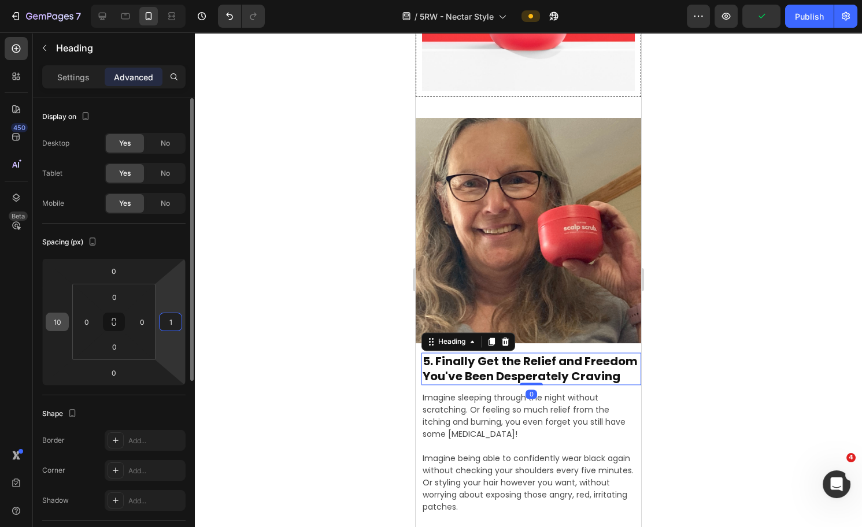
type input "10"
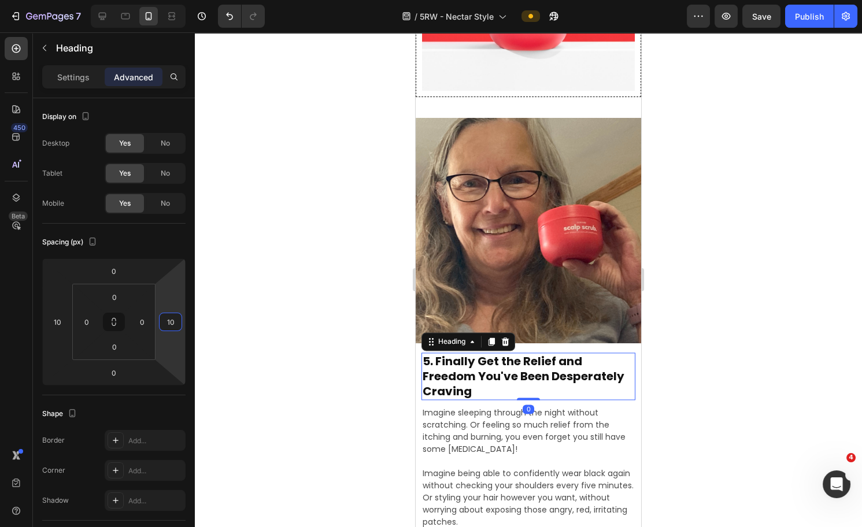
click at [683, 232] on div at bounding box center [528, 279] width 667 height 495
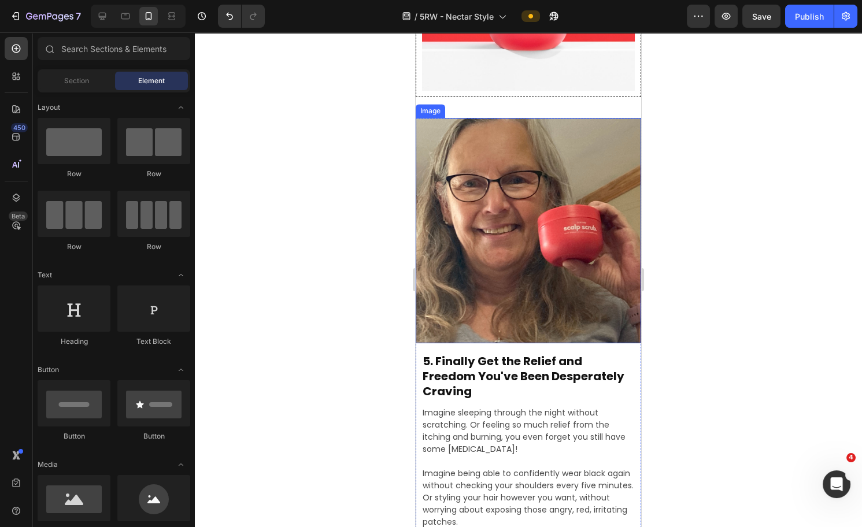
click at [553, 209] on img at bounding box center [529, 231] width 226 height 226
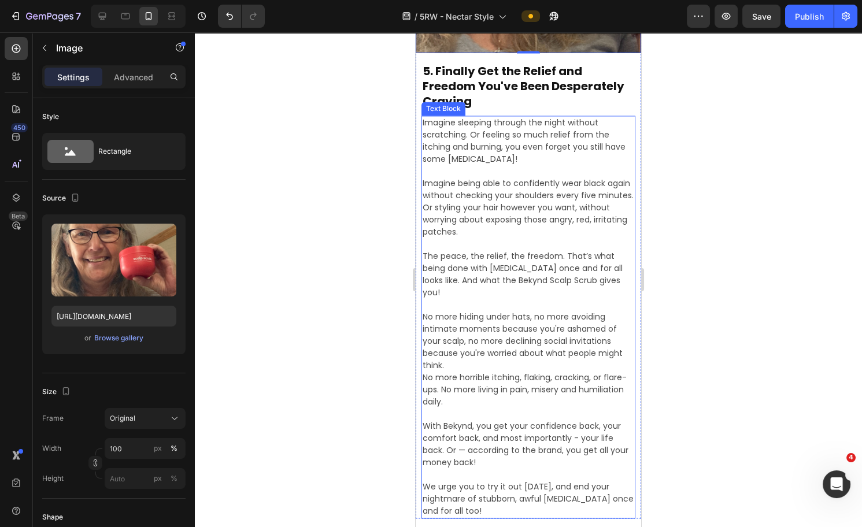
click at [532, 238] on p "The peace, the relief, the freedom. That’s what being done with [MEDICAL_DATA] …" at bounding box center [529, 268] width 212 height 61
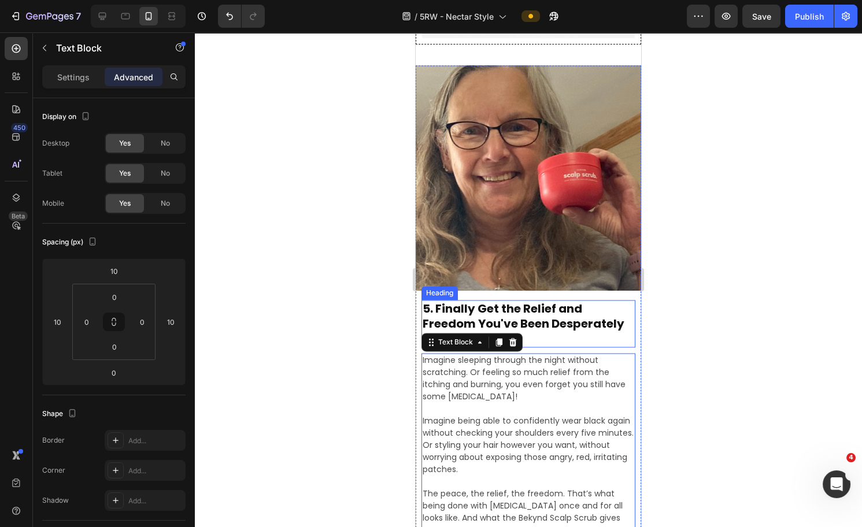
click at [530, 308] on h2 "5. Finally Get the Relief and Freedom You've Been Desperately Craving" at bounding box center [529, 323] width 214 height 47
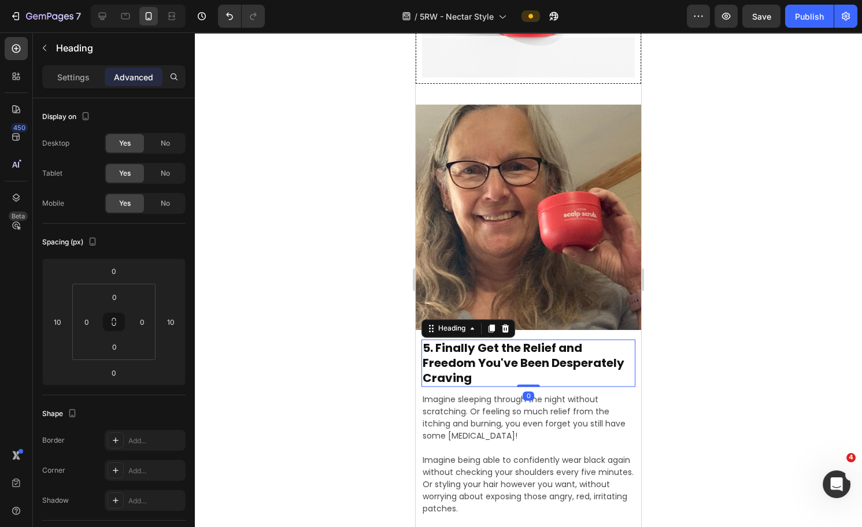
scroll to position [3912, 0]
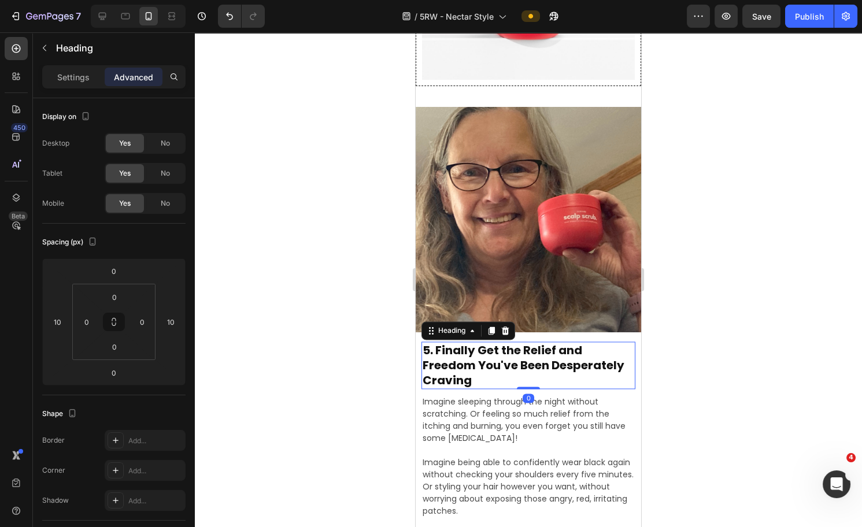
click at [533, 195] on img at bounding box center [529, 220] width 226 height 226
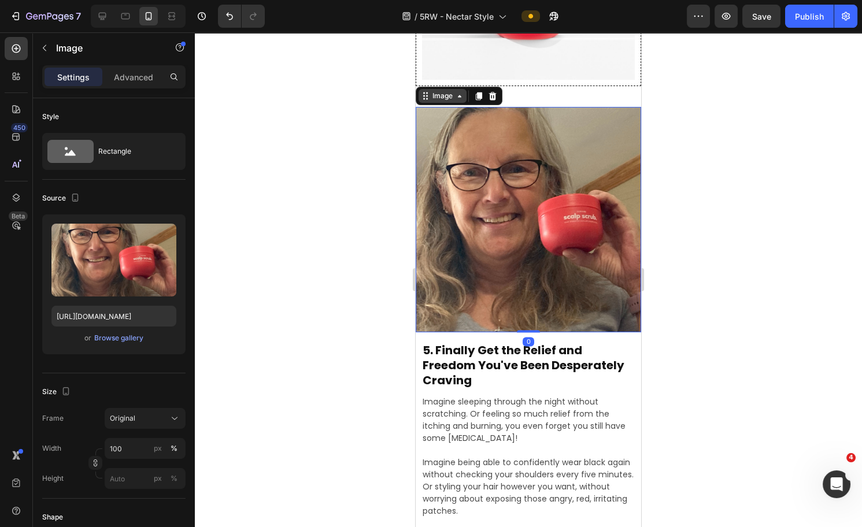
click at [455, 91] on icon at bounding box center [459, 95] width 9 height 9
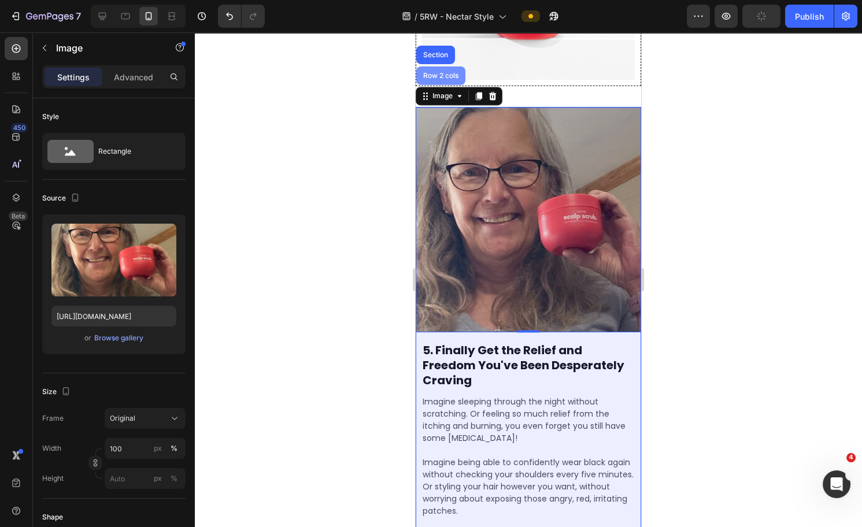
click at [447, 72] on div "Row 2 cols" at bounding box center [441, 75] width 40 height 7
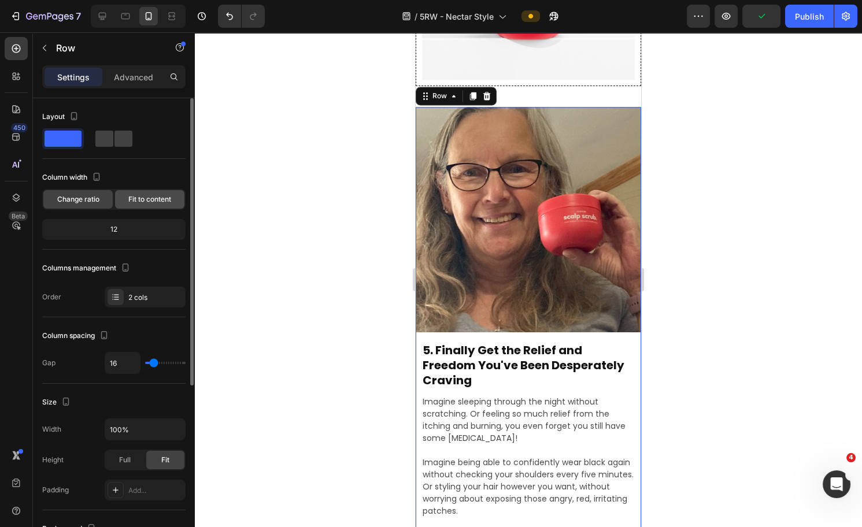
click at [161, 197] on span "Fit to content" at bounding box center [149, 199] width 43 height 10
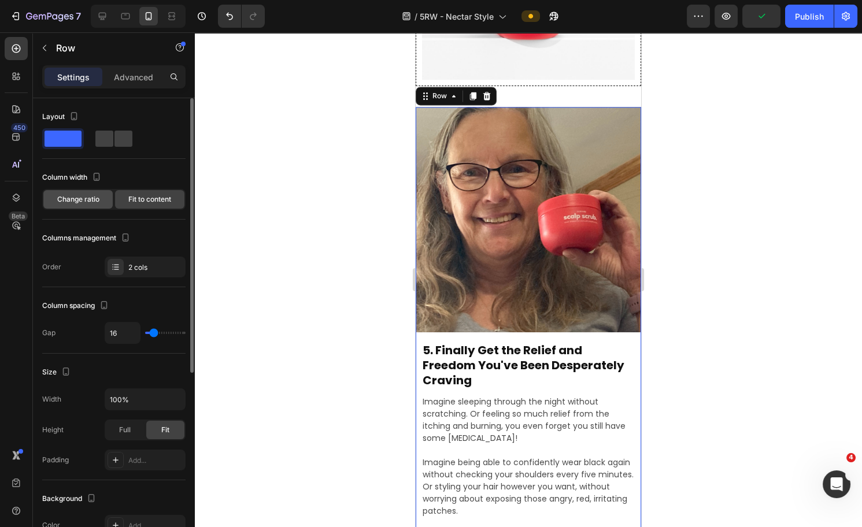
click at [86, 197] on span "Change ratio" at bounding box center [78, 199] width 42 height 10
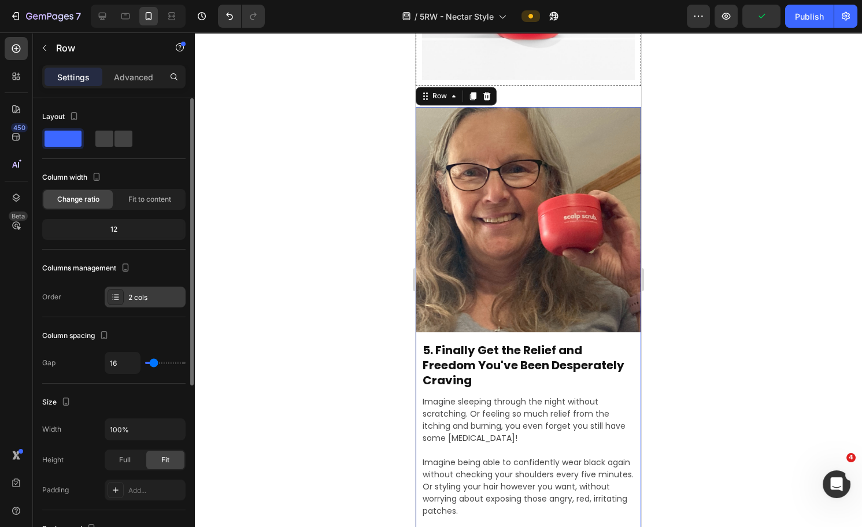
click at [151, 294] on div "2 cols" at bounding box center [155, 298] width 54 height 10
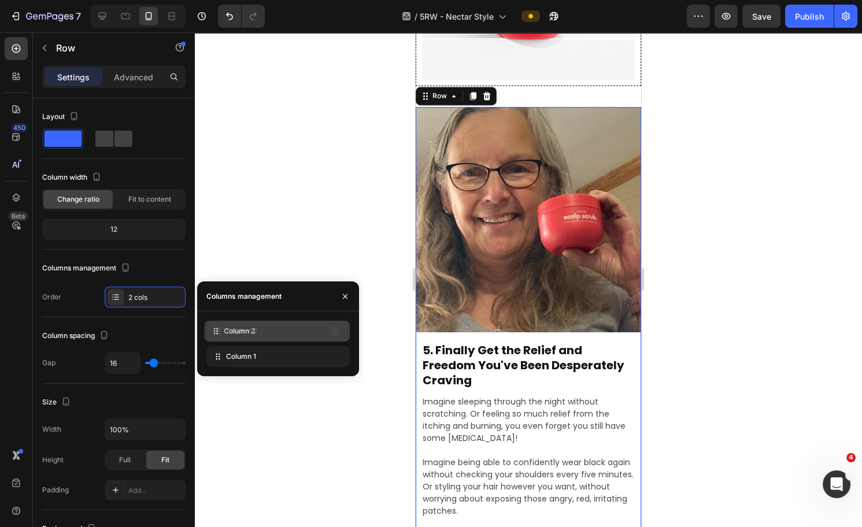
drag, startPoint x: 278, startPoint y: 359, endPoint x: 276, endPoint y: 333, distance: 25.6
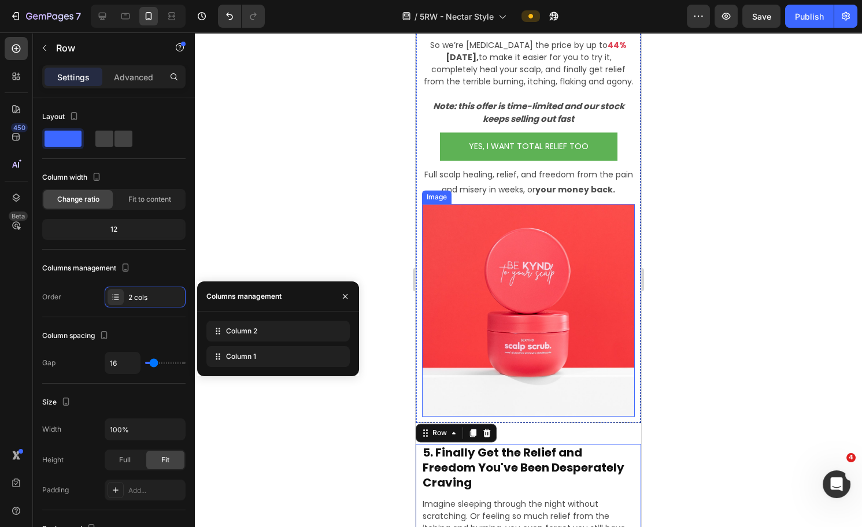
scroll to position [3574, 0]
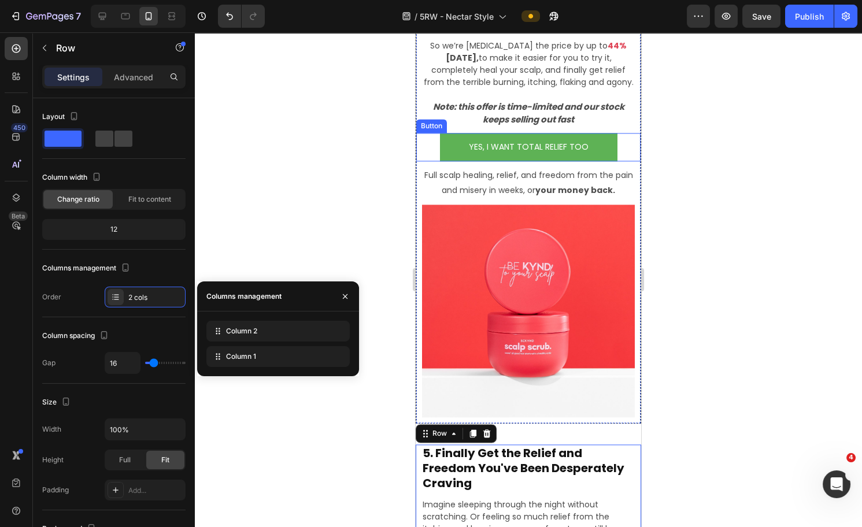
click at [588, 149] on button "YES, I WANT TOTAL RELIEF TOO" at bounding box center [529, 147] width 178 height 28
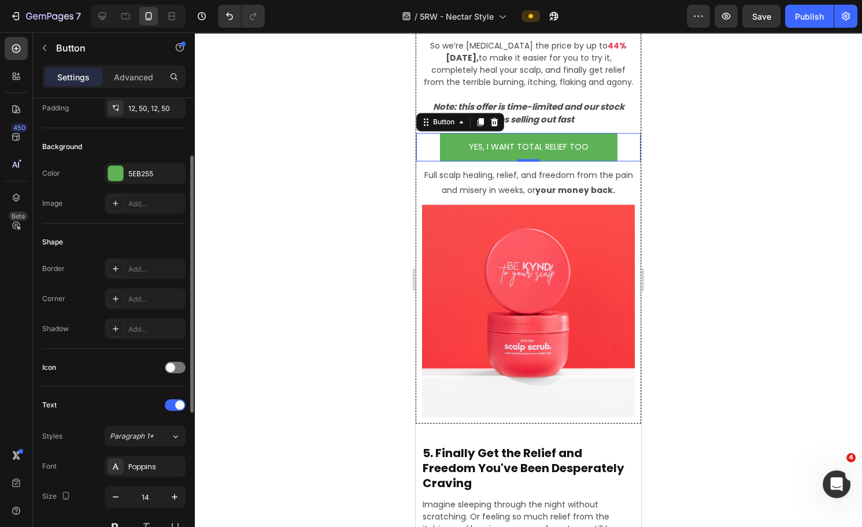
scroll to position [366, 0]
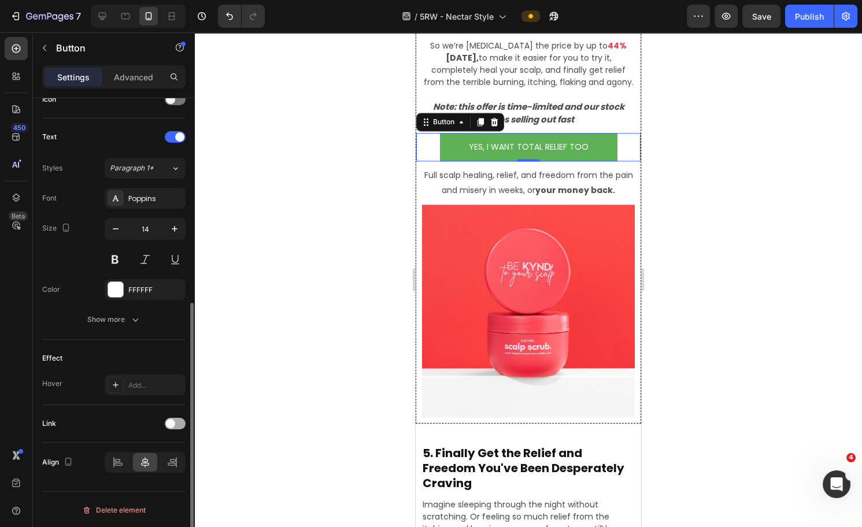
click at [169, 420] on span at bounding box center [170, 423] width 9 height 9
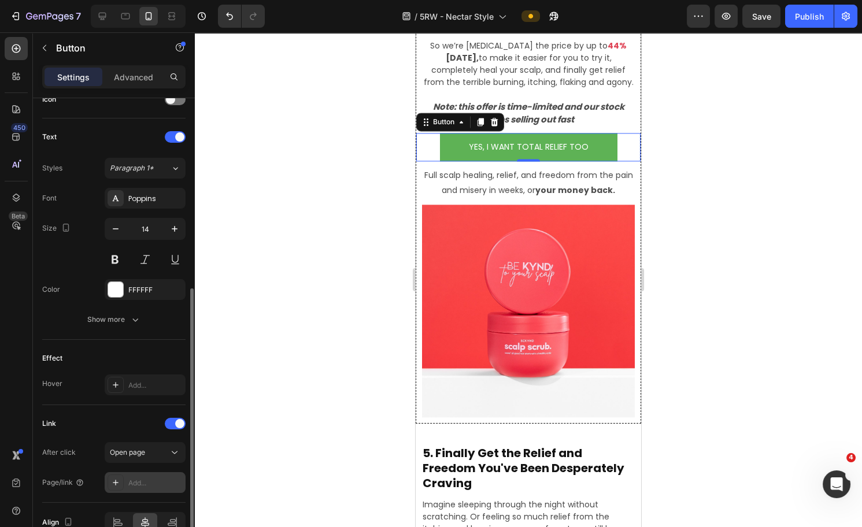
click at [141, 481] on div "Add..." at bounding box center [155, 483] width 54 height 10
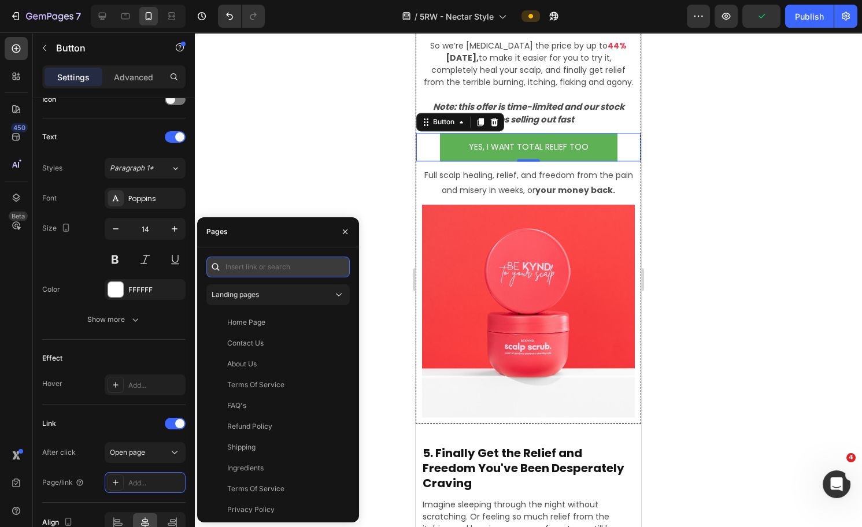
click at [259, 268] on input "text" at bounding box center [277, 267] width 143 height 21
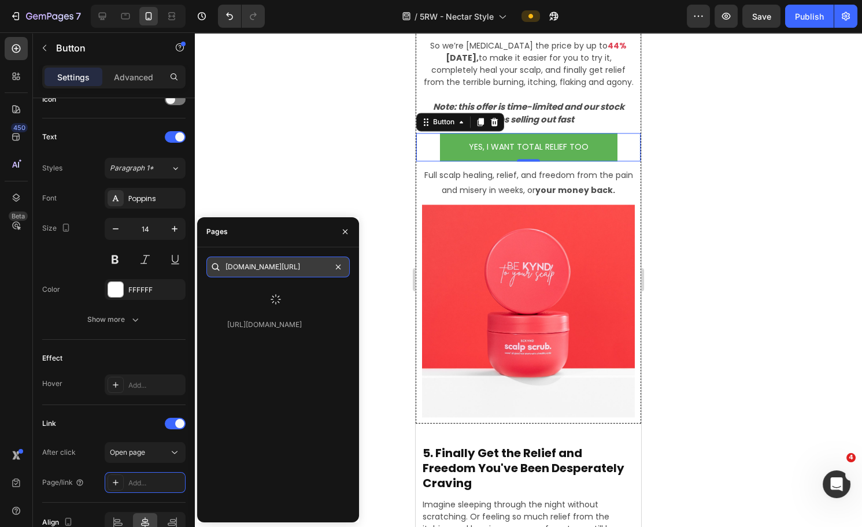
scroll to position [0, 0]
type input "[DOMAIN_NAME][URL]"
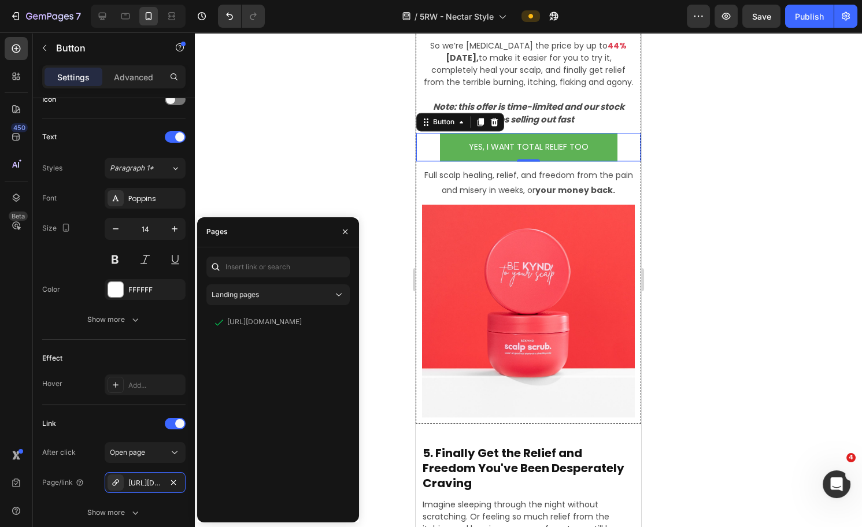
click at [730, 252] on div at bounding box center [528, 279] width 667 height 495
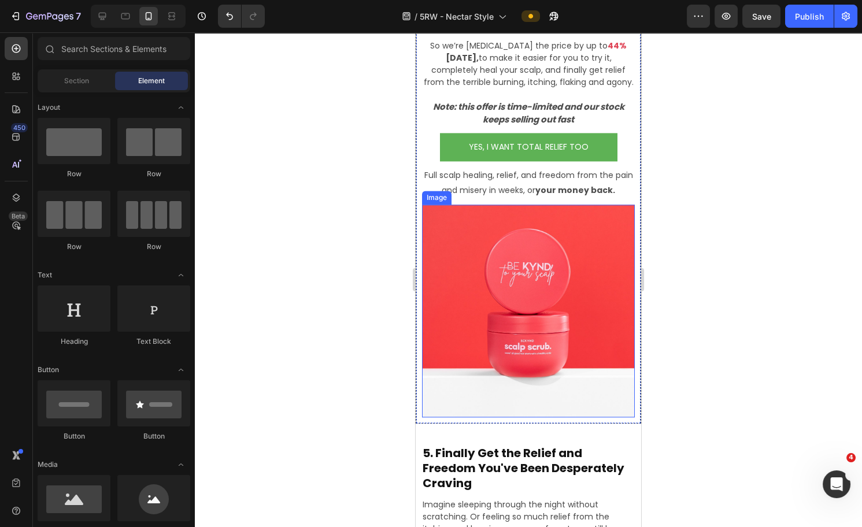
scroll to position [3801, 0]
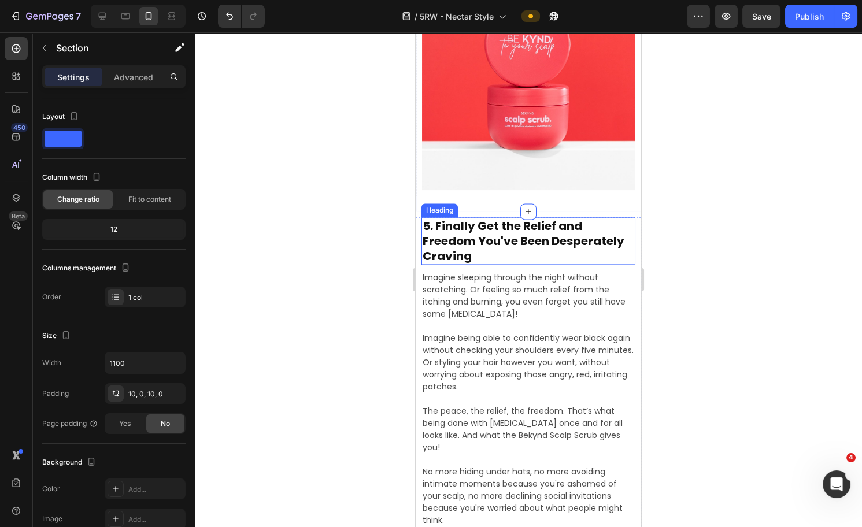
click at [730, 187] on div at bounding box center [528, 279] width 667 height 495
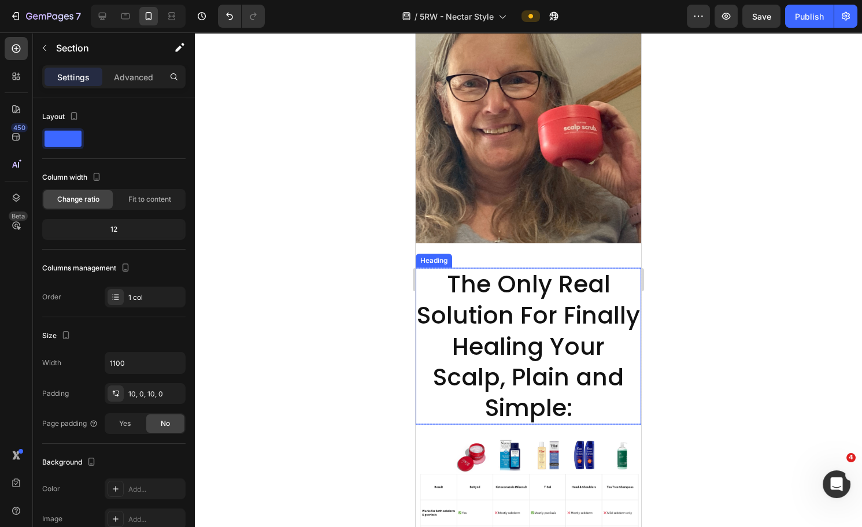
scroll to position [4458, 0]
click at [559, 309] on h2 "The Only Real Solution For Finally Healing Your Scalp, Plain and Simple:" at bounding box center [529, 345] width 226 height 156
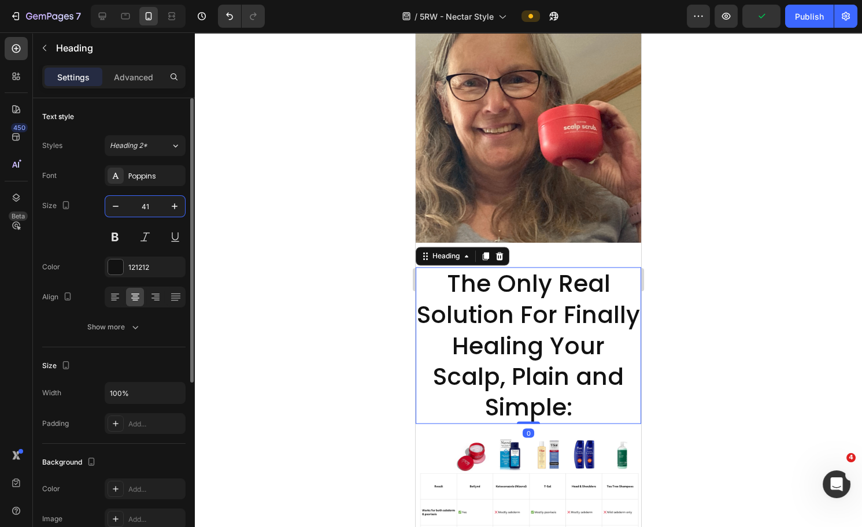
click at [152, 211] on input "41" at bounding box center [145, 206] width 38 height 21
type input "20"
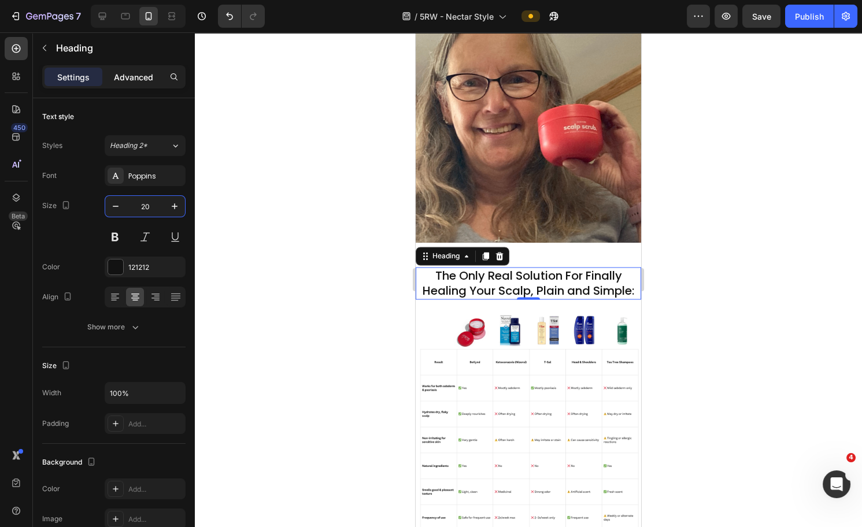
drag, startPoint x: 125, startPoint y: 82, endPoint x: 127, endPoint y: 125, distance: 43.4
click at [125, 82] on p "Advanced" at bounding box center [133, 77] width 39 height 12
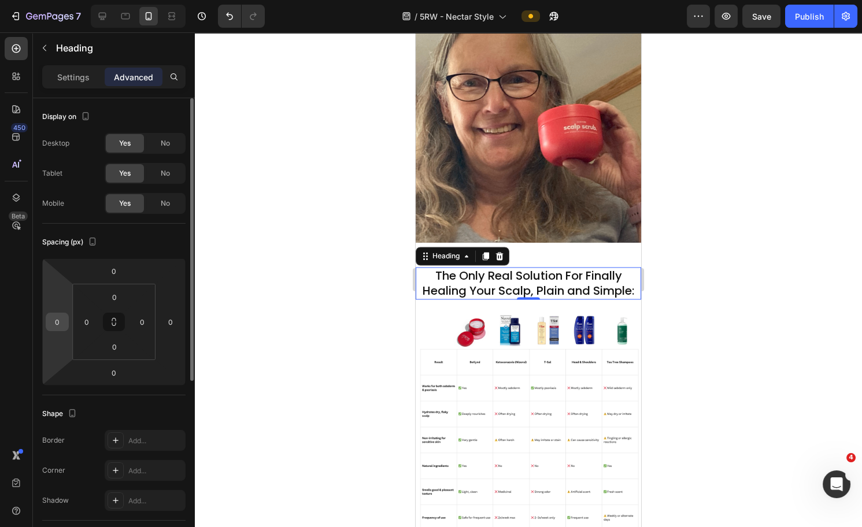
click at [65, 314] on div "0" at bounding box center [57, 322] width 23 height 19
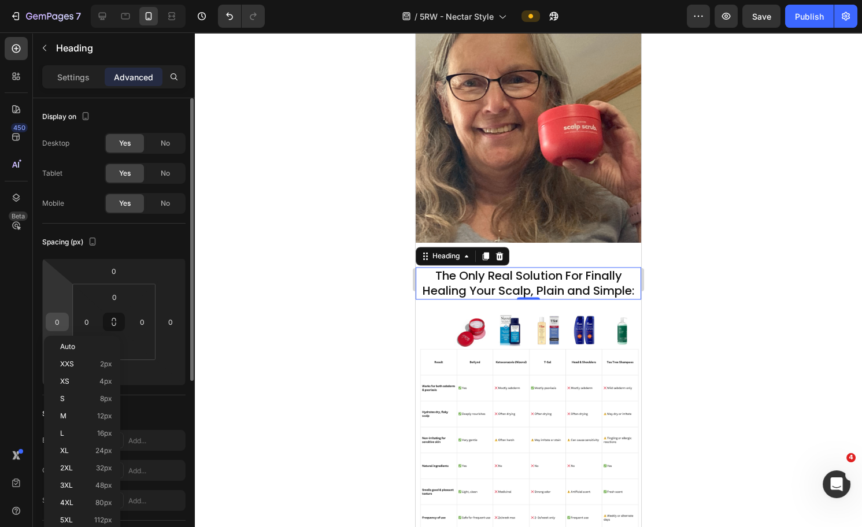
click at [52, 315] on input "0" at bounding box center [57, 321] width 17 height 17
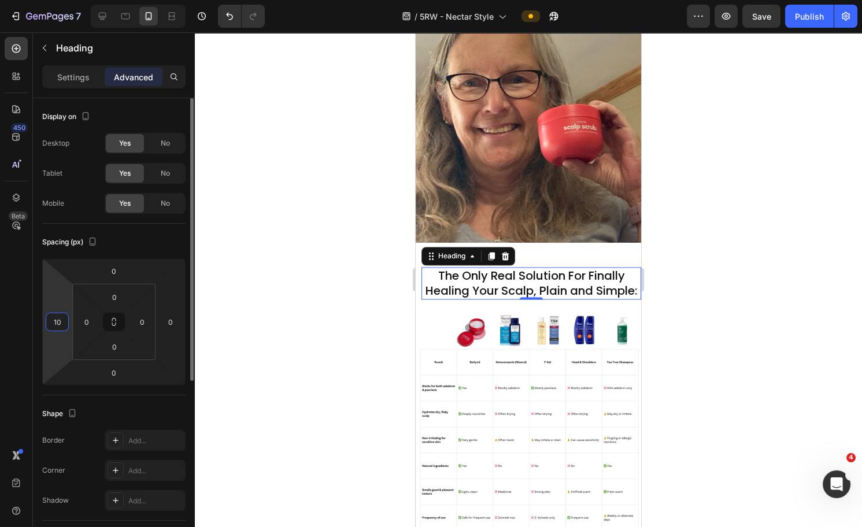
type input "10"
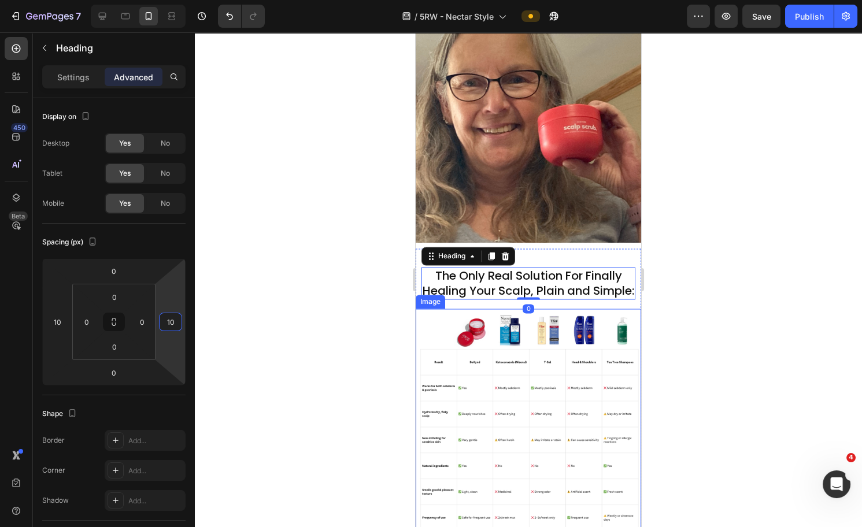
click at [787, 285] on div at bounding box center [528, 279] width 667 height 495
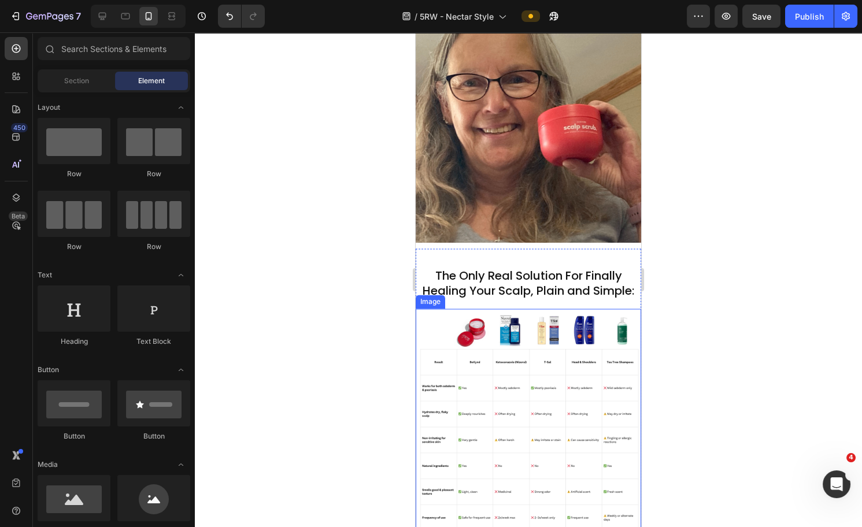
click at [600, 267] on h2 "The Only Real Solution For Finally Healing Your Scalp, Plain and Simple:" at bounding box center [529, 283] width 214 height 32
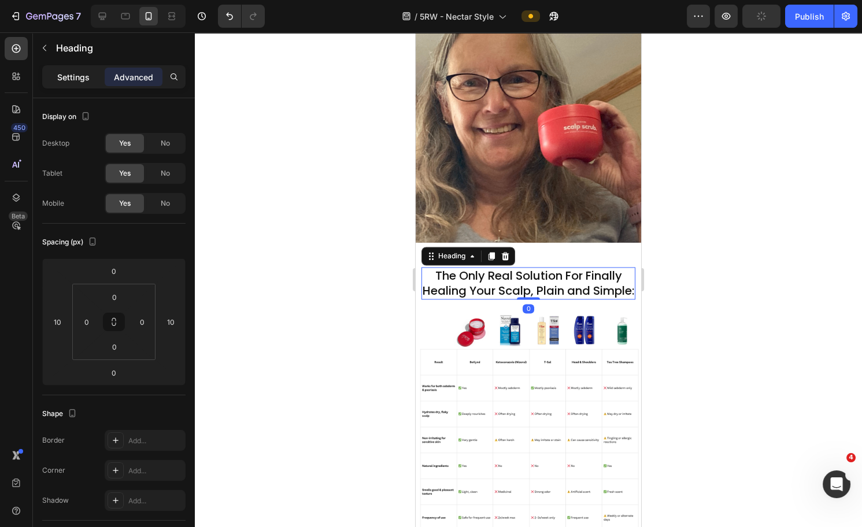
click at [57, 73] on p "Settings" at bounding box center [73, 77] width 32 height 12
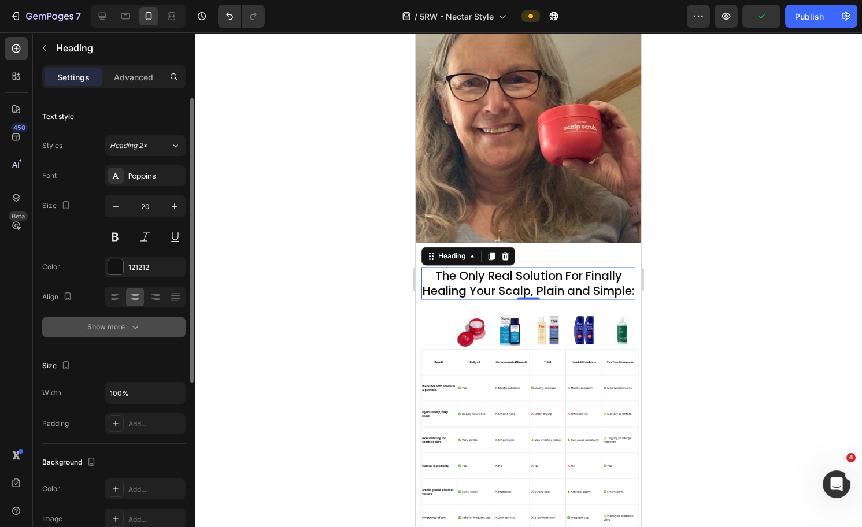
click at [129, 317] on button "Show more" at bounding box center [113, 327] width 143 height 21
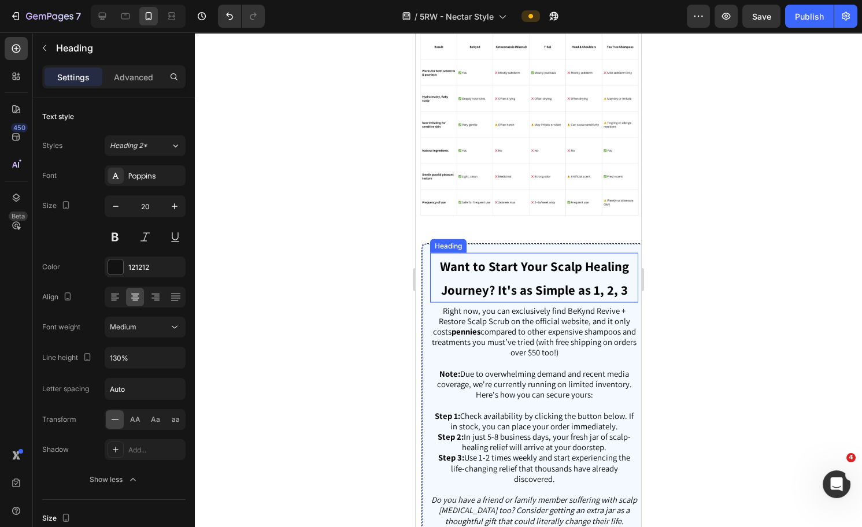
scroll to position [4758, 0]
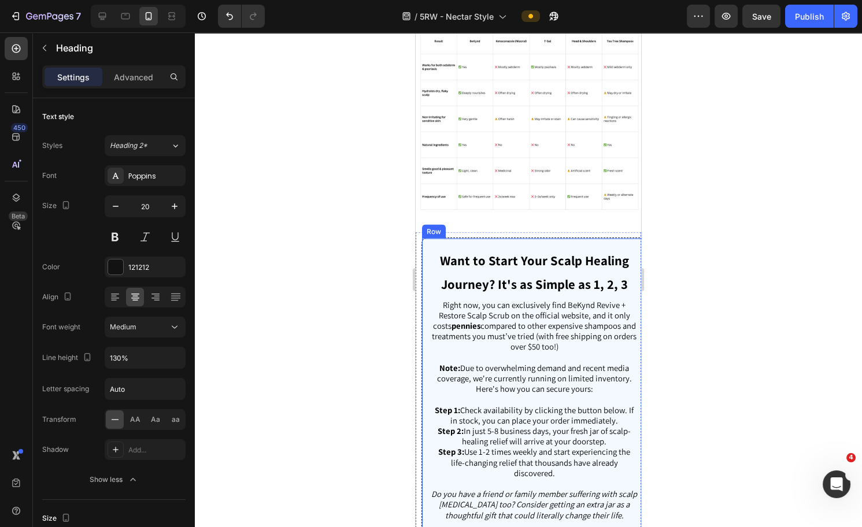
click at [541, 248] on div "Want to Start Your Scalp Healing Journey? It's as Simple as 1, 2, 3 Heading Rig…" at bounding box center [535, 449] width 226 height 422
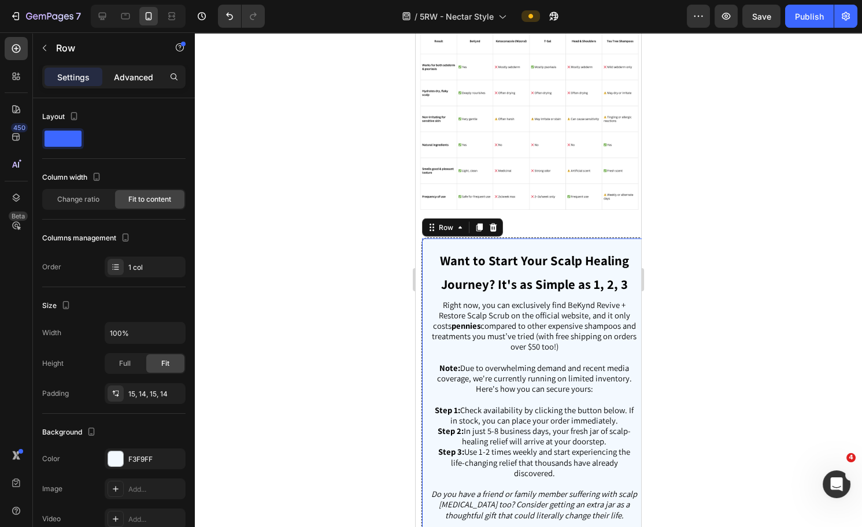
click at [146, 84] on div "Advanced" at bounding box center [134, 77] width 58 height 19
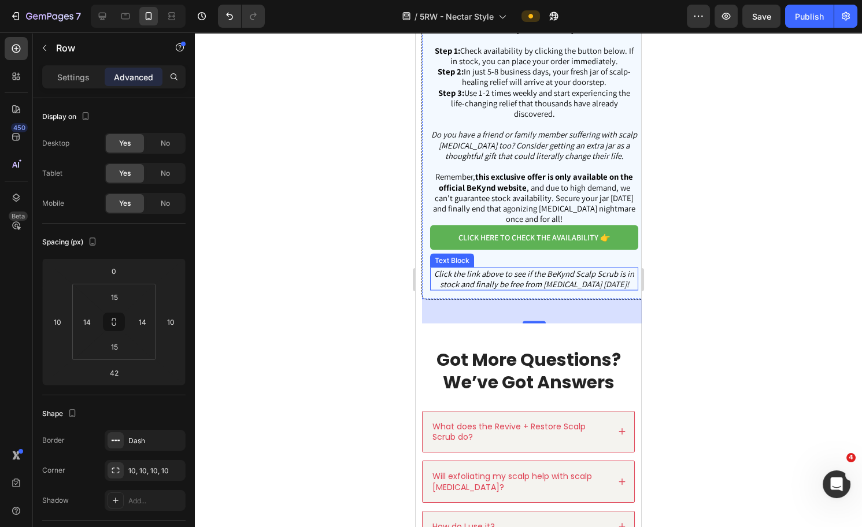
scroll to position [5201, 0]
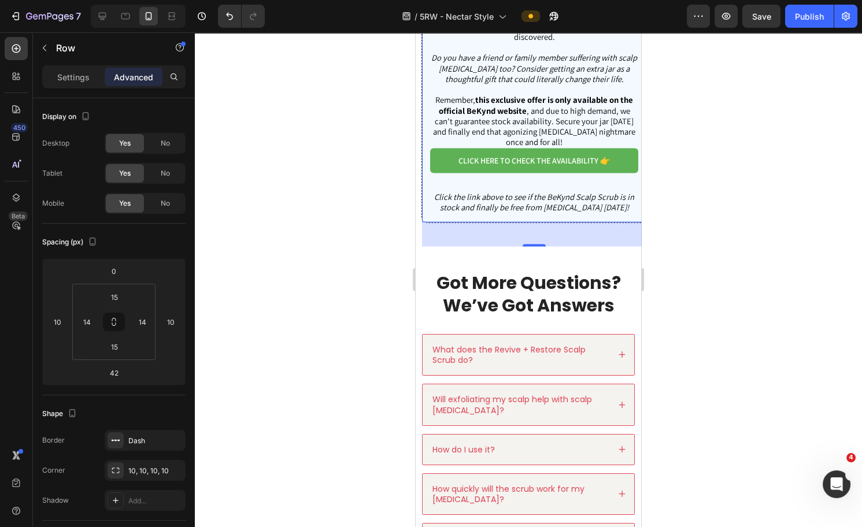
click at [515, 247] on div "42" at bounding box center [534, 235] width 224 height 24
click at [125, 366] on div "42" at bounding box center [113, 373] width 29 height 19
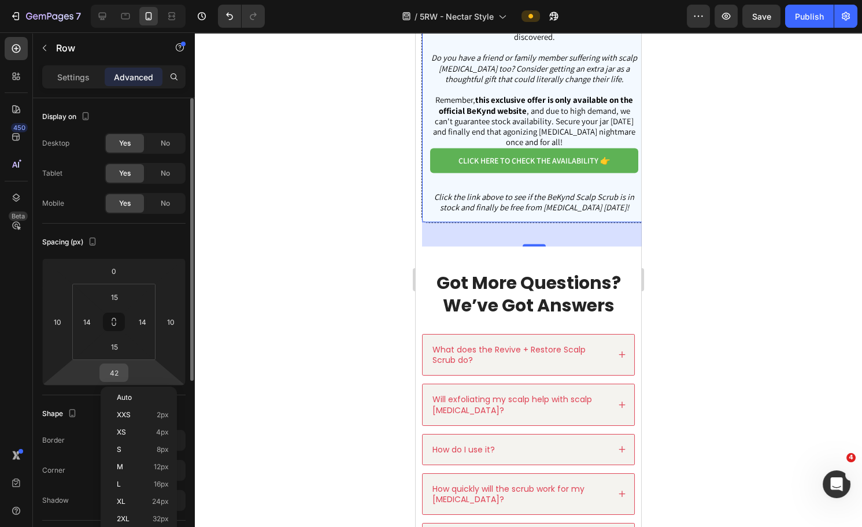
click at [114, 371] on input "42" at bounding box center [113, 372] width 23 height 17
type input "4"
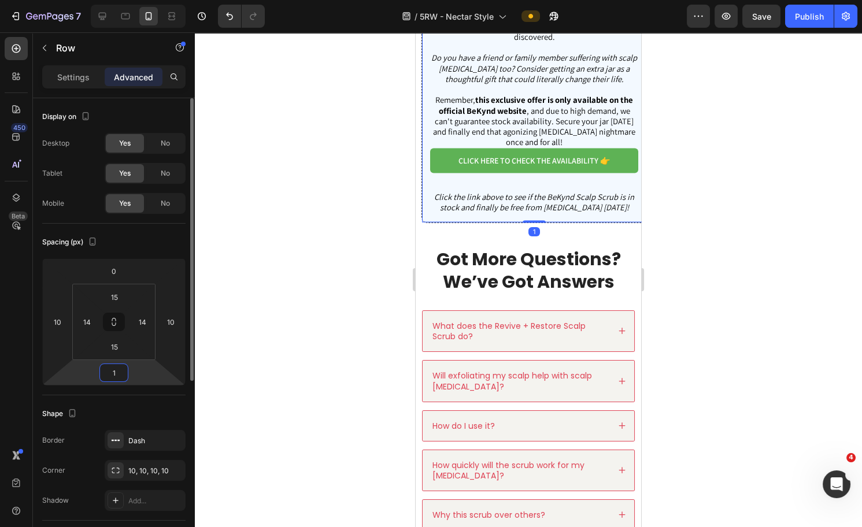
type input "10"
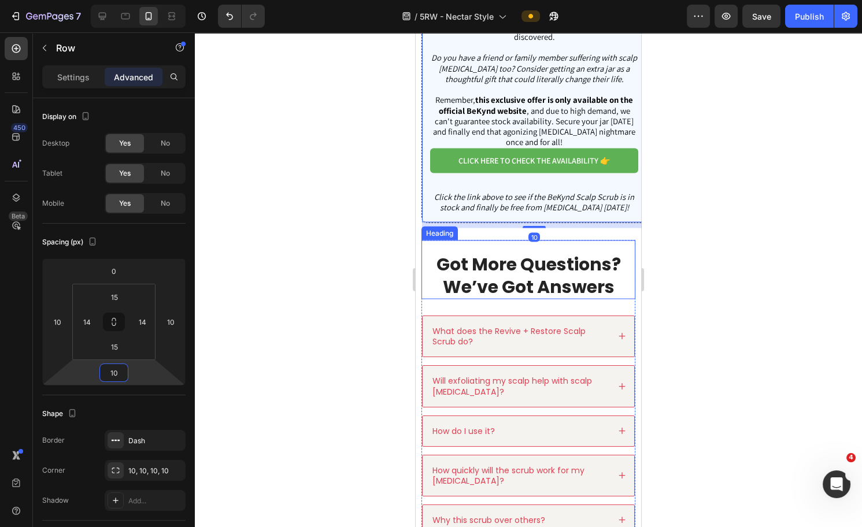
click at [515, 260] on div "Got More Questions? We’ve Got Answers Heading" at bounding box center [529, 270] width 214 height 59
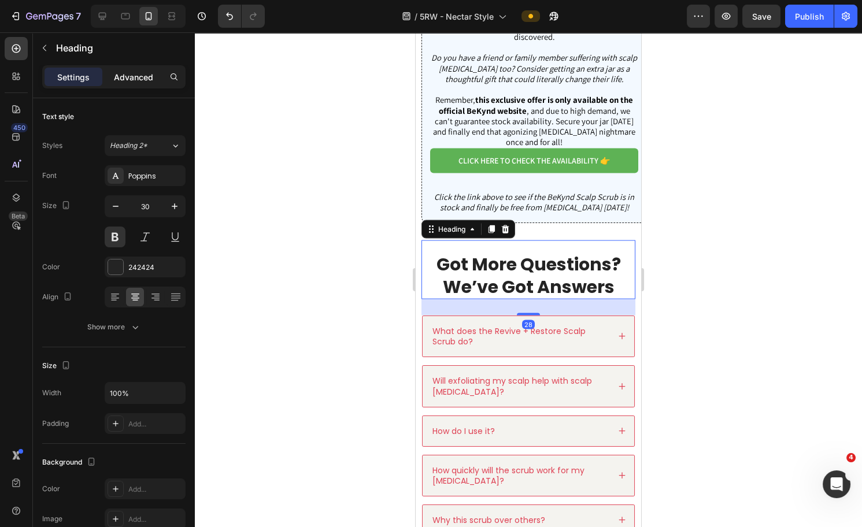
click at [138, 79] on p "Advanced" at bounding box center [133, 77] width 39 height 12
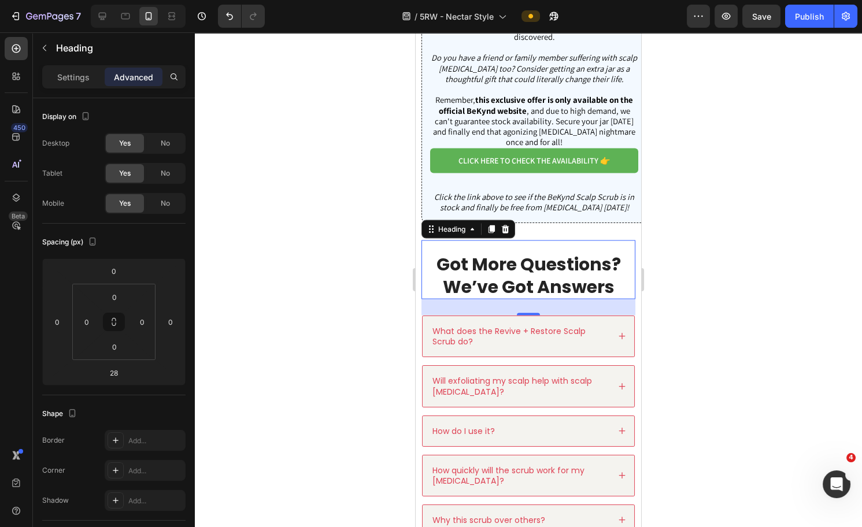
click at [478, 256] on div "Got More Questions? We’ve Got Answers Heading 28" at bounding box center [529, 270] width 214 height 59
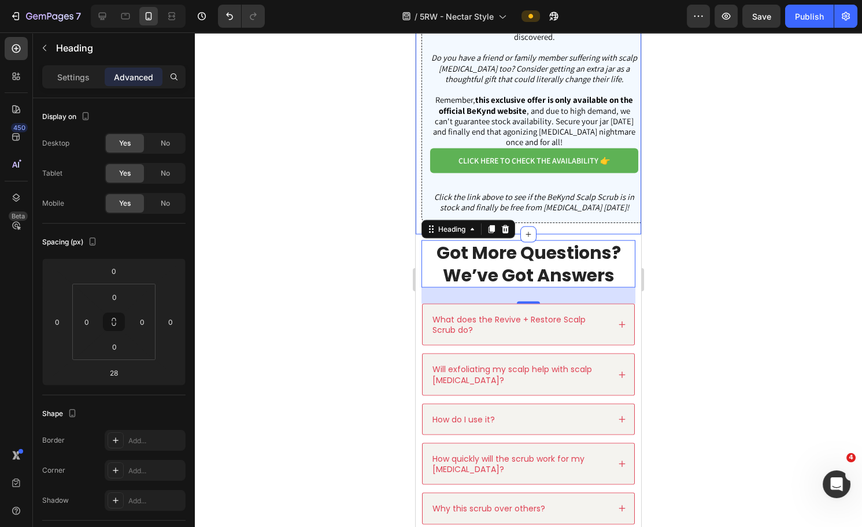
click at [563, 235] on div "Want to Start Your Scalp Healing Journey? It's as Simple as 1, 2, 3 Heading Rig…" at bounding box center [529, 15] width 226 height 439
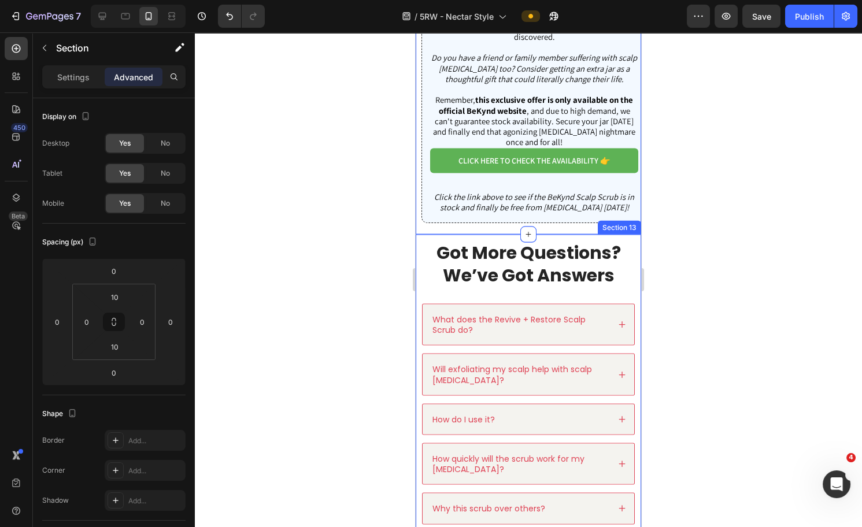
click at [573, 249] on div "Got More Questions? We’ve Got Answers Heading What does the Revive + Restore Sc…" at bounding box center [529, 455] width 226 height 441
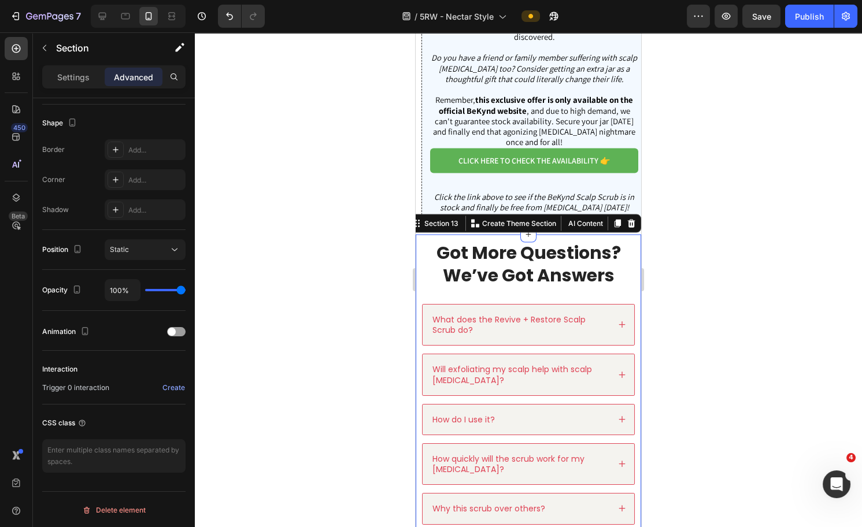
click at [143, 73] on p "Advanced" at bounding box center [133, 77] width 39 height 12
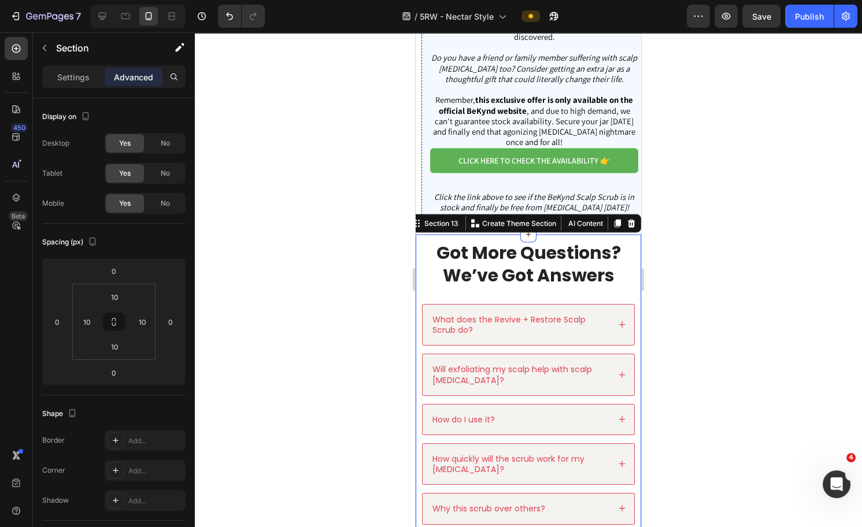
click at [745, 279] on div at bounding box center [528, 279] width 667 height 495
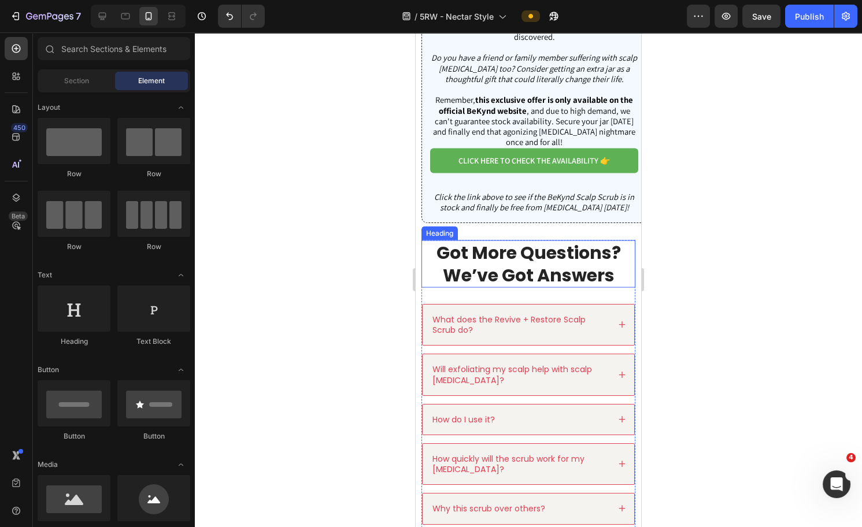
click at [566, 268] on h2 "Got More Questions? We’ve Got Answers" at bounding box center [529, 264] width 214 height 47
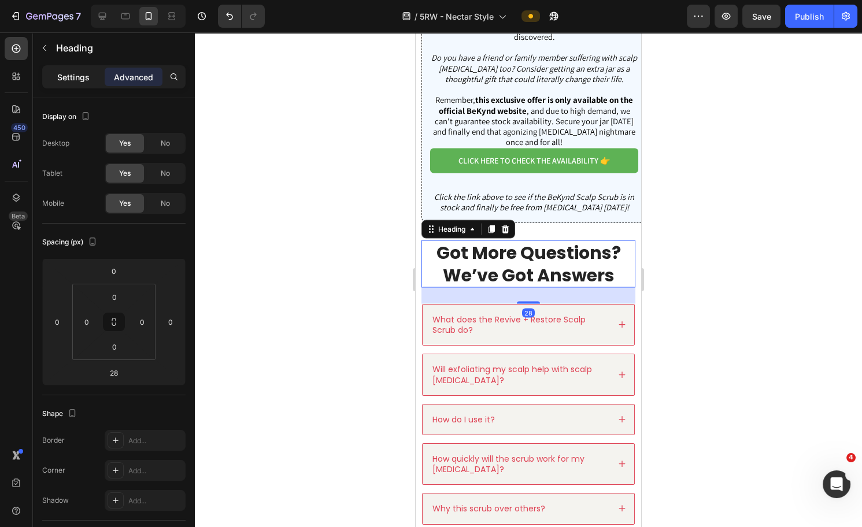
click at [75, 79] on p "Settings" at bounding box center [73, 77] width 32 height 12
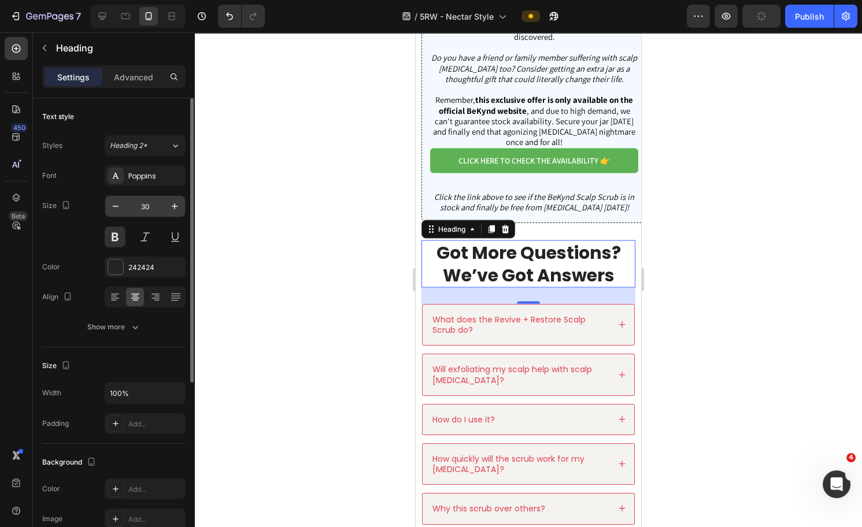
click at [143, 205] on input "30" at bounding box center [145, 206] width 38 height 21
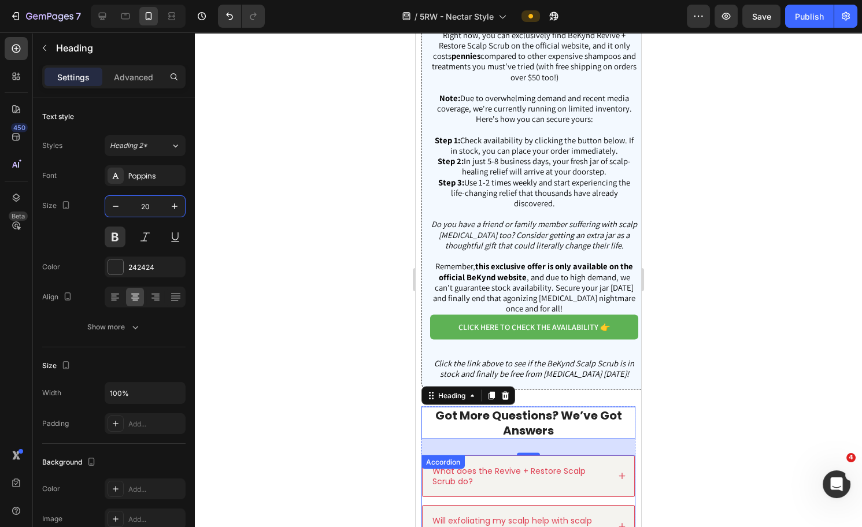
scroll to position [5032, 0]
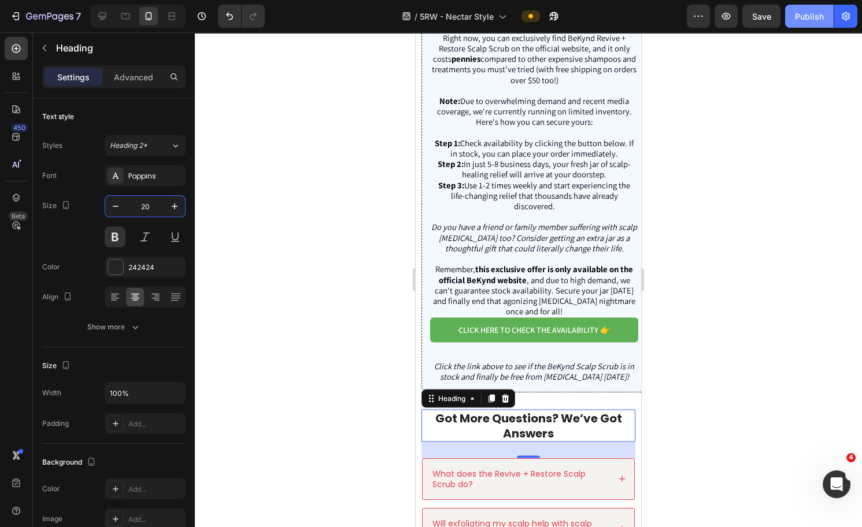
type input "20"
click at [797, 21] on div "Publish" at bounding box center [809, 16] width 29 height 12
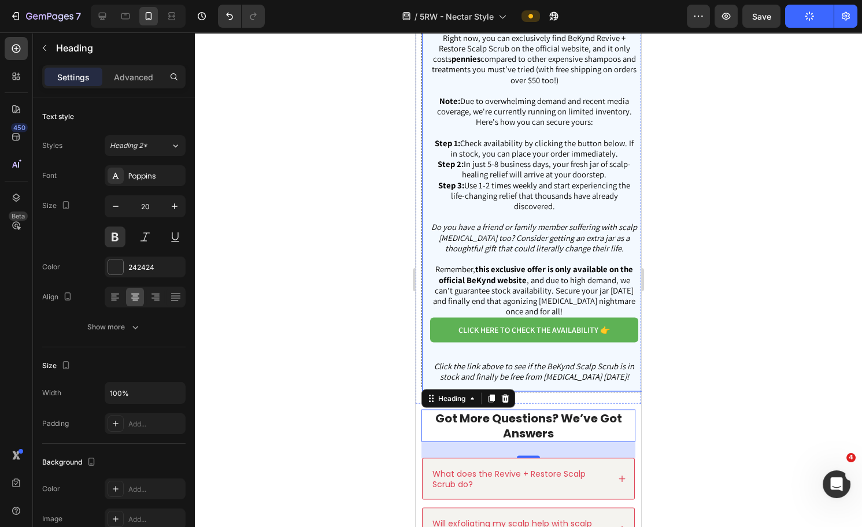
click at [549, 362] on div "Want to Start Your Scalp Healing Journey? It's as Simple as 1, 2, 3 Heading Rig…" at bounding box center [534, 181] width 208 height 403
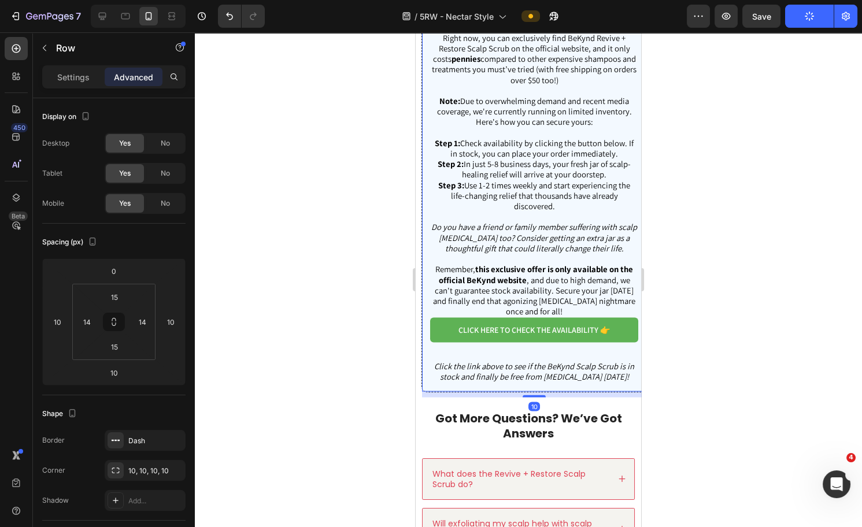
click at [549, 362] on div "Want to Start Your Scalp Healing Journey? It's as Simple as 1, 2, 3 Heading Rig…" at bounding box center [534, 181] width 208 height 403
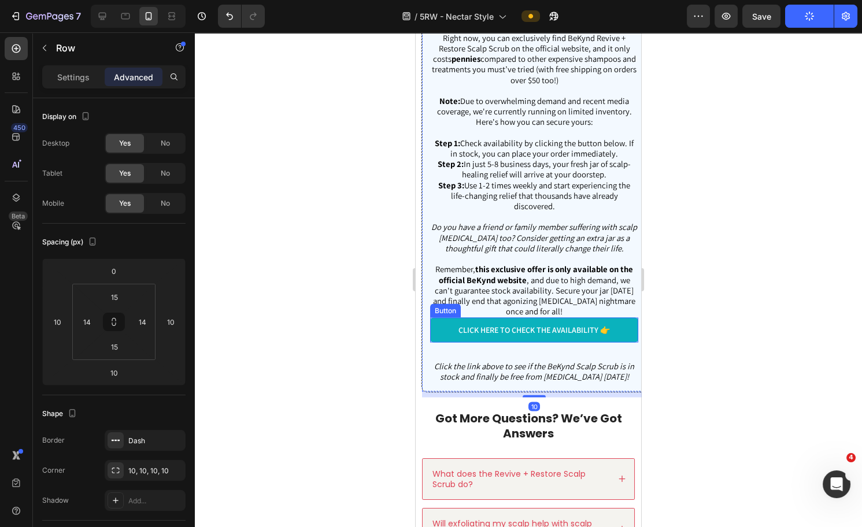
click at [522, 342] on link "CLICK HERE TO CHECK THE AVAILABILITY 👉" at bounding box center [534, 330] width 208 height 24
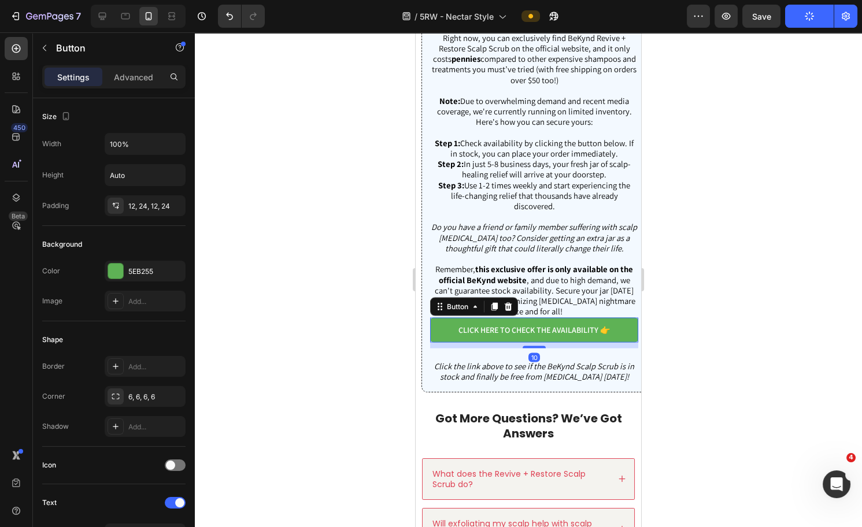
click at [475, 359] on div "Want to Start Your Scalp Healing Journey? It's as Simple as 1, 2, 3 Heading Rig…" at bounding box center [534, 181] width 208 height 403
click at [478, 370] on div "Want to Start Your Scalp Healing Journey? It's as Simple as 1, 2, 3 Heading Rig…" at bounding box center [534, 181] width 208 height 403
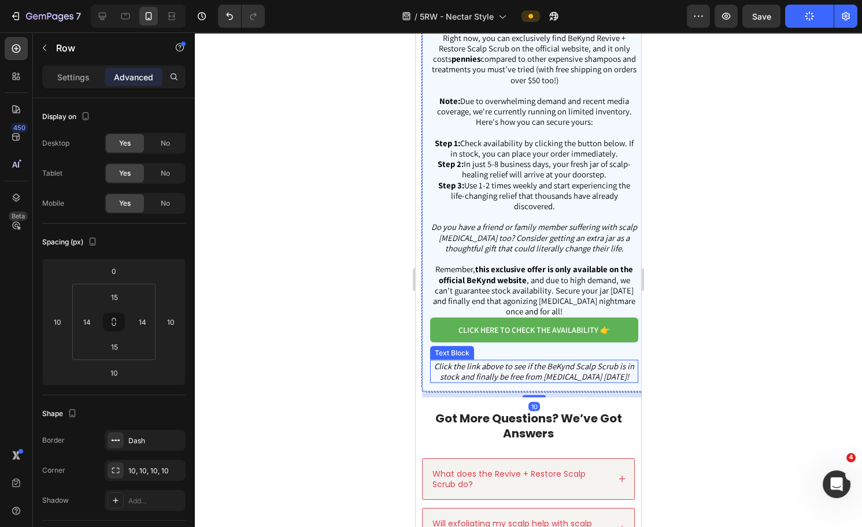
click at [481, 380] on span "Click the link above to see if the BeKynd Scalp Scrub is in stock and finally b…" at bounding box center [534, 371] width 200 height 21
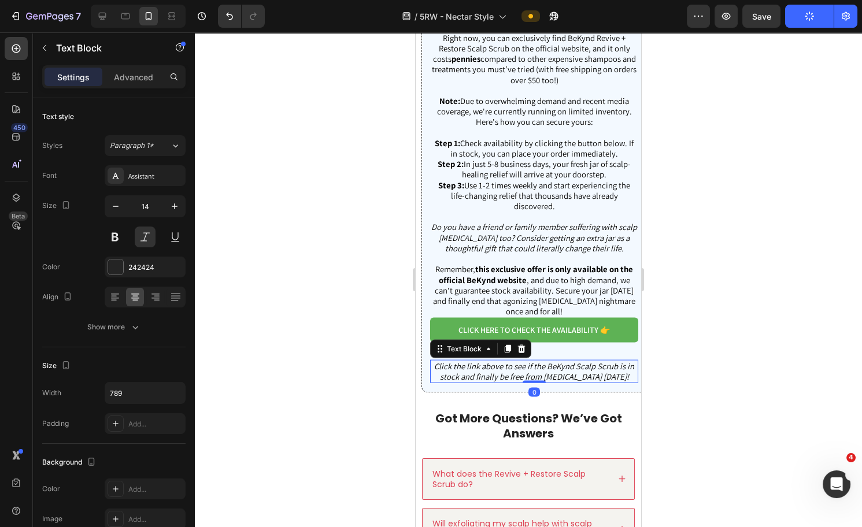
click at [704, 330] on div at bounding box center [528, 279] width 667 height 495
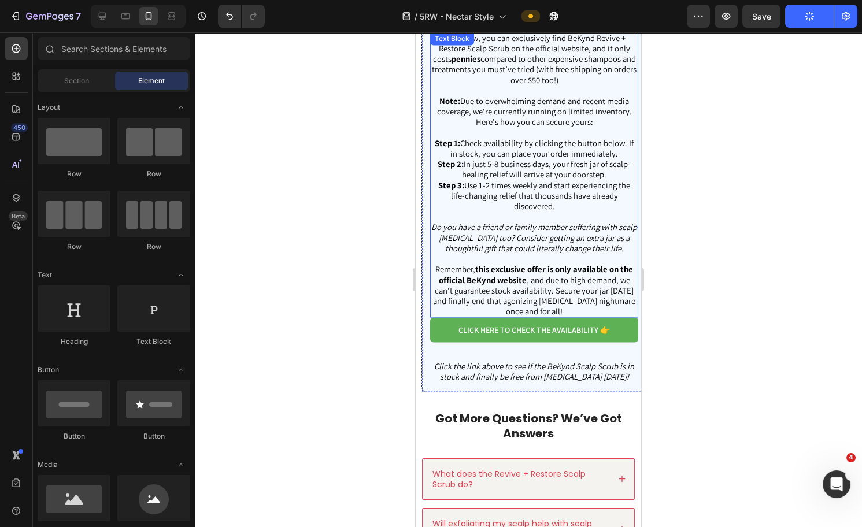
click at [562, 317] on p "Remember, this exclusive offer is only available on the official BeKynd website…" at bounding box center [534, 290] width 206 height 53
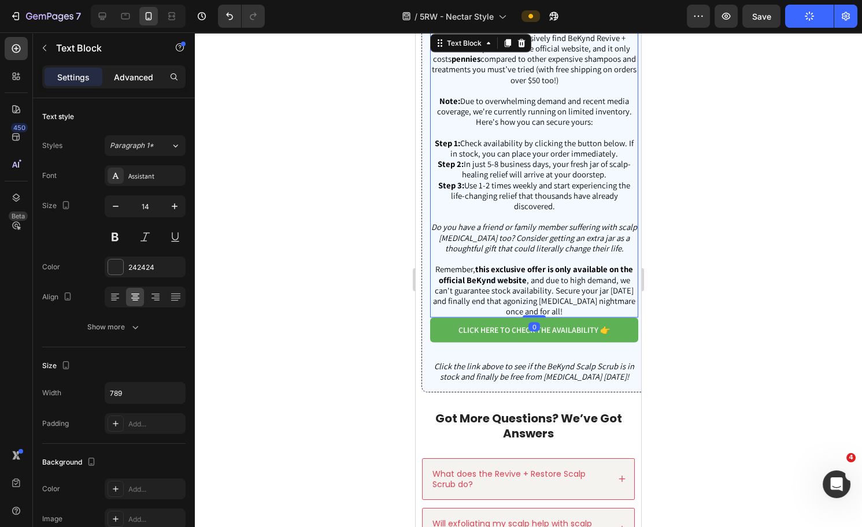
click at [139, 76] on p "Advanced" at bounding box center [133, 77] width 39 height 12
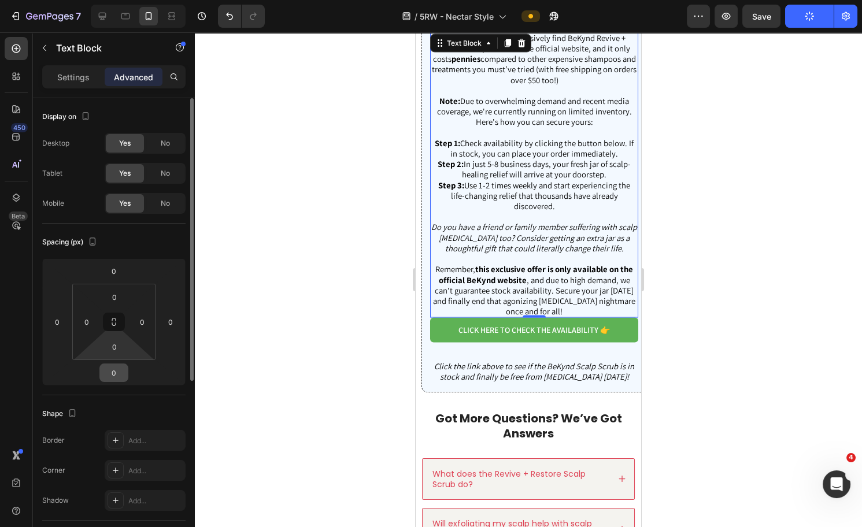
click at [119, 377] on input "0" at bounding box center [113, 372] width 23 height 17
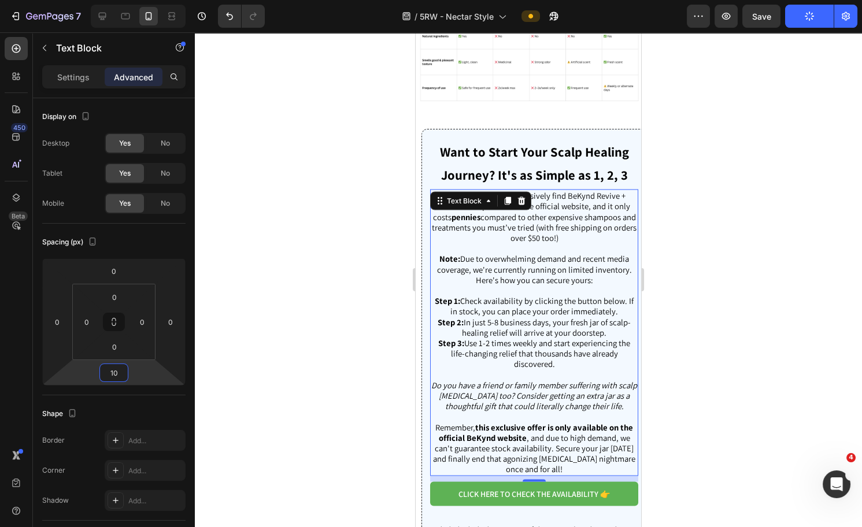
scroll to position [4603, 0]
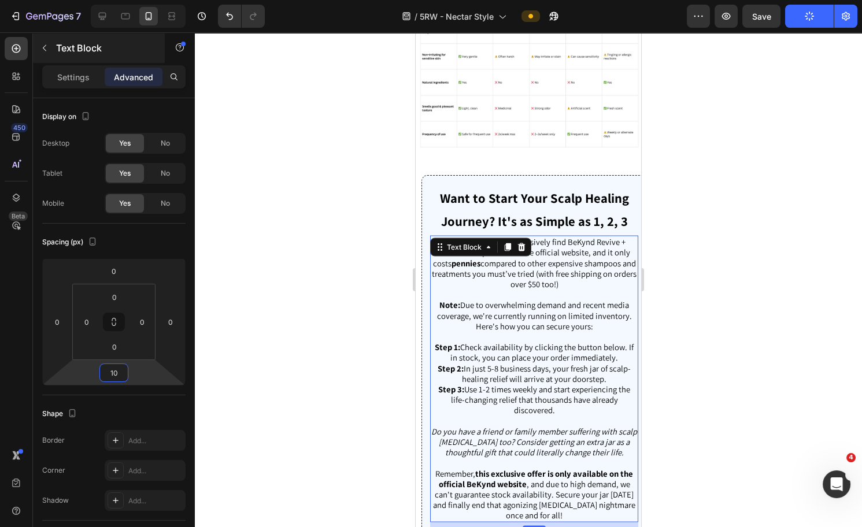
type input "10"
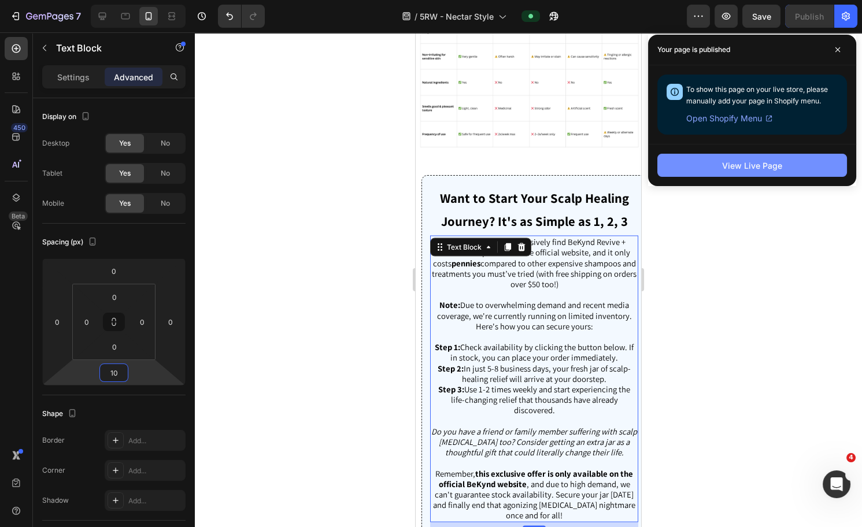
click at [718, 166] on button "View Live Page" at bounding box center [753, 165] width 190 height 23
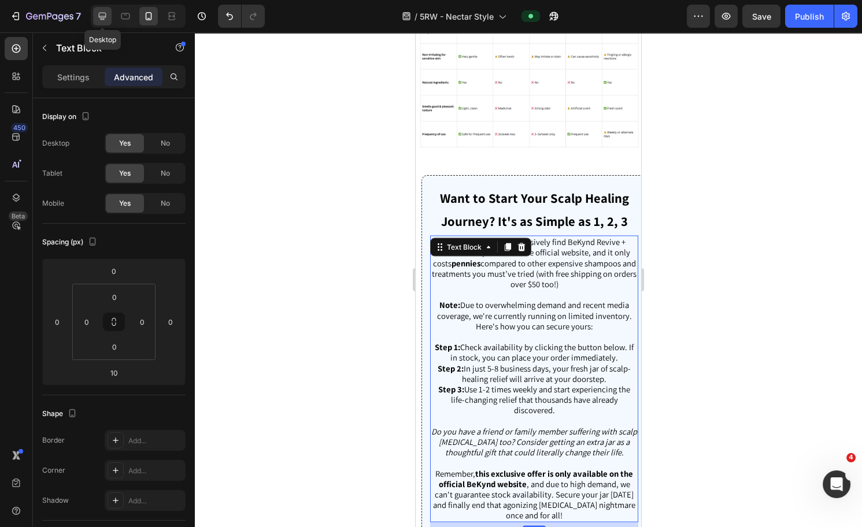
click at [98, 19] on icon at bounding box center [103, 16] width 12 height 12
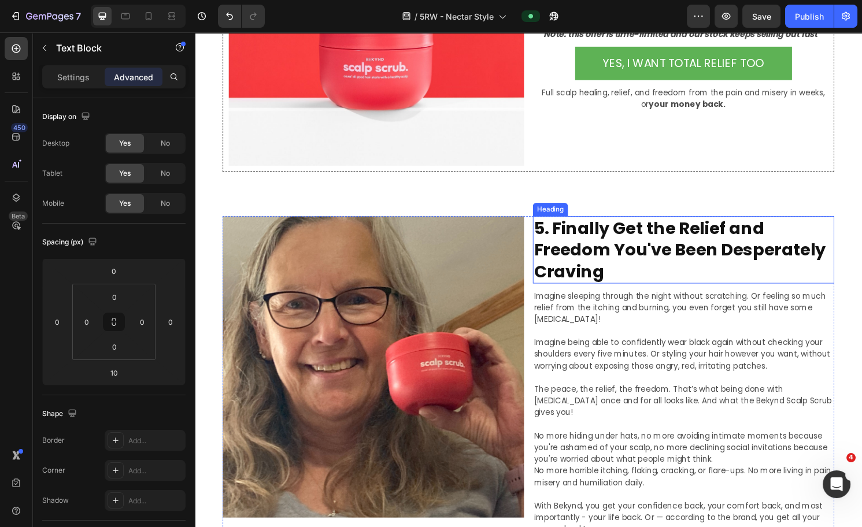
scroll to position [3121, 0]
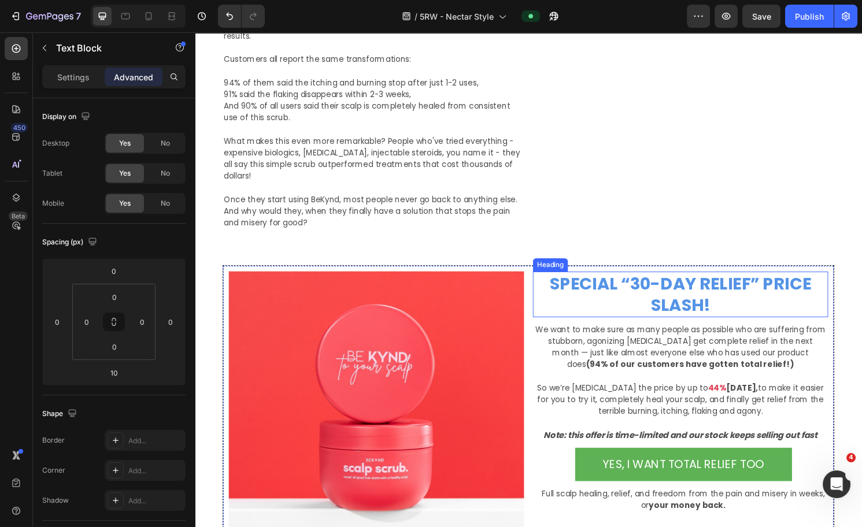
click at [652, 291] on h2 "SPECIAL “30-DAY RELIEF” PRICE SLASH!" at bounding box center [700, 304] width 307 height 47
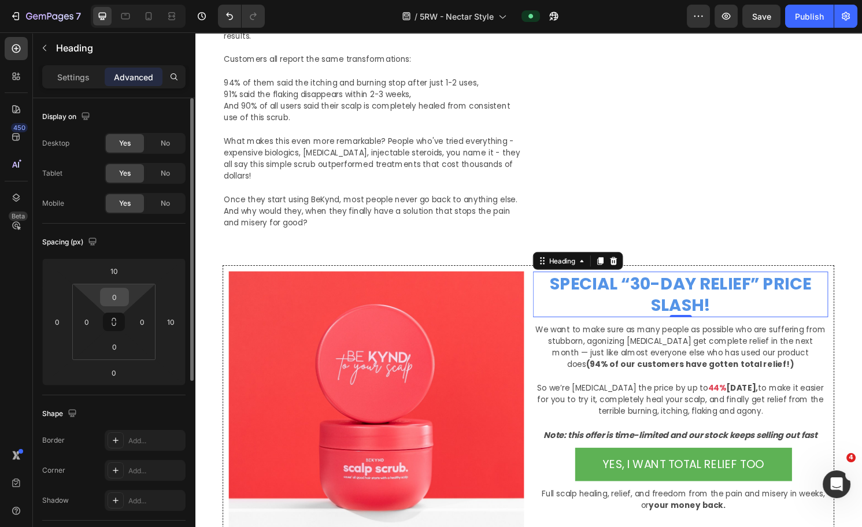
click at [110, 297] on input "0" at bounding box center [114, 297] width 23 height 17
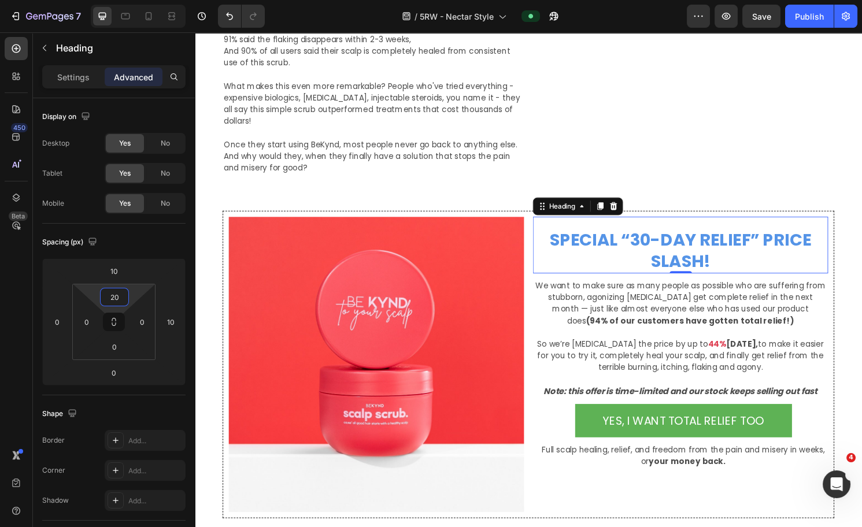
scroll to position [3185, 0]
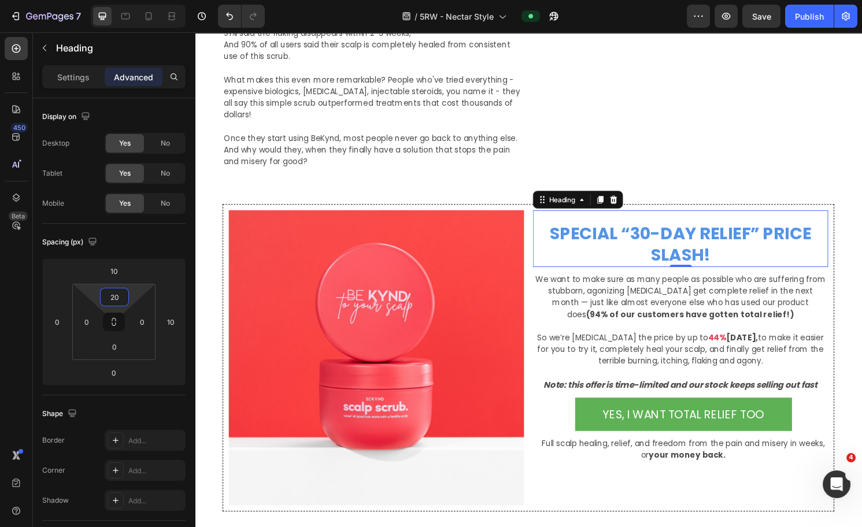
type input "20"
click at [807, 19] on div "Publish" at bounding box center [809, 16] width 29 height 12
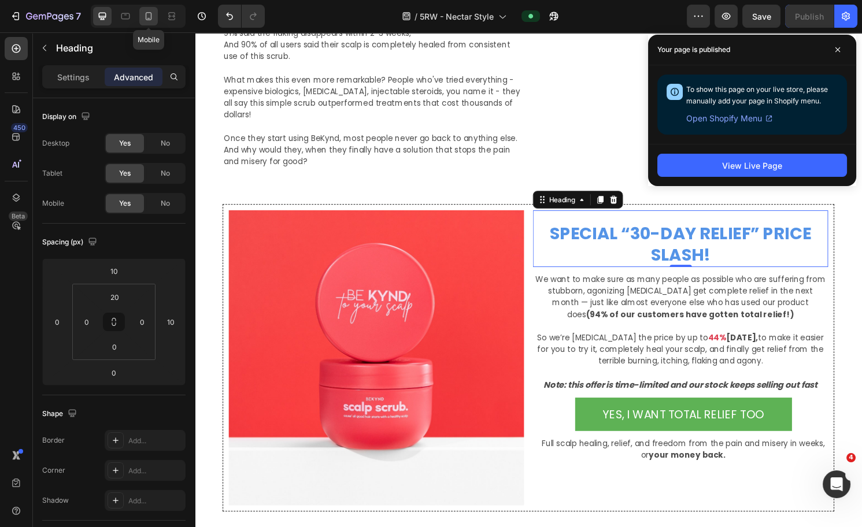
click at [145, 18] on icon at bounding box center [149, 16] width 12 height 12
type input "10"
type input "0"
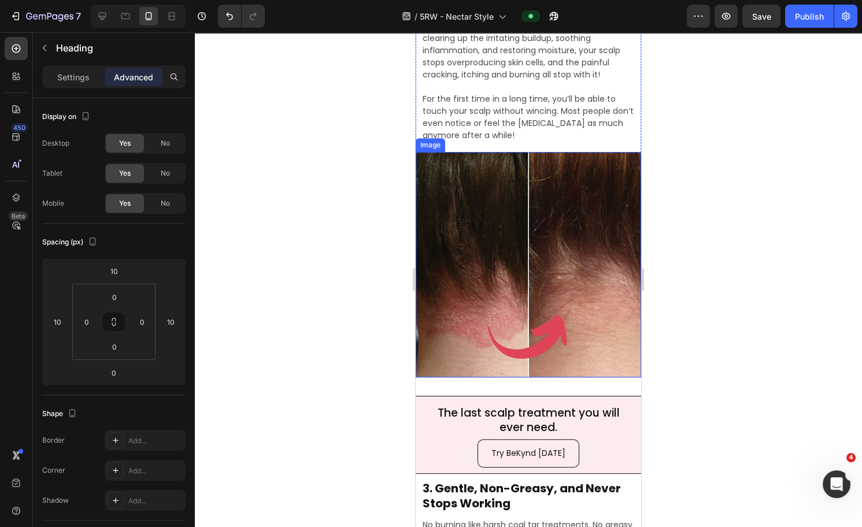
scroll to position [1966, 0]
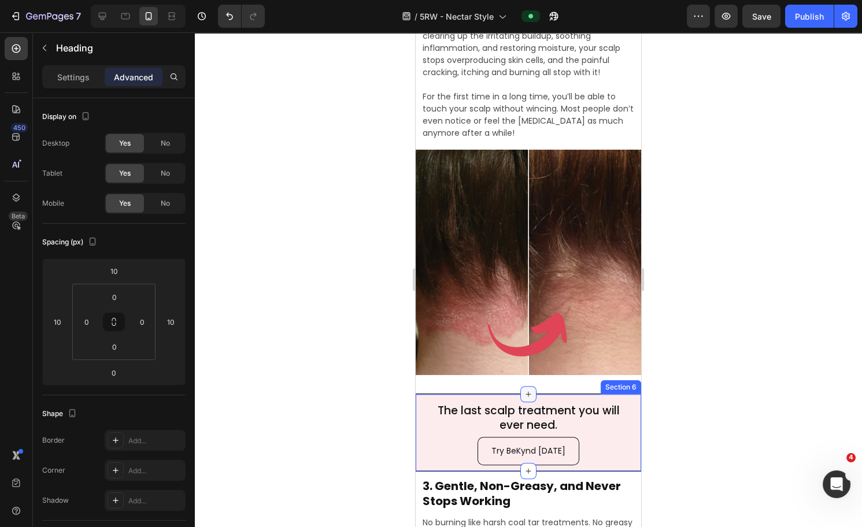
click at [520, 386] on div at bounding box center [528, 394] width 16 height 16
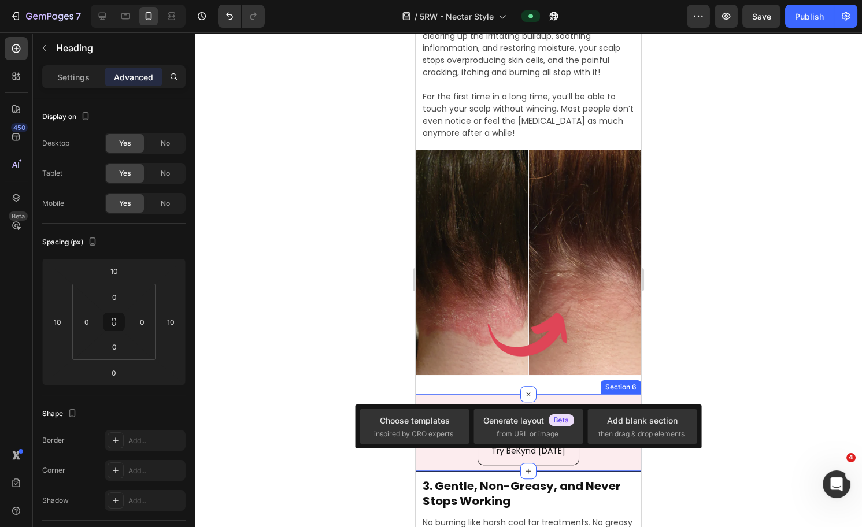
click at [512, 376] on div "Image 2. Stops the Redness, Itching, Burning, and Flaking in Just 2-3 Weeks (Or…" at bounding box center [529, 109] width 226 height 570
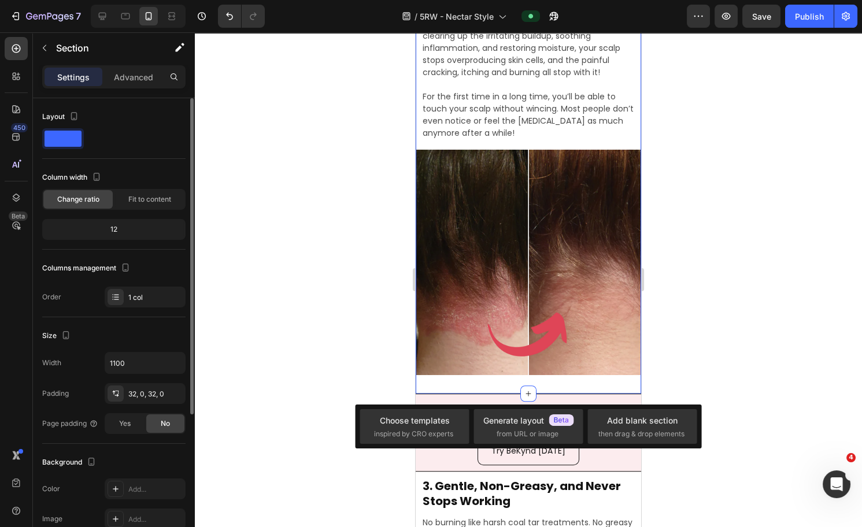
click at [146, 73] on p "Advanced" at bounding box center [133, 77] width 39 height 12
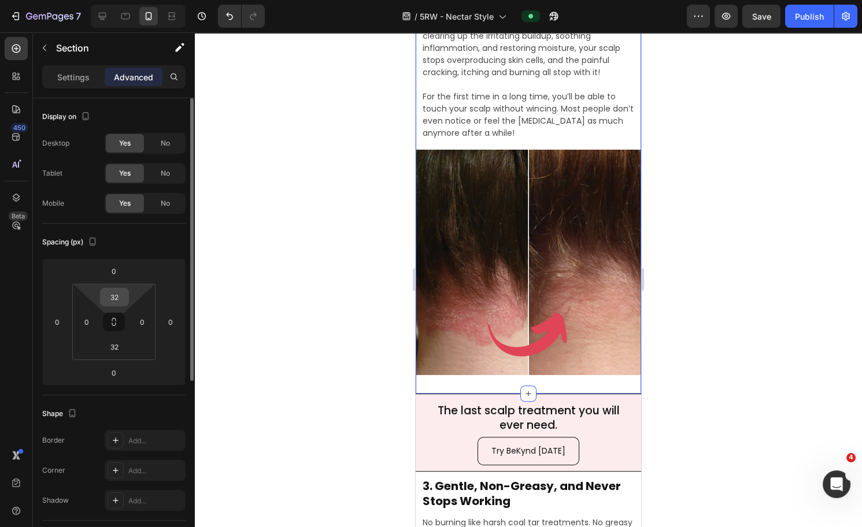
click at [113, 297] on input "32" at bounding box center [114, 297] width 23 height 17
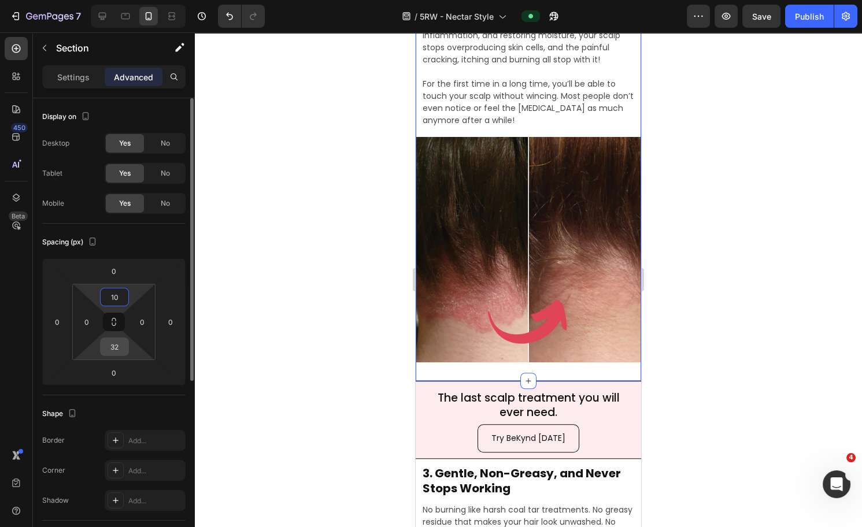
type input "10"
click at [113, 348] on input "32" at bounding box center [114, 346] width 23 height 17
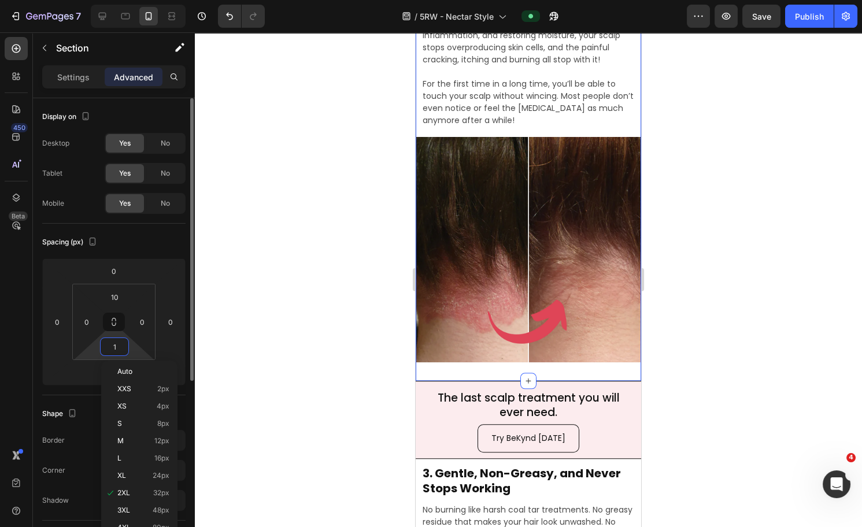
type input "10"
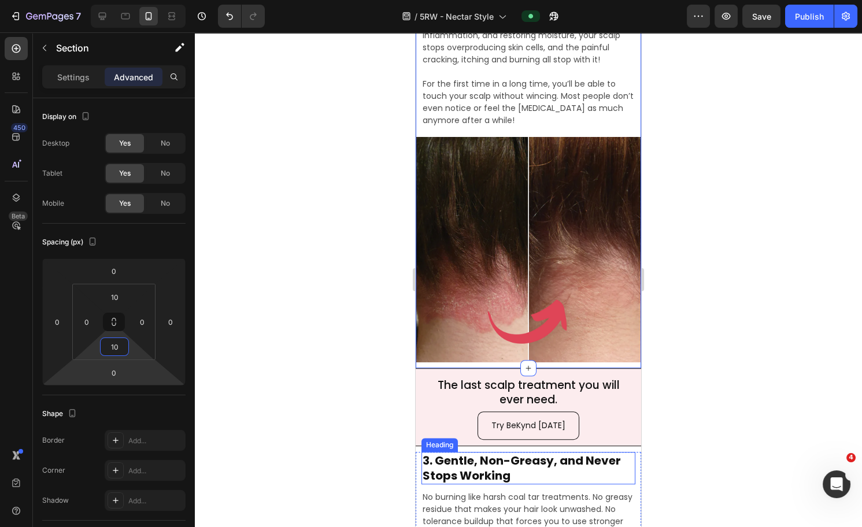
click at [483, 455] on h2 "3. Gentle, Non-Greasy, and Never Stops Working" at bounding box center [529, 468] width 214 height 32
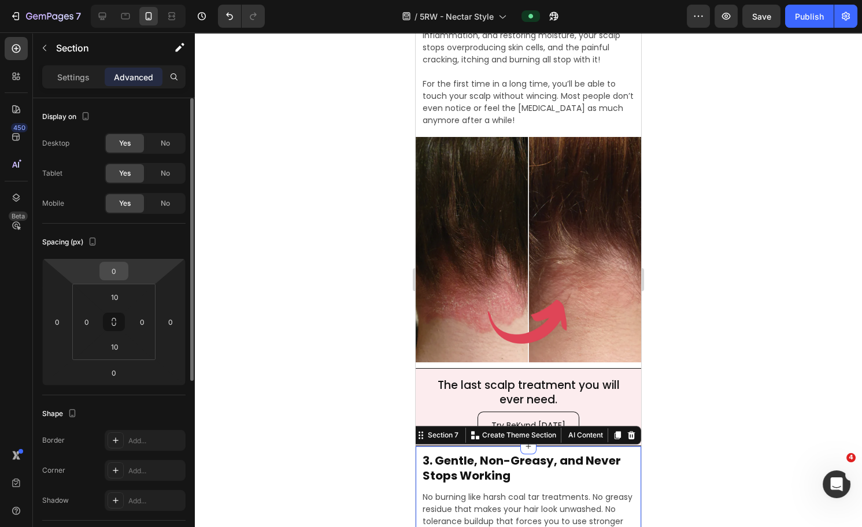
click at [119, 272] on input "0" at bounding box center [113, 271] width 23 height 17
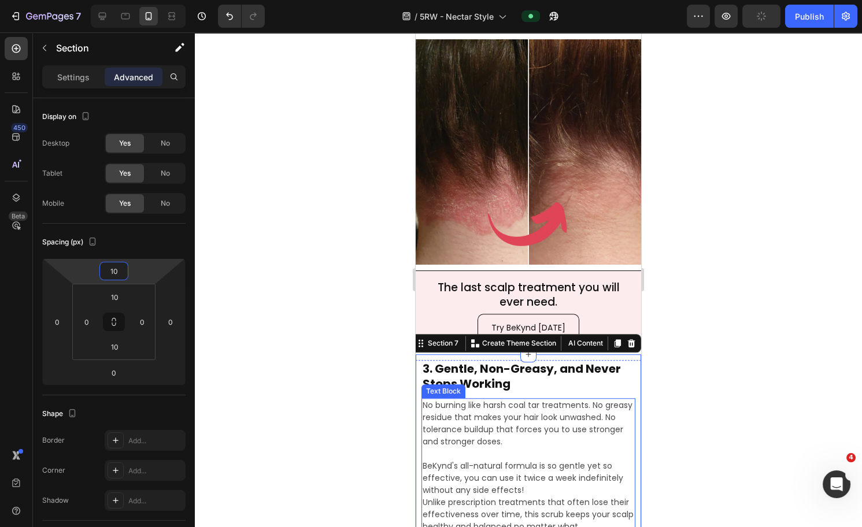
scroll to position [2080, 0]
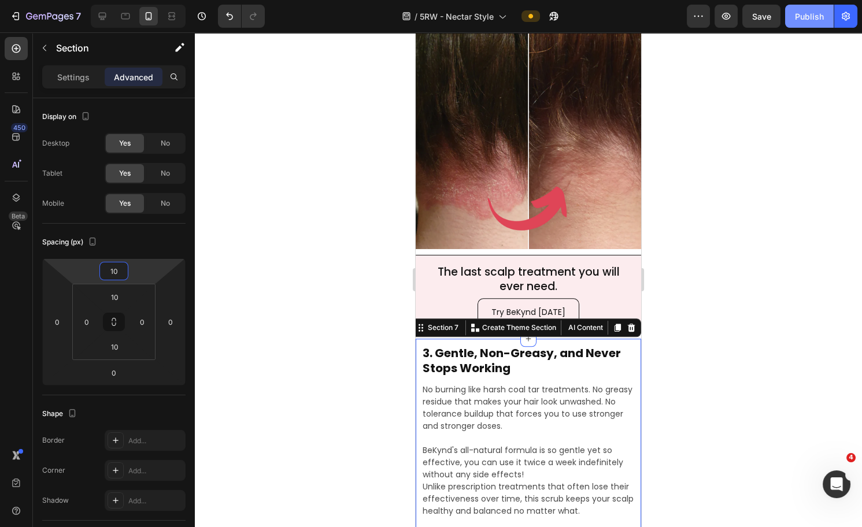
type input "10"
drag, startPoint x: 797, startPoint y: 21, endPoint x: 819, endPoint y: 19, distance: 21.6
click at [797, 21] on div "Publish" at bounding box center [809, 16] width 29 height 12
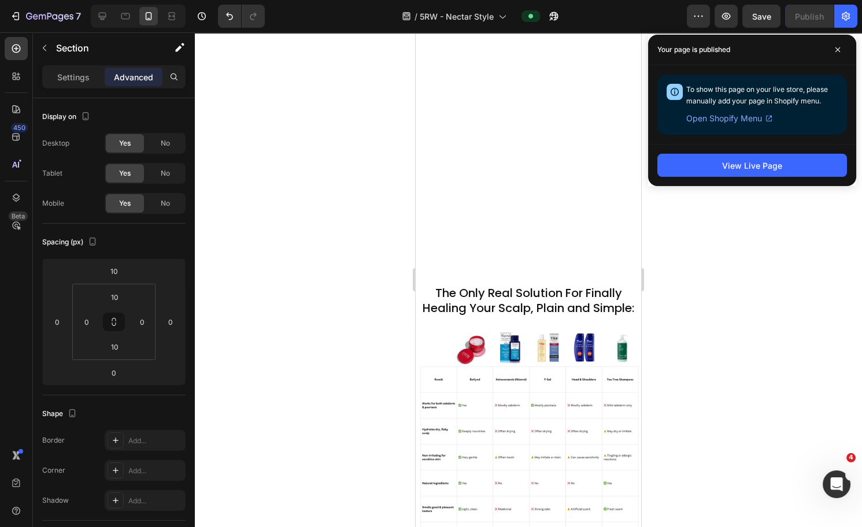
scroll to position [4807, 0]
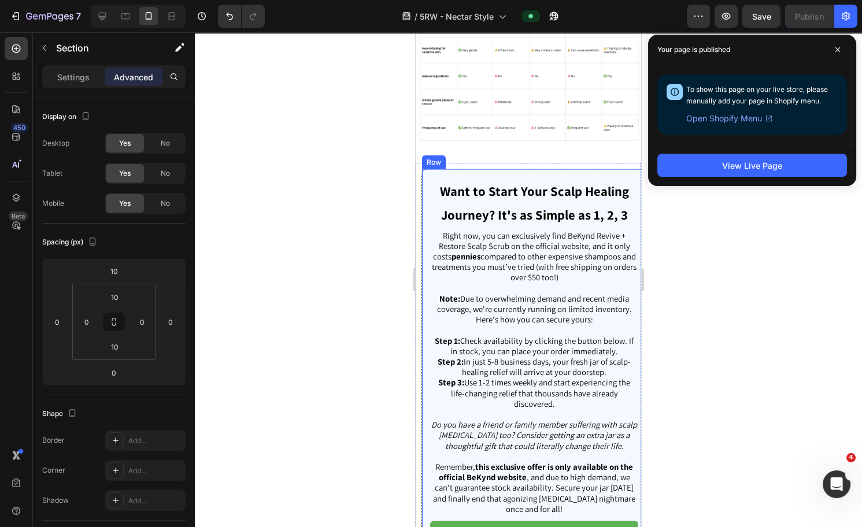
click at [520, 180] on div "Want to Start Your Scalp Healing Journey? It's as Simple as 1, 2, 3 Heading Rig…" at bounding box center [535, 382] width 226 height 427
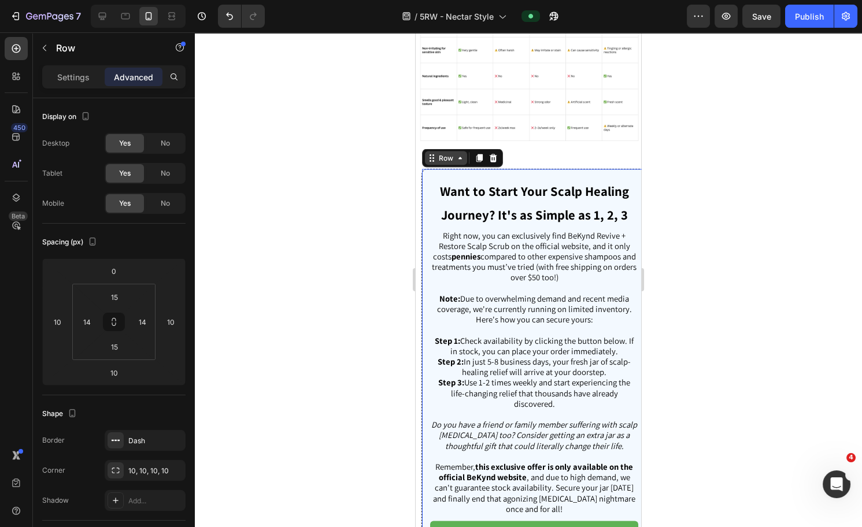
click at [463, 163] on icon at bounding box center [460, 158] width 9 height 9
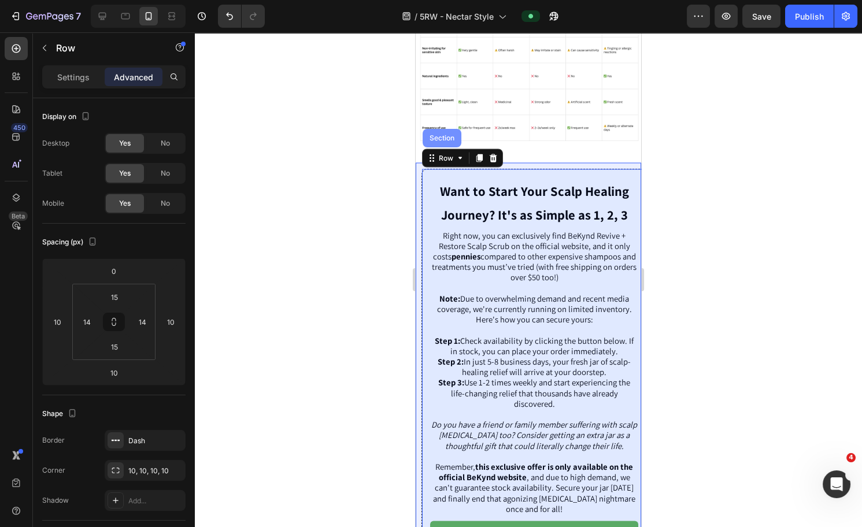
click at [435, 147] on div "Section" at bounding box center [442, 138] width 39 height 19
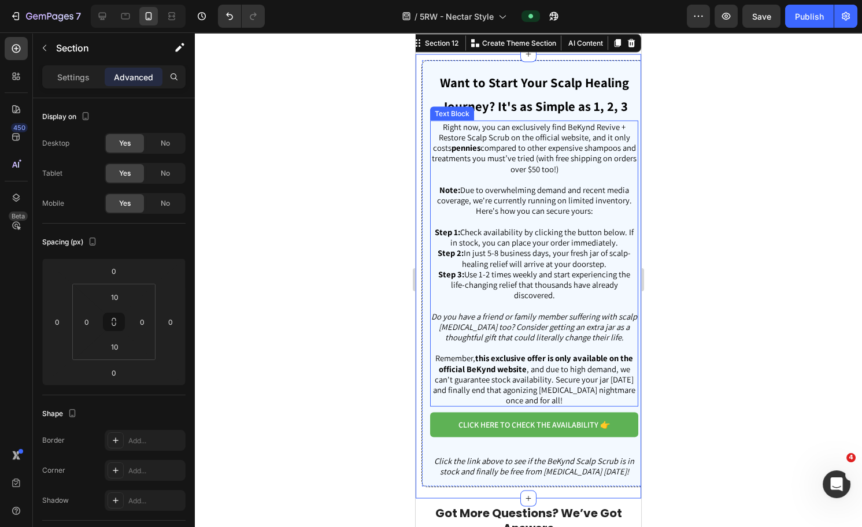
scroll to position [5143, 0]
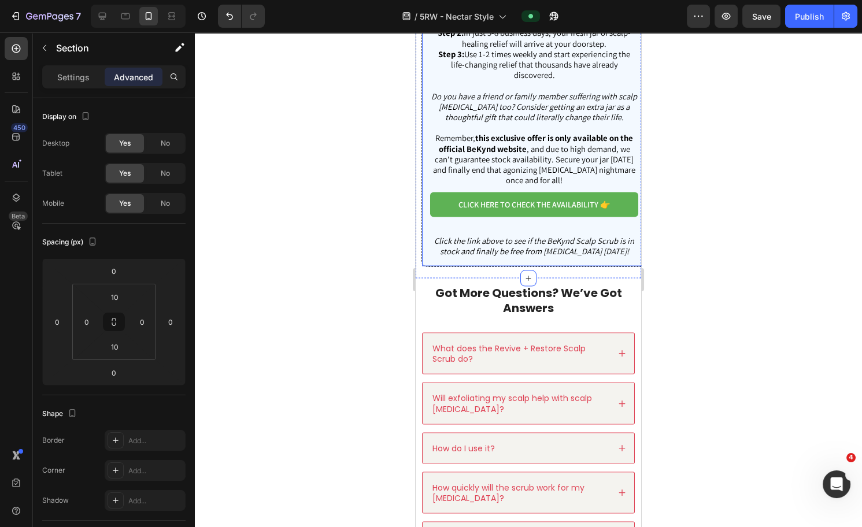
click at [432, 236] on div "Want to Start Your Scalp Healing Journey? It's as Simple as 1, 2, 3 Heading Rig…" at bounding box center [534, 53] width 208 height 409
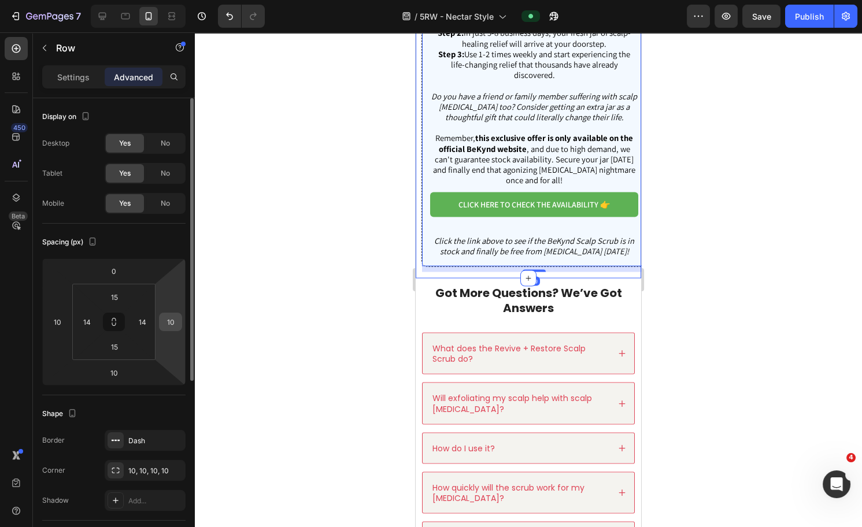
click at [168, 321] on input "10" at bounding box center [170, 321] width 17 height 17
type input "0"
click at [142, 317] on input "14" at bounding box center [142, 321] width 17 height 17
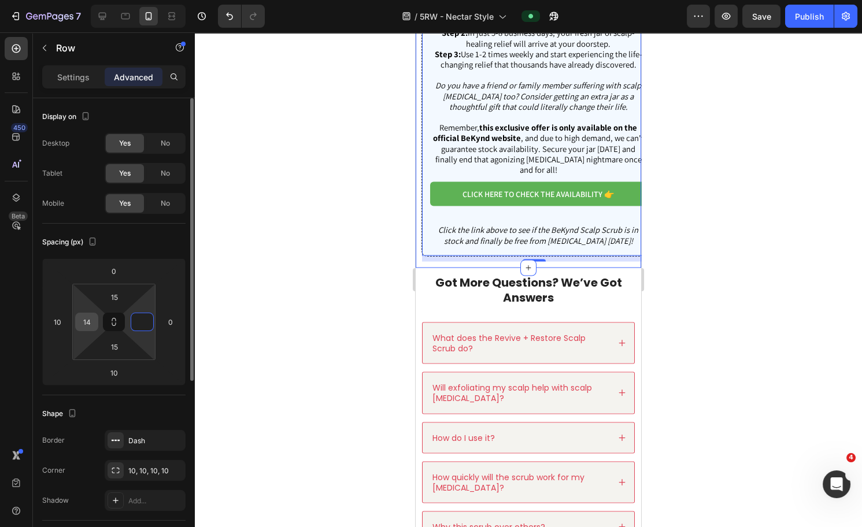
type input "0"
click at [89, 316] on input "14" at bounding box center [86, 321] width 17 height 17
click at [65, 317] on input "10" at bounding box center [57, 321] width 17 height 17
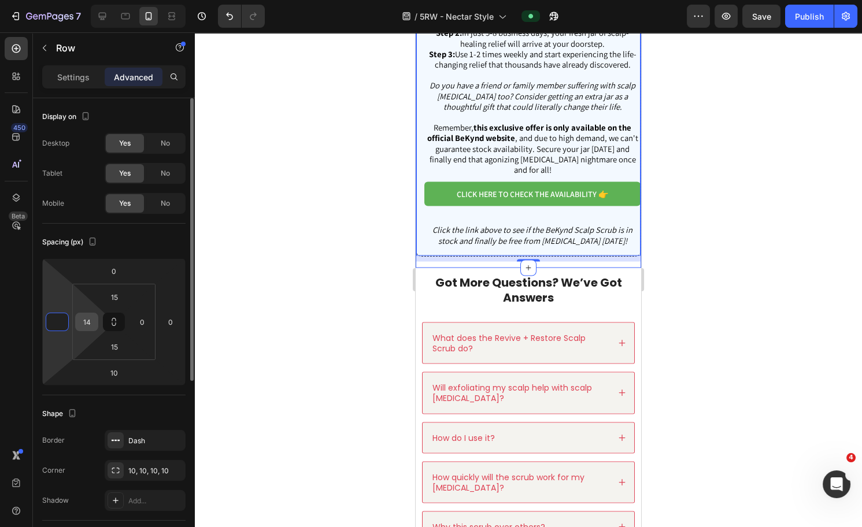
type input "0"
click at [93, 320] on input "14" at bounding box center [86, 321] width 17 height 17
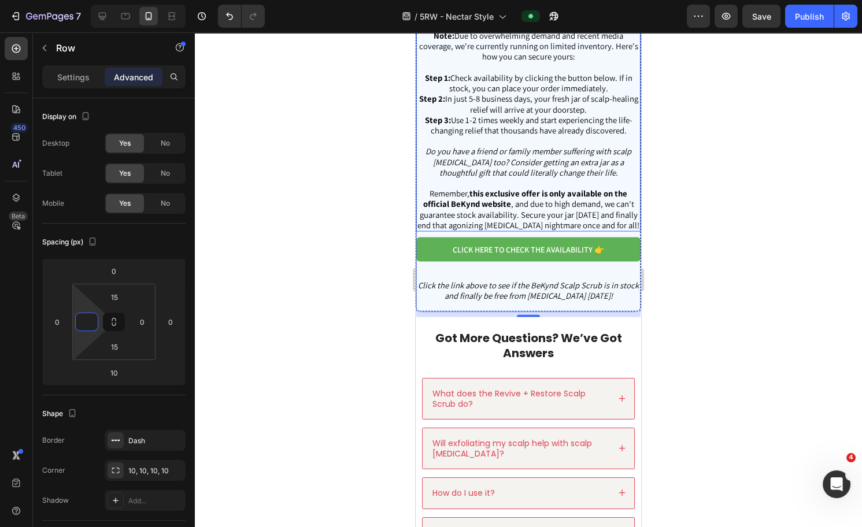
scroll to position [5001, 0]
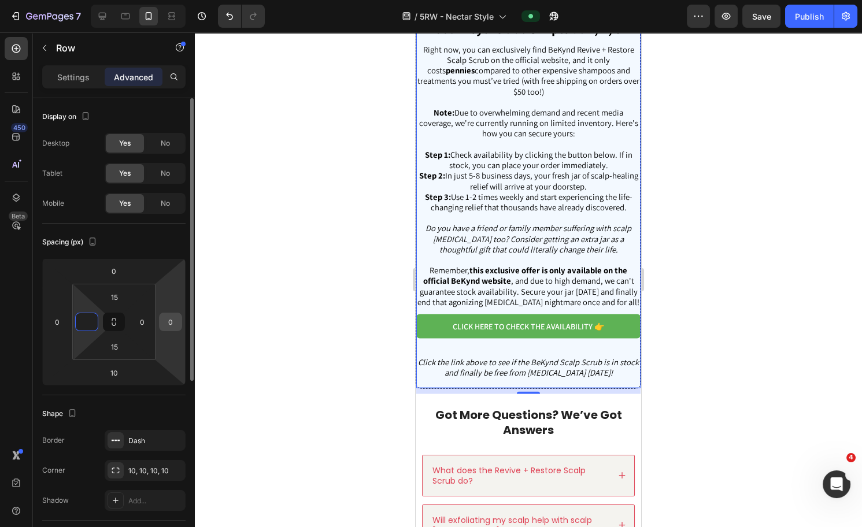
type input "0"
click at [171, 324] on input "0" at bounding box center [170, 321] width 17 height 17
type input "10"
click at [54, 320] on input "0" at bounding box center [57, 321] width 17 height 17
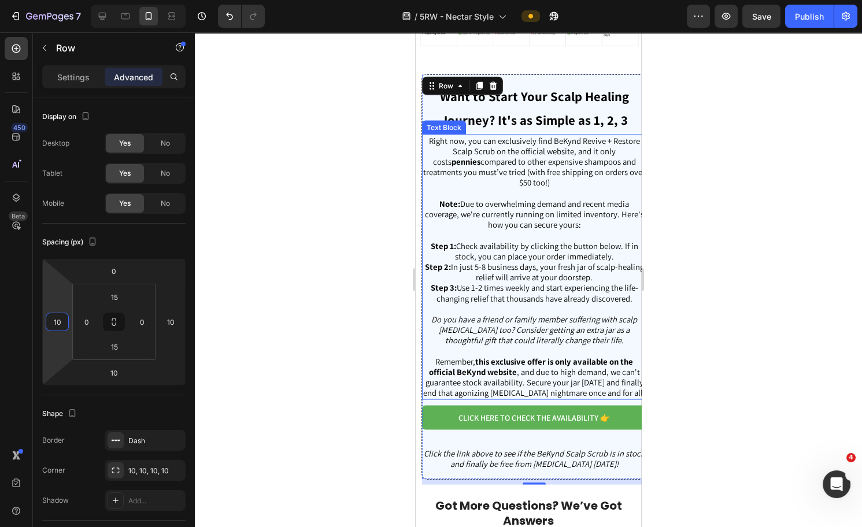
scroll to position [4902, 0]
type input "10"
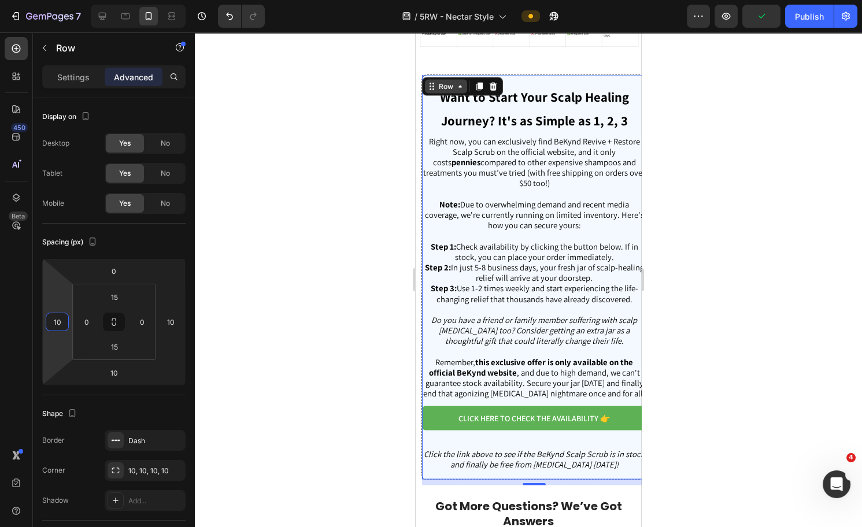
click at [465, 94] on div "Row" at bounding box center [446, 87] width 42 height 14
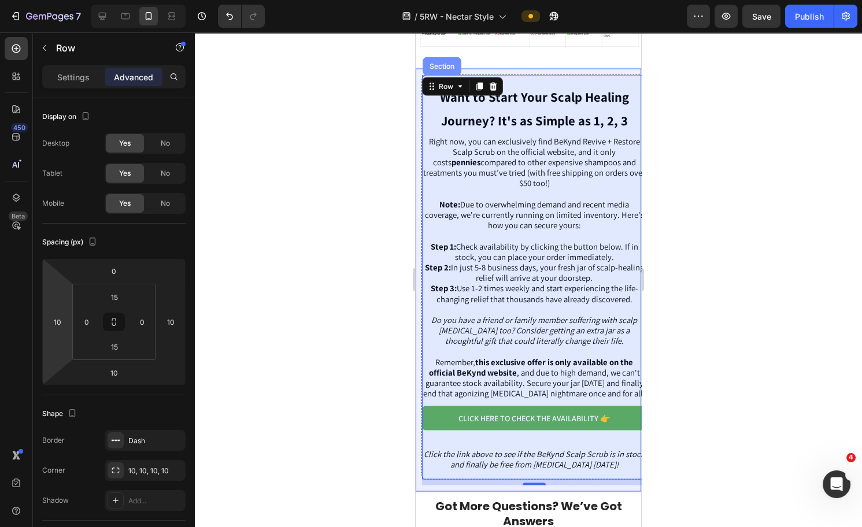
drag, startPoint x: 444, startPoint y: 77, endPoint x: 817, endPoint y: 171, distance: 385.3
click at [444, 76] on div "Section" at bounding box center [442, 66] width 39 height 19
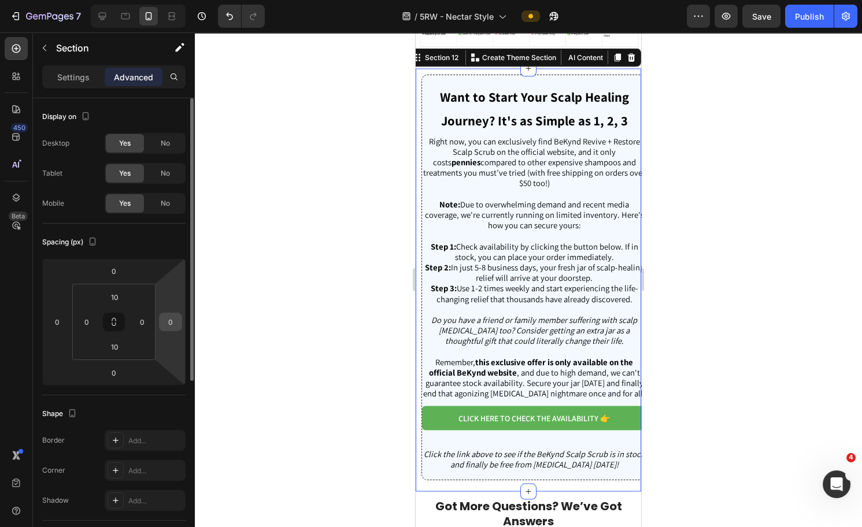
click at [173, 318] on input "0" at bounding box center [170, 321] width 17 height 17
type input "1"
type input "4"
type input "0"
click at [439, 63] on div "Section 12" at bounding box center [442, 58] width 38 height 10
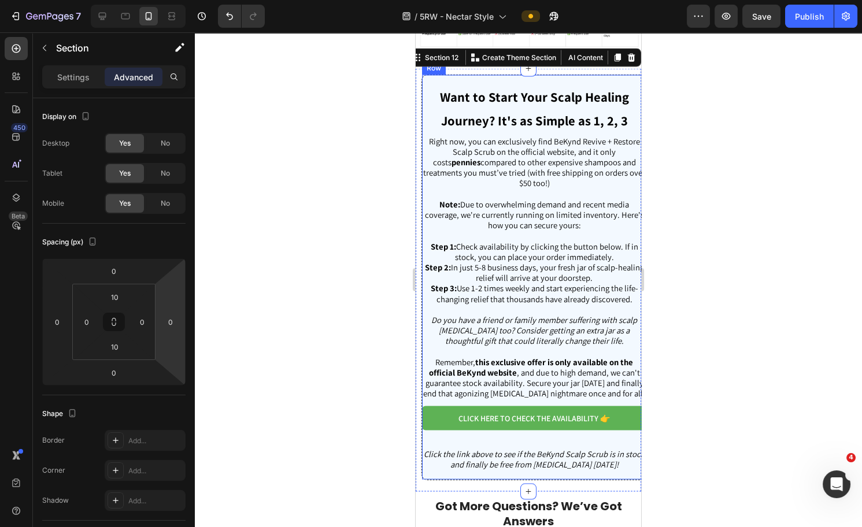
click at [439, 83] on div "Want to Start Your Scalp Healing Journey? It's as Simple as 1, 2, 3 Heading Rig…" at bounding box center [535, 278] width 226 height 406
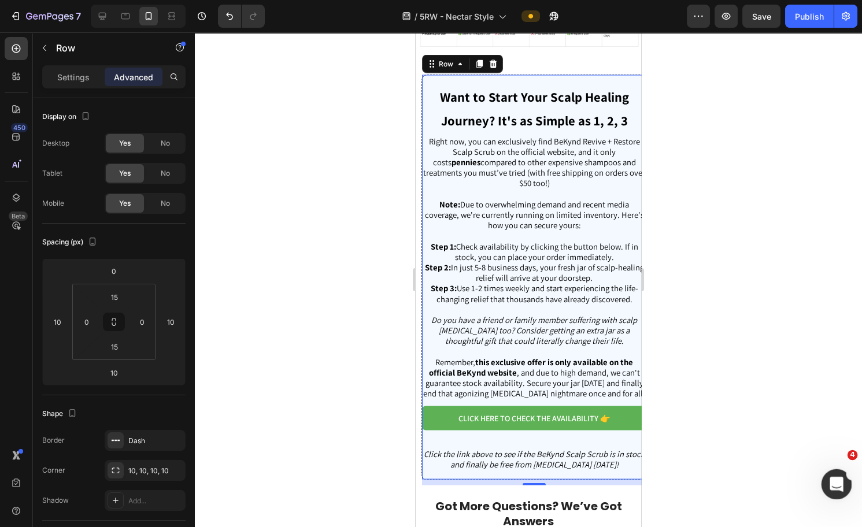
click at [830, 478] on icon "Open Intercom Messenger" at bounding box center [835, 483] width 19 height 19
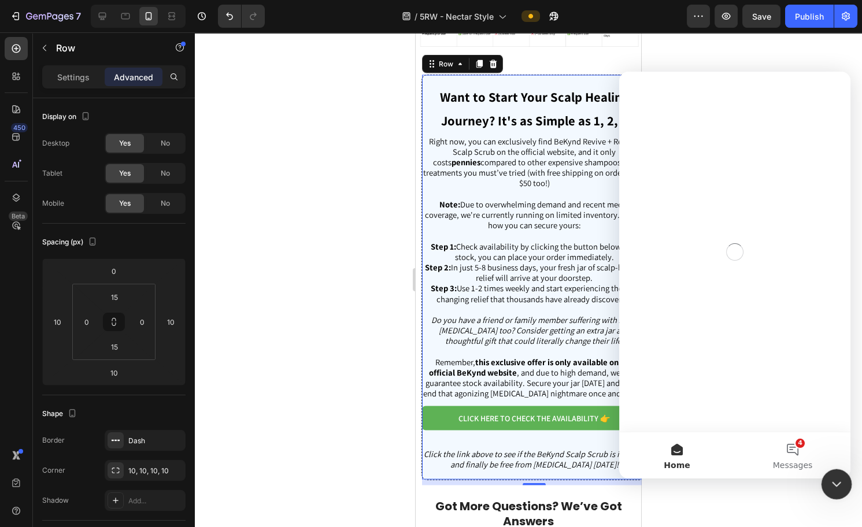
scroll to position [0, 0]
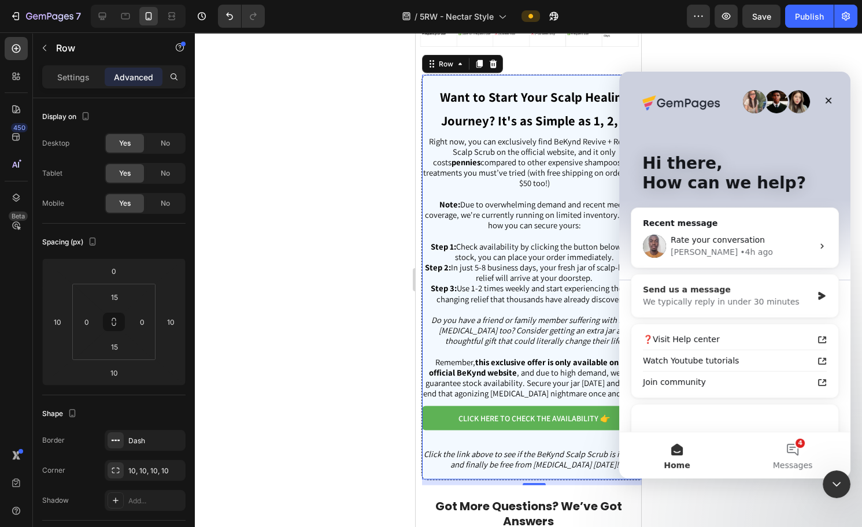
click at [705, 293] on div "Send us a message" at bounding box center [727, 290] width 169 height 12
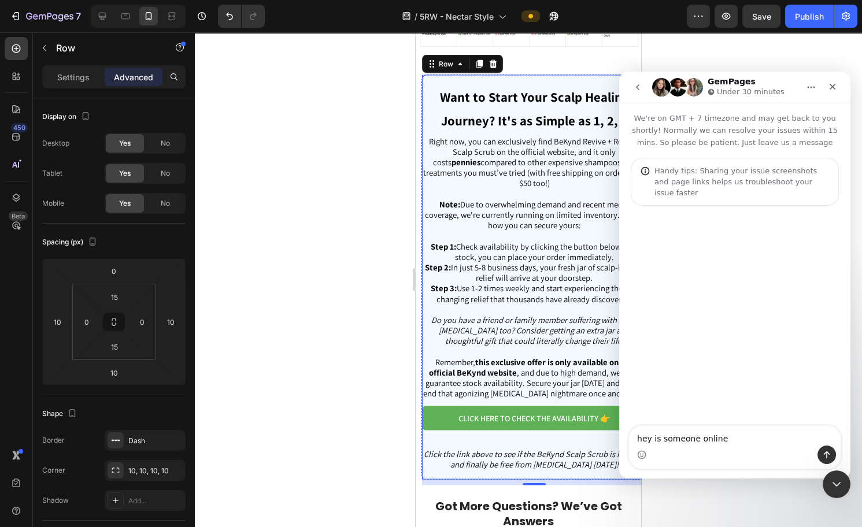
type textarea "hey is someone online?"
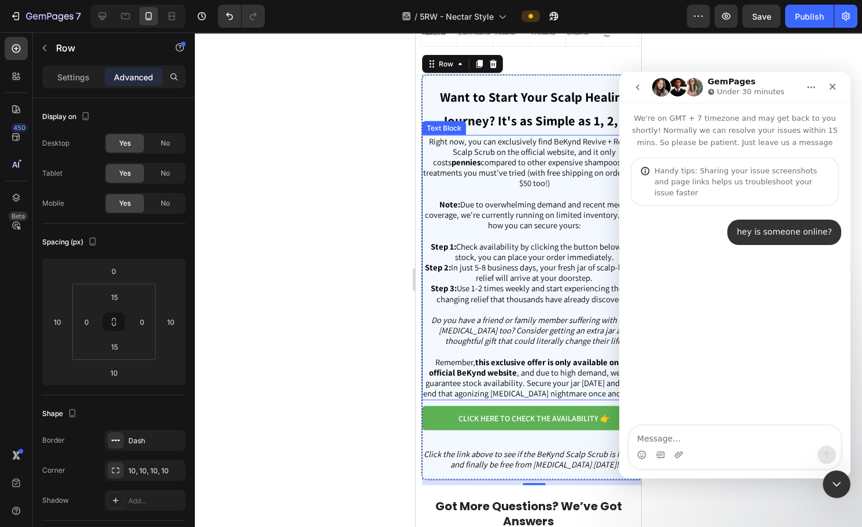
click at [325, 246] on div at bounding box center [528, 279] width 667 height 495
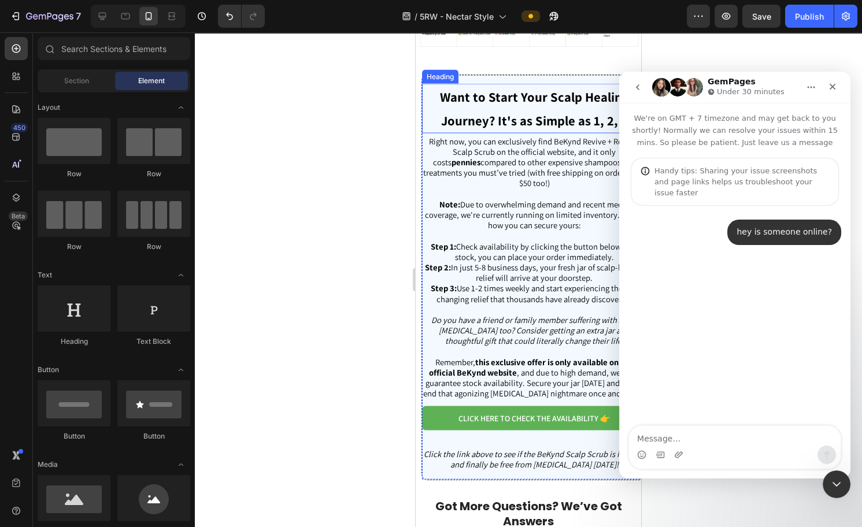
click at [535, 115] on h3 "Want to Start Your Scalp Healing Journey? It's as Simple as 1, 2, 3" at bounding box center [534, 108] width 224 height 49
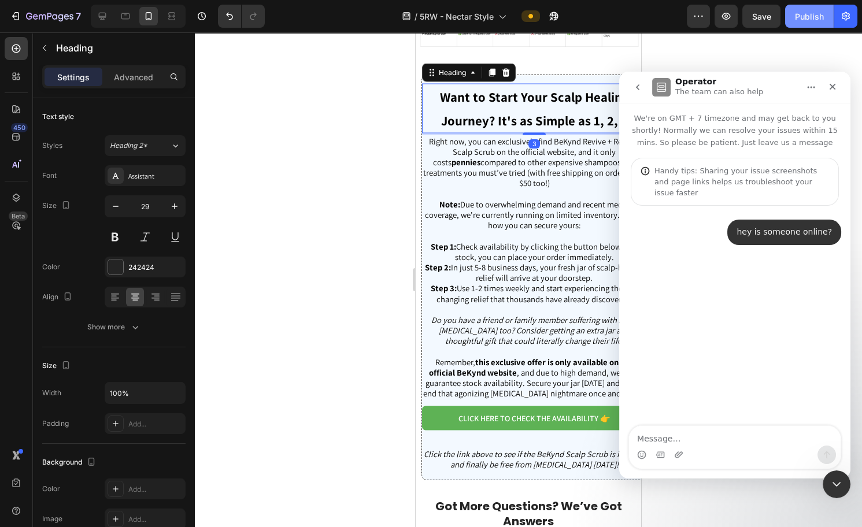
click at [805, 19] on div "Publish" at bounding box center [809, 16] width 29 height 12
click at [376, 144] on div at bounding box center [528, 279] width 667 height 495
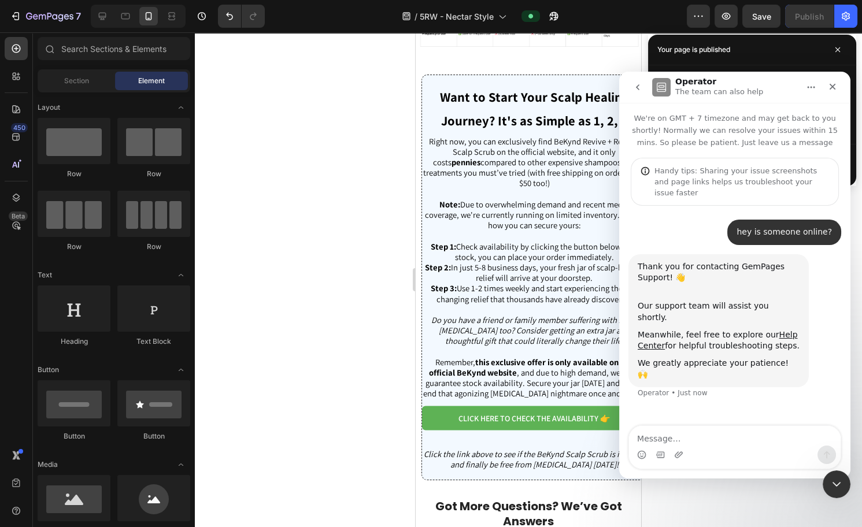
click at [308, 262] on div at bounding box center [528, 279] width 667 height 495
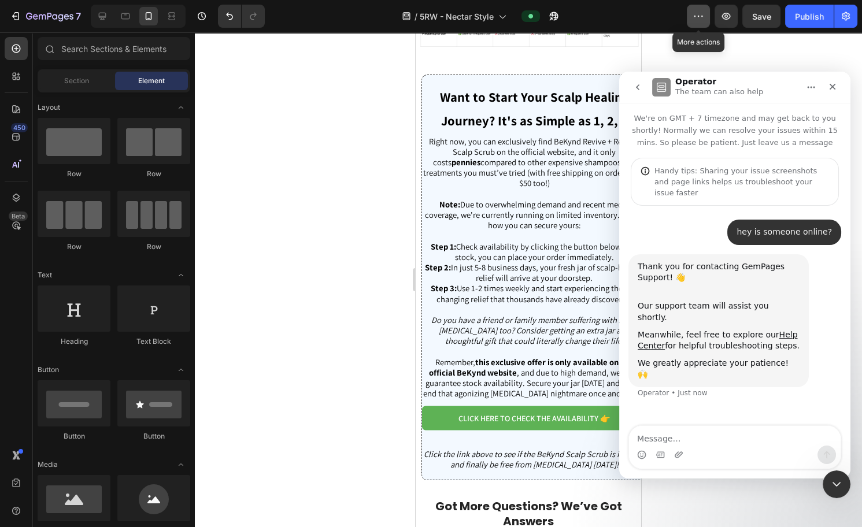
click at [702, 14] on icon "button" at bounding box center [699, 16] width 12 height 12
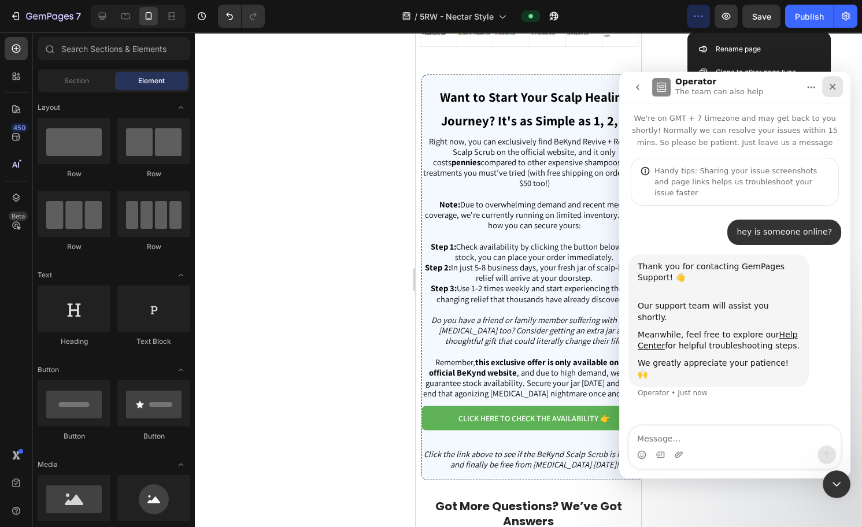
click at [832, 91] on icon "Close" at bounding box center [832, 86] width 9 height 9
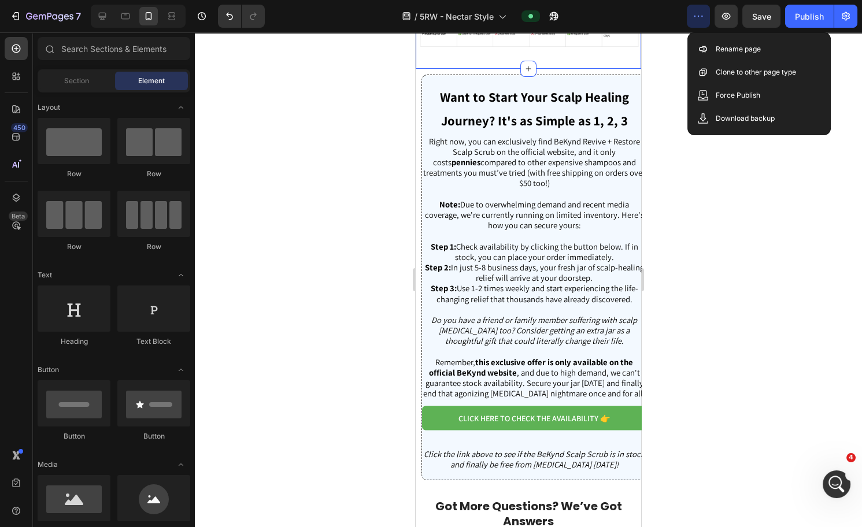
drag, startPoint x: 316, startPoint y: 52, endPoint x: 339, endPoint y: 47, distance: 24.3
click at [319, 51] on div at bounding box center [528, 279] width 667 height 495
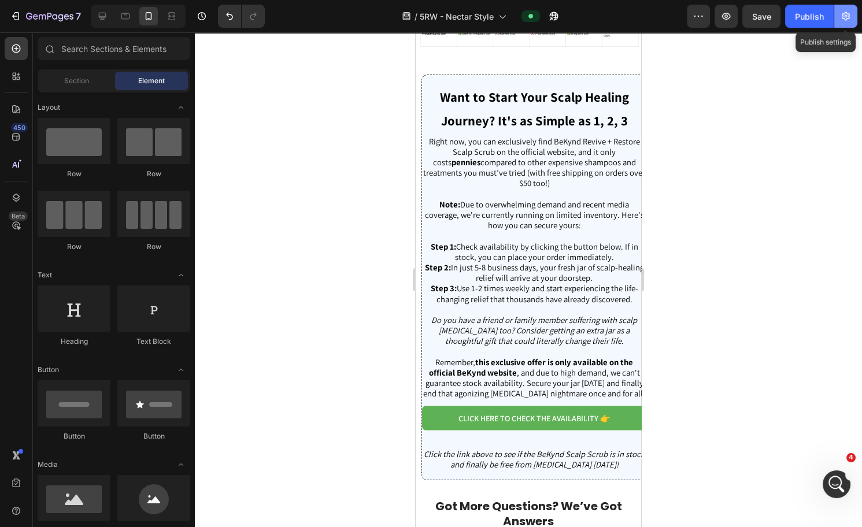
click at [844, 17] on icon "button" at bounding box center [846, 16] width 12 height 12
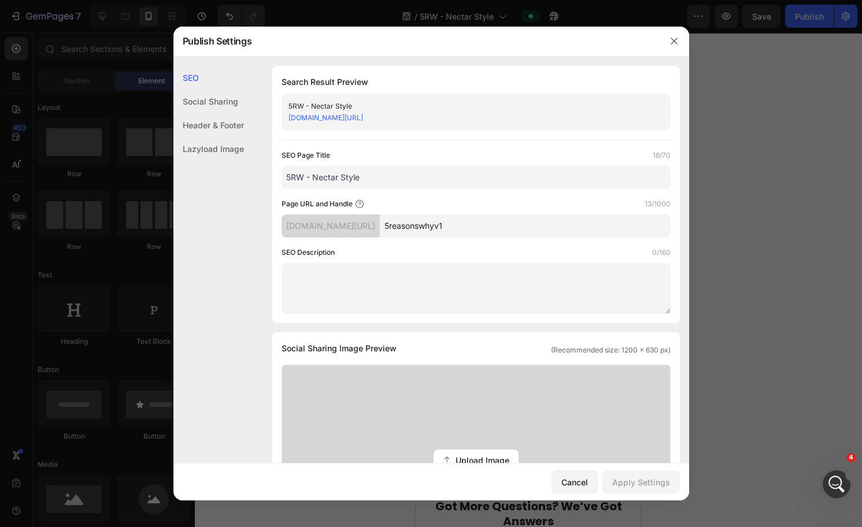
click at [216, 137] on div "Header & Footer" at bounding box center [208, 149] width 71 height 24
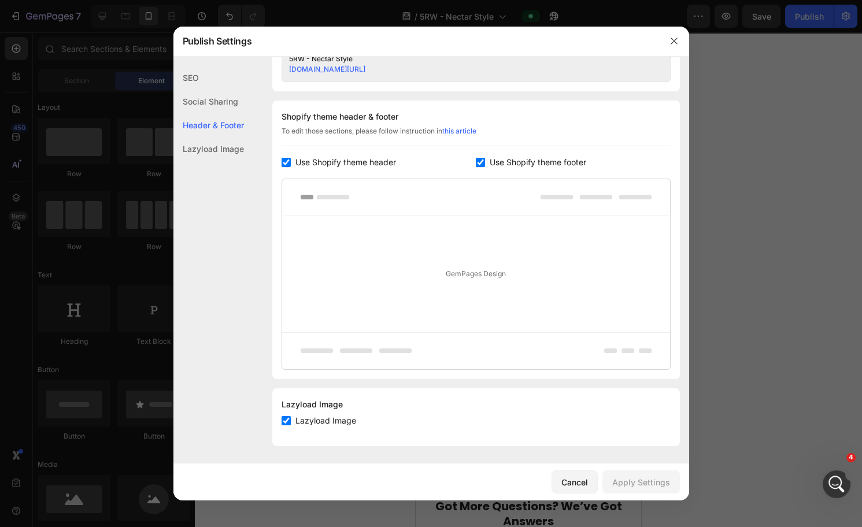
click at [286, 160] on input "checkbox" at bounding box center [286, 162] width 9 height 9
checkbox input "false"
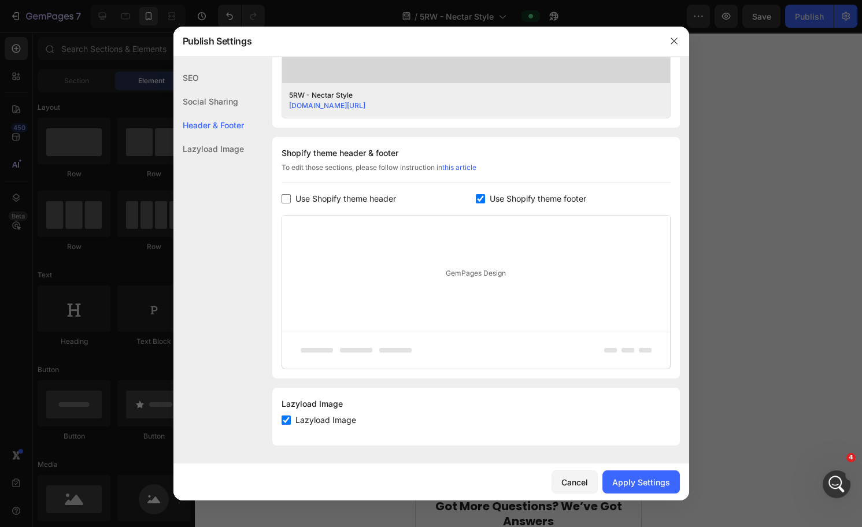
click at [477, 198] on input "checkbox" at bounding box center [480, 198] width 9 height 9
checkbox input "false"
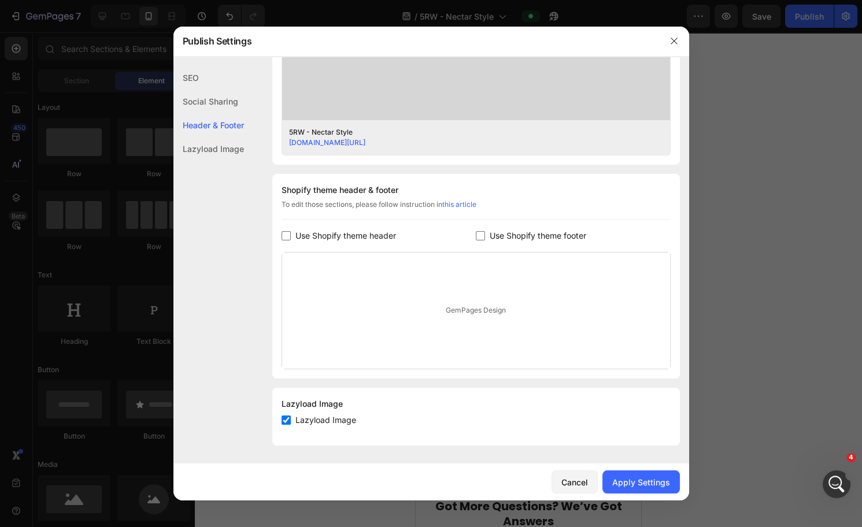
scroll to position [435, 0]
click at [649, 483] on div "Apply Settings" at bounding box center [641, 483] width 58 height 12
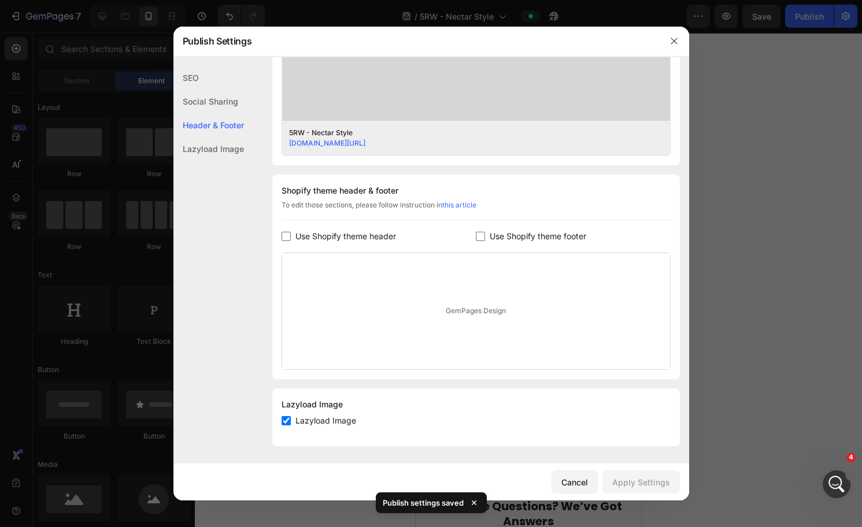
click at [732, 205] on div at bounding box center [431, 263] width 862 height 527
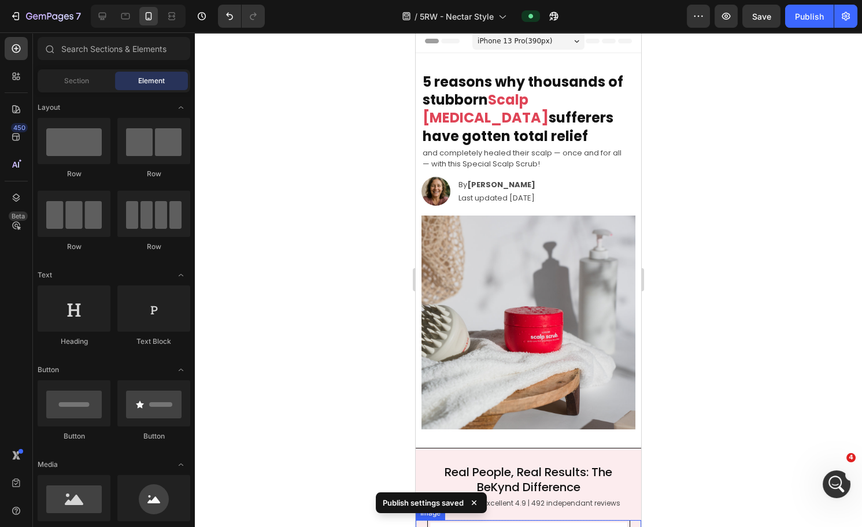
scroll to position [0, 0]
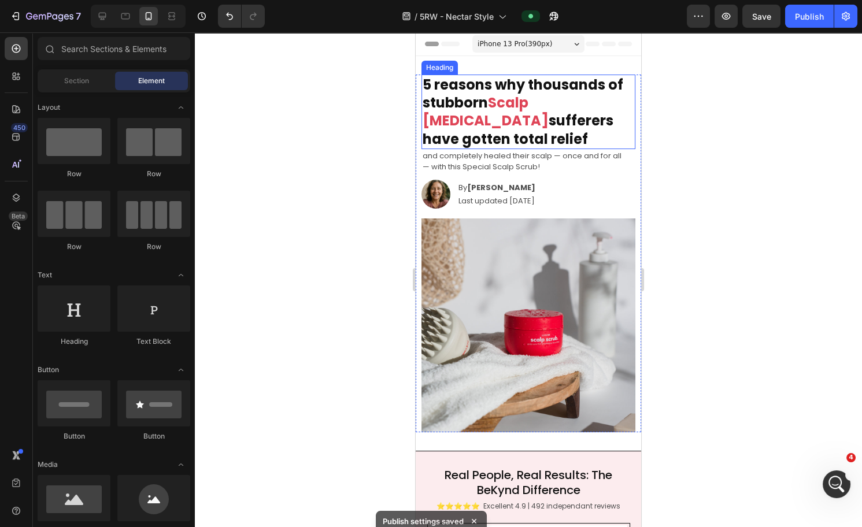
click at [465, 75] on h2 "5 reasons why thousands of stubborn Scalp [MEDICAL_DATA] sufferers have gotten …" at bounding box center [529, 112] width 214 height 75
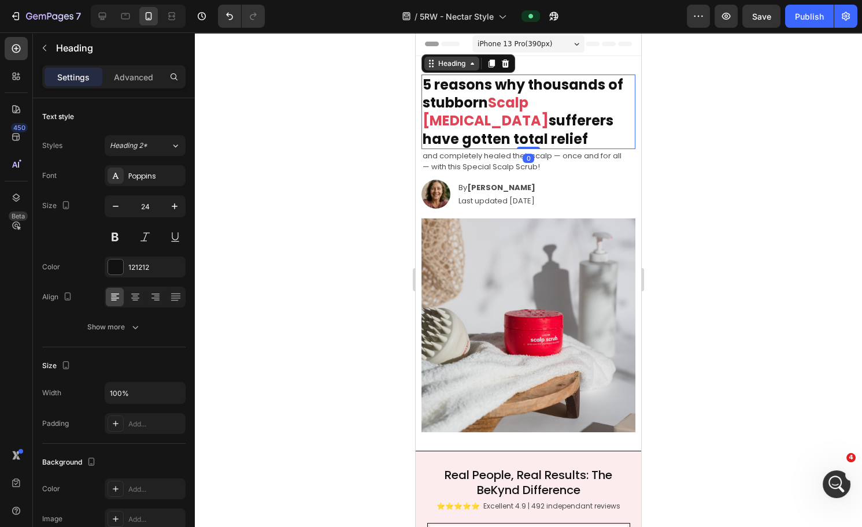
click at [468, 64] on icon at bounding box center [472, 63] width 9 height 9
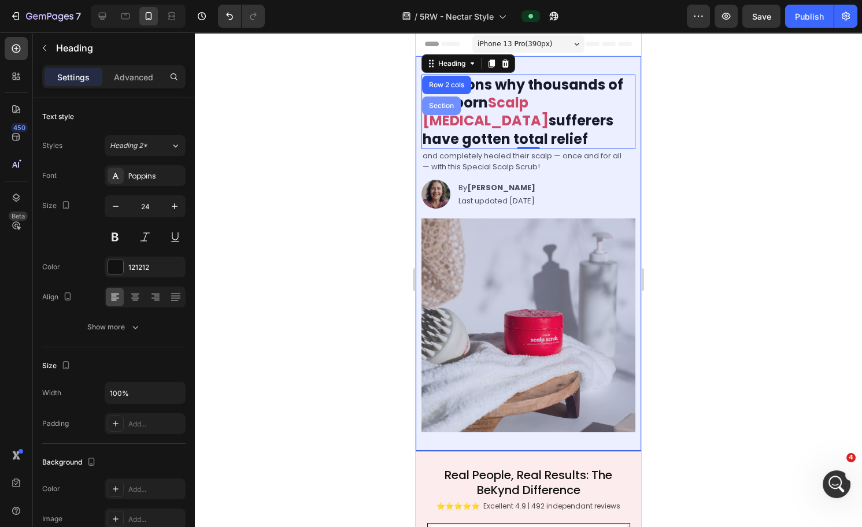
drag, startPoint x: 445, startPoint y: 103, endPoint x: 767, endPoint y: 154, distance: 326.2
click at [445, 103] on div "Section" at bounding box center [441, 105] width 29 height 7
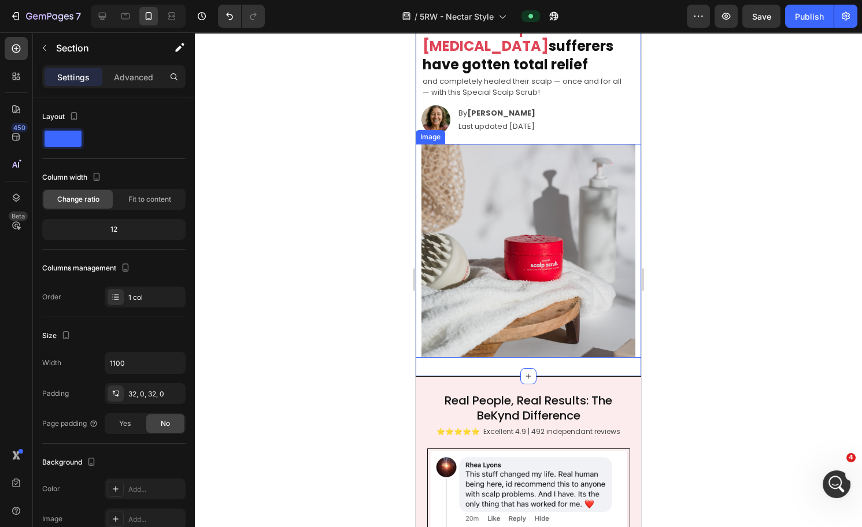
scroll to position [221, 0]
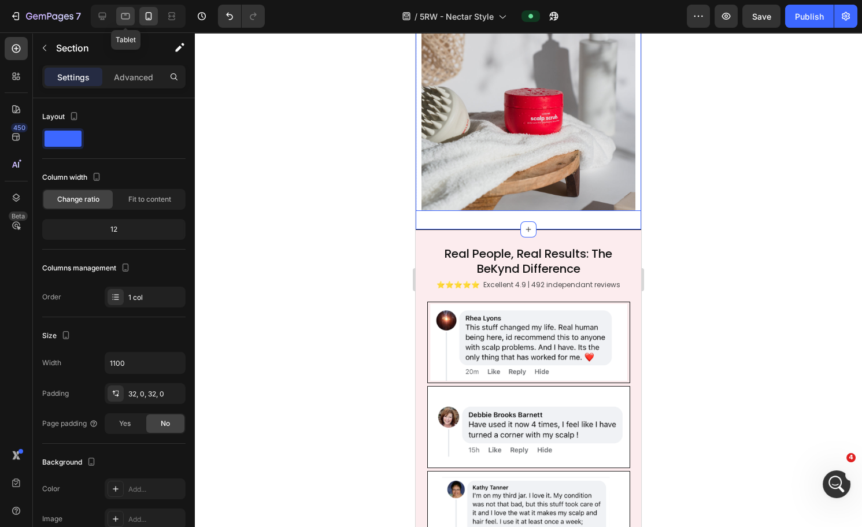
click at [121, 16] on icon at bounding box center [125, 16] width 9 height 6
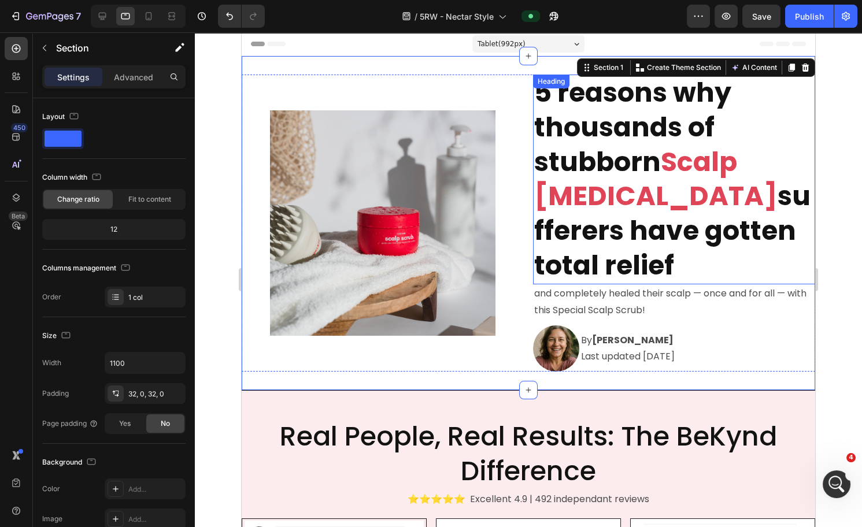
click at [591, 118] on h2 "5 reasons why thousands of stubborn Scalp [MEDICAL_DATA] sufferers have gotten …" at bounding box center [674, 180] width 282 height 210
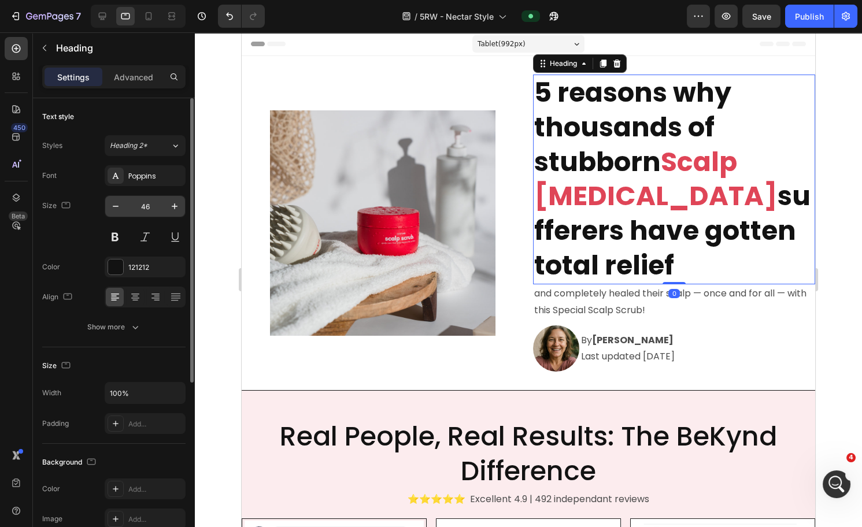
click at [153, 206] on input "46" at bounding box center [145, 206] width 38 height 21
type input "20"
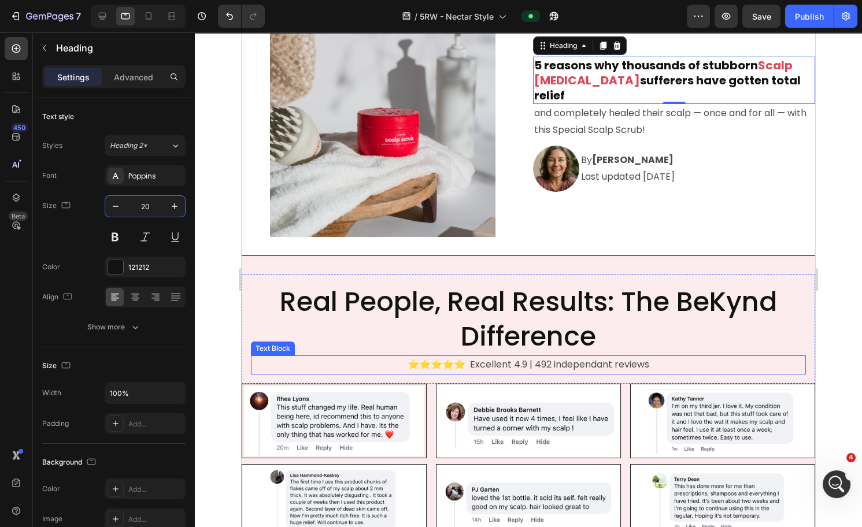
scroll to position [207, 0]
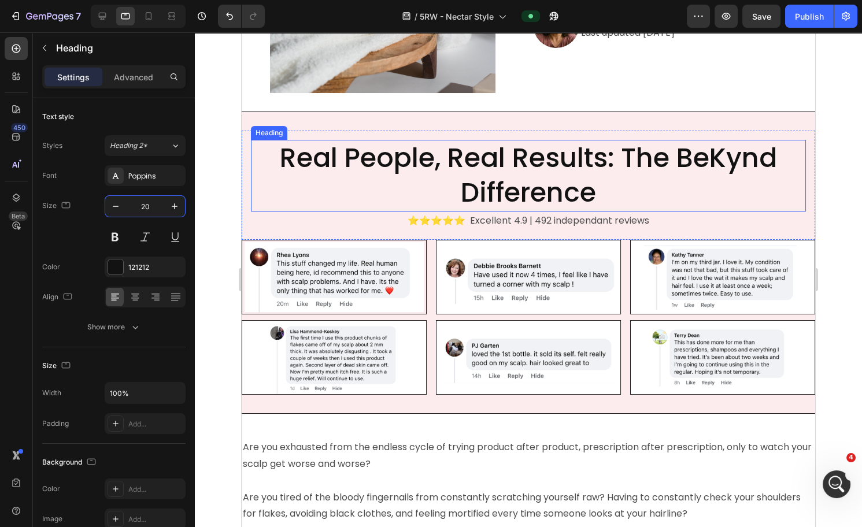
click at [557, 149] on h2 "Real People, Real Results: The BeKynd Difference" at bounding box center [528, 176] width 555 height 72
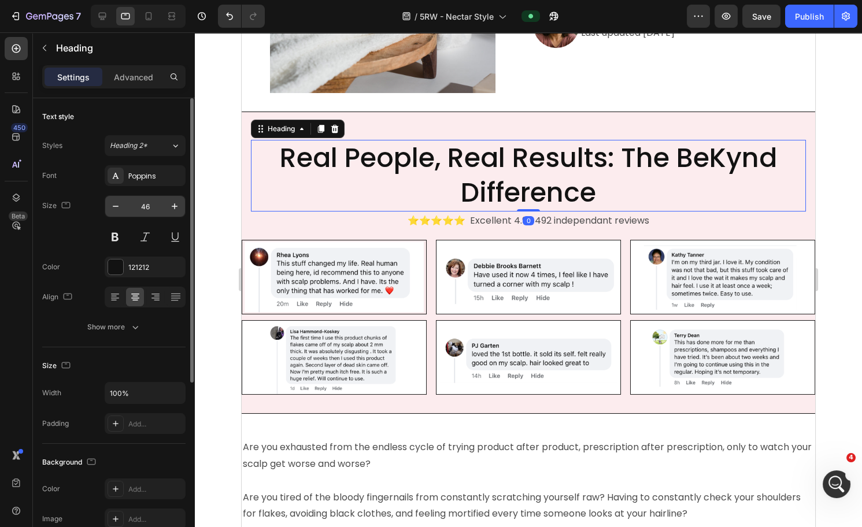
drag, startPoint x: 126, startPoint y: 205, endPoint x: 138, endPoint y: 206, distance: 11.7
click at [127, 205] on input "46" at bounding box center [145, 206] width 38 height 21
click at [145, 209] on input "46" at bounding box center [145, 206] width 38 height 21
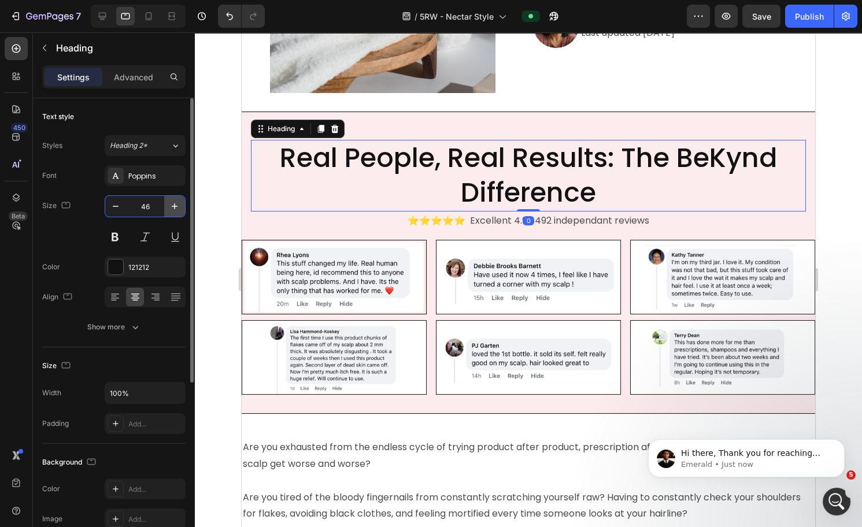
scroll to position [75, 0]
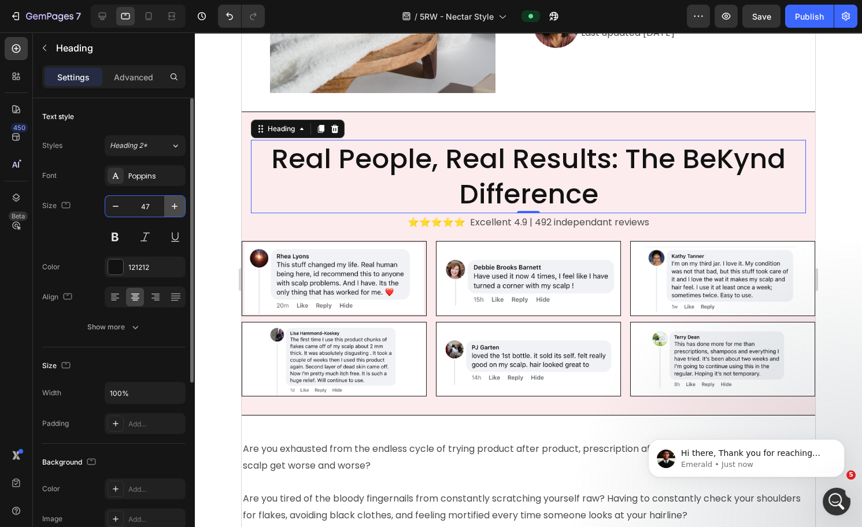
type input "4"
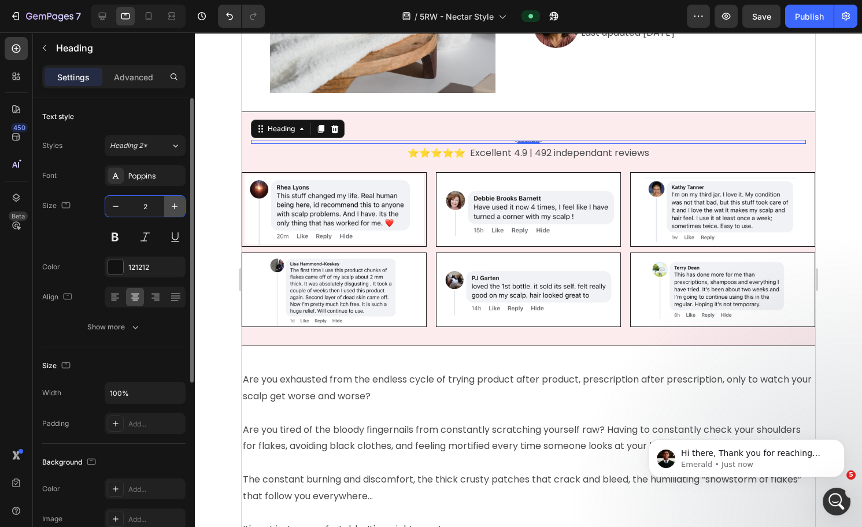
type input "20"
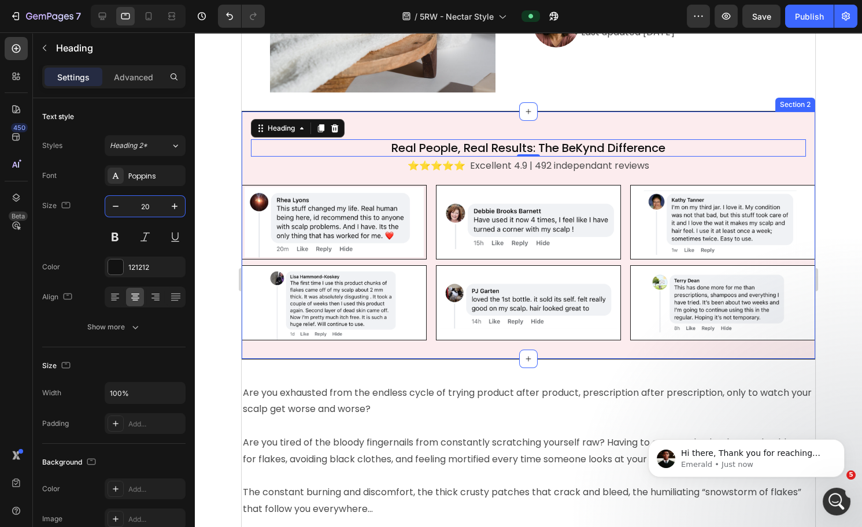
scroll to position [420, 0]
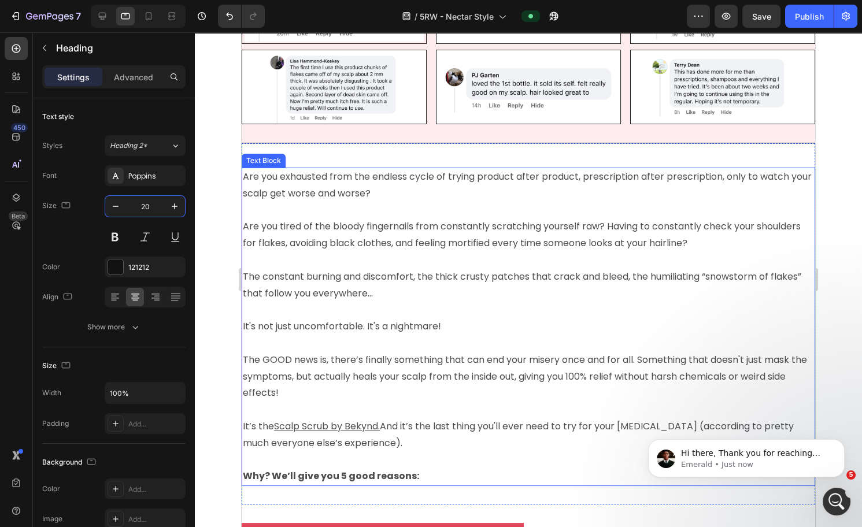
click at [433, 253] on p "The constant burning and discomfort, the thick crusty patches that crack and bl…" at bounding box center [528, 277] width 571 height 50
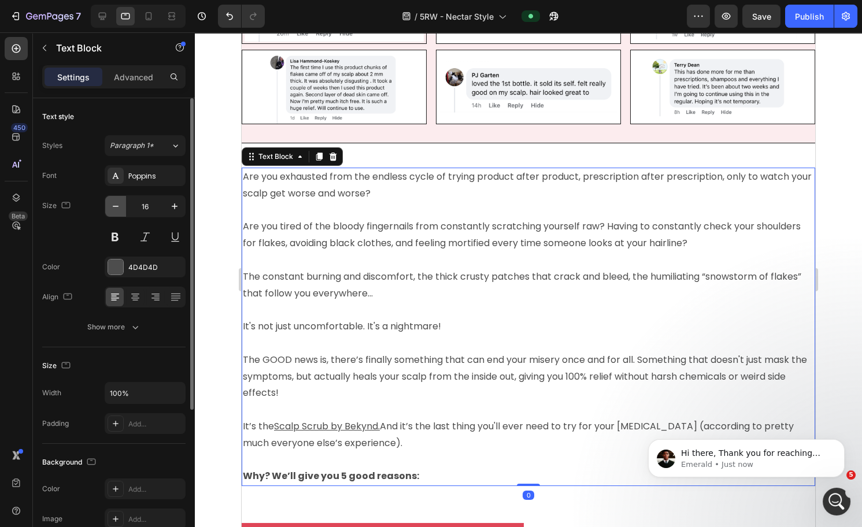
click at [110, 206] on icon "button" at bounding box center [116, 207] width 12 height 12
type input "14"
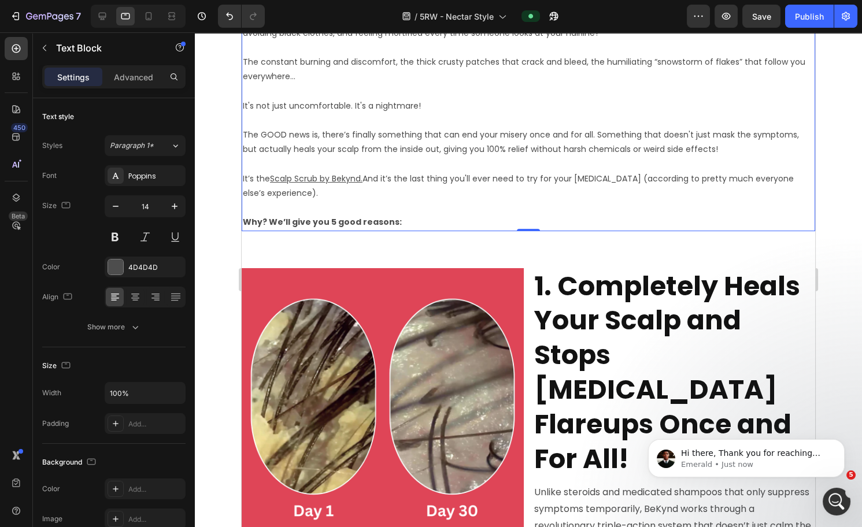
scroll to position [621, 0]
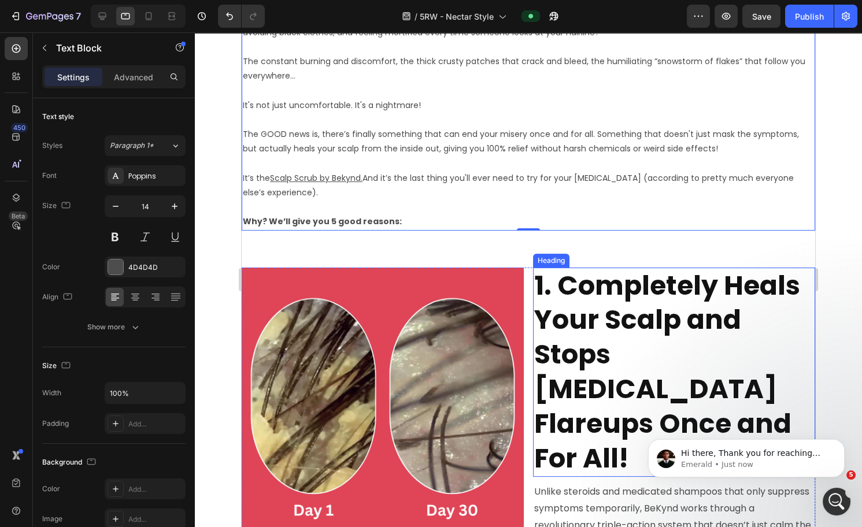
click at [614, 320] on h2 "1. Completely Heals Your Scalp and Stops [MEDICAL_DATA] Flareups Once and For A…" at bounding box center [674, 373] width 282 height 210
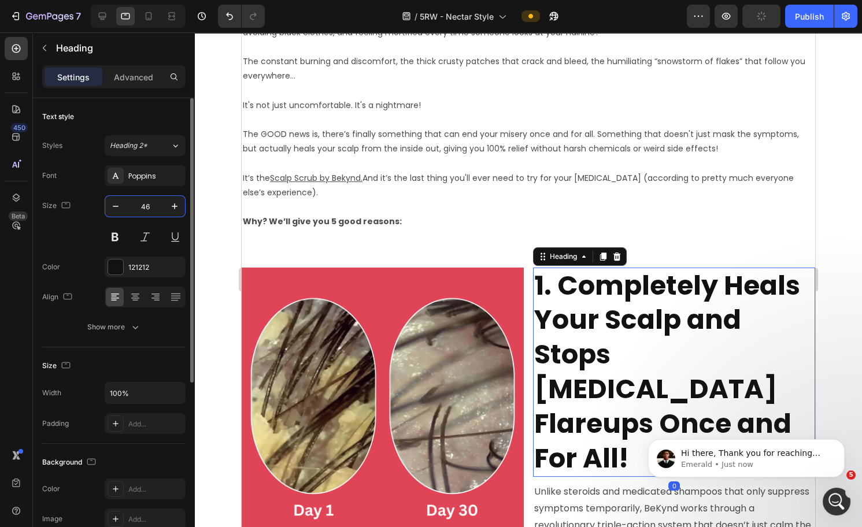
click at [149, 206] on input "46" at bounding box center [145, 206] width 38 height 21
type input "20"
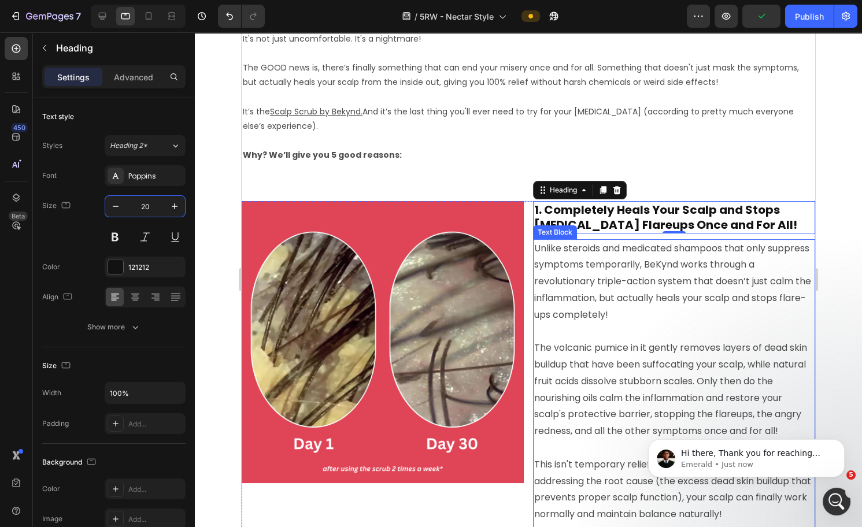
scroll to position [706, 0]
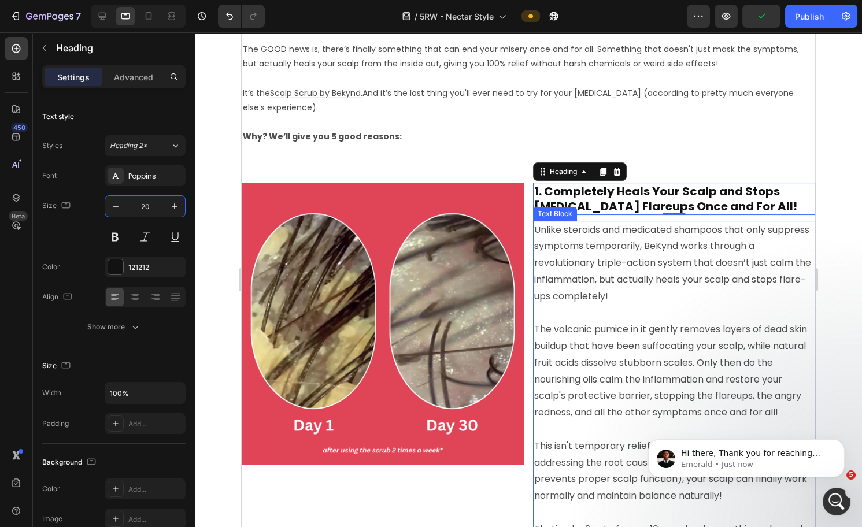
click at [575, 307] on p "The volcanic pumice in it gently removes layers of dead skin buildup that have …" at bounding box center [674, 363] width 280 height 117
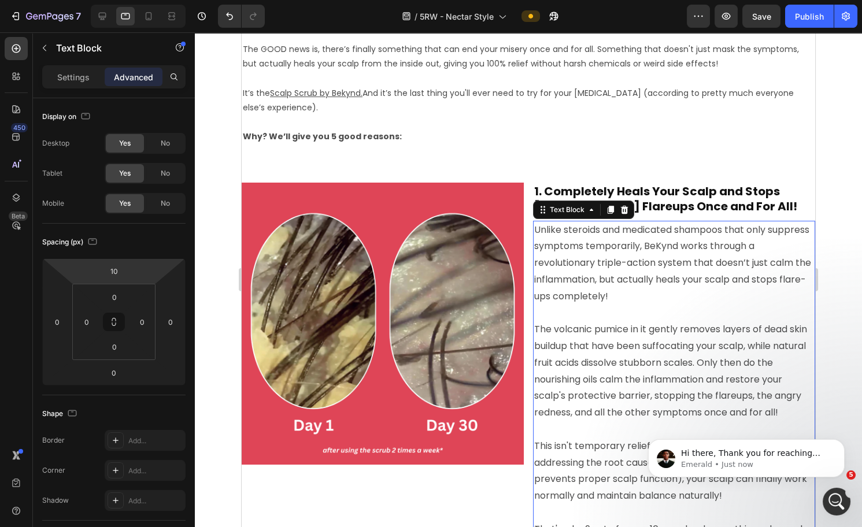
click at [612, 227] on p "Unlike steroids and medicated shampoos that only suppress symptoms temporarily,…" at bounding box center [674, 263] width 280 height 83
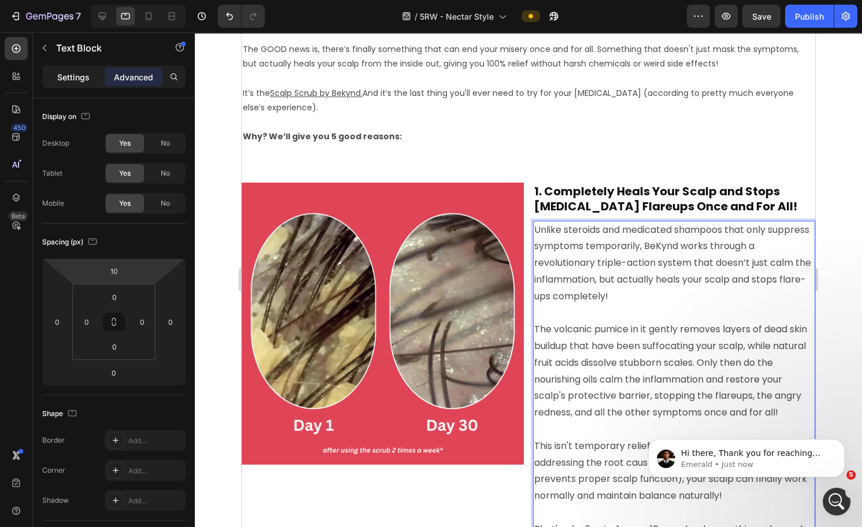
click at [58, 79] on p "Settings" at bounding box center [73, 77] width 32 height 12
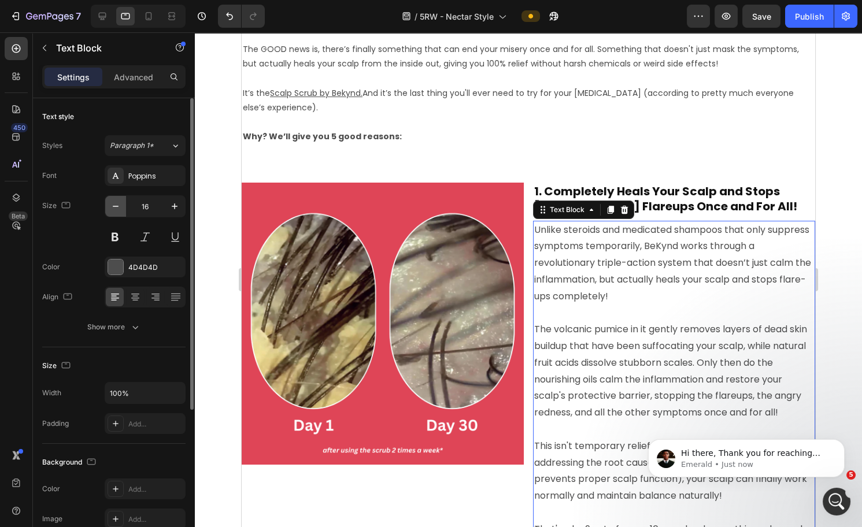
click at [118, 205] on icon "button" at bounding box center [116, 207] width 12 height 12
click at [118, 206] on icon "button" at bounding box center [116, 206] width 6 height 1
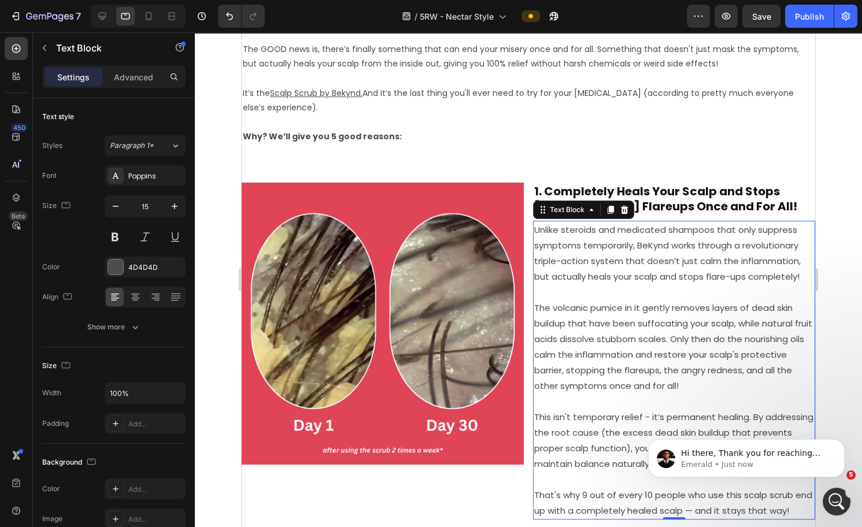
type input "14"
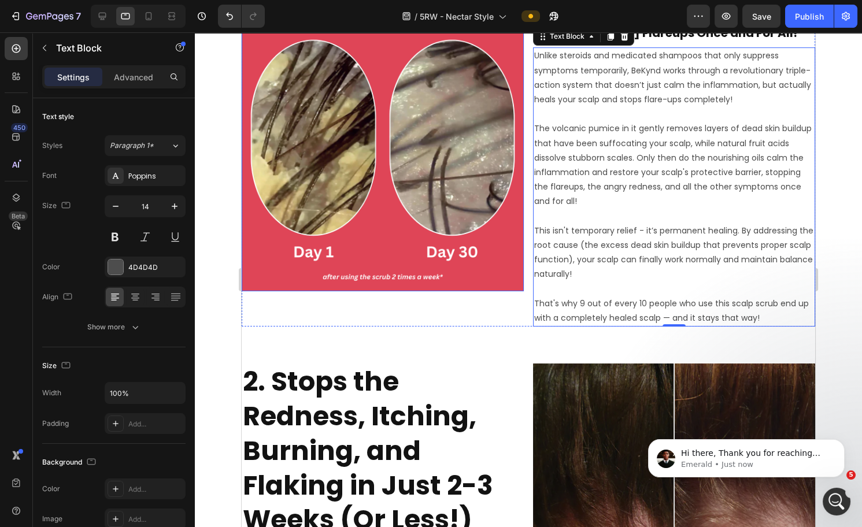
scroll to position [925, 0]
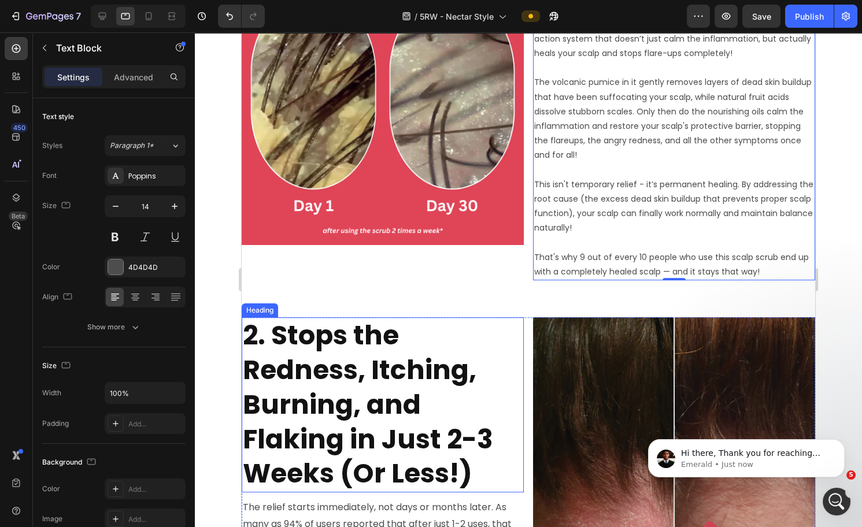
drag, startPoint x: 373, startPoint y: 359, endPoint x: 328, endPoint y: 341, distance: 47.8
click at [372, 359] on h2 "2. Stops the Redness, Itching, Burning, and Flaking in Just 2-3 Weeks (Or Less!)" at bounding box center [383, 404] width 282 height 175
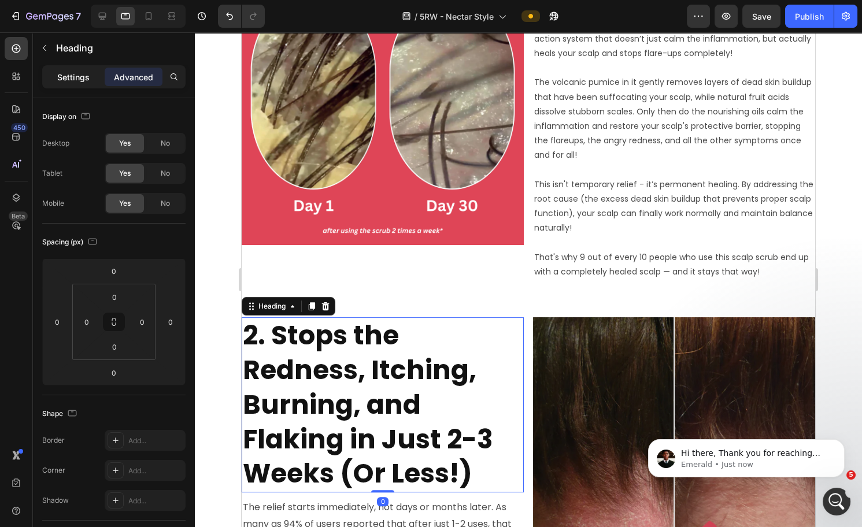
click at [81, 73] on p "Settings" at bounding box center [73, 77] width 32 height 12
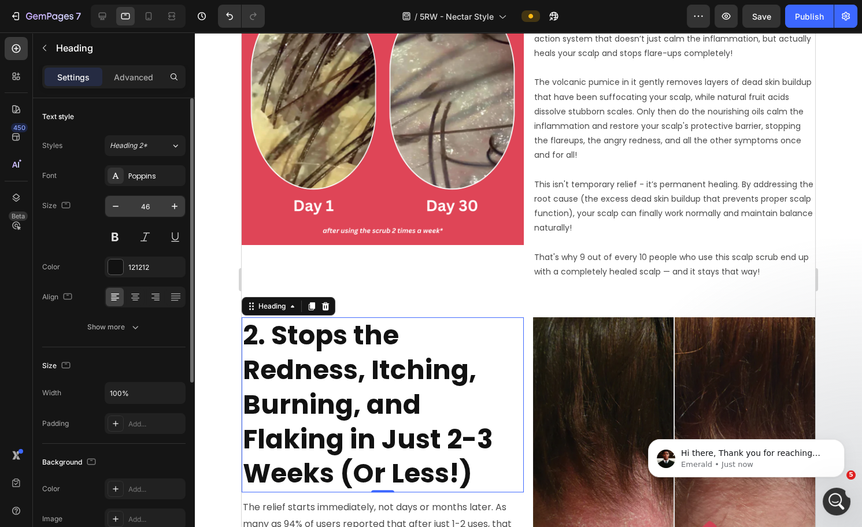
click at [149, 206] on input "46" at bounding box center [145, 206] width 38 height 21
type input "20"
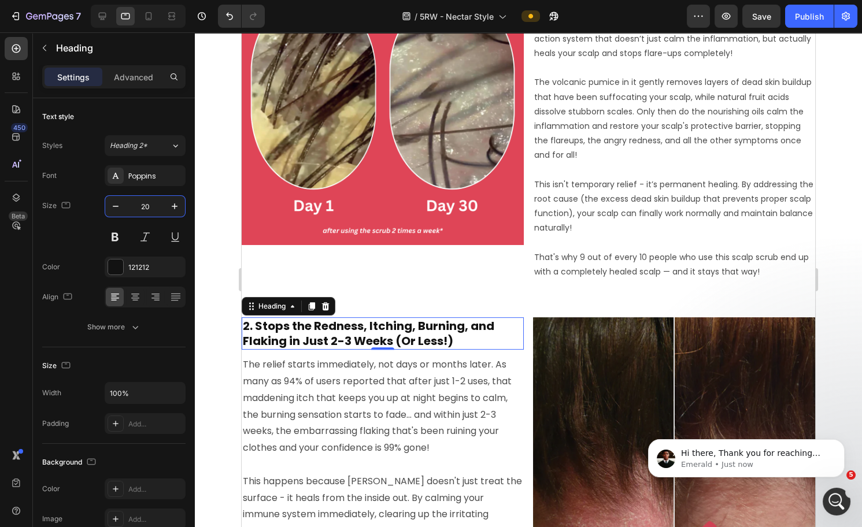
click at [396, 374] on p "The relief starts immediately, not days or months later. As many as 94% of user…" at bounding box center [383, 407] width 280 height 100
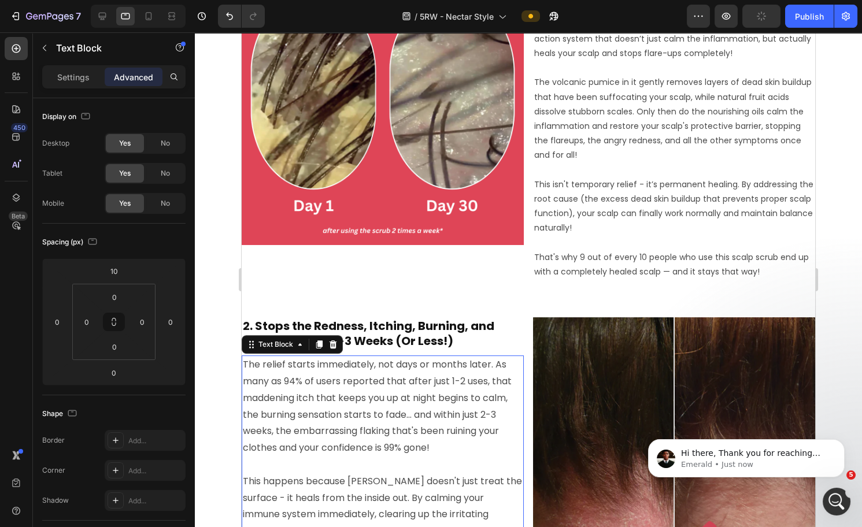
click at [80, 90] on div "Settings Advanced" at bounding box center [114, 81] width 162 height 33
click at [77, 82] on div "Settings" at bounding box center [74, 77] width 58 height 19
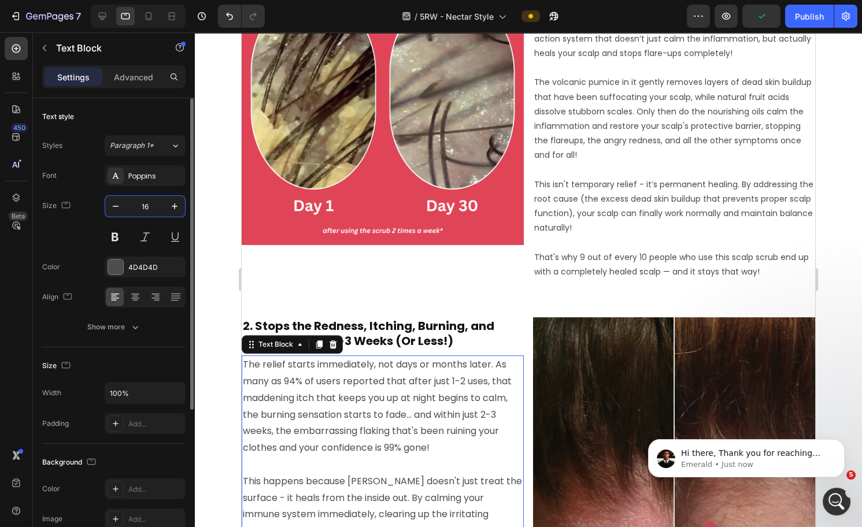
click at [146, 206] on input "16" at bounding box center [145, 206] width 38 height 21
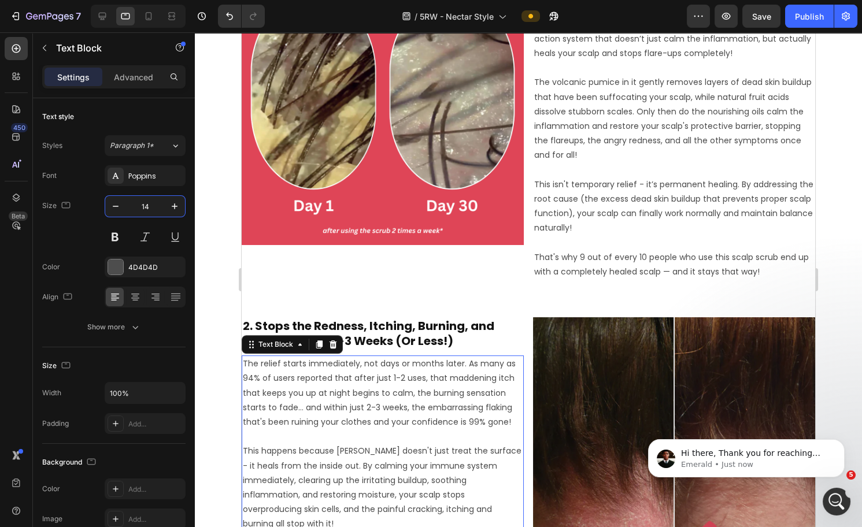
type input "14"
click at [804, 460] on p "Emerald • Just now" at bounding box center [755, 465] width 149 height 10
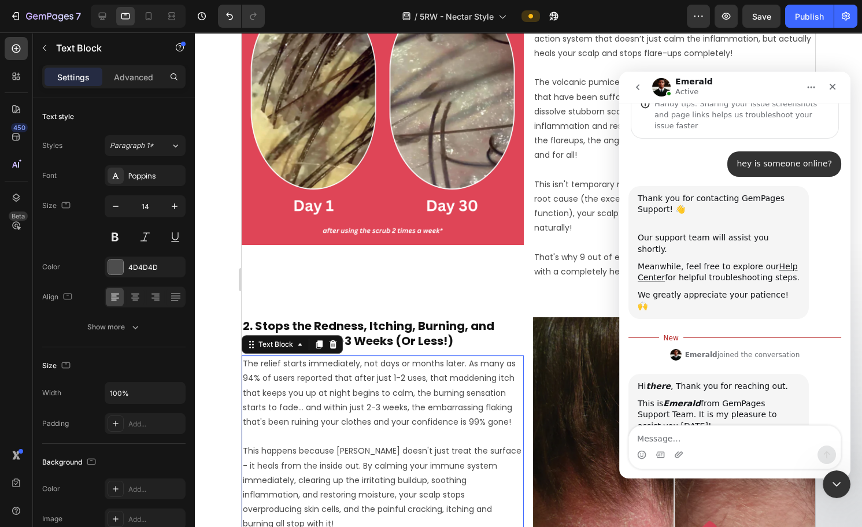
scroll to position [94, 0]
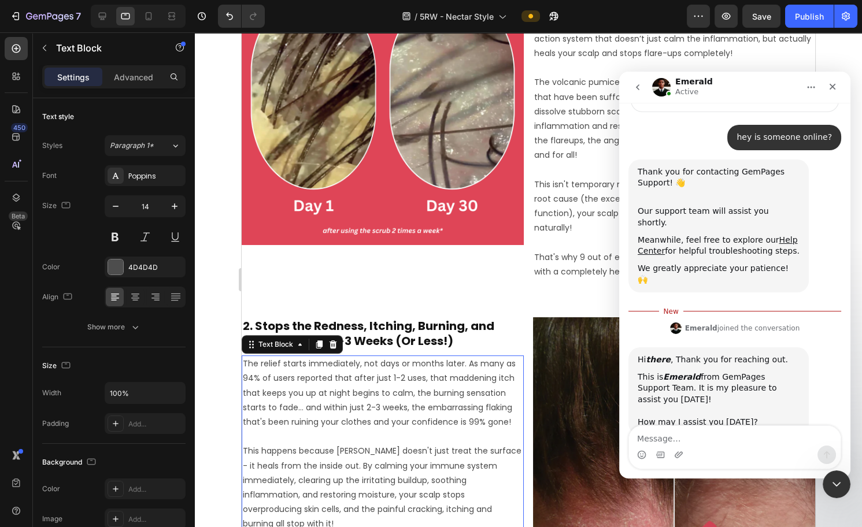
click at [730, 431] on textarea "Message…" at bounding box center [735, 436] width 212 height 20
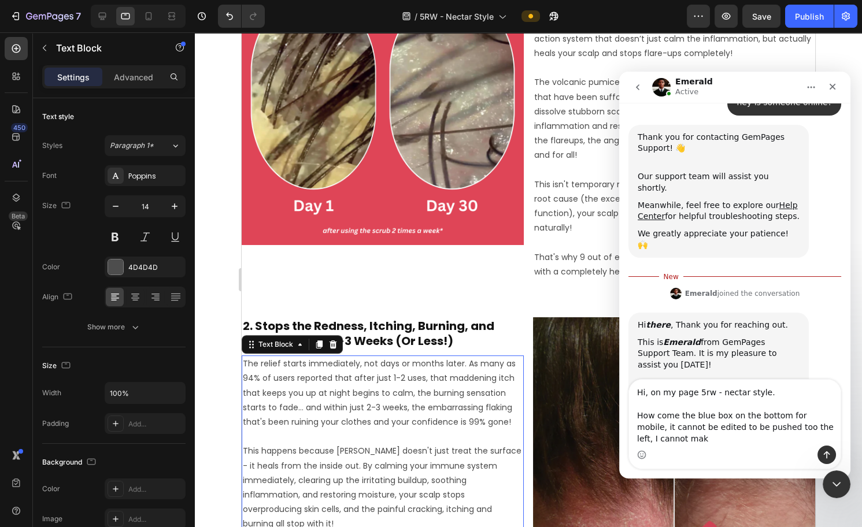
scroll to position [140, 0]
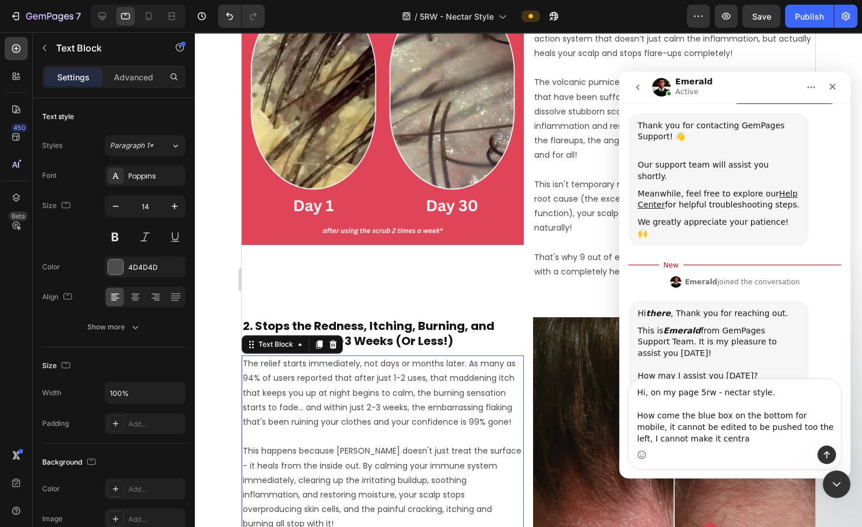
type textarea "Hi, on my page 5rw - nectar style. How come the blue box on the bottom for mobi…"
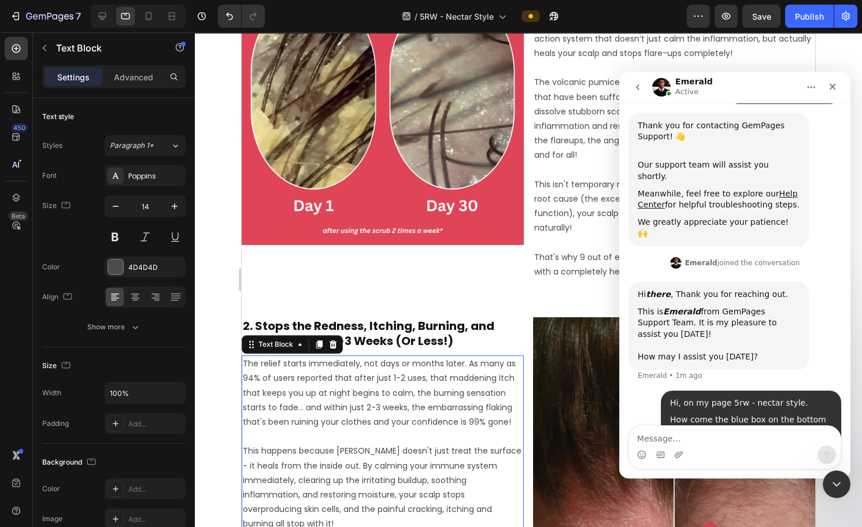
scroll to position [149, 0]
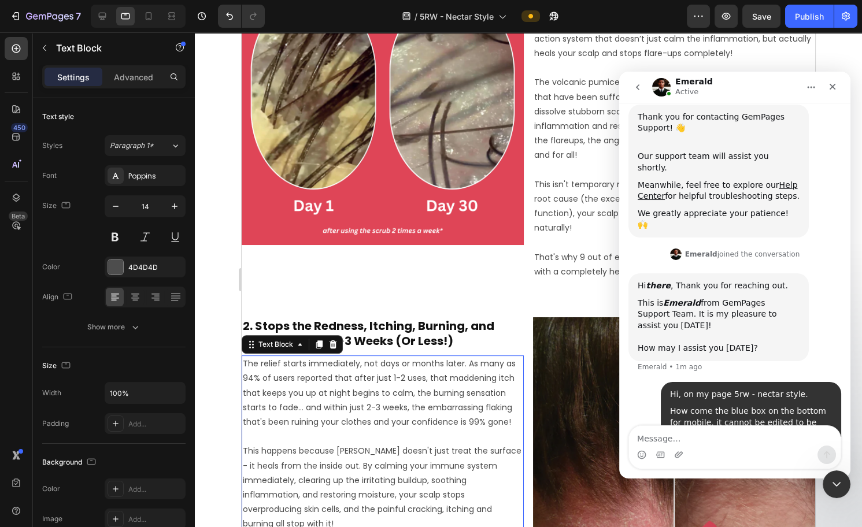
click at [329, 418] on p "The relief starts immediately, not days or months later. As many as 94% of user…" at bounding box center [383, 393] width 280 height 73
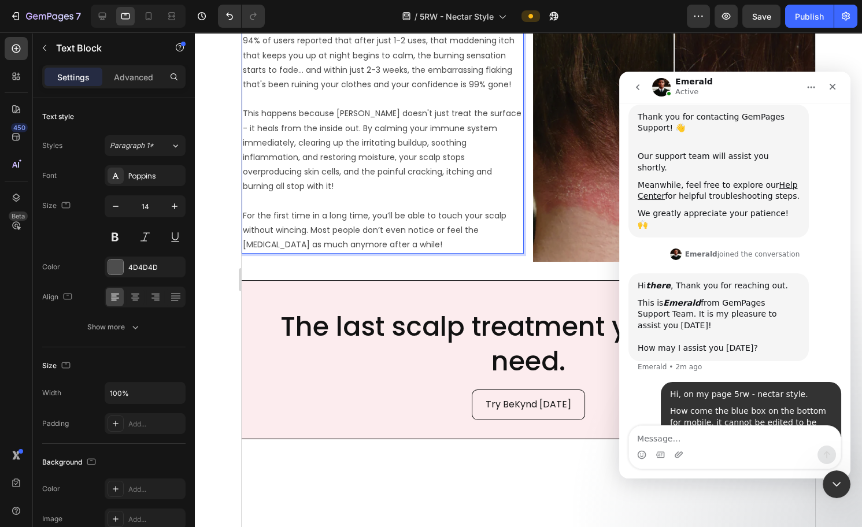
scroll to position [1282, 0]
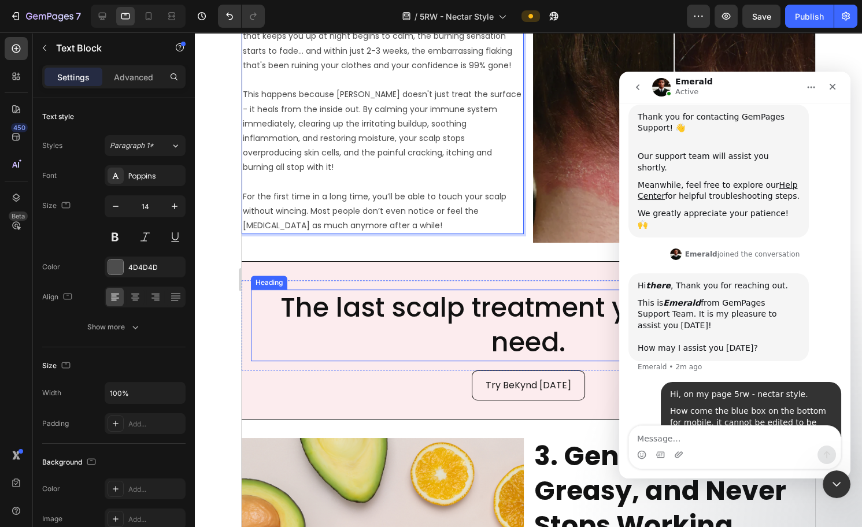
click at [488, 296] on h2 "The last scalp treatment you will ever need." at bounding box center [528, 326] width 555 height 72
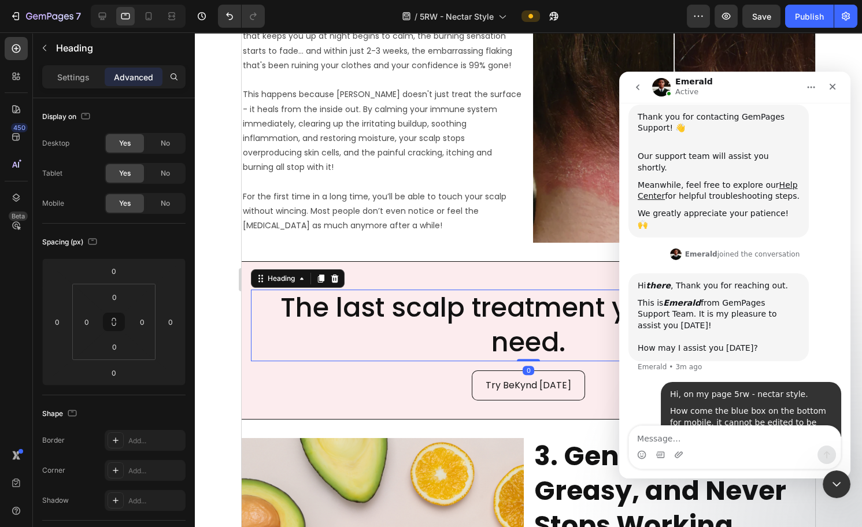
click at [490, 308] on h2 "The last scalp treatment you will ever need." at bounding box center [528, 326] width 555 height 72
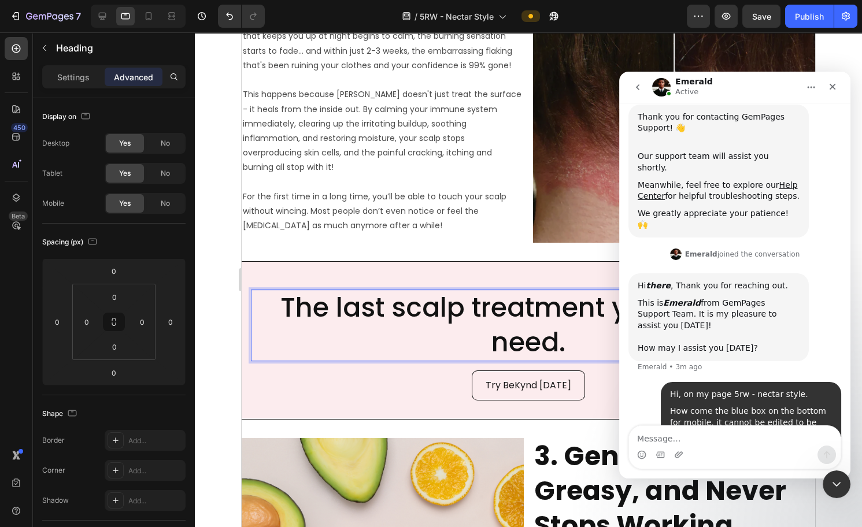
click at [429, 377] on div "Try BeKynd [DATE] Button" at bounding box center [529, 386] width 574 height 31
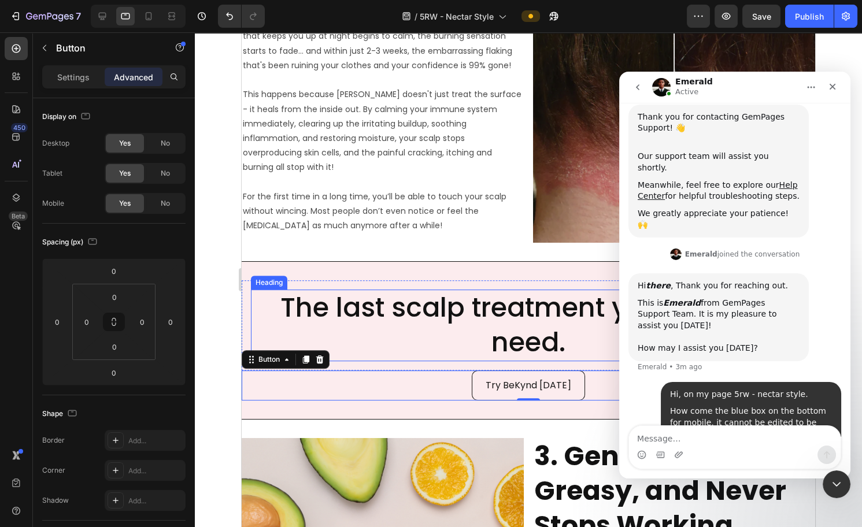
click at [491, 309] on p "The last scalp treatment you will ever need." at bounding box center [528, 325] width 553 height 69
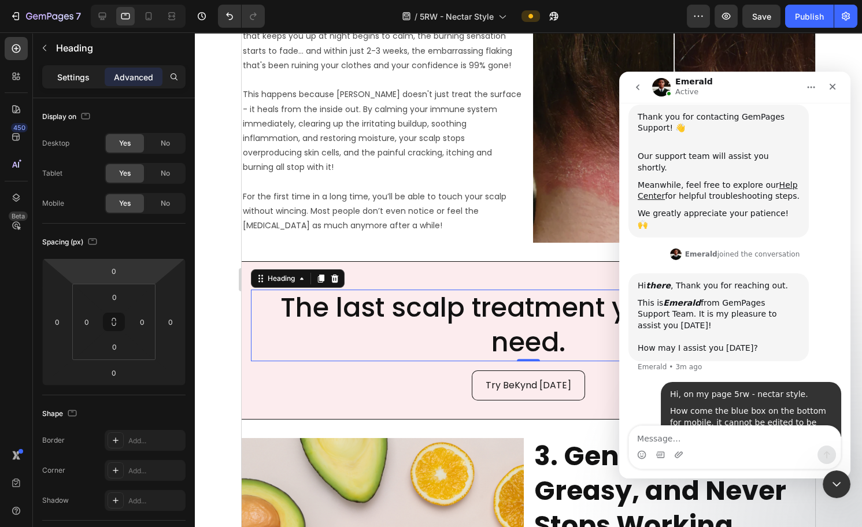
click at [54, 80] on div "Settings" at bounding box center [74, 77] width 58 height 19
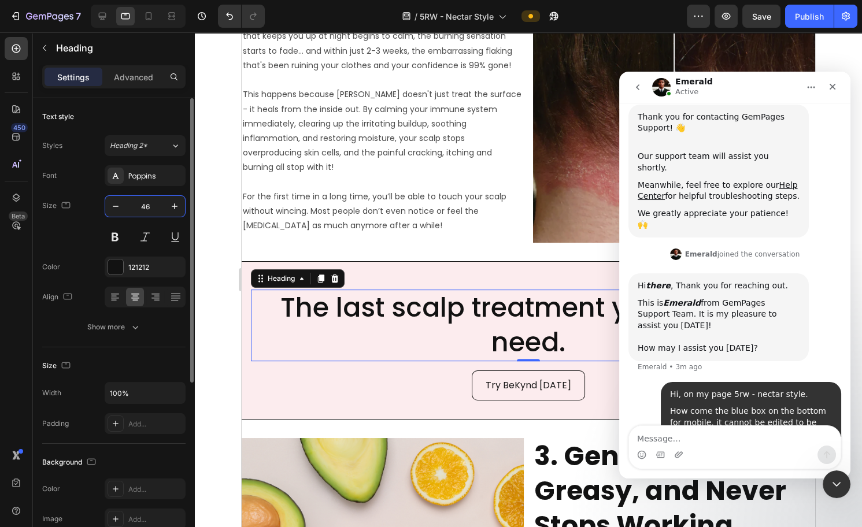
drag, startPoint x: 144, startPoint y: 204, endPoint x: 155, endPoint y: 204, distance: 11.0
click at [144, 203] on input "46" at bounding box center [145, 206] width 38 height 21
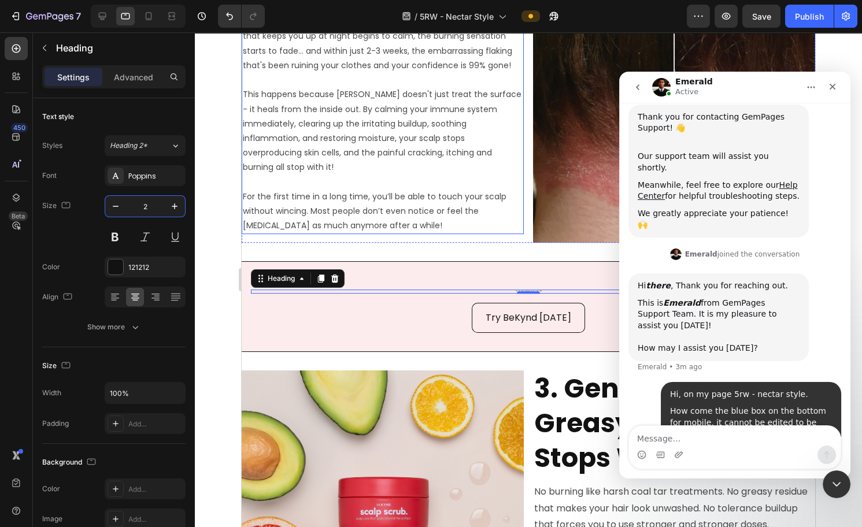
type input "20"
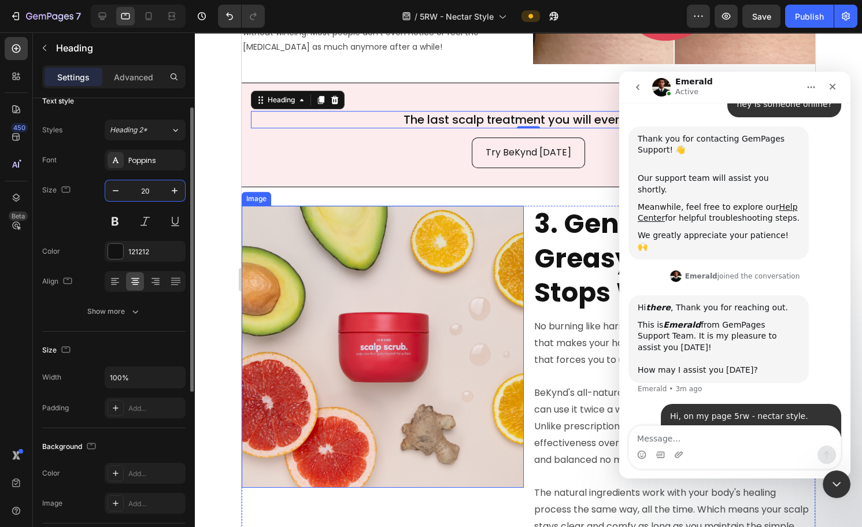
scroll to position [1463, 0]
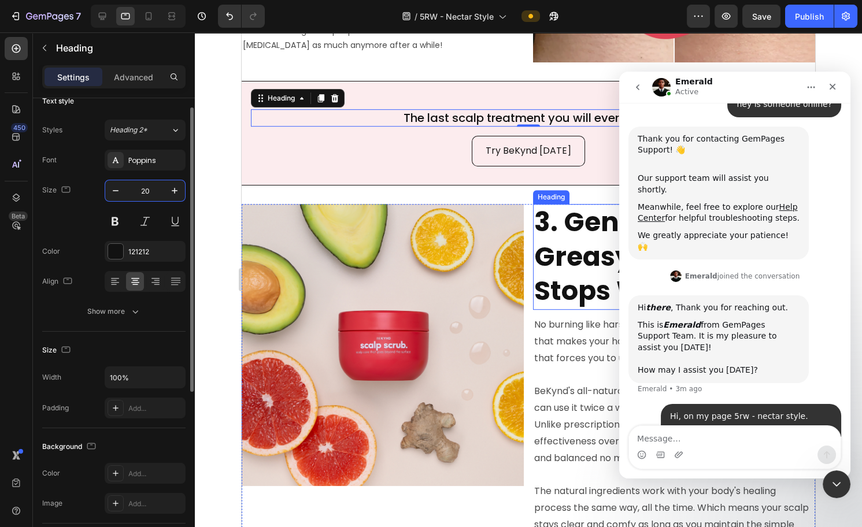
click at [560, 244] on h2 "3. Gentle, Non-Greasy, and Never Stops Working" at bounding box center [674, 257] width 282 height 106
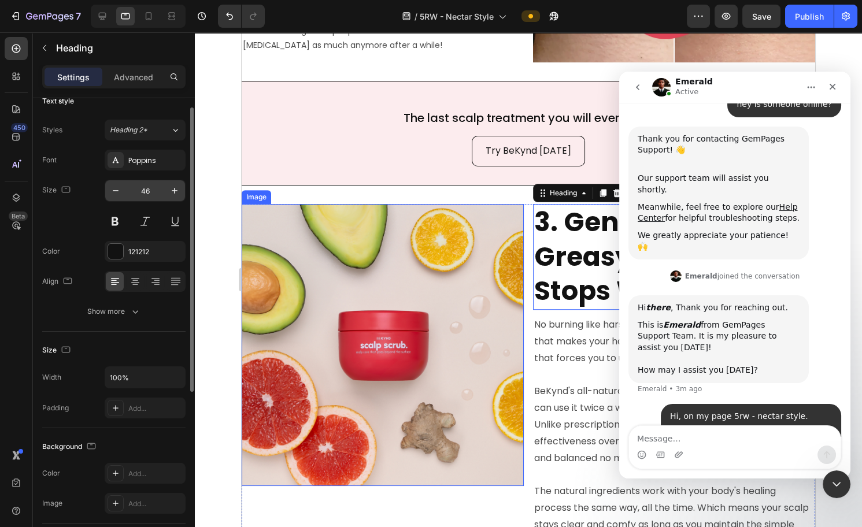
click at [145, 186] on input "46" at bounding box center [145, 190] width 38 height 21
type input "20"
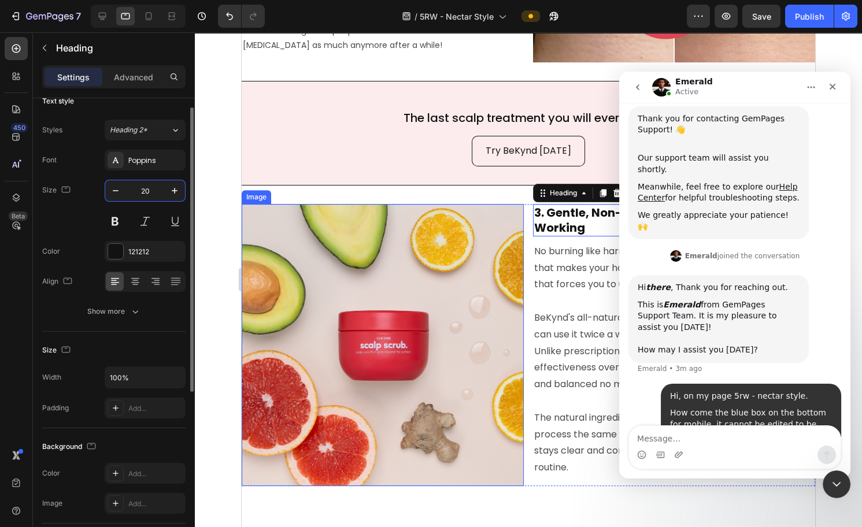
scroll to position [149, 0]
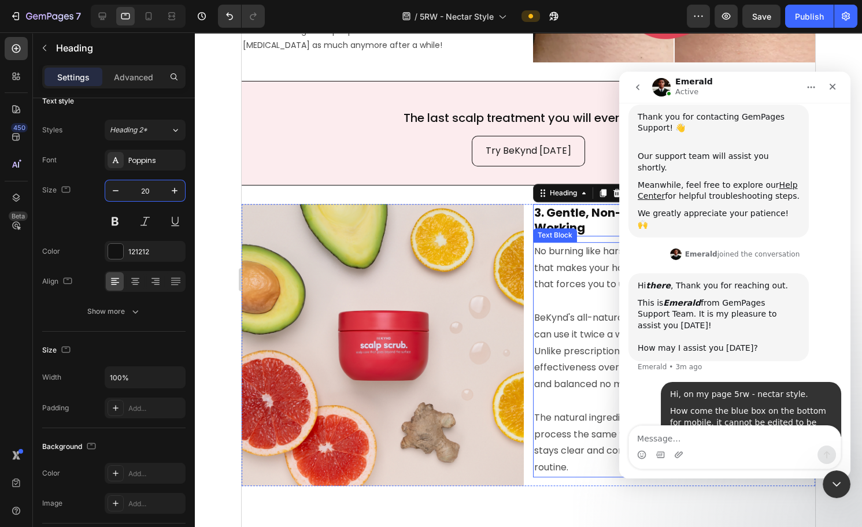
click at [587, 278] on p "No burning like harsh coal tar treatments. No greasy residue that makes your ha…" at bounding box center [674, 268] width 280 height 50
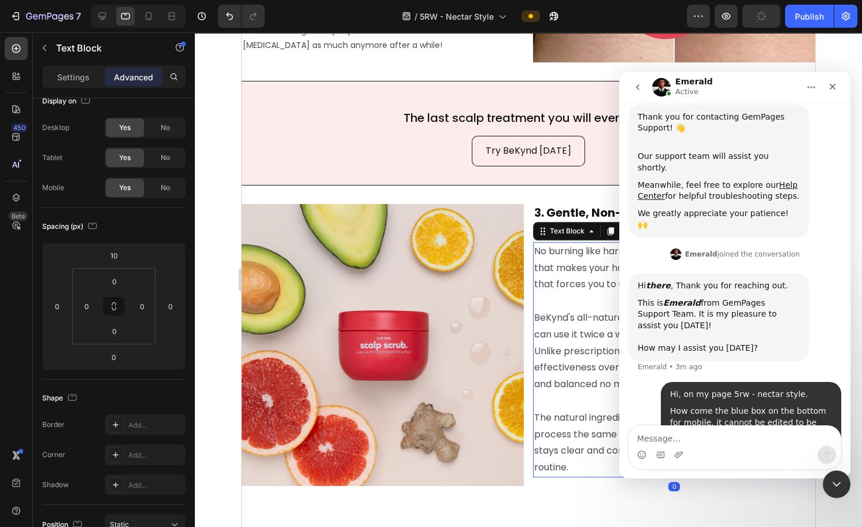
scroll to position [0, 0]
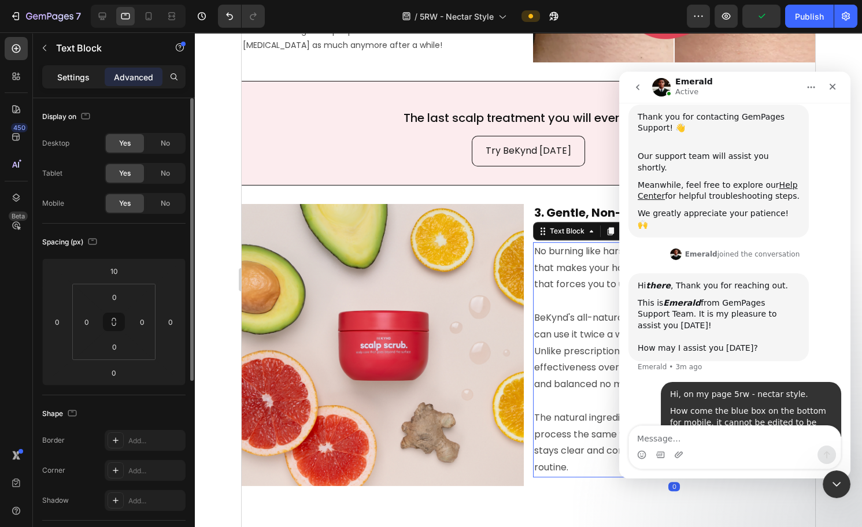
click at [56, 75] on div "Settings" at bounding box center [74, 77] width 58 height 19
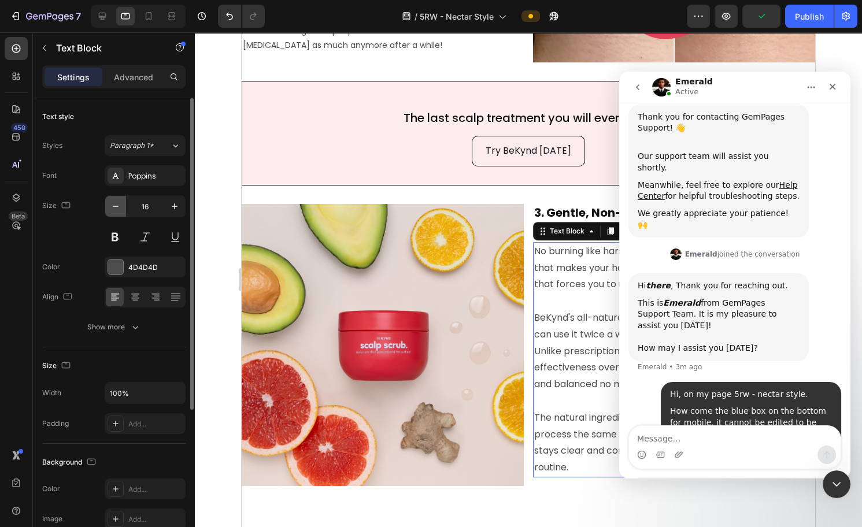
click at [117, 208] on icon "button" at bounding box center [116, 207] width 12 height 12
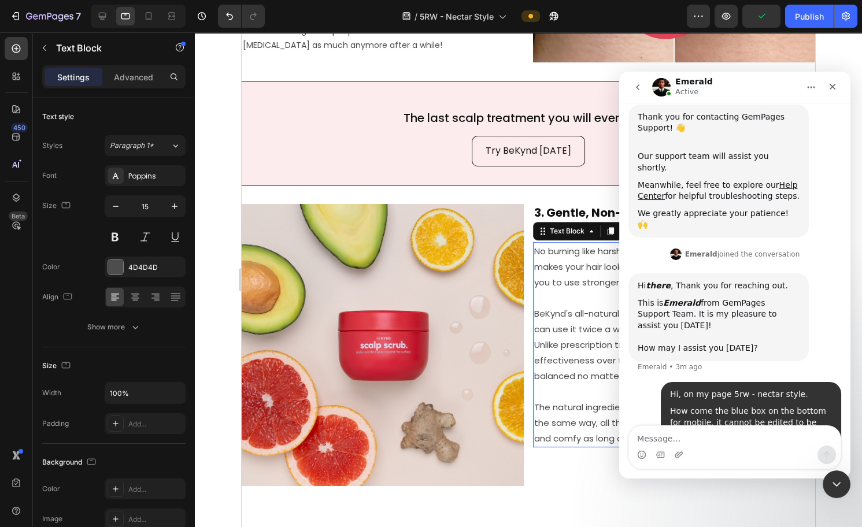
type input "14"
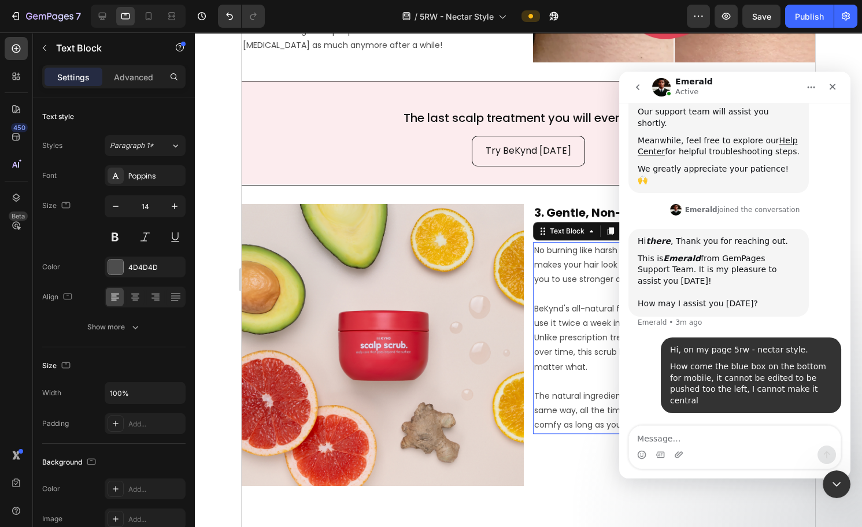
scroll to position [1691, 0]
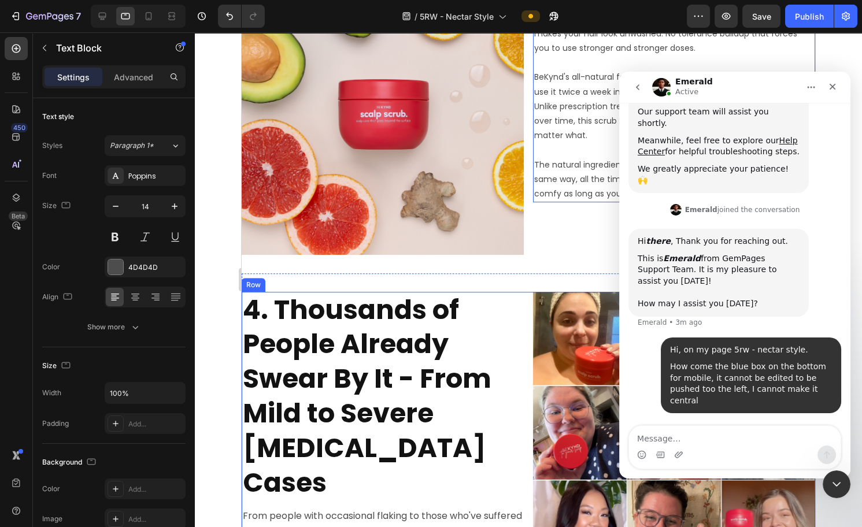
click at [382, 332] on h2 "4. Thousands of People Already Swear By It - From Mild to Severe [MEDICAL_DATA]…" at bounding box center [383, 397] width 282 height 210
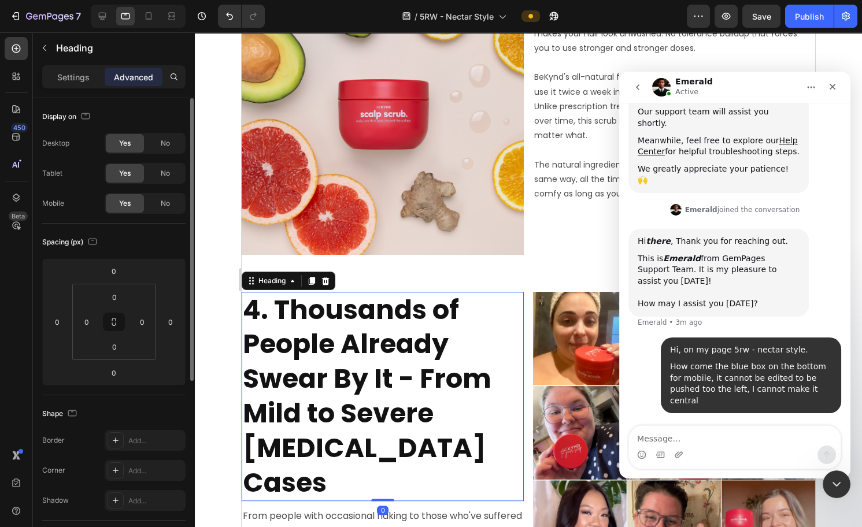
click at [64, 81] on p "Settings" at bounding box center [73, 77] width 32 height 12
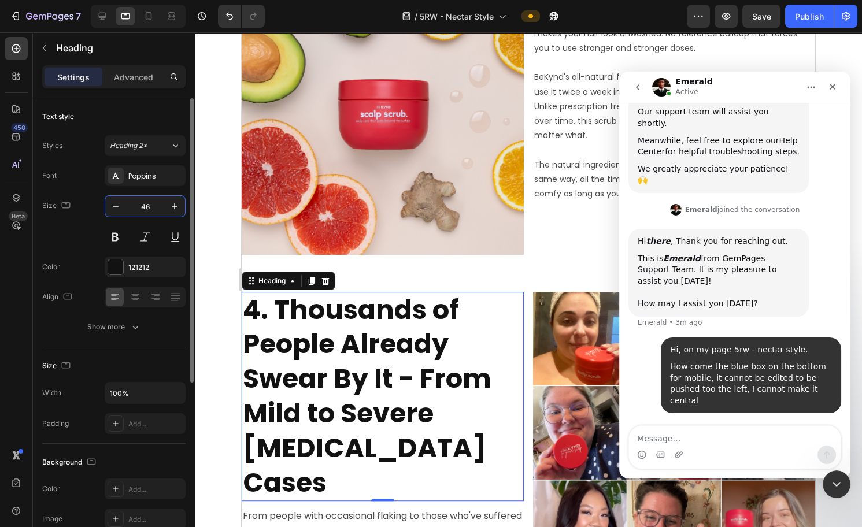
click at [149, 201] on input "46" at bounding box center [145, 206] width 38 height 21
type input "20"
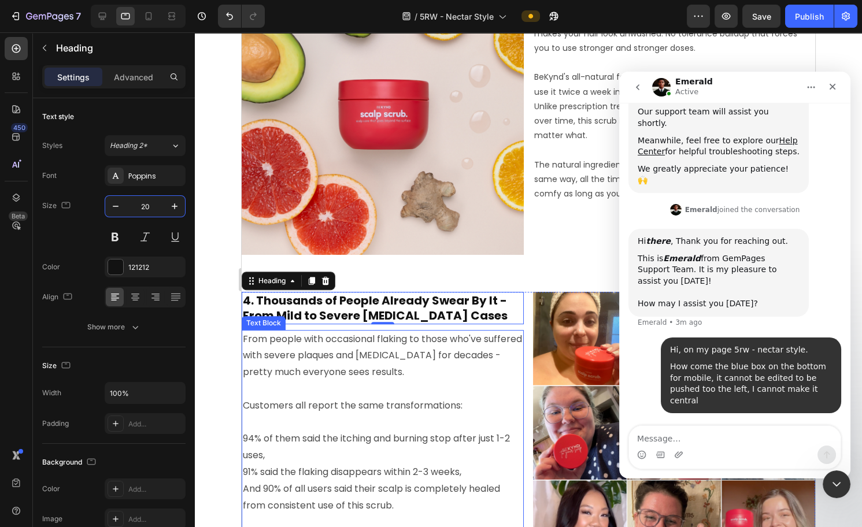
click at [351, 381] on p "Customers all report the same transformations:" at bounding box center [383, 398] width 280 height 34
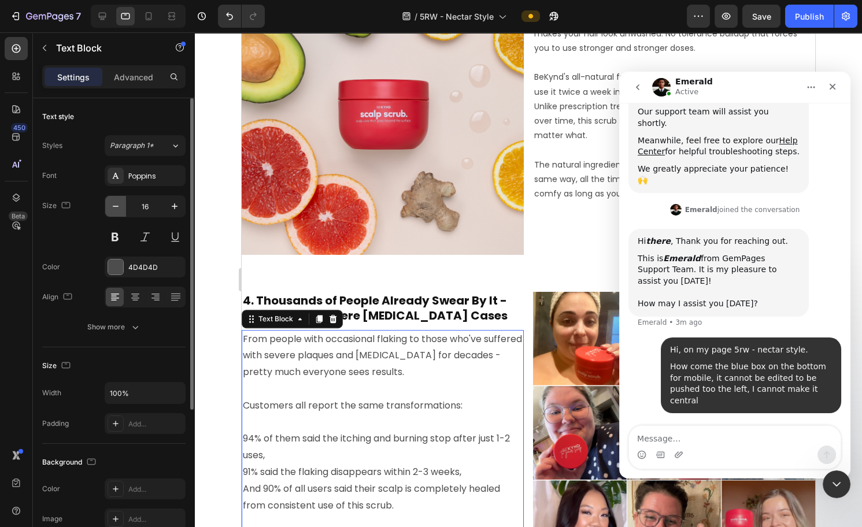
click at [108, 208] on button "button" at bounding box center [115, 206] width 21 height 21
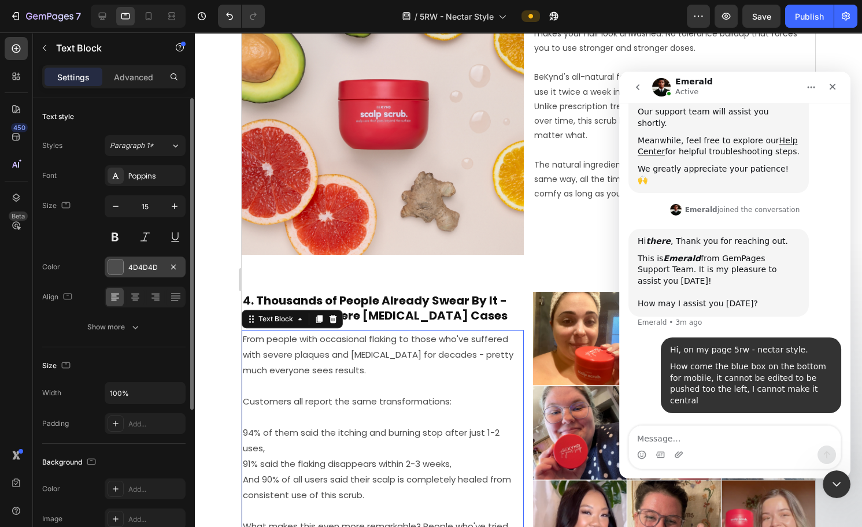
drag, startPoint x: 108, startPoint y: 208, endPoint x: 175, endPoint y: 258, distance: 83.5
click at [109, 208] on button "button" at bounding box center [115, 206] width 21 height 21
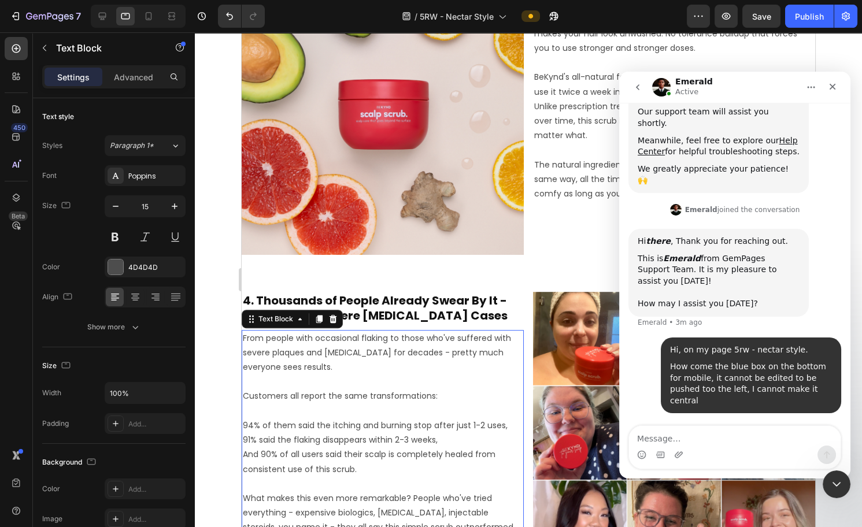
type input "14"
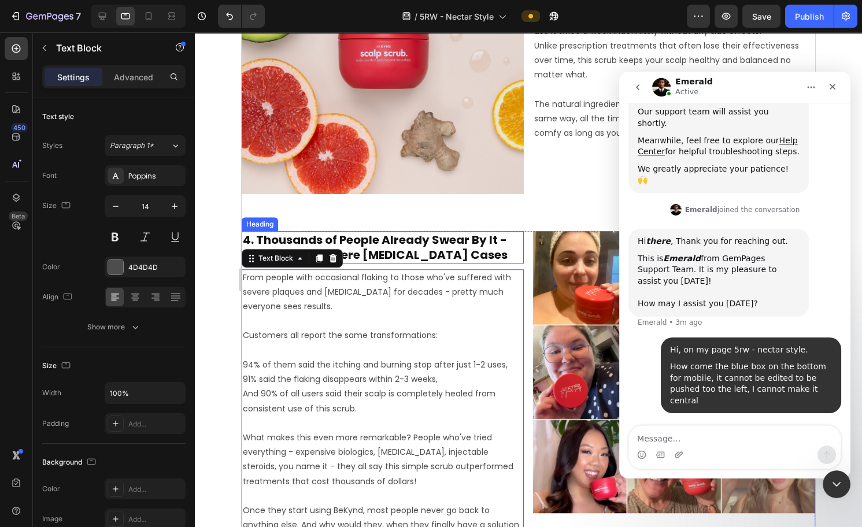
scroll to position [2041, 0]
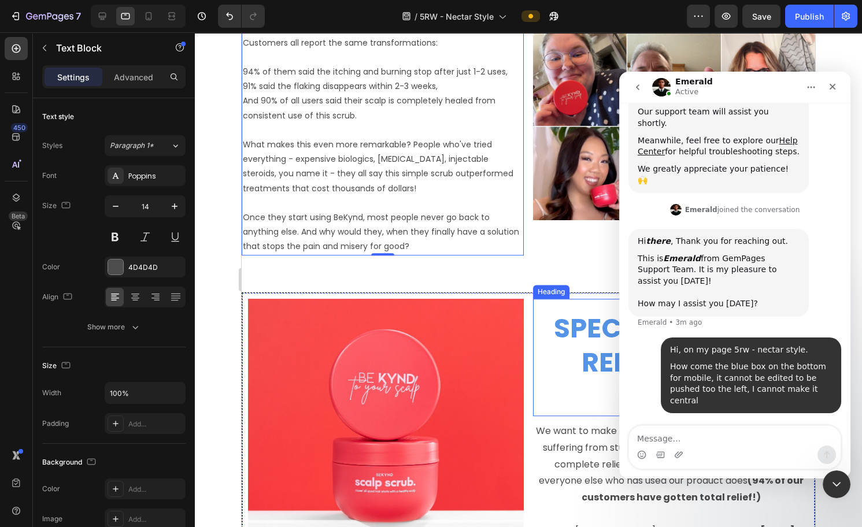
drag, startPoint x: 586, startPoint y: 320, endPoint x: 371, endPoint y: 276, distance: 219.6
click at [586, 319] on h2 "SPECIAL “30-DAY RELIEF” PRICE SLASH!" at bounding box center [671, 364] width 276 height 106
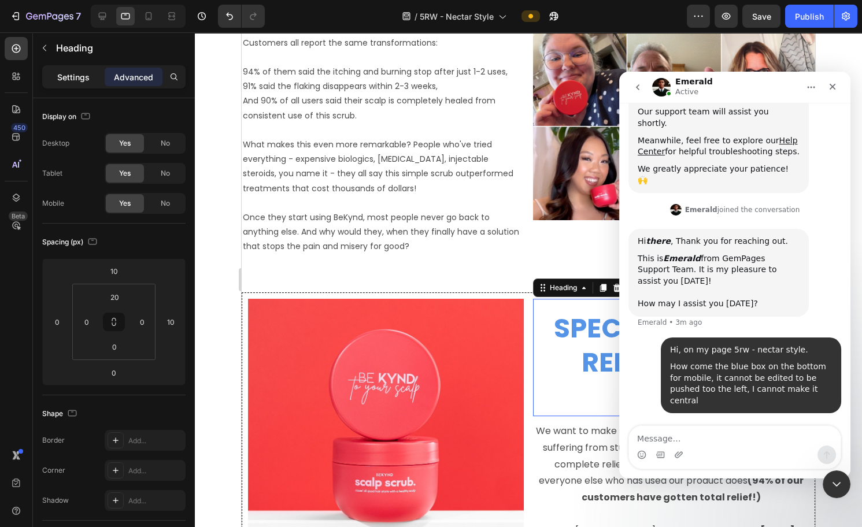
click at [79, 75] on p "Settings" at bounding box center [73, 77] width 32 height 12
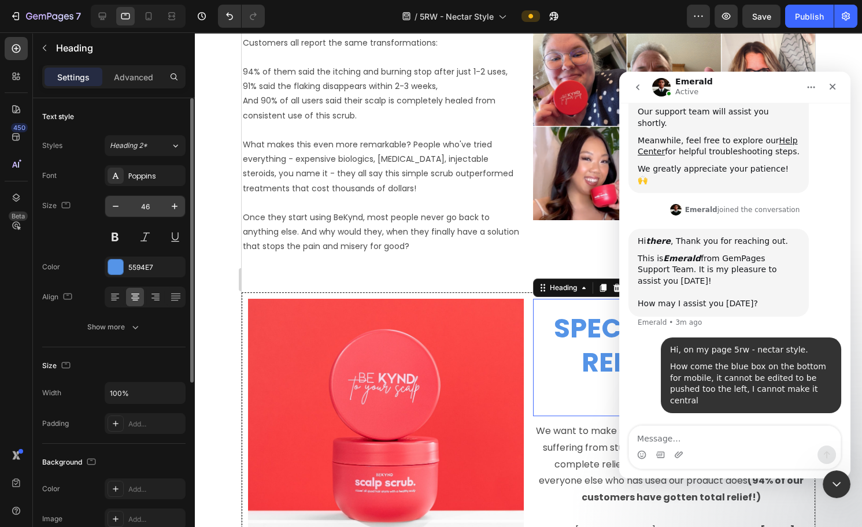
click at [150, 203] on input "46" at bounding box center [145, 206] width 38 height 21
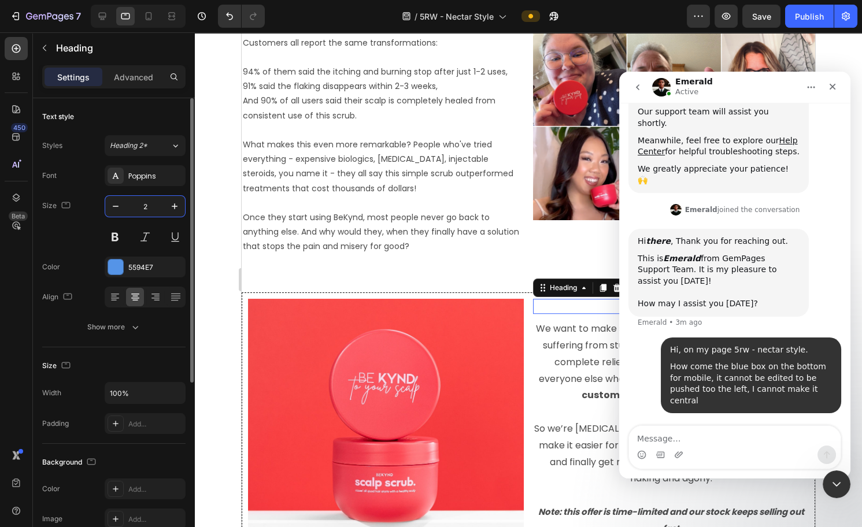
type input "20"
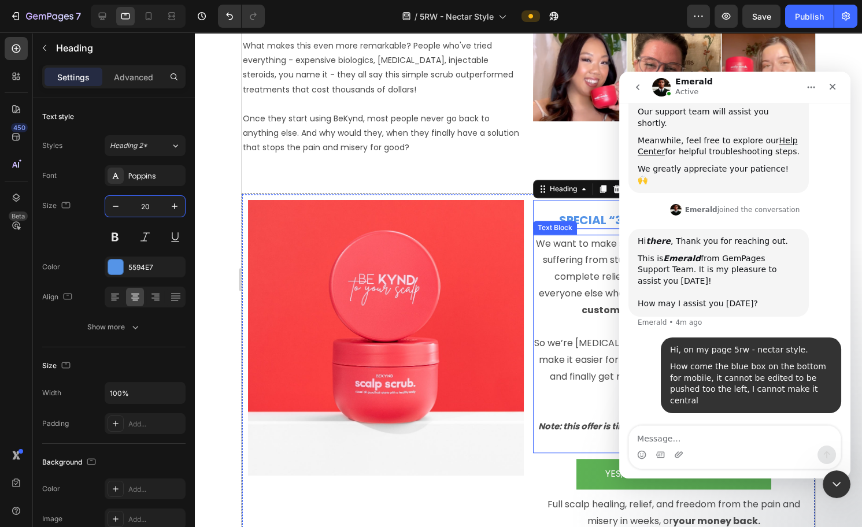
scroll to position [2222, 0]
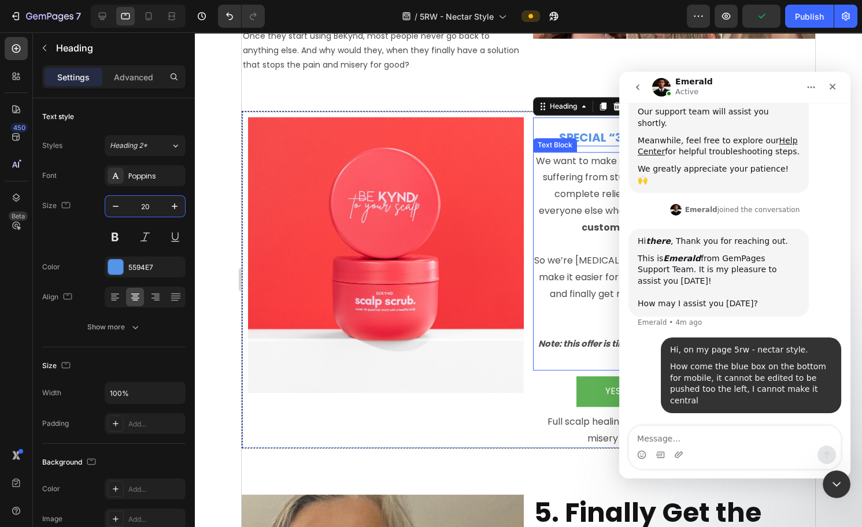
click at [558, 239] on p at bounding box center [671, 245] width 274 height 17
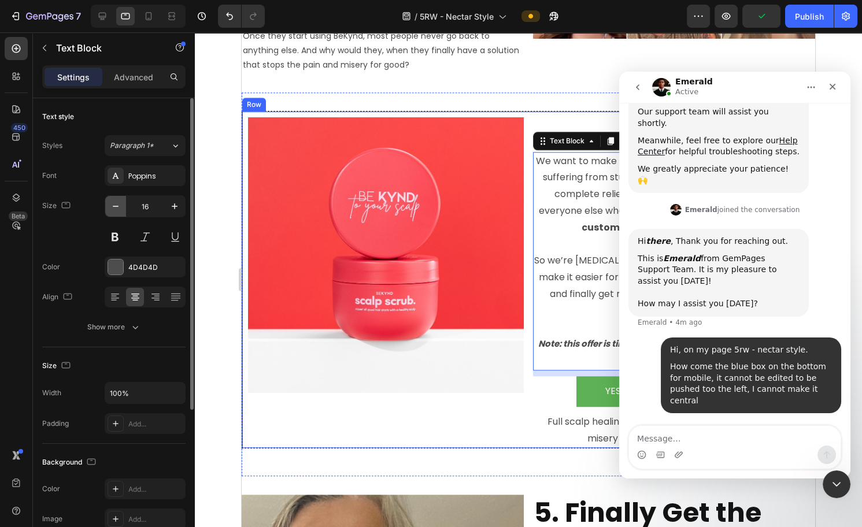
click at [119, 205] on icon "button" at bounding box center [116, 207] width 12 height 12
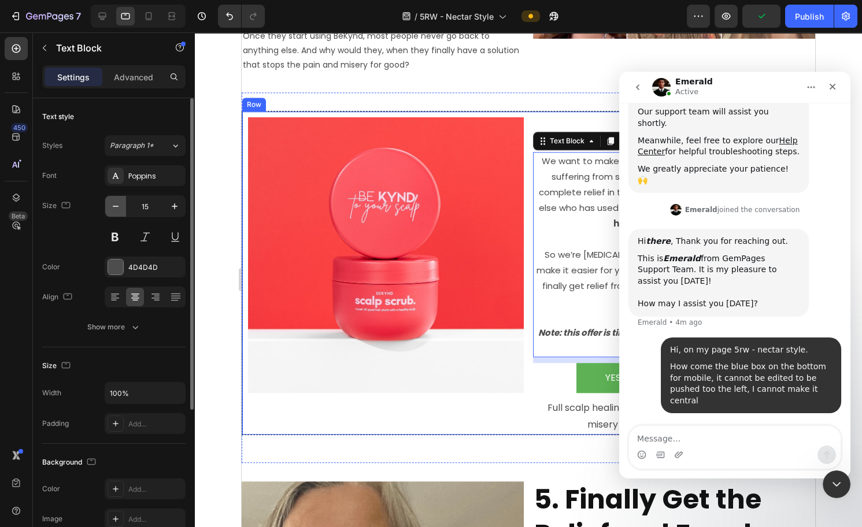
type input "14"
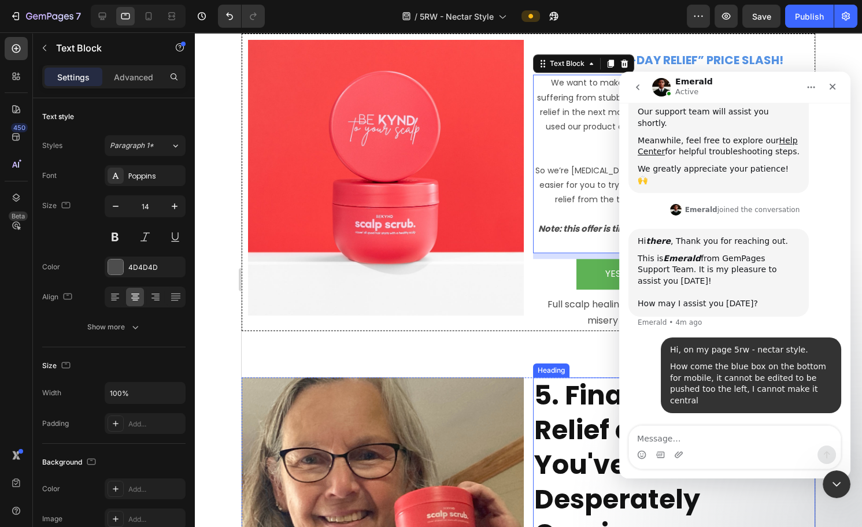
scroll to position [2309, 0]
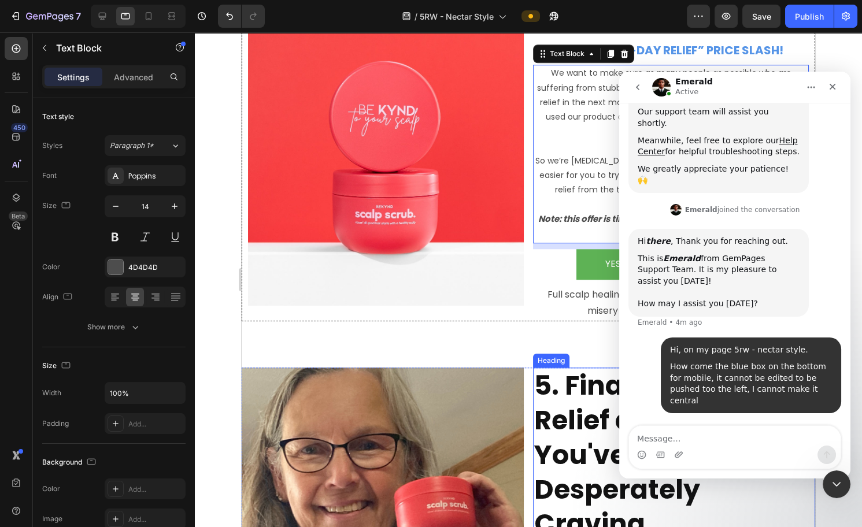
click at [560, 390] on h2 "5. Finally Get the Relief and Freedom You've Been Desperately Craving" at bounding box center [674, 455] width 282 height 175
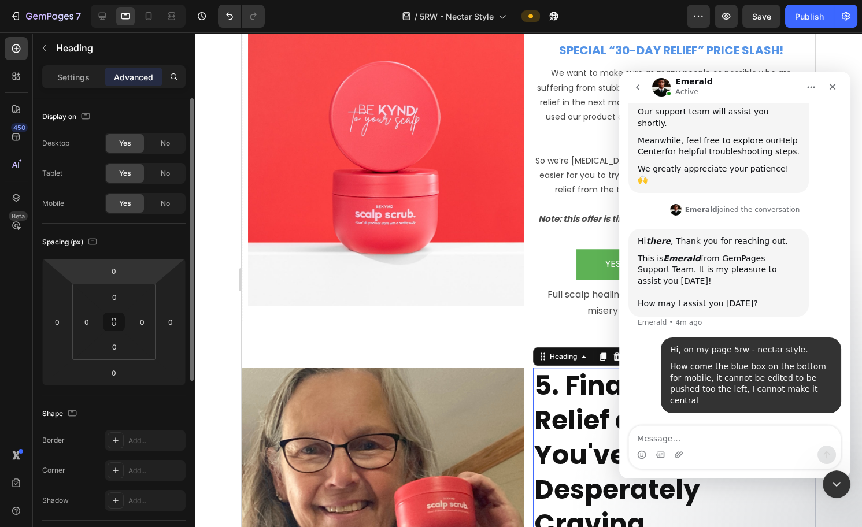
click at [69, 82] on p "Settings" at bounding box center [73, 77] width 32 height 12
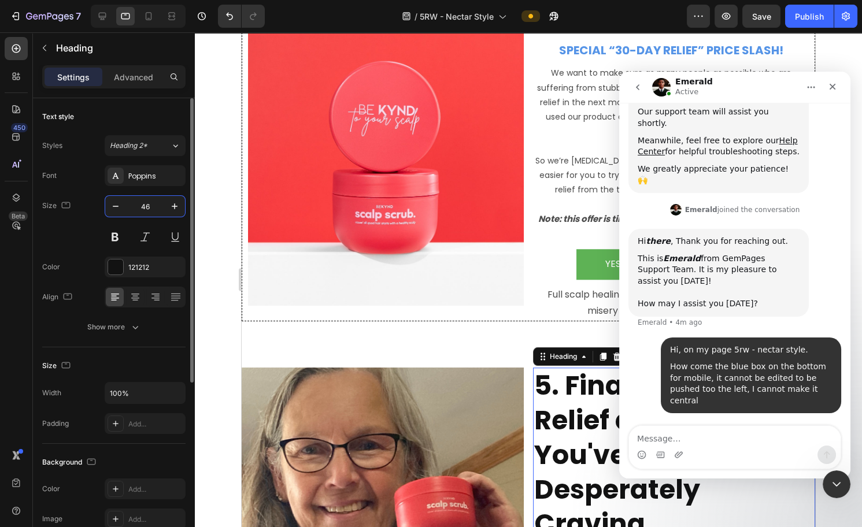
click at [144, 209] on input "46" at bounding box center [145, 206] width 38 height 21
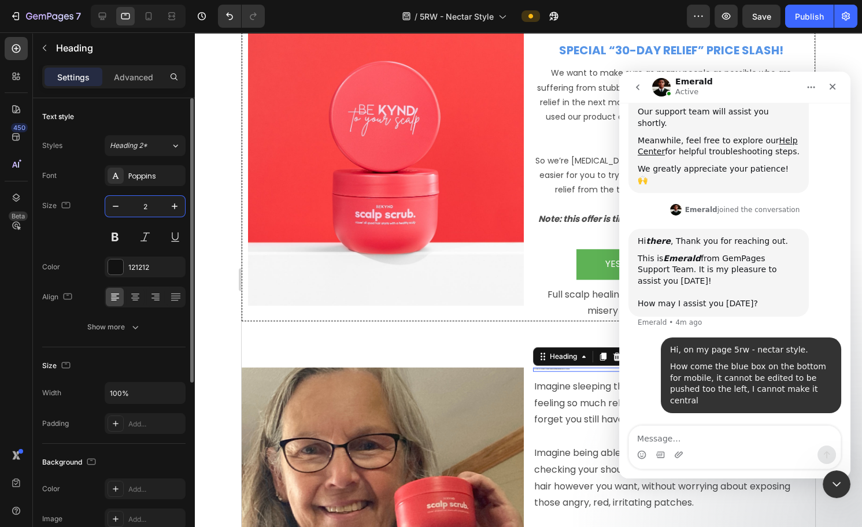
type input "20"
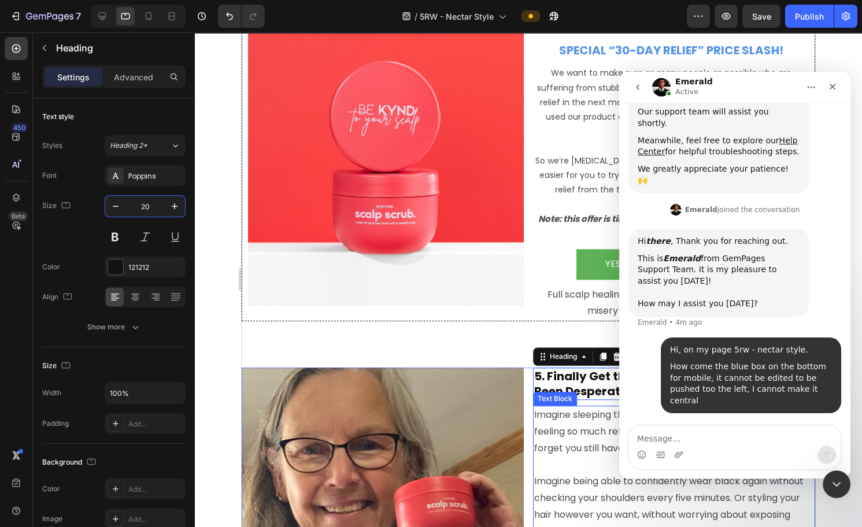
click at [591, 422] on p "Imagine sleeping through the night without scratching. Or feeling so much relie…" at bounding box center [674, 432] width 280 height 50
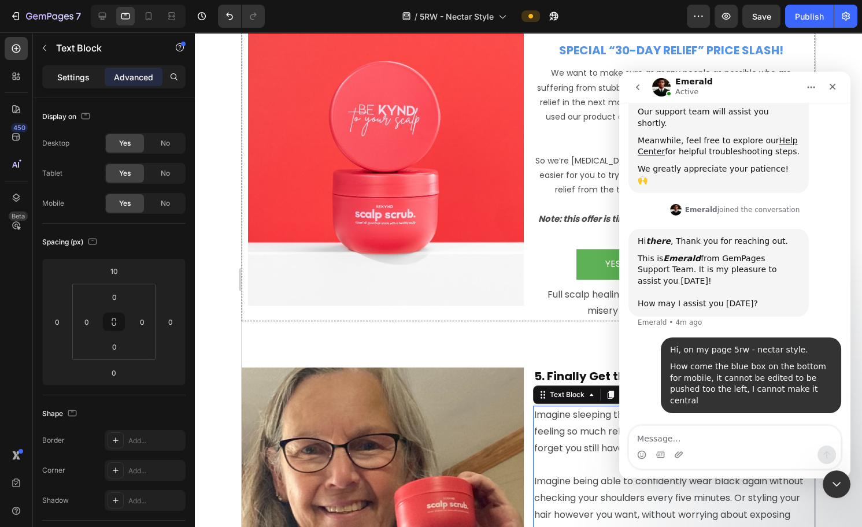
click at [65, 71] on p "Settings" at bounding box center [73, 77] width 32 height 12
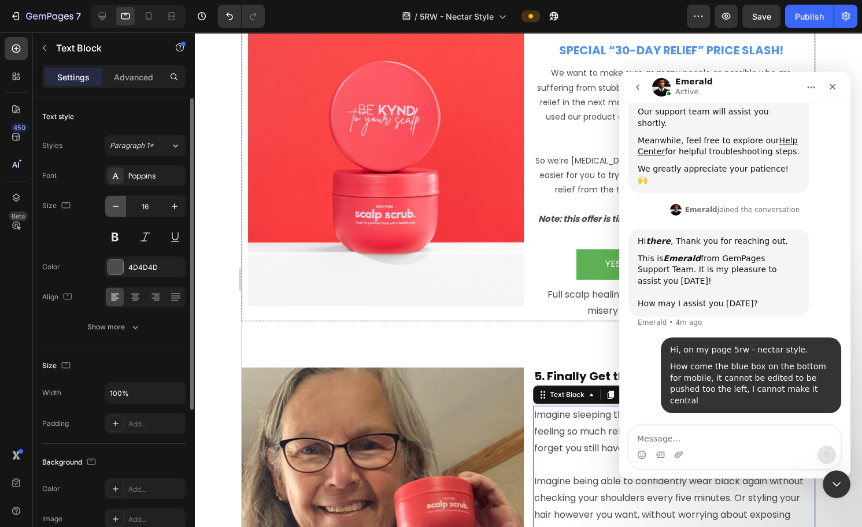
click at [122, 205] on button "button" at bounding box center [115, 206] width 21 height 21
type input "14"
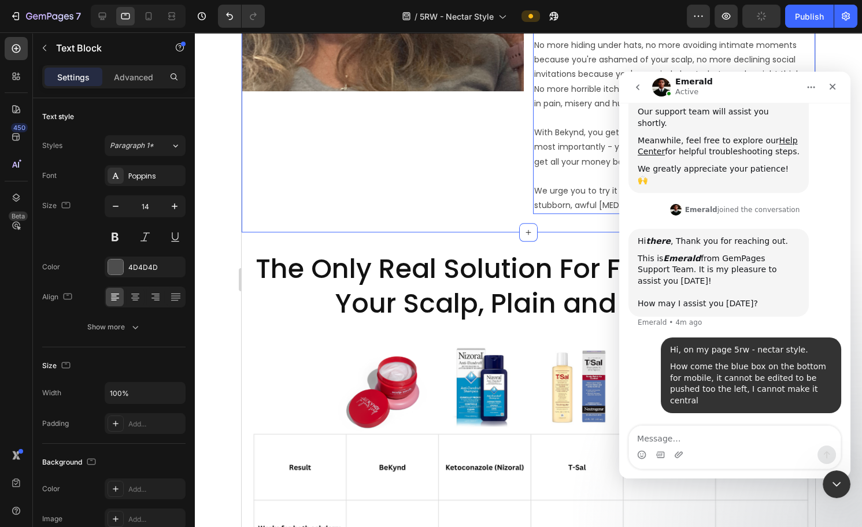
scroll to position [2912, 0]
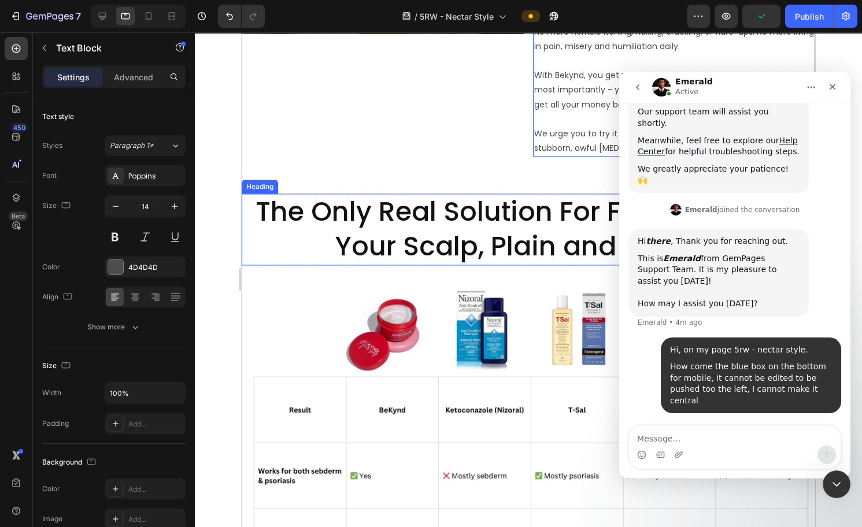
click at [452, 232] on h2 "The Only Real Solution For Finally Healing Your Scalp, Plain and Simple:" at bounding box center [529, 230] width 574 height 72
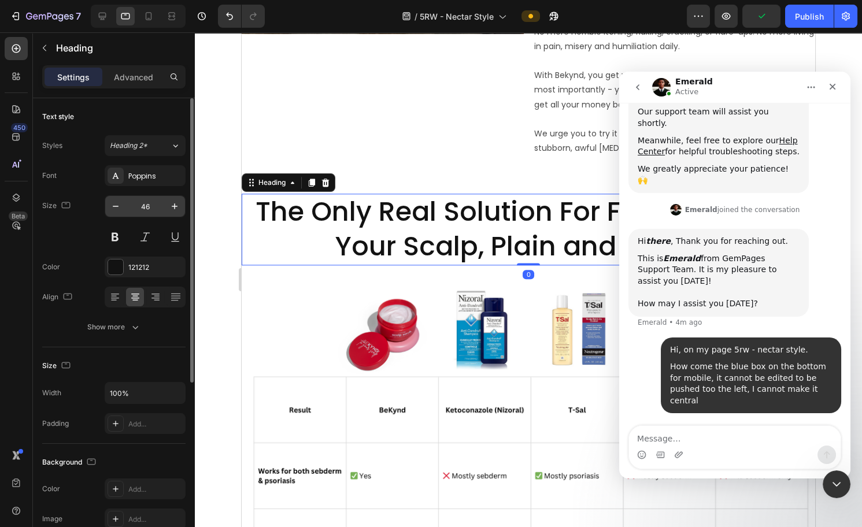
click at [148, 201] on input "46" at bounding box center [145, 206] width 38 height 21
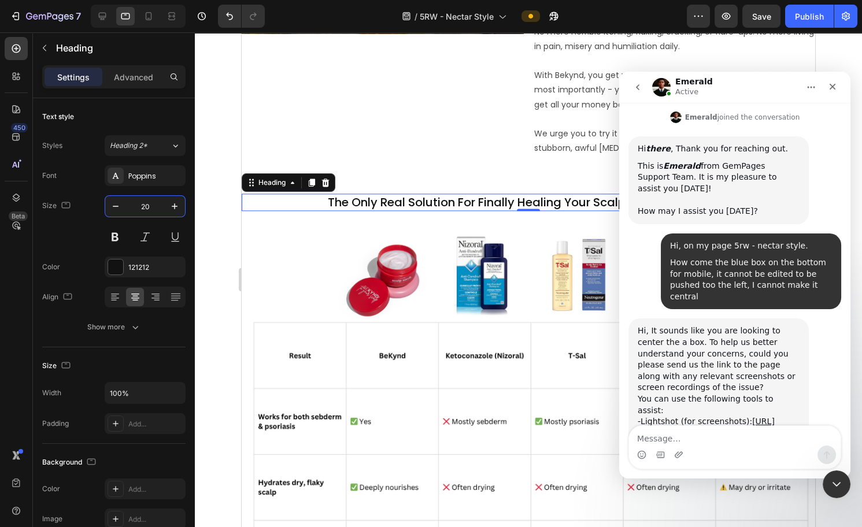
scroll to position [297, 0]
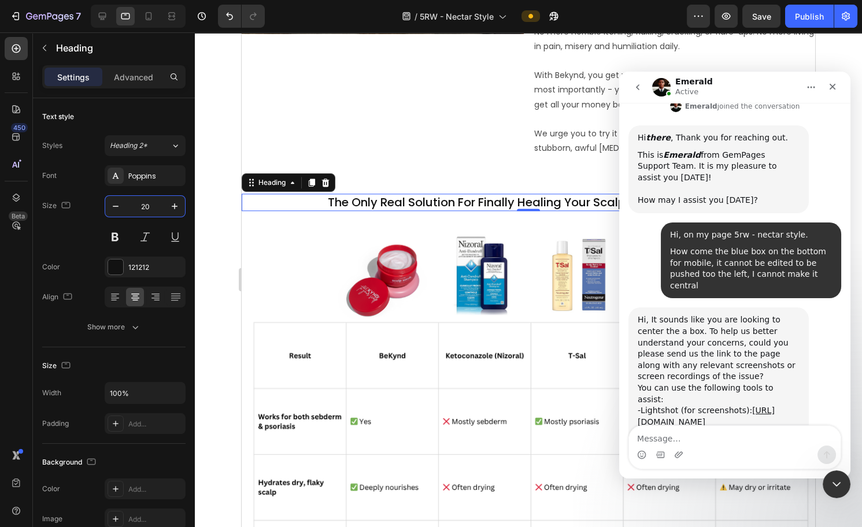
type input "20"
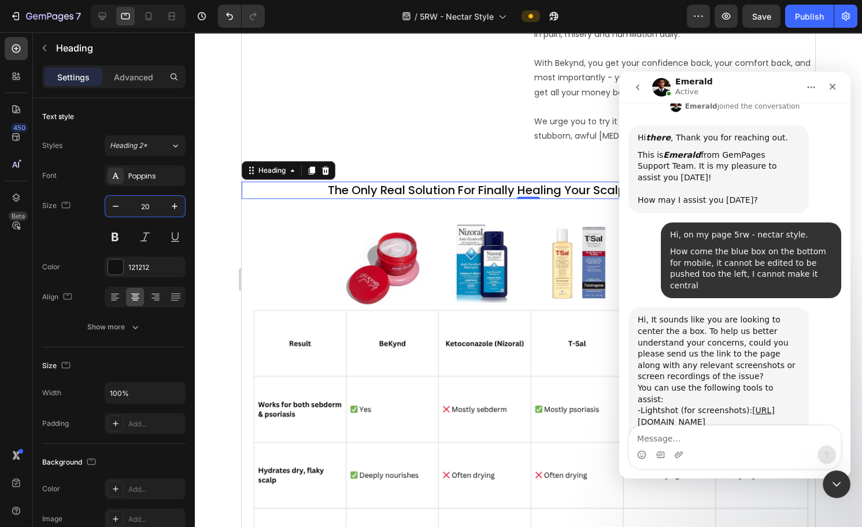
scroll to position [2933, 0]
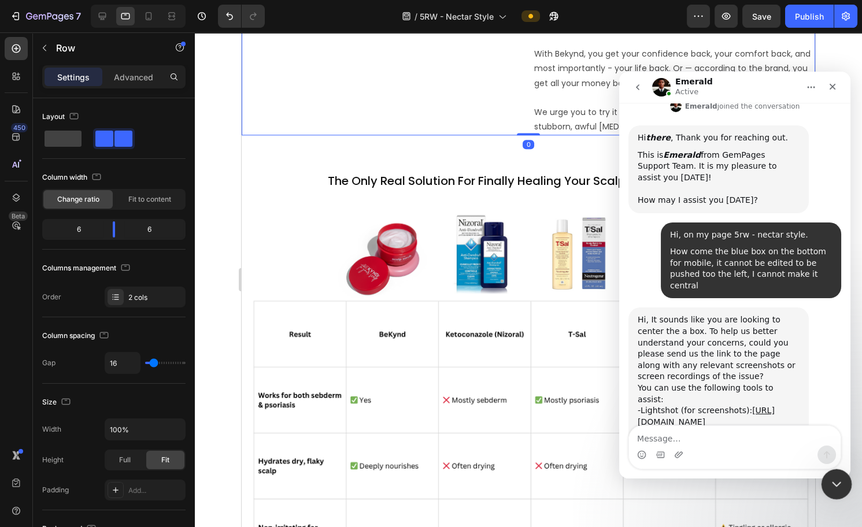
click at [837, 477] on icon "Close Intercom Messenger" at bounding box center [835, 483] width 14 height 14
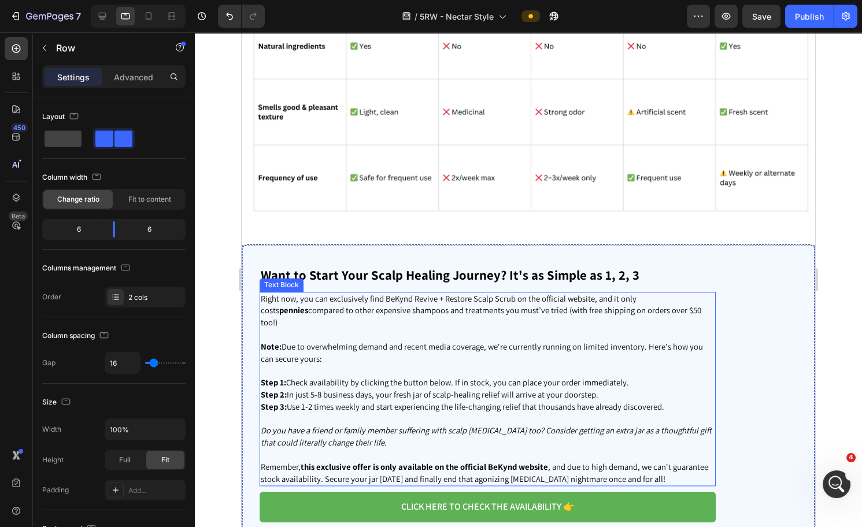
scroll to position [3658, 0]
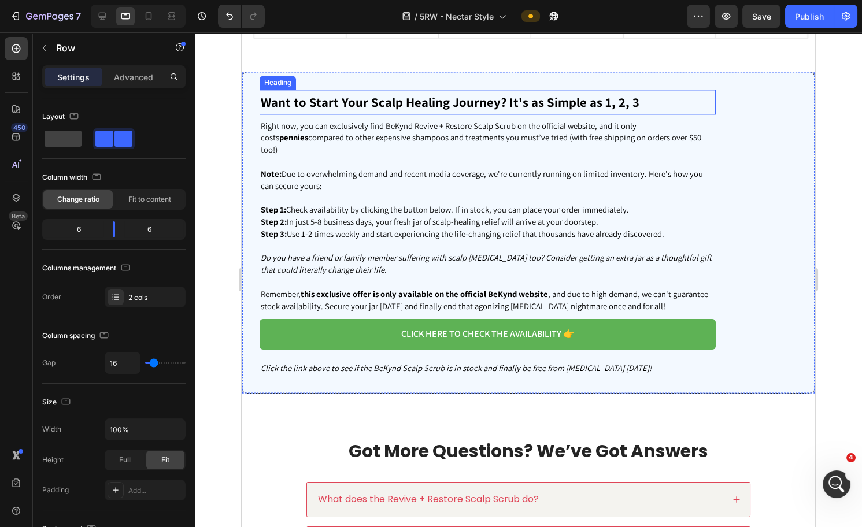
click at [755, 97] on div "Want to Start Your Scalp Healing Journey? It's as Simple as 1, 2, 3 Heading Rig…" at bounding box center [529, 233] width 574 height 322
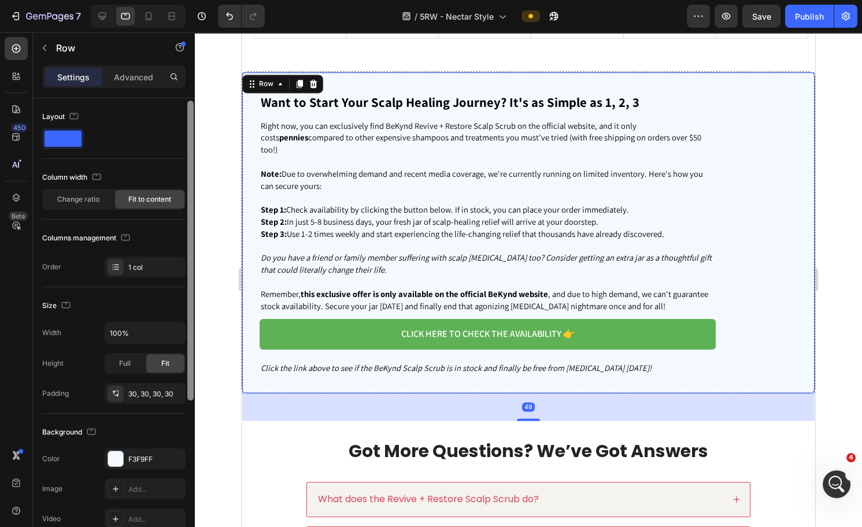
scroll to position [203, 0]
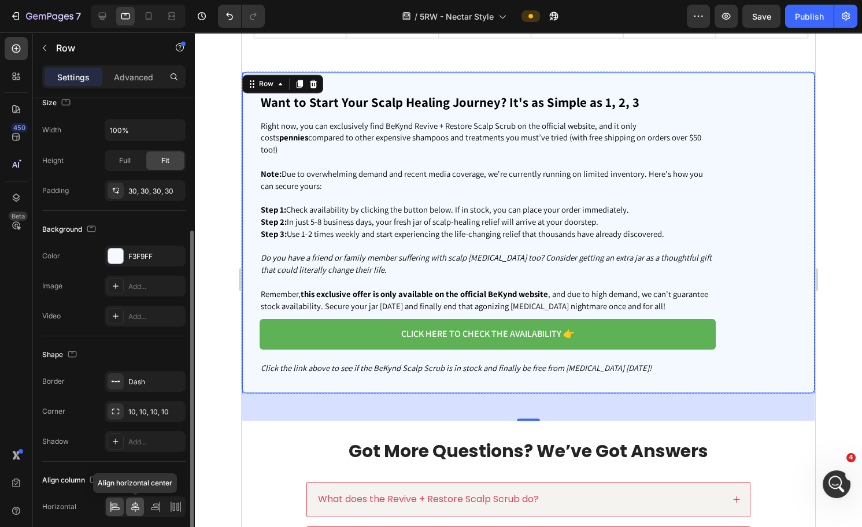
click at [138, 505] on icon at bounding box center [136, 507] width 12 height 12
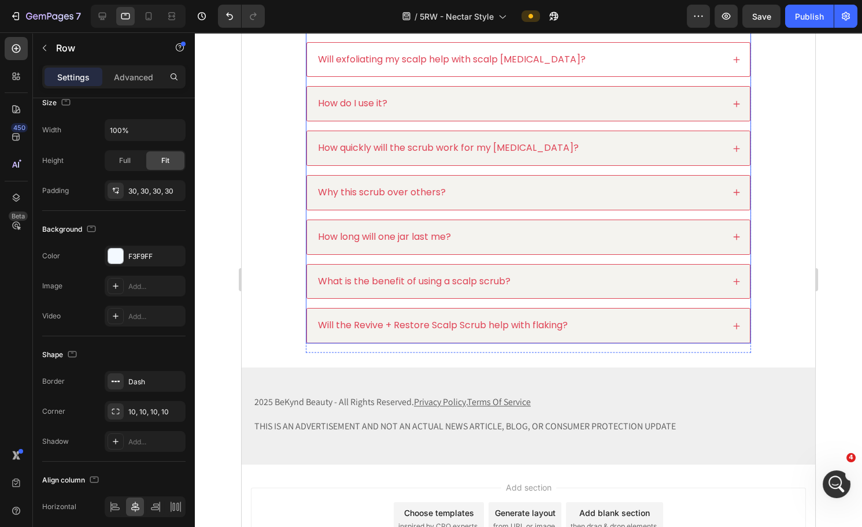
scroll to position [4132, 0]
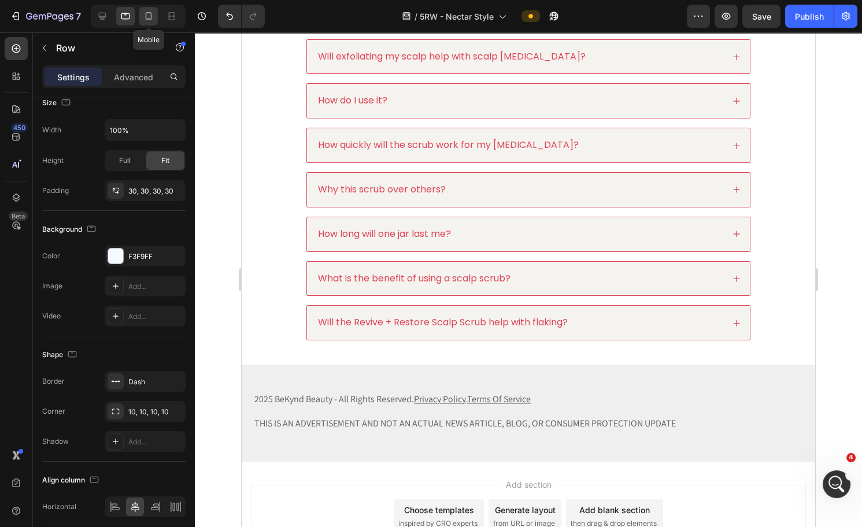
click at [143, 17] on icon at bounding box center [149, 16] width 12 height 12
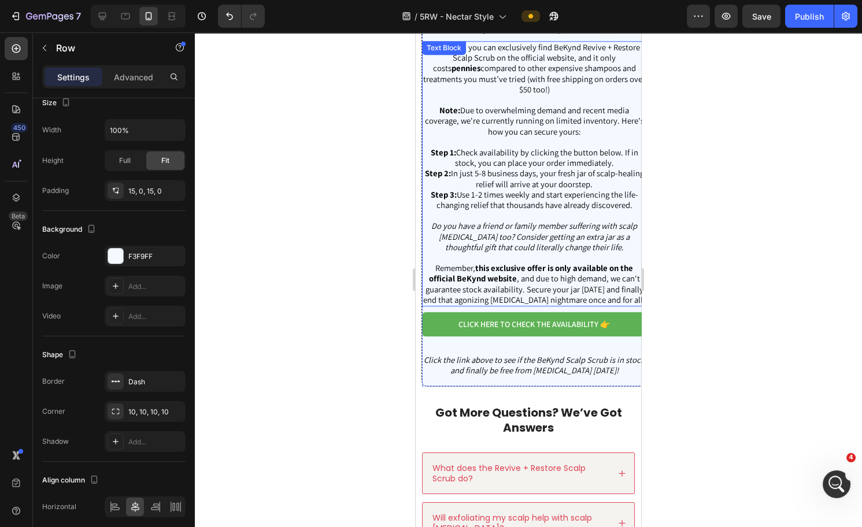
scroll to position [3051, 0]
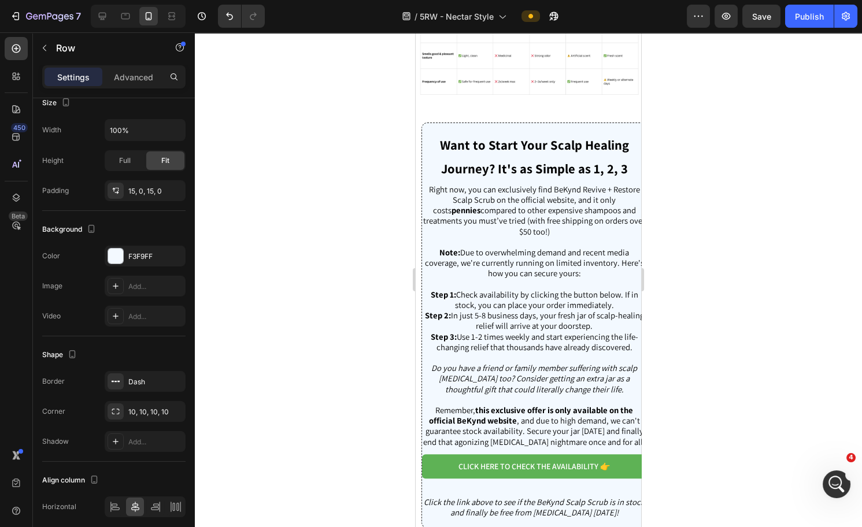
click at [530, 135] on div "Want to Start Your Scalp Healing Journey? It's as Simple as 1, 2, 3 Heading Rig…" at bounding box center [535, 326] width 226 height 406
click at [116, 508] on icon at bounding box center [116, 509] width 8 height 3
click at [127, 505] on div at bounding box center [135, 507] width 18 height 19
click at [539, 143] on strong "Want to Start Your Scalp Healing Journey? It's as Simple as 1, 2, 3" at bounding box center [534, 156] width 189 height 41
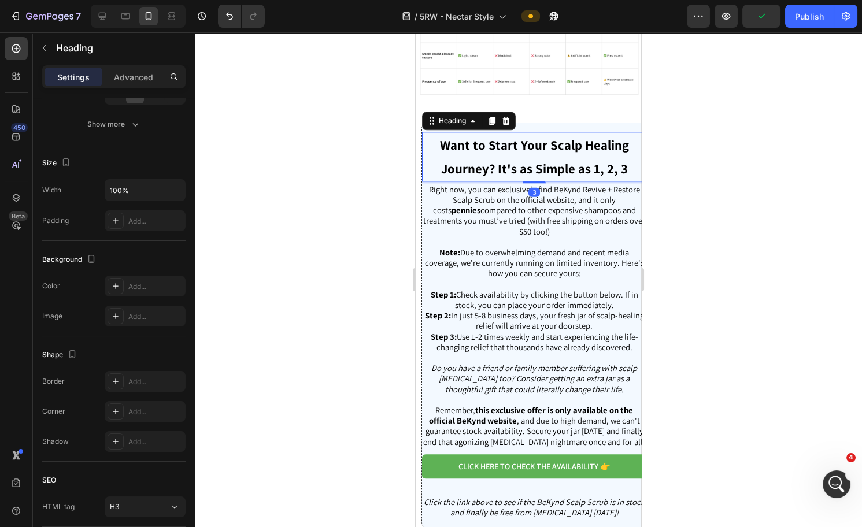
scroll to position [0, 0]
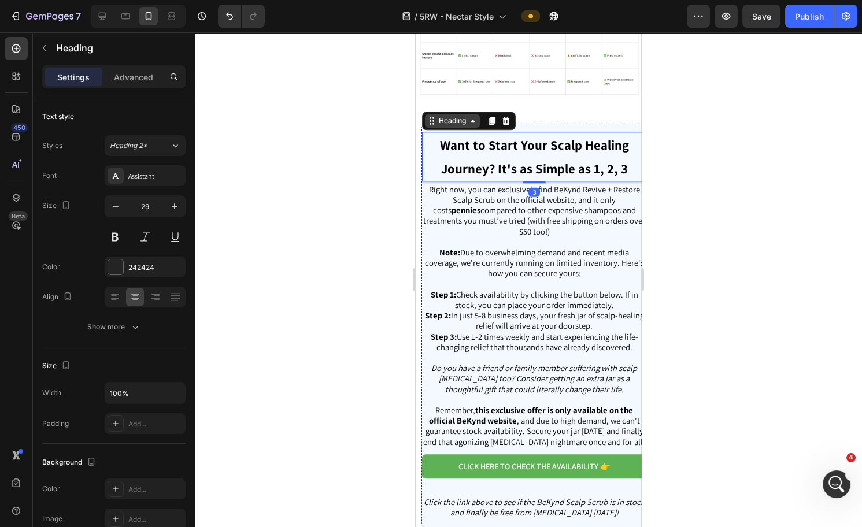
click at [477, 125] on icon at bounding box center [472, 120] width 9 height 9
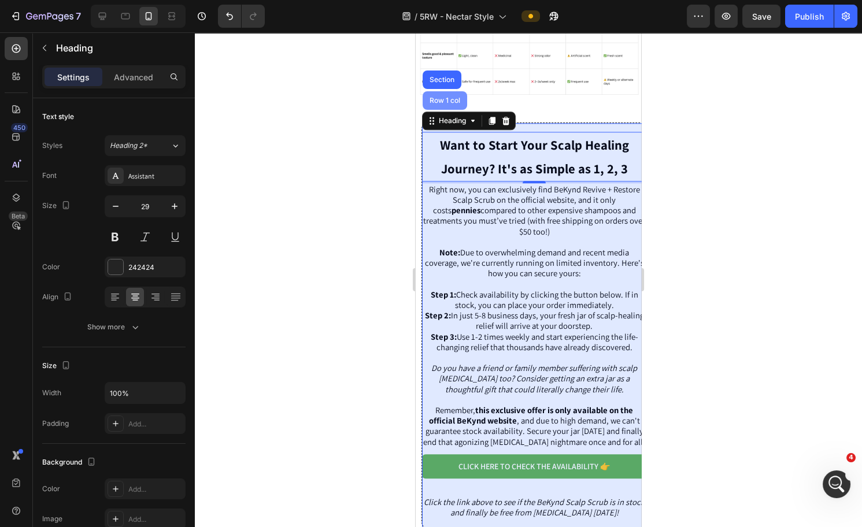
click at [444, 104] on div "Row 1 col" at bounding box center [444, 100] width 35 height 7
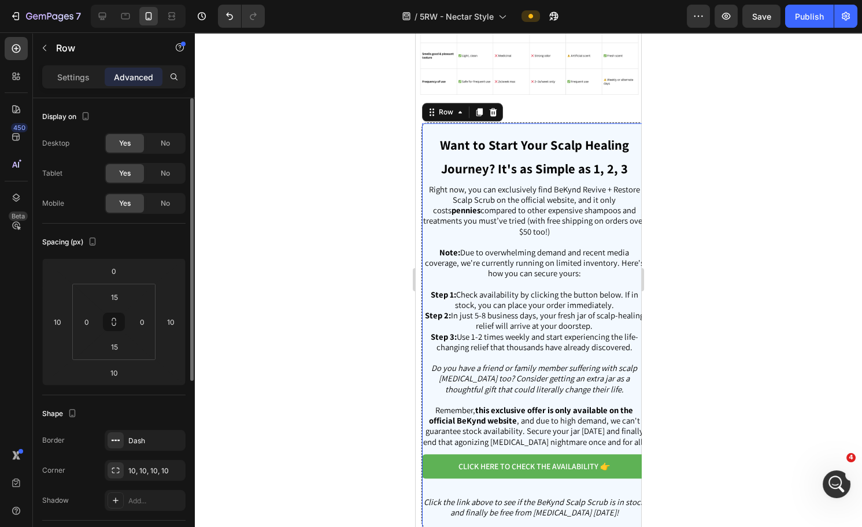
scroll to position [204, 0]
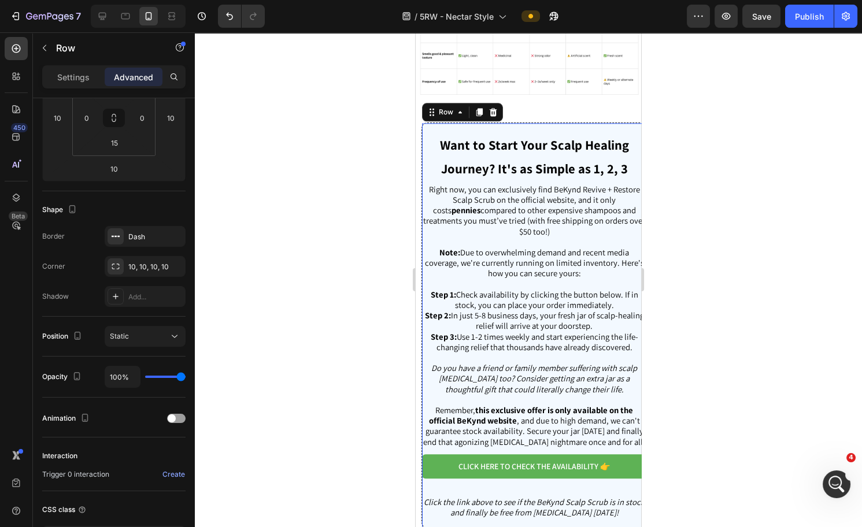
click at [747, 171] on div at bounding box center [528, 279] width 667 height 495
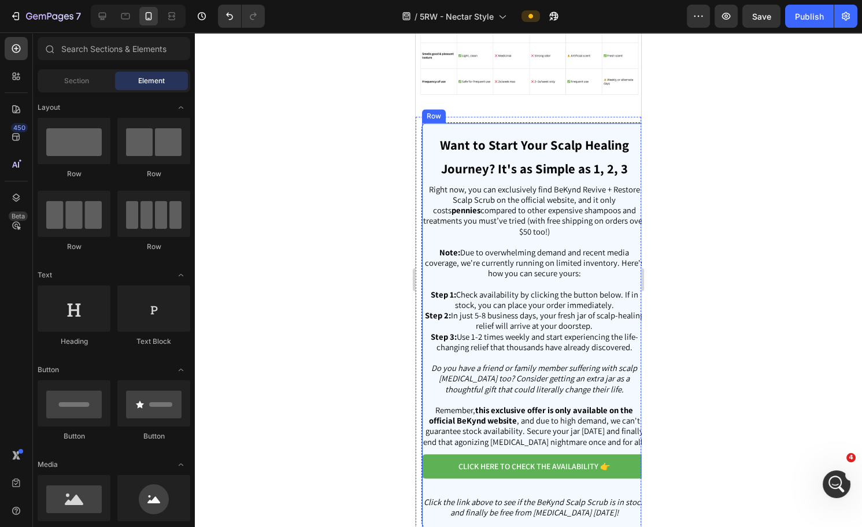
click at [533, 135] on div "Want to Start Your Scalp Healing Journey? It's as Simple as 1, 2, 3 Heading Rig…" at bounding box center [535, 326] width 226 height 406
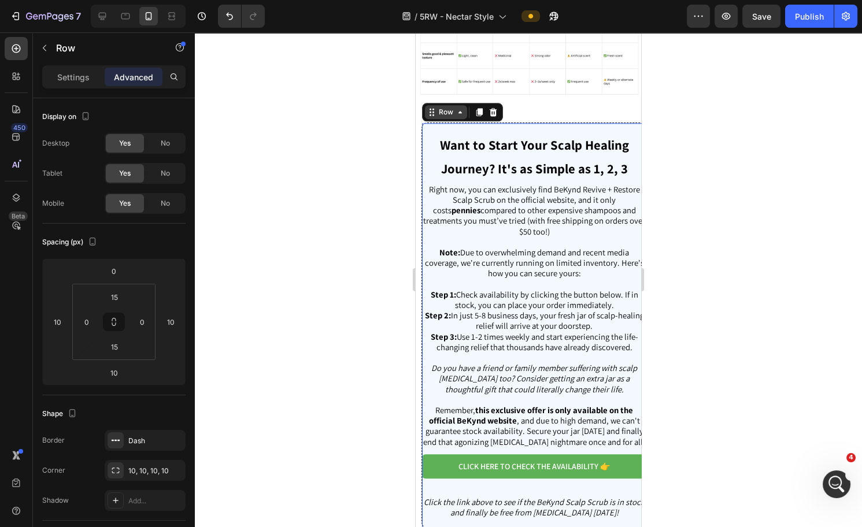
click at [461, 113] on icon at bounding box center [460, 112] width 3 height 2
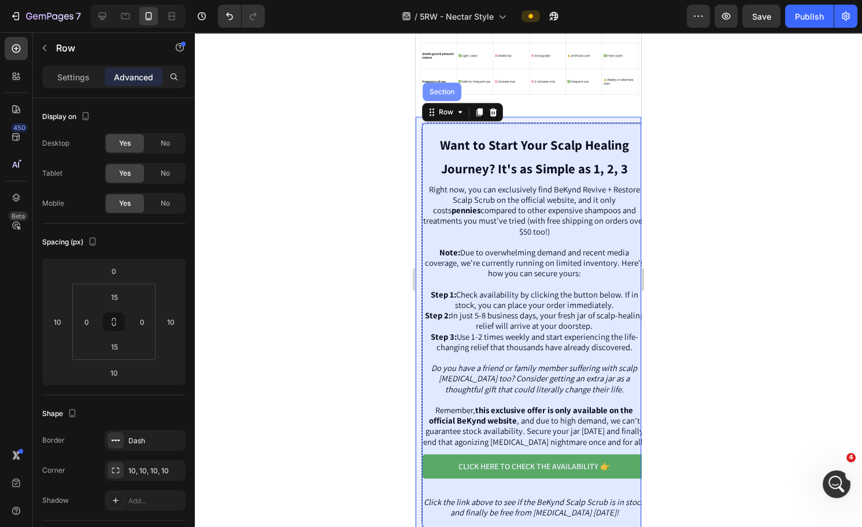
click at [448, 101] on div "Section" at bounding box center [442, 92] width 39 height 19
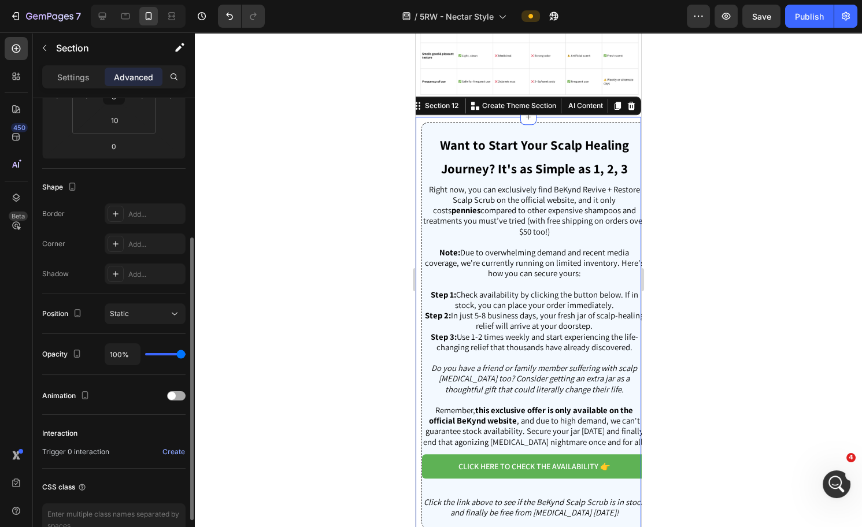
scroll to position [291, 0]
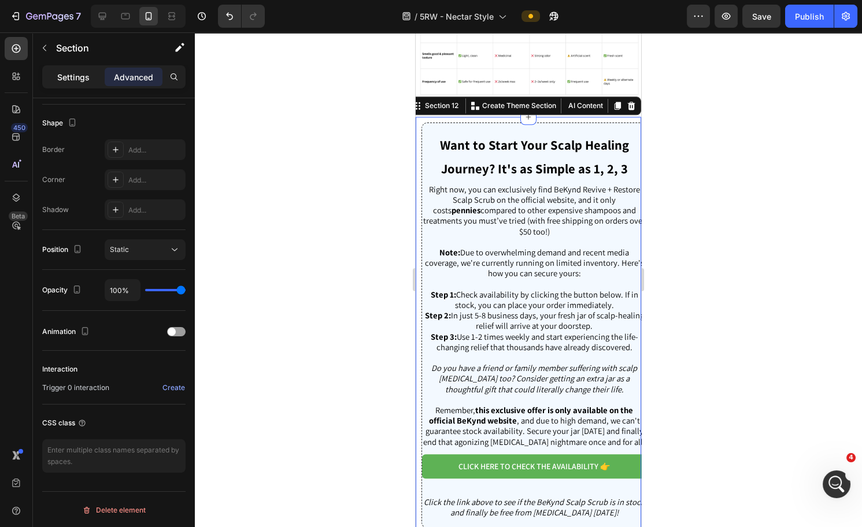
click at [80, 71] on p "Settings" at bounding box center [73, 77] width 32 height 12
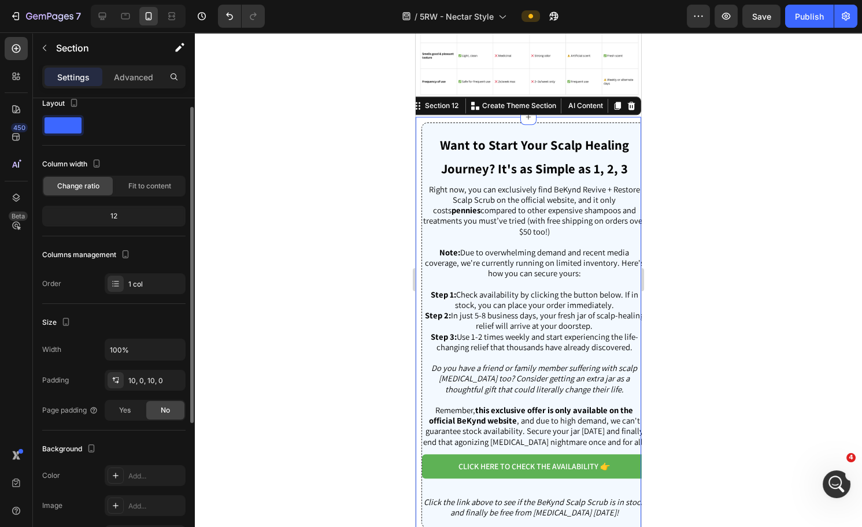
scroll to position [0, 0]
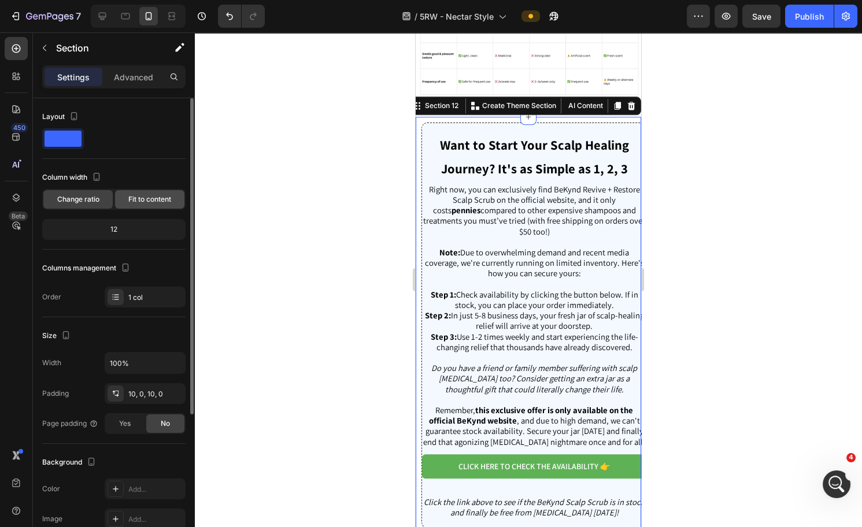
click at [139, 199] on span "Fit to content" at bounding box center [149, 199] width 43 height 10
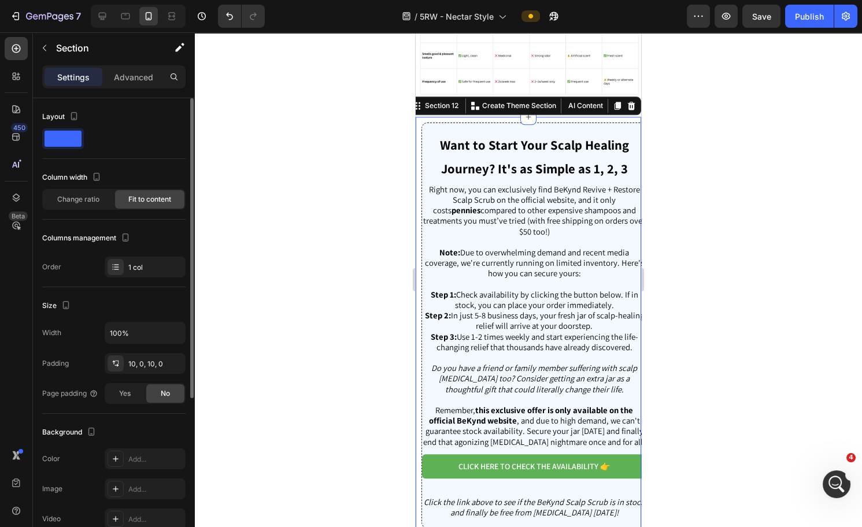
scroll to position [223, 0]
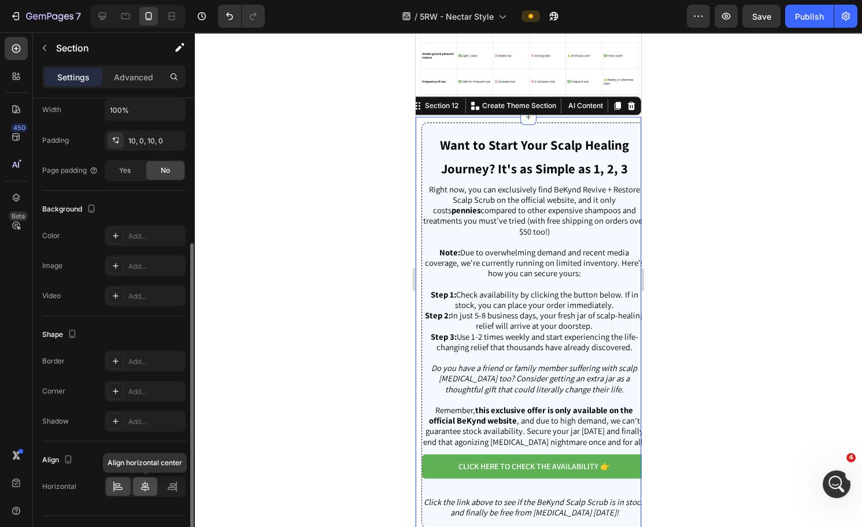
click at [146, 481] on icon at bounding box center [145, 487] width 12 height 12
click at [121, 488] on icon at bounding box center [118, 487] width 12 height 12
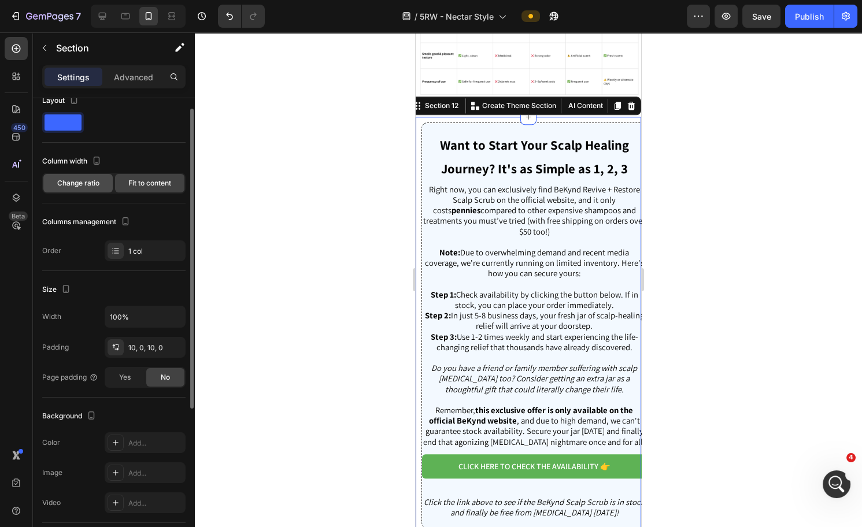
click at [96, 184] on span "Change ratio" at bounding box center [78, 183] width 42 height 10
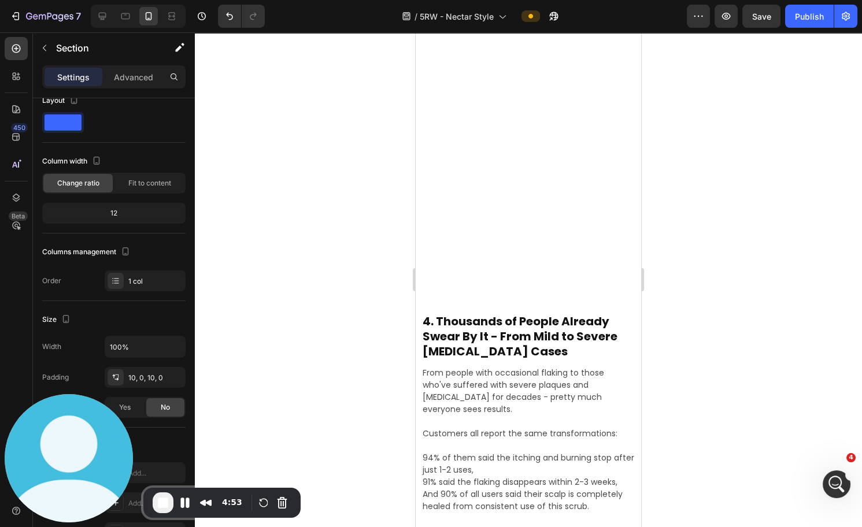
scroll to position [2329, 0]
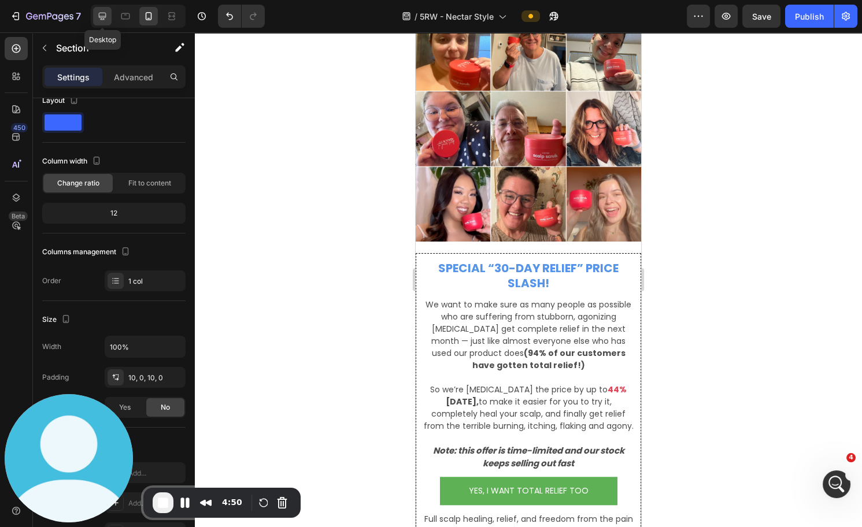
click at [104, 13] on icon at bounding box center [103, 16] width 12 height 12
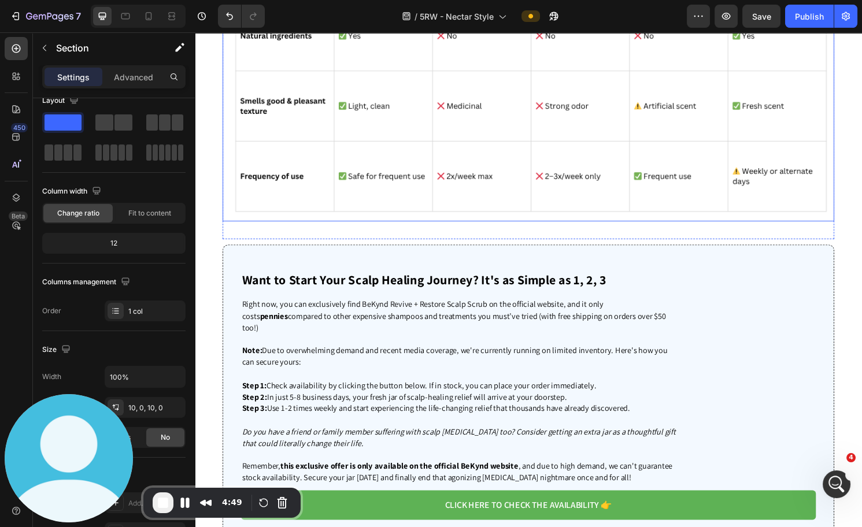
scroll to position [3805, 0]
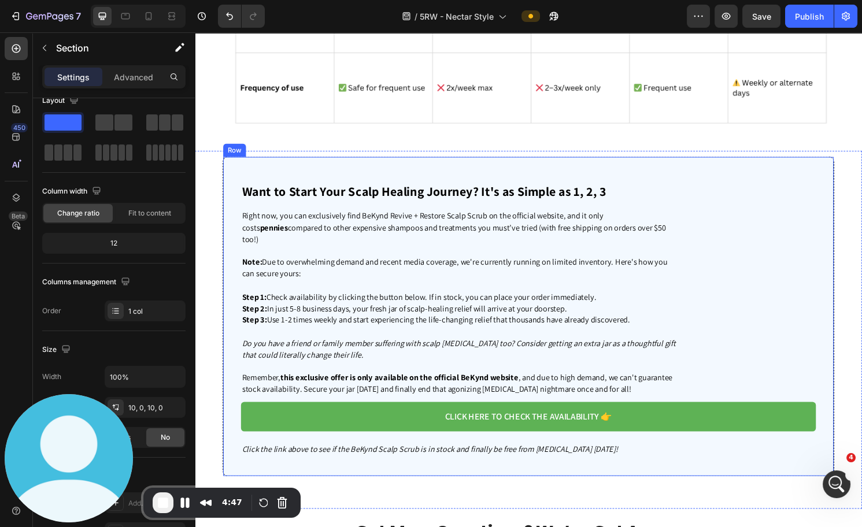
click at [647, 173] on div "Want to Start Your Scalp Healing Journey? It's as Simple as 1, 2, 3 Heading Rig…" at bounding box center [542, 327] width 636 height 333
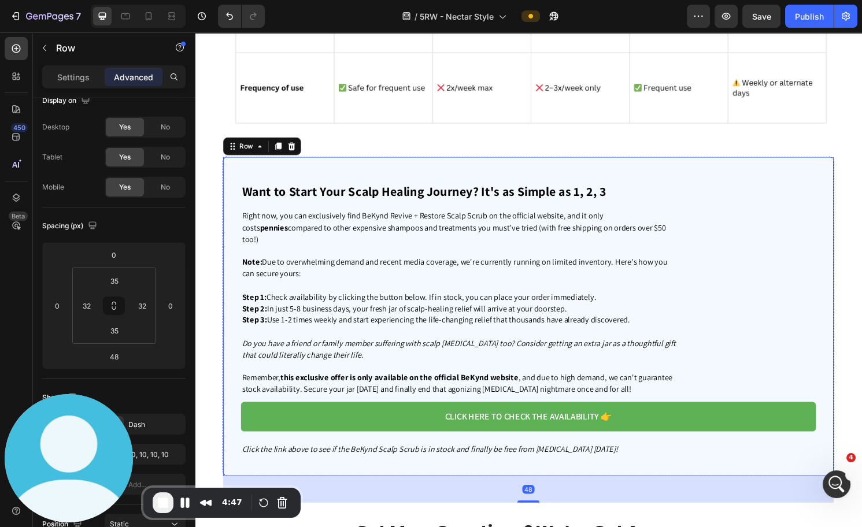
scroll to position [0, 0]
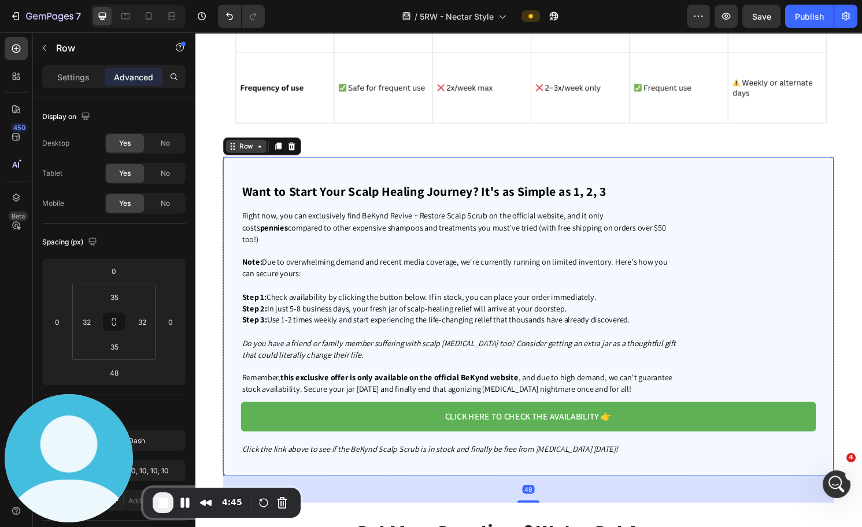
click at [261, 152] on icon at bounding box center [262, 151] width 3 height 2
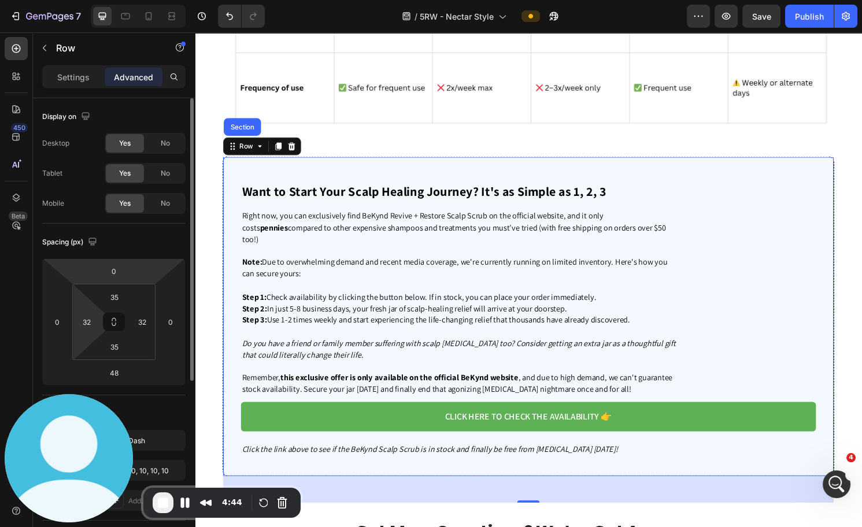
scroll to position [46, 0]
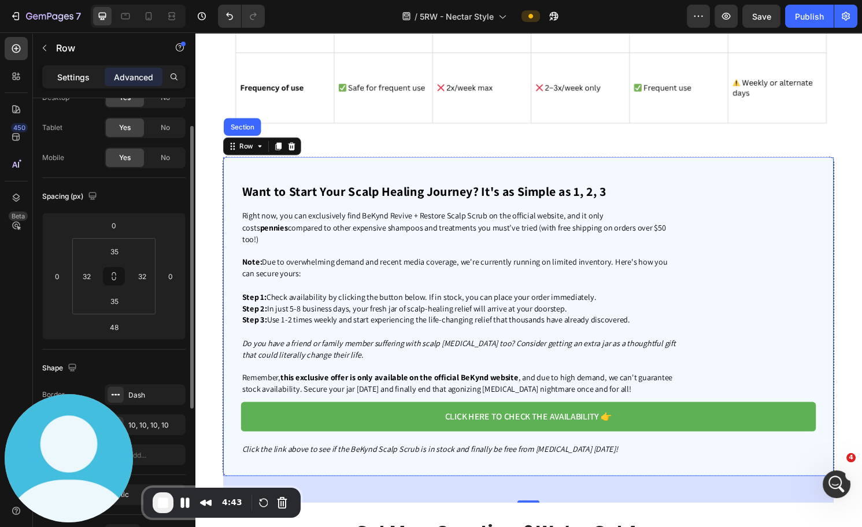
click at [58, 72] on p "Settings" at bounding box center [73, 77] width 32 height 12
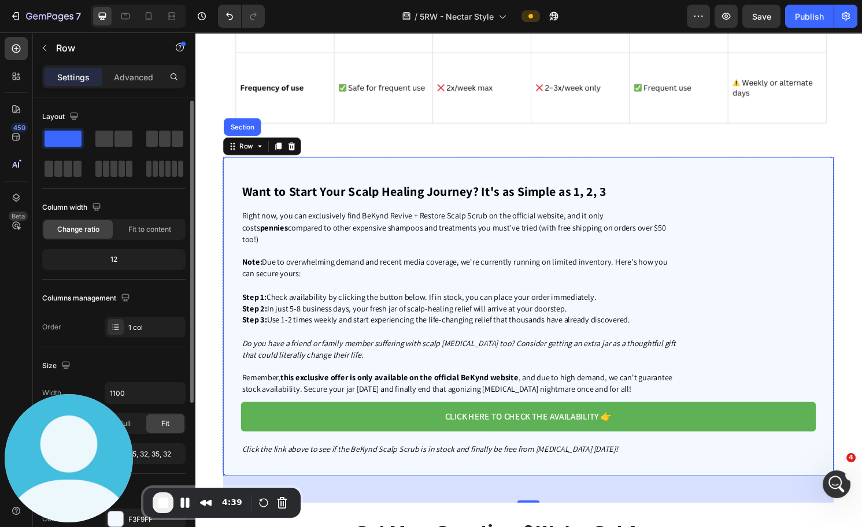
scroll to position [243, 0]
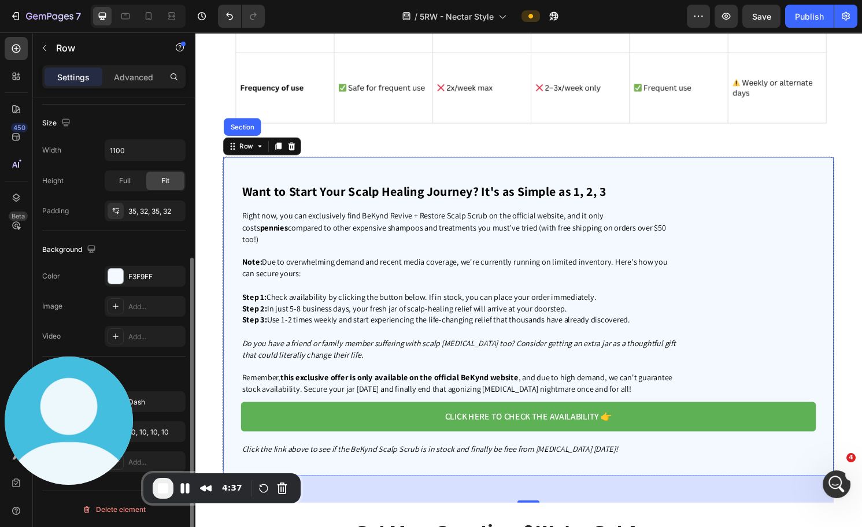
drag, startPoint x: 91, startPoint y: 454, endPoint x: 79, endPoint y: 234, distance: 220.7
click at [67, 435] on img at bounding box center [69, 421] width 128 height 128
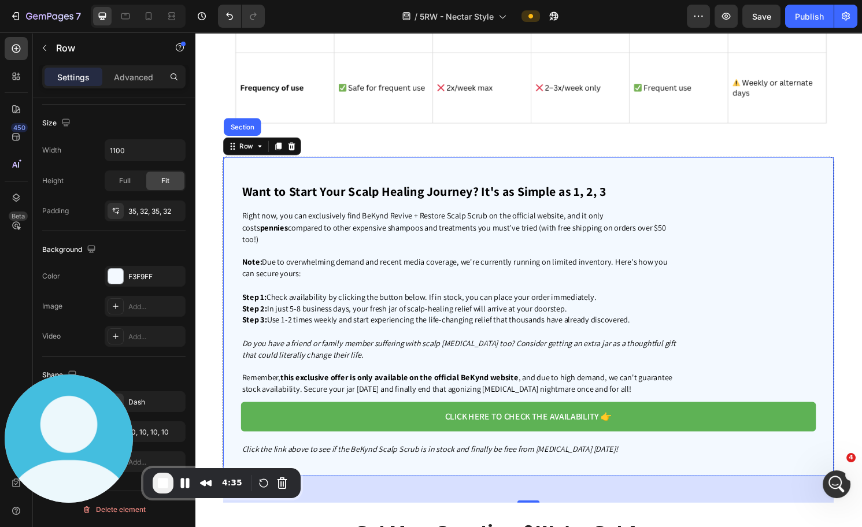
click at [305, 180] on div "Want to Start Your Scalp Healing Journey? It's as Simple as 1, 2, 3 Heading Rig…" at bounding box center [542, 327] width 636 height 333
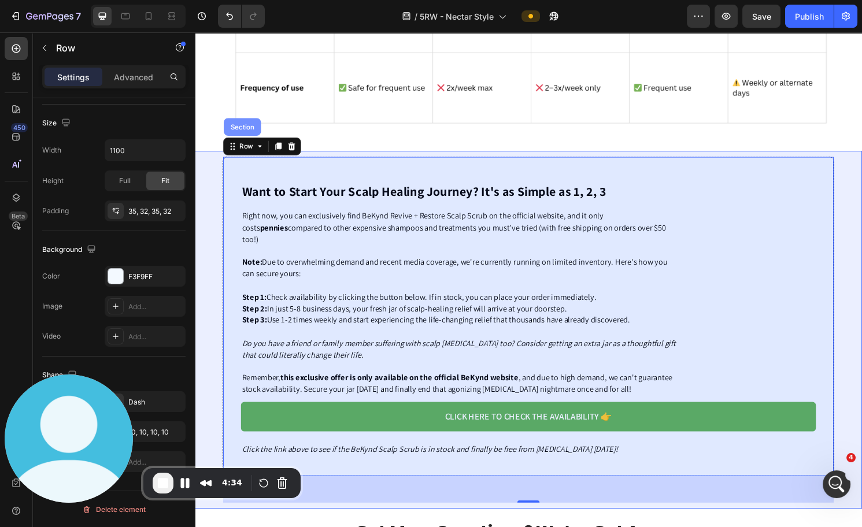
click at [238, 132] on div "Section" at bounding box center [244, 130] width 29 height 7
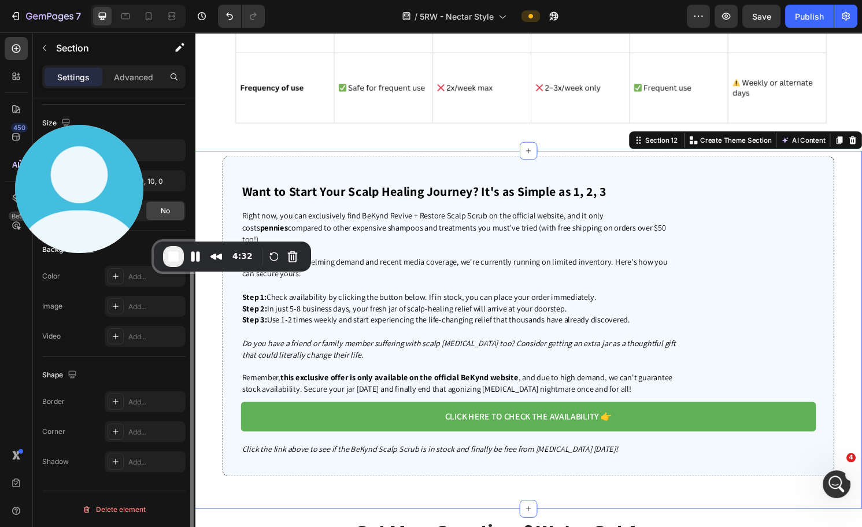
drag, startPoint x: 95, startPoint y: 393, endPoint x: 107, endPoint y: 288, distance: 105.9
click at [104, 144] on img at bounding box center [79, 189] width 128 height 128
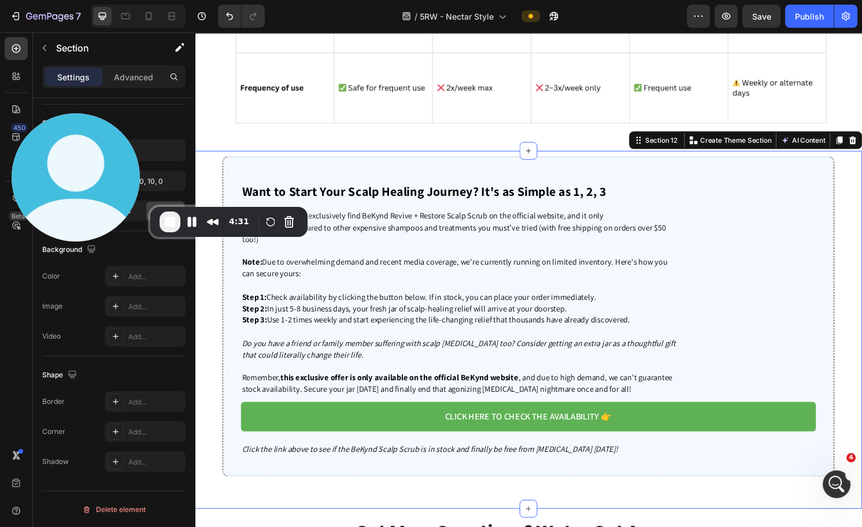
scroll to position [24, 0]
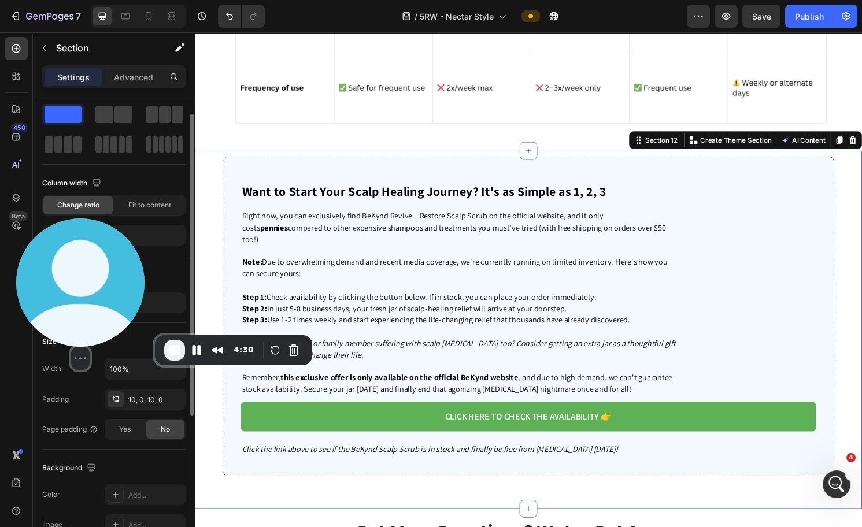
drag, startPoint x: 97, startPoint y: 227, endPoint x: 93, endPoint y: 420, distance: 193.2
click at [95, 370] on div "Select video screen size" at bounding box center [80, 358] width 128 height 23
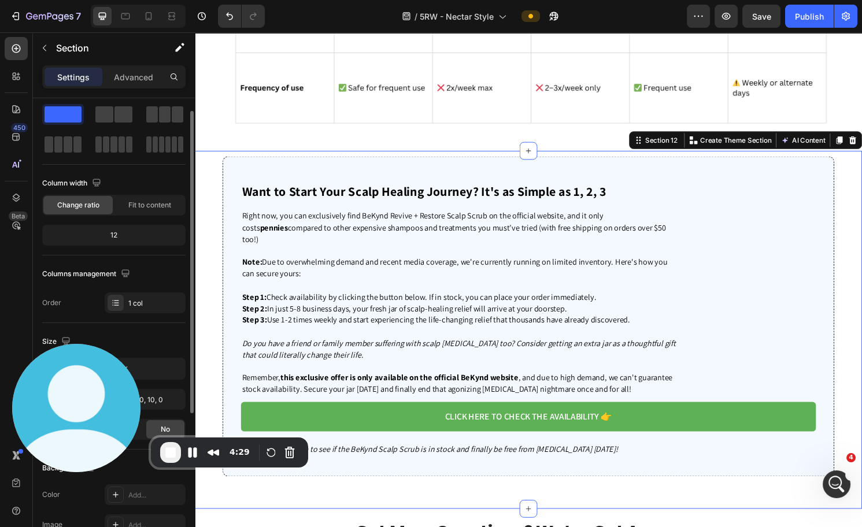
scroll to position [0, 0]
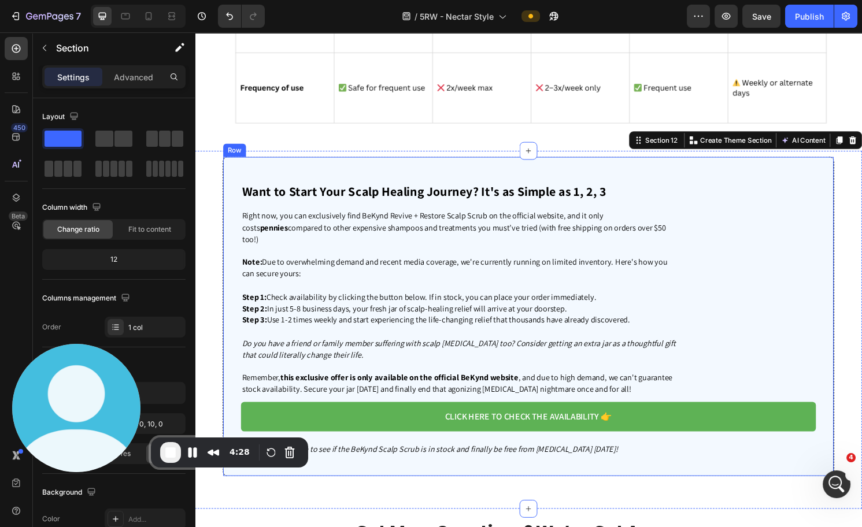
click at [797, 176] on div "Want to Start Your Scalp Healing Journey? It's as Simple as 1, 2, 3 Heading Rig…" at bounding box center [542, 327] width 636 height 333
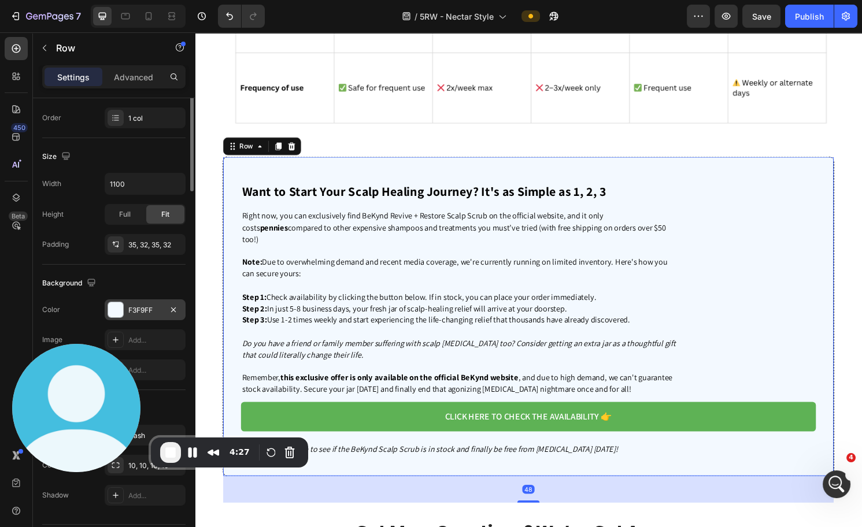
scroll to position [243, 0]
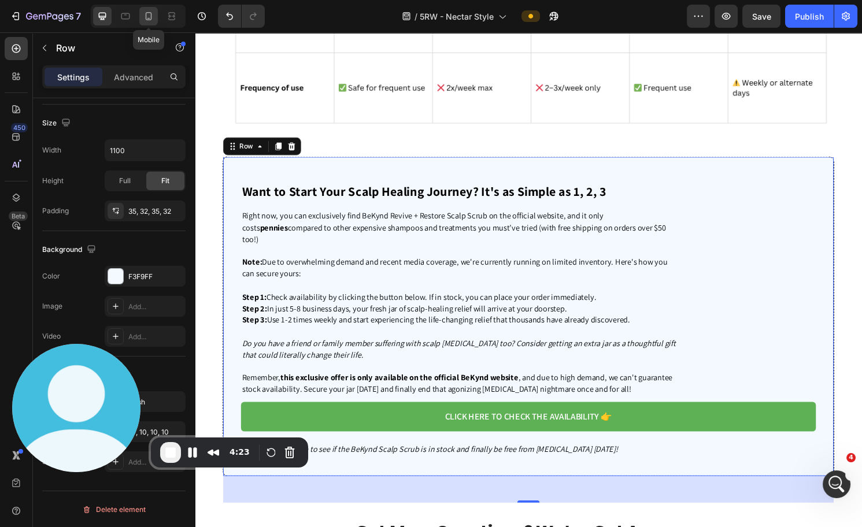
click at [144, 14] on icon at bounding box center [149, 16] width 12 height 12
type input "100%"
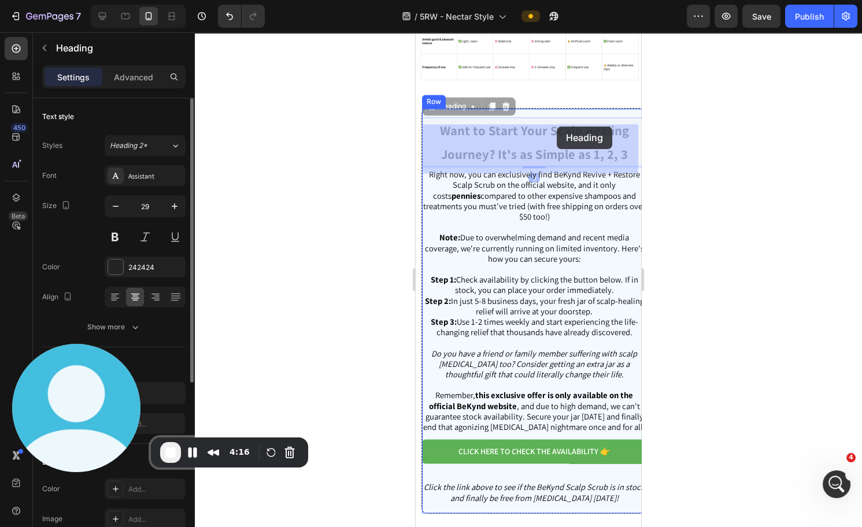
drag, startPoint x: 567, startPoint y: 127, endPoint x: 559, endPoint y: 123, distance: 8.8
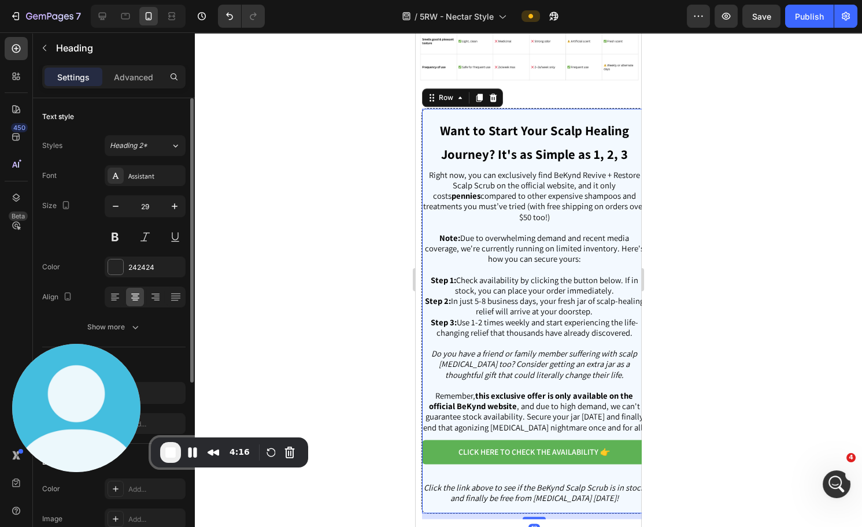
click at [560, 115] on div "Want to Start Your Scalp Healing Journey? It's as Simple as 1, 2, 3 Heading Rig…" at bounding box center [535, 311] width 226 height 406
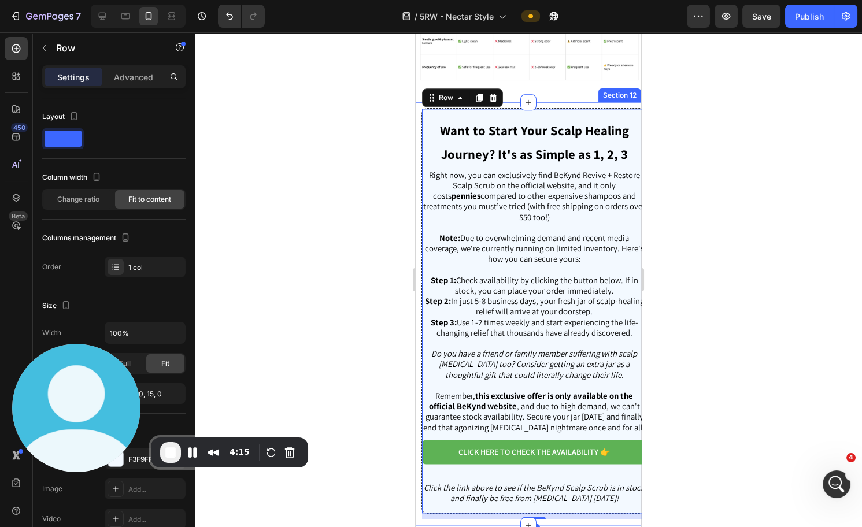
click at [570, 110] on div "Want to Start Your Scalp Healing Journey? It's as Simple as 1, 2, 3 Heading Rig…" at bounding box center [529, 313] width 226 height 423
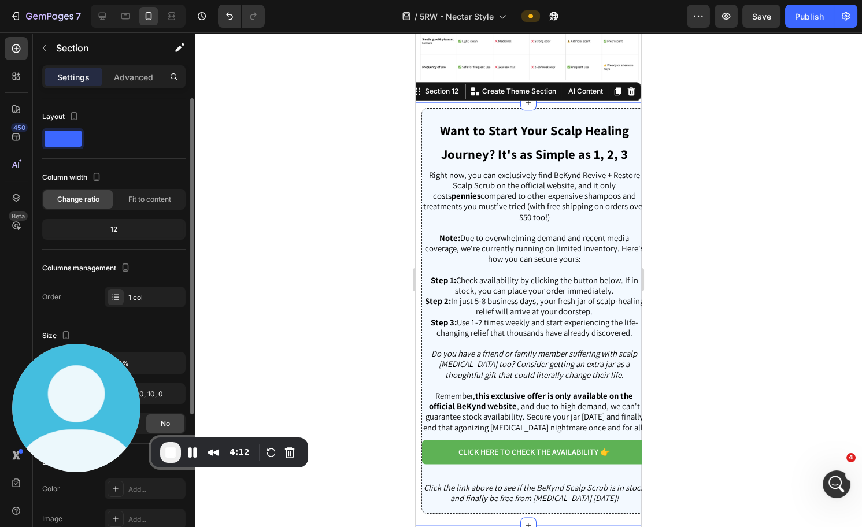
scroll to position [78, 0]
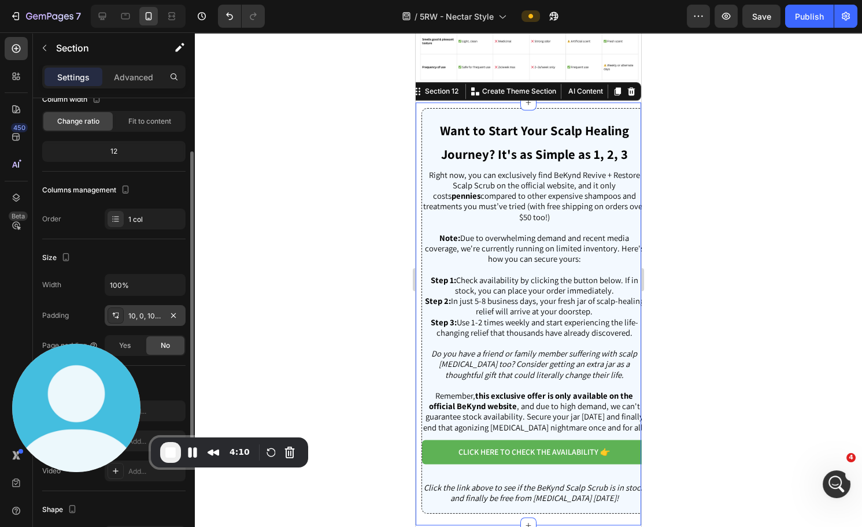
click at [158, 311] on div "10, 0, 10, 0" at bounding box center [145, 316] width 34 height 10
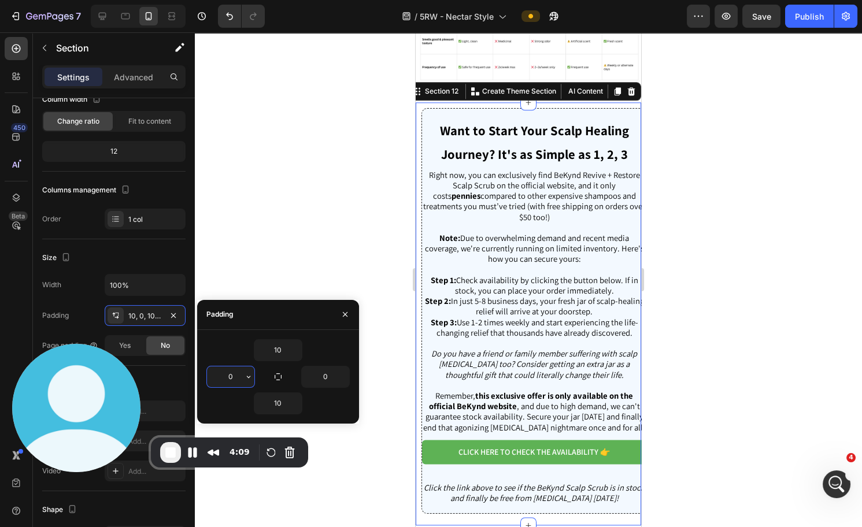
click at [228, 374] on input "0" at bounding box center [230, 377] width 47 height 21
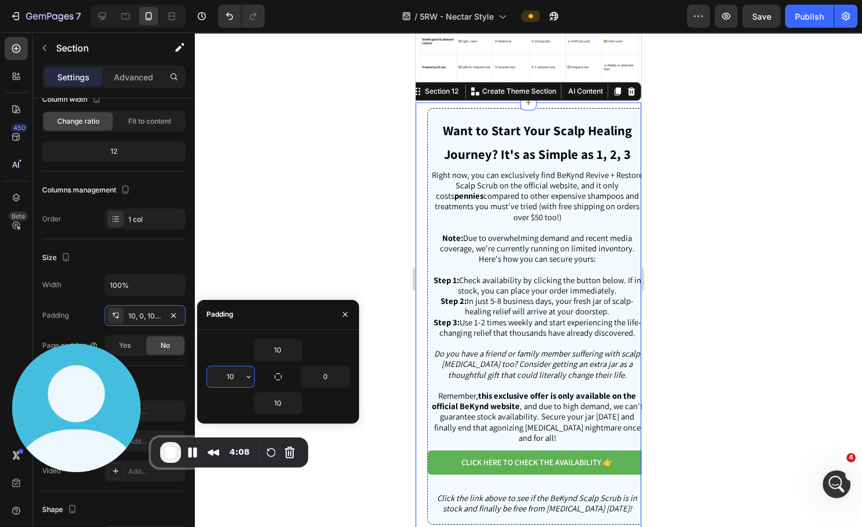
type input "10"
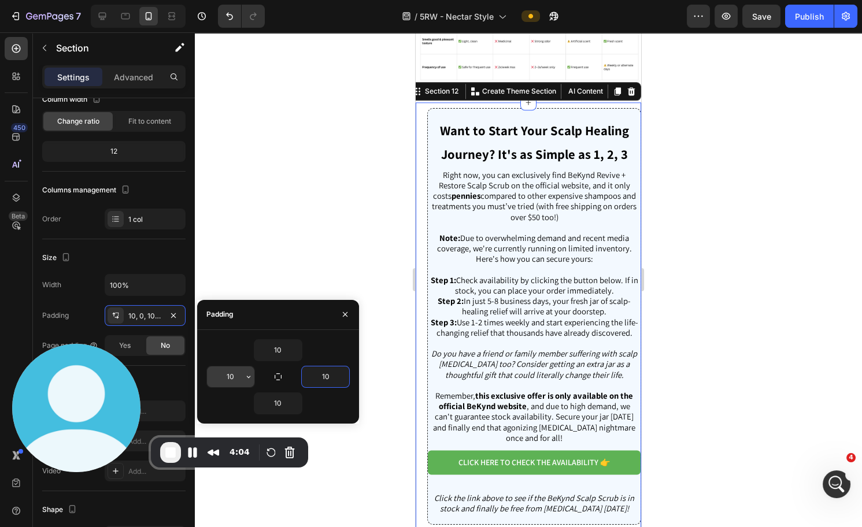
type input "10"
click at [270, 383] on div at bounding box center [278, 377] width 16 height 16
click at [276, 378] on icon "button" at bounding box center [278, 376] width 9 height 9
click at [228, 376] on input "10" at bounding box center [230, 377] width 47 height 21
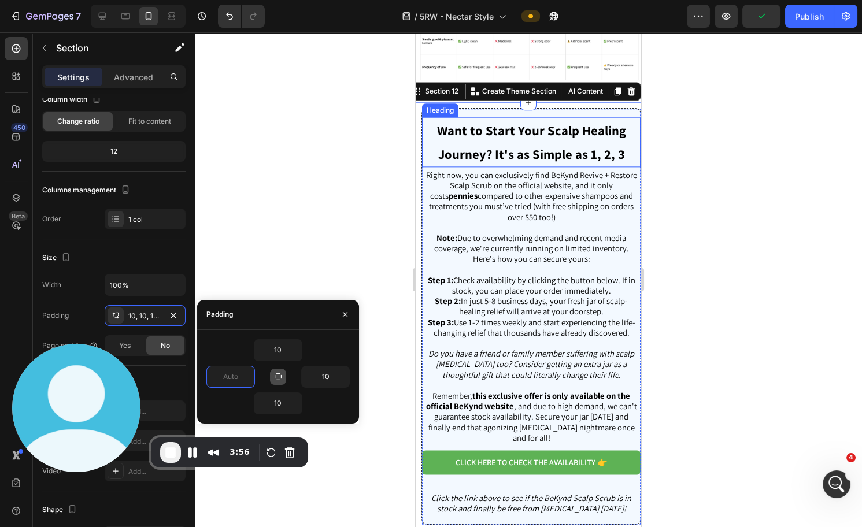
click at [478, 134] on strong "Want to Start Your Scalp Healing Journey? It's as Simple as 1, 2, 3" at bounding box center [531, 142] width 189 height 41
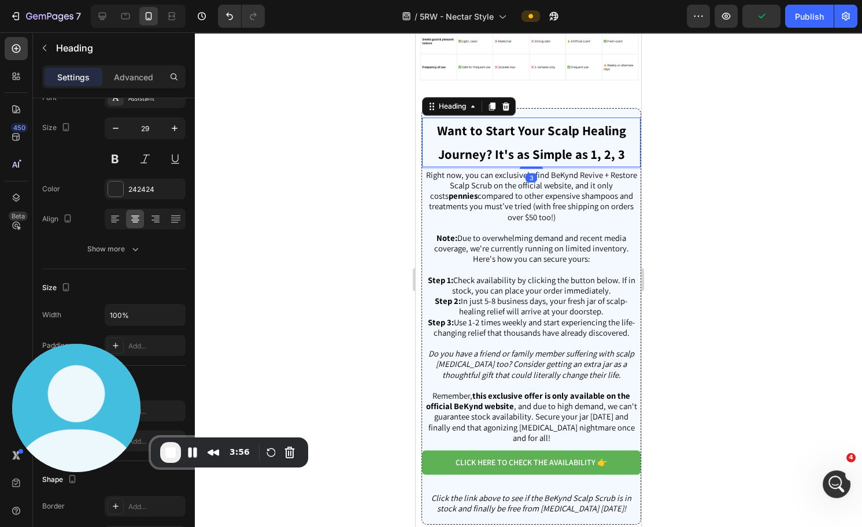
scroll to position [0, 0]
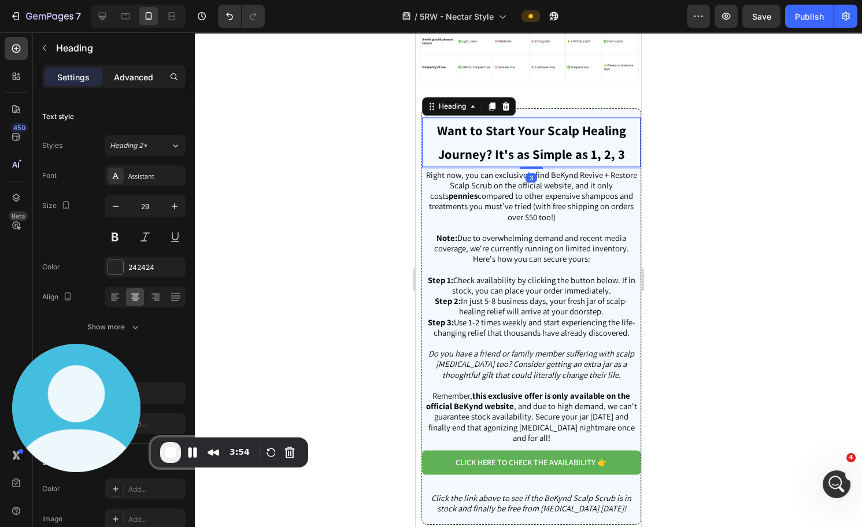
click at [141, 83] on div "Advanced" at bounding box center [134, 77] width 58 height 19
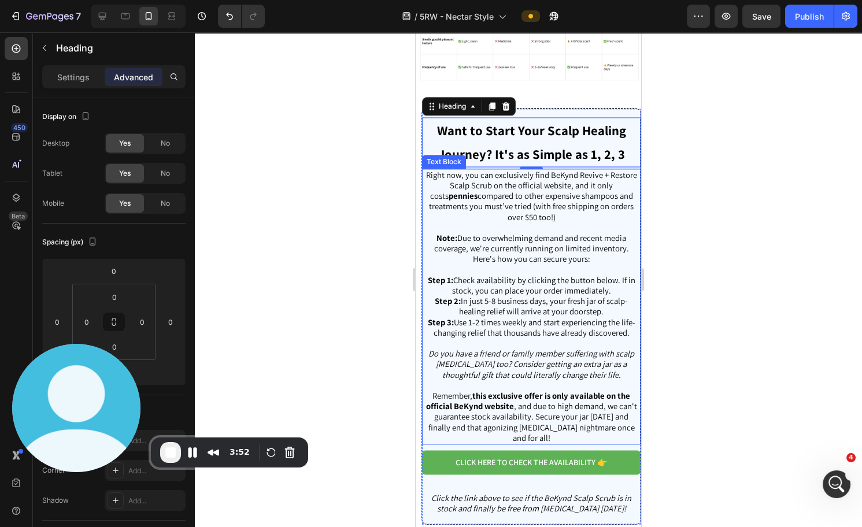
drag, startPoint x: 515, startPoint y: 189, endPoint x: 503, endPoint y: 193, distance: 12.3
click at [514, 189] on span "Right now, you can exclusively find BeKynd Revive + Restore Scalp Scrub on the …" at bounding box center [531, 195] width 211 height 53
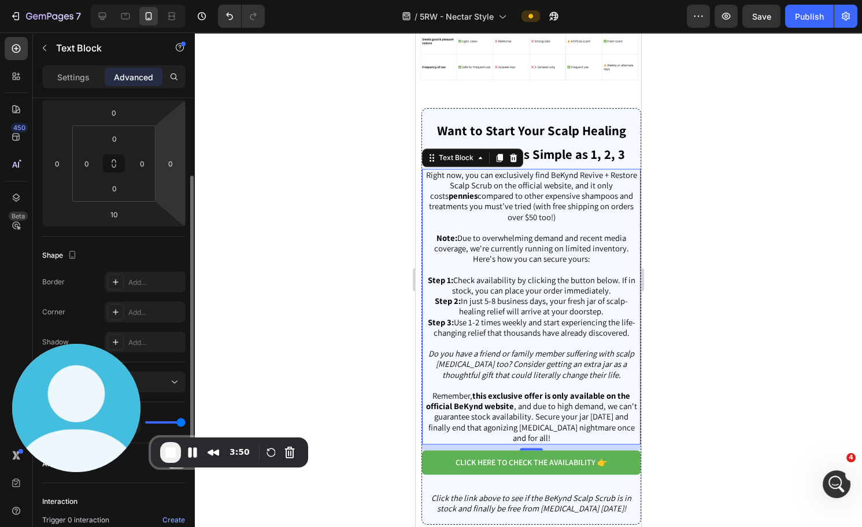
scroll to position [109, 0]
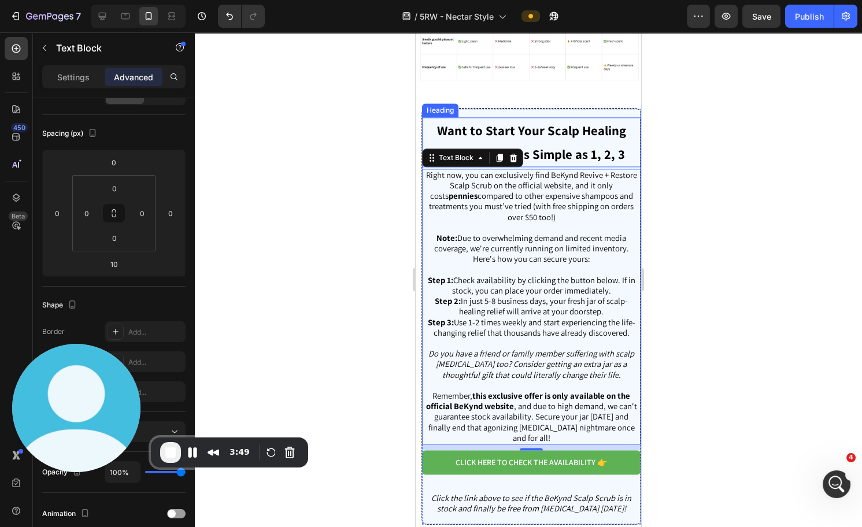
click at [448, 134] on strong "Want to Start Your Scalp Healing Journey? It's as Simple as 1, 2, 3" at bounding box center [531, 142] width 189 height 41
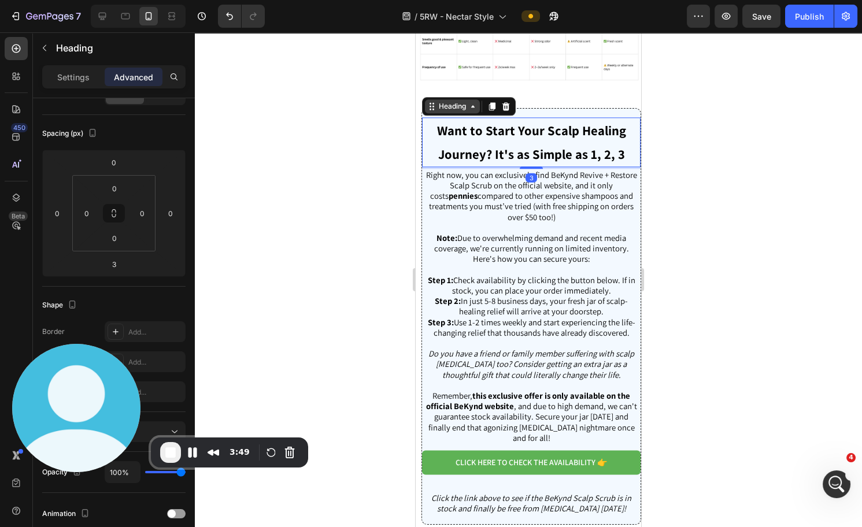
scroll to position [0, 0]
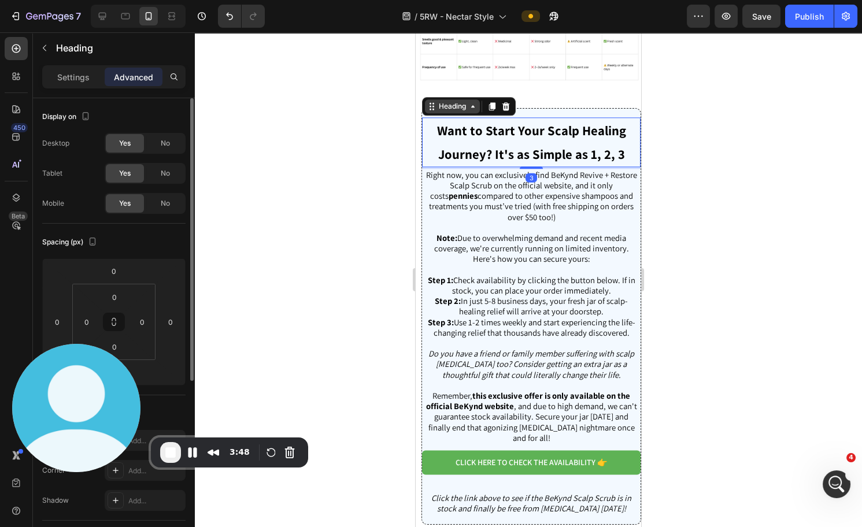
click at [449, 112] on div "Heading" at bounding box center [453, 106] width 32 height 10
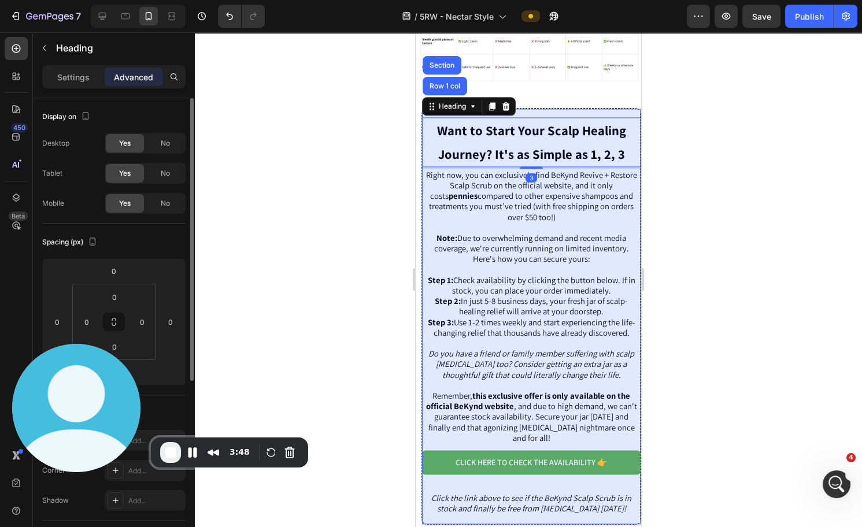
click at [444, 95] on div "Row 1 col" at bounding box center [445, 86] width 45 height 19
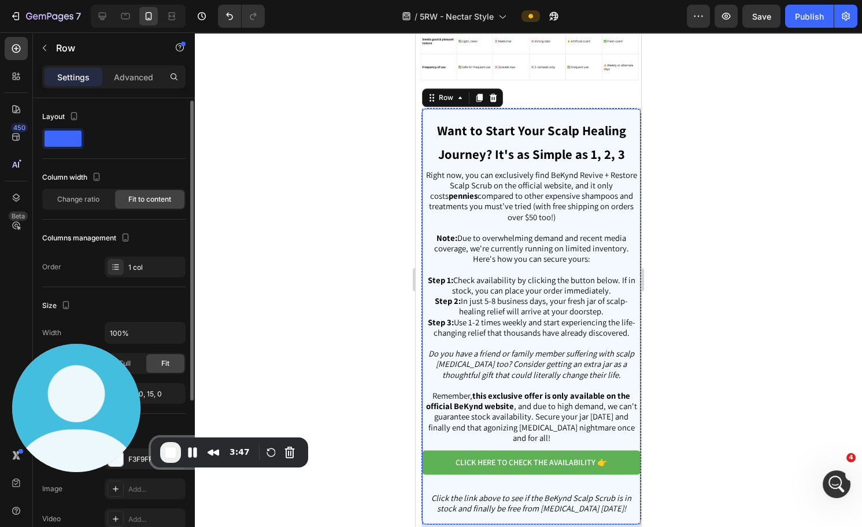
scroll to position [180, 0]
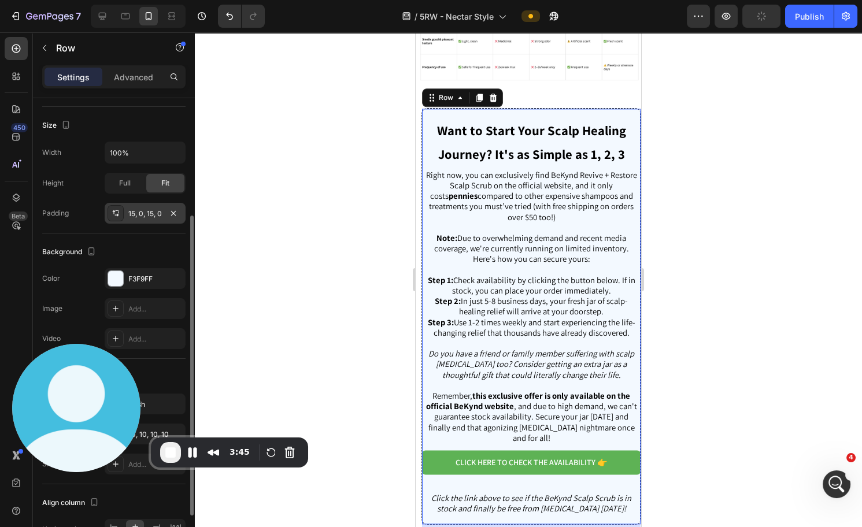
click at [147, 213] on div "15, 0, 15, 0" at bounding box center [145, 214] width 34 height 10
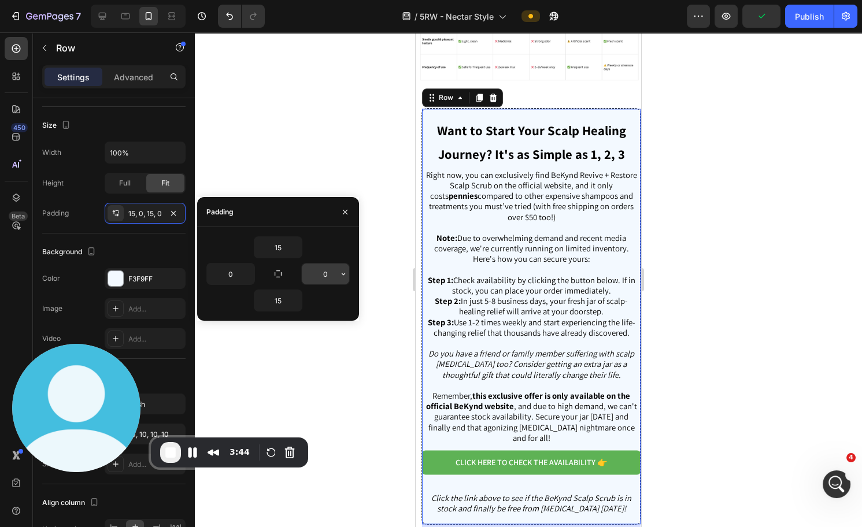
click at [329, 271] on input "0" at bounding box center [325, 274] width 47 height 21
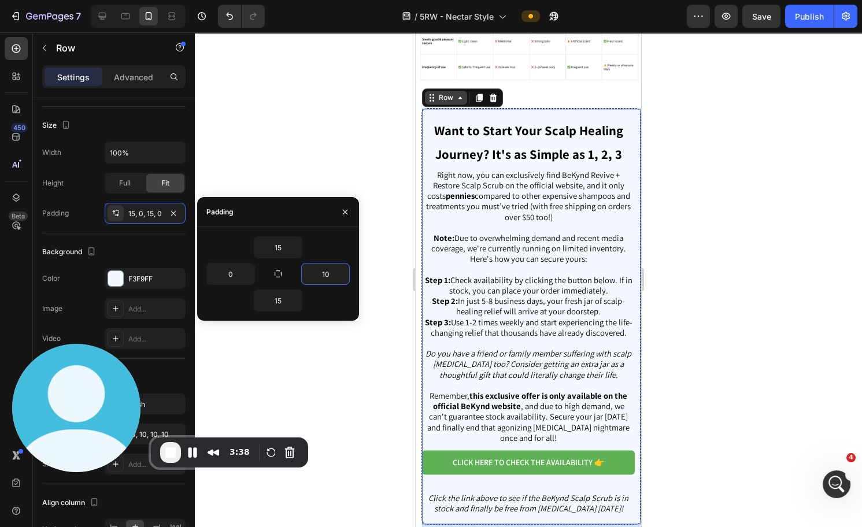
type input "10"
click at [464, 102] on icon at bounding box center [460, 97] width 9 height 9
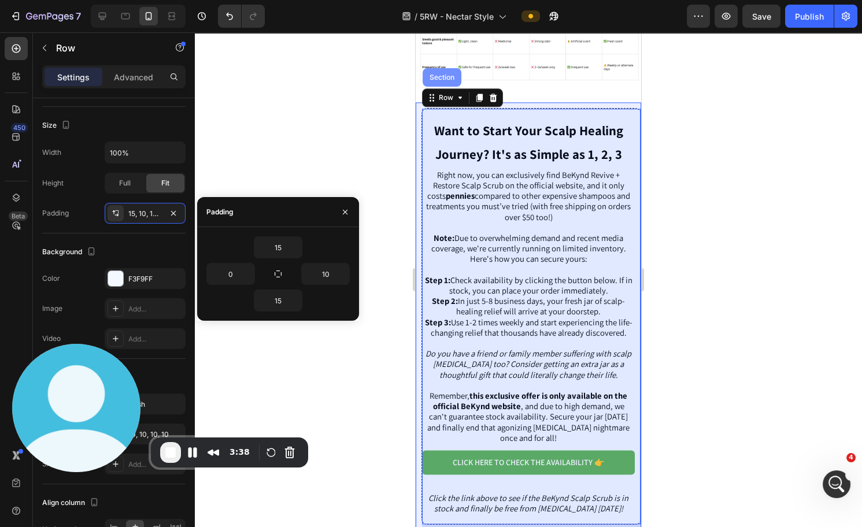
drag, startPoint x: 437, startPoint y: 84, endPoint x: 793, endPoint y: 168, distance: 365.4
click at [437, 81] on div "Section" at bounding box center [441, 77] width 29 height 7
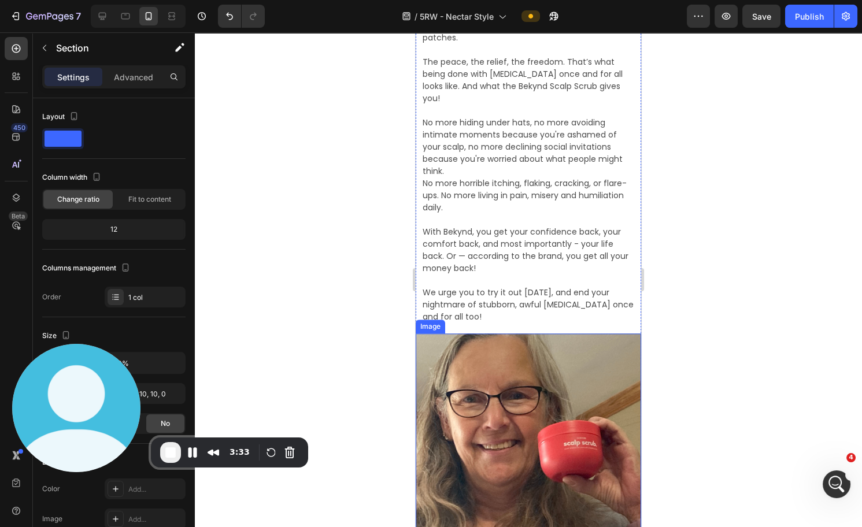
scroll to position [2788, 0]
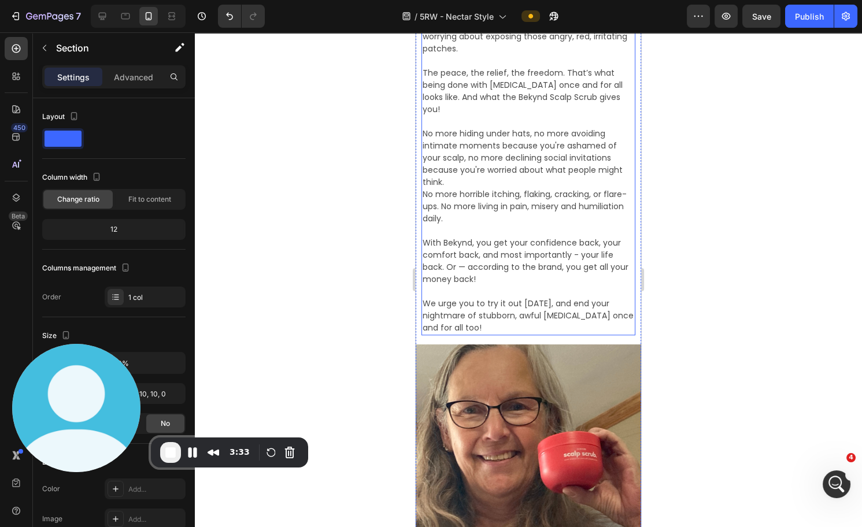
click at [548, 154] on p "No more hiding under hats, no more avoiding intimate moments because you're ash…" at bounding box center [529, 170] width 212 height 109
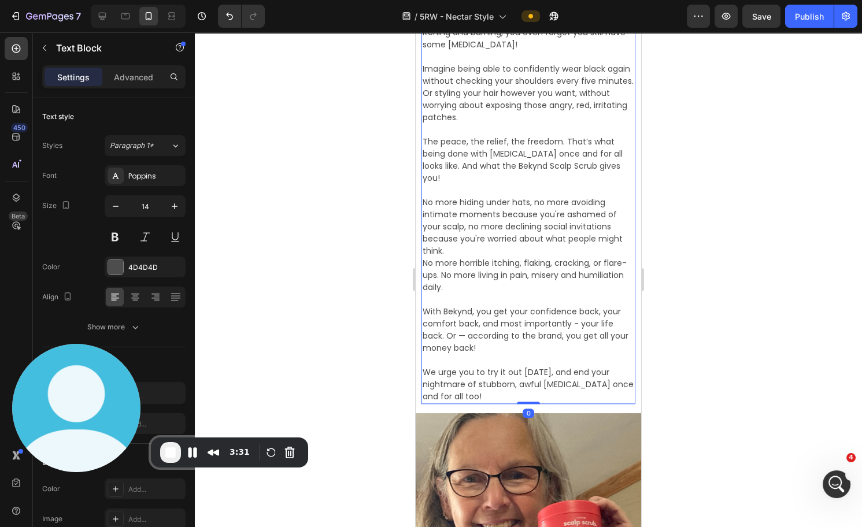
scroll to position [2562, 0]
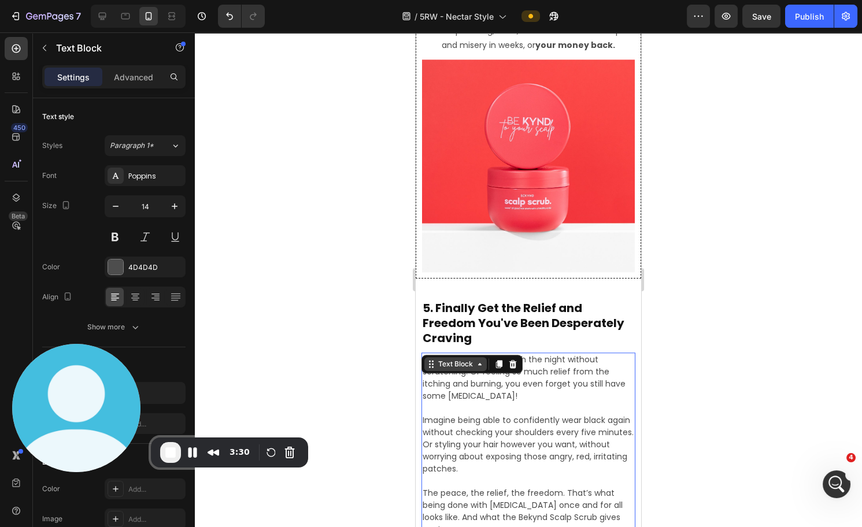
click at [483, 360] on icon at bounding box center [479, 364] width 9 height 9
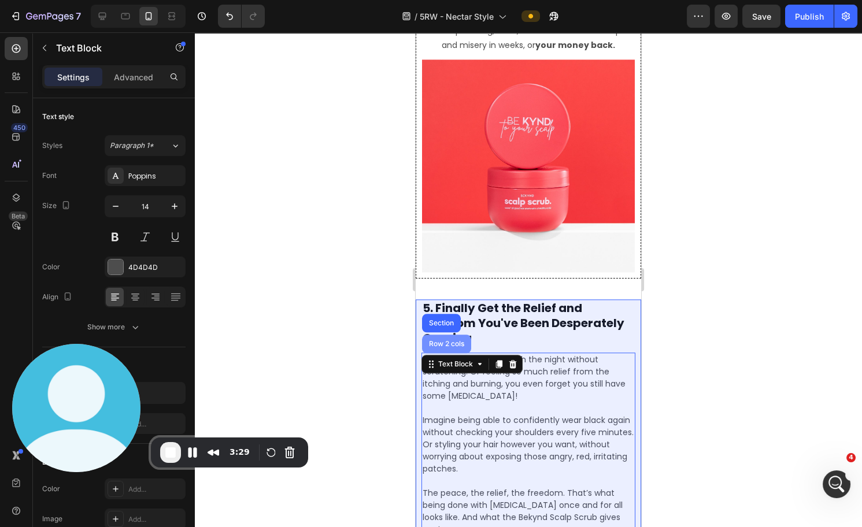
drag, startPoint x: 461, startPoint y: 337, endPoint x: 719, endPoint y: 345, distance: 258.6
click at [461, 341] on div "Row 2 cols" at bounding box center [447, 344] width 40 height 7
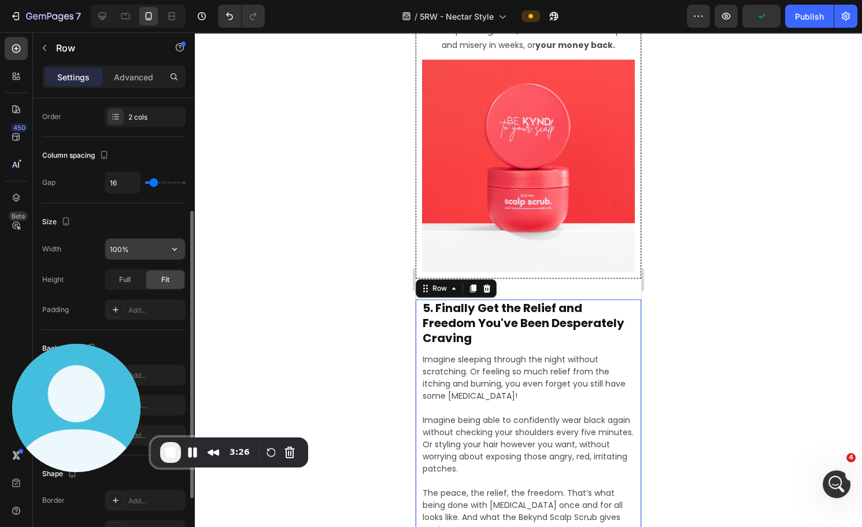
scroll to position [161, 0]
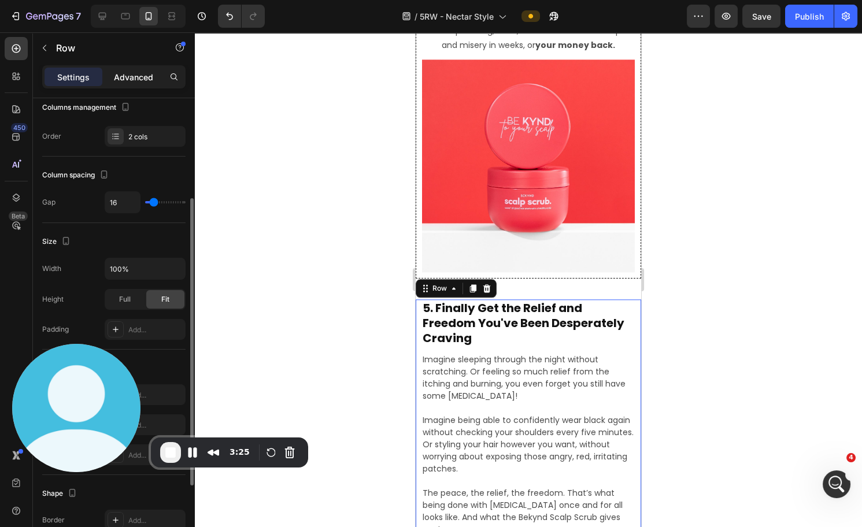
click at [138, 75] on p "Advanced" at bounding box center [133, 77] width 39 height 12
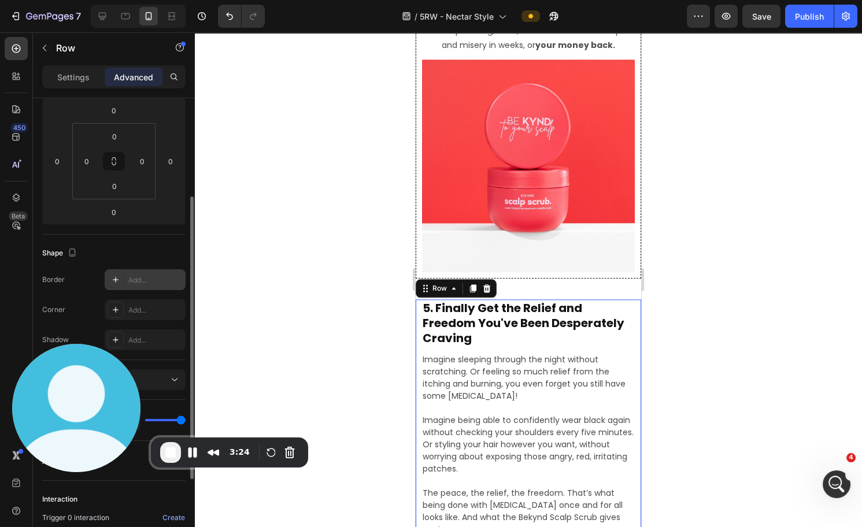
scroll to position [291, 0]
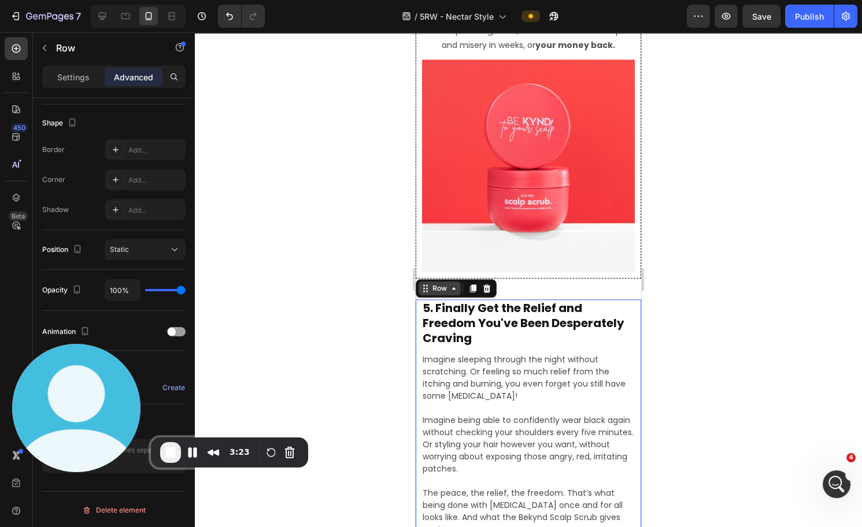
click at [452, 284] on icon at bounding box center [453, 288] width 9 height 9
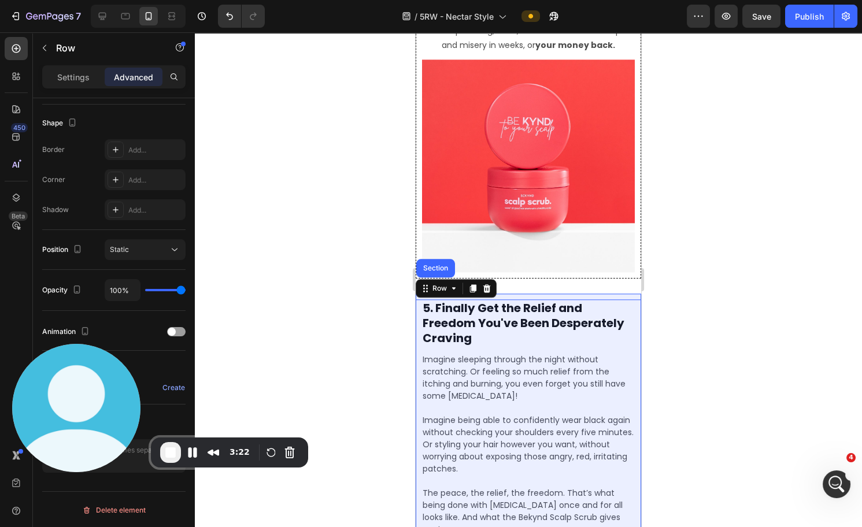
click at [440, 265] on div "Section" at bounding box center [435, 268] width 29 height 7
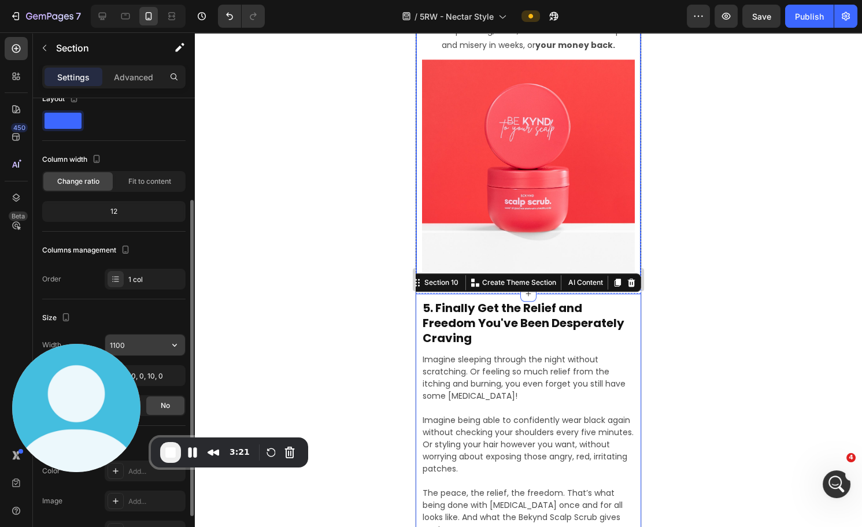
scroll to position [71, 0]
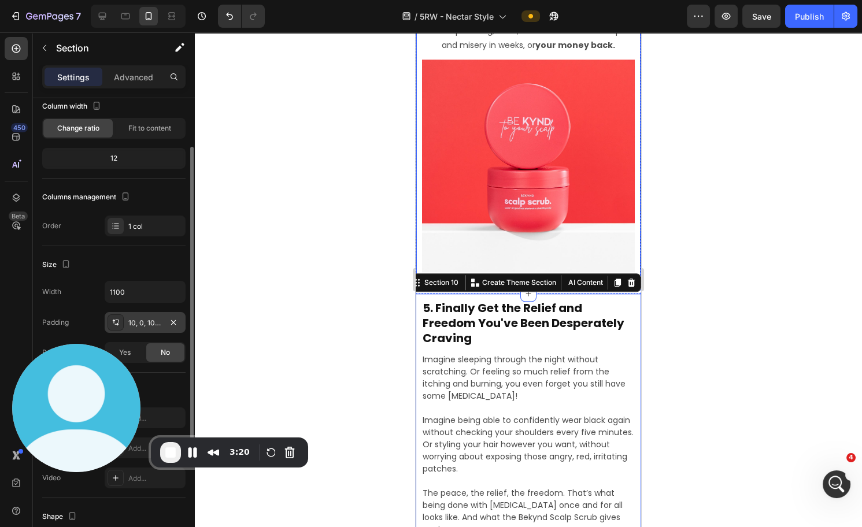
click at [157, 322] on div "10, 0, 10, 0" at bounding box center [145, 323] width 34 height 10
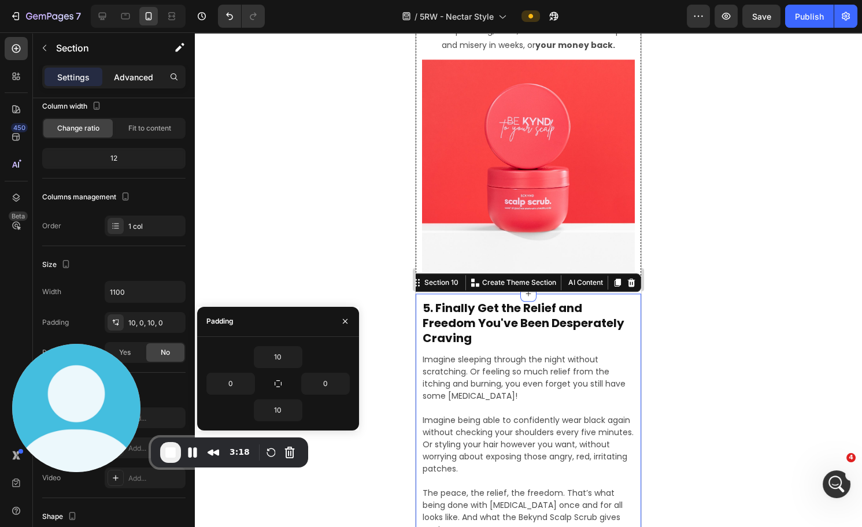
click at [146, 78] on p "Advanced" at bounding box center [133, 77] width 39 height 12
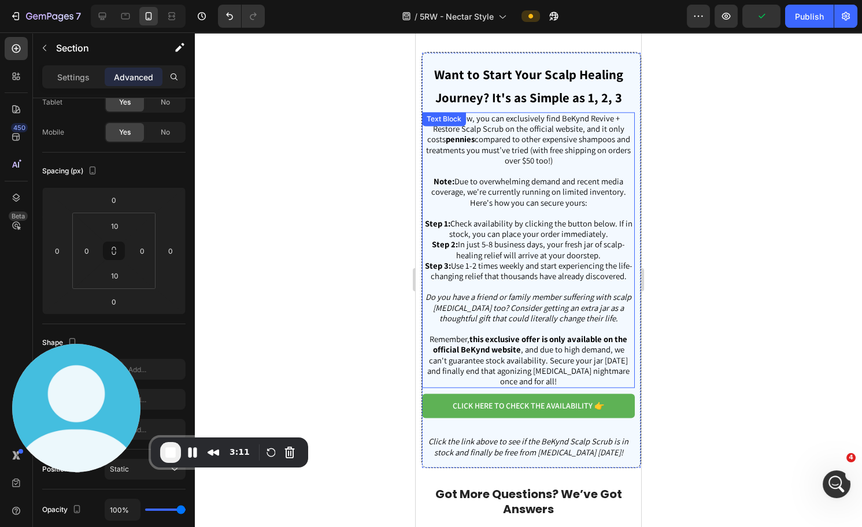
scroll to position [3787, 0]
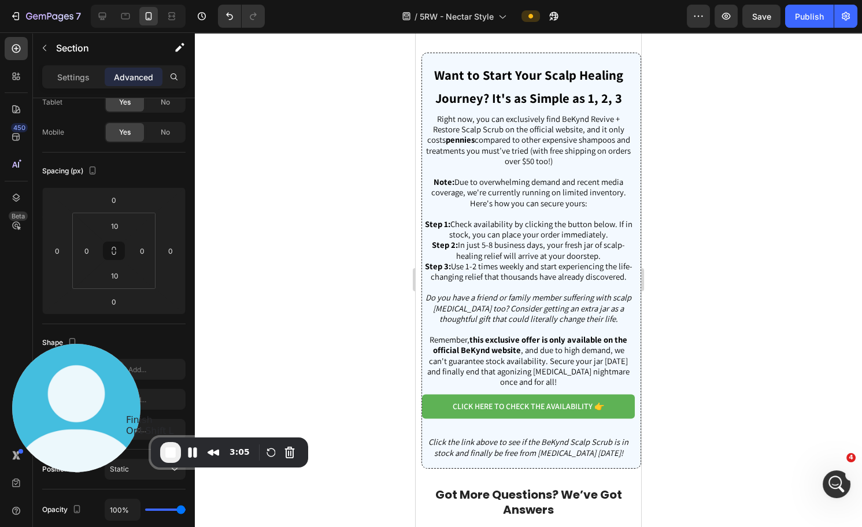
click at [171, 451] on span "End Recording" at bounding box center [171, 453] width 14 height 14
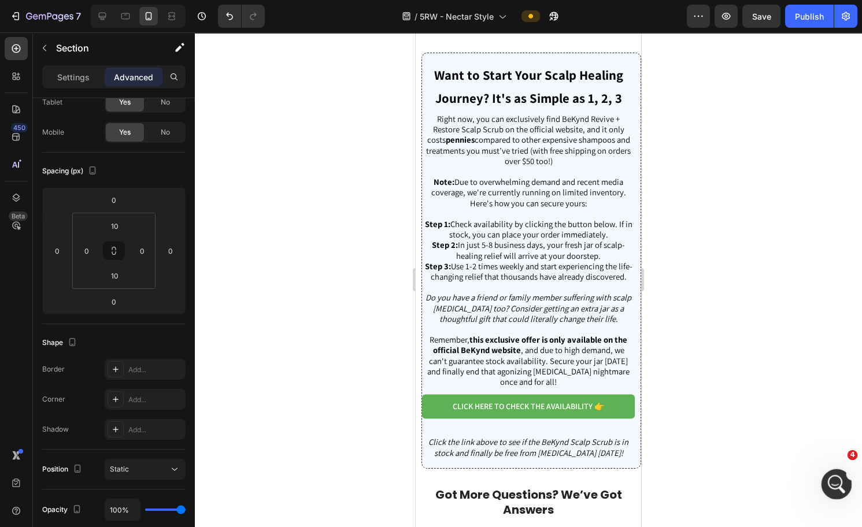
drag, startPoint x: 832, startPoint y: 482, endPoint x: 1646, endPoint y: 925, distance: 926.7
click at [831, 482] on icon "Open Intercom Messenger" at bounding box center [835, 483] width 19 height 19
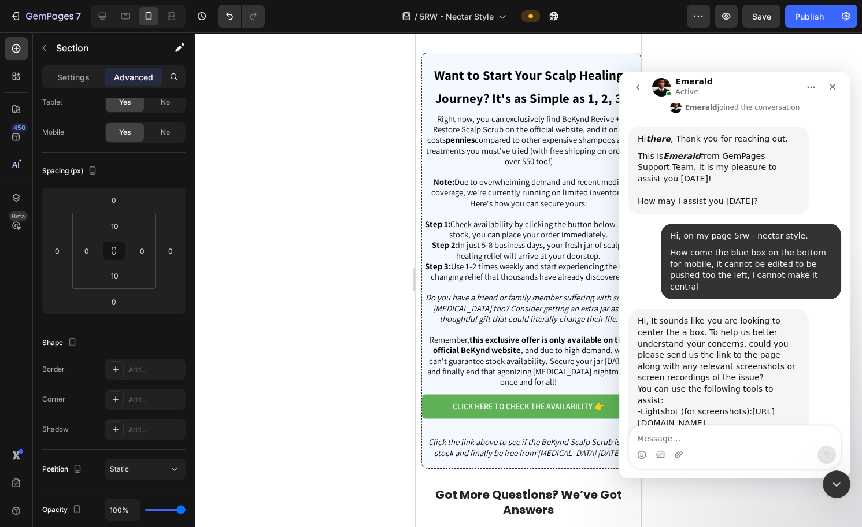
click at [743, 434] on textarea "Message…" at bounding box center [735, 436] width 212 height 20
type textarea "[DOMAIN_NAME][URL]"
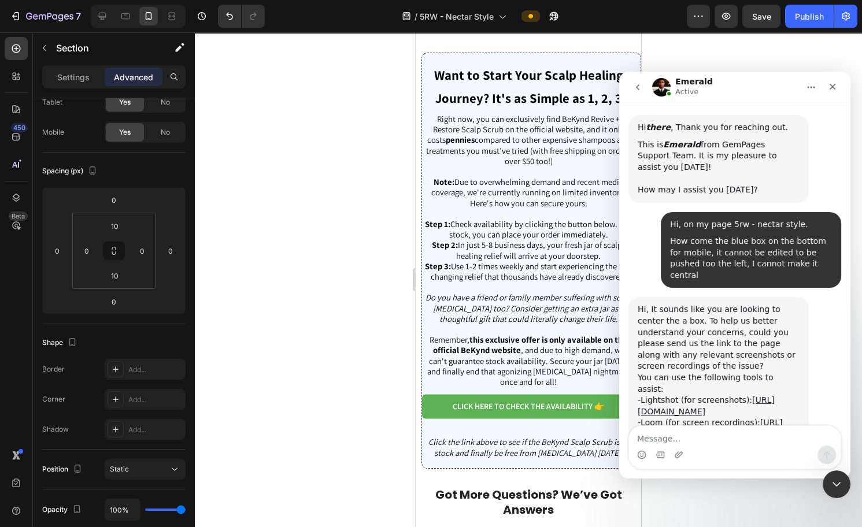
scroll to position [353, 0]
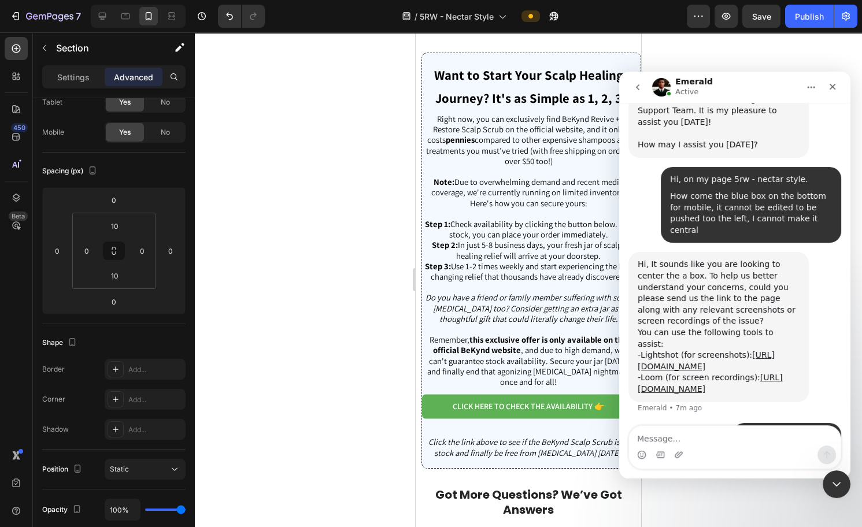
click at [342, 201] on div at bounding box center [528, 279] width 667 height 495
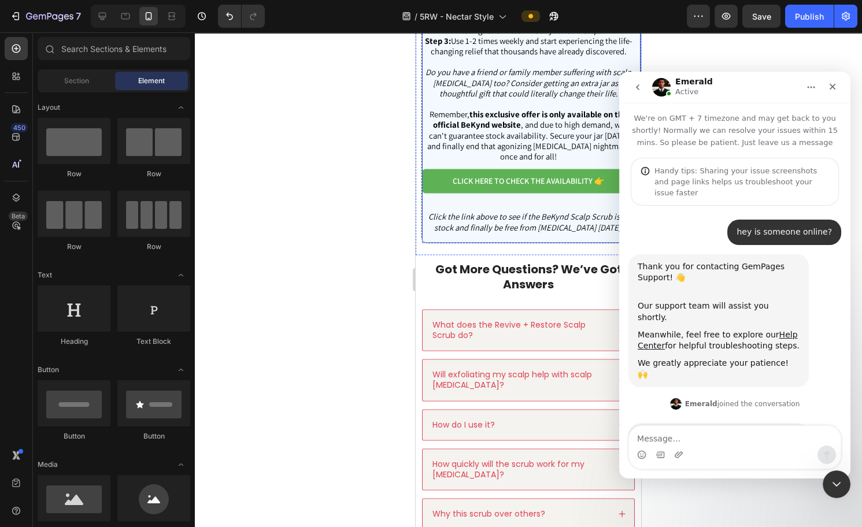
scroll to position [353, 0]
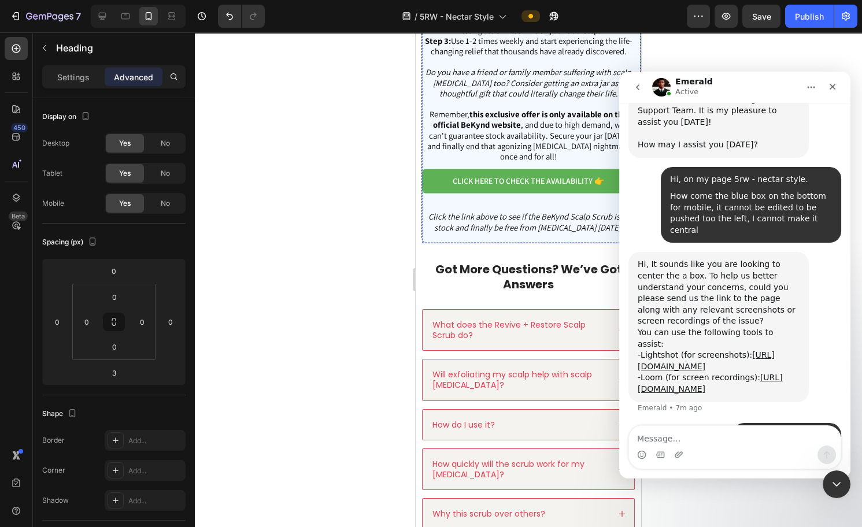
click at [559, 63] on div "Want to Start Your Scalp Healing Journey? It's as Simple as 1, 2, 3 Heading Rig…" at bounding box center [532, 35] width 220 height 416
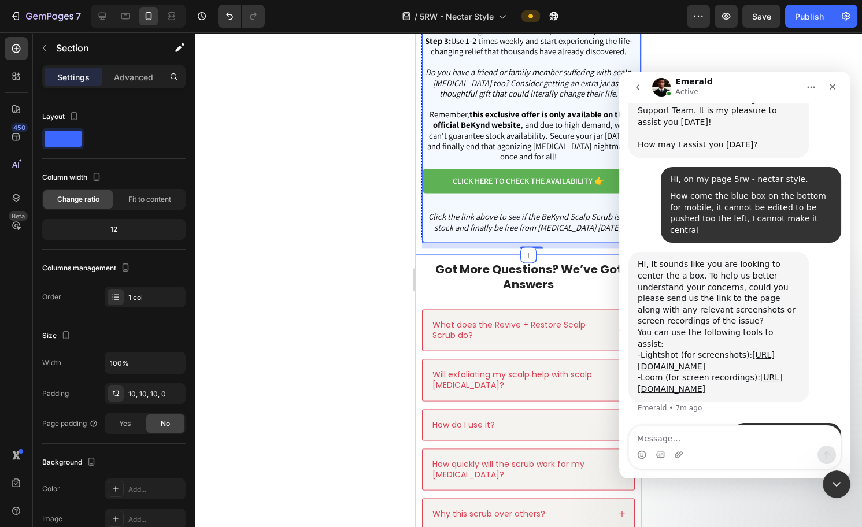
click at [444, 57] on div "Want to Start Your Scalp Healing Journey? It's as Simple as 1, 2, 3 Heading Rig…" at bounding box center [529, 38] width 226 height 434
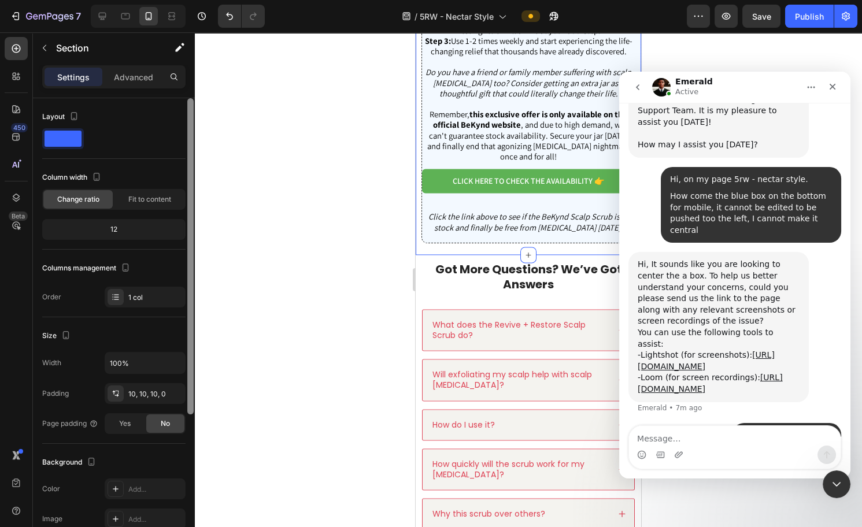
click at [140, 76] on p "Advanced" at bounding box center [133, 77] width 39 height 12
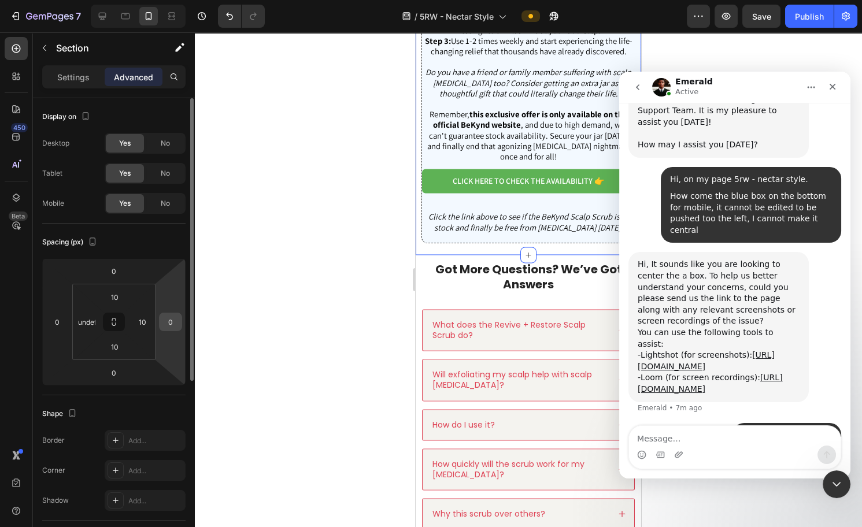
click at [167, 322] on input "0" at bounding box center [170, 321] width 17 height 17
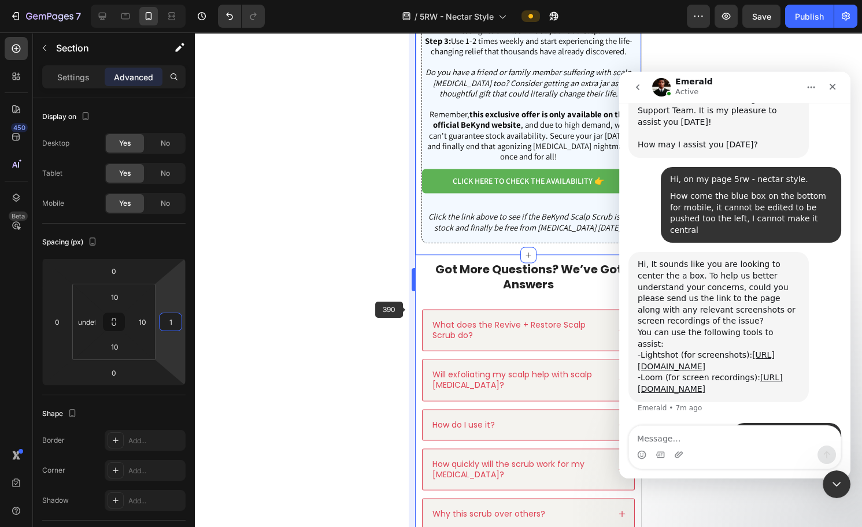
type input "10"
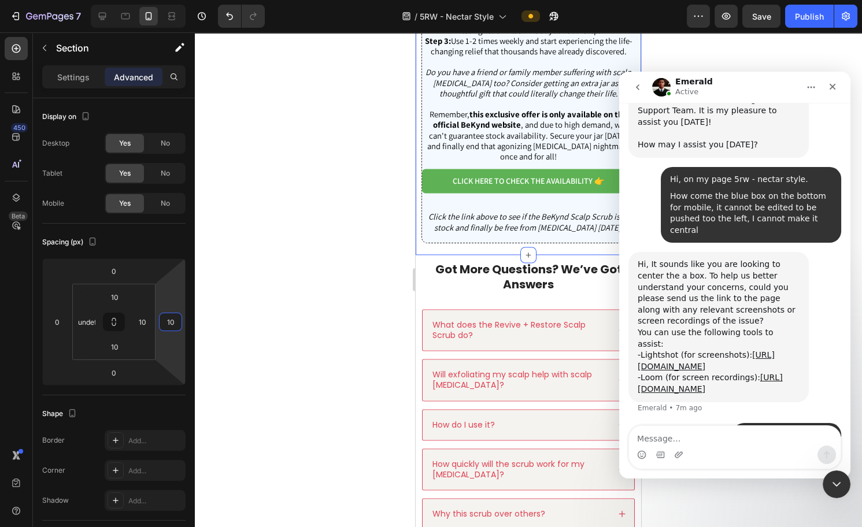
click at [341, 263] on div at bounding box center [528, 279] width 667 height 495
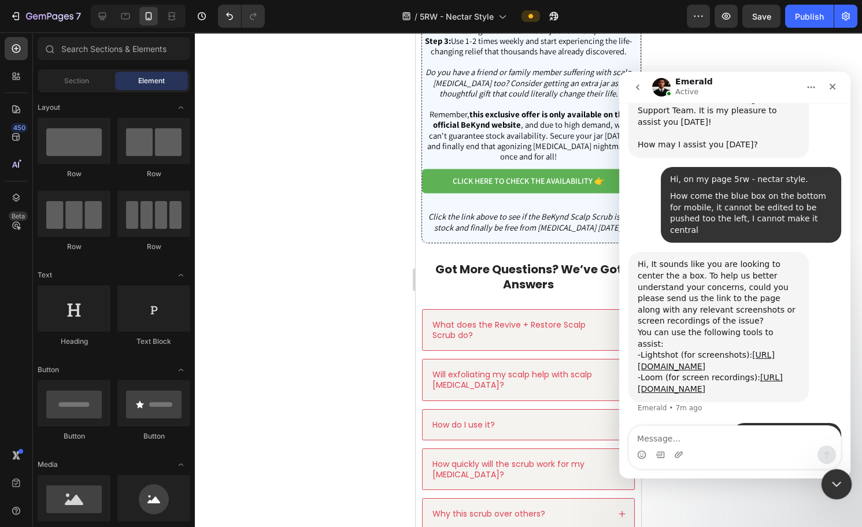
click at [841, 488] on icon "Close Intercom Messenger" at bounding box center [835, 483] width 14 height 14
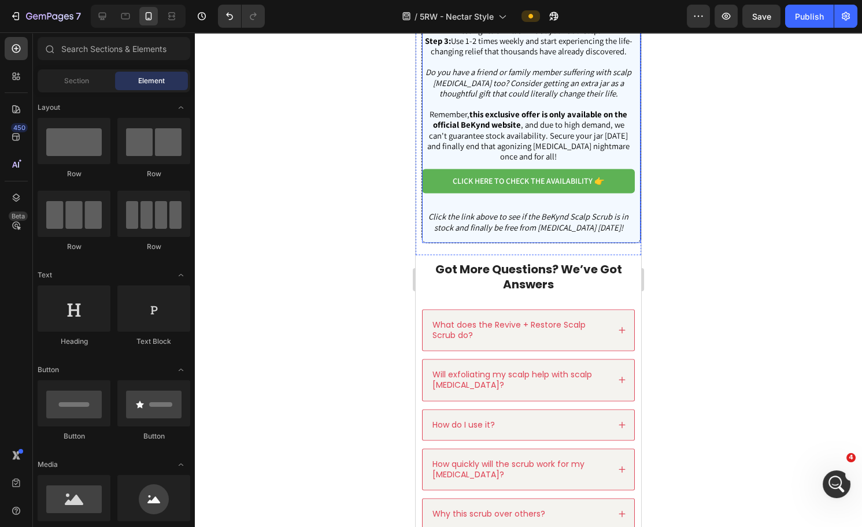
click at [629, 104] on div "Want to Start Your Scalp Healing Journey? It's as Simple as 1, 2, 3 Heading Rig…" at bounding box center [532, 35] width 220 height 416
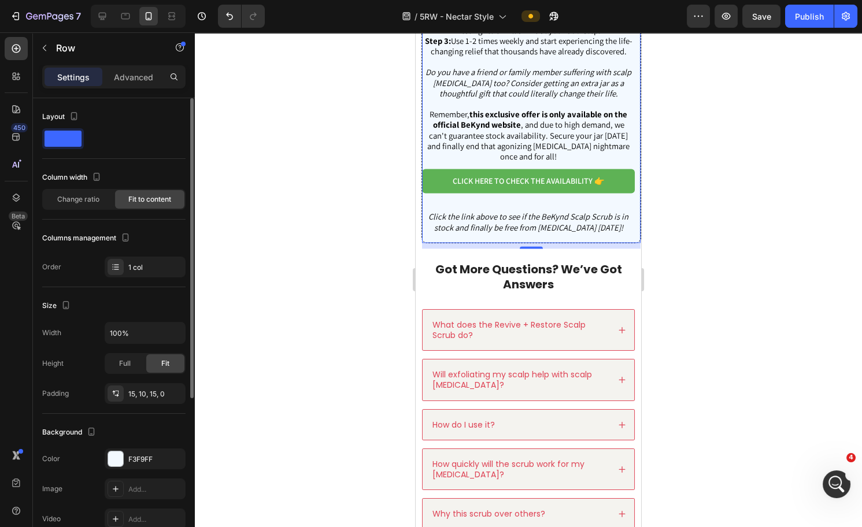
click at [148, 72] on p "Advanced" at bounding box center [133, 77] width 39 height 12
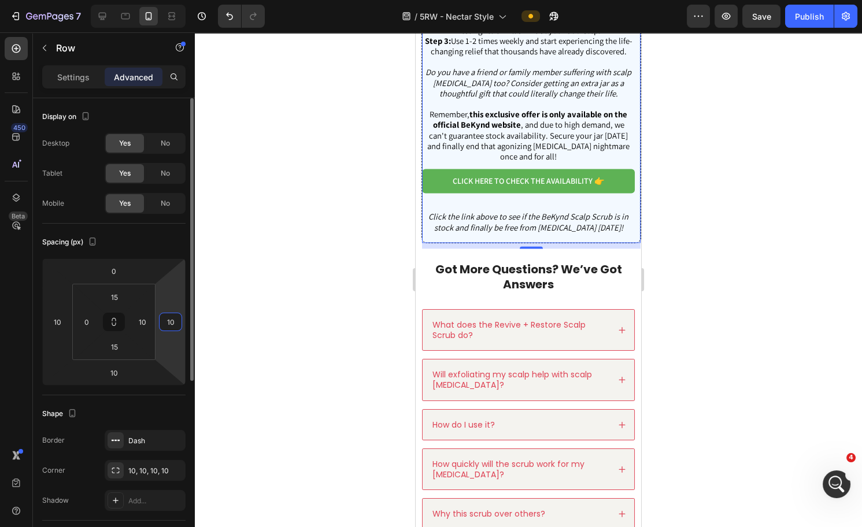
click at [166, 323] on input "10" at bounding box center [170, 321] width 17 height 17
type input "2"
type input "1"
type input "0"
click at [142, 322] on input "10" at bounding box center [142, 321] width 17 height 17
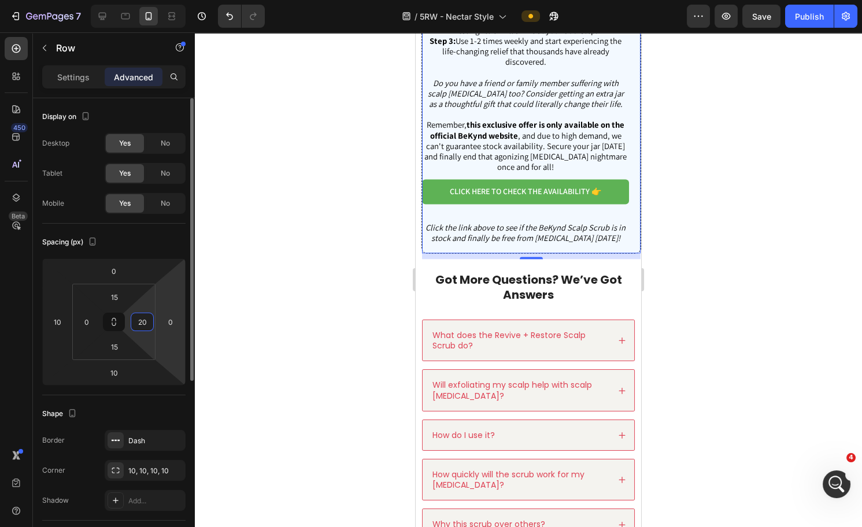
type input "2"
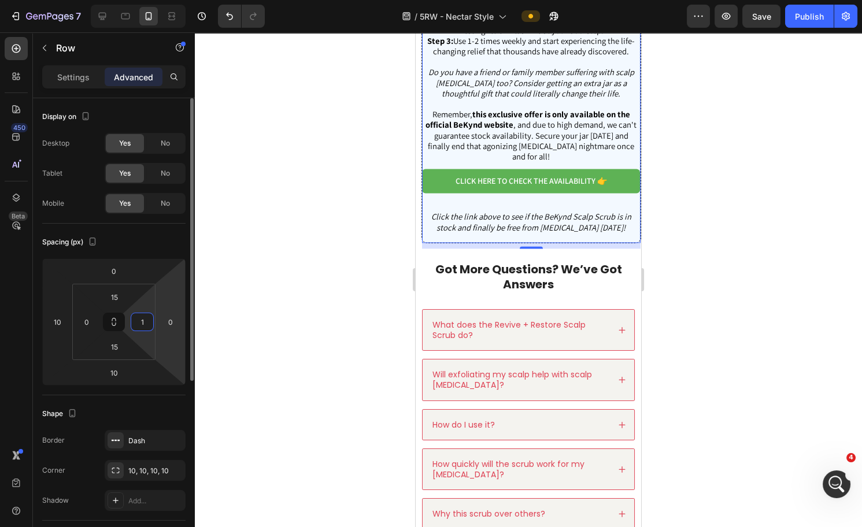
type input "10"
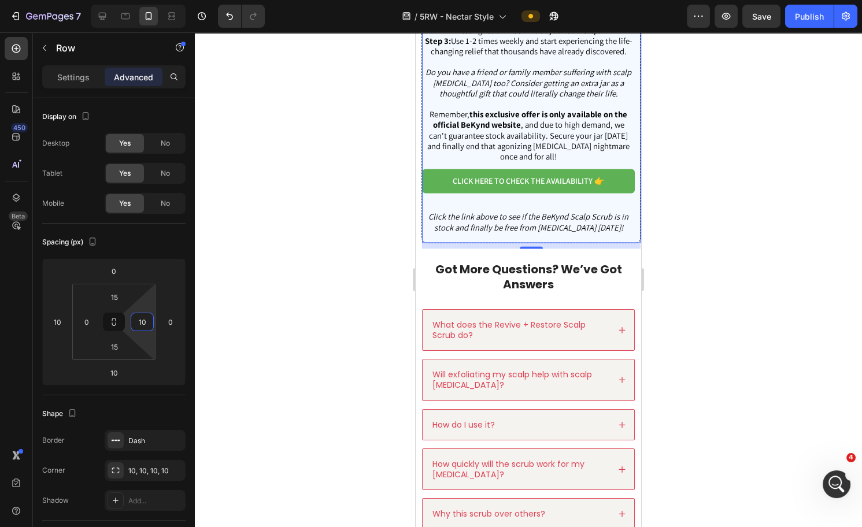
click at [715, 260] on div at bounding box center [528, 279] width 667 height 495
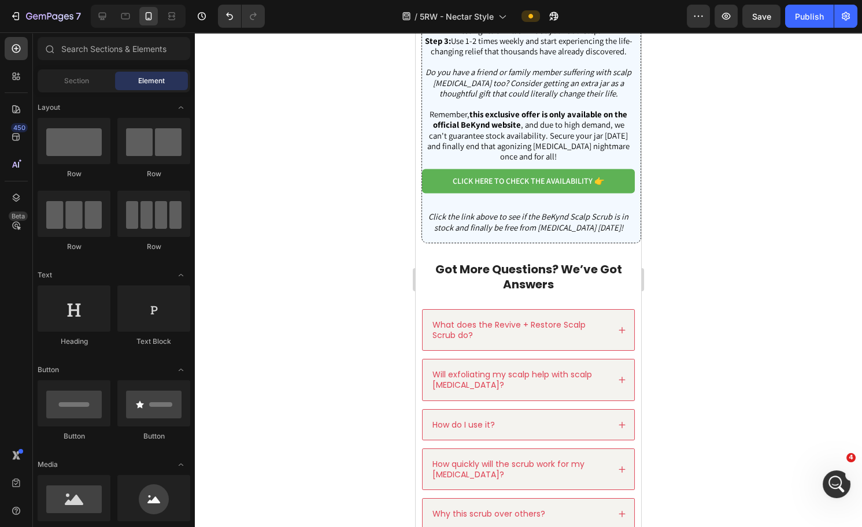
click at [788, 364] on div at bounding box center [528, 279] width 667 height 495
click at [618, 67] on div "Want to Start Your Scalp Healing Journey? It's as Simple as 1, 2, 3 Heading Rig…" at bounding box center [532, 35] width 220 height 416
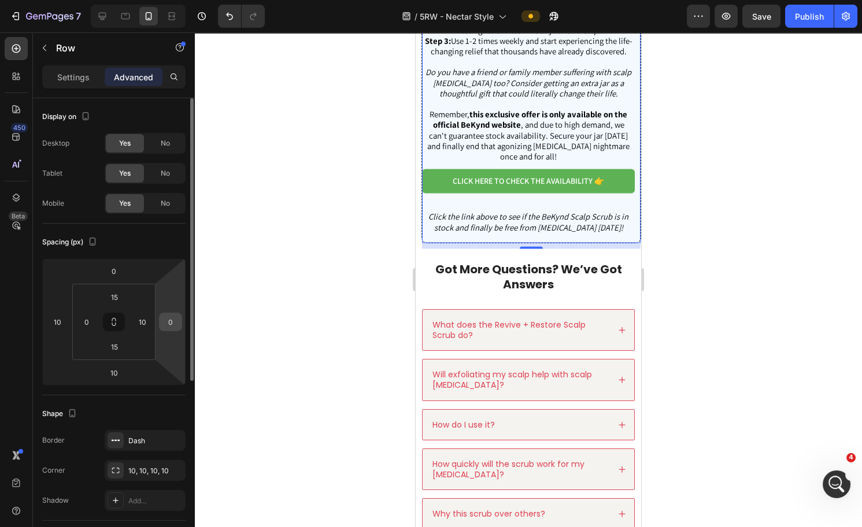
click at [176, 320] on input "0" at bounding box center [170, 321] width 17 height 17
type input "1"
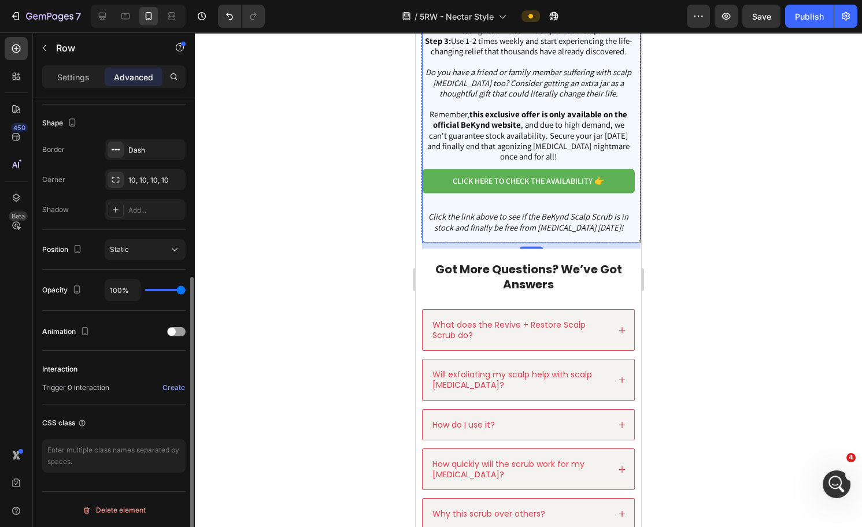
scroll to position [0, 0]
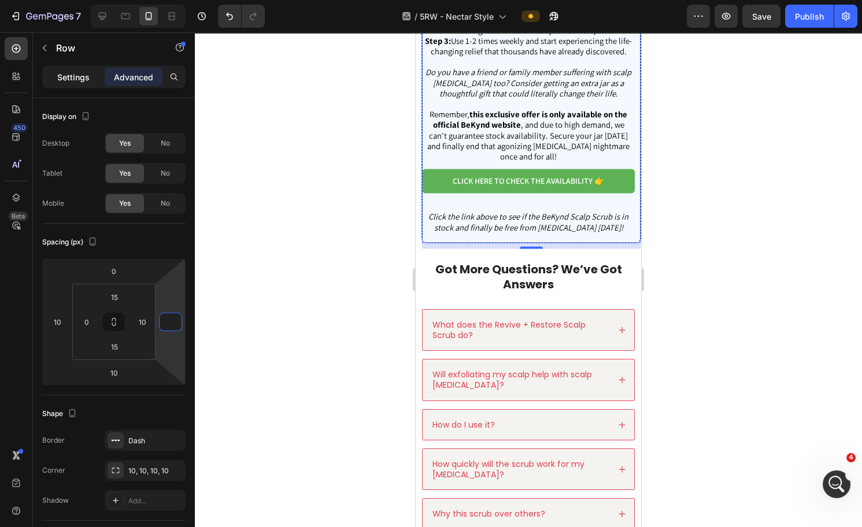
click at [60, 77] on p "Settings" at bounding box center [73, 77] width 32 height 12
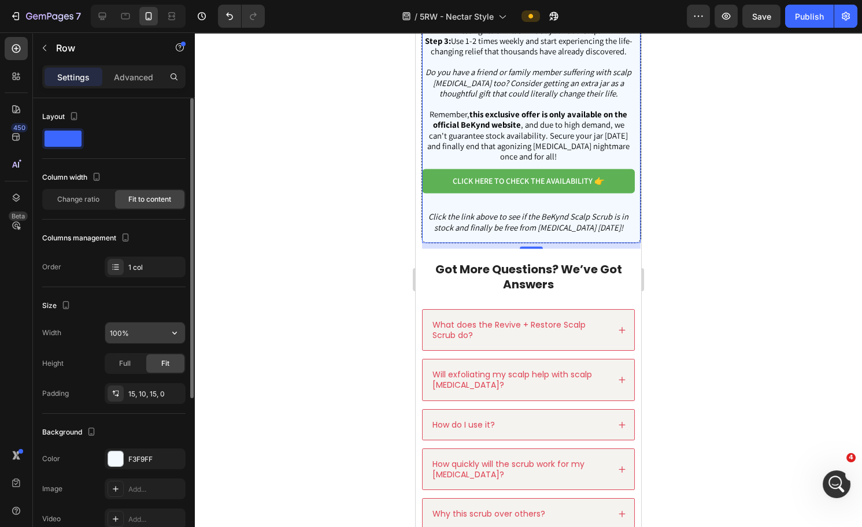
click at [139, 336] on input "100%" at bounding box center [145, 333] width 80 height 21
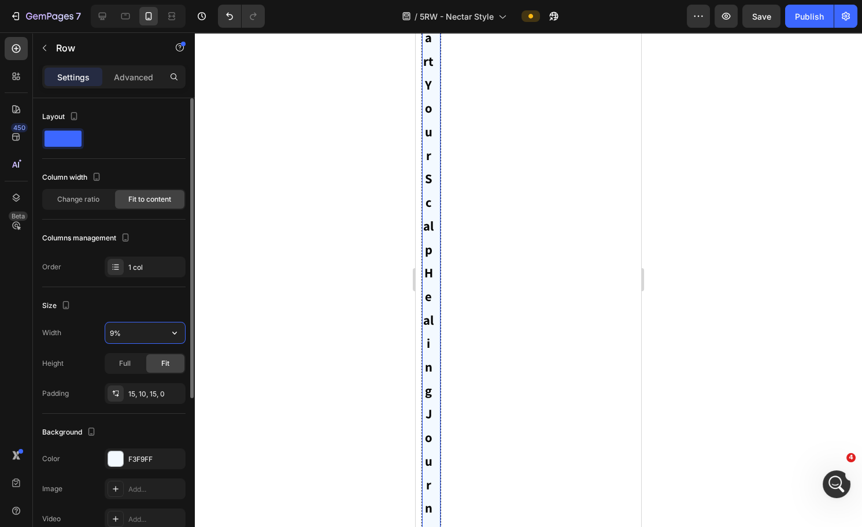
type input "95%"
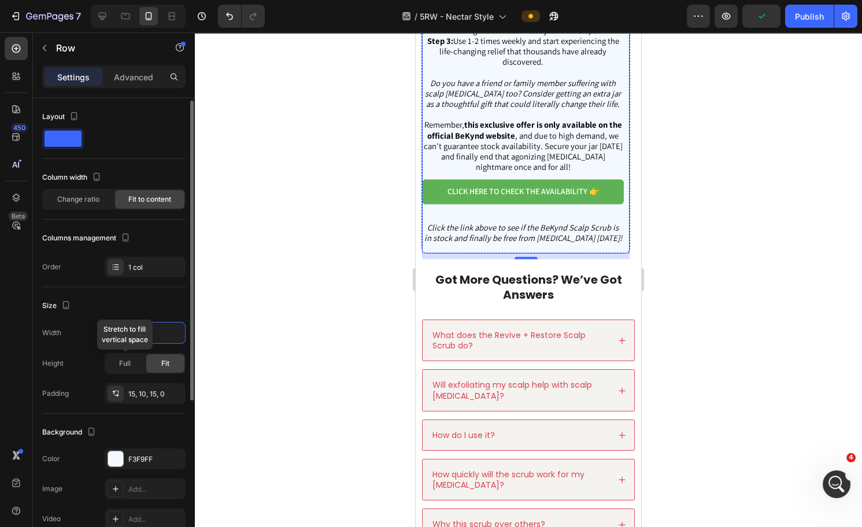
scroll to position [248, 0]
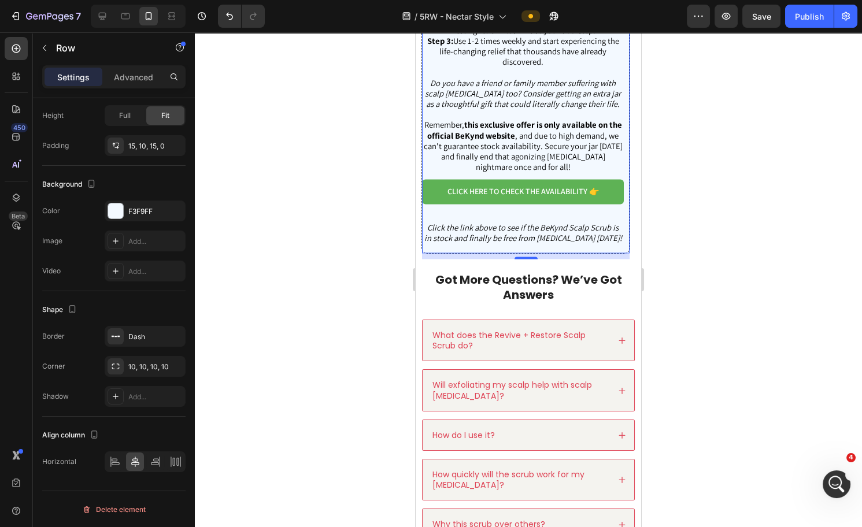
click at [667, 217] on div at bounding box center [528, 279] width 667 height 495
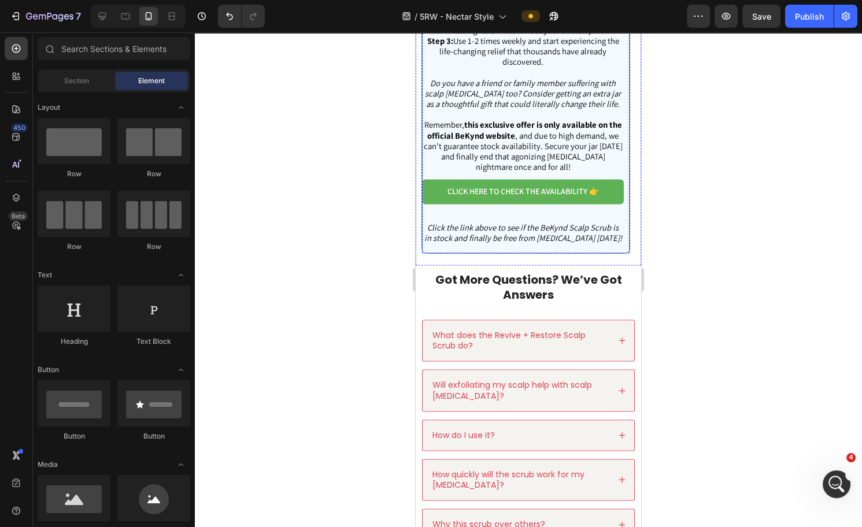
click at [582, 64] on div "Want to Start Your Scalp Healing Journey? It's as Simple as 1, 2, 3 Heading Rig…" at bounding box center [526, 40] width 209 height 427
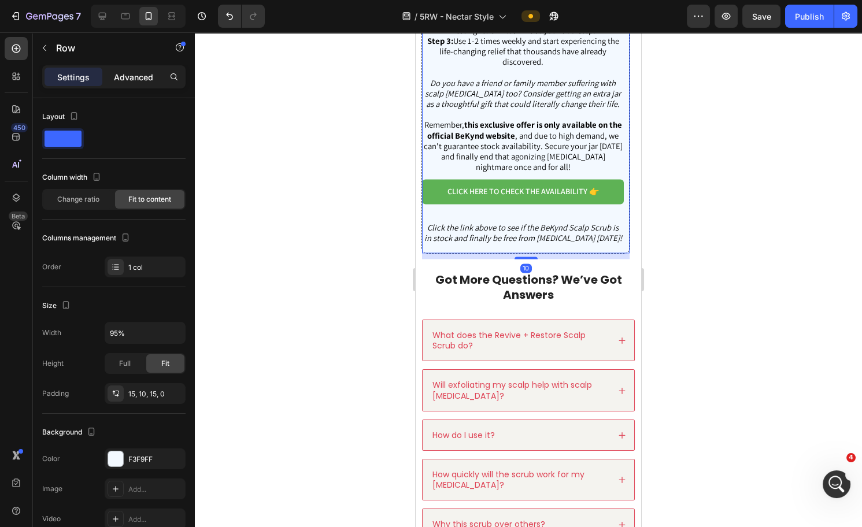
click at [132, 81] on p "Advanced" at bounding box center [133, 77] width 39 height 12
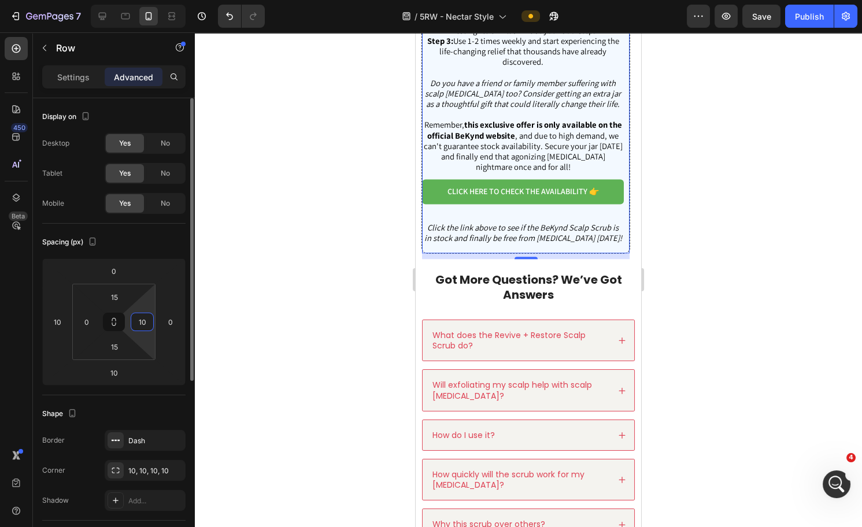
click at [142, 320] on input "10" at bounding box center [142, 321] width 17 height 17
type input "0"
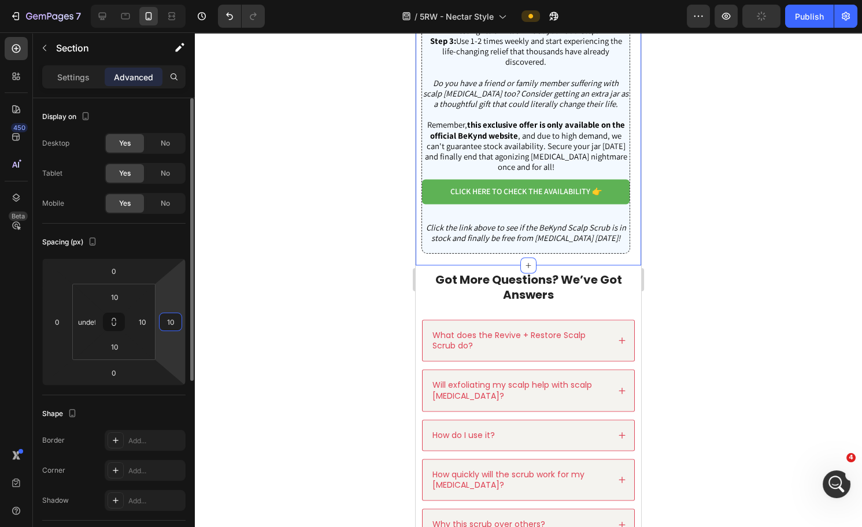
click at [168, 325] on input "10" at bounding box center [170, 321] width 17 height 17
type input "0"
click at [149, 320] on input "10" at bounding box center [142, 321] width 17 height 17
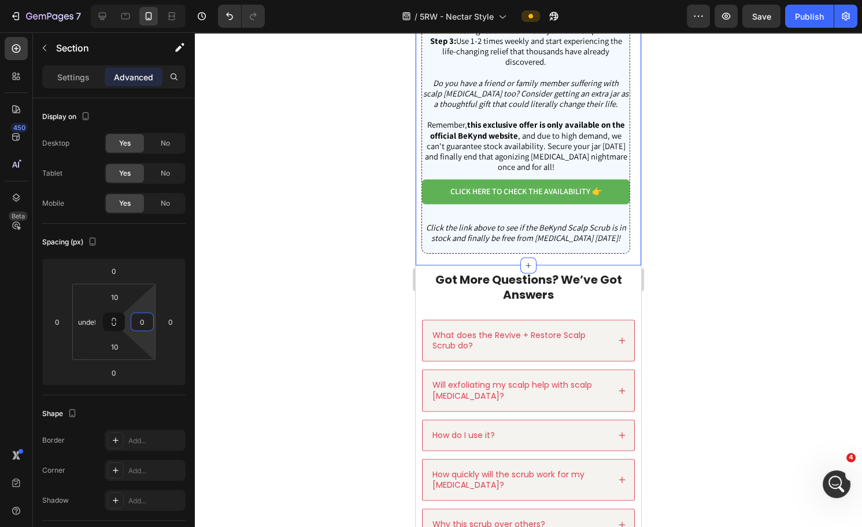
click at [266, 247] on div at bounding box center [528, 279] width 667 height 495
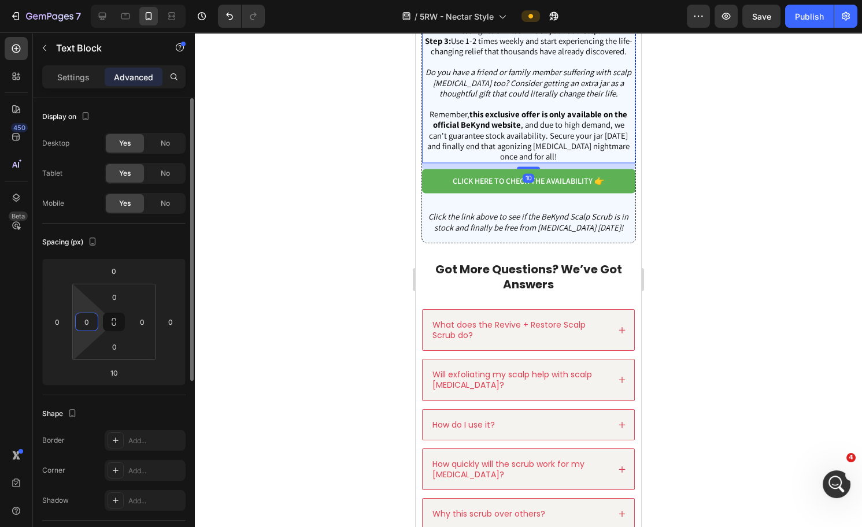
click at [91, 324] on input "0" at bounding box center [86, 321] width 17 height 17
click at [64, 322] on input "0" at bounding box center [57, 321] width 17 height 17
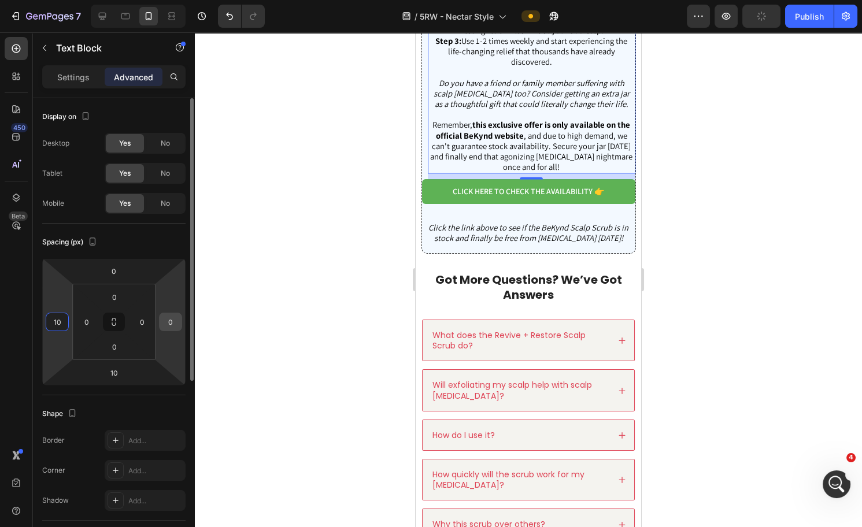
type input "10"
click at [170, 327] on input "0" at bounding box center [170, 321] width 17 height 17
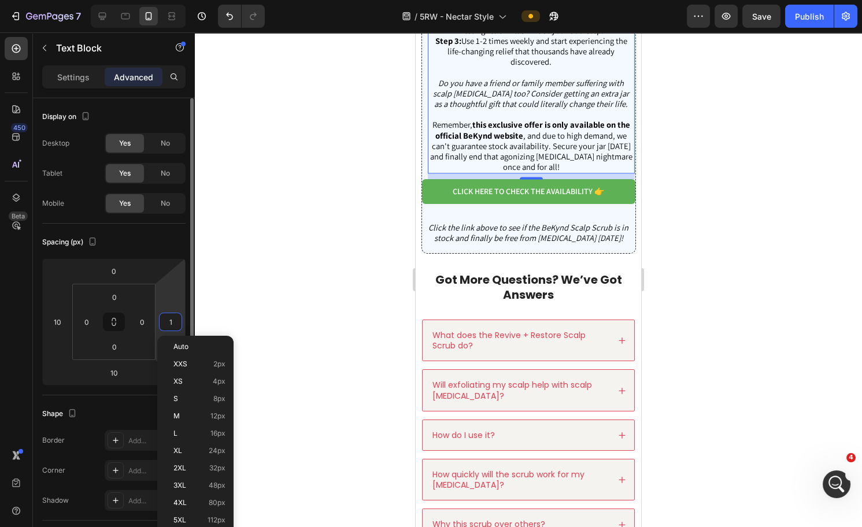
type input "10"
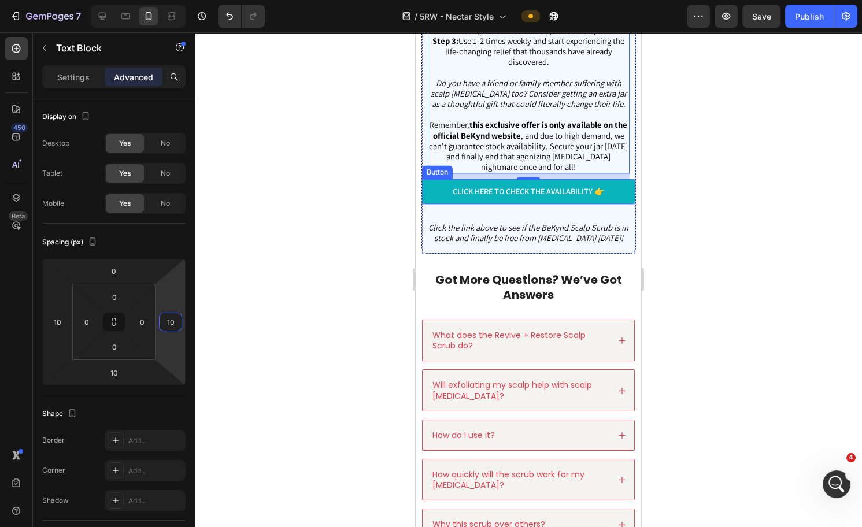
click at [427, 204] on link "CLICK HERE TO CHECK THE AVAILABILITY 👉" at bounding box center [528, 191] width 213 height 24
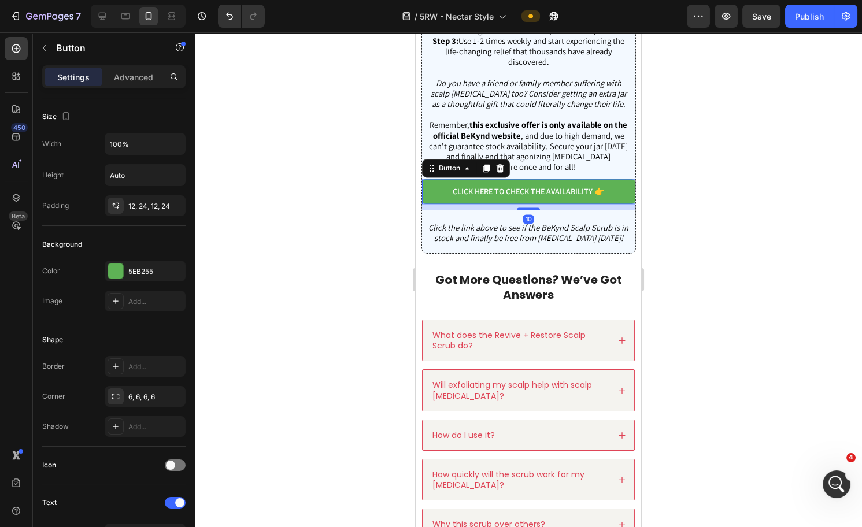
click at [125, 67] on div "Settings Advanced" at bounding box center [113, 76] width 143 height 23
drag, startPoint x: 127, startPoint y: 74, endPoint x: 127, endPoint y: 95, distance: 20.8
click at [128, 74] on p "Advanced" at bounding box center [133, 77] width 39 height 12
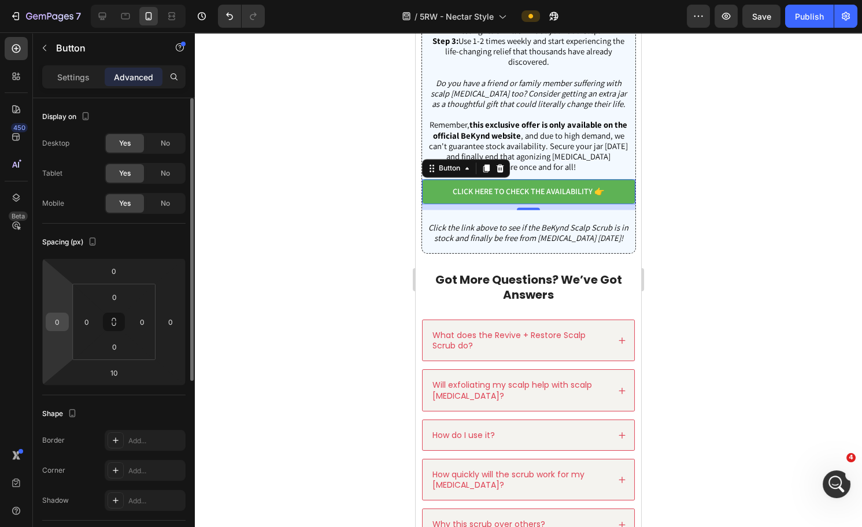
click at [57, 323] on input "0" at bounding box center [57, 321] width 17 height 17
type input "10"
click at [167, 322] on input "0" at bounding box center [170, 321] width 17 height 17
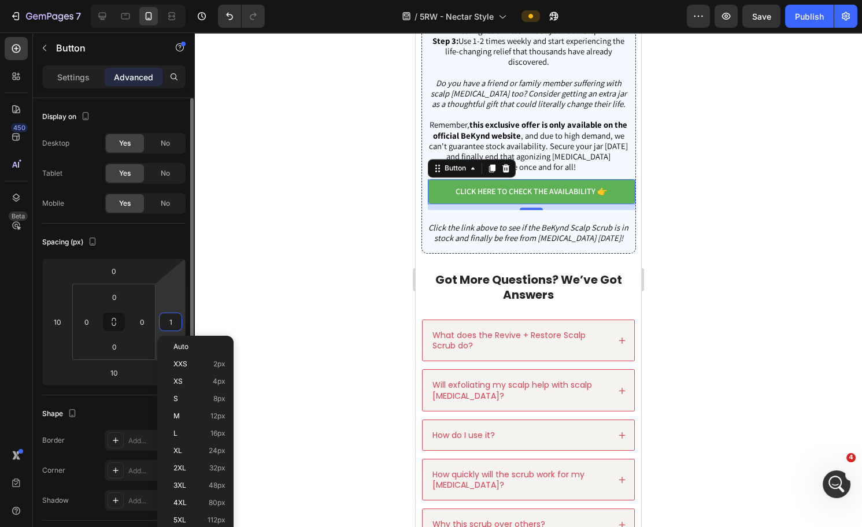
type input "10"
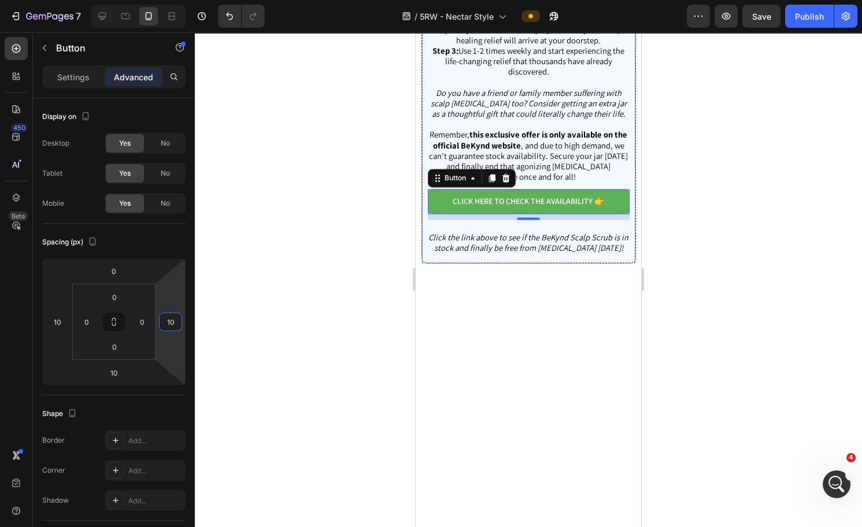
scroll to position [3725, 0]
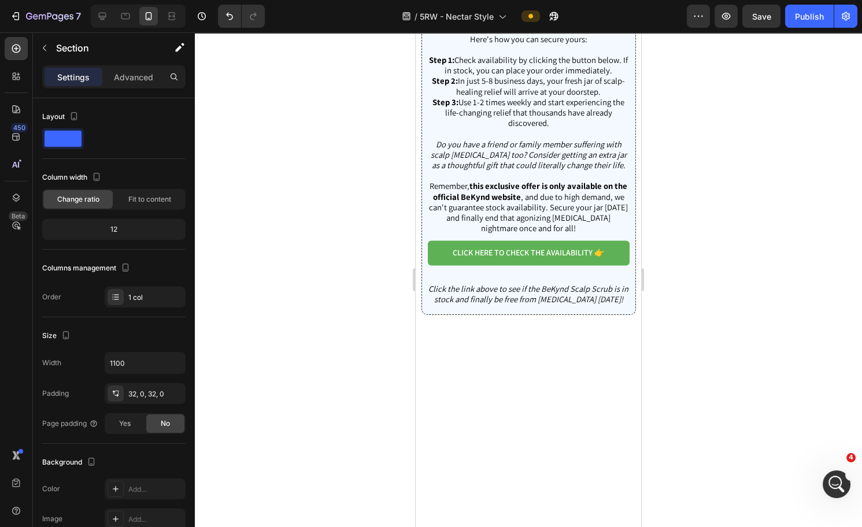
click at [135, 76] on p "Advanced" at bounding box center [133, 77] width 39 height 12
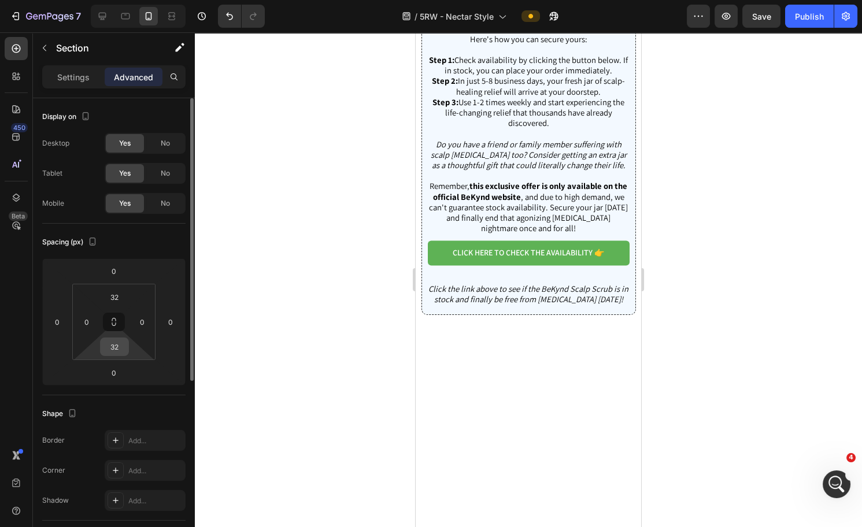
click at [116, 344] on input "32" at bounding box center [114, 346] width 23 height 17
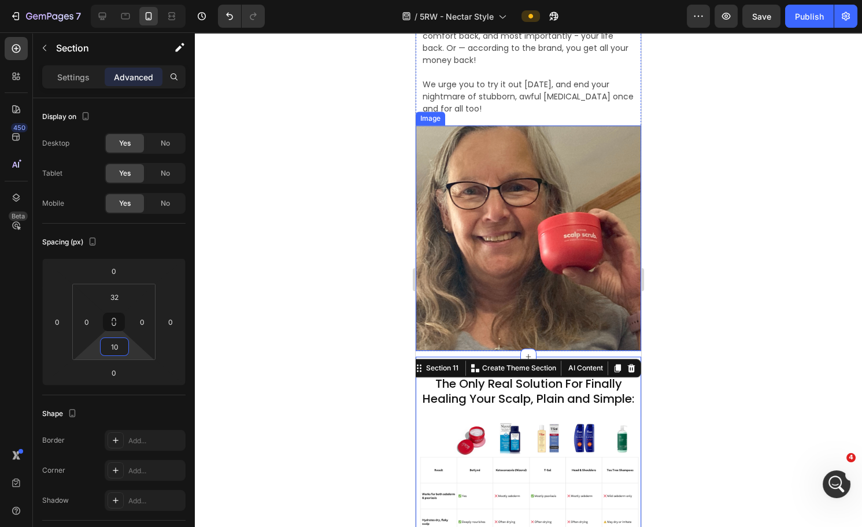
scroll to position [3191, 0]
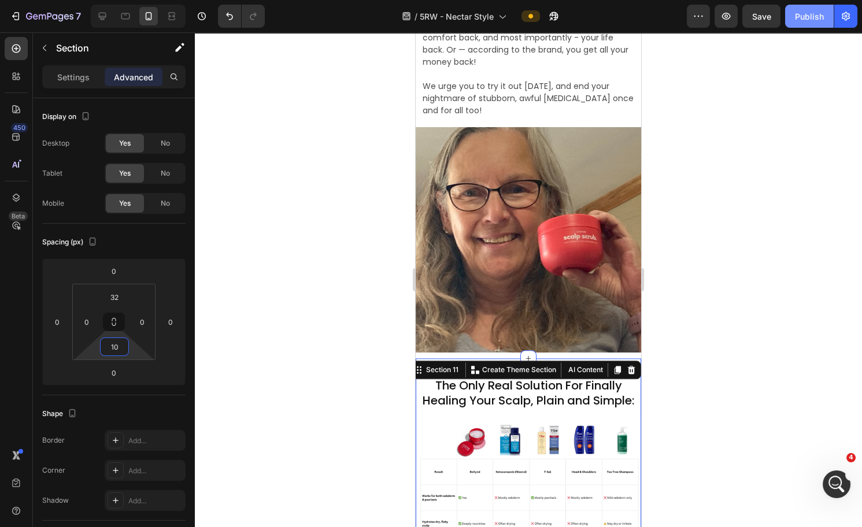
type input "10"
click at [805, 17] on div "Publish" at bounding box center [809, 16] width 29 height 12
click at [838, 486] on icon "Open Intercom Messenger" at bounding box center [835, 483] width 19 height 19
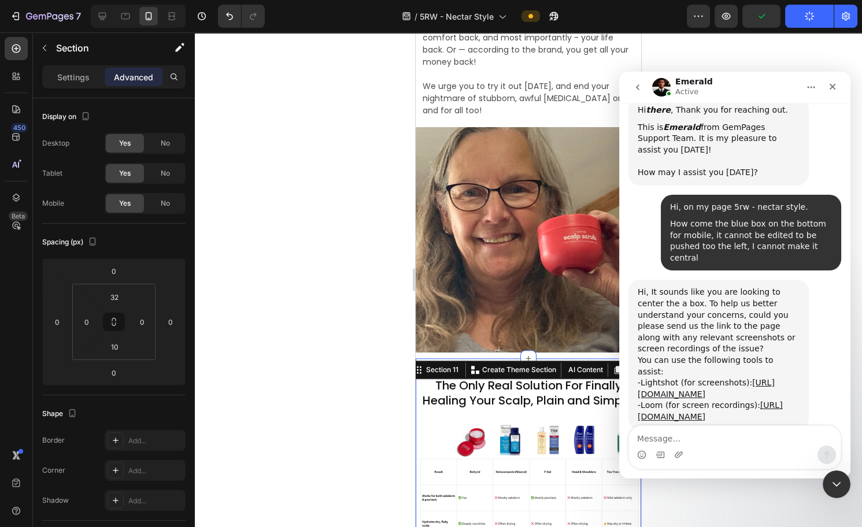
scroll to position [353, 0]
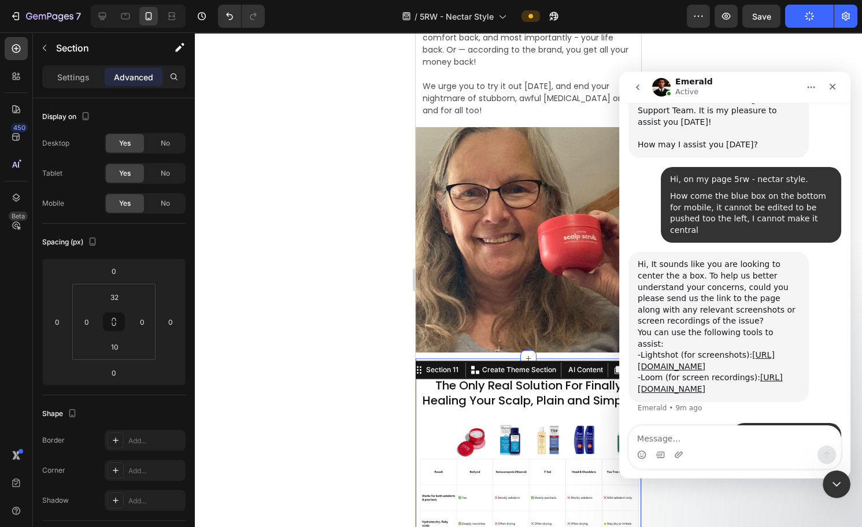
click at [707, 438] on textarea "Message…" at bounding box center [735, 436] width 212 height 20
type textarea "i have done it"
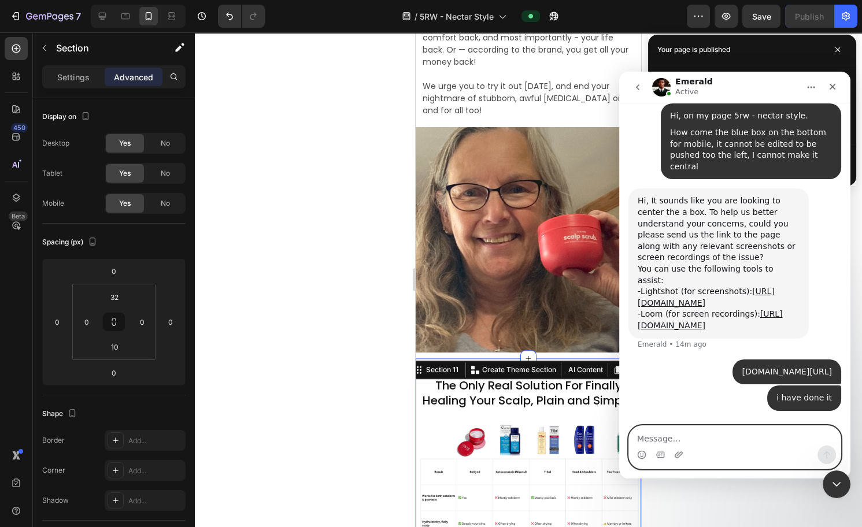
scroll to position [424, 0]
